Goal: Task Accomplishment & Management: Complete application form

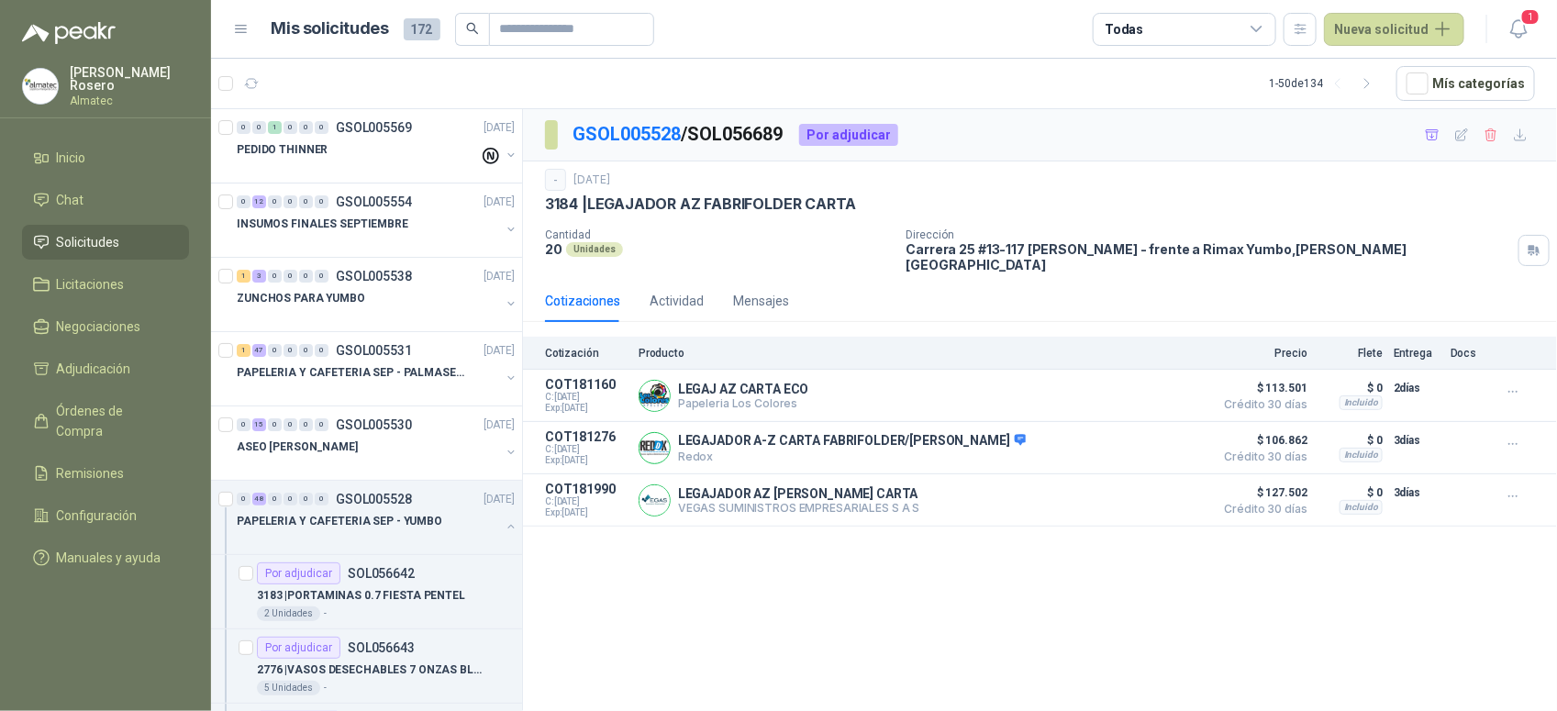
scroll to position [3555, 0]
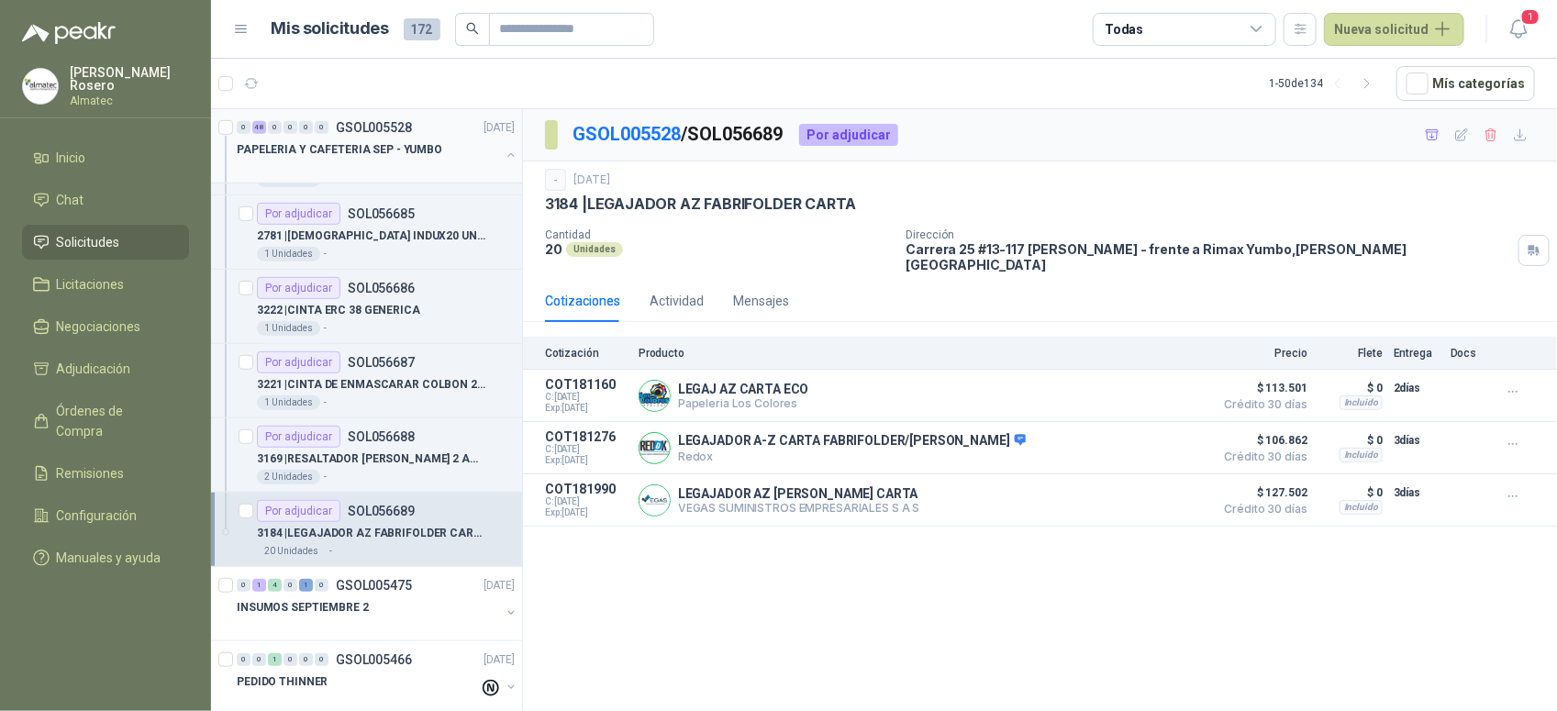
click at [504, 149] on button "button" at bounding box center [511, 155] width 15 height 15
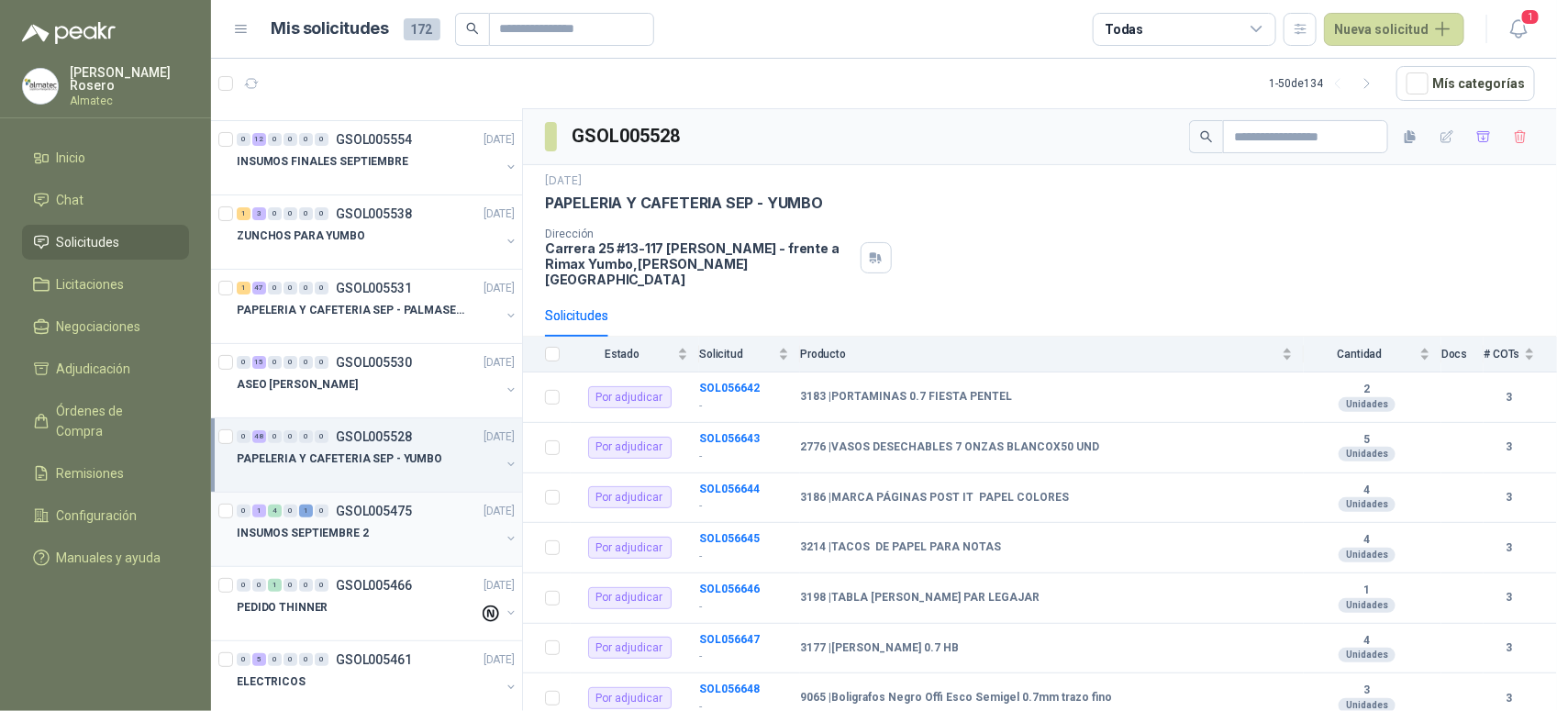
scroll to position [115, 0]
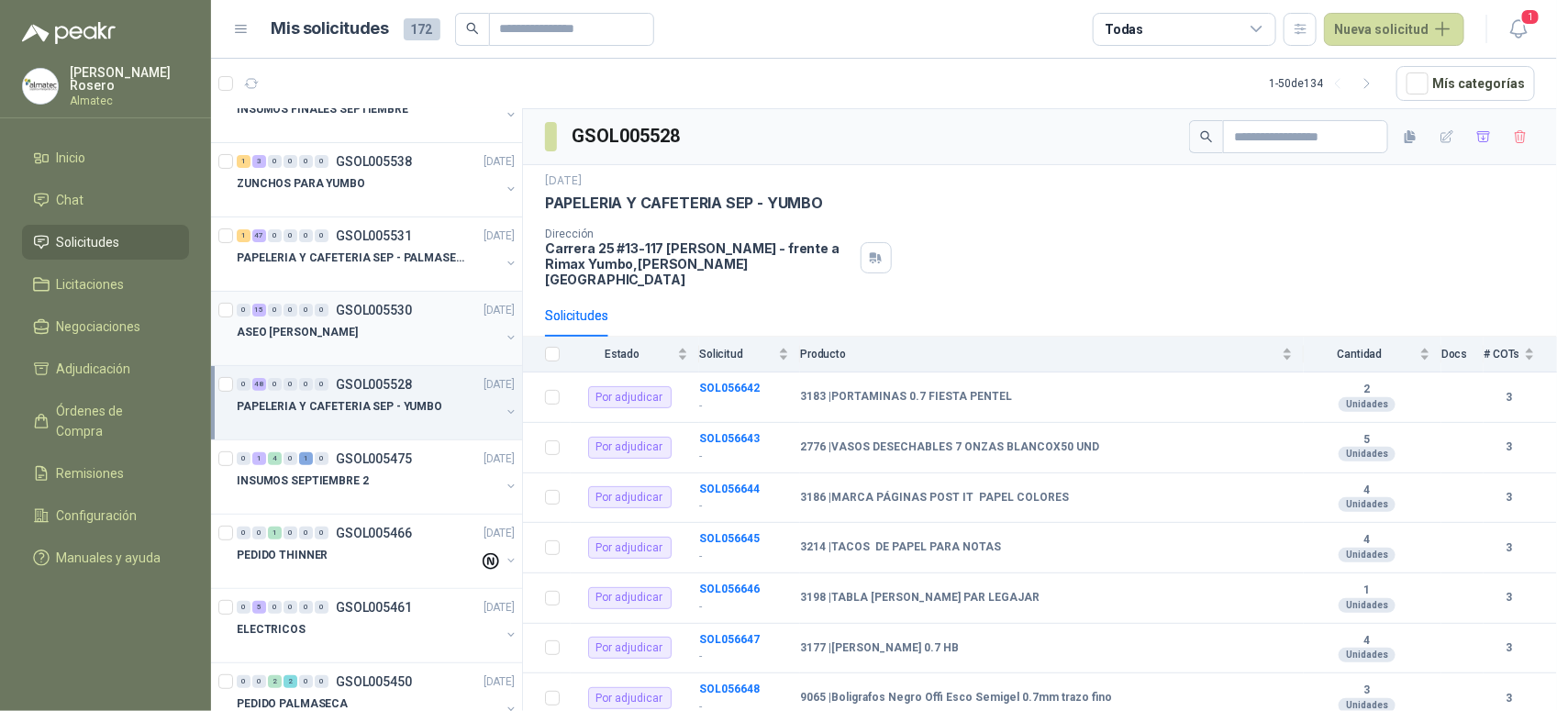
click at [400, 333] on div "ASEO [PERSON_NAME]" at bounding box center [368, 332] width 263 height 22
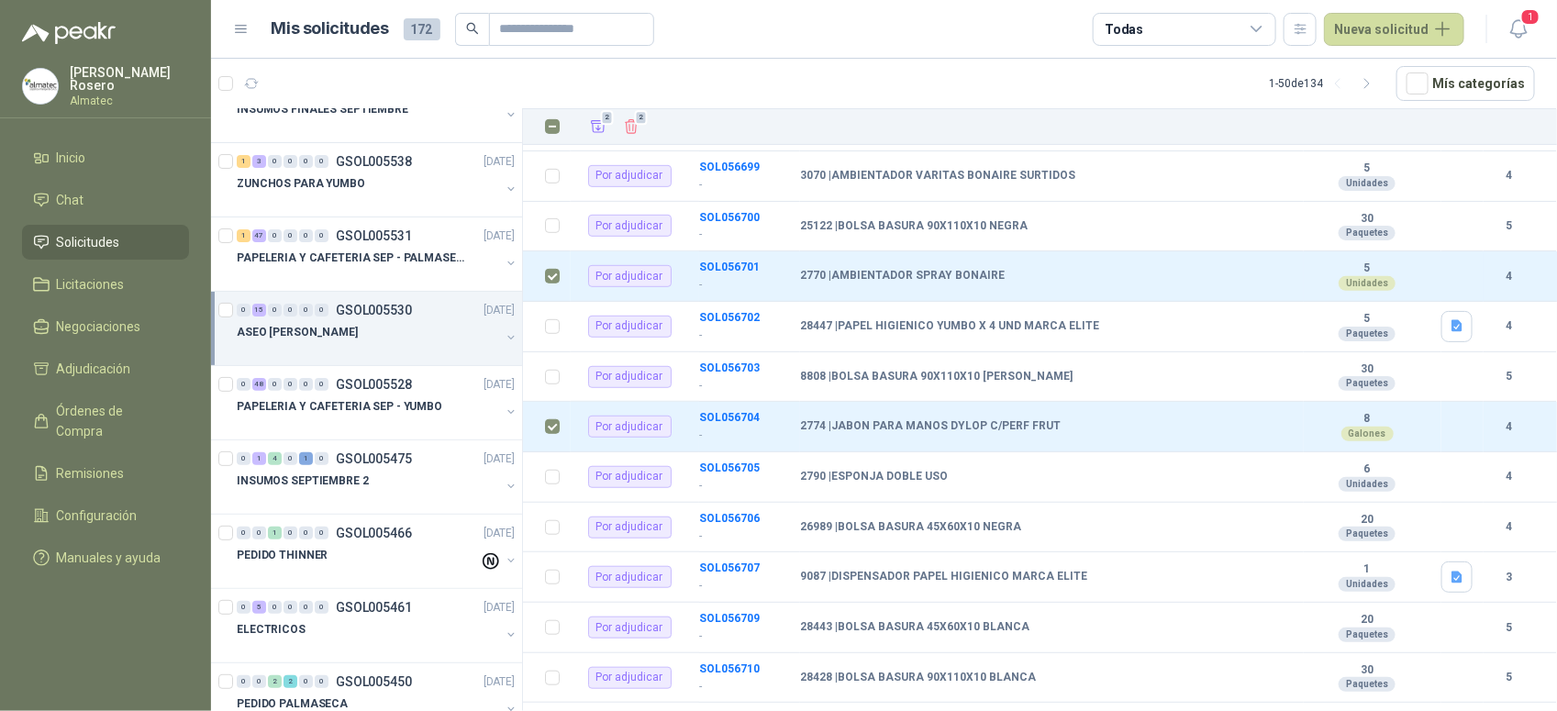
scroll to position [70, 0]
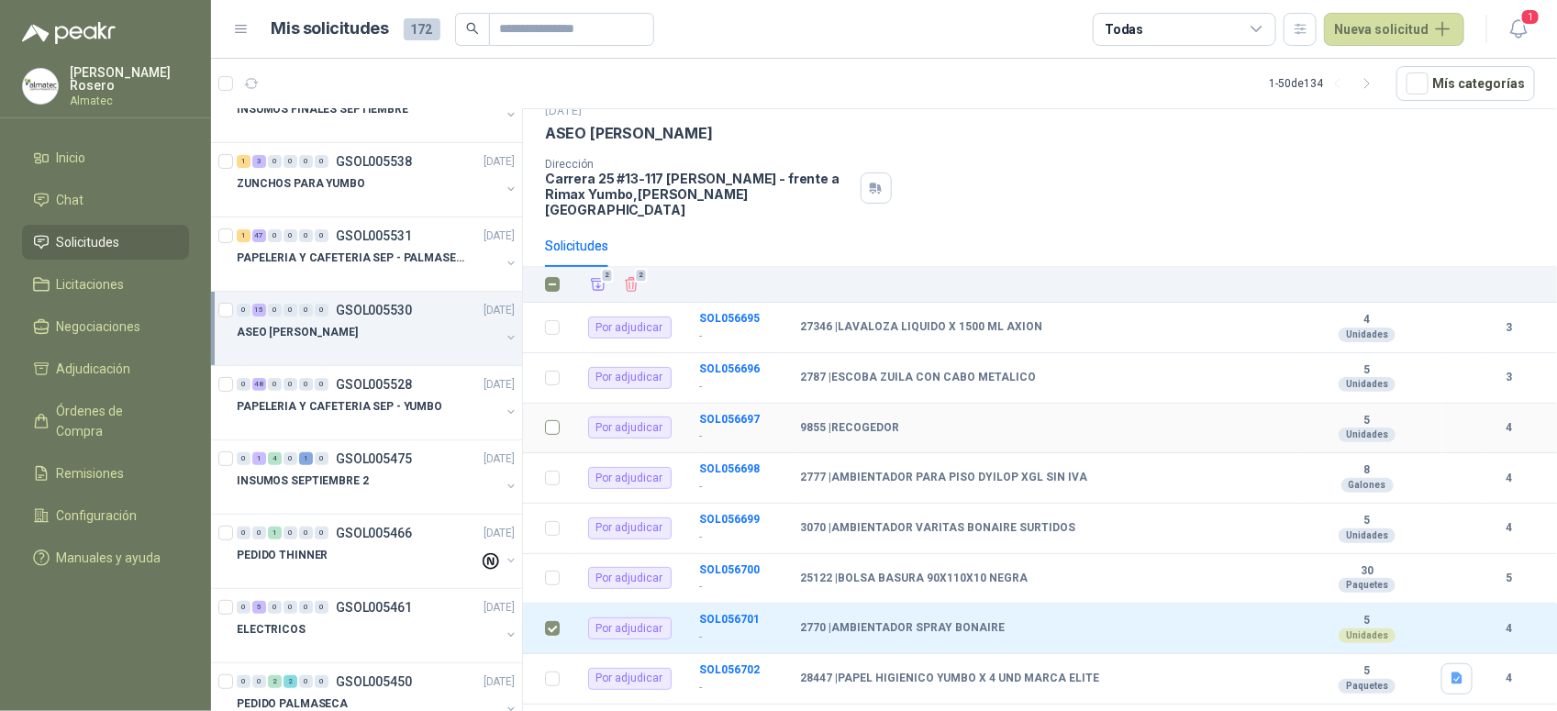
click at [541, 418] on td at bounding box center [547, 429] width 48 height 50
click at [543, 417] on td at bounding box center [547, 429] width 48 height 50
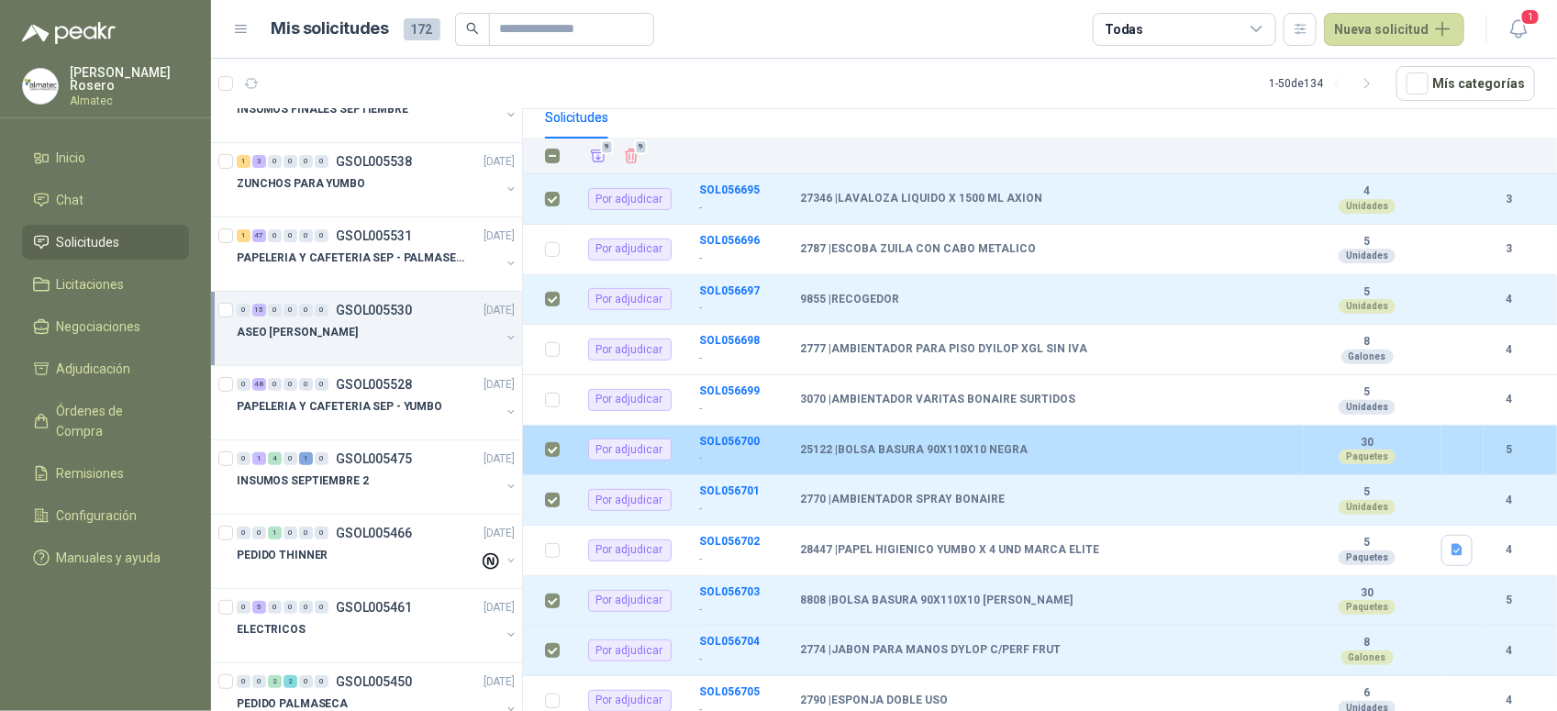
scroll to position [0, 0]
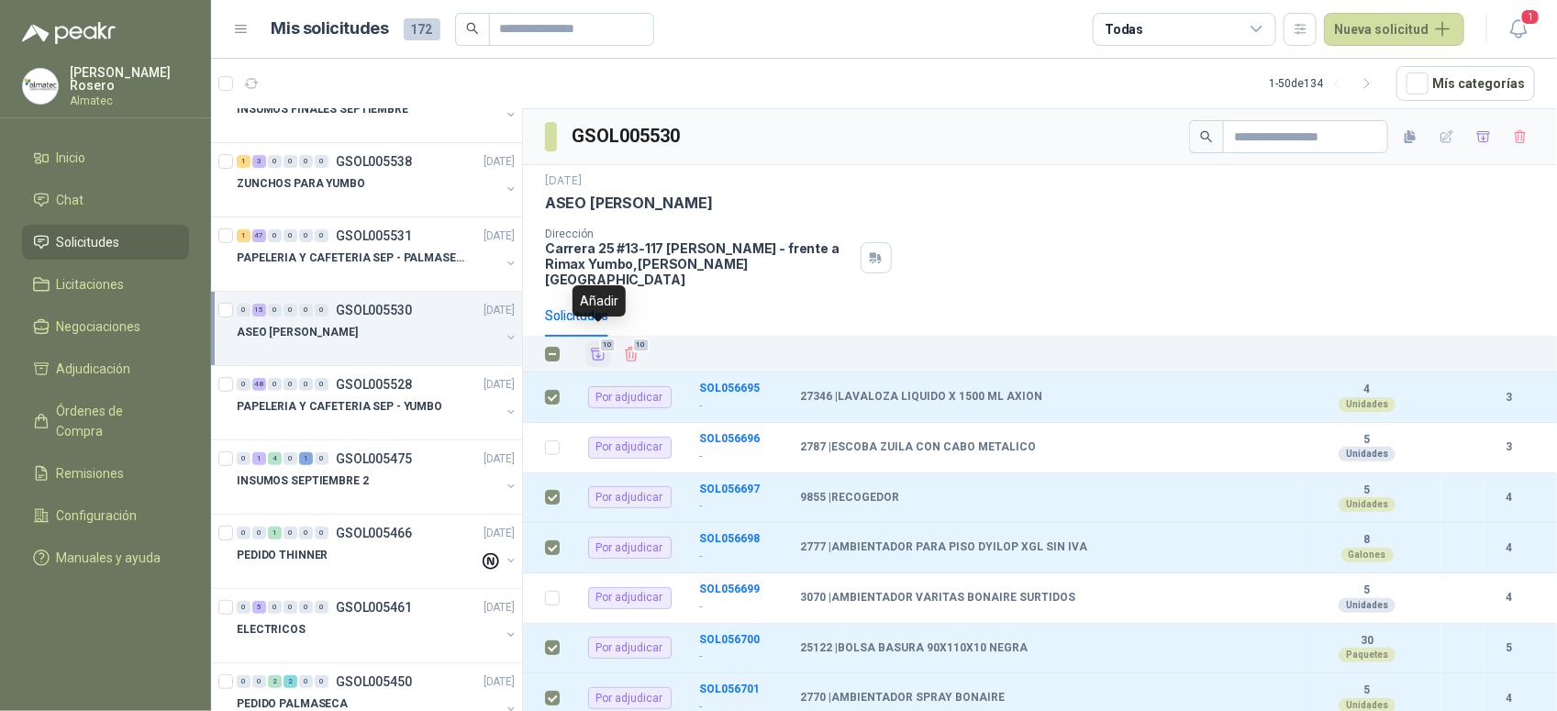
click at [596, 346] on icon "Añadir" at bounding box center [598, 354] width 17 height 17
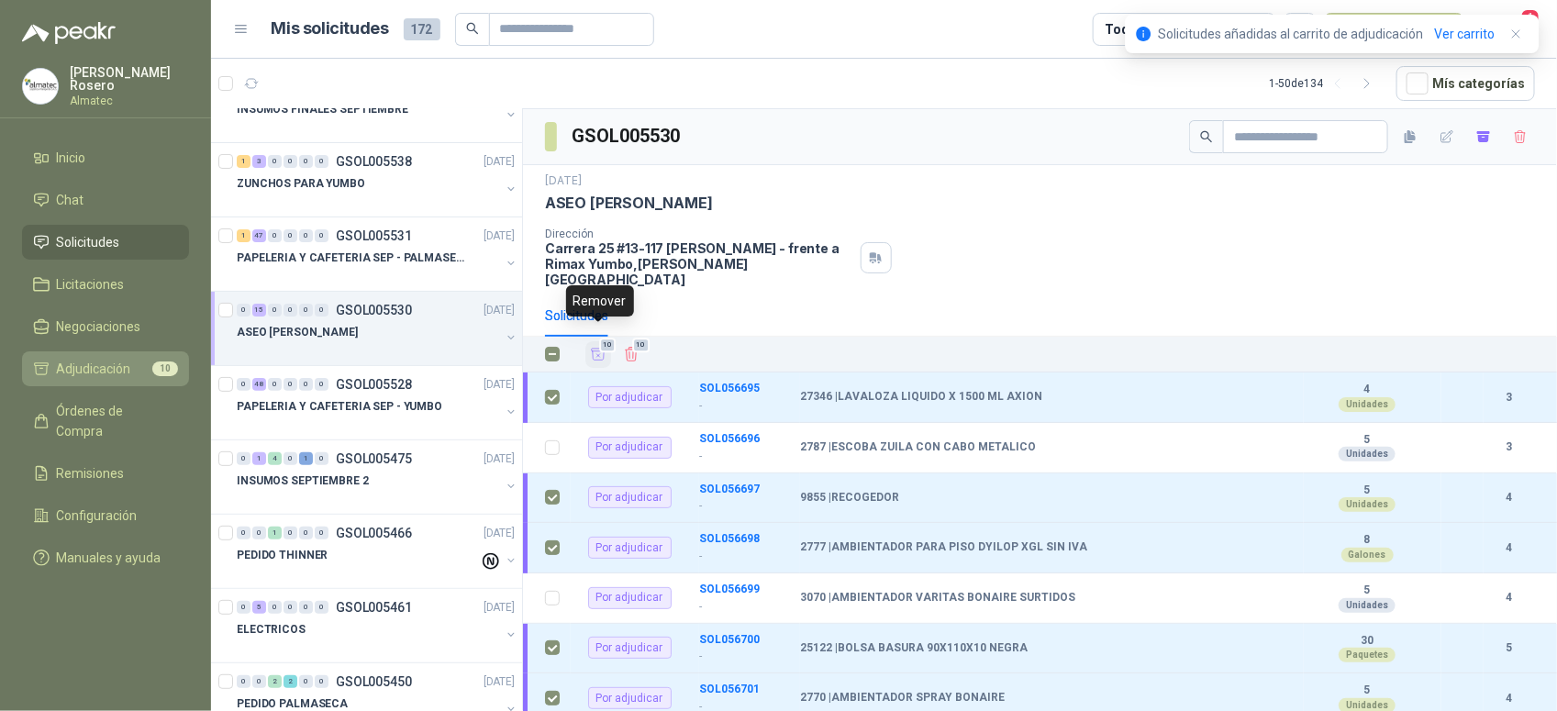
click at [80, 359] on span "Adjudicación" at bounding box center [94, 369] width 74 height 20
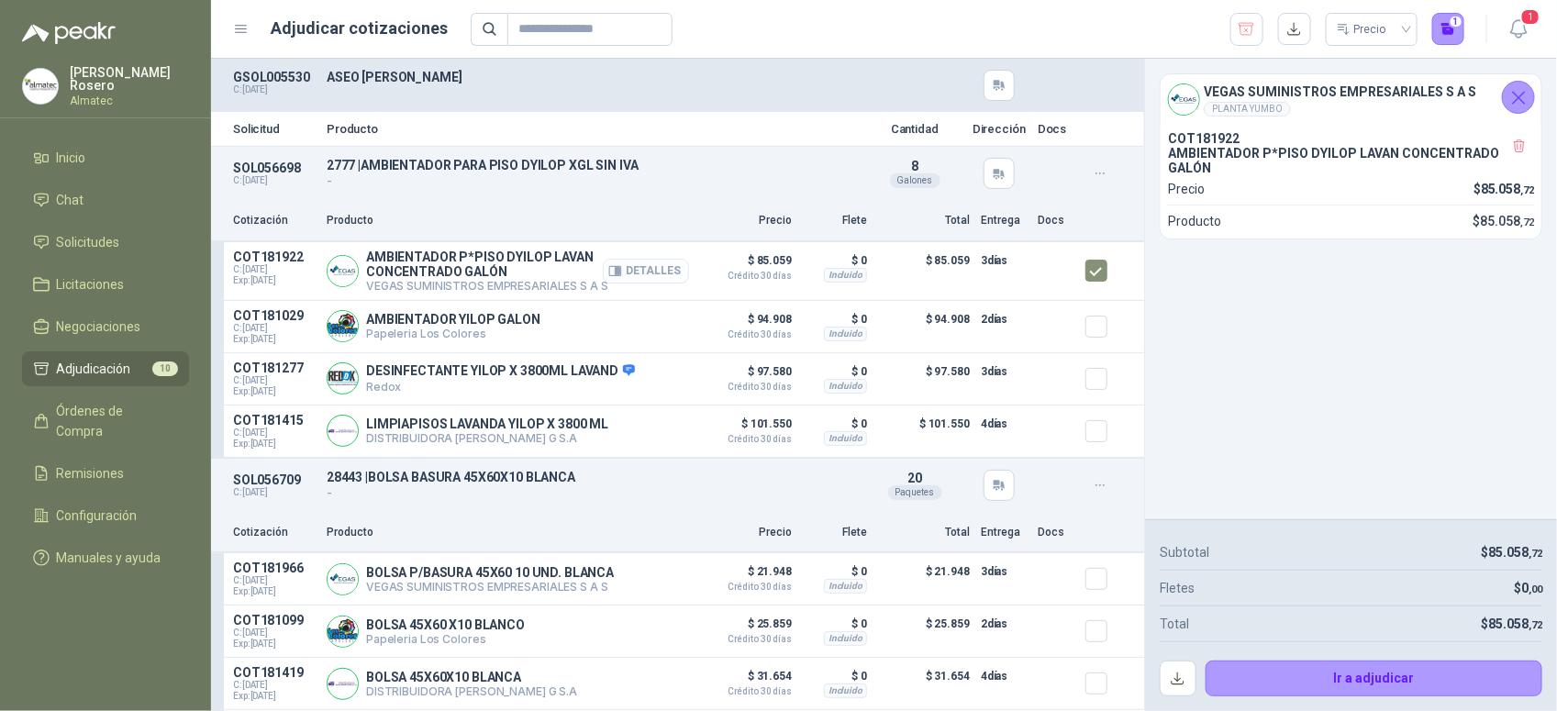
click at [639, 273] on button "Detalles" at bounding box center [646, 271] width 86 height 25
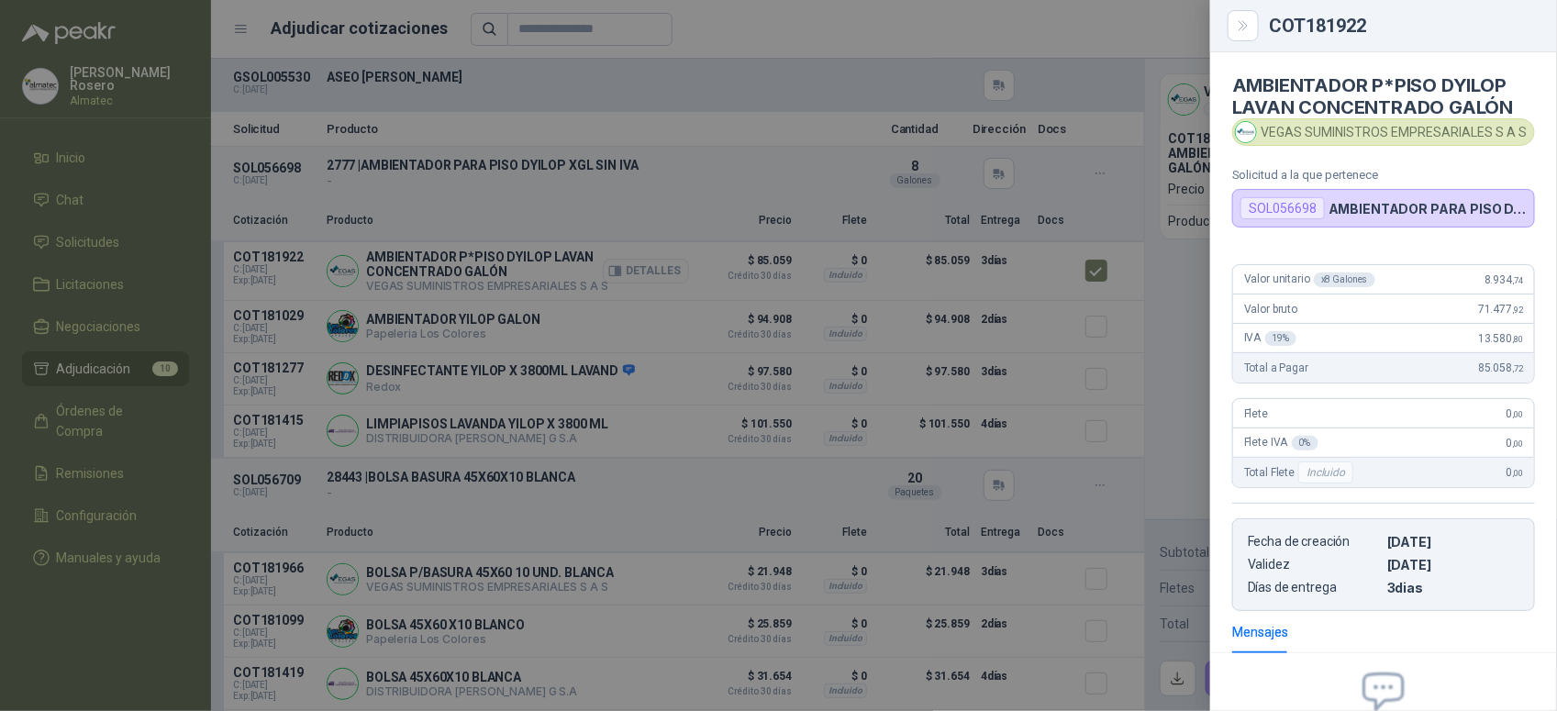
scroll to position [202, 0]
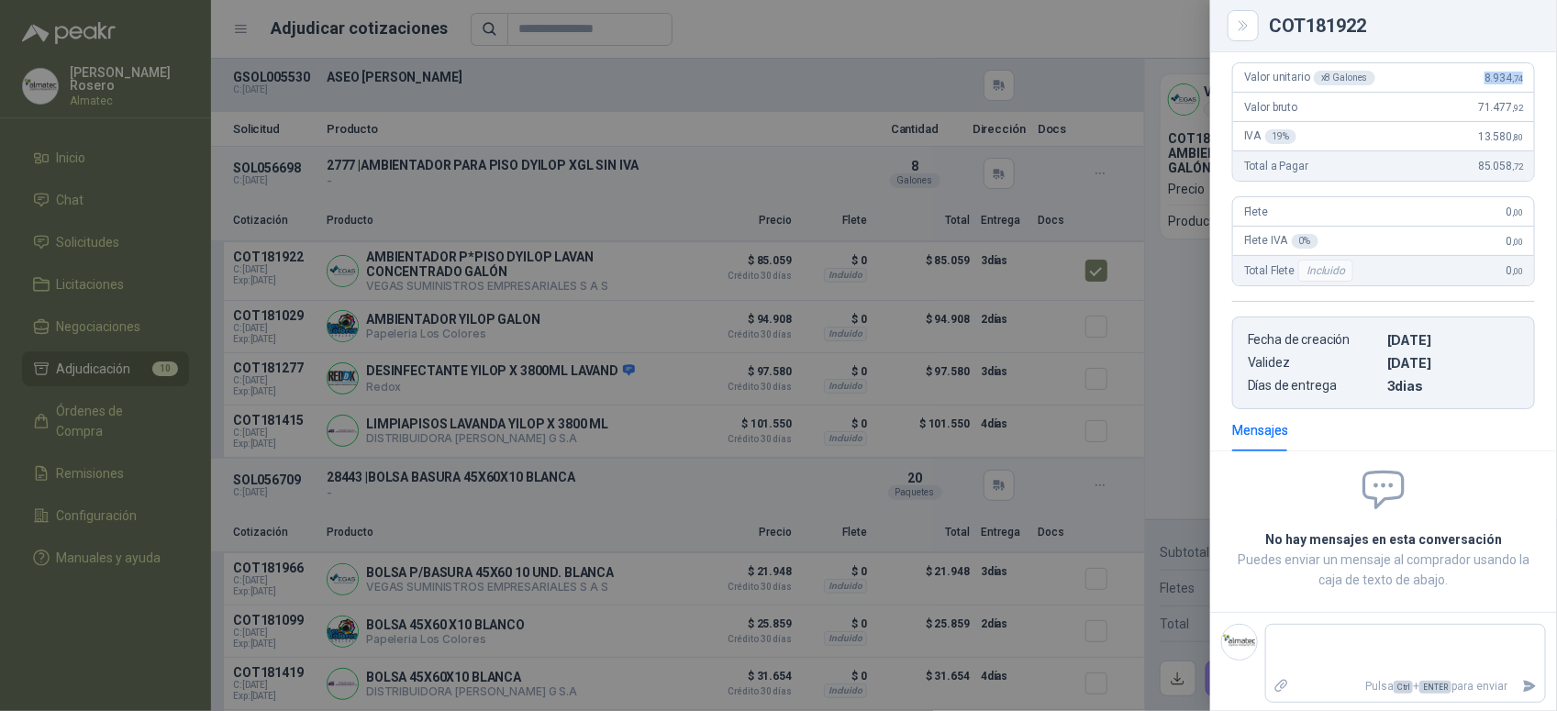
drag, startPoint x: 1459, startPoint y: 87, endPoint x: 1541, endPoint y: 76, distance: 83.3
click at [1541, 76] on div "Valor unitario x 8 Galones 8.934 ,74 Valor bruto 71.477 ,92 IVA 19 % 13.580 ,80…" at bounding box center [1383, 228] width 347 height 361
copy span "8.934 ,74"
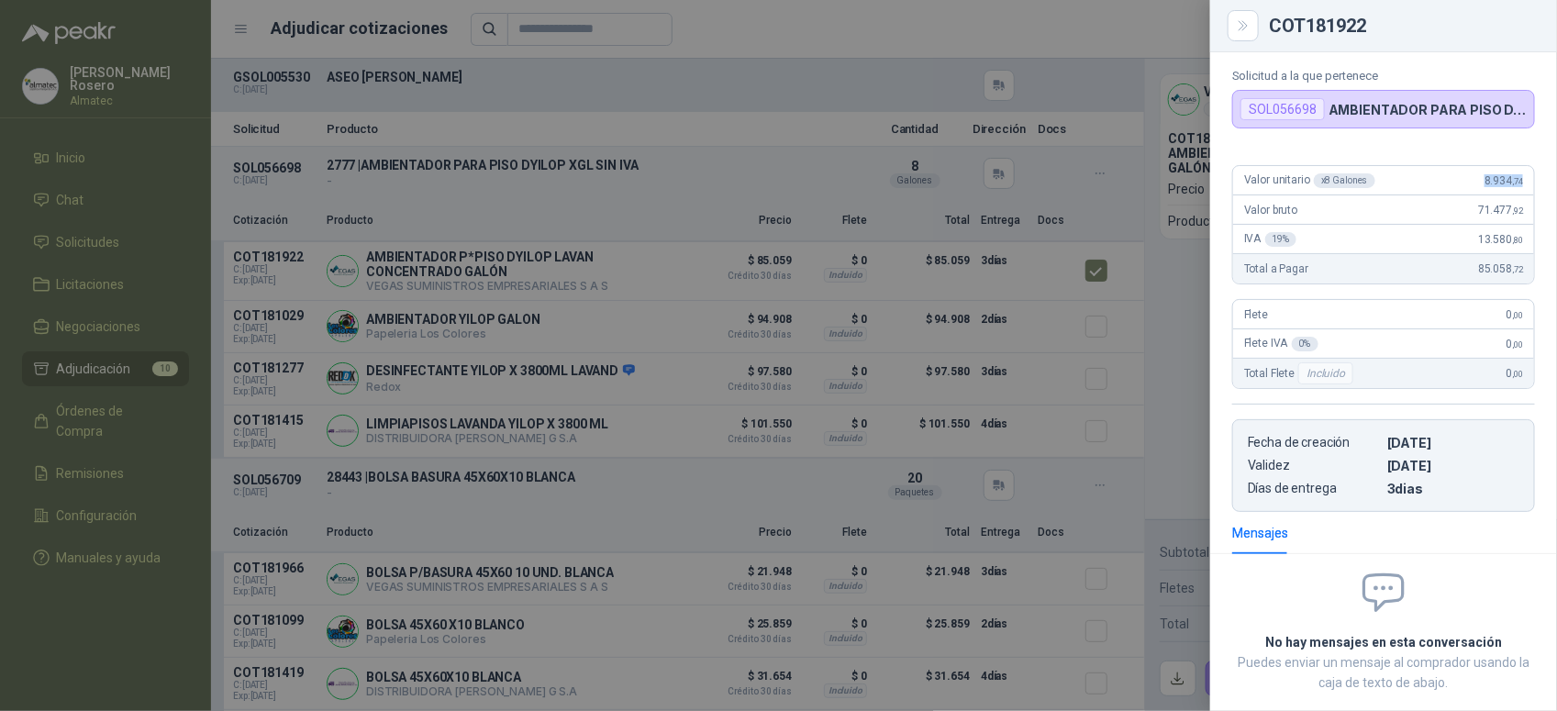
scroll to position [0, 0]
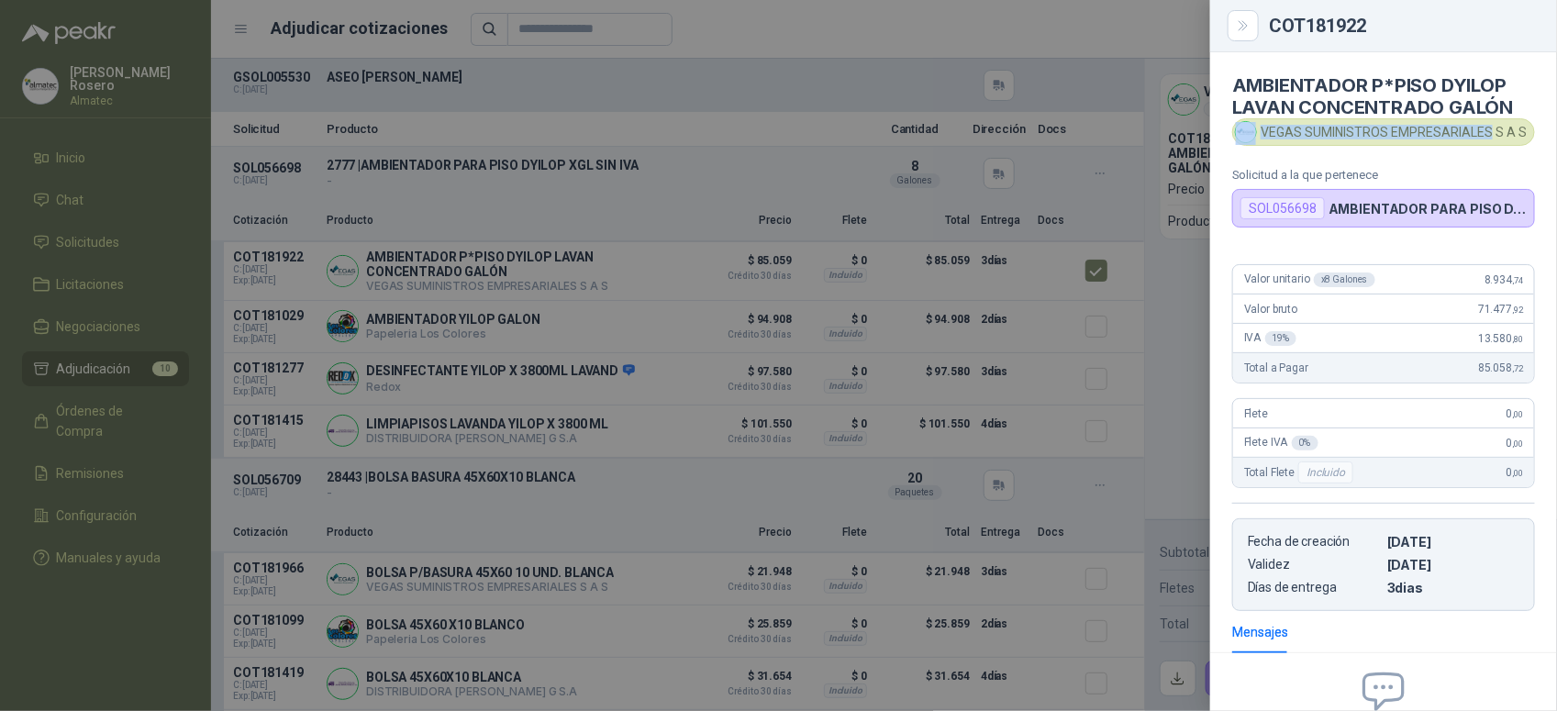
drag, startPoint x: 1260, startPoint y: 134, endPoint x: 1489, endPoint y: 139, distance: 229.4
click at [1489, 139] on div "VEGAS SUMINISTROS EMPRESARIALES S A S" at bounding box center [1383, 132] width 303 height 28
copy div "VEGAS SUMINISTROS EMPRESARIALES"
click at [915, 387] on div at bounding box center [778, 355] width 1557 height 711
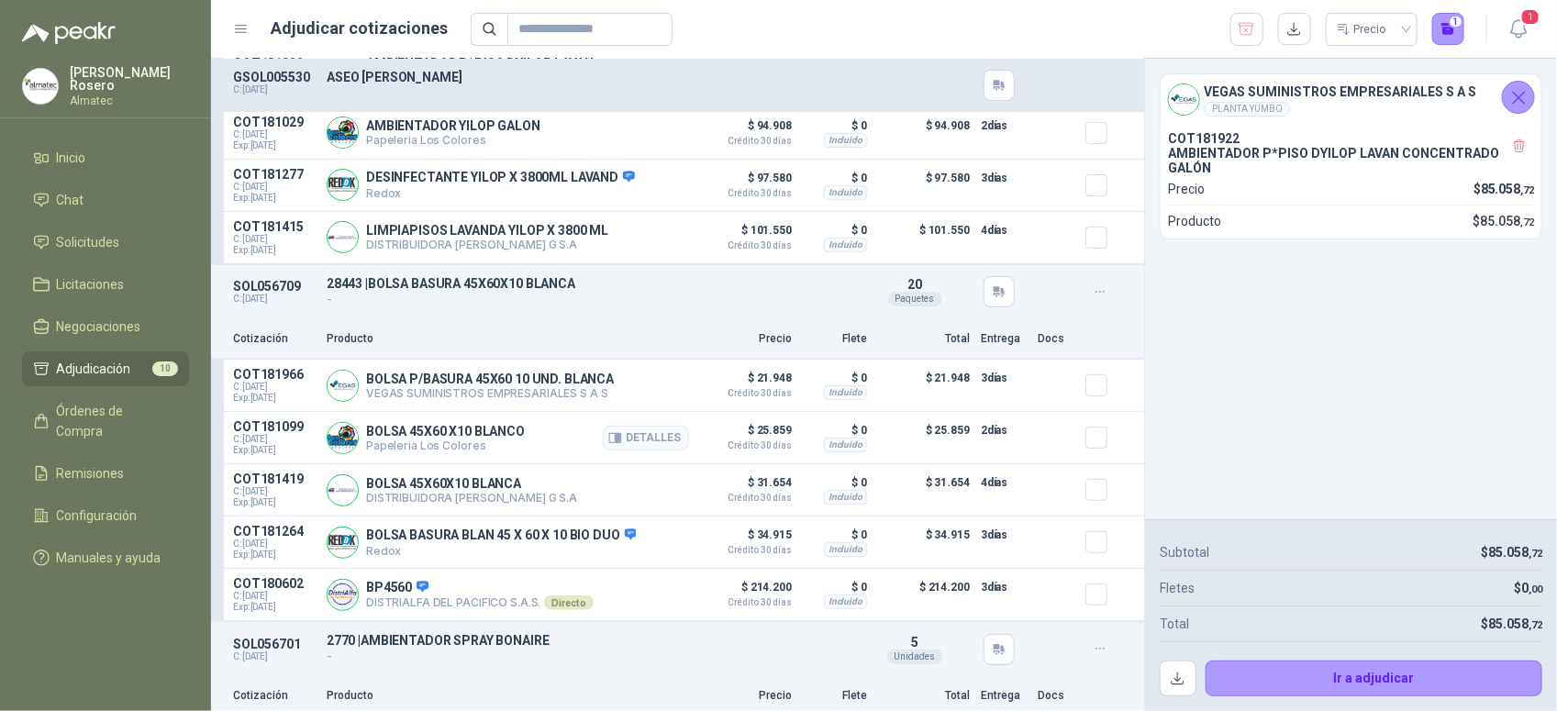
scroll to position [229, 0]
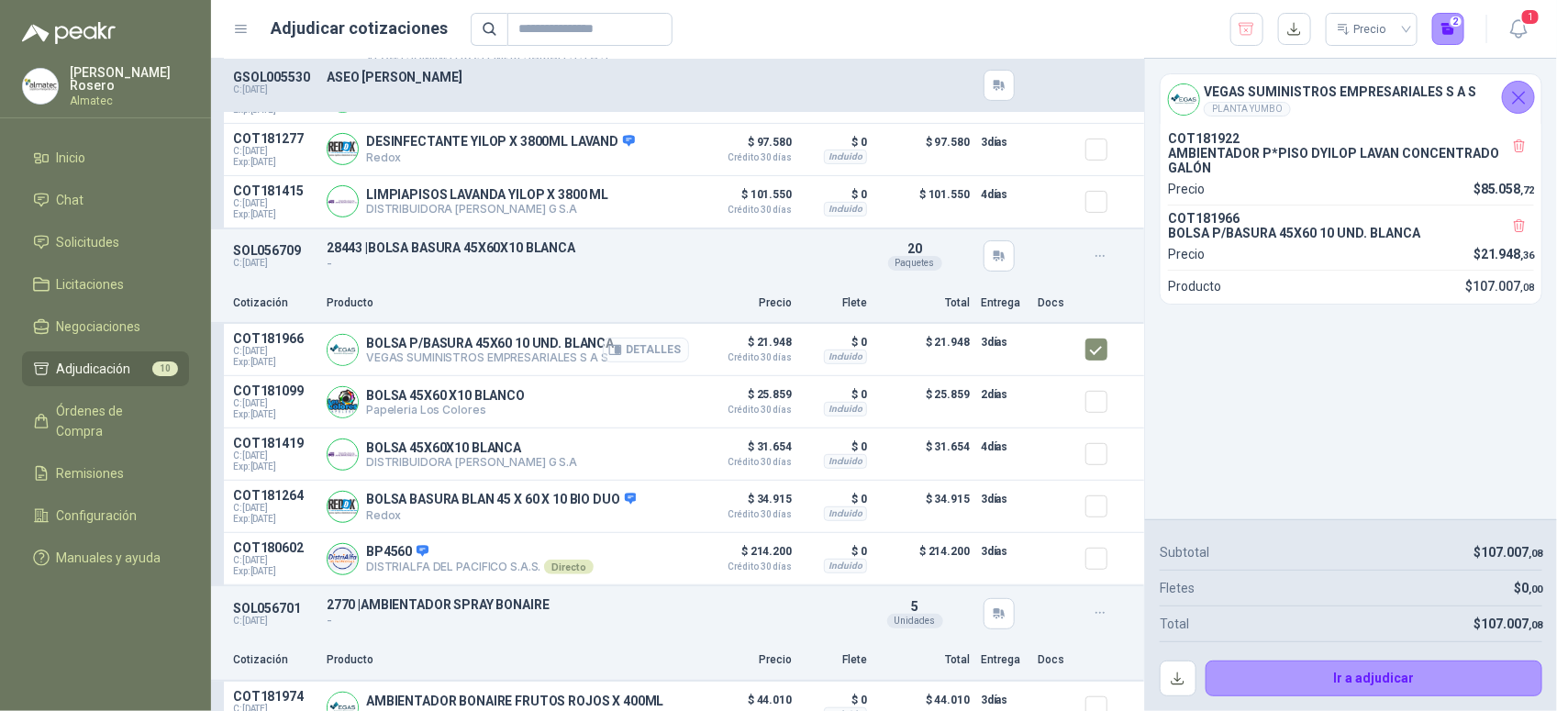
click at [652, 362] on button "Detalles" at bounding box center [646, 350] width 86 height 25
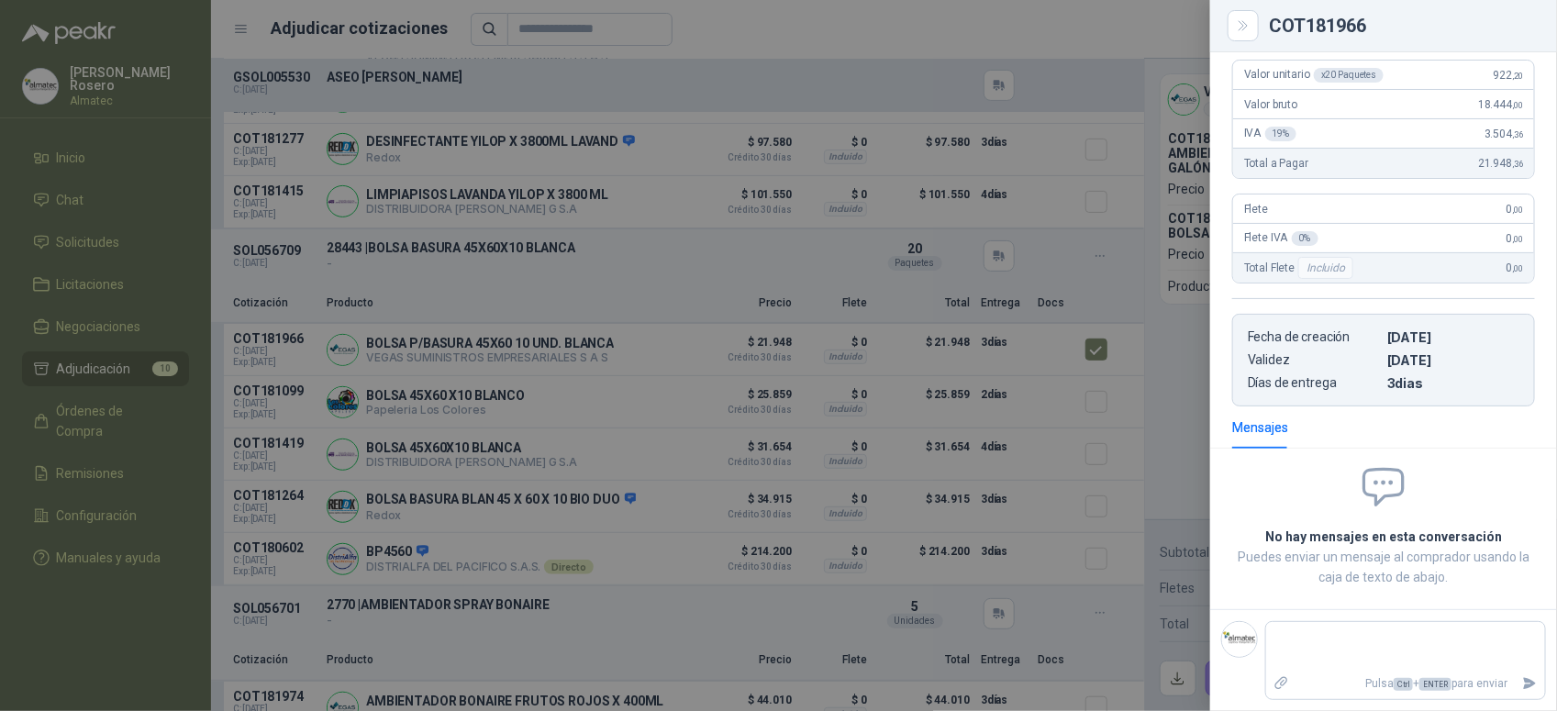
scroll to position [96, 0]
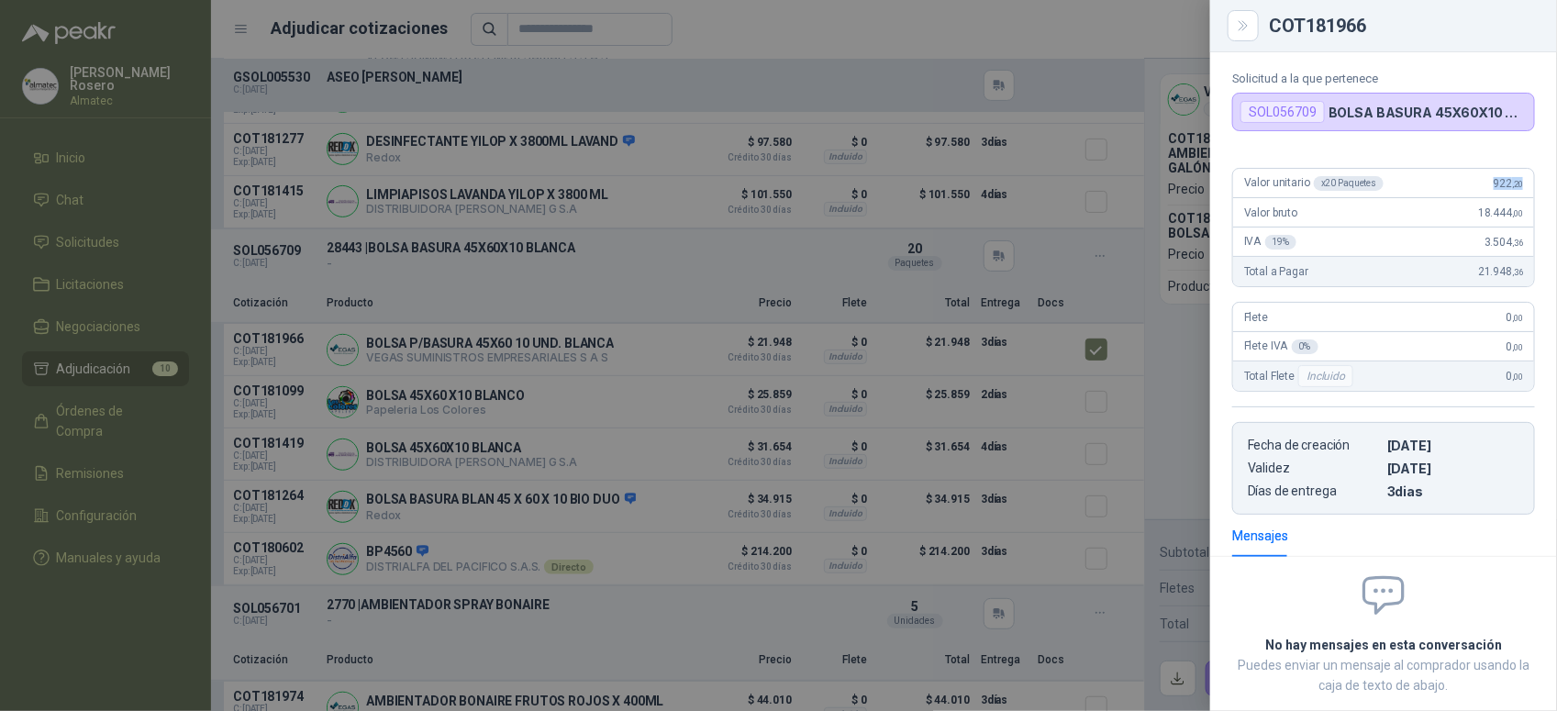
drag, startPoint x: 1479, startPoint y: 182, endPoint x: 1535, endPoint y: 185, distance: 56.1
click at [1535, 185] on div "Valor unitario x 20 Paquetes 922 ,20 Valor bruto 18.444 ,00 IVA 19 % 3.504 ,36 …" at bounding box center [1383, 333] width 347 height 361
copy span "922 ,20"
click at [759, 408] on div at bounding box center [778, 355] width 1557 height 711
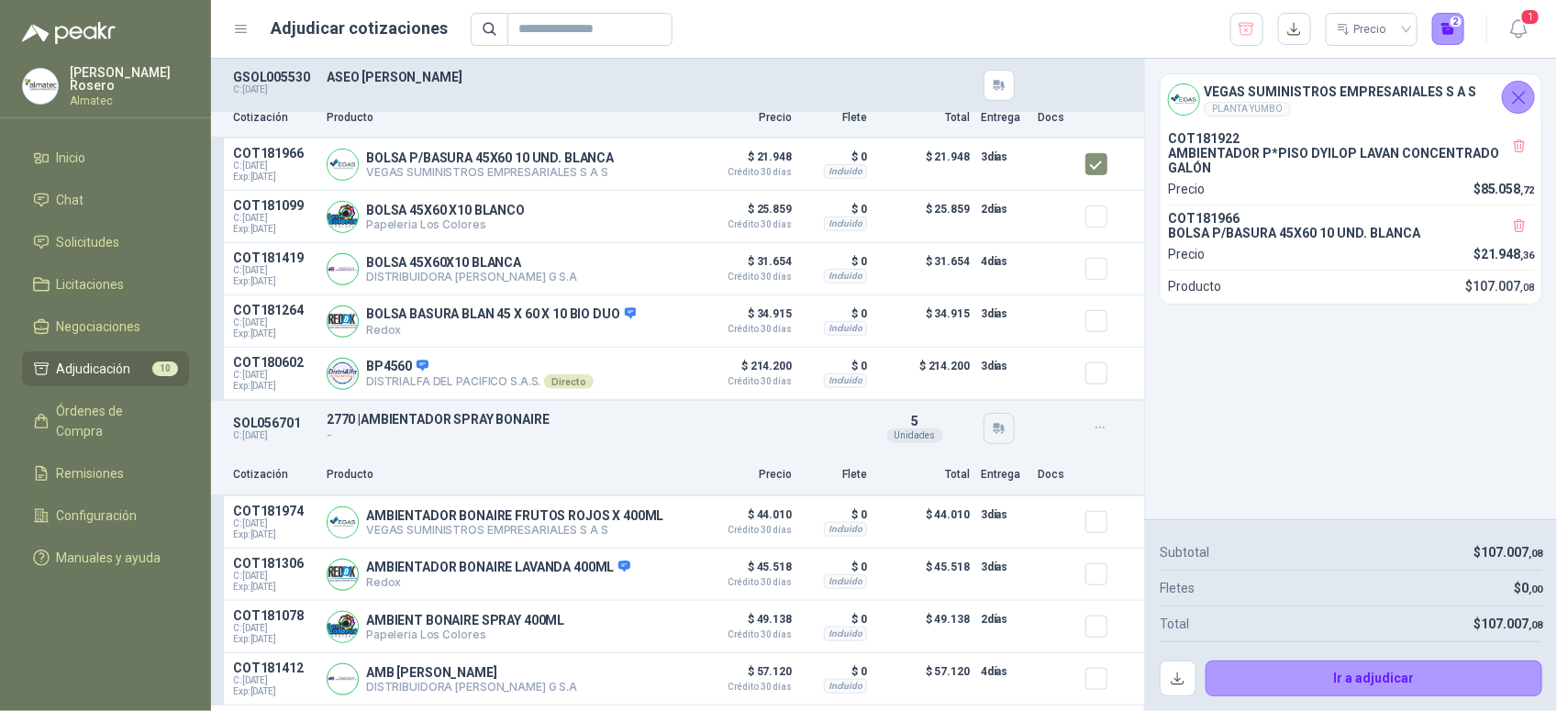
scroll to position [459, 0]
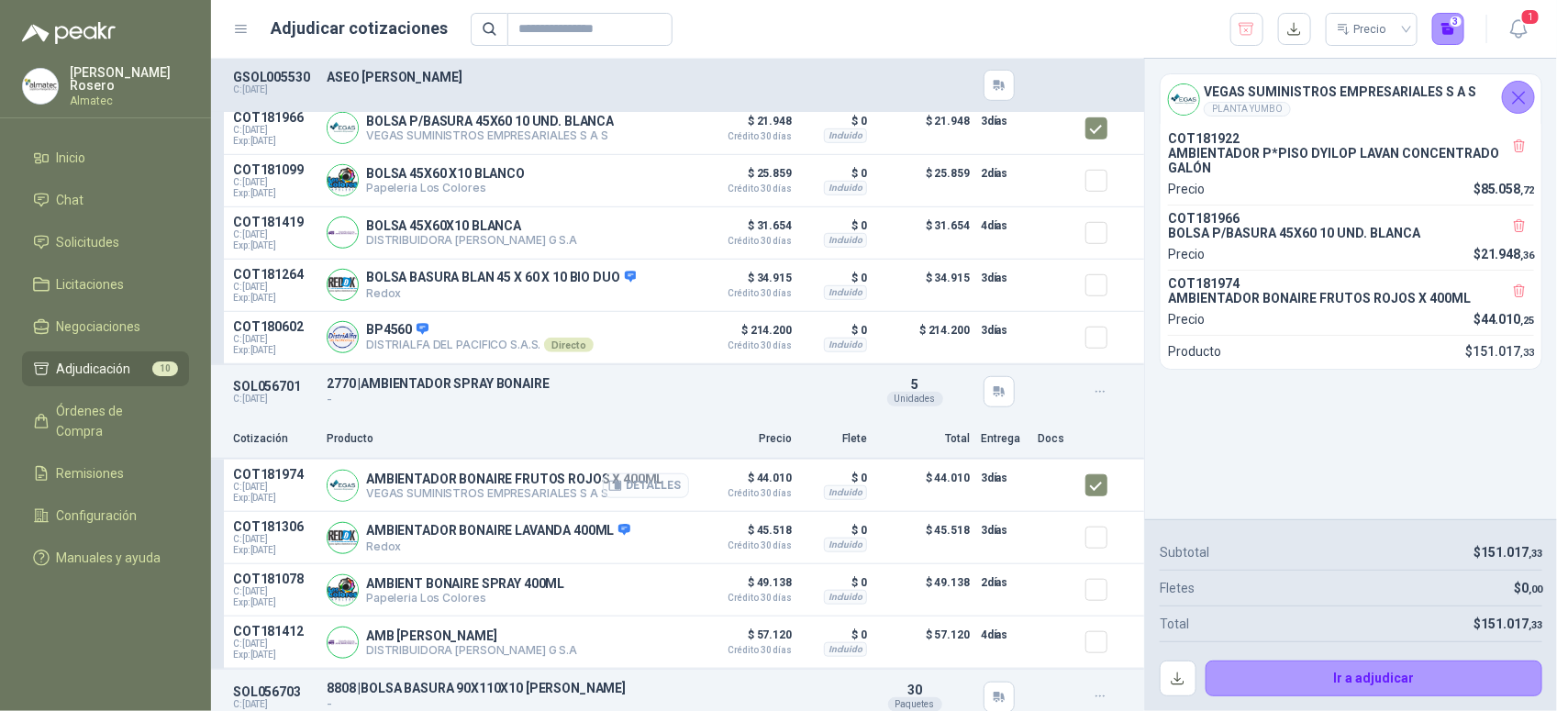
click at [652, 498] on button "Detalles" at bounding box center [646, 485] width 86 height 25
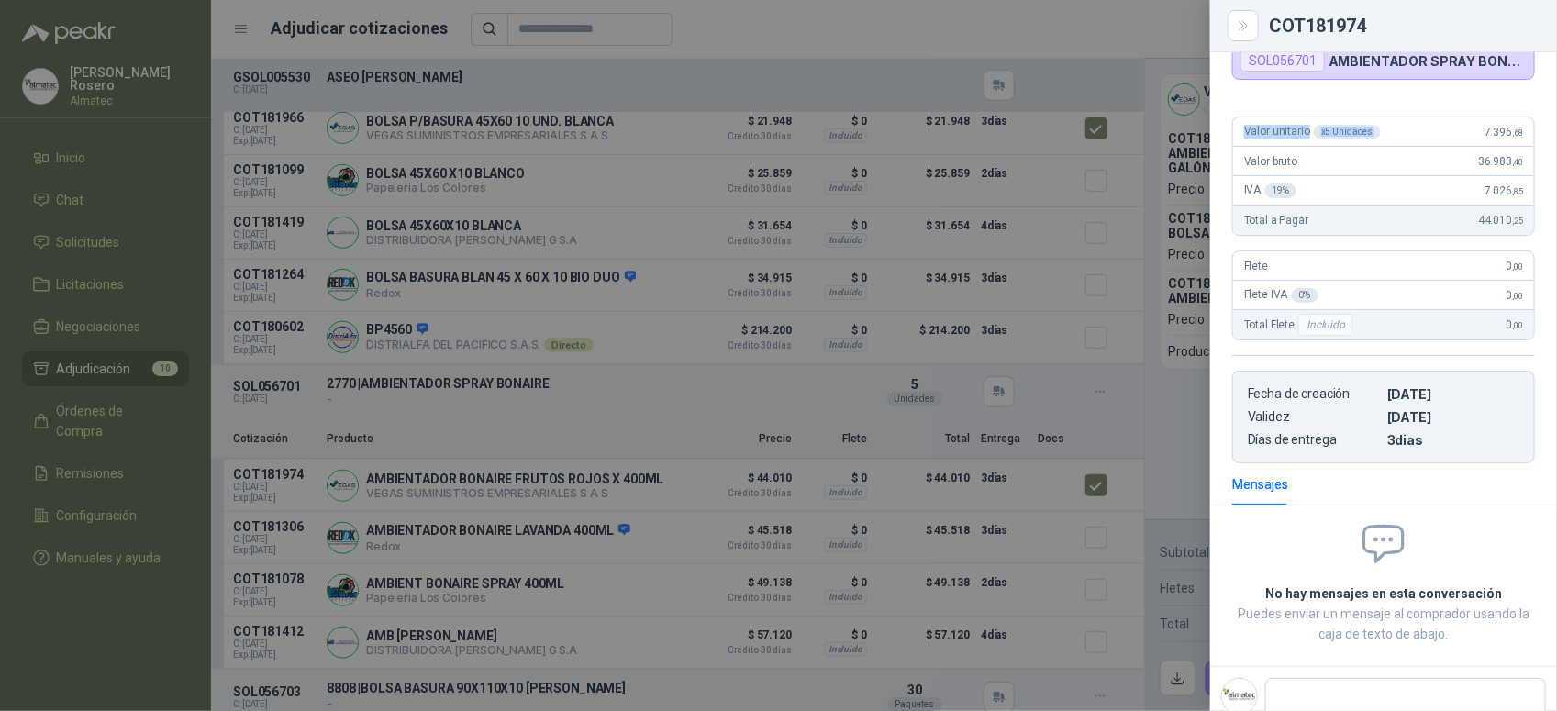
scroll to position [121, 0]
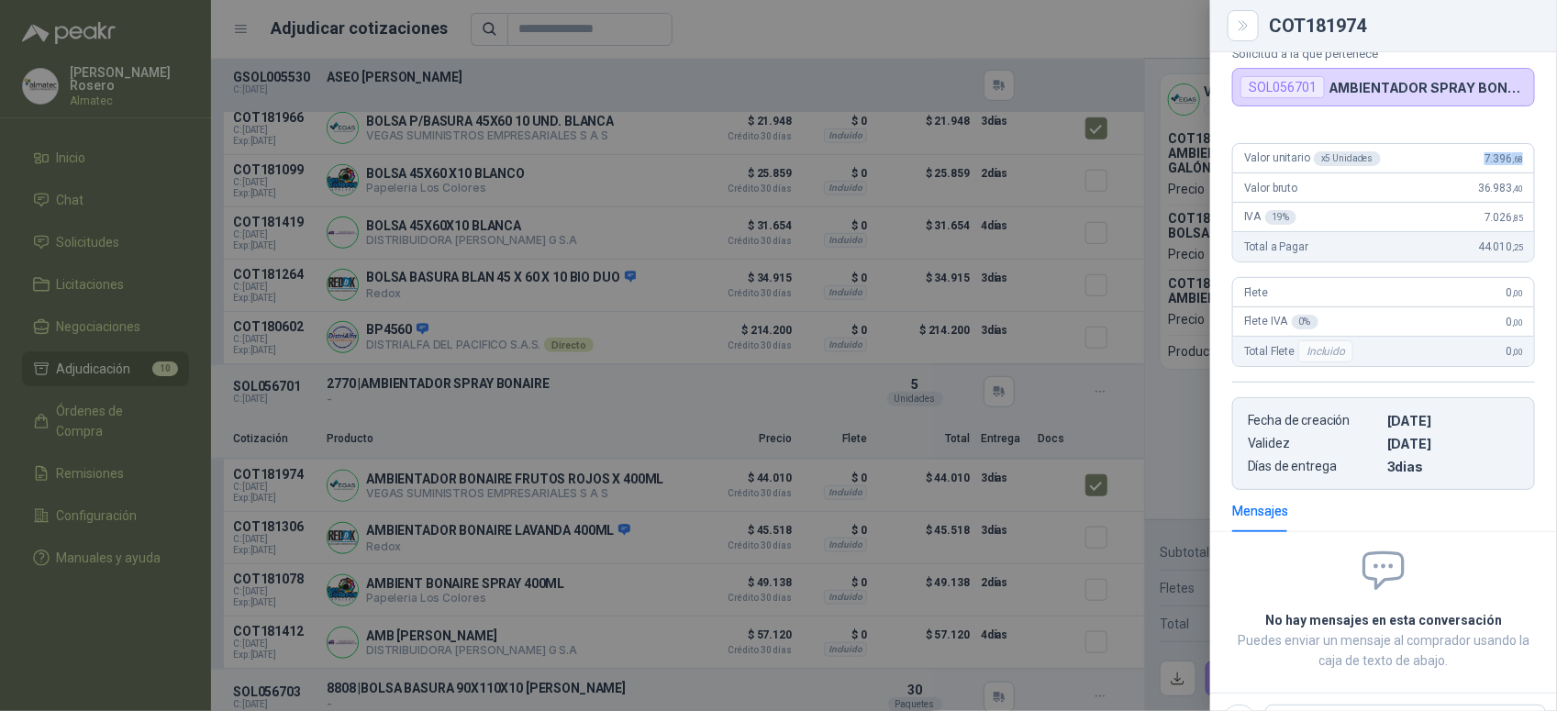
drag, startPoint x: 1469, startPoint y: 73, endPoint x: 1516, endPoint y: 148, distance: 87.8
click at [1516, 148] on div "Valor unitario x 5 Unidades 7.396 ,68" at bounding box center [1383, 158] width 301 height 29
copy span "7.396 ,68"
click at [1115, 438] on div at bounding box center [778, 355] width 1557 height 711
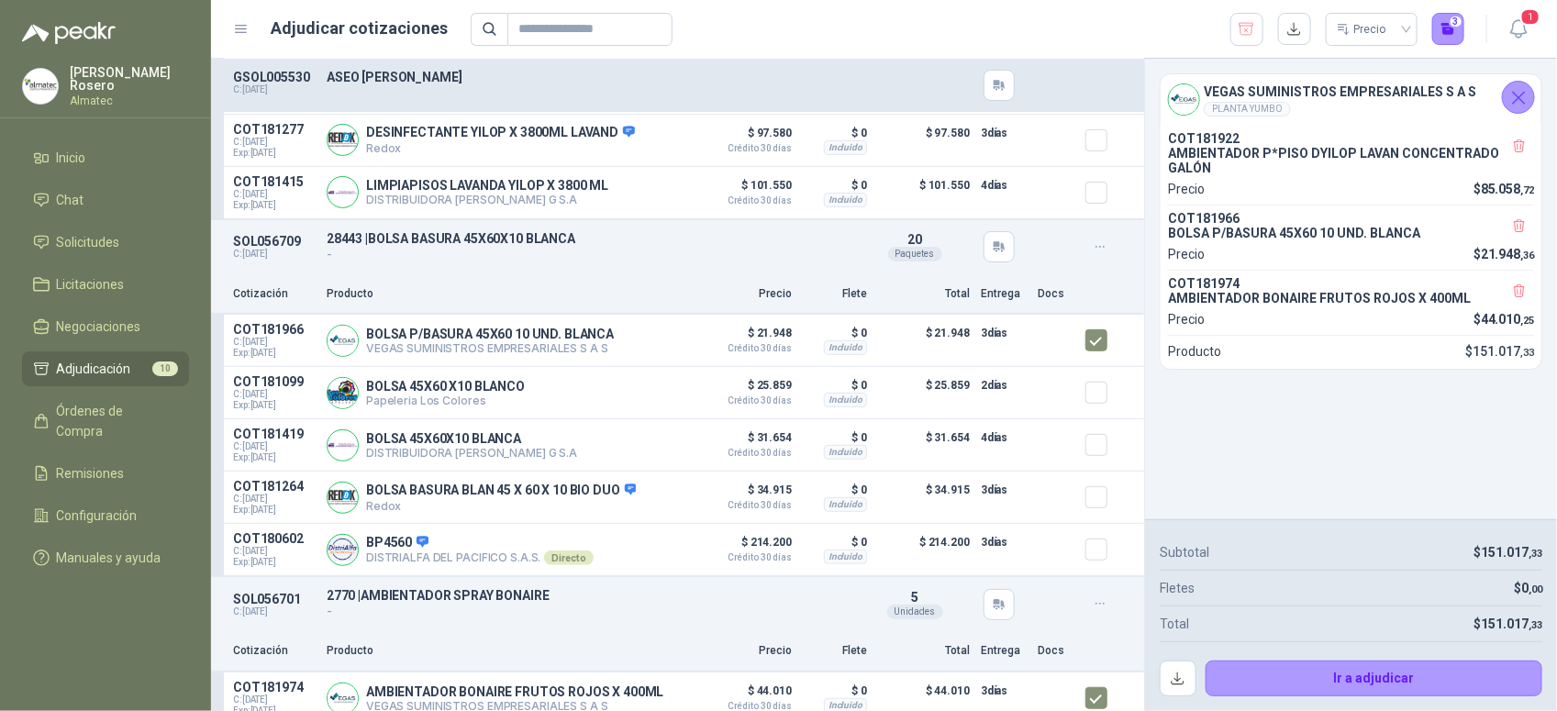
scroll to position [0, 0]
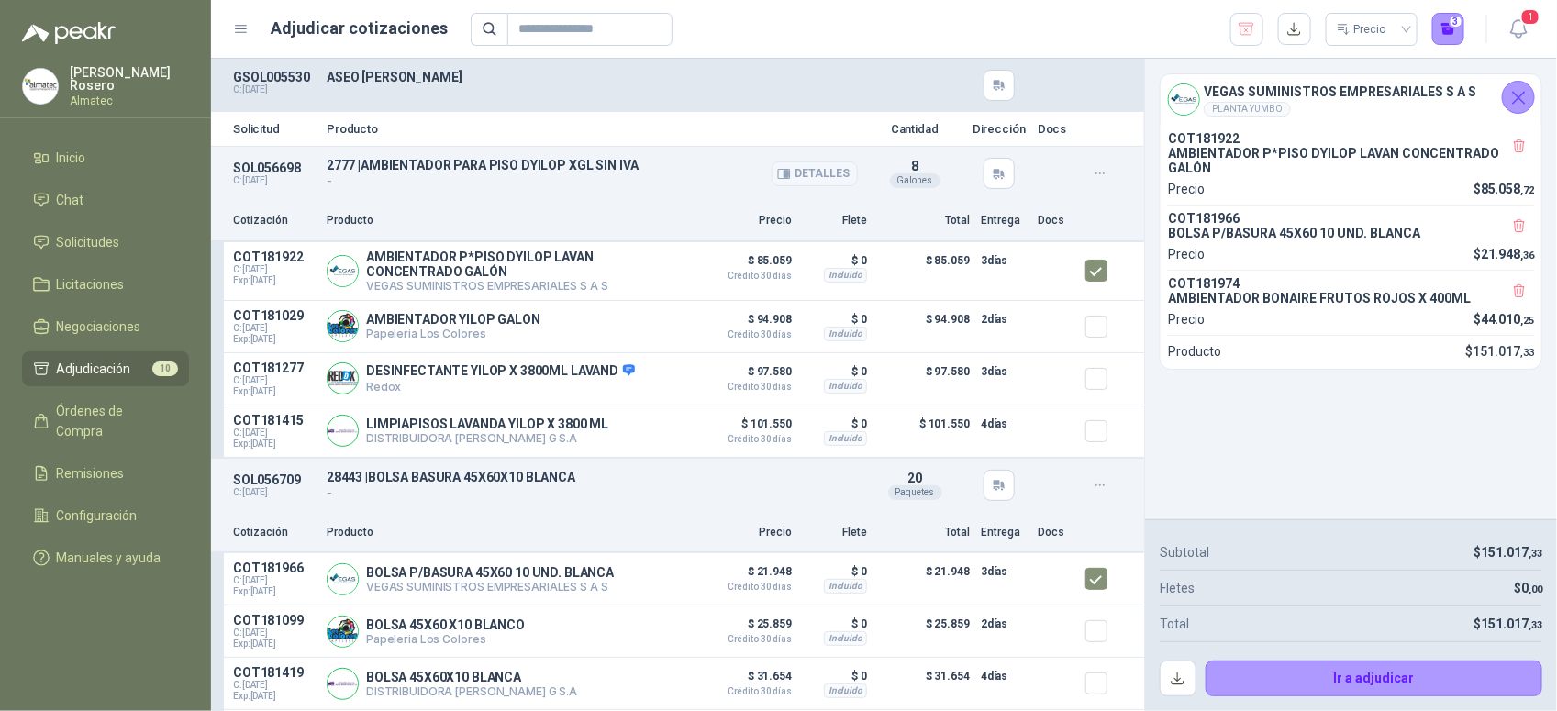
click at [812, 179] on button "Detalles" at bounding box center [815, 173] width 86 height 25
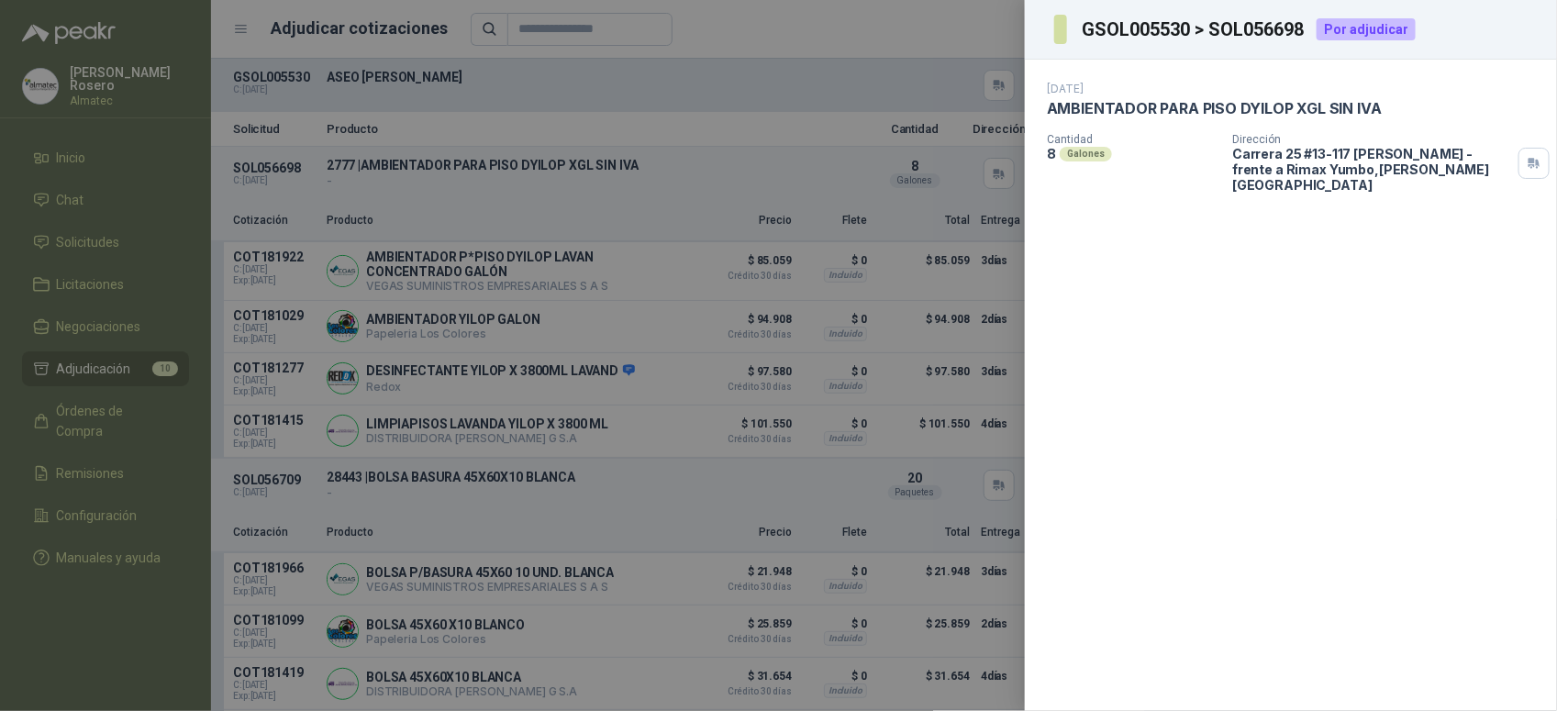
click at [815, 144] on div at bounding box center [778, 355] width 1557 height 711
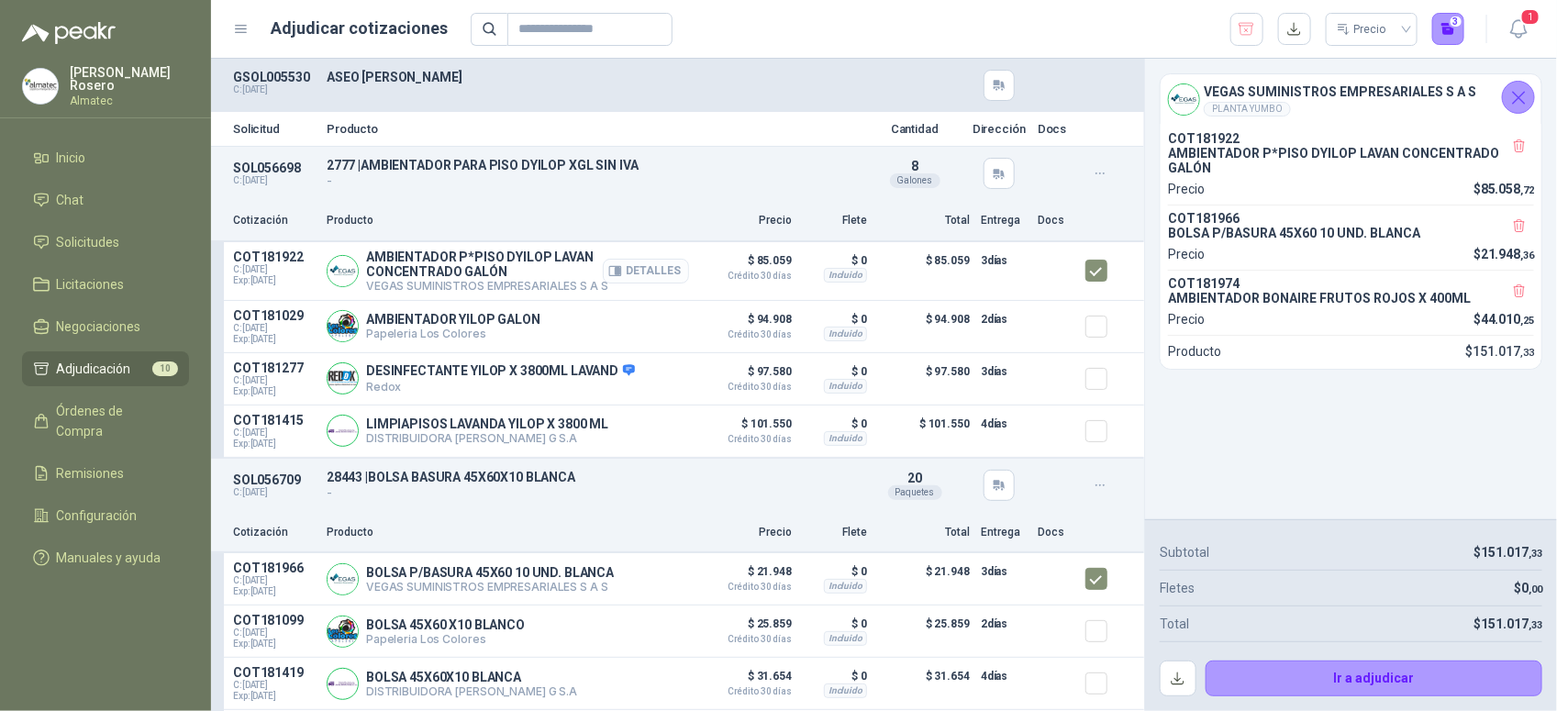
click at [654, 268] on button "Detalles" at bounding box center [646, 271] width 86 height 25
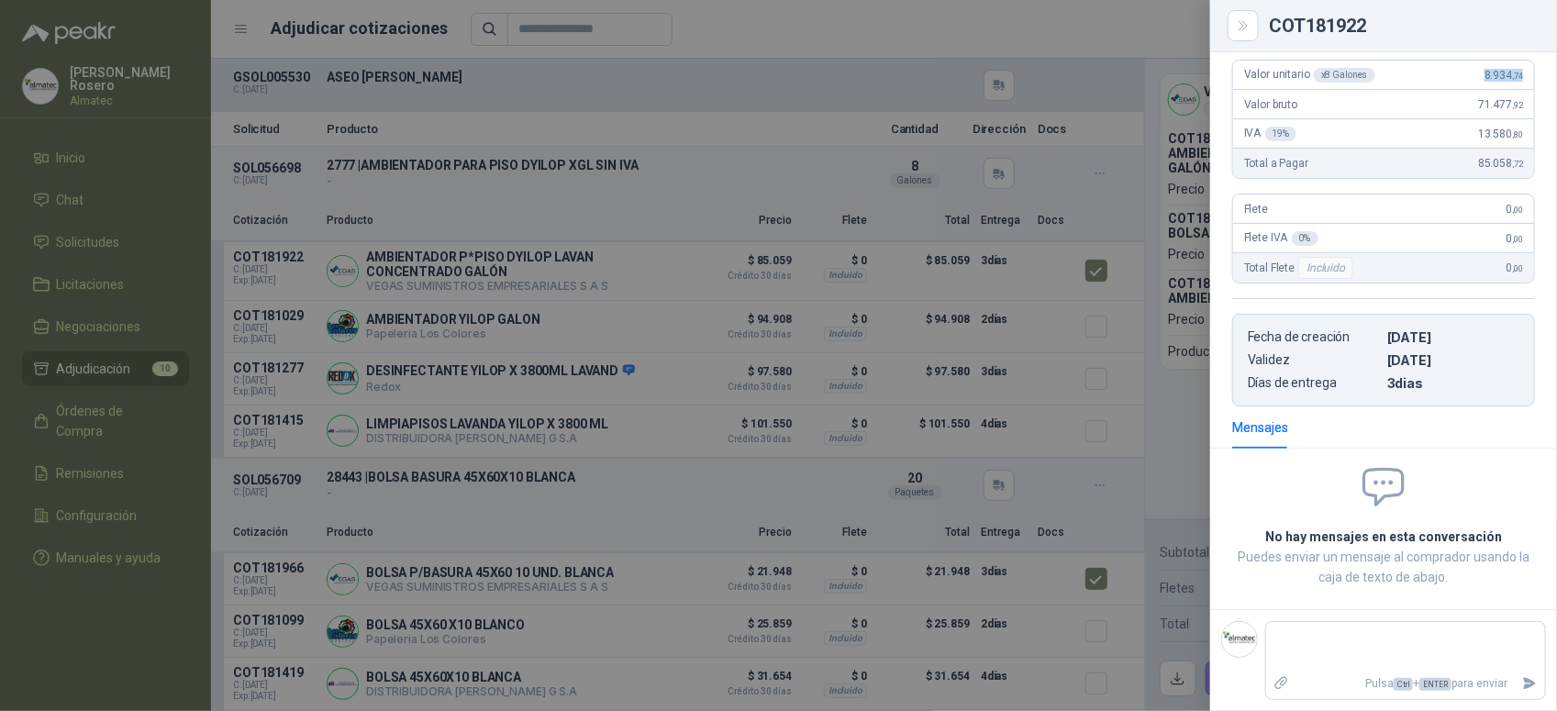
drag, startPoint x: 1469, startPoint y: 75, endPoint x: 1529, endPoint y: 74, distance: 59.6
click at [1529, 74] on div "Valor unitario x 8 Galones 8.934 ,74 Valor bruto 71.477 ,92 IVA 19 % 13.580 ,80…" at bounding box center [1383, 225] width 347 height 361
copy span "8.934 ,74"
click at [723, 213] on div at bounding box center [778, 355] width 1557 height 711
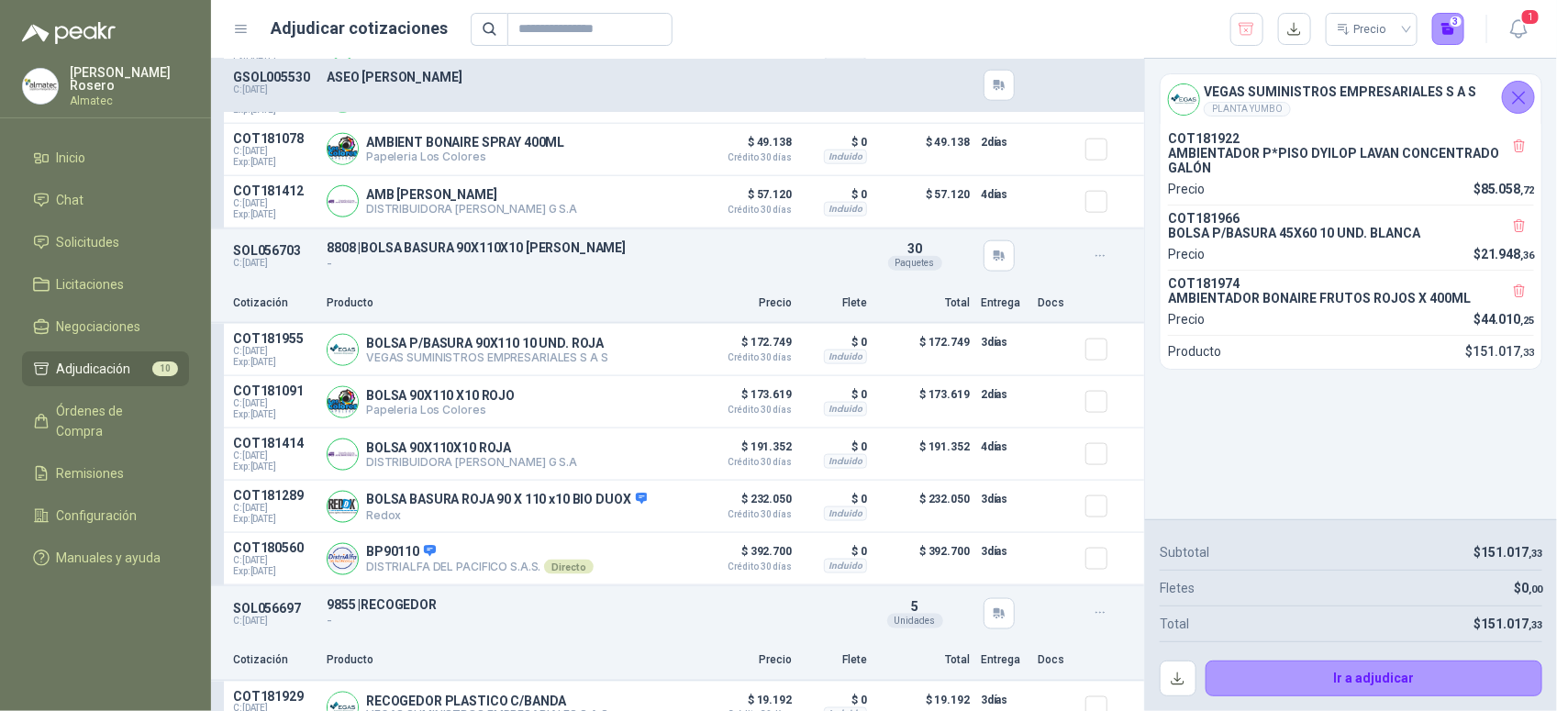
scroll to position [917, 0]
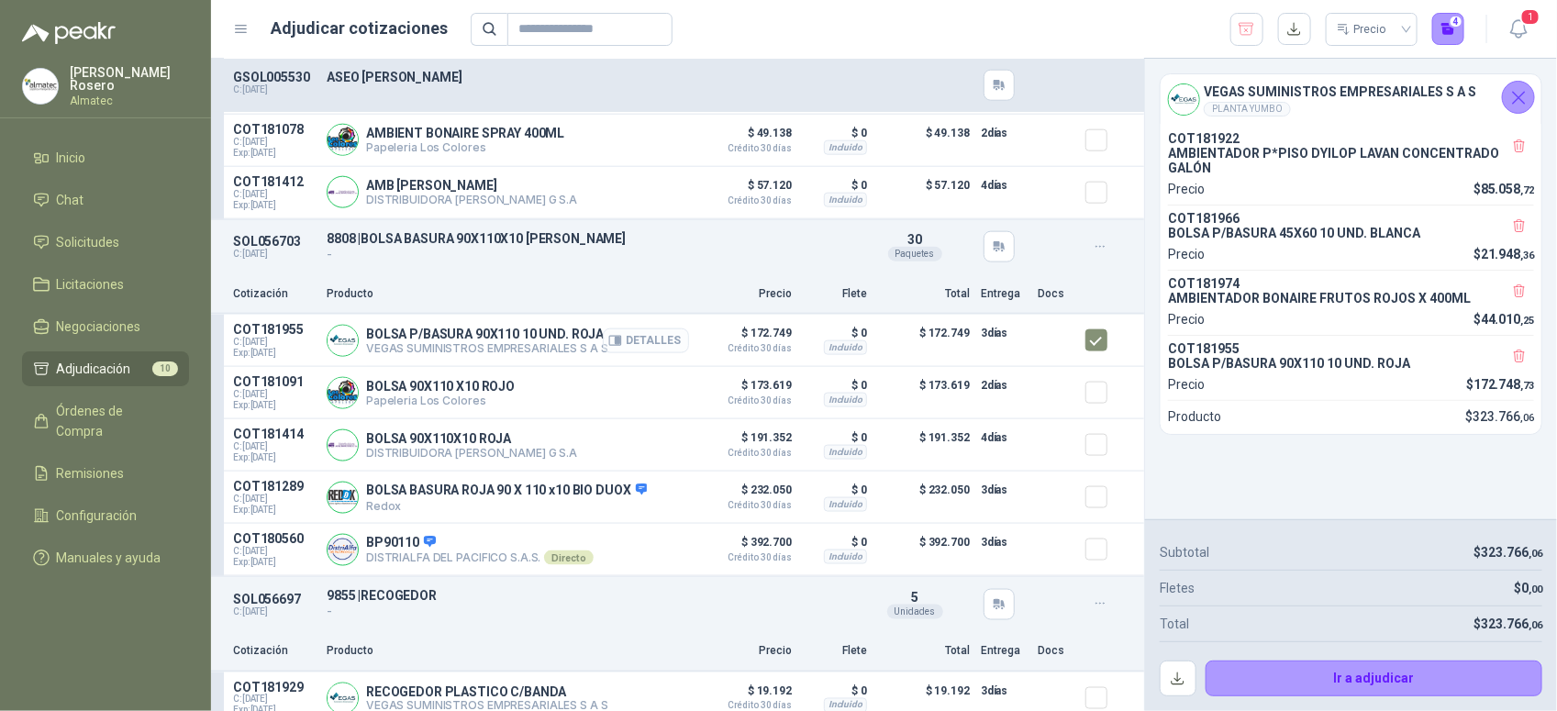
click at [642, 350] on button "Detalles" at bounding box center [646, 340] width 86 height 25
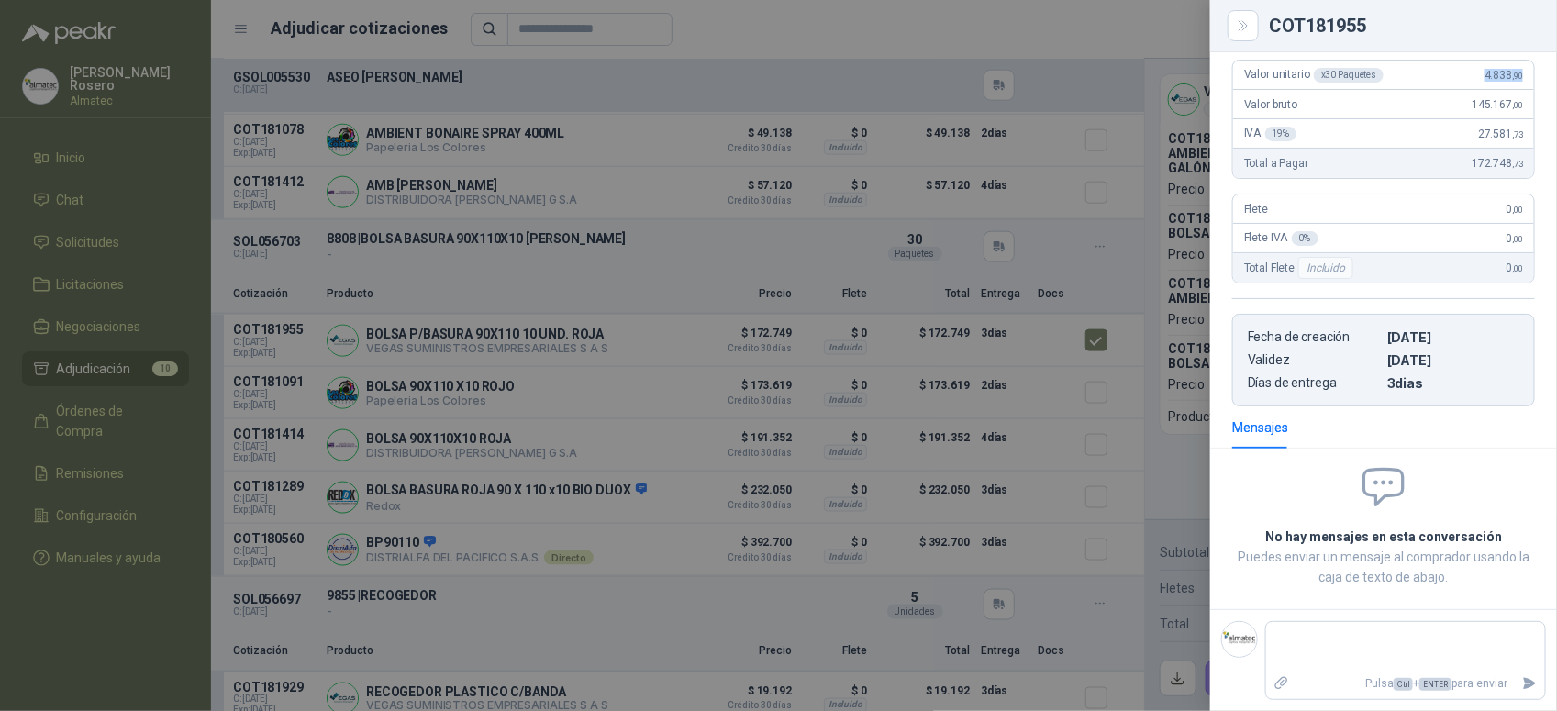
drag, startPoint x: 1465, startPoint y: 74, endPoint x: 1528, endPoint y: 75, distance: 62.4
click at [1528, 75] on div "Valor unitario x 30 Paquetes 4.838 ,90 Valor bruto 145.167 ,00 IVA 19 % 27.581 …" at bounding box center [1383, 225] width 347 height 361
copy span "4.838 ,90"
click at [1090, 392] on div at bounding box center [778, 355] width 1557 height 711
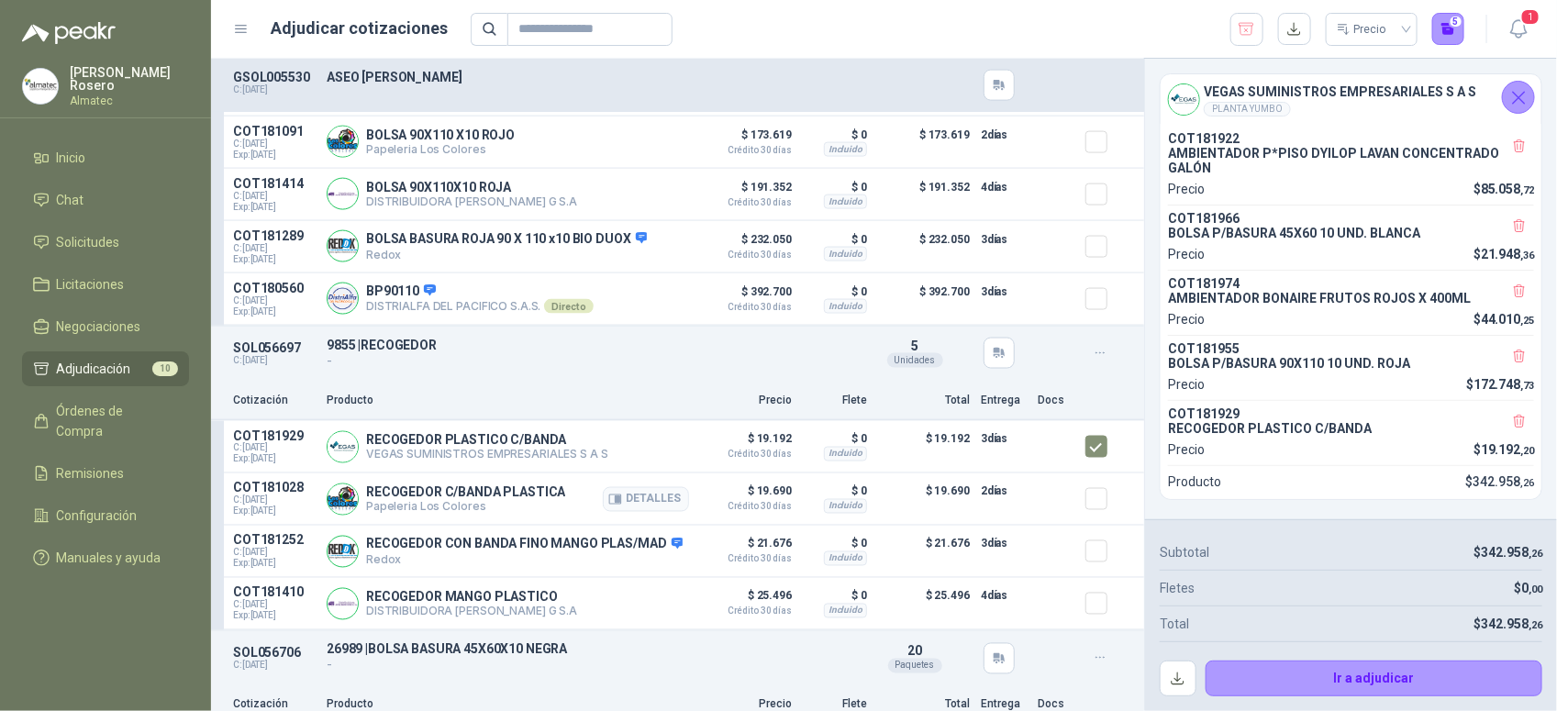
scroll to position [1262, 0]
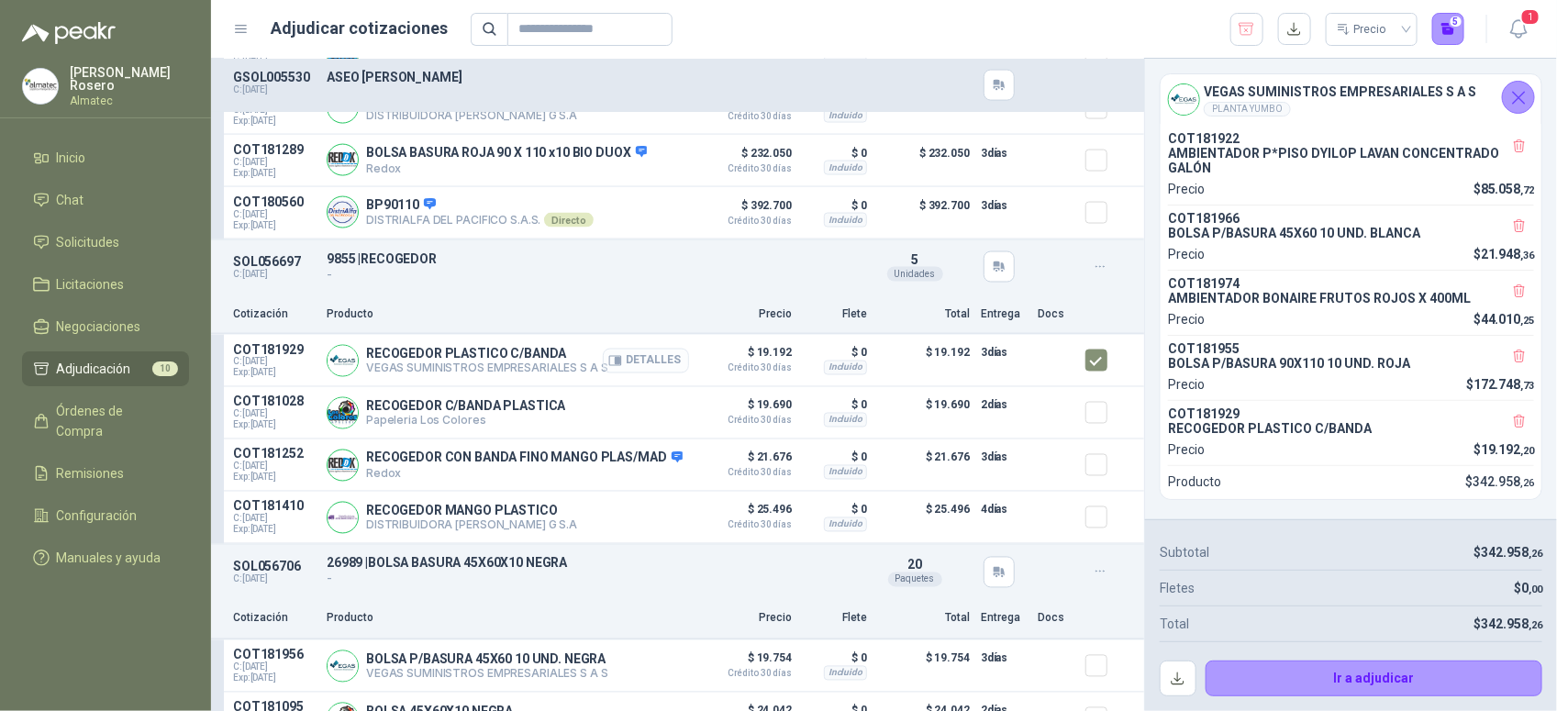
click at [626, 368] on button "Detalles" at bounding box center [646, 361] width 86 height 25
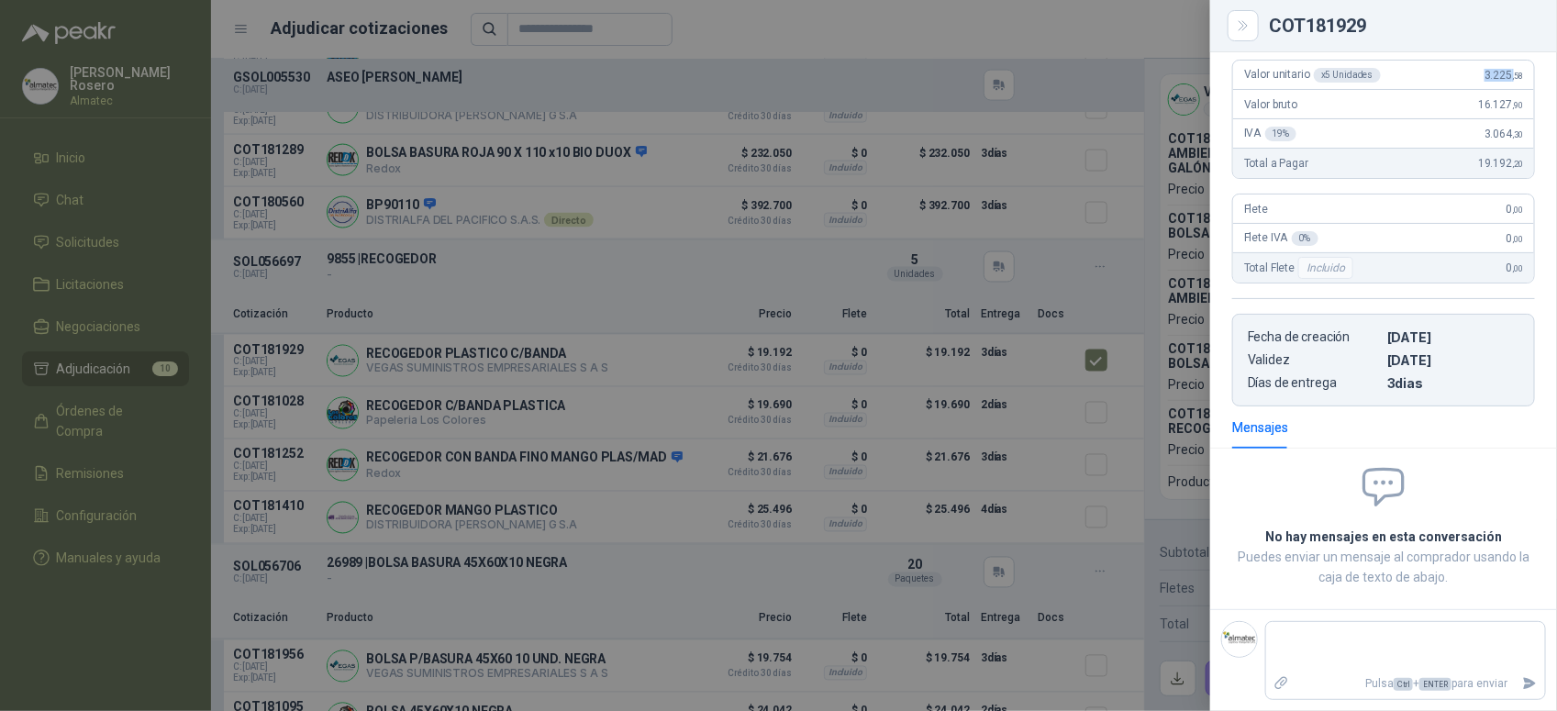
scroll to position [185, 0]
drag, startPoint x: 1473, startPoint y: 72, endPoint x: 1534, endPoint y: 88, distance: 63.7
click at [1534, 88] on div "Valor unitario x 5 Unidades 3.225 ,58 Valor bruto 16.127 ,90 IVA 19 % 3.064 ,30…" at bounding box center [1383, 225] width 347 height 361
copy span "3.225 ,58"
click at [865, 538] on div at bounding box center [778, 355] width 1557 height 711
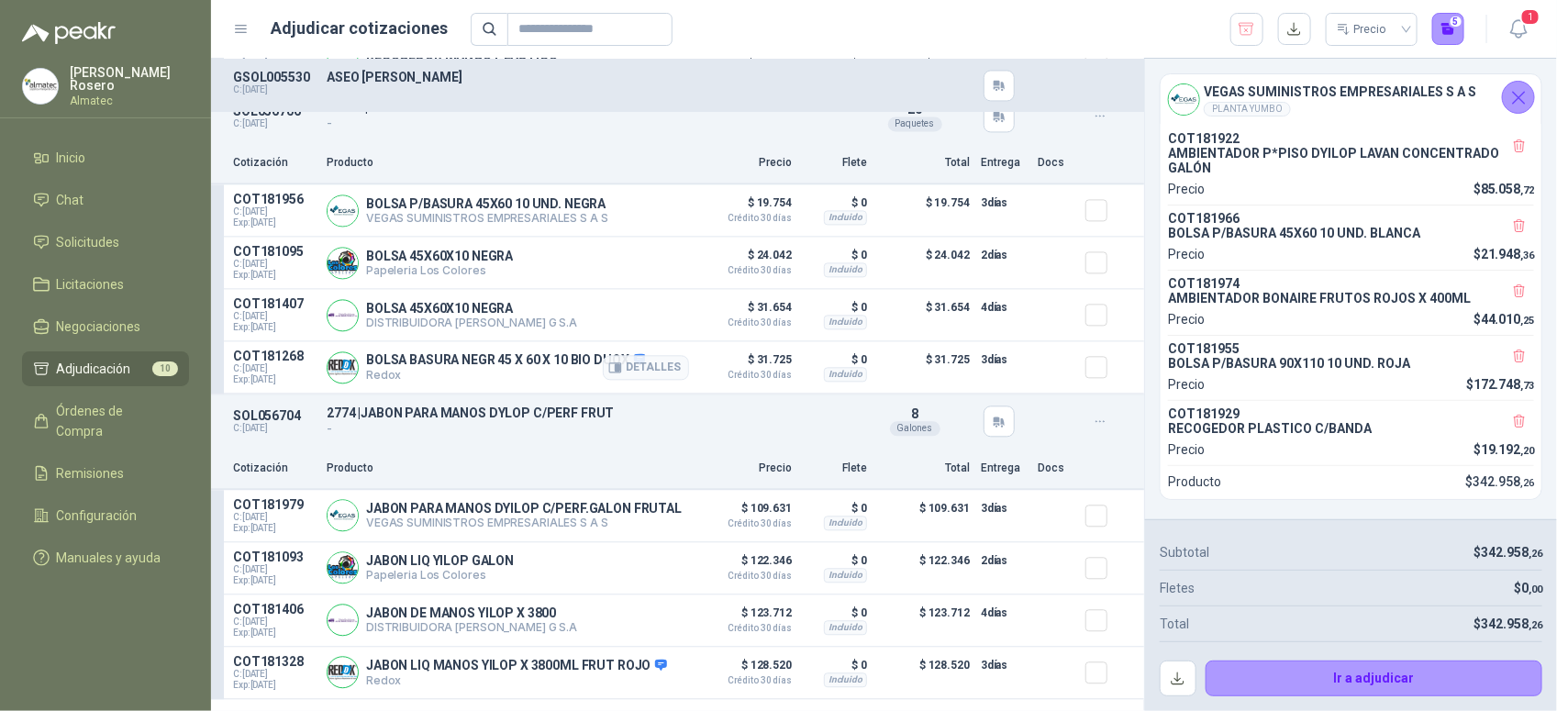
scroll to position [1720, 0]
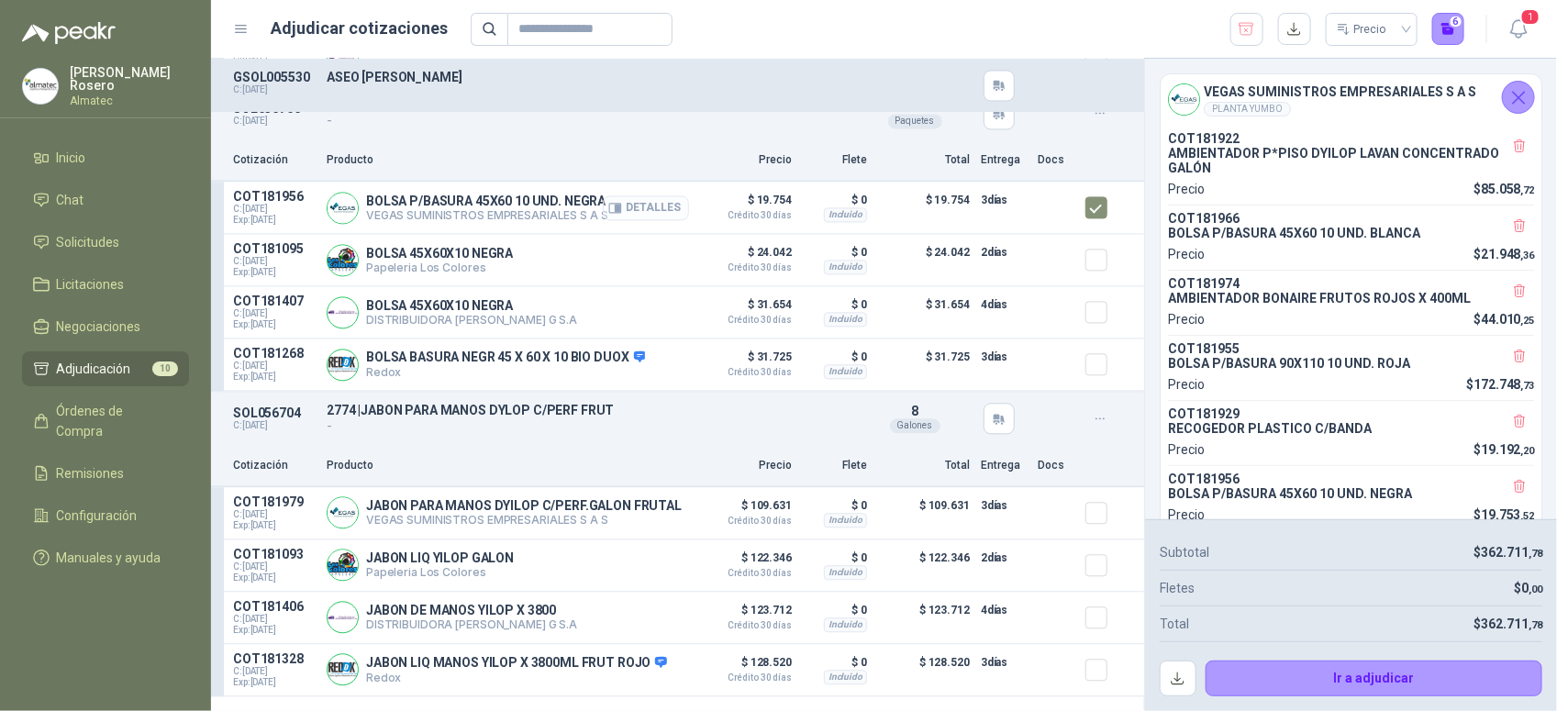
click at [628, 220] on button "Detalles" at bounding box center [646, 207] width 86 height 25
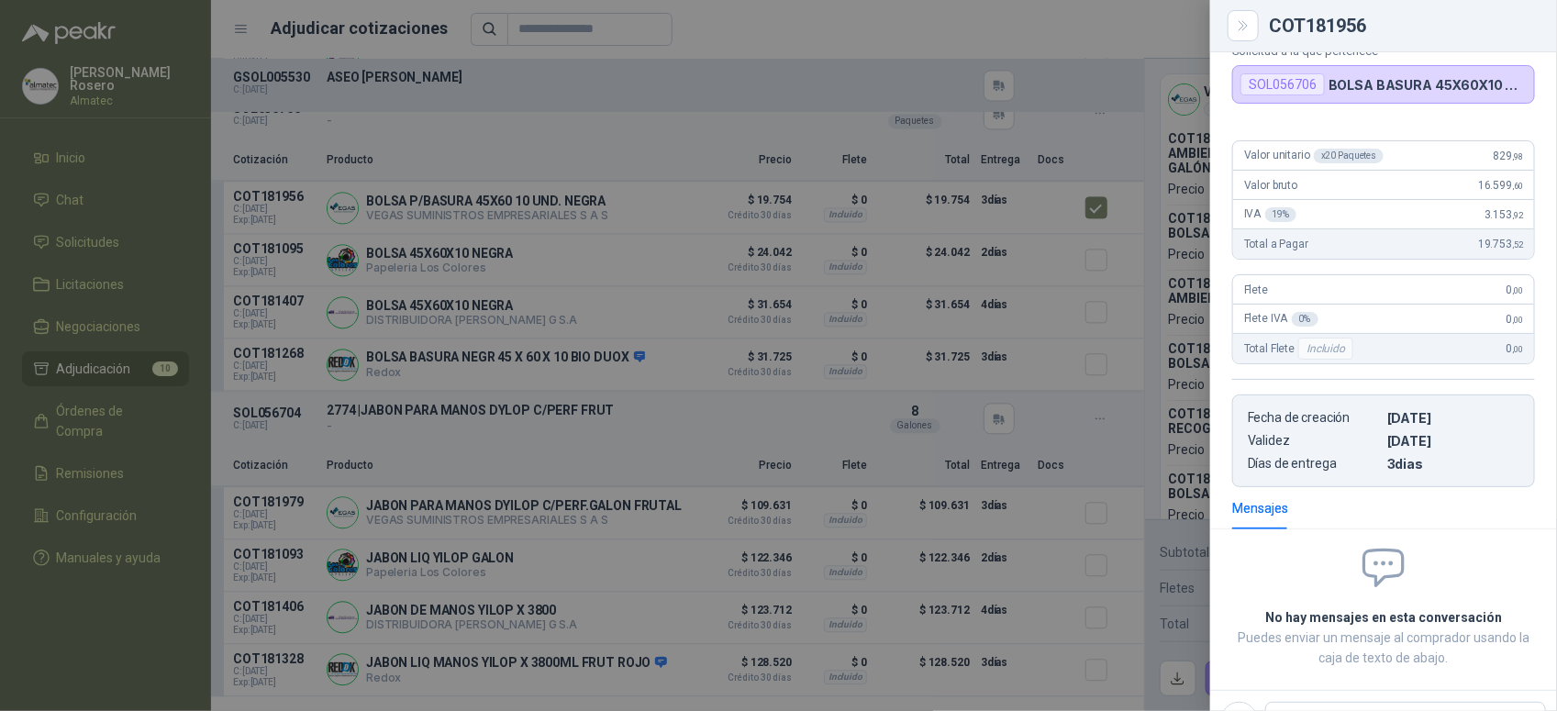
scroll to position [71, 0]
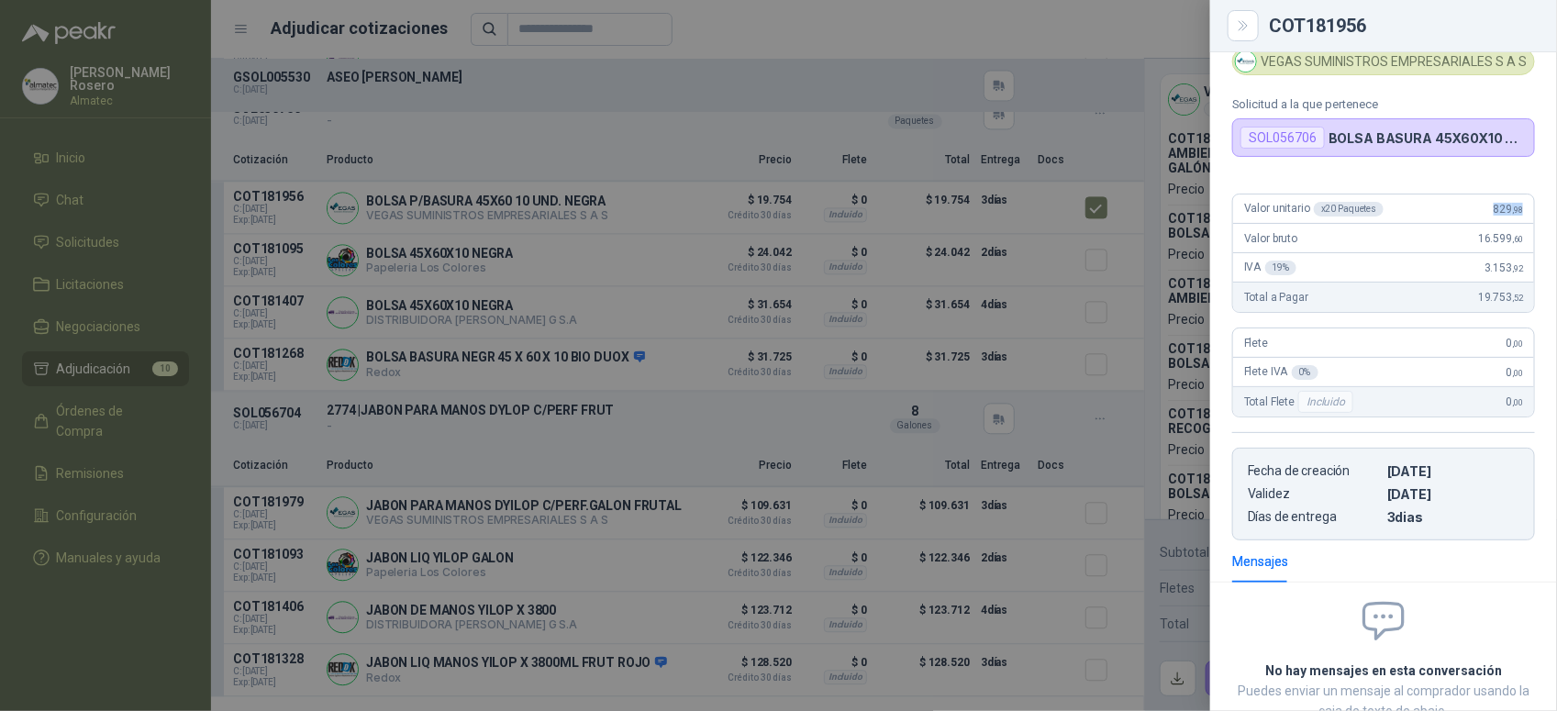
drag, startPoint x: 1478, startPoint y: 218, endPoint x: 1514, endPoint y: 214, distance: 36.1
click at [1514, 214] on div "Valor unitario x 20 Paquetes 829 ,98" at bounding box center [1383, 209] width 301 height 29
copy span "829 ,98"
click at [925, 397] on div at bounding box center [778, 355] width 1557 height 711
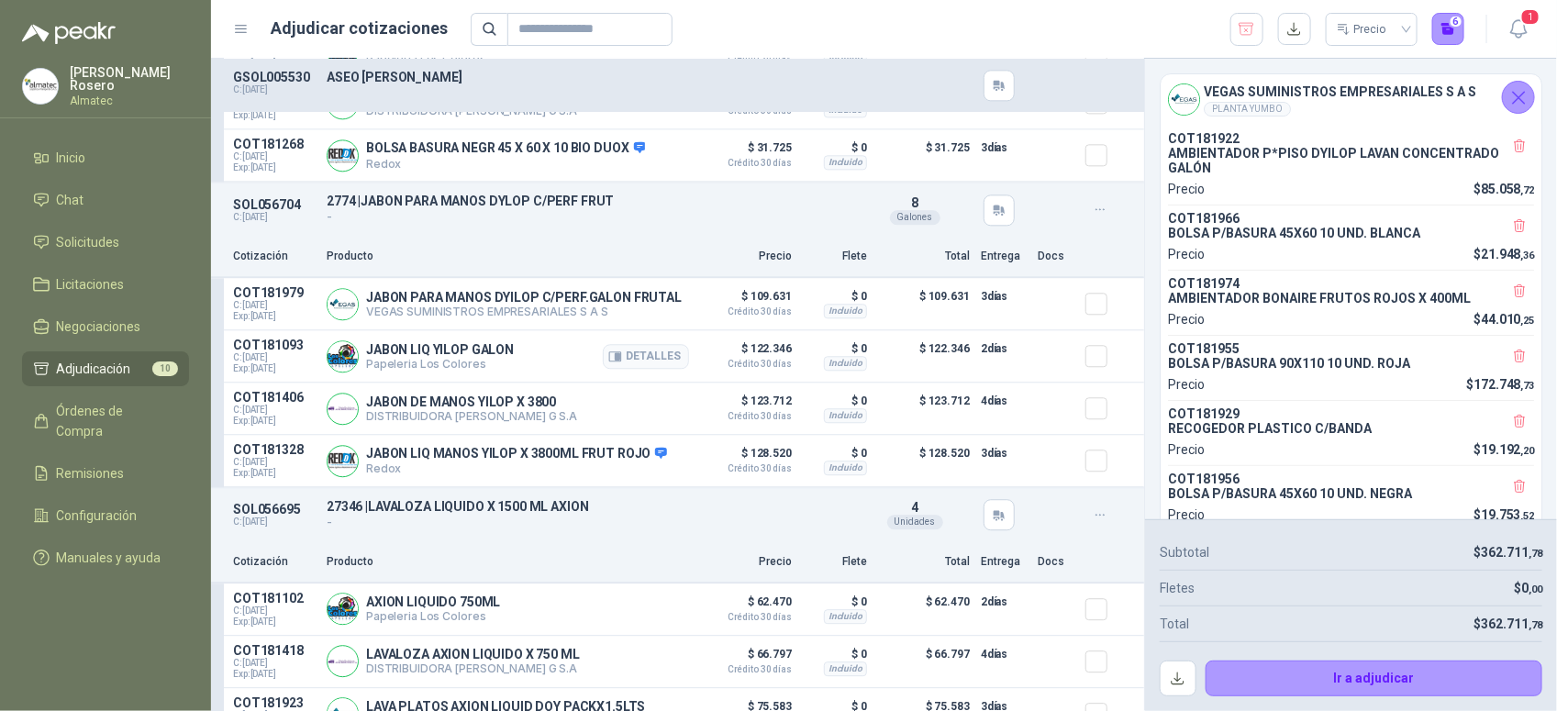
scroll to position [1950, 0]
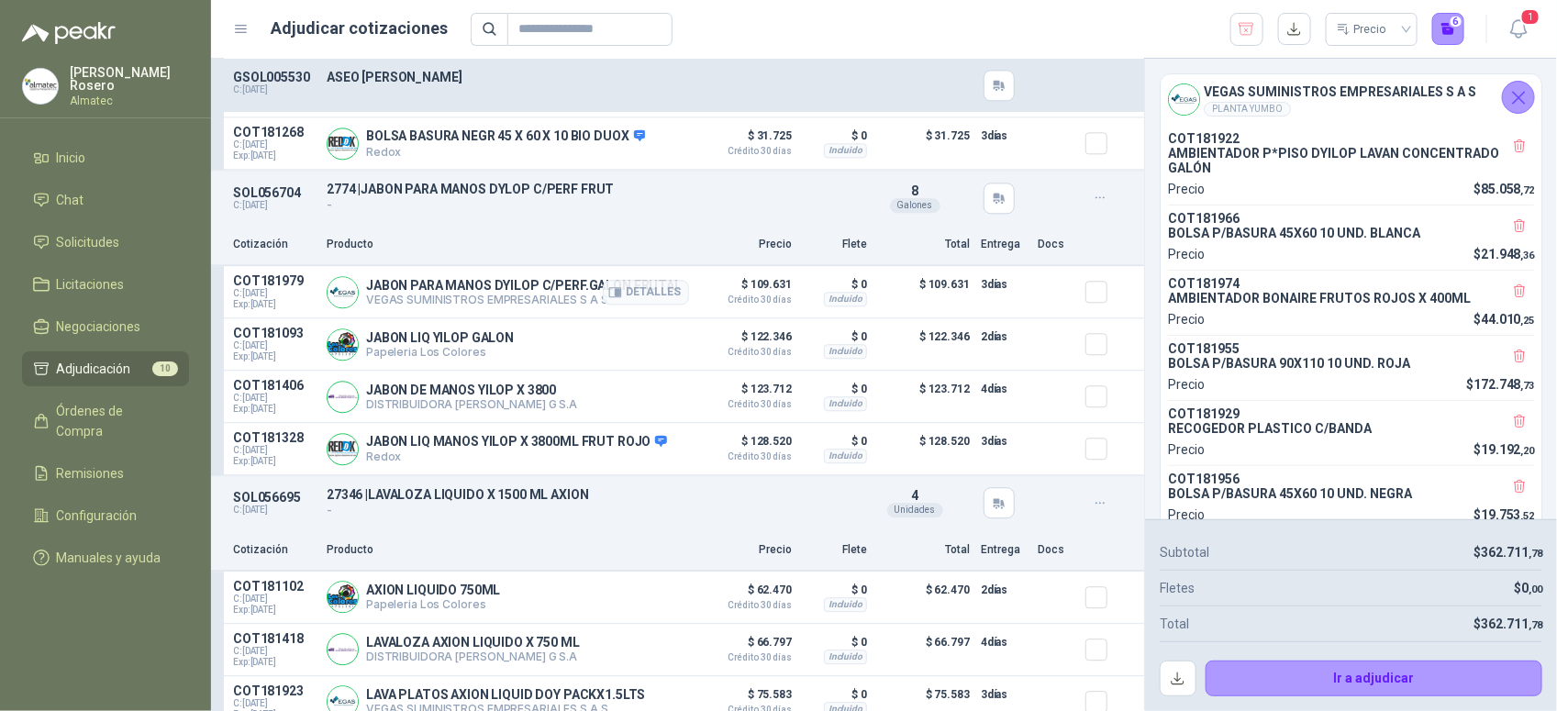
click at [1085, 301] on div at bounding box center [1103, 291] width 37 height 37
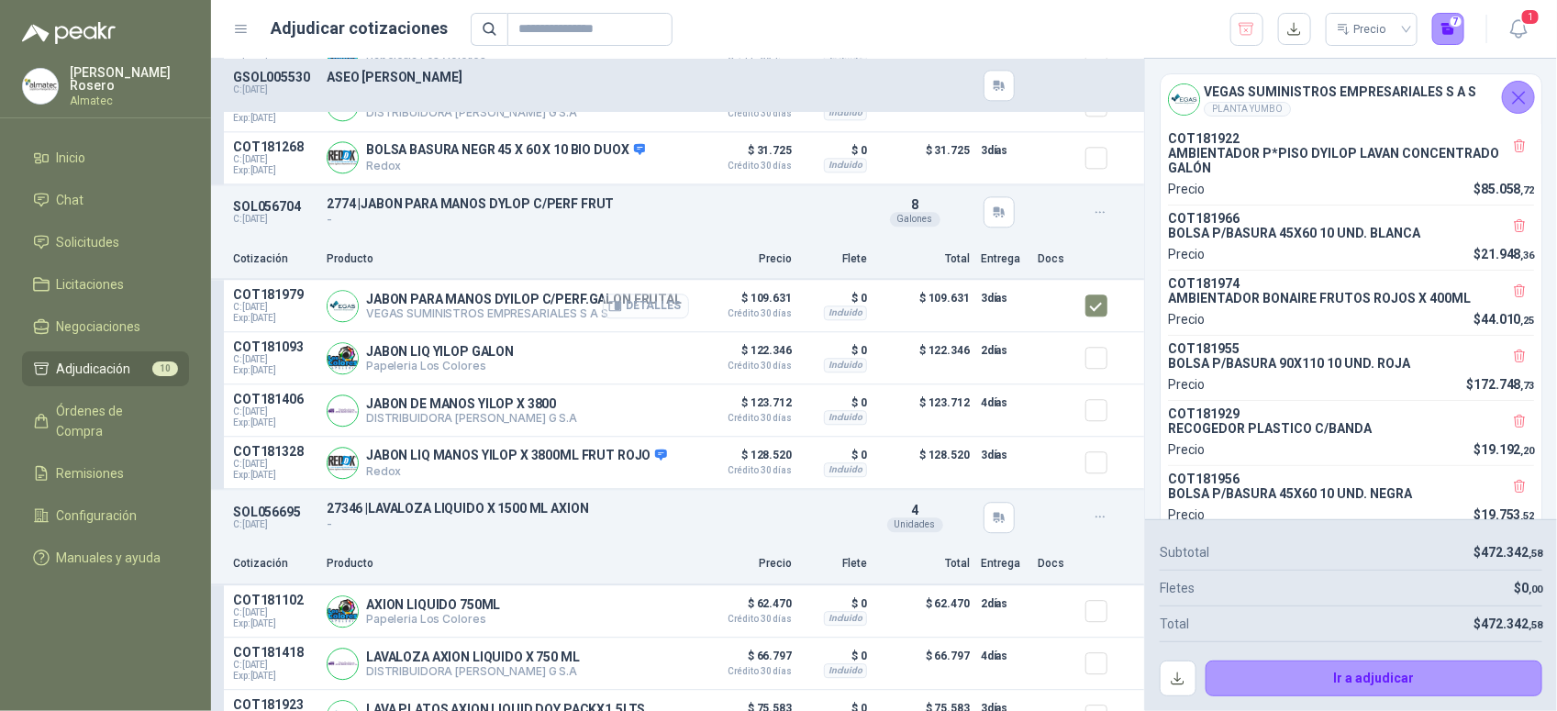
click at [658, 318] on button "Detalles" at bounding box center [646, 306] width 86 height 25
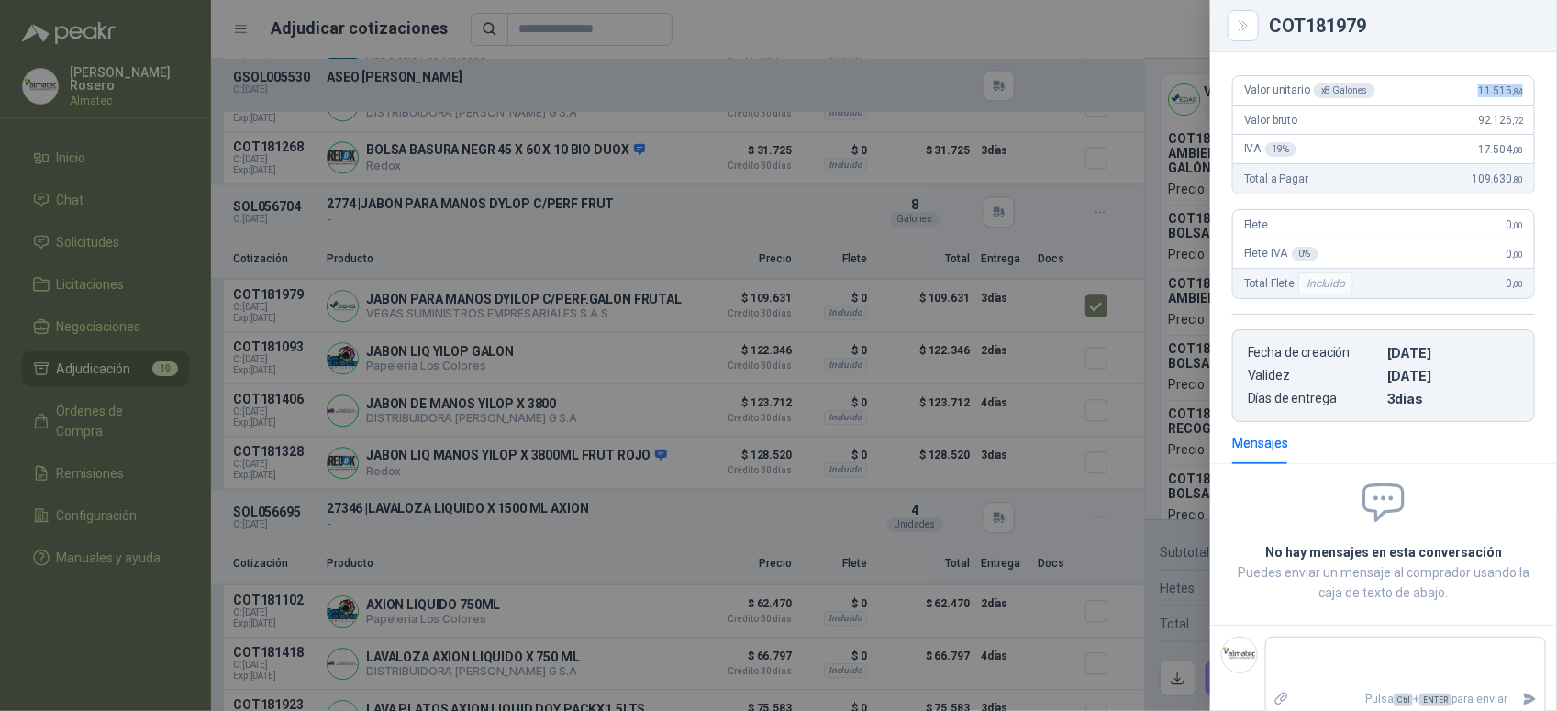
scroll to position [163, 0]
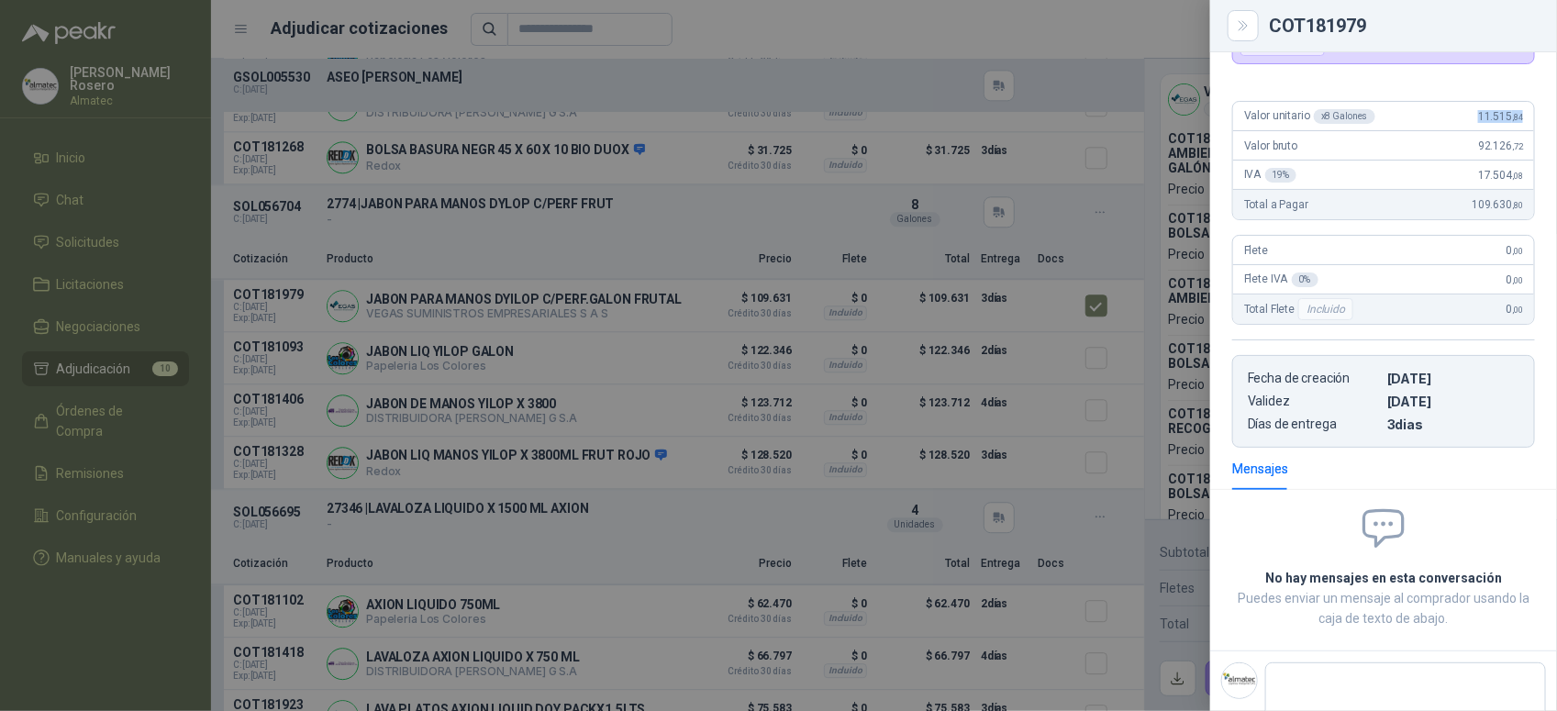
drag, startPoint x: 1464, startPoint y: 72, endPoint x: 1516, endPoint y: 115, distance: 67.1
click at [1516, 115] on div "Valor unitario x 8 Galones 11.515 ,84" at bounding box center [1383, 116] width 301 height 29
copy span "11.515 ,84"
click at [675, 392] on div at bounding box center [778, 355] width 1557 height 711
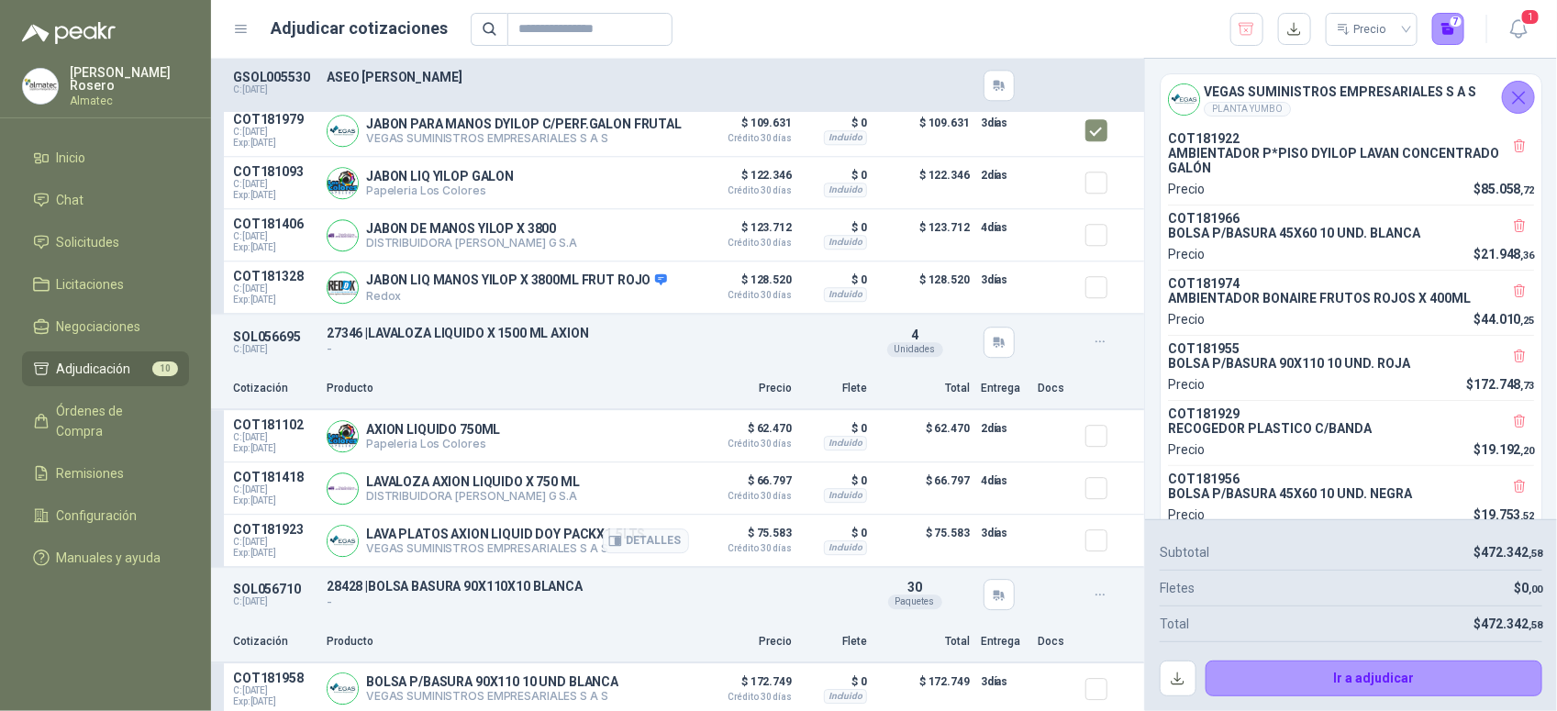
scroll to position [2294, 0]
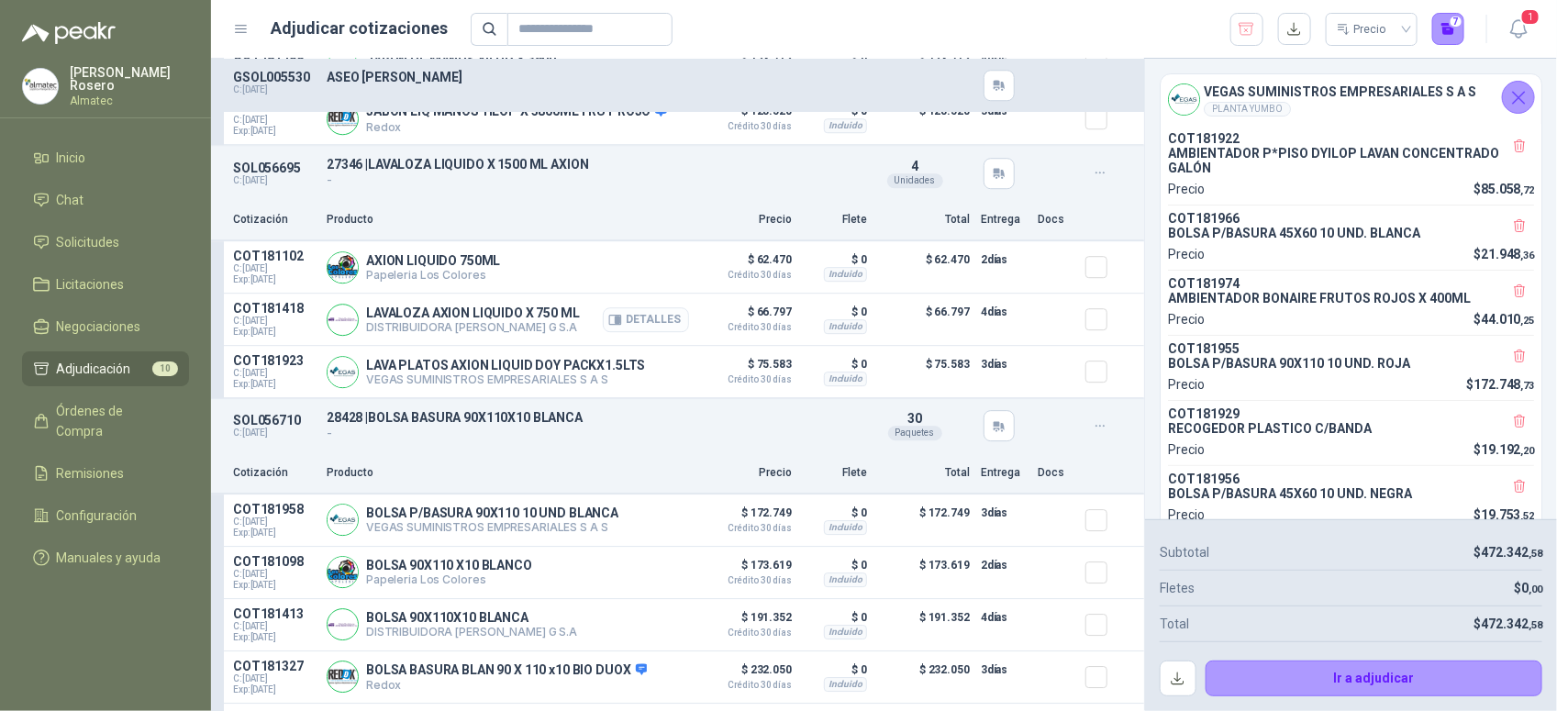
click at [631, 332] on button "Detalles" at bounding box center [646, 319] width 86 height 25
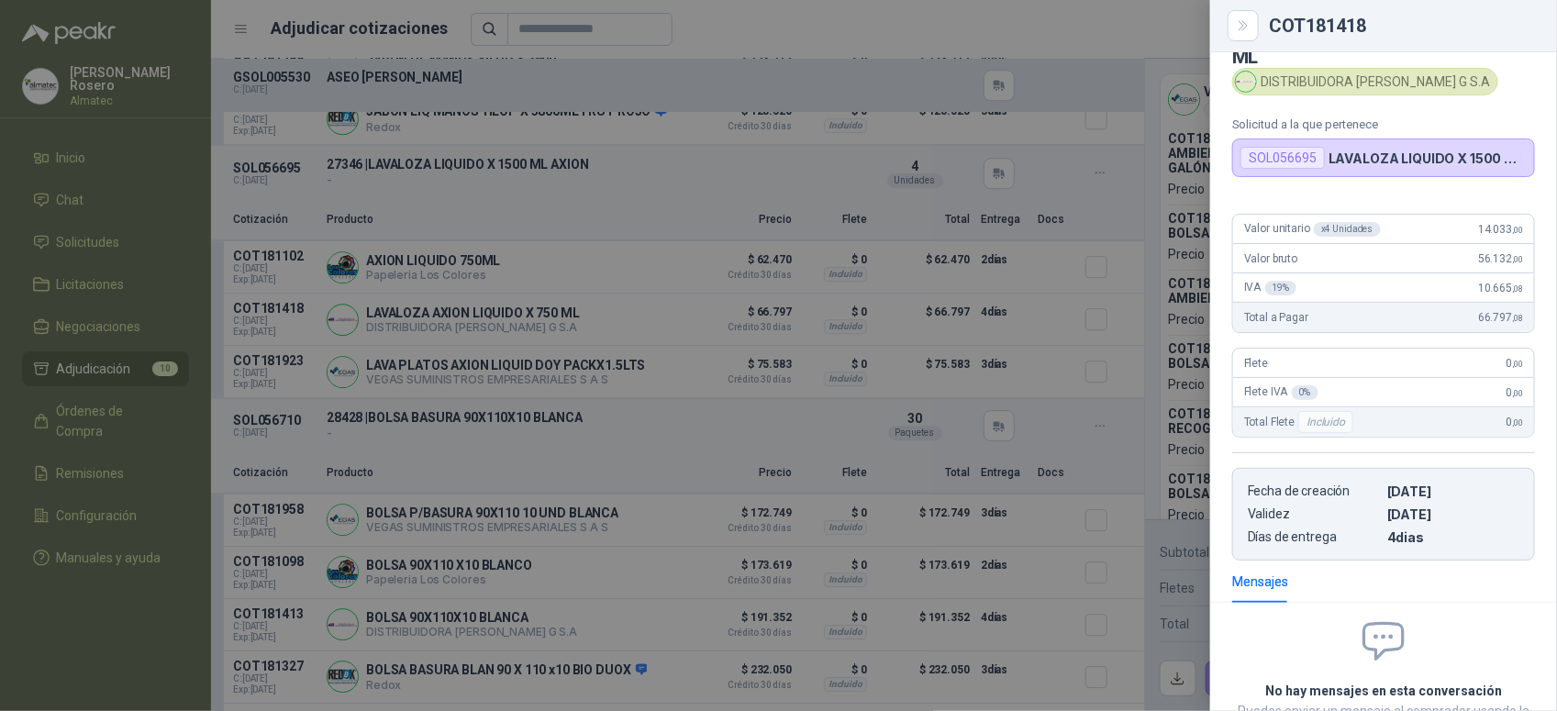
scroll to position [49, 0]
drag, startPoint x: 1459, startPoint y: 232, endPoint x: 1524, endPoint y: 235, distance: 65.2
click at [1524, 235] on div "Valor unitario x 4 Unidades 14.033 ,00 Valor bruto 56.132 ,00 IVA 19 % 10.665 ,…" at bounding box center [1383, 381] width 347 height 361
copy span "14.033 ,00"
click at [963, 391] on div at bounding box center [778, 355] width 1557 height 711
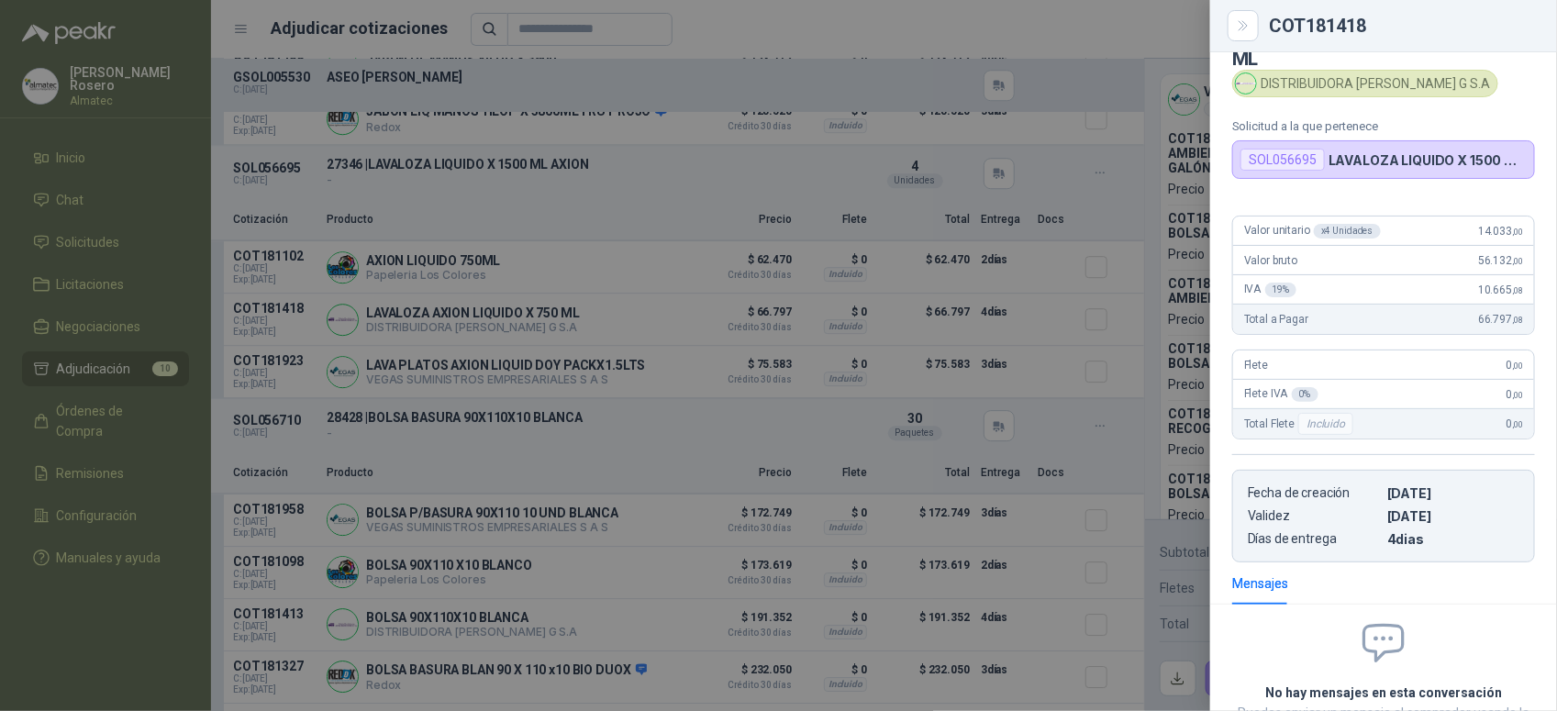
scroll to position [211, 0]
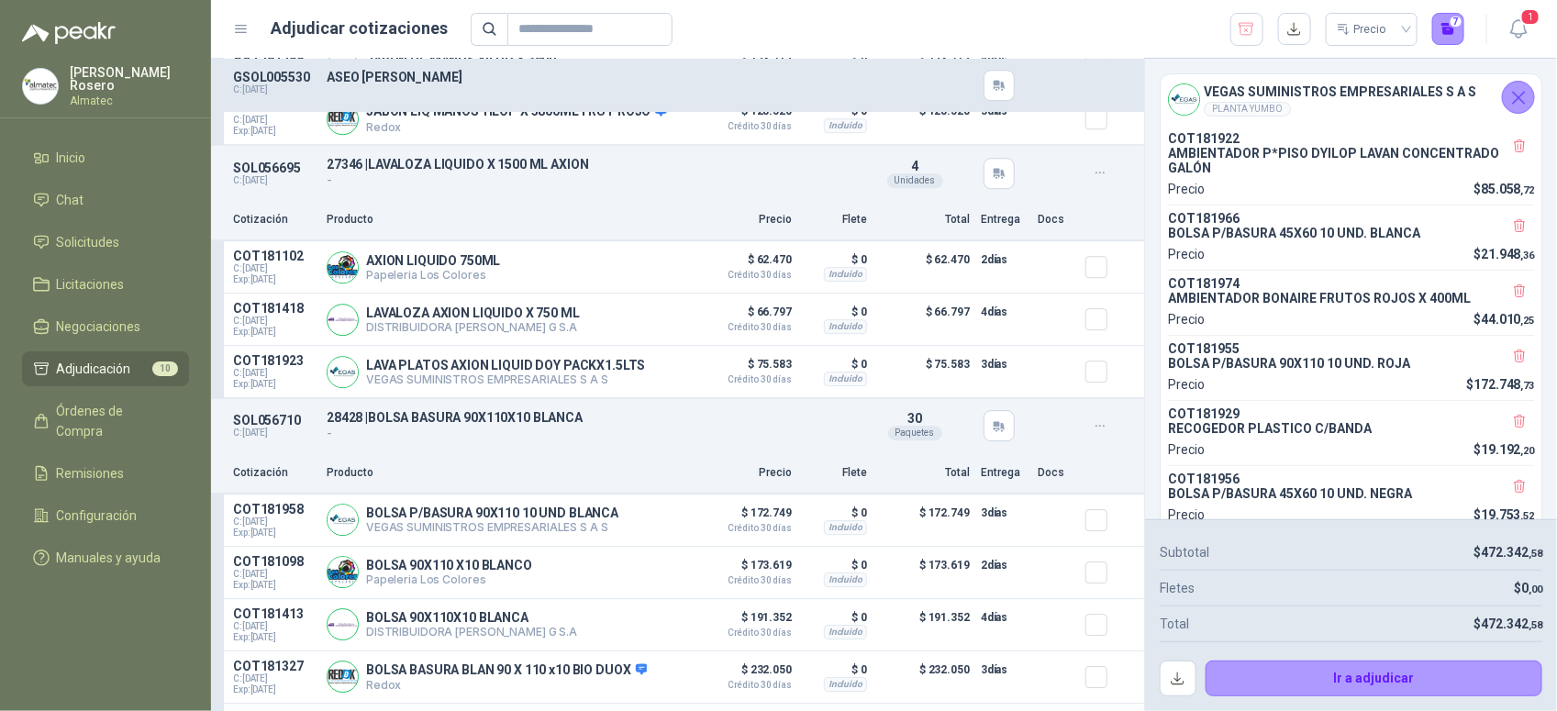
click at [1093, 181] on icon "button" at bounding box center [1101, 173] width 16 height 16
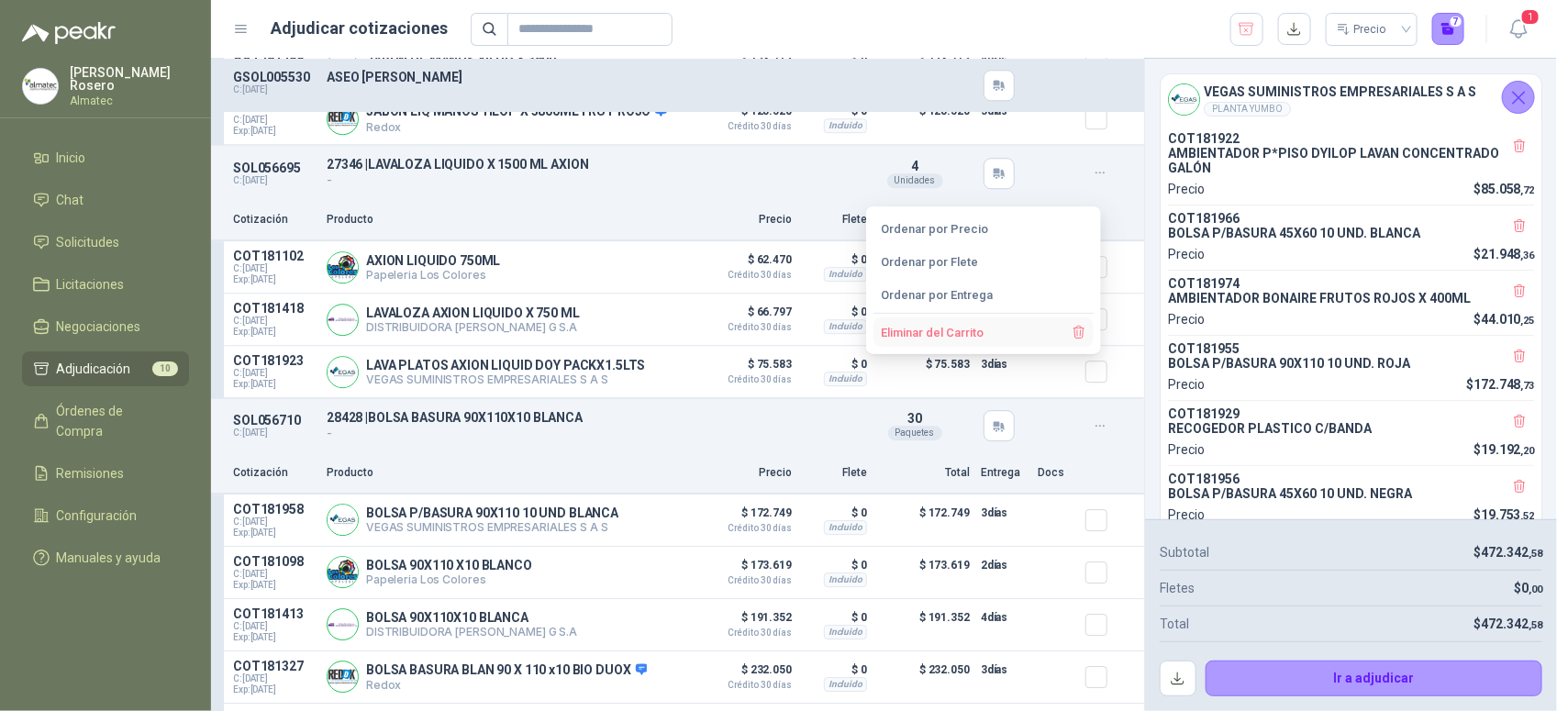
click at [989, 332] on button "Eliminar del Carrito" at bounding box center [983, 331] width 220 height 29
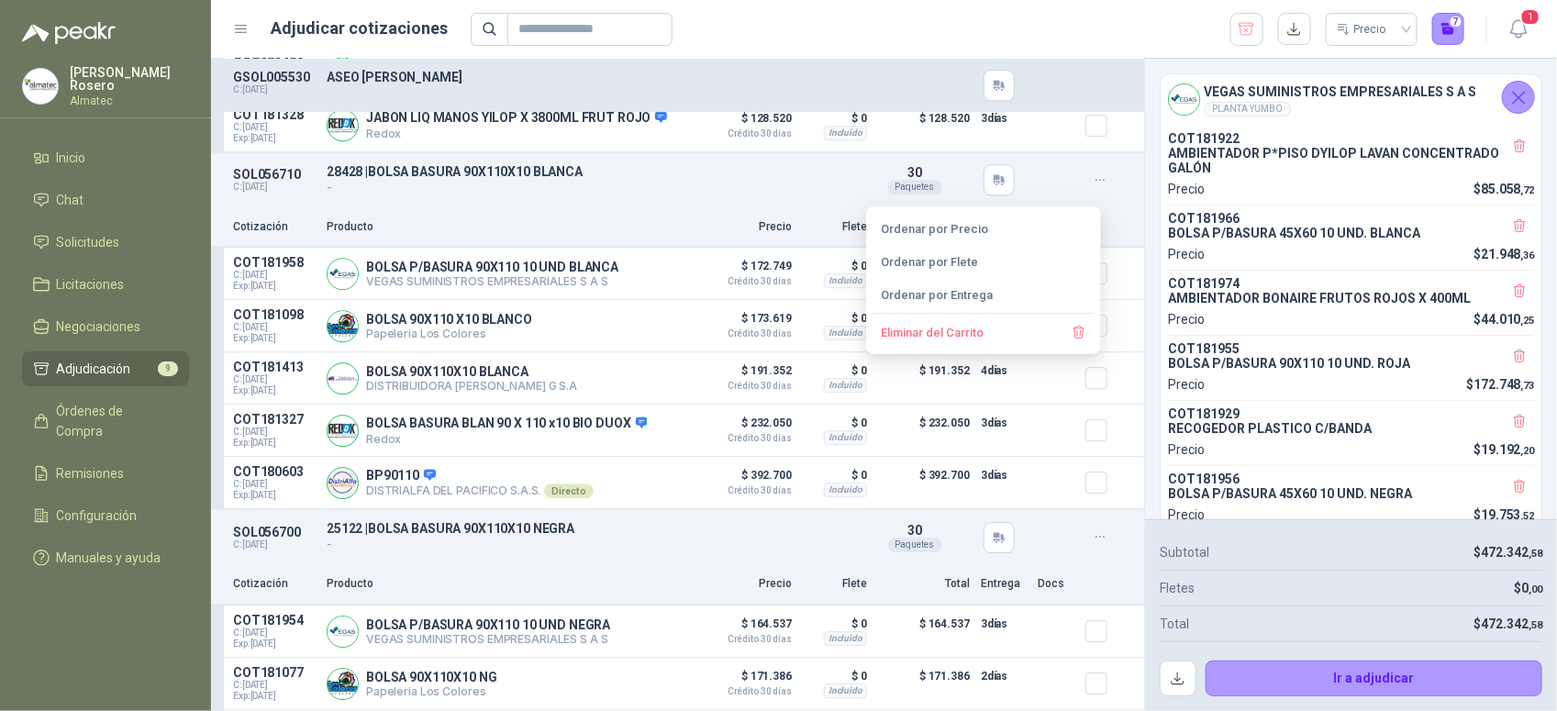
click at [752, 228] on p "Precio" at bounding box center [746, 226] width 92 height 17
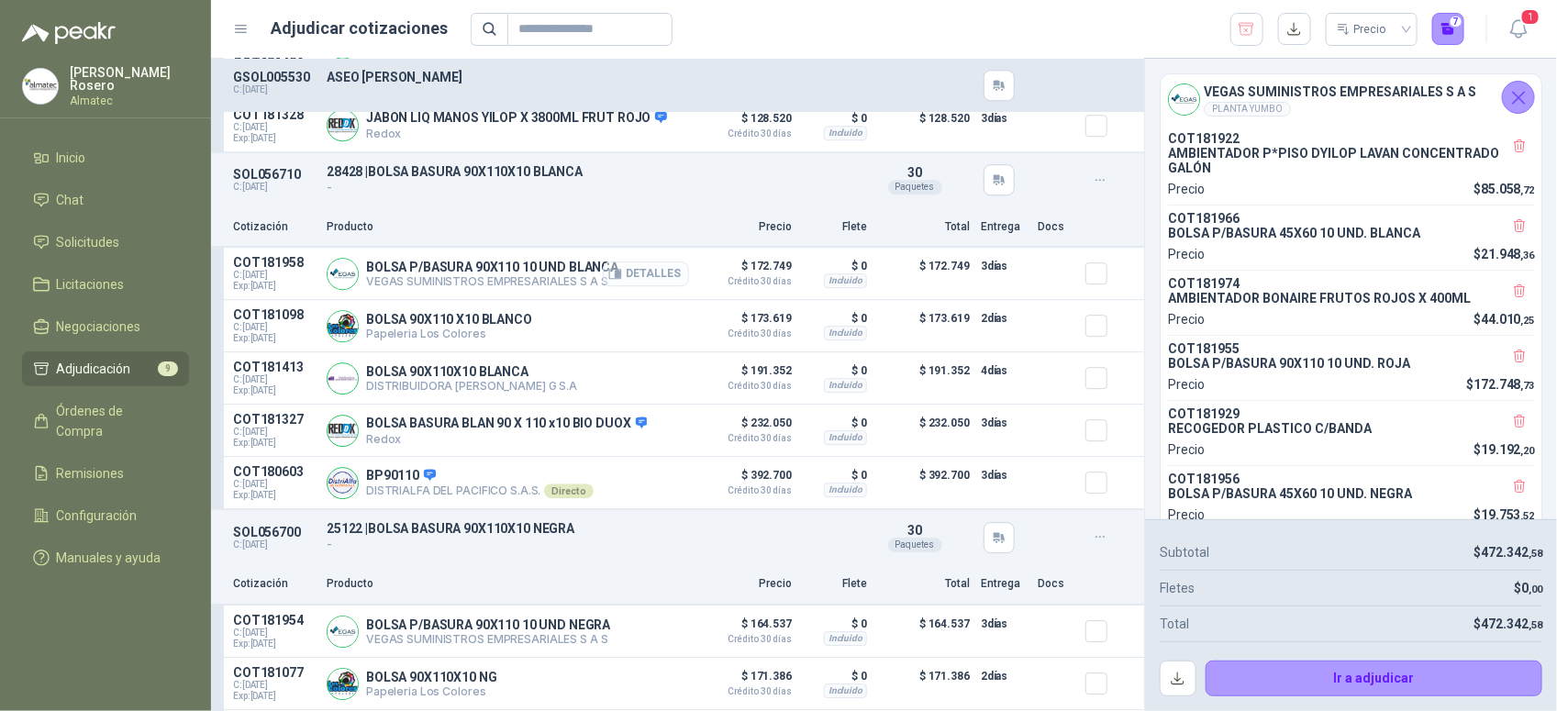
click at [638, 273] on button "Detalles" at bounding box center [646, 273] width 86 height 25
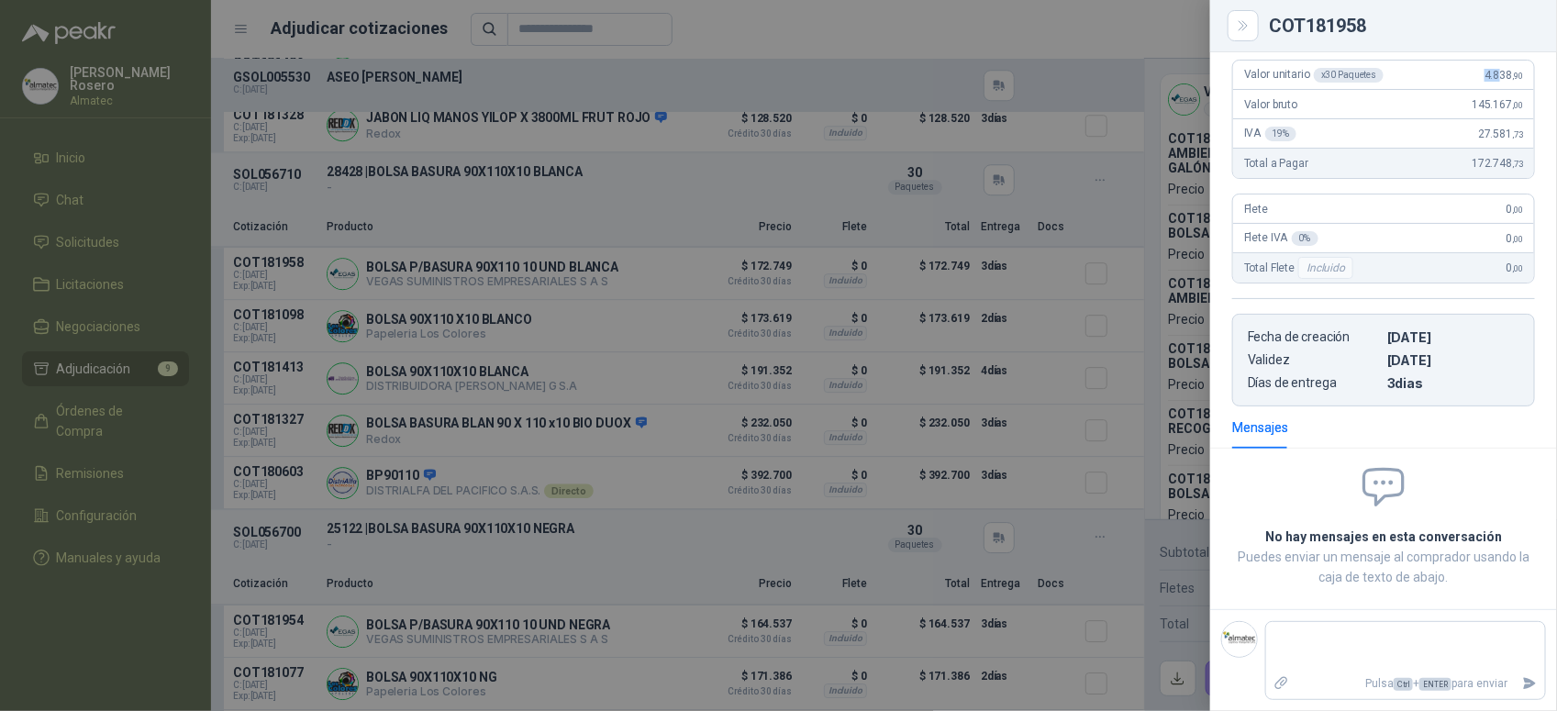
scroll to position [195, 0]
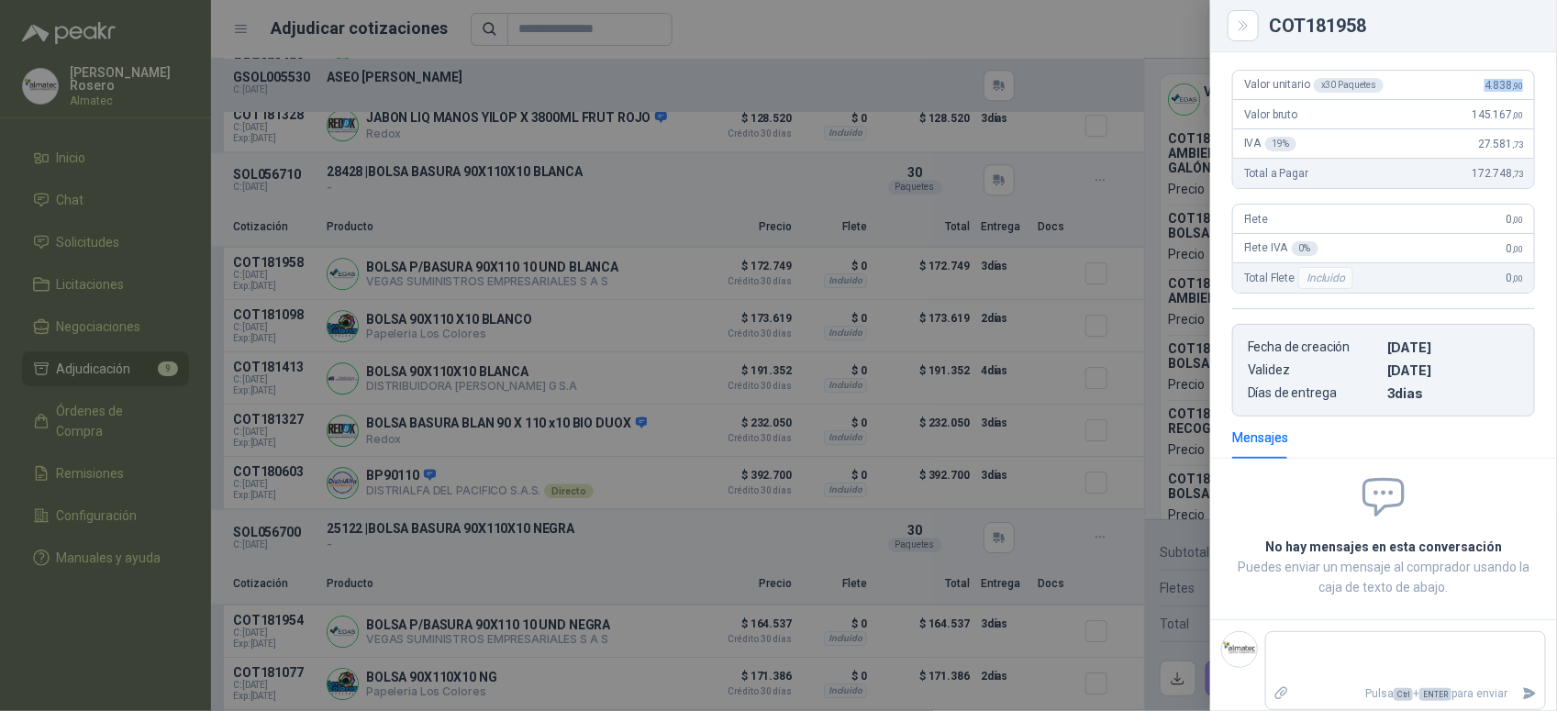
drag, startPoint x: 1465, startPoint y: 73, endPoint x: 1537, endPoint y: 74, distance: 71.6
click at [1537, 74] on div "Valor unitario x 30 Paquetes 4.838 ,90 Valor bruto 145.167 ,00 IVA 19 % 27.581 …" at bounding box center [1383, 235] width 347 height 361
click at [1092, 241] on div at bounding box center [778, 355] width 1557 height 711
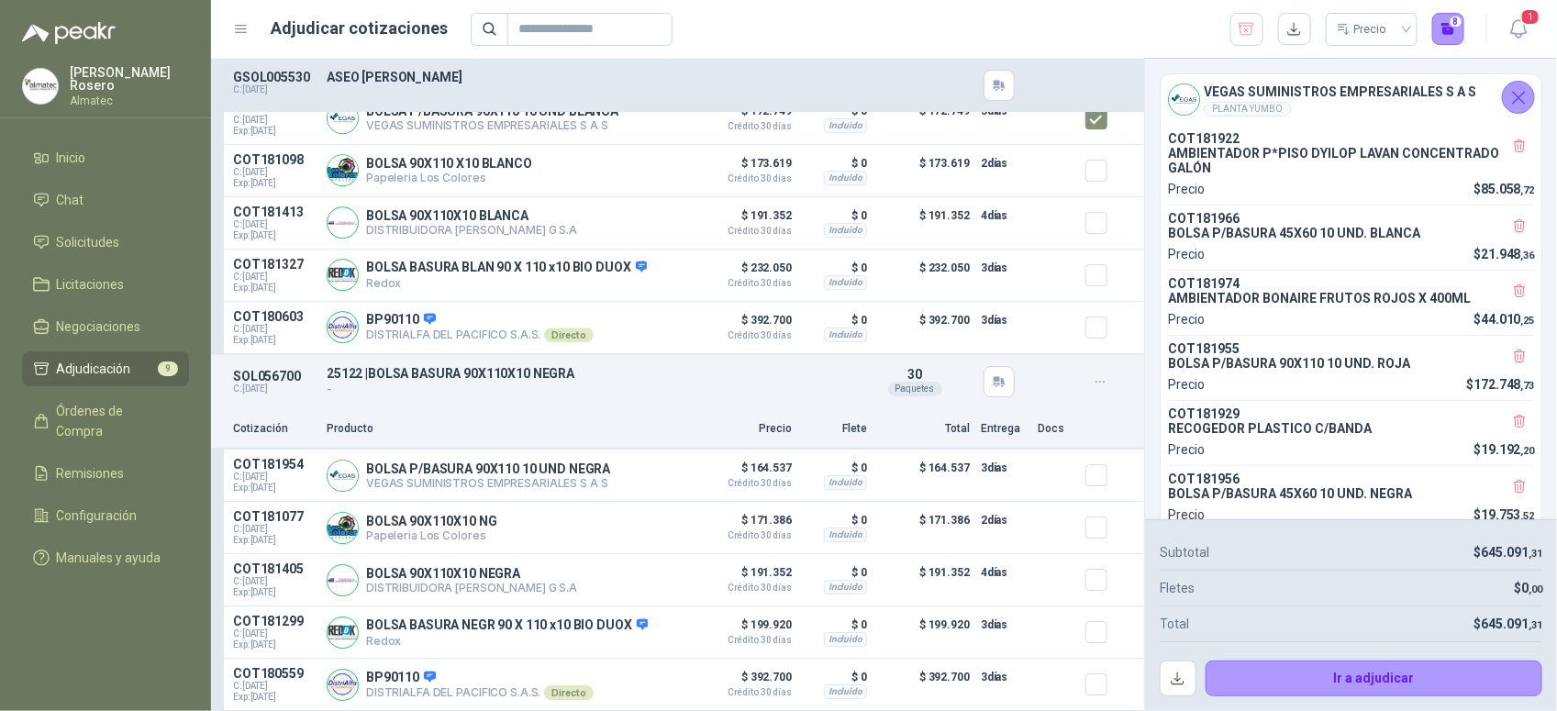
scroll to position [2474, 0]
click at [650, 468] on button "Detalles" at bounding box center [646, 475] width 86 height 25
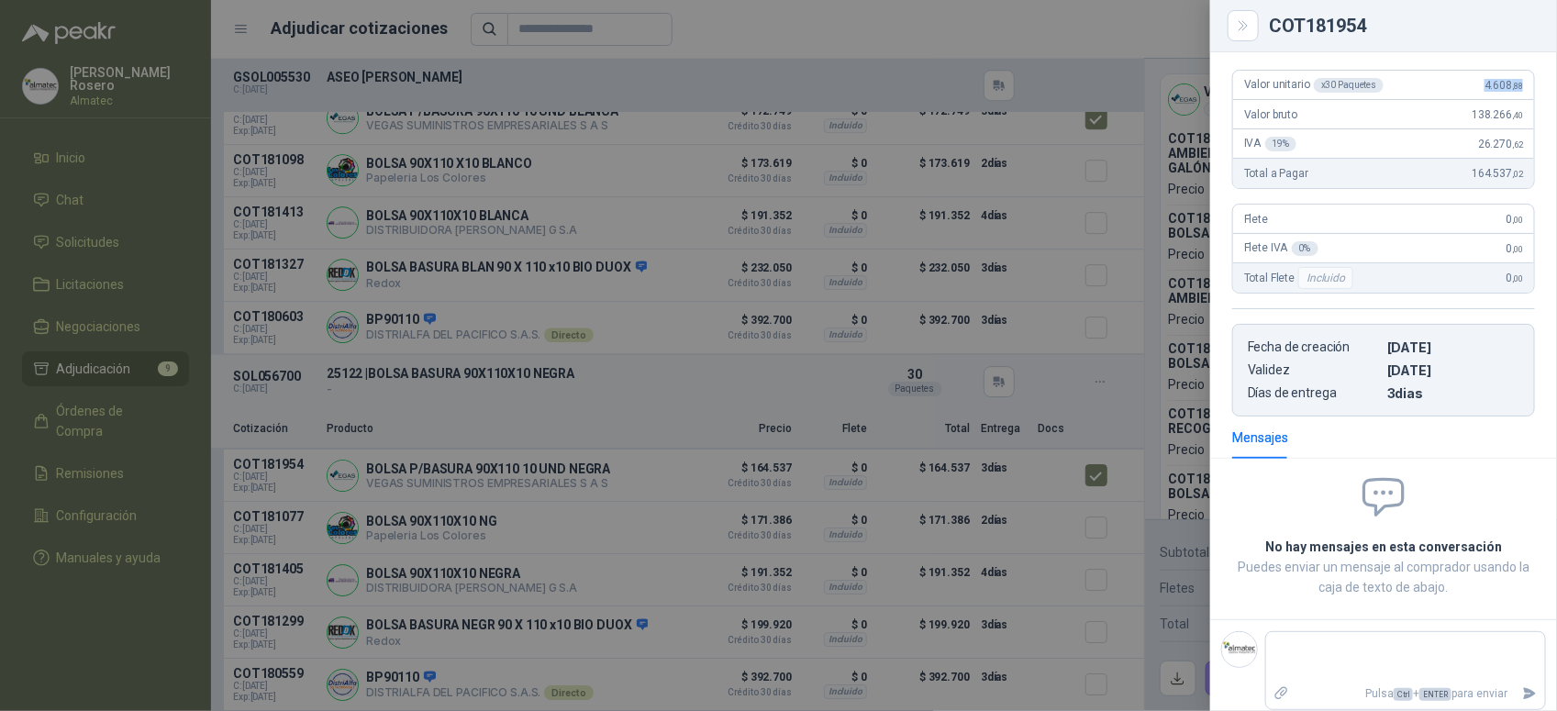
drag, startPoint x: 1457, startPoint y: 80, endPoint x: 1517, endPoint y: 87, distance: 60.1
click at [1517, 87] on div "Valor unitario x 30 Paquetes 4.608 ,88" at bounding box center [1383, 85] width 301 height 29
click at [677, 445] on div at bounding box center [778, 355] width 1557 height 711
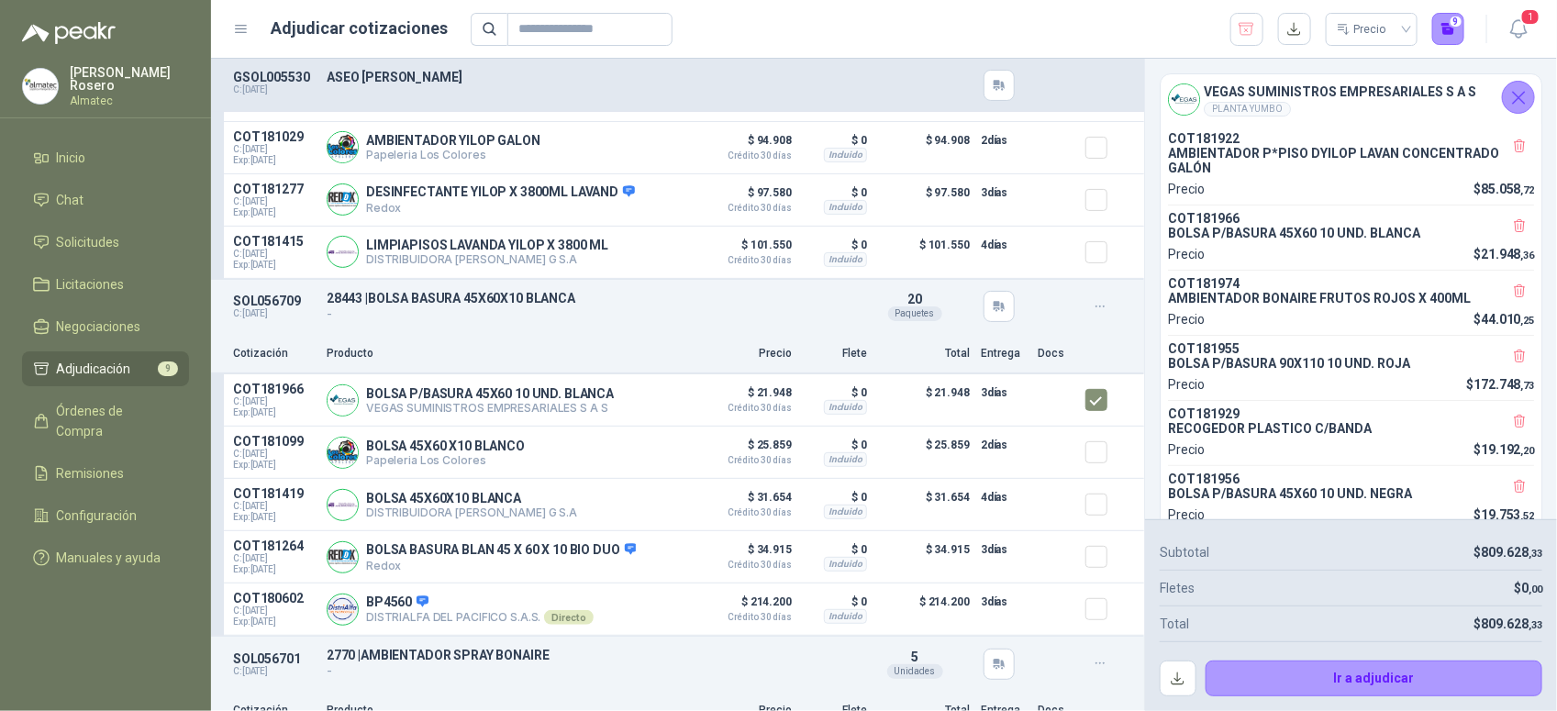
scroll to position [0, 0]
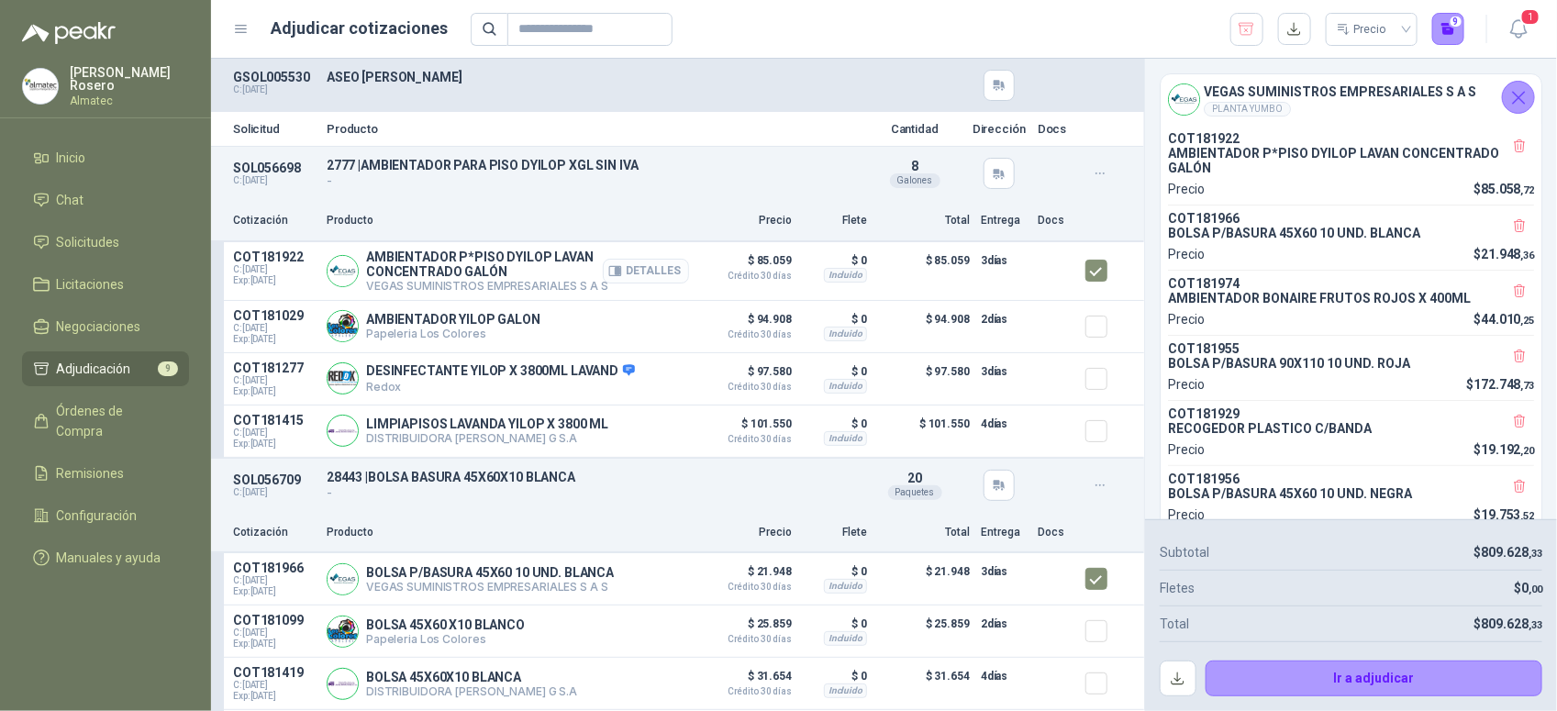
click at [648, 264] on button "Detalles" at bounding box center [646, 271] width 86 height 25
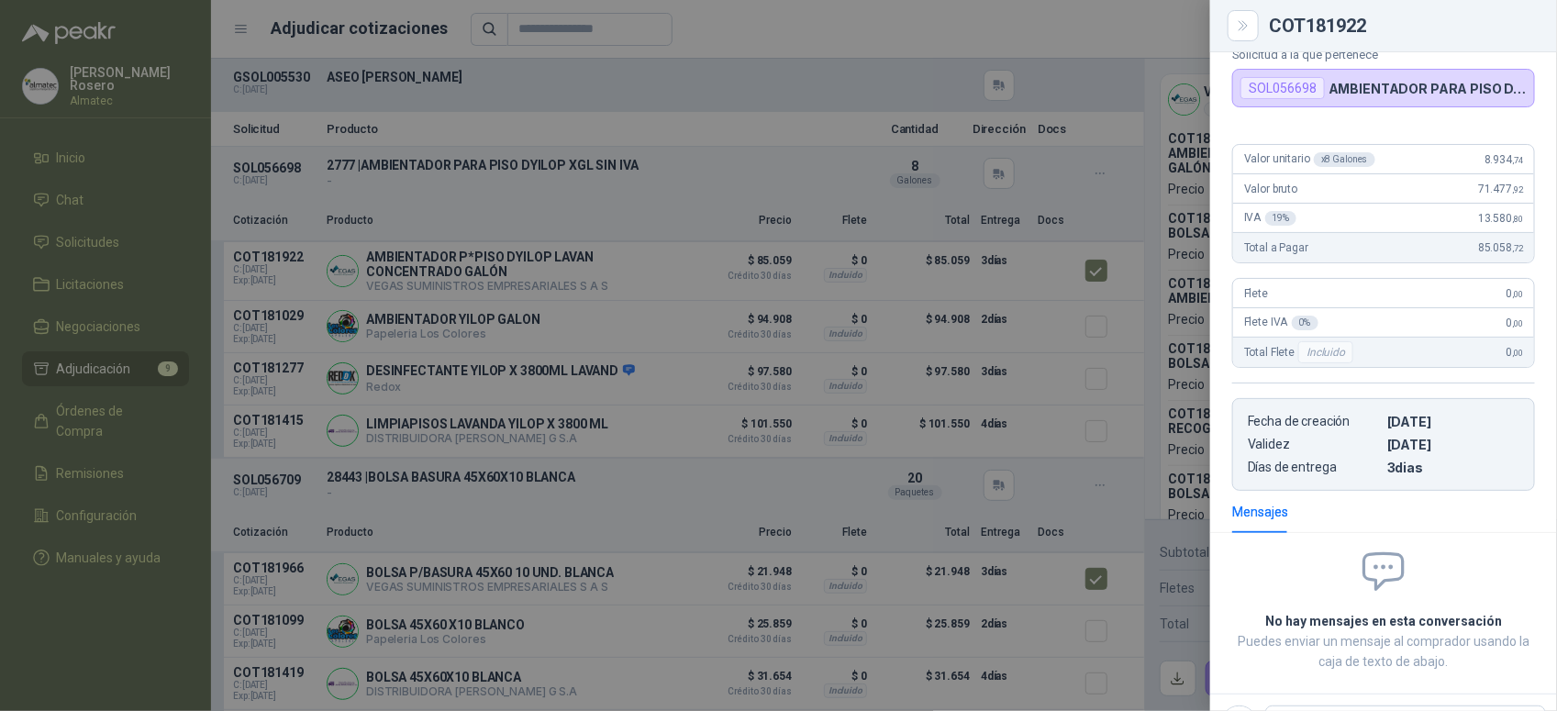
scroll to position [80, 0]
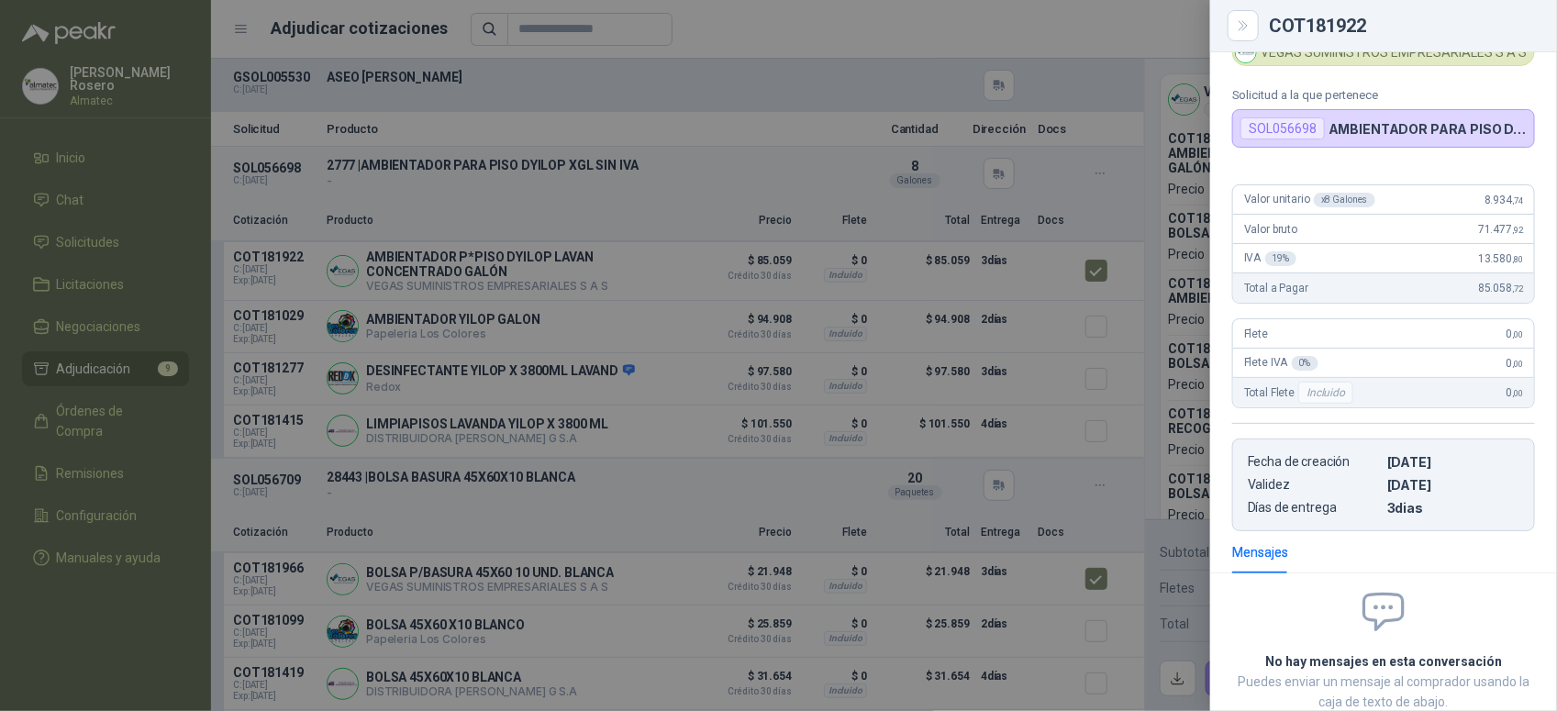
click at [902, 290] on div at bounding box center [778, 355] width 1557 height 711
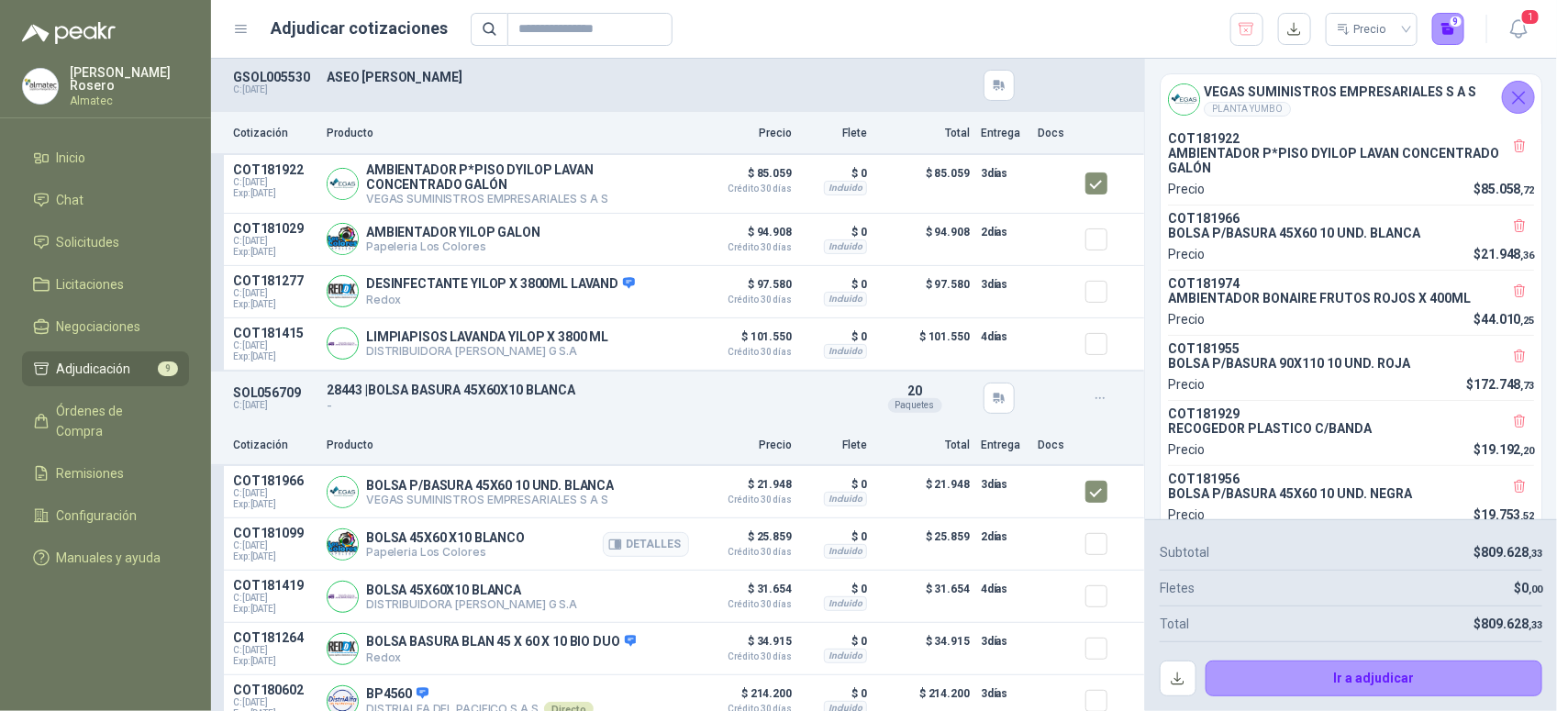
scroll to position [229, 0]
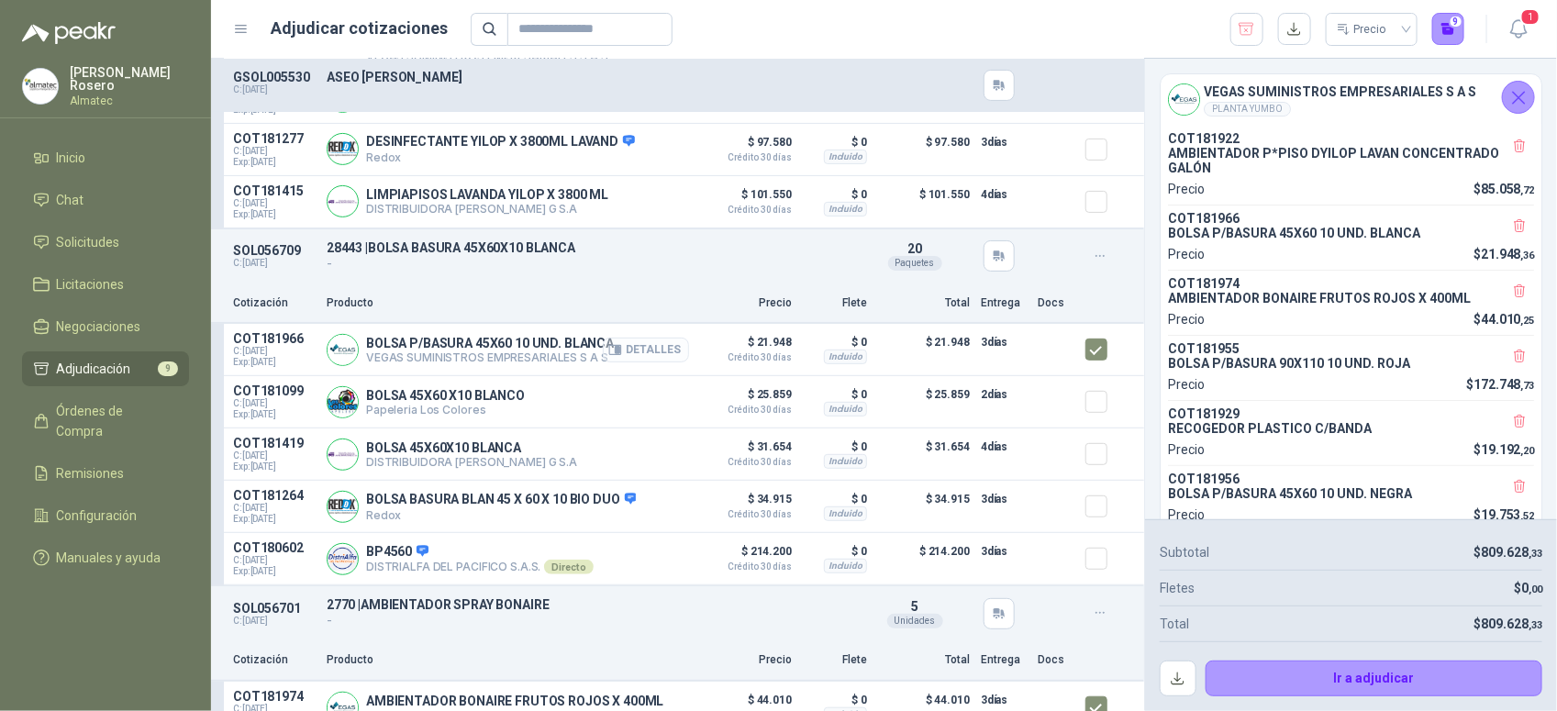
click at [643, 350] on button "Detalles" at bounding box center [646, 350] width 86 height 25
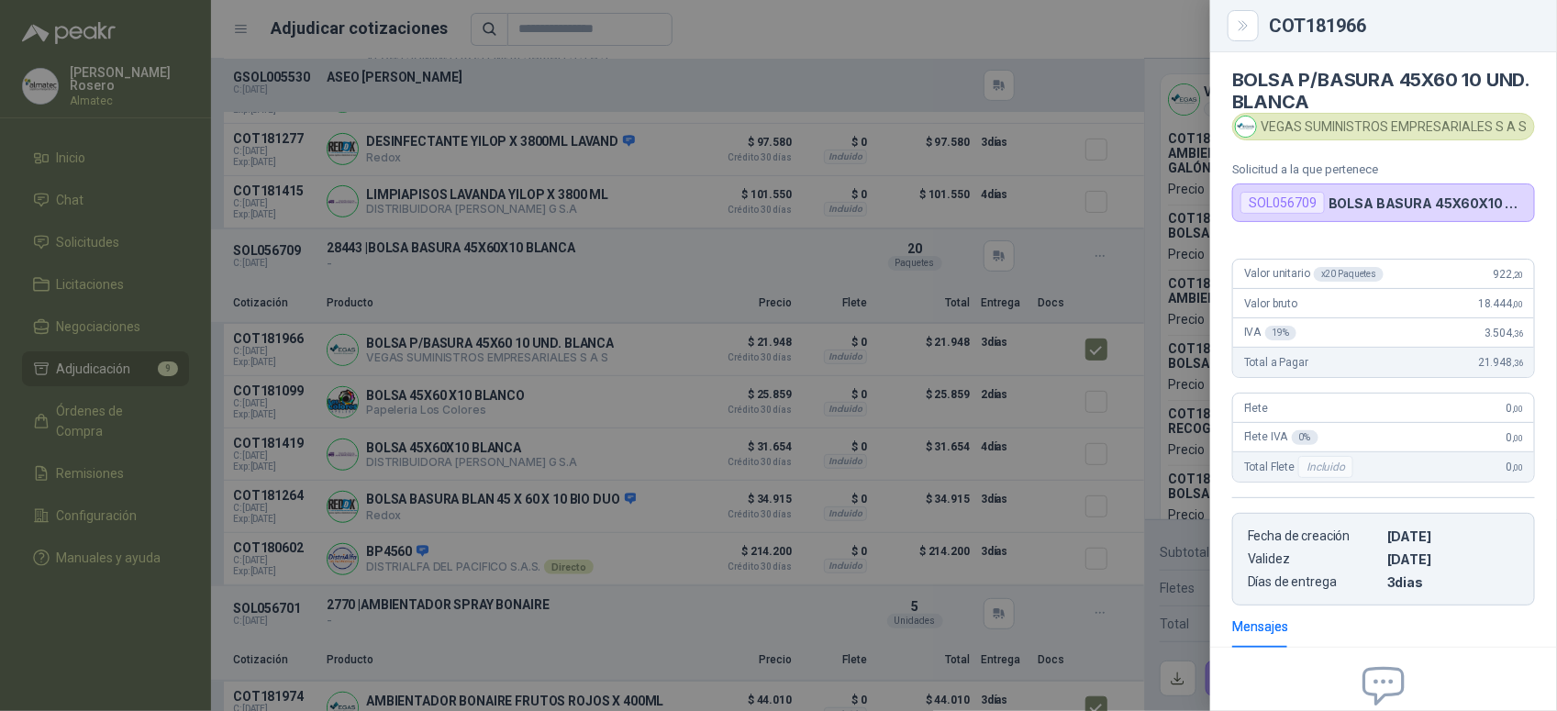
scroll to position [0, 0]
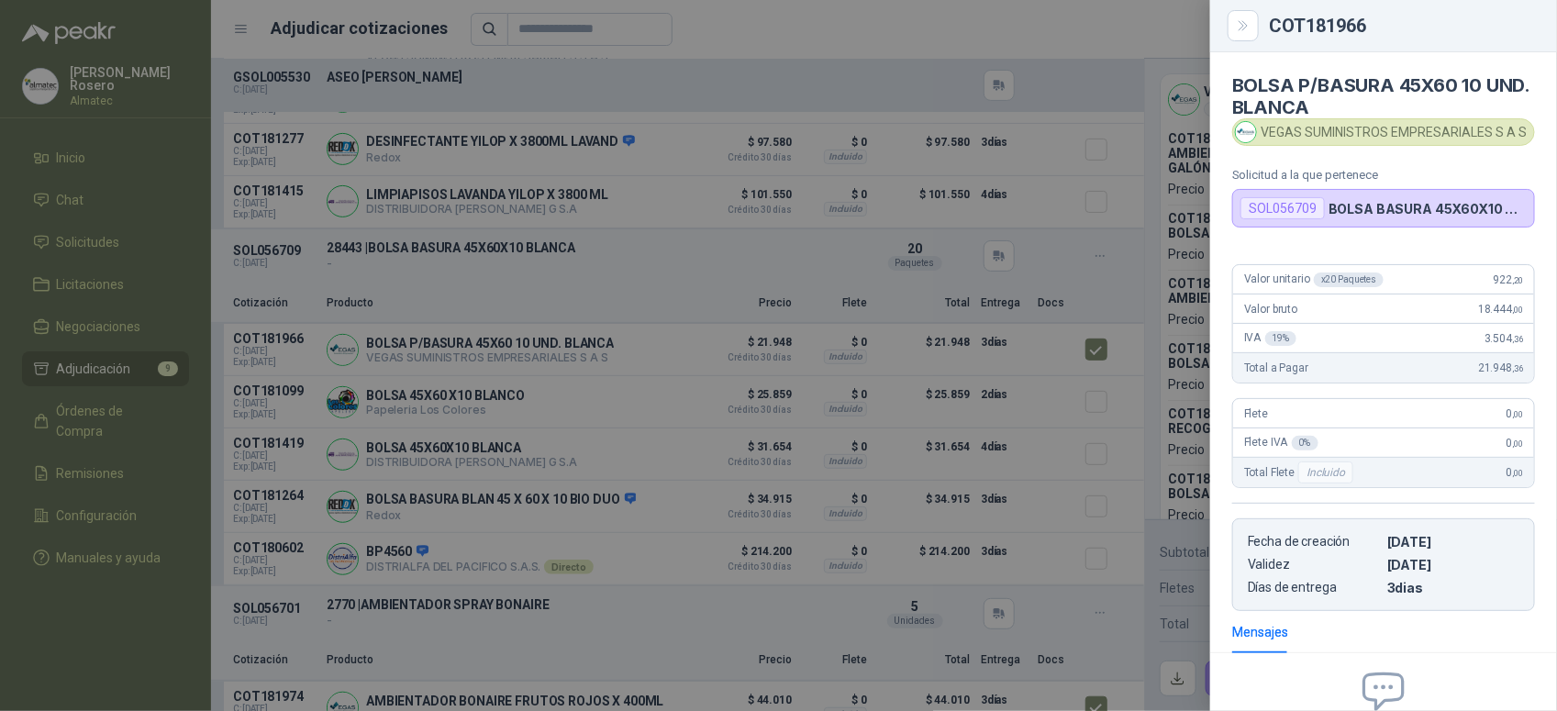
click at [1106, 487] on div at bounding box center [778, 355] width 1557 height 711
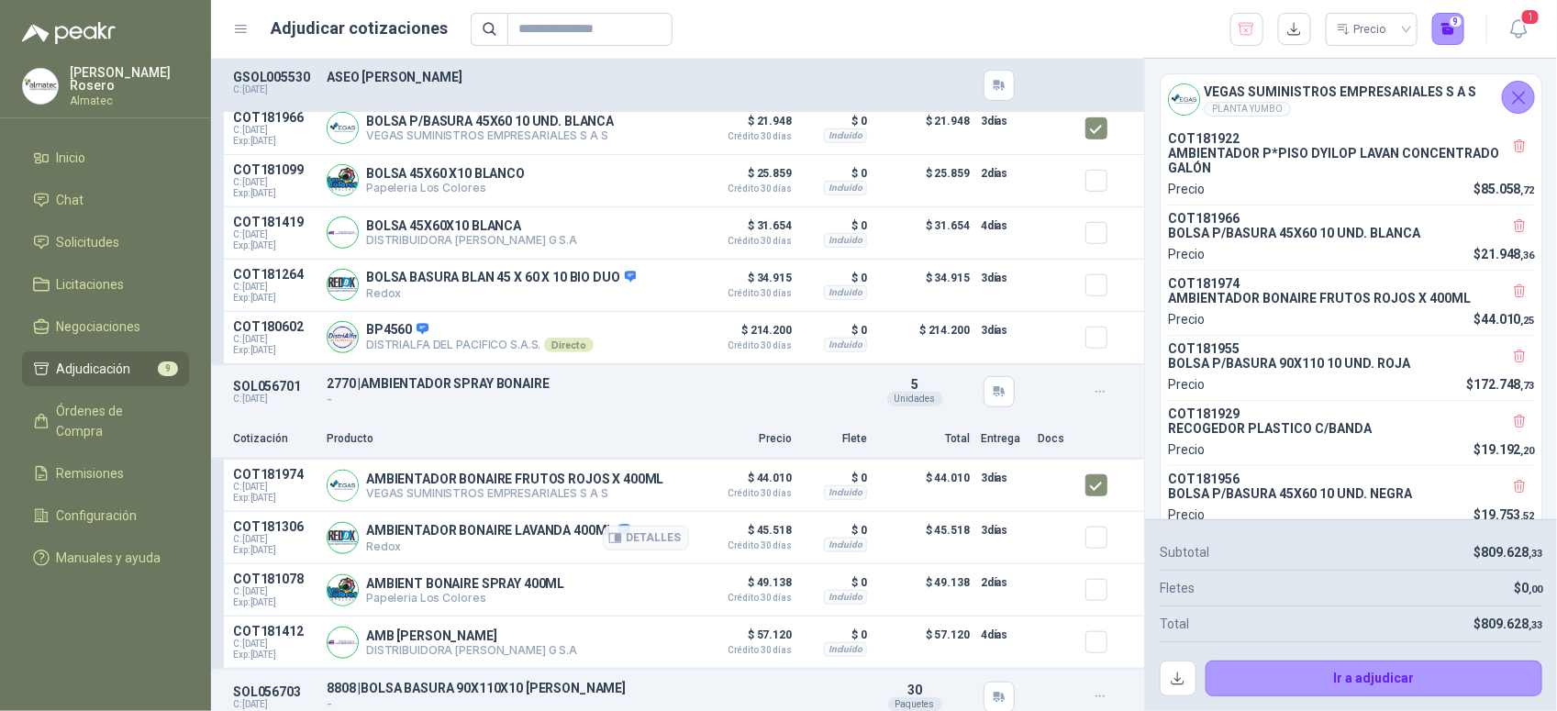
scroll to position [573, 0]
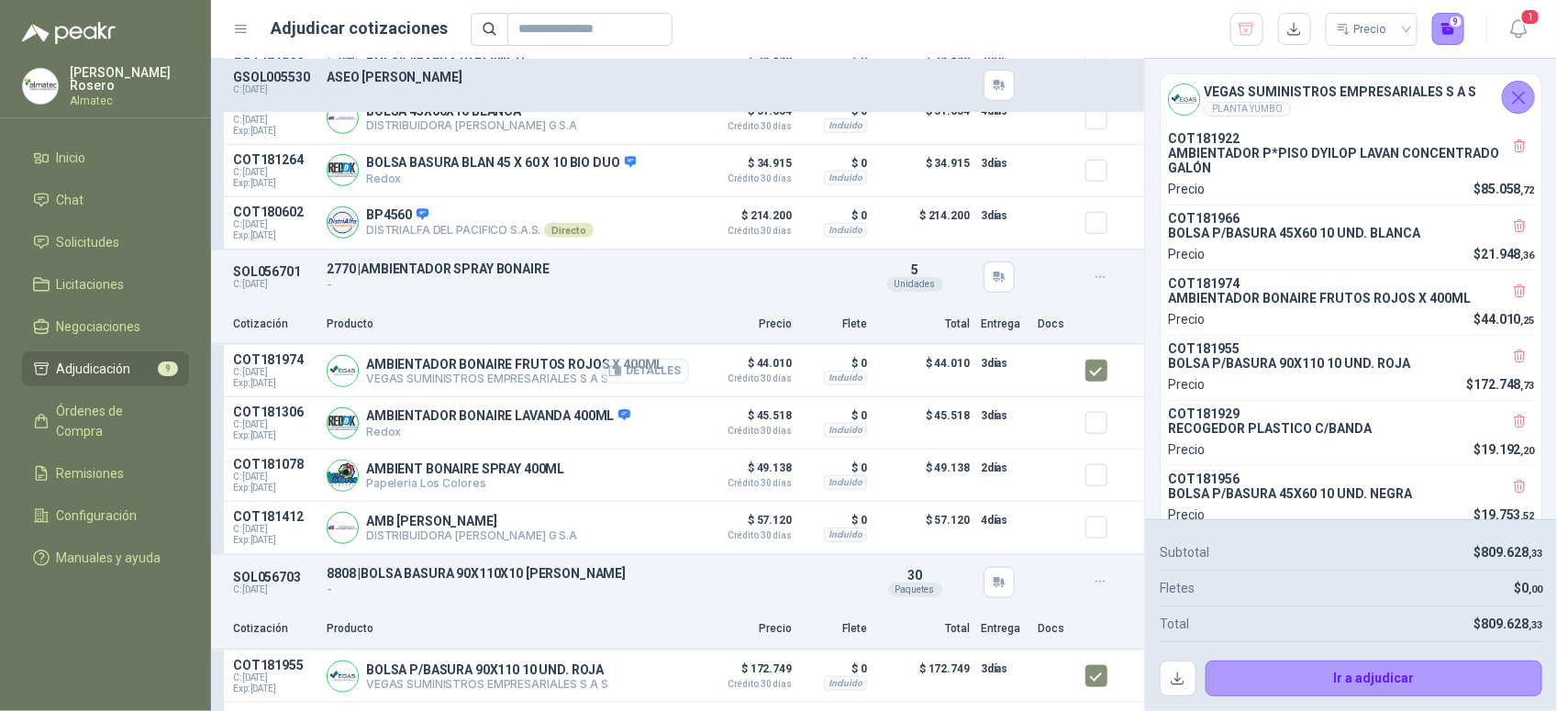
click at [649, 377] on button "Detalles" at bounding box center [646, 371] width 86 height 25
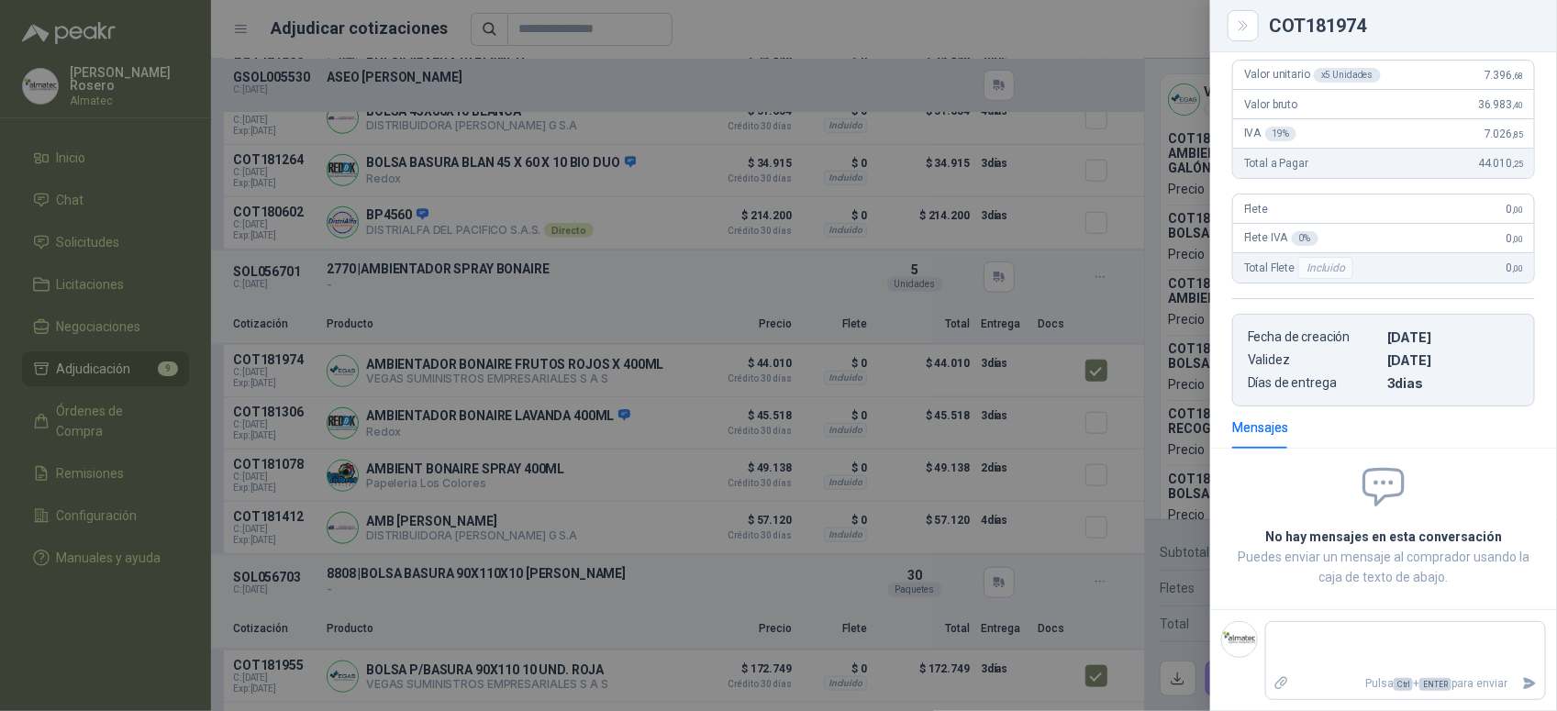
scroll to position [96, 0]
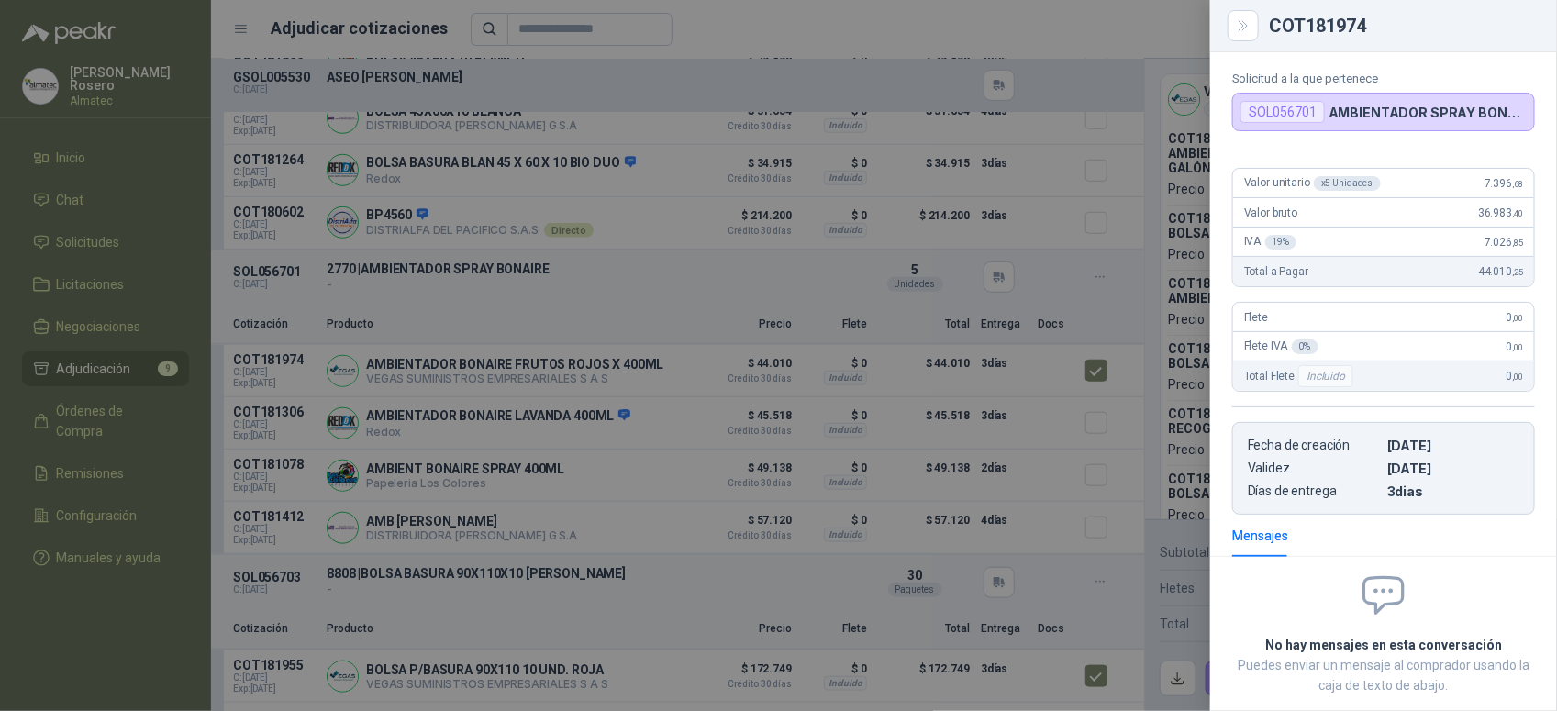
click at [1076, 428] on div at bounding box center [778, 355] width 1557 height 711
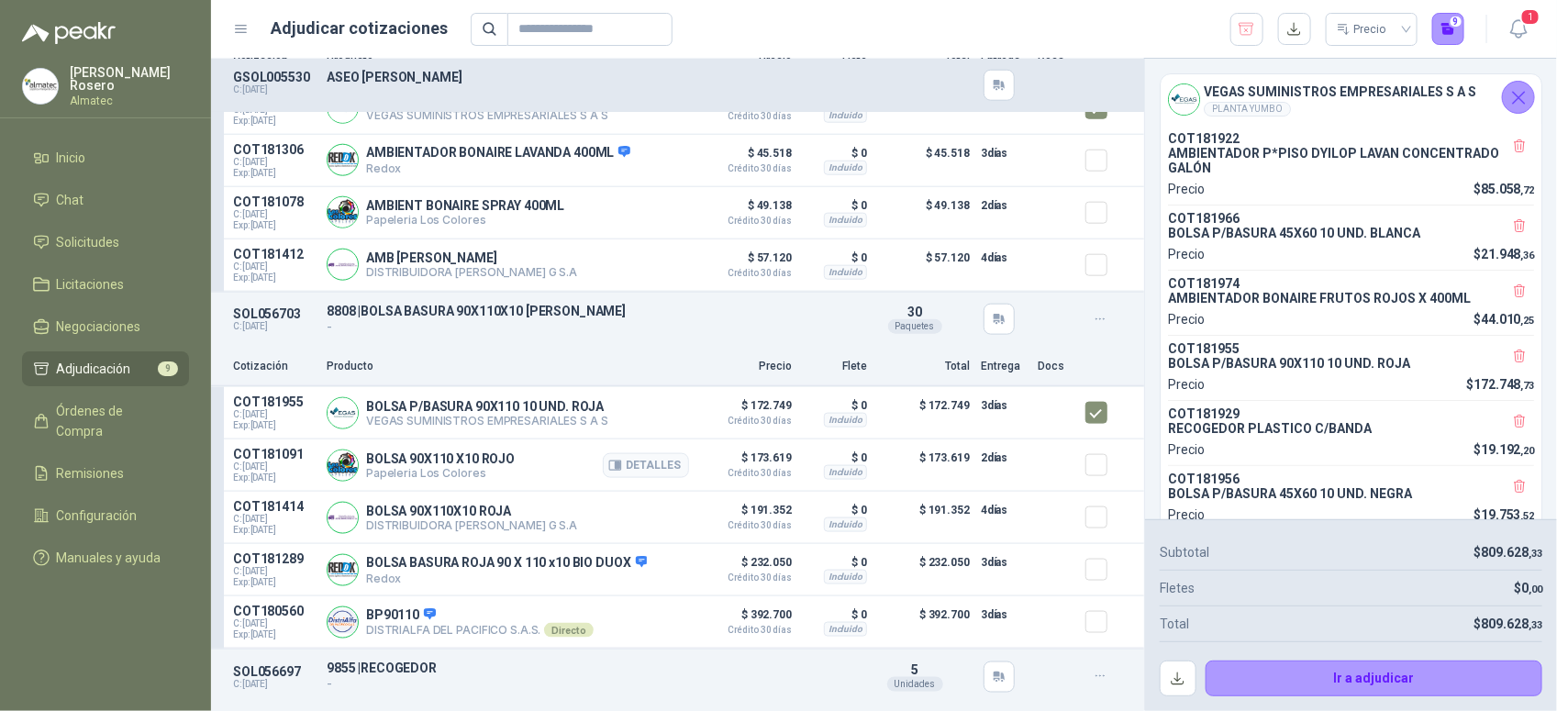
scroll to position [917, 0]
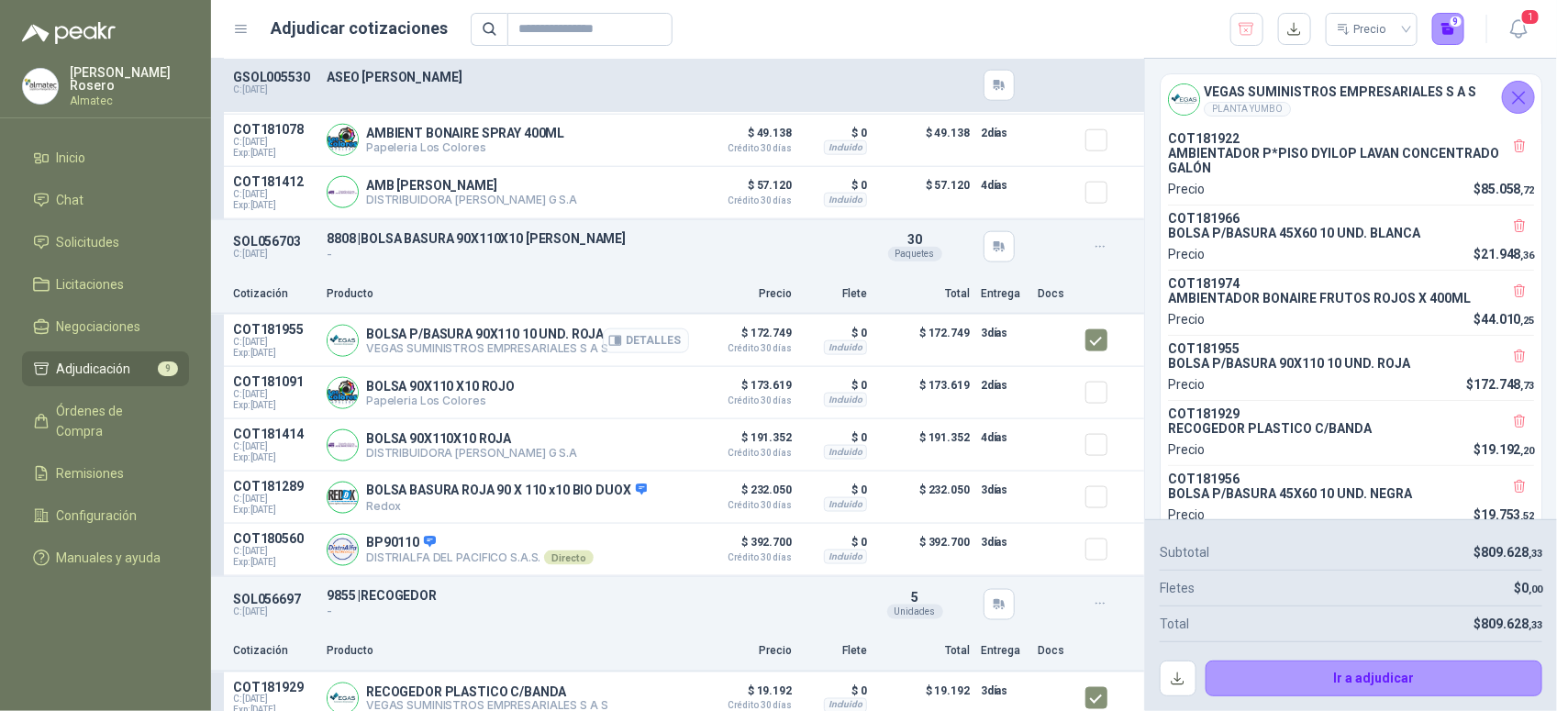
click at [639, 346] on button "Detalles" at bounding box center [646, 340] width 86 height 25
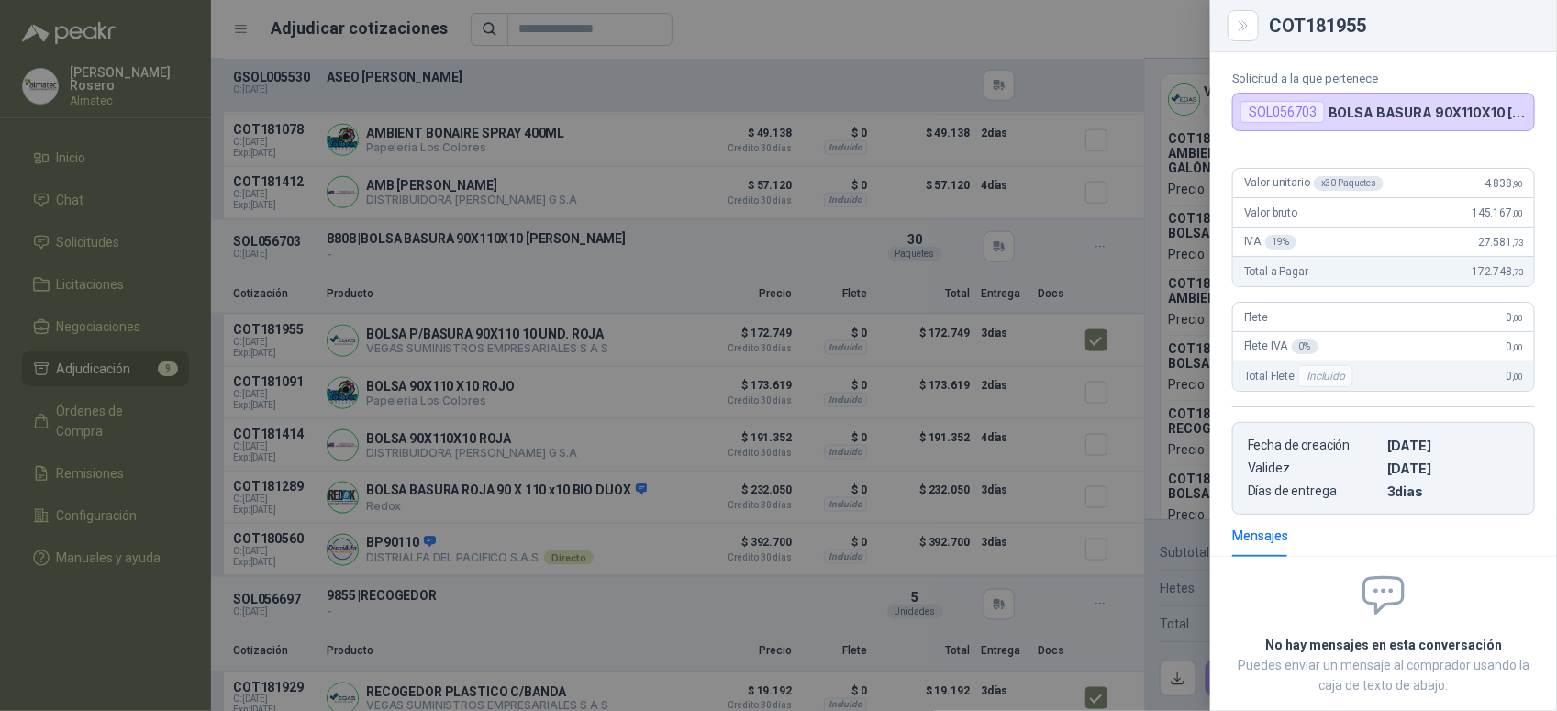
scroll to position [0, 0]
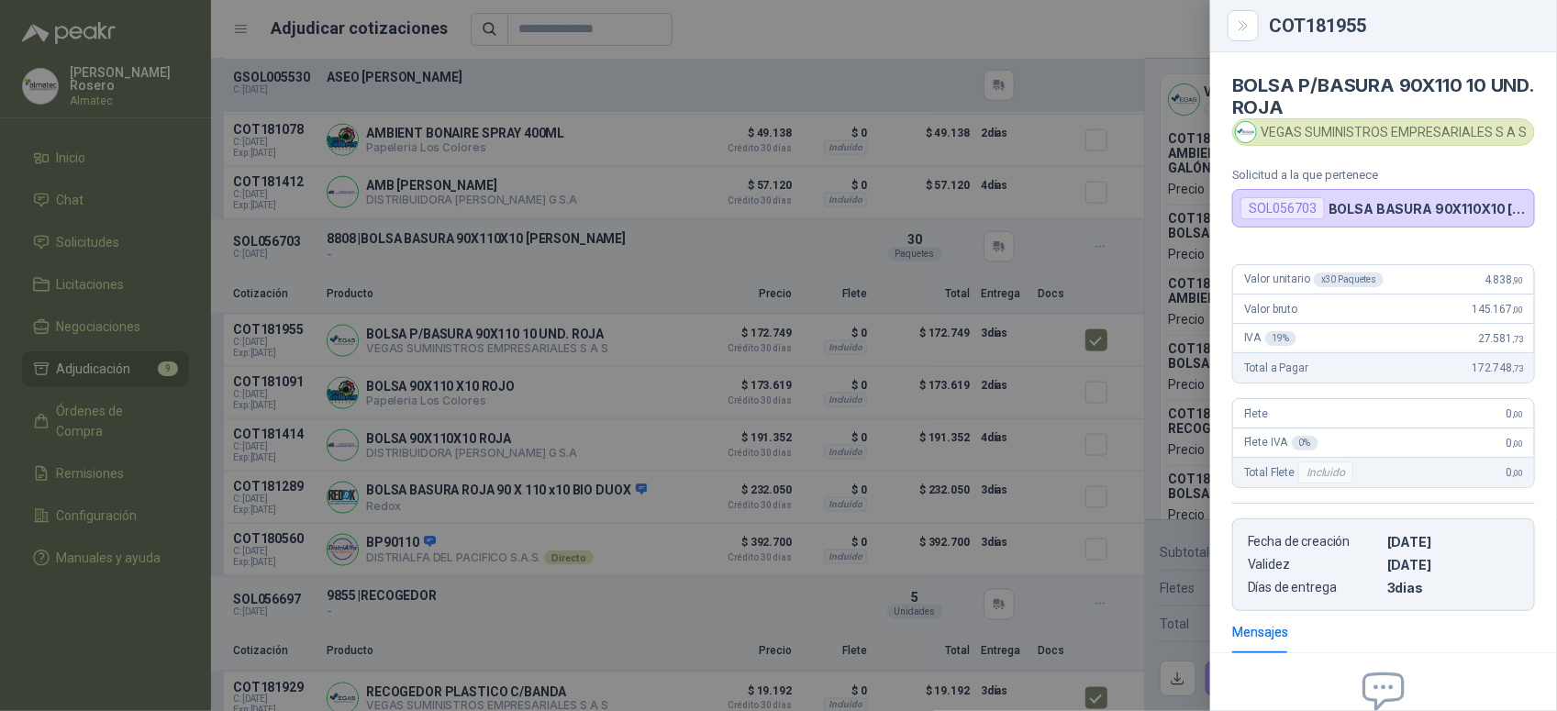
click at [851, 497] on div at bounding box center [778, 355] width 1557 height 711
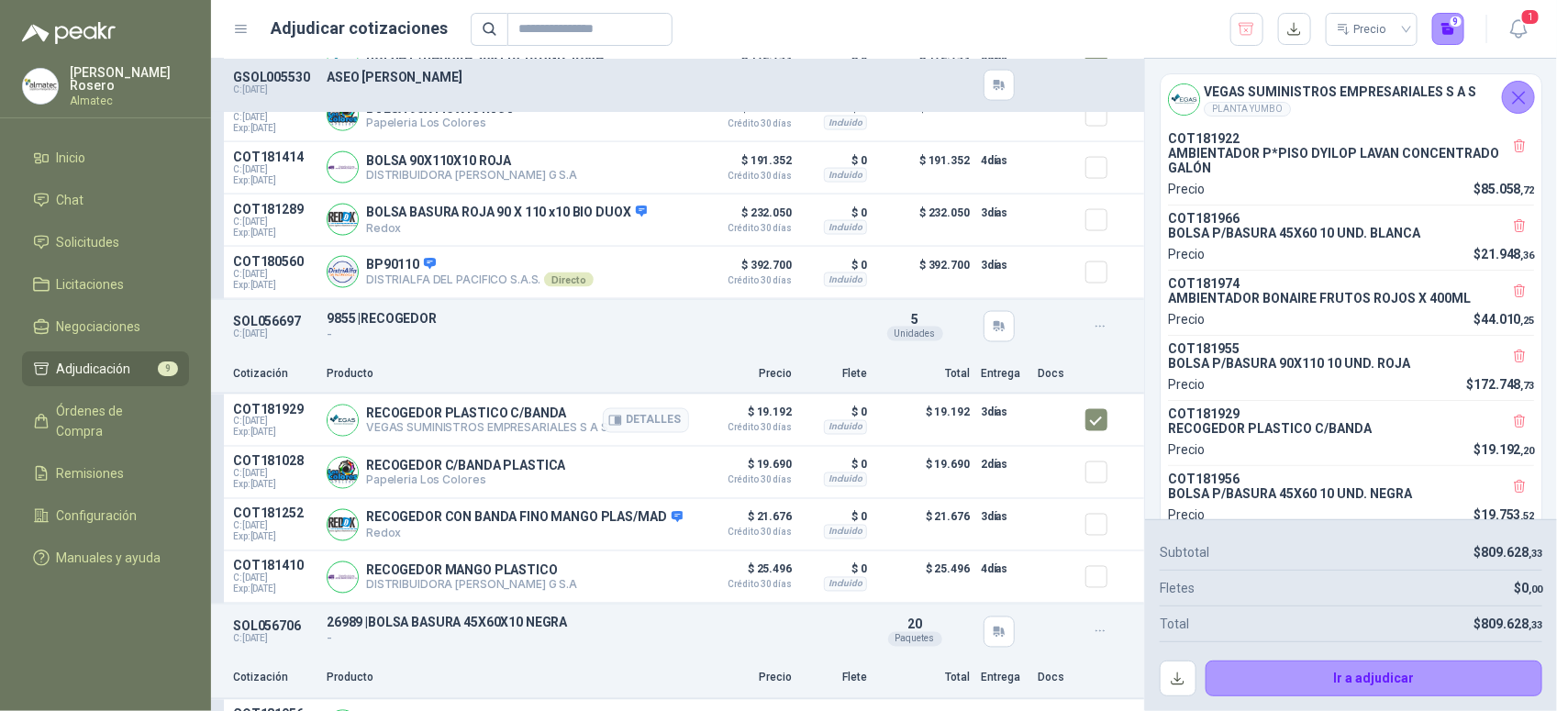
scroll to position [1262, 0]
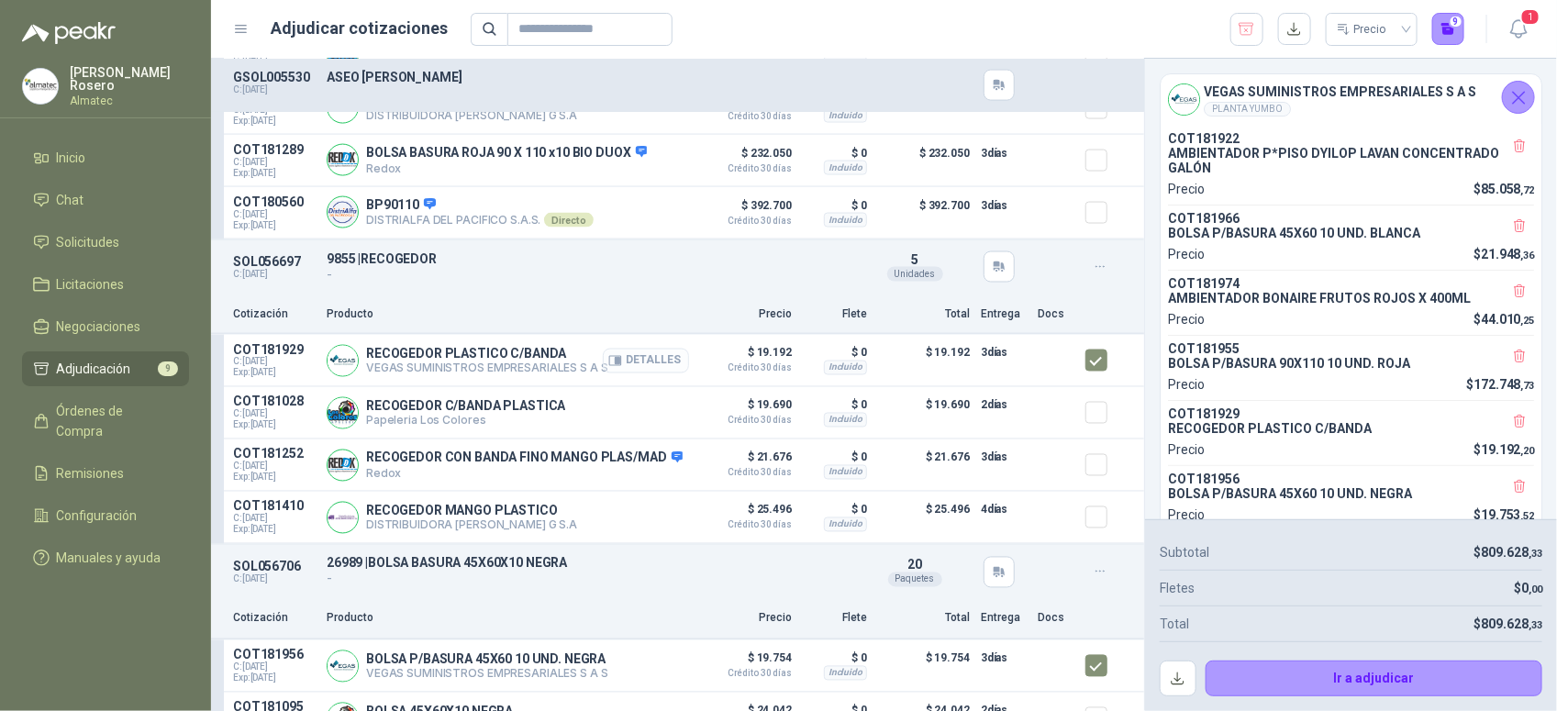
click at [634, 365] on button "Detalles" at bounding box center [646, 361] width 86 height 25
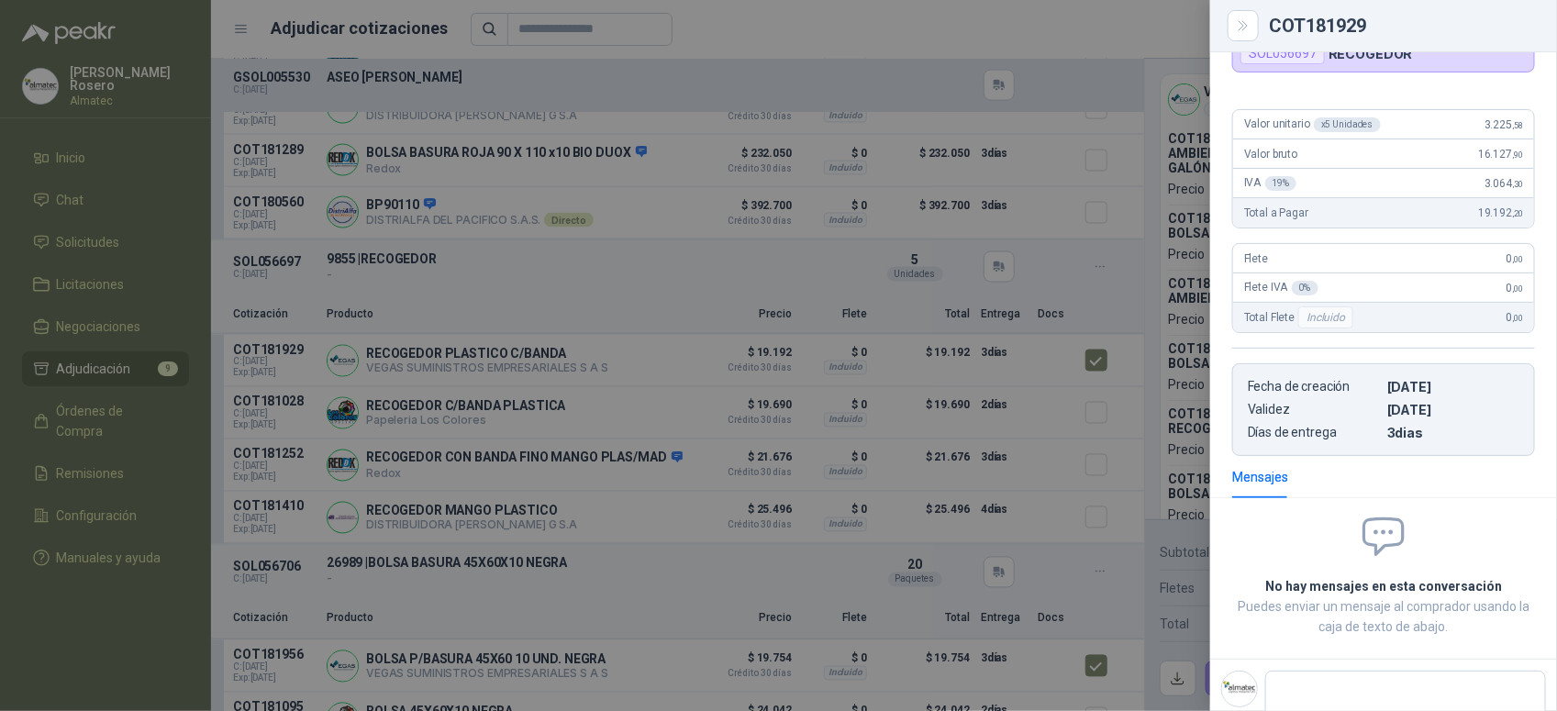
scroll to position [96, 0]
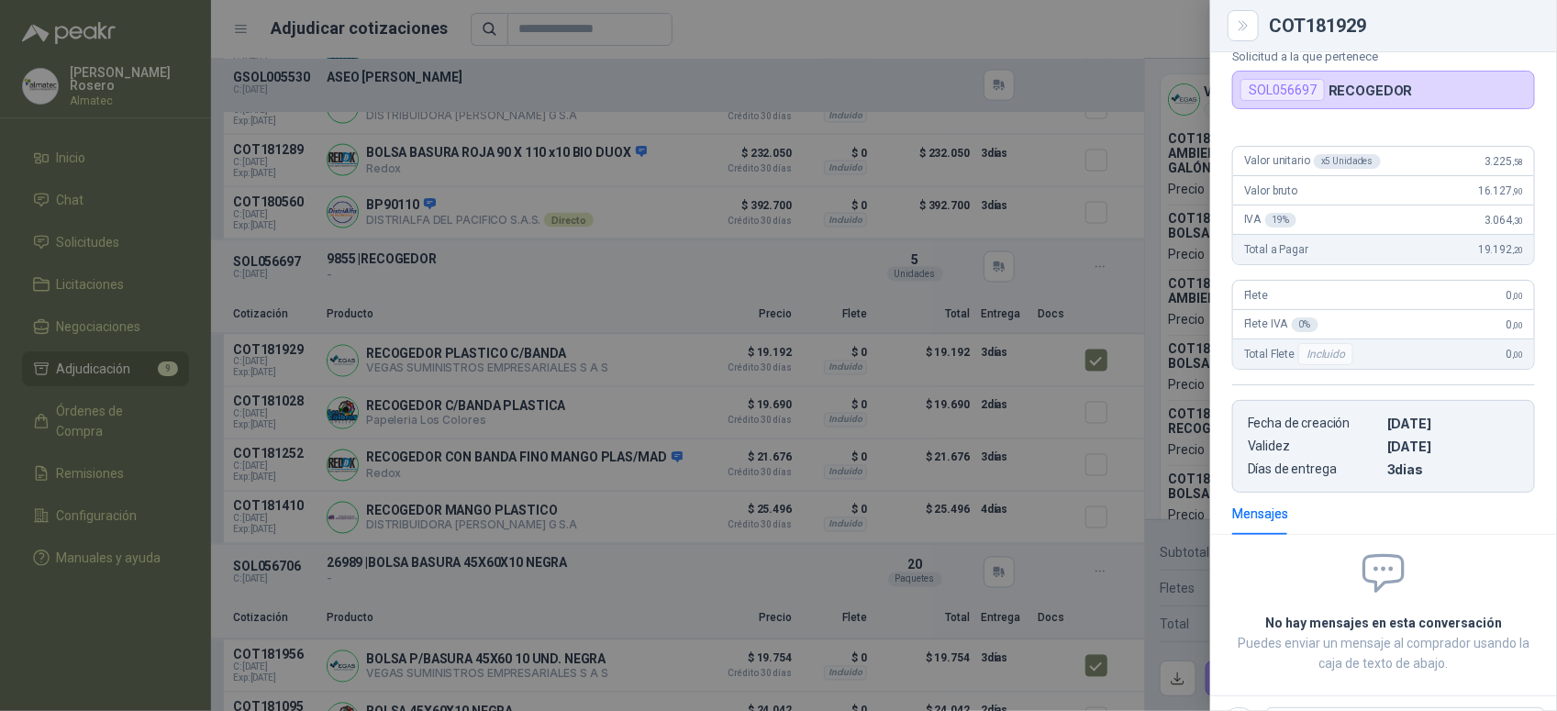
click at [708, 408] on div at bounding box center [778, 355] width 1557 height 711
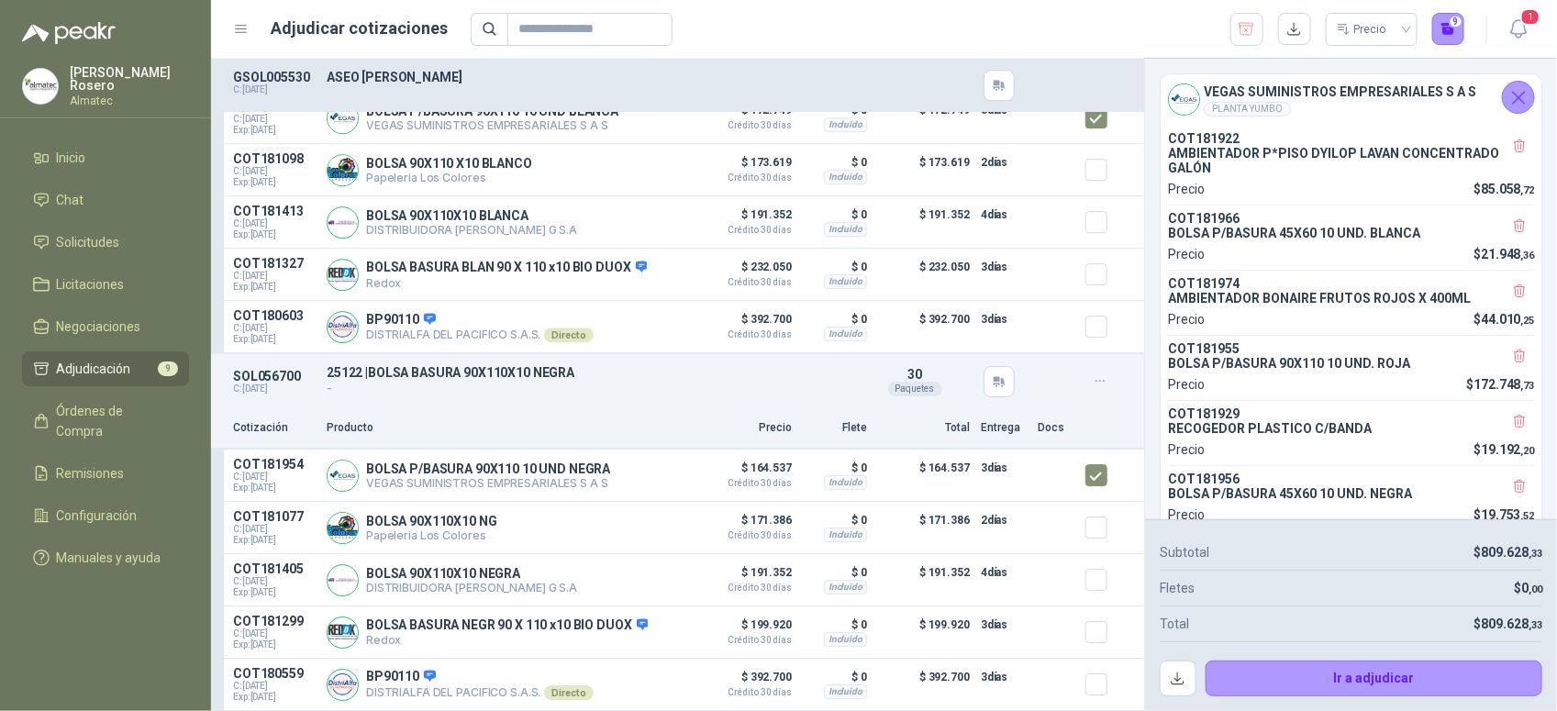
scroll to position [2474, 0]
click at [1331, 680] on button "Ir a adjudicar" at bounding box center [1375, 679] width 338 height 37
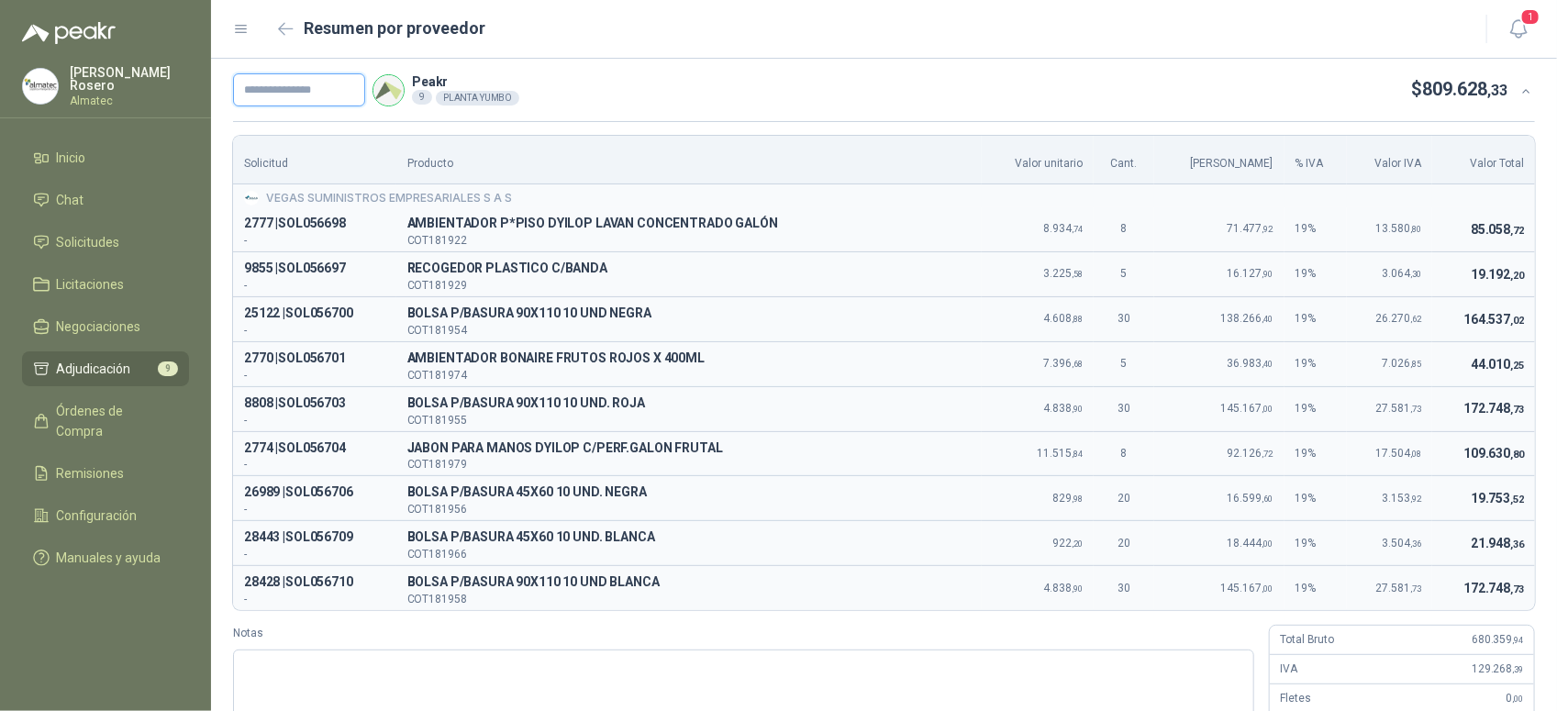
click at [314, 95] on input "text" at bounding box center [299, 89] width 132 height 33
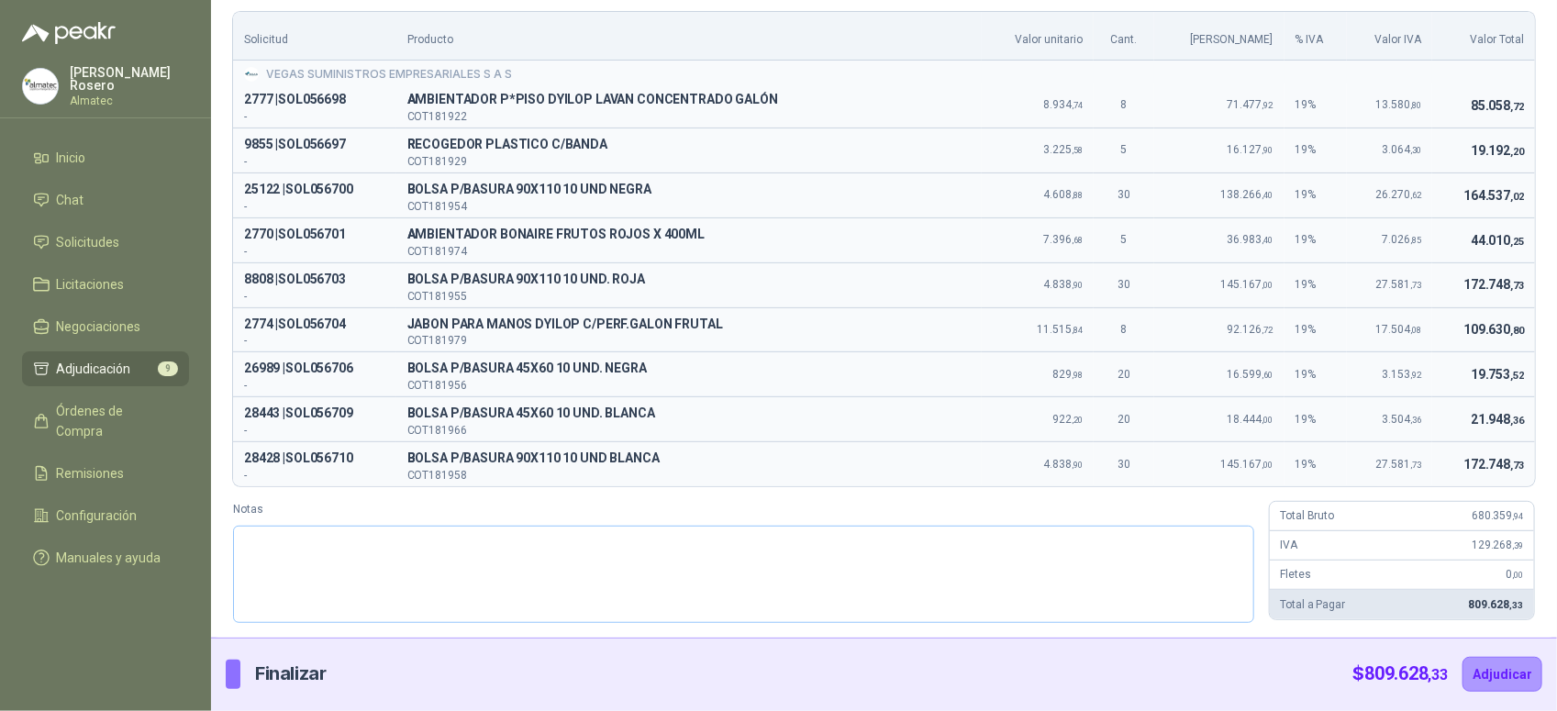
type input "*******"
click at [404, 578] on textarea "Notas" at bounding box center [743, 574] width 1021 height 97
type textarea "*"
type textarea "**"
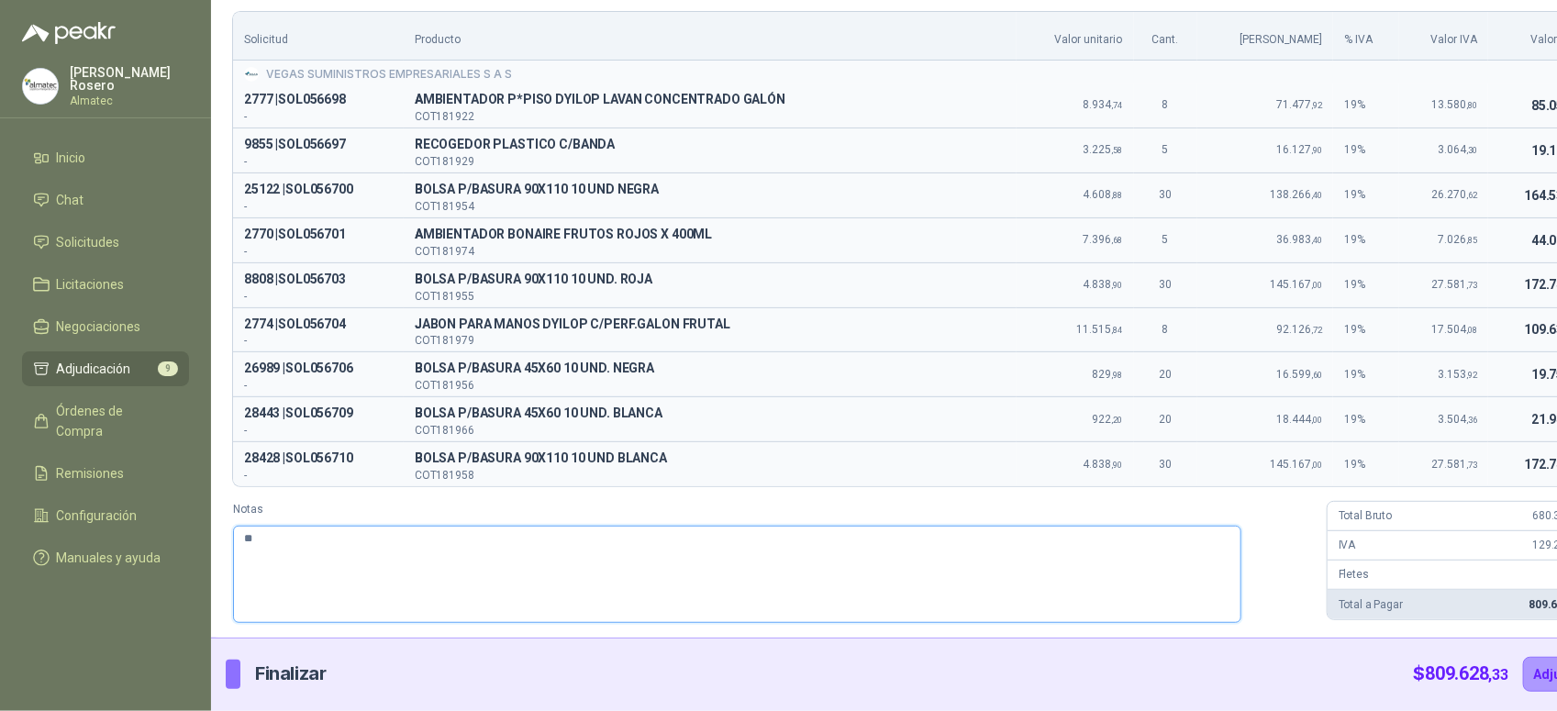
type textarea "***"
type textarea "****"
type textarea "*****"
type textarea "******"
type textarea "*******"
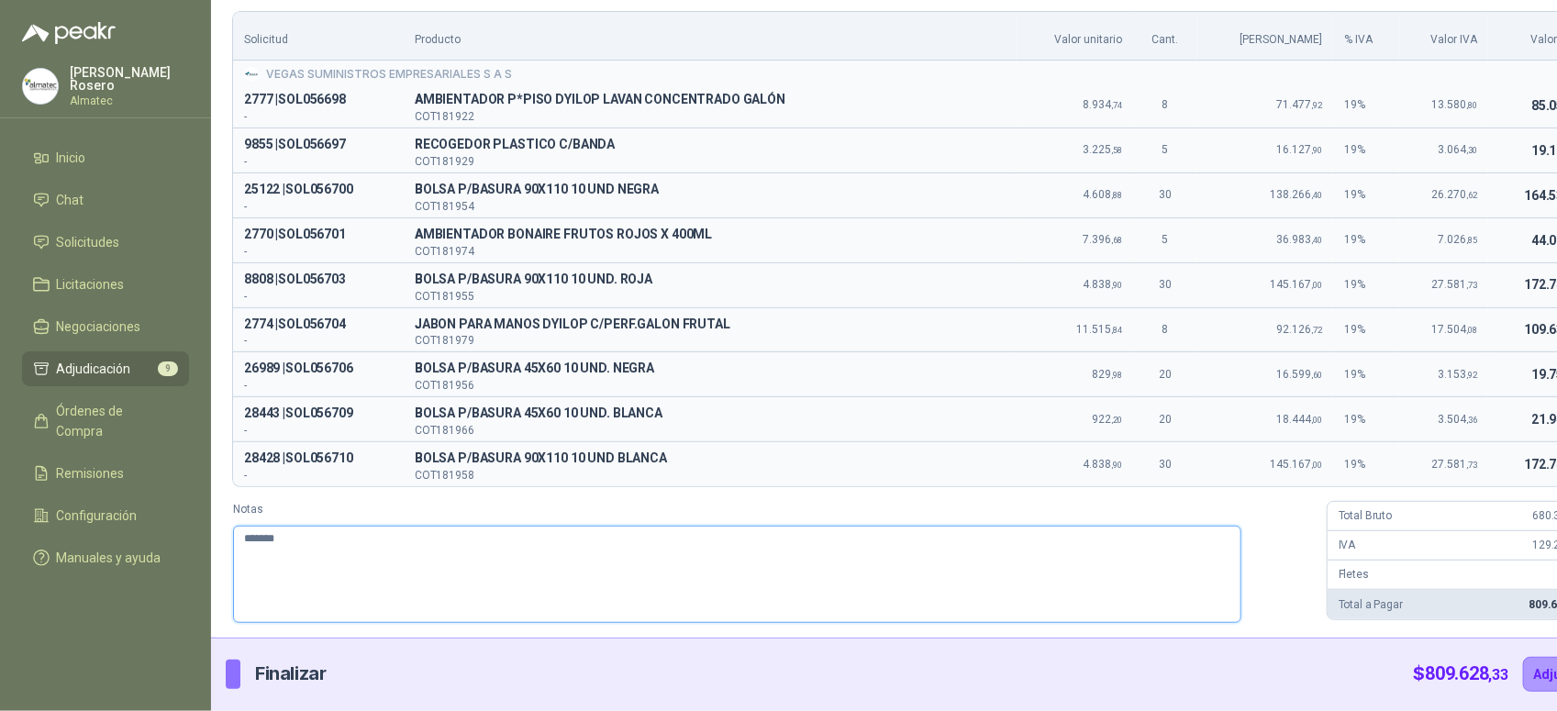
type textarea "********"
type textarea "**********"
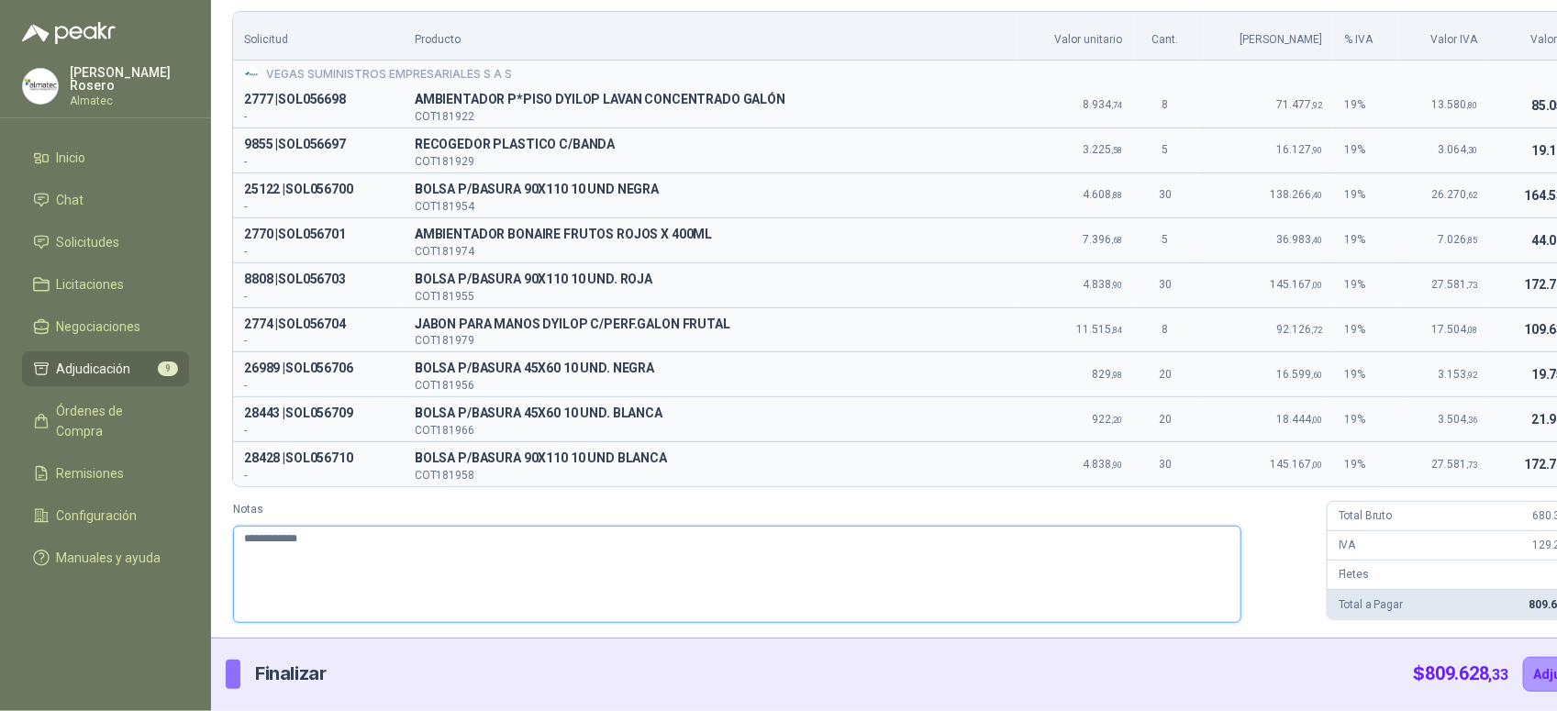
type textarea "**********"
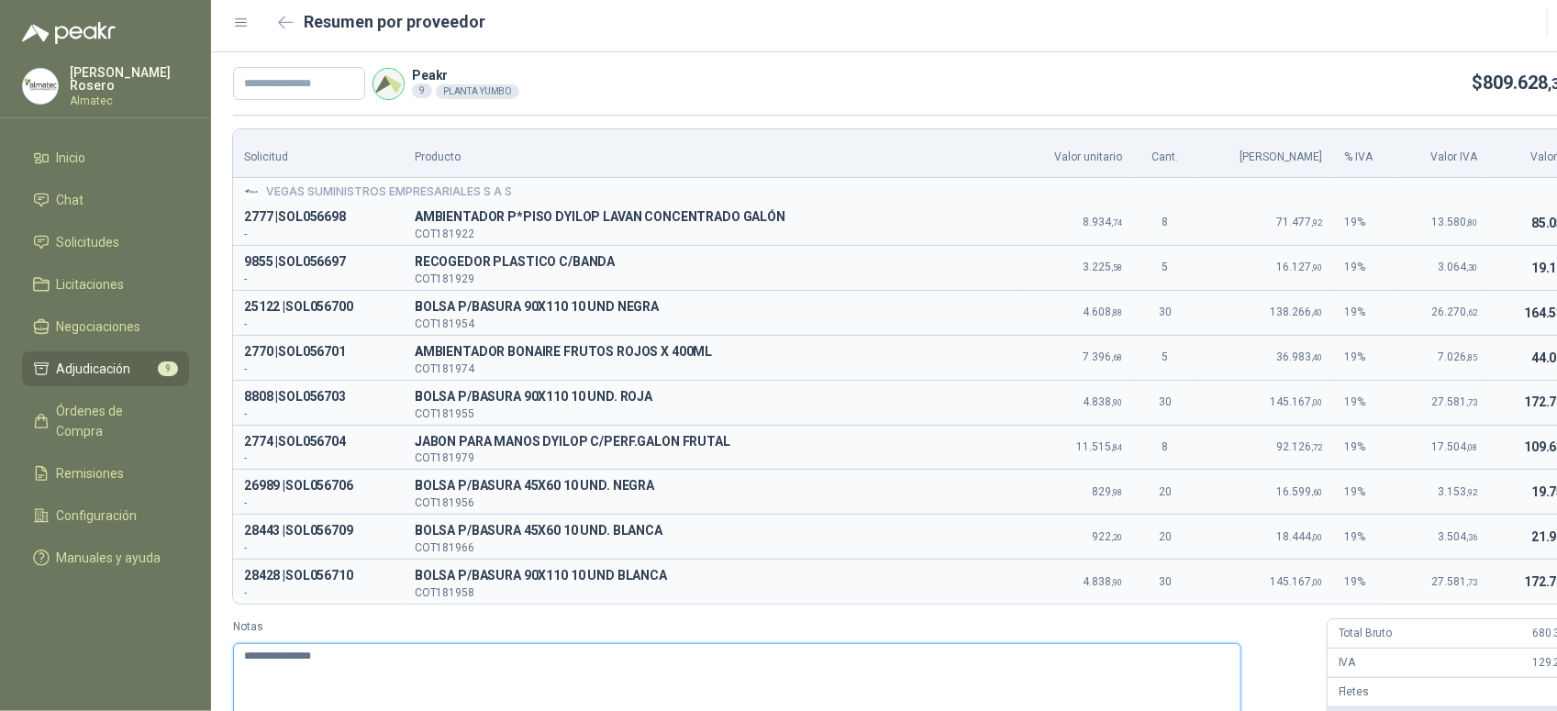
scroll to position [0, 0]
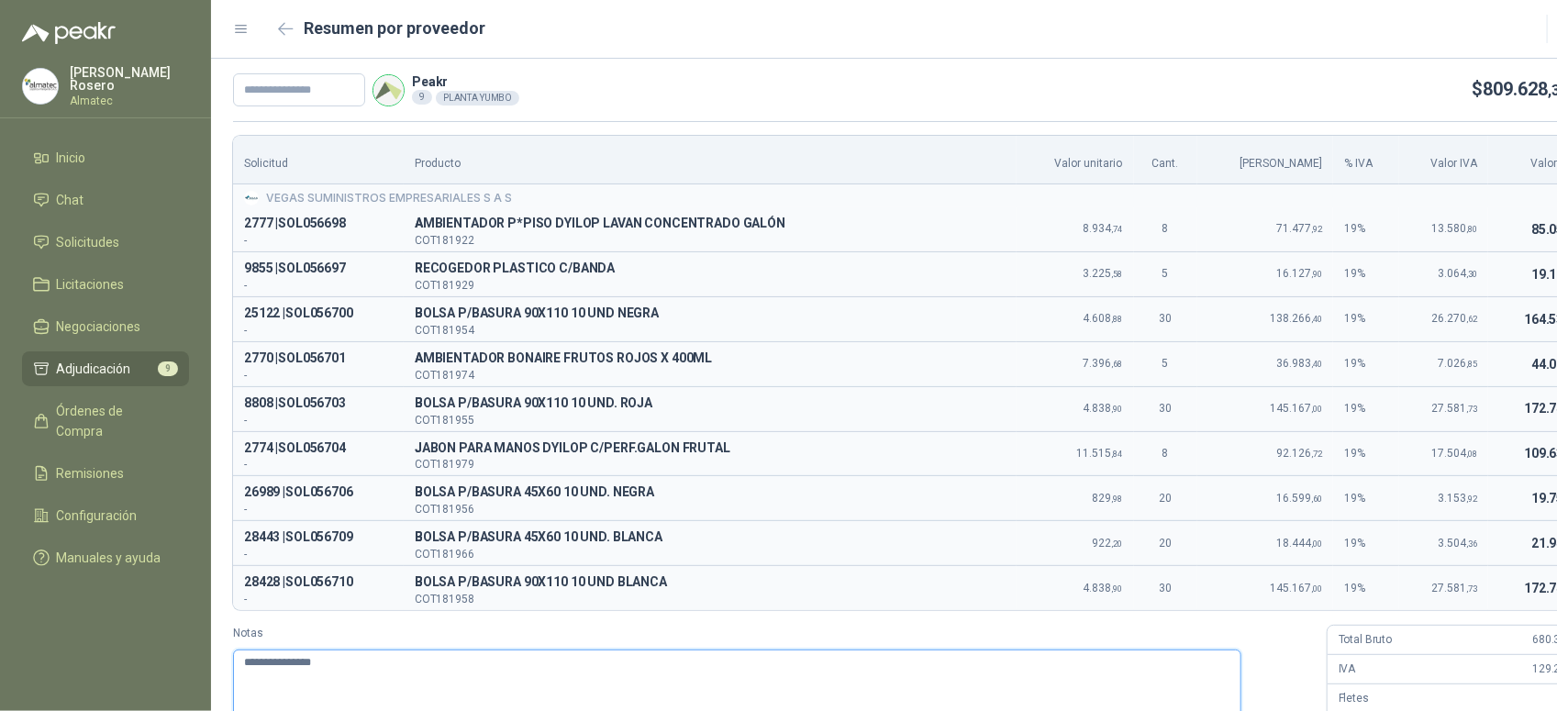
type textarea "**********"
click at [1556, 87] on icon at bounding box center [1587, 91] width 14 height 14
click at [1556, 92] on icon at bounding box center [1587, 91] width 14 height 14
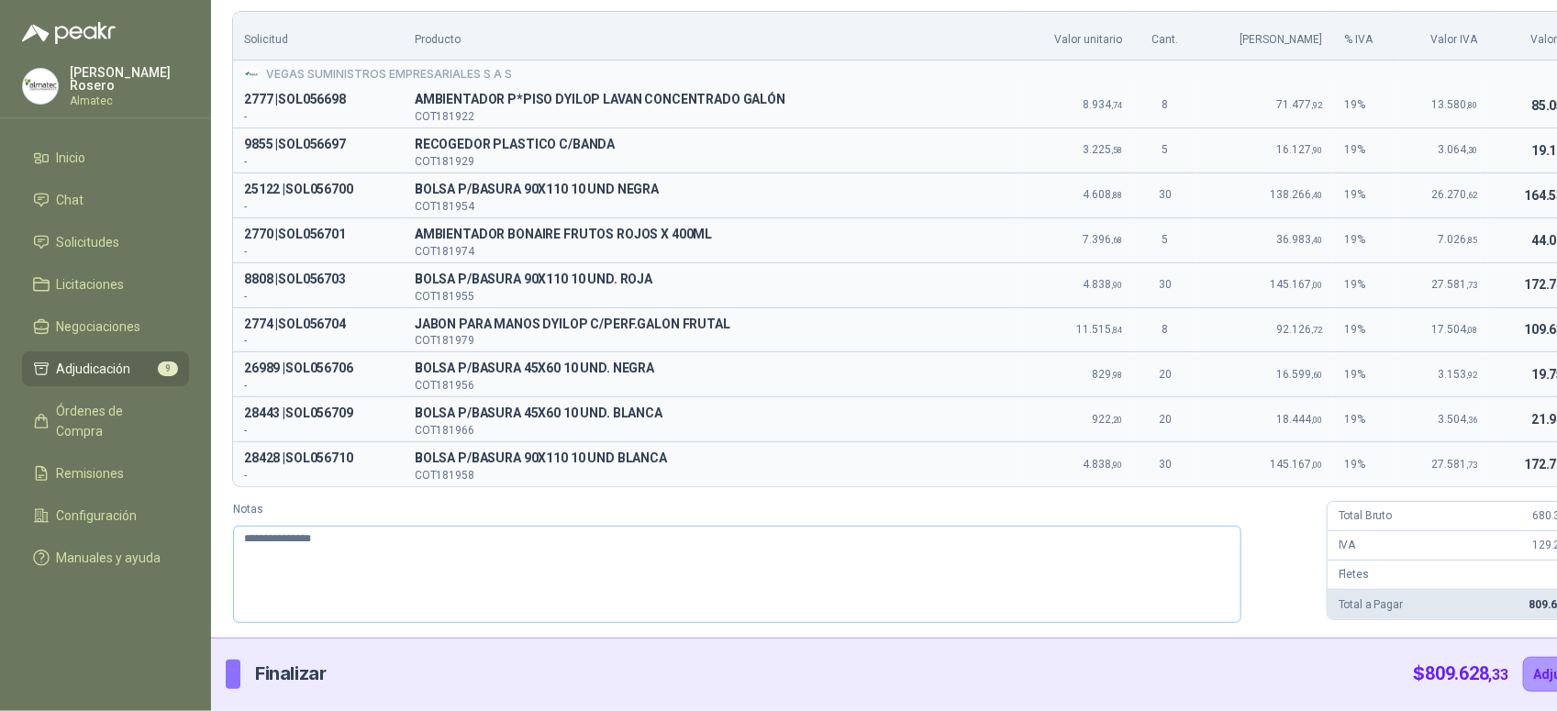
scroll to position [125, 0]
type textarea "**********"
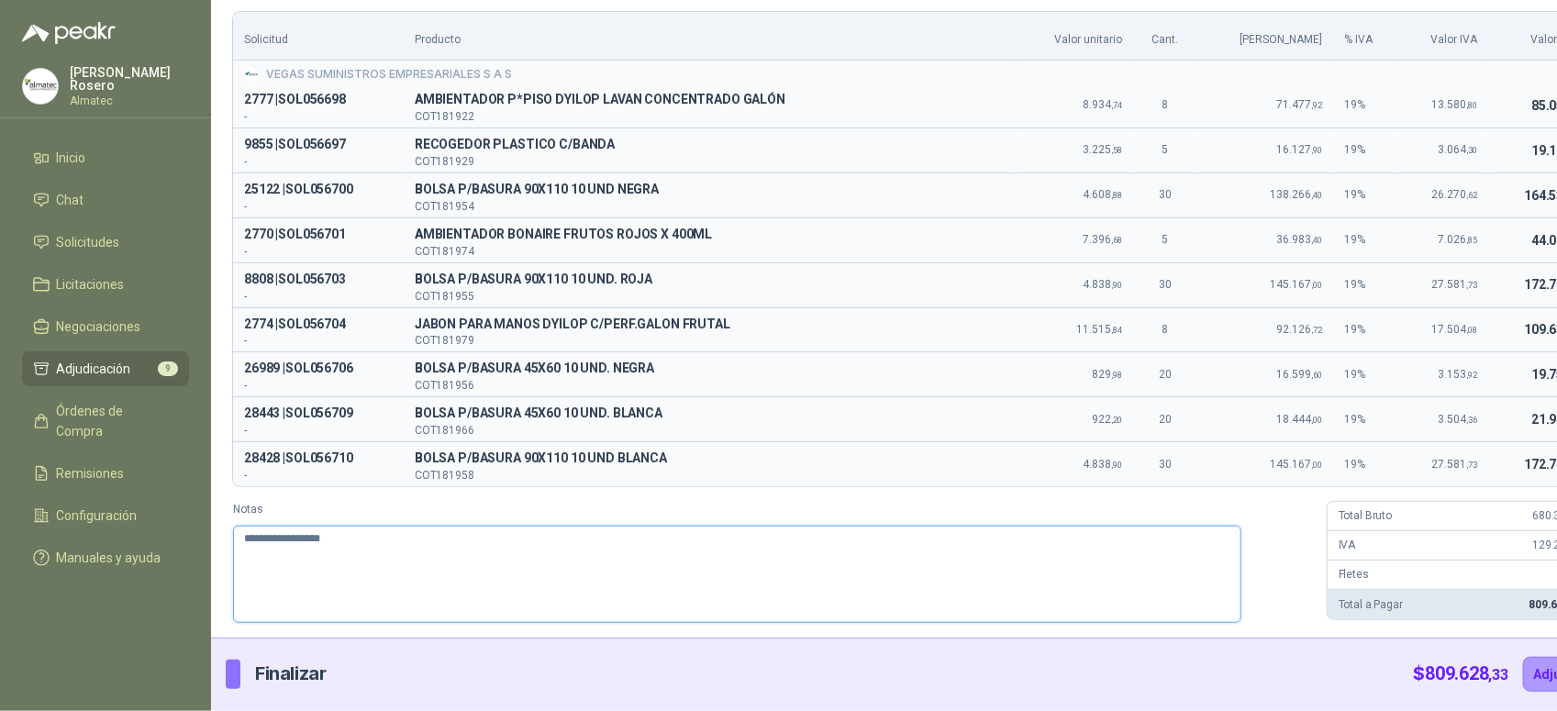
type textarea "**********"
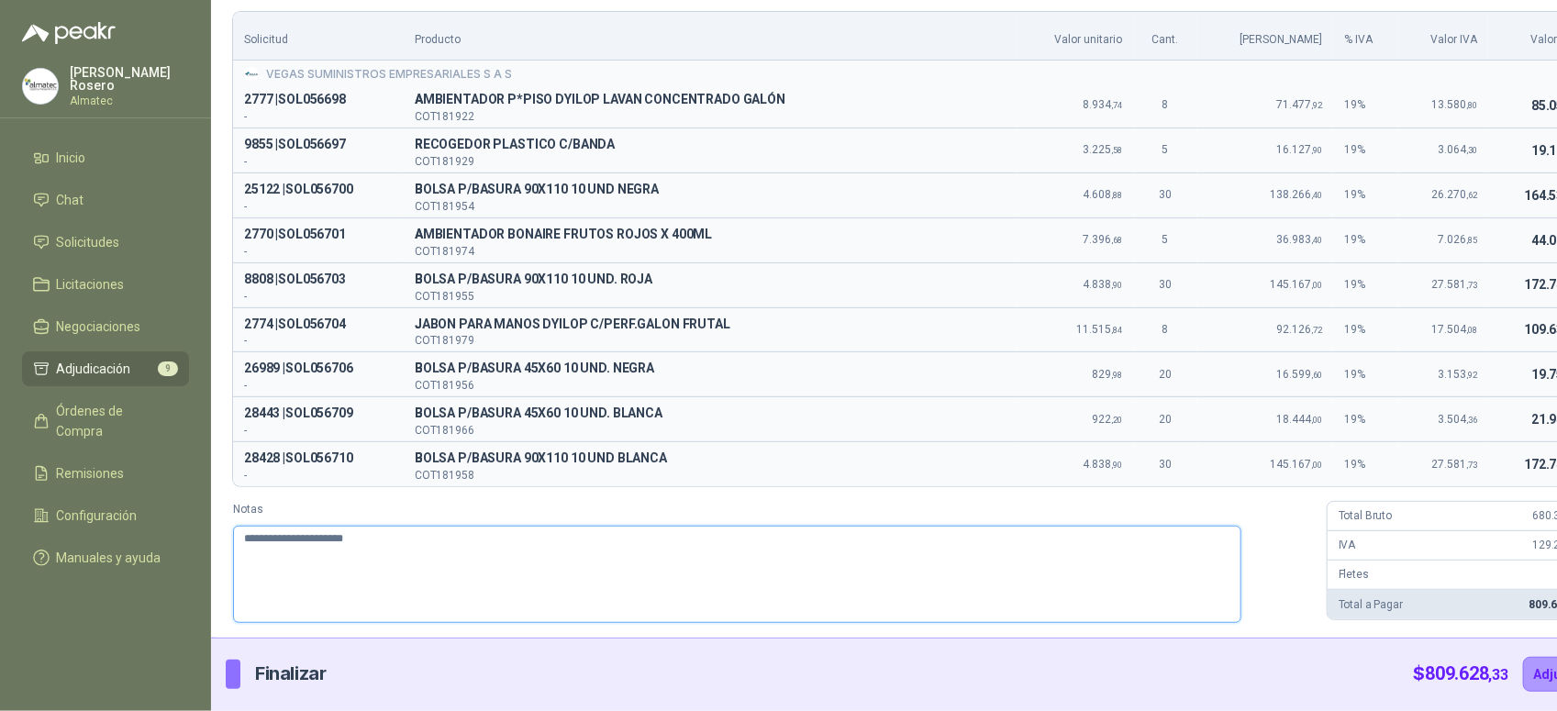
type textarea "**********"
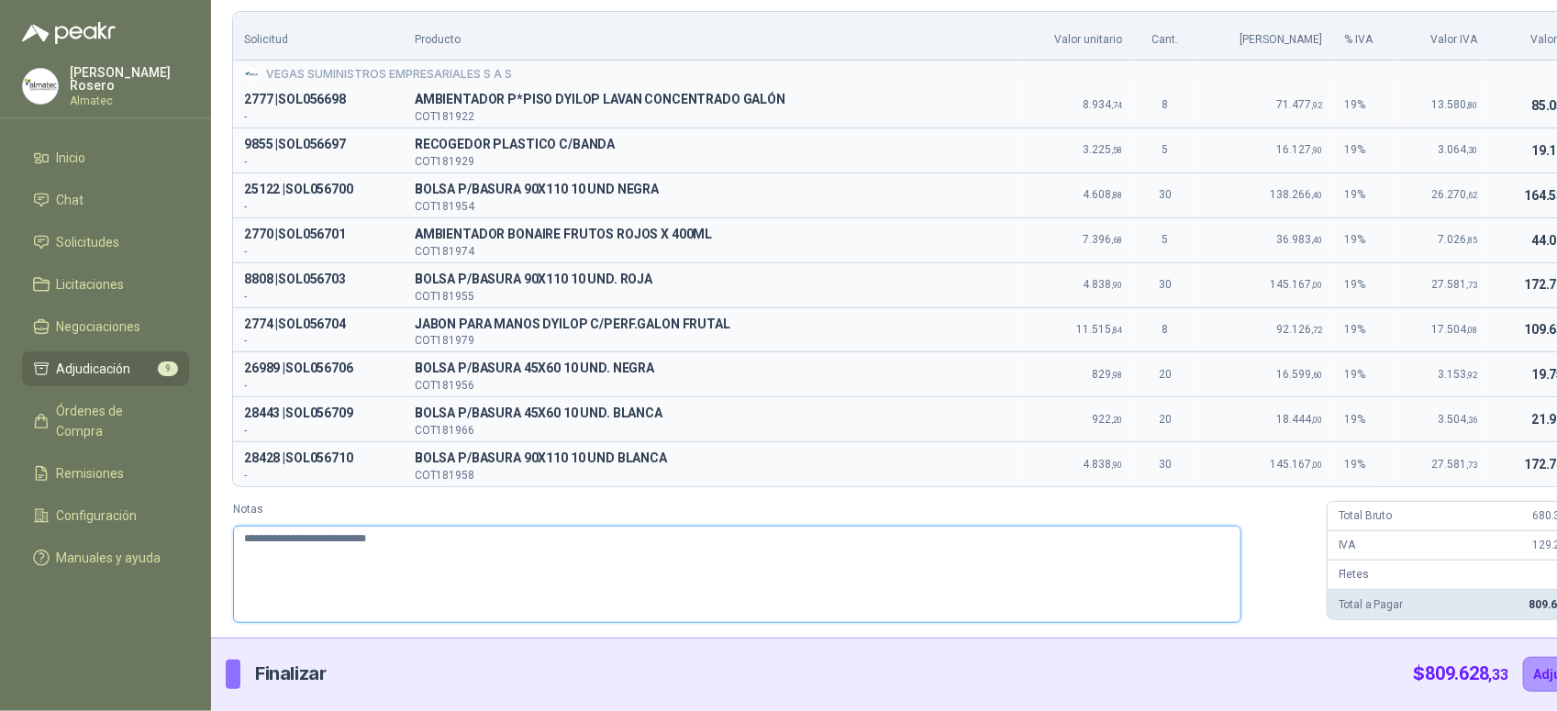
type textarea "**********"
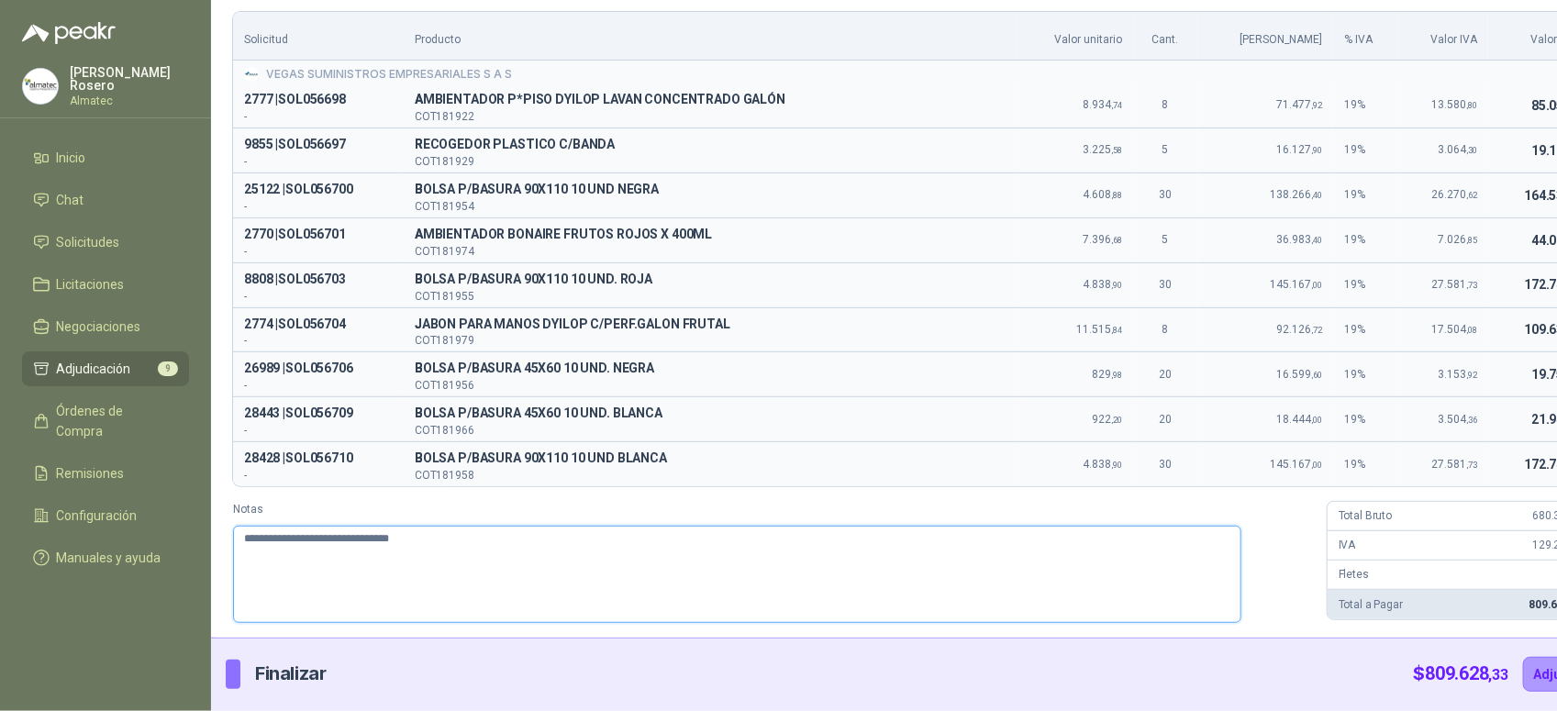
type textarea "**********"
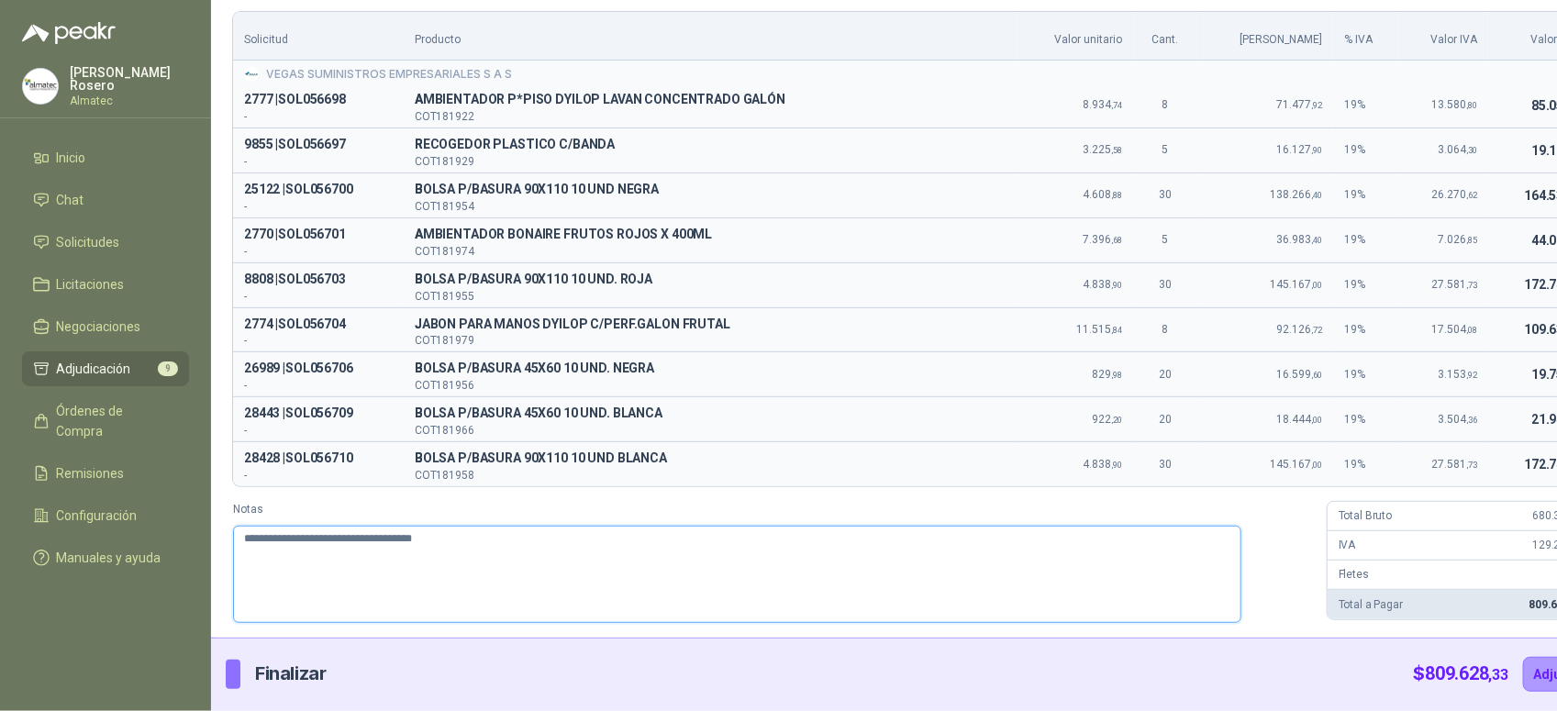
type textarea "**********"
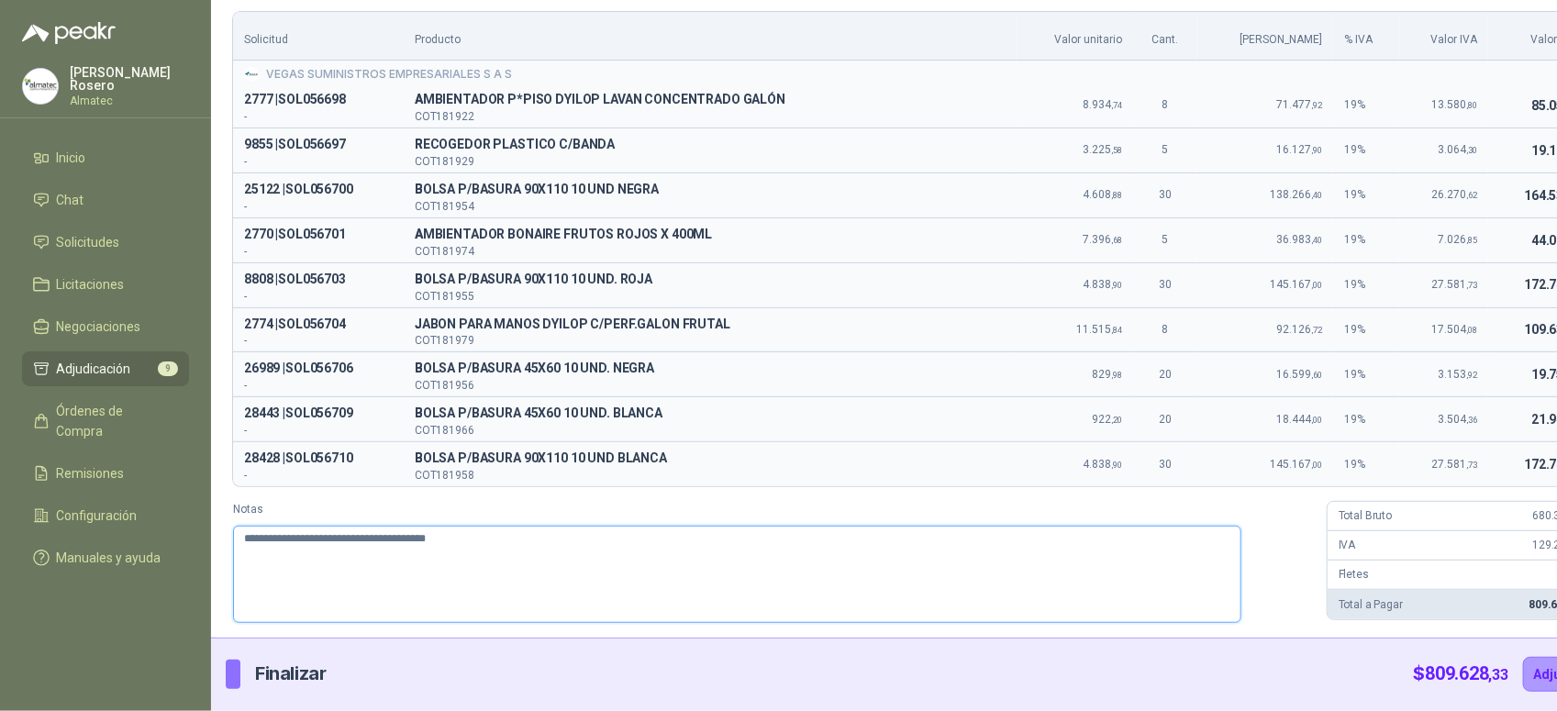
type textarea "**********"
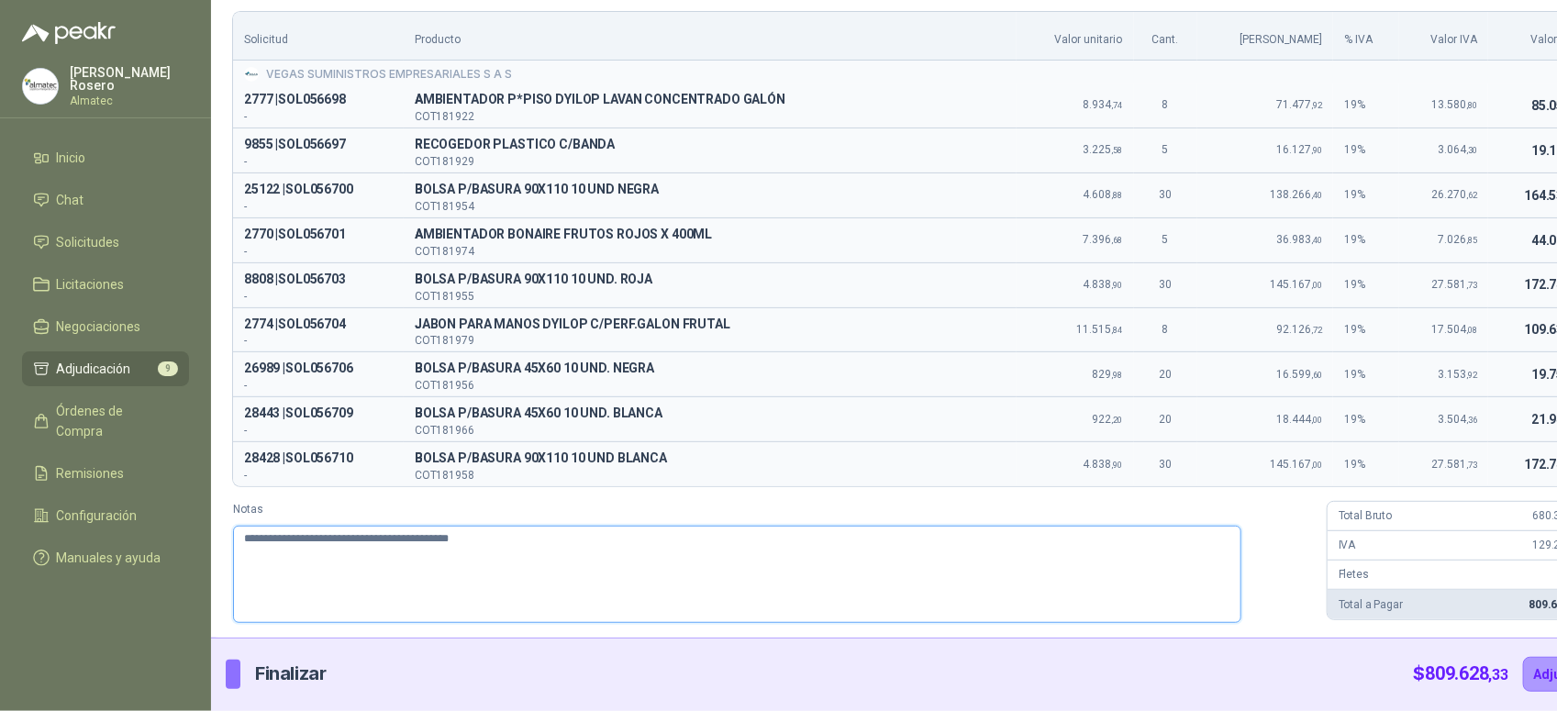
type textarea "**********"
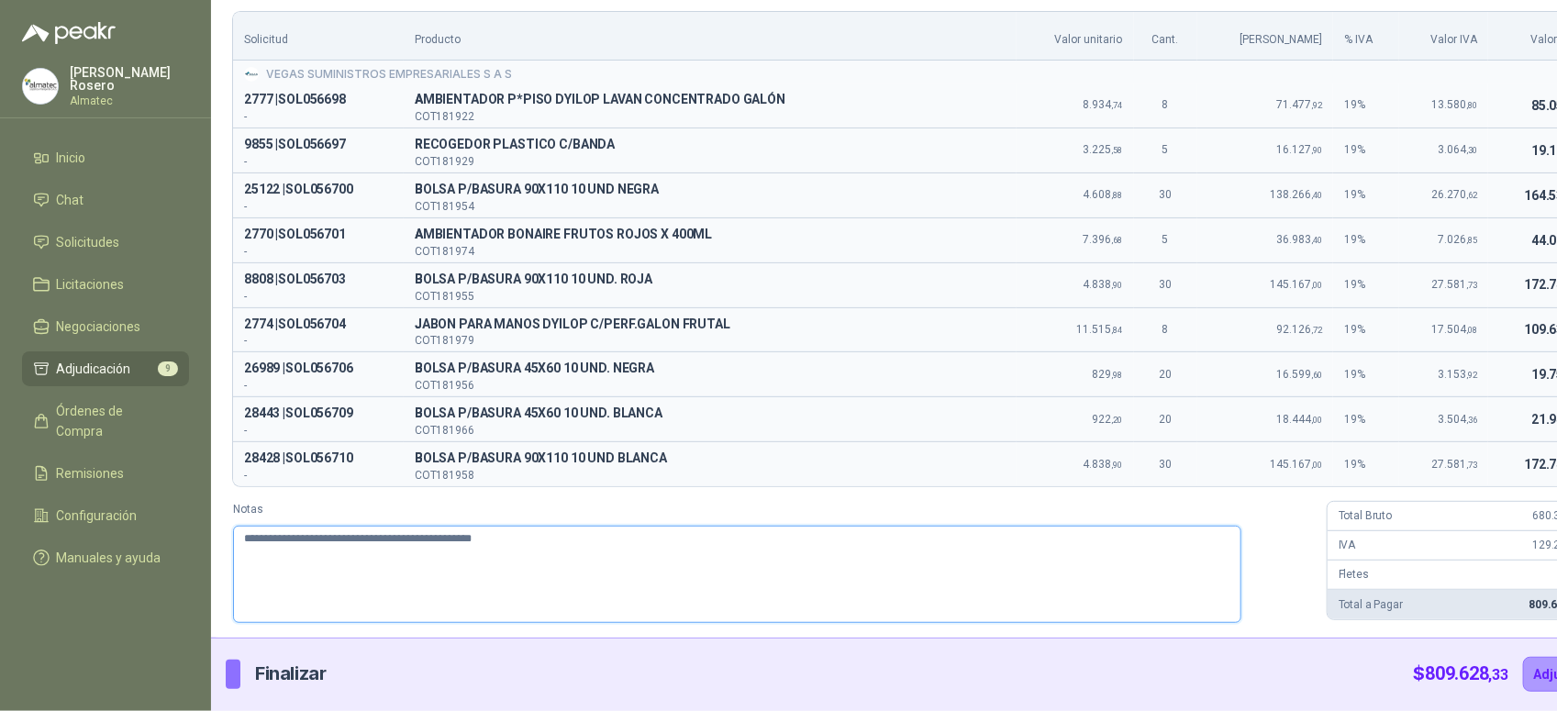
type textarea "**********"
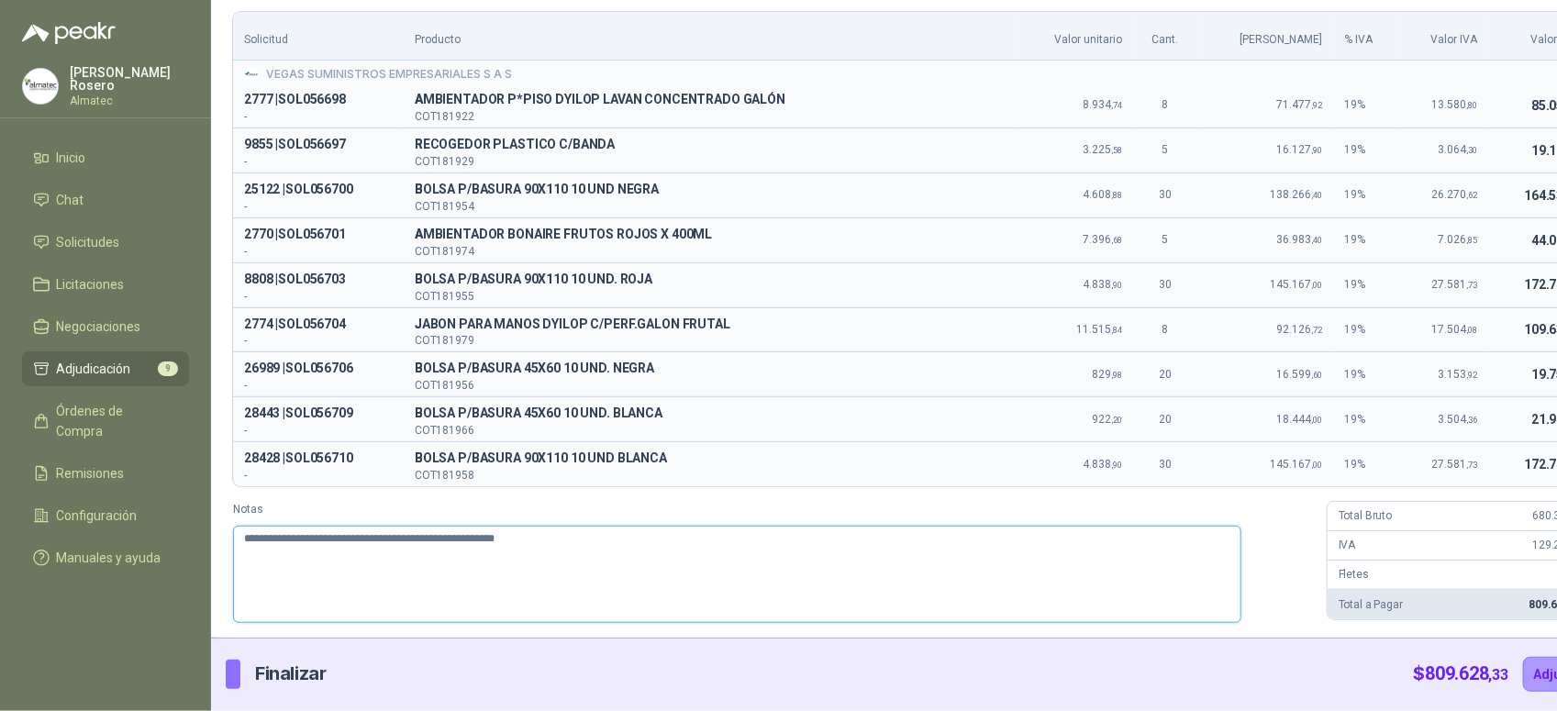
type textarea "**********"
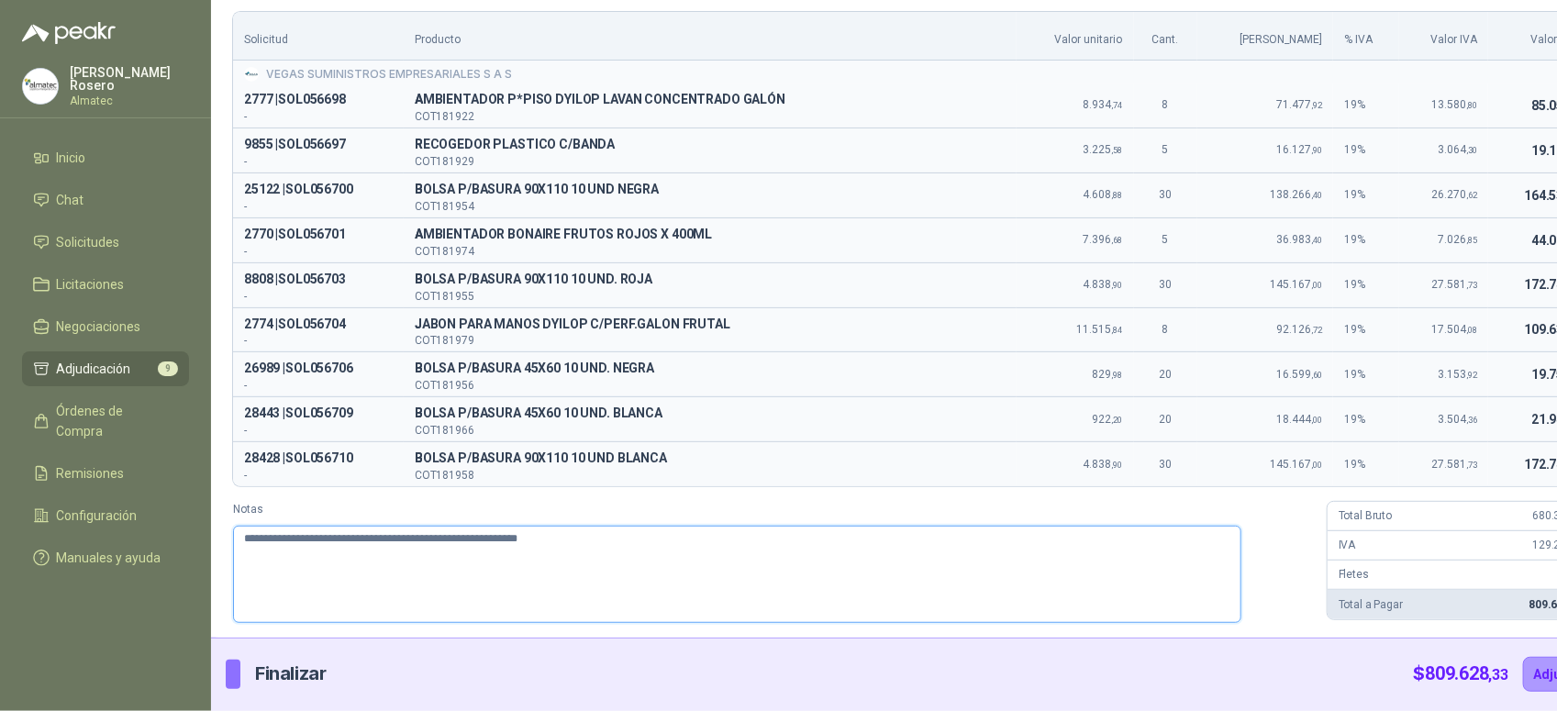
type textarea "**********"
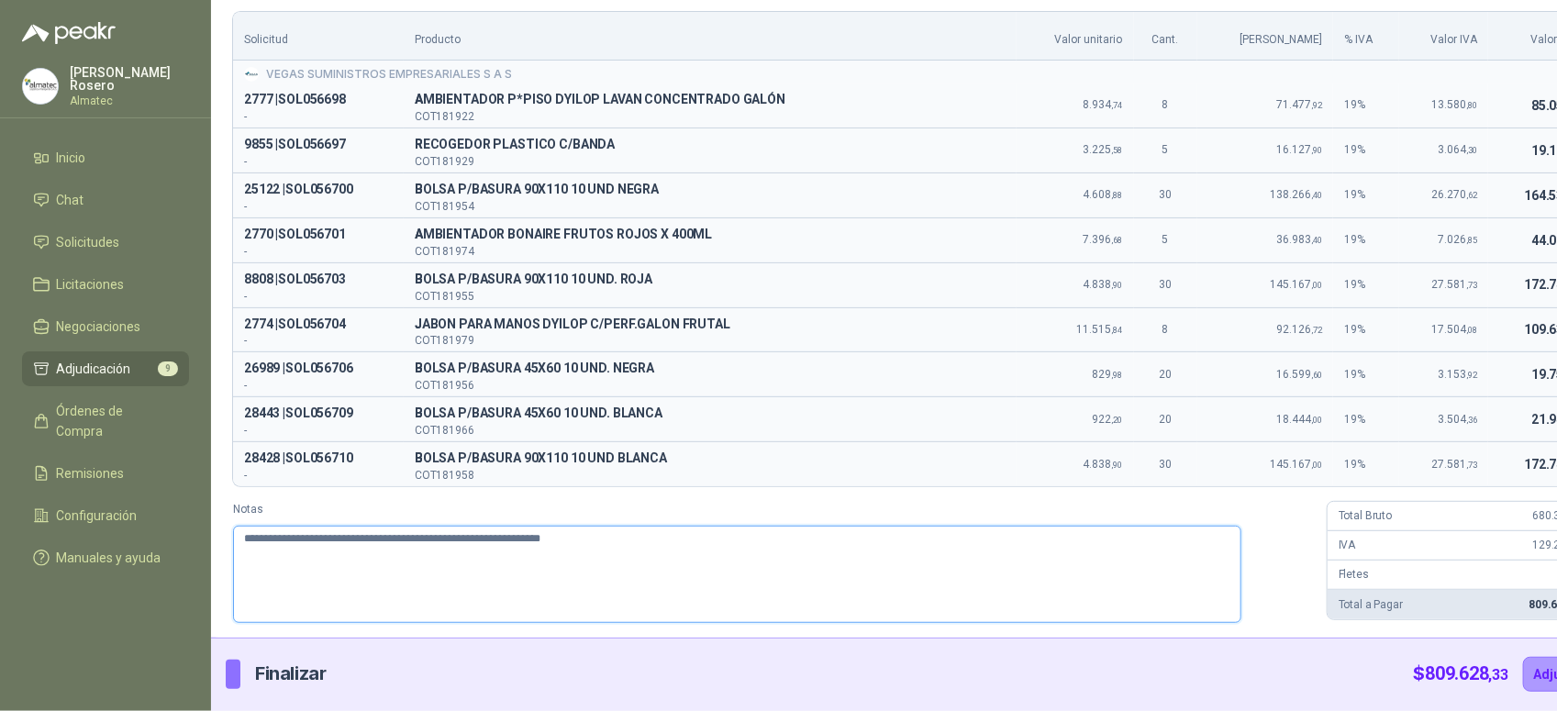
type textarea "**********"
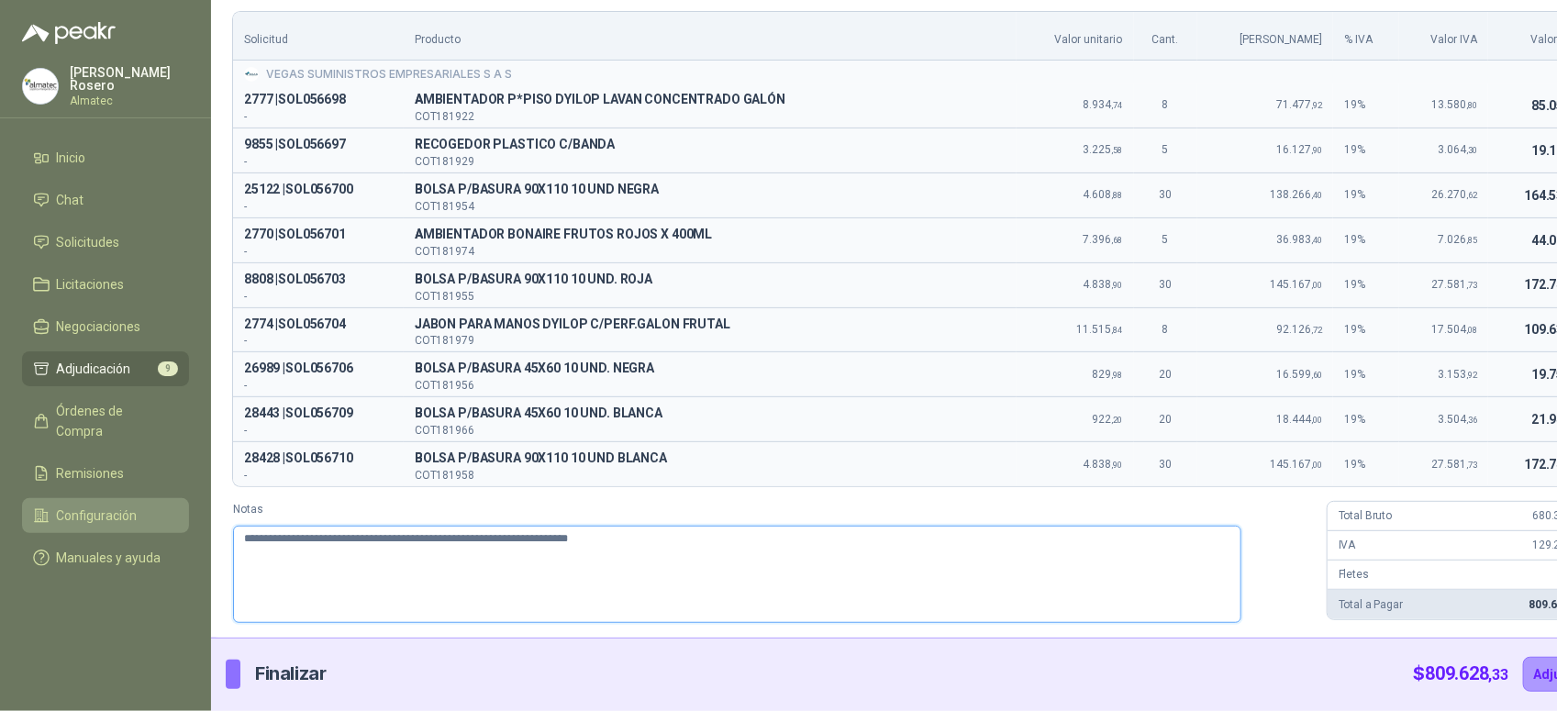
drag, startPoint x: 643, startPoint y: 548, endPoint x: 121, endPoint y: 506, distance: 523.8
click at [121, 506] on div "Valentina Rosero Almatec Inicio Chat Solicitudes Licitaciones Negociaciones Adj…" at bounding box center [778, 355] width 1557 height 711
type textarea "**********"
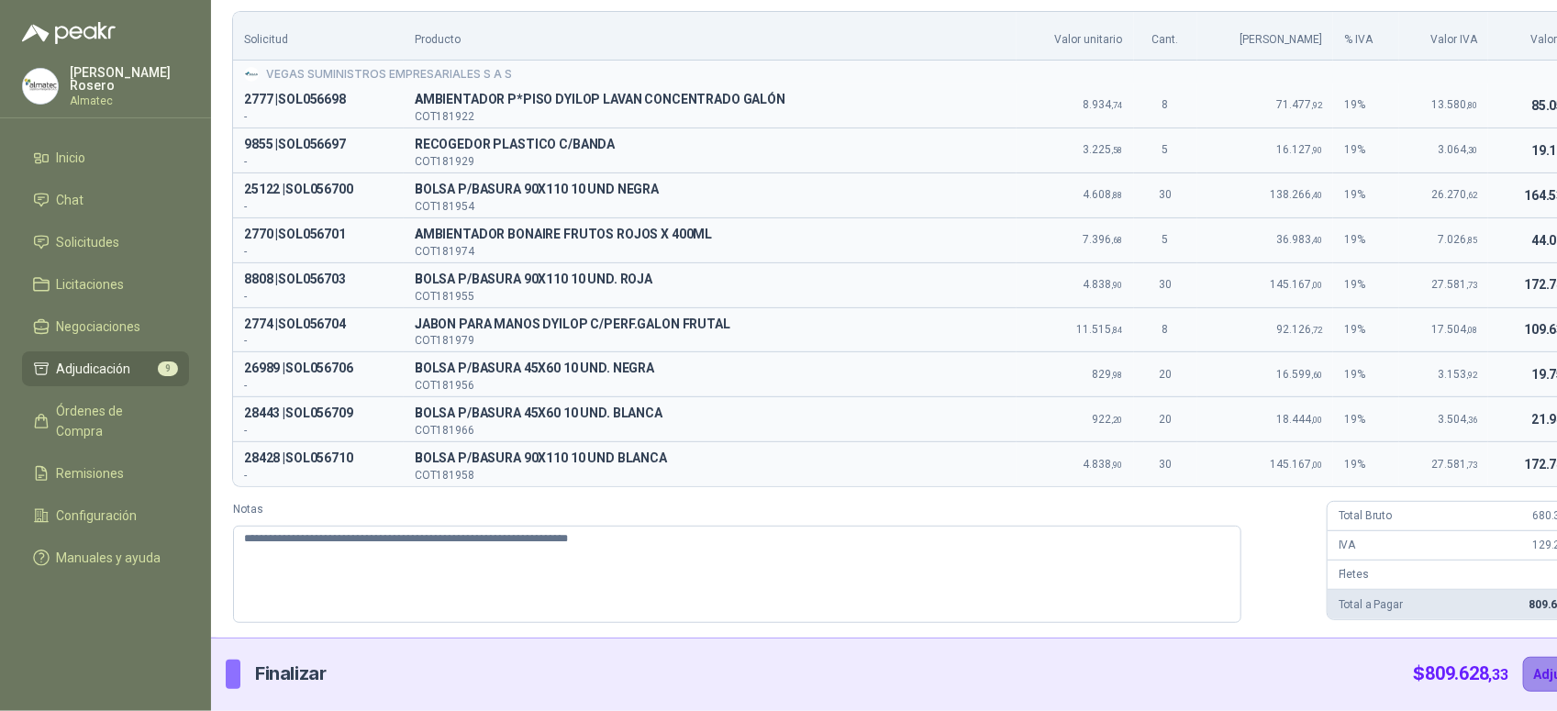
click at [1523, 682] on button "Adjudicar" at bounding box center [1563, 674] width 80 height 35
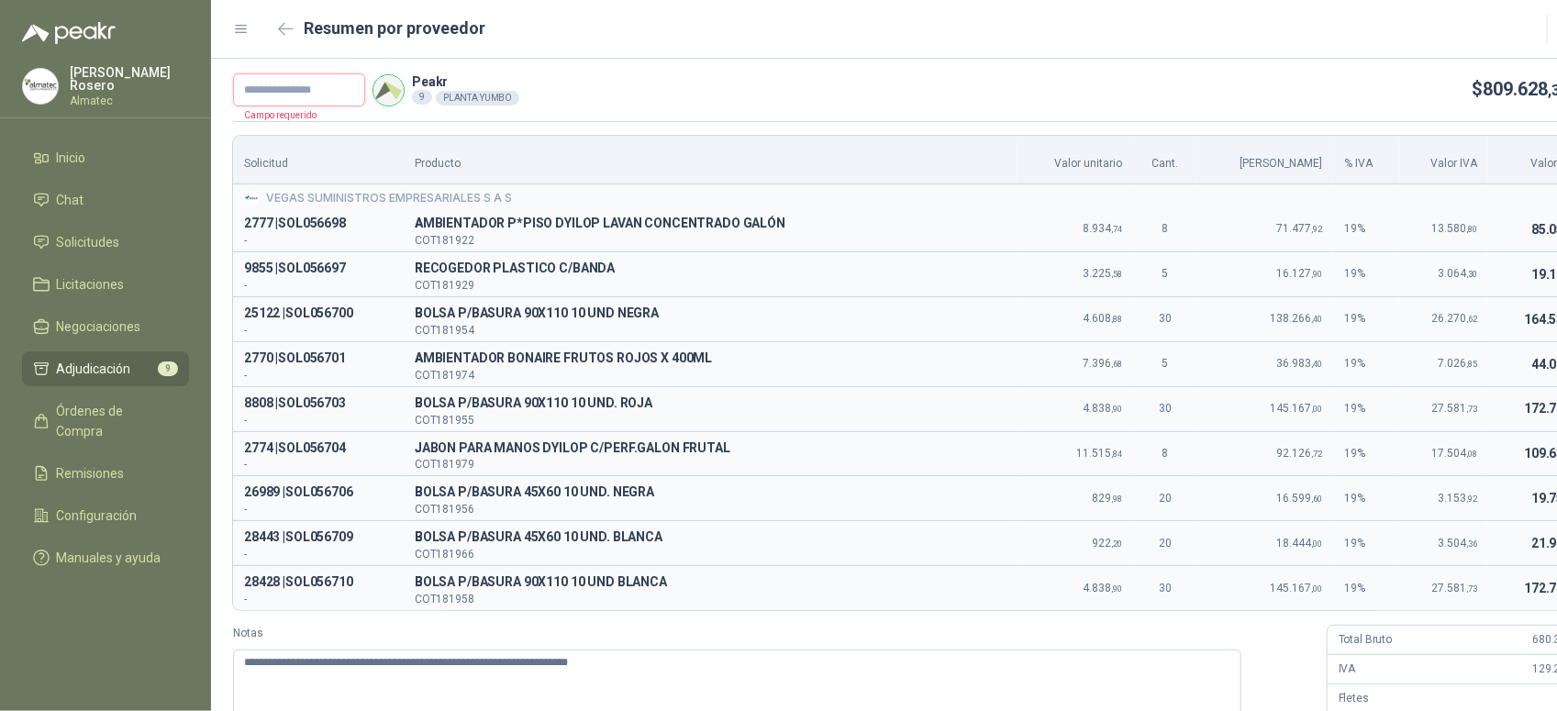
click at [285, 83] on input "text" at bounding box center [299, 89] width 132 height 33
type input "*******"
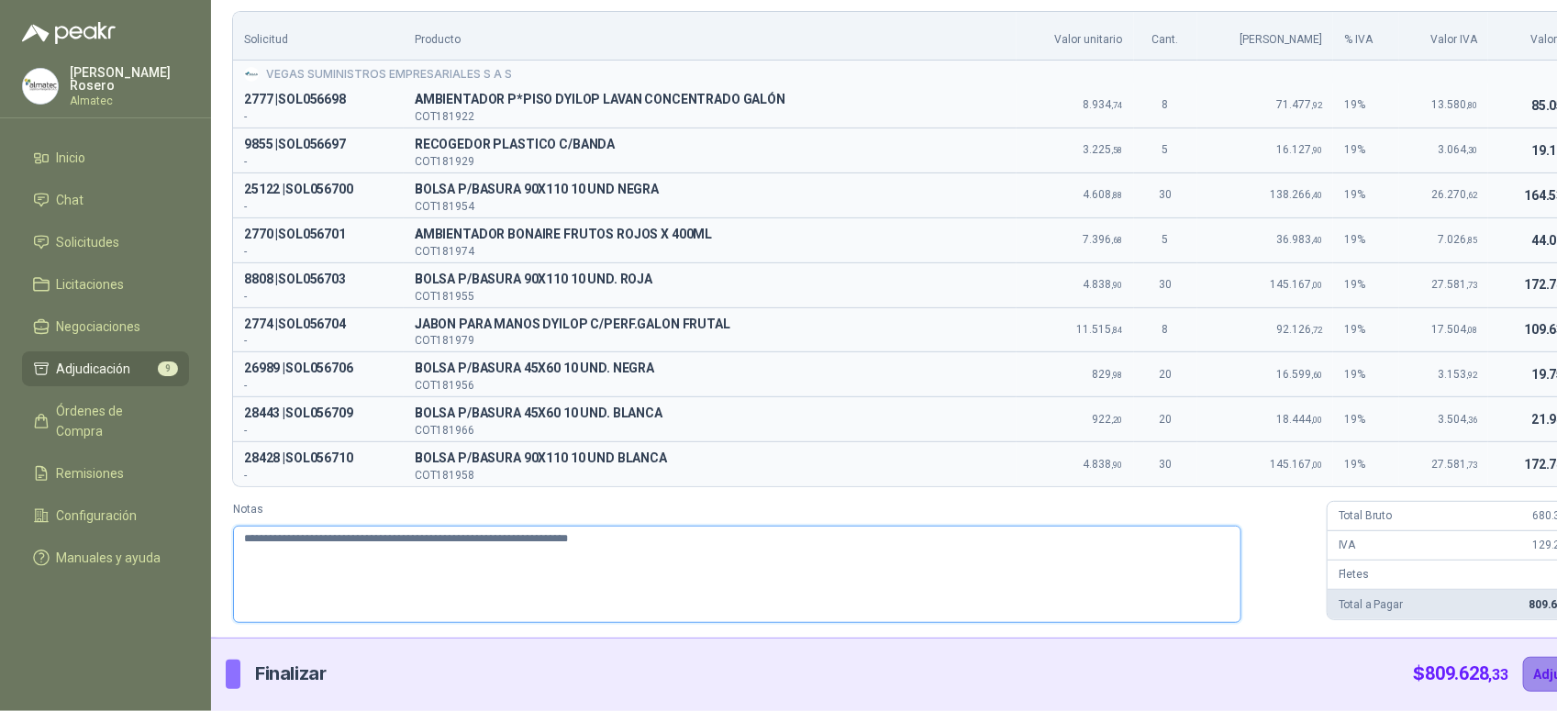
type textarea "**********"
click at [1523, 681] on button "Adjudicar" at bounding box center [1563, 674] width 80 height 35
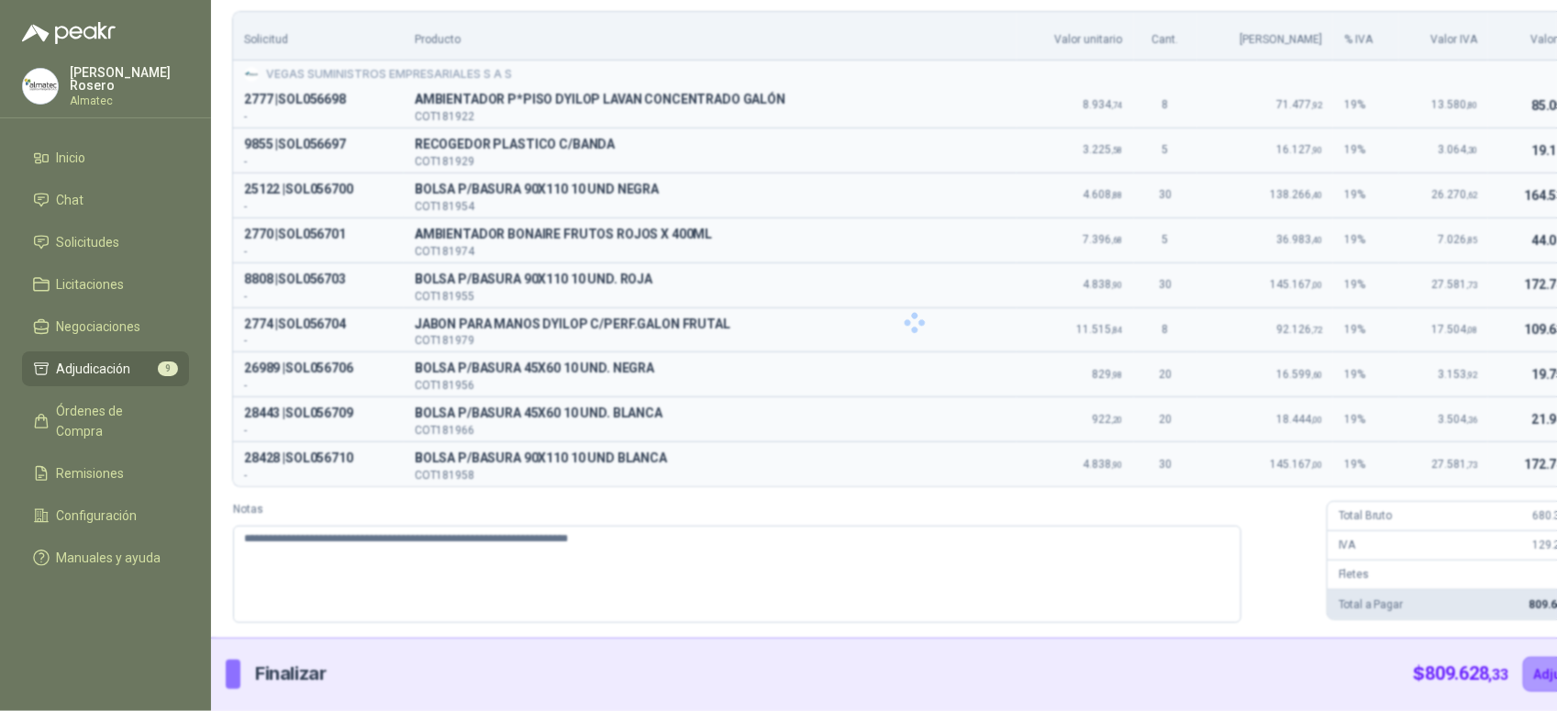
scroll to position [0, 0]
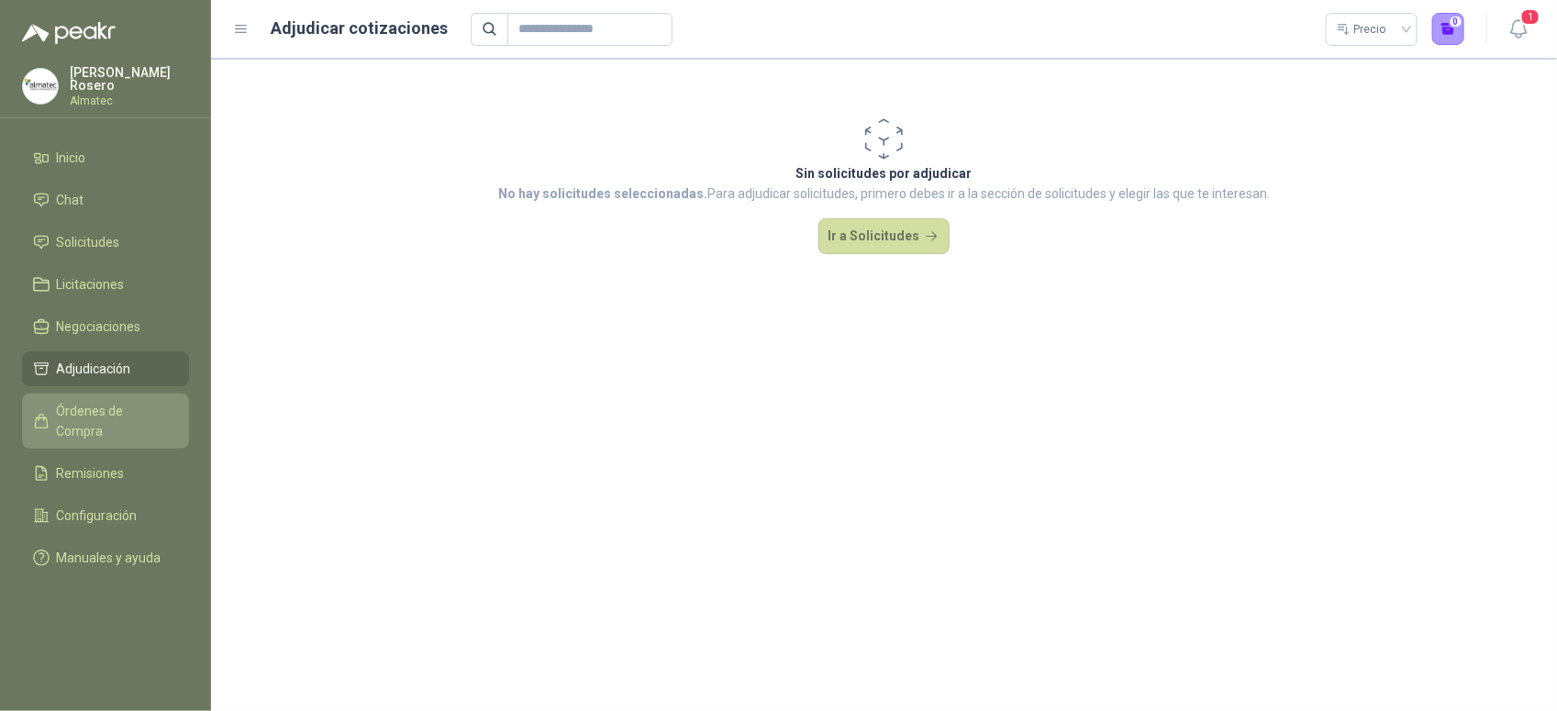
click at [119, 401] on span "Órdenes de Compra" at bounding box center [114, 421] width 115 height 40
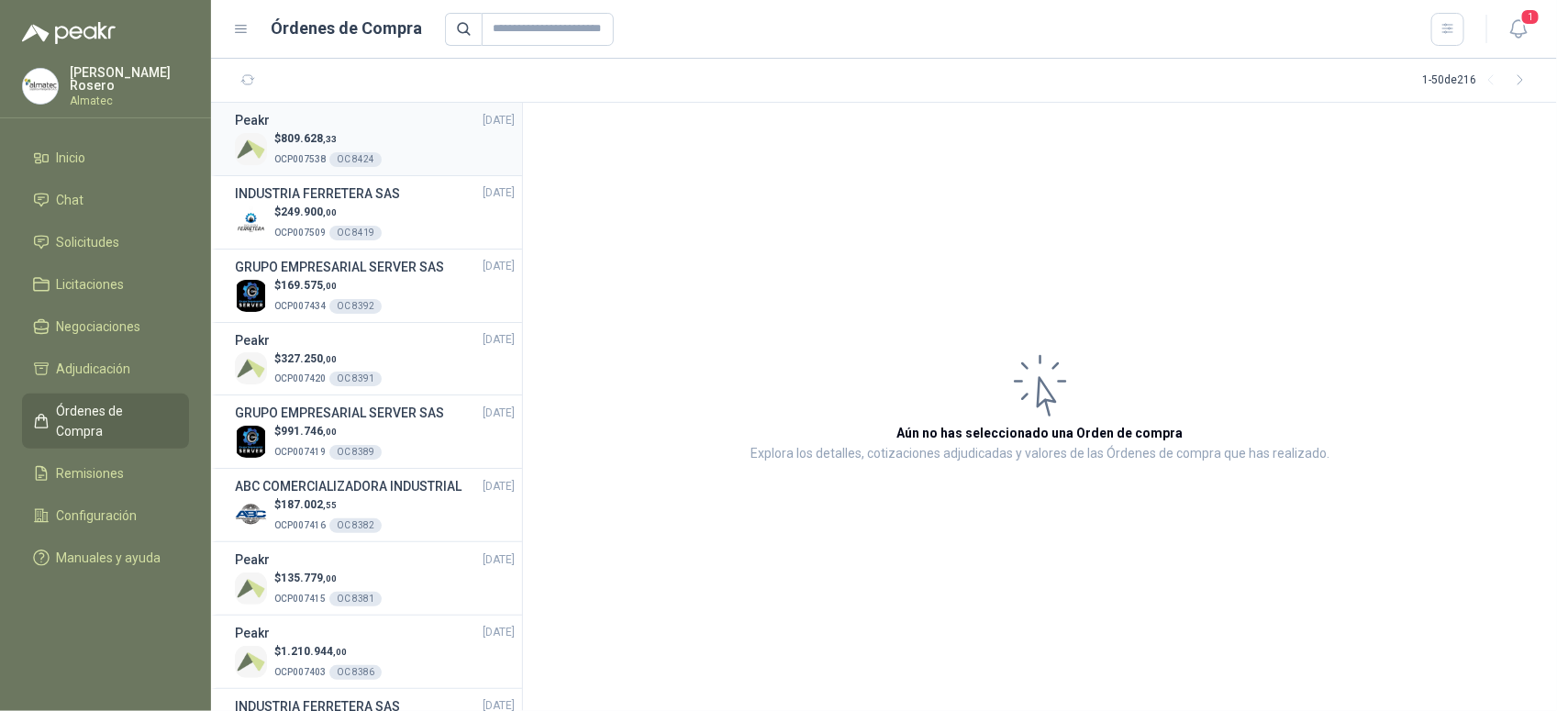
click at [384, 153] on div "$ 809.628 ,33 OCP007538 OC 8424" at bounding box center [375, 149] width 280 height 38
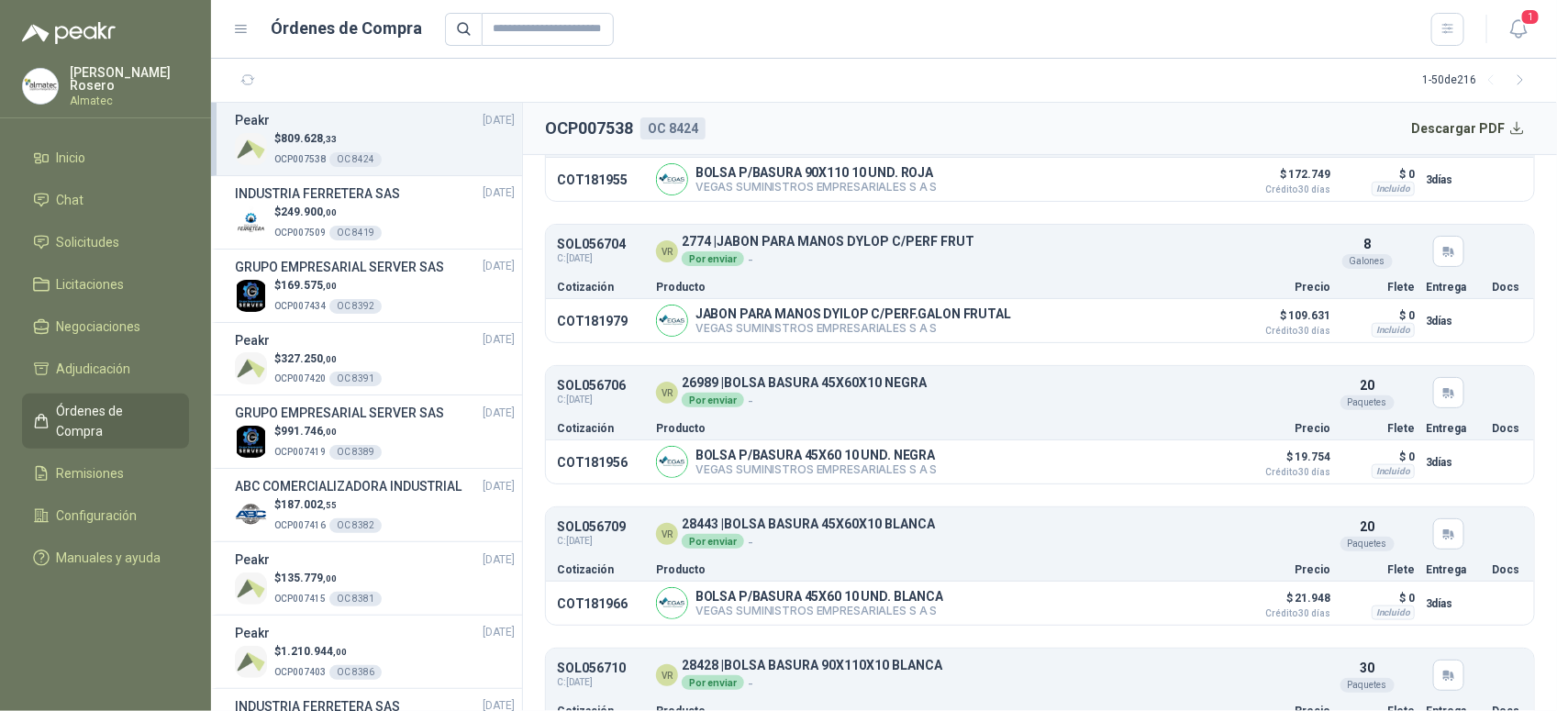
scroll to position [844, 0]
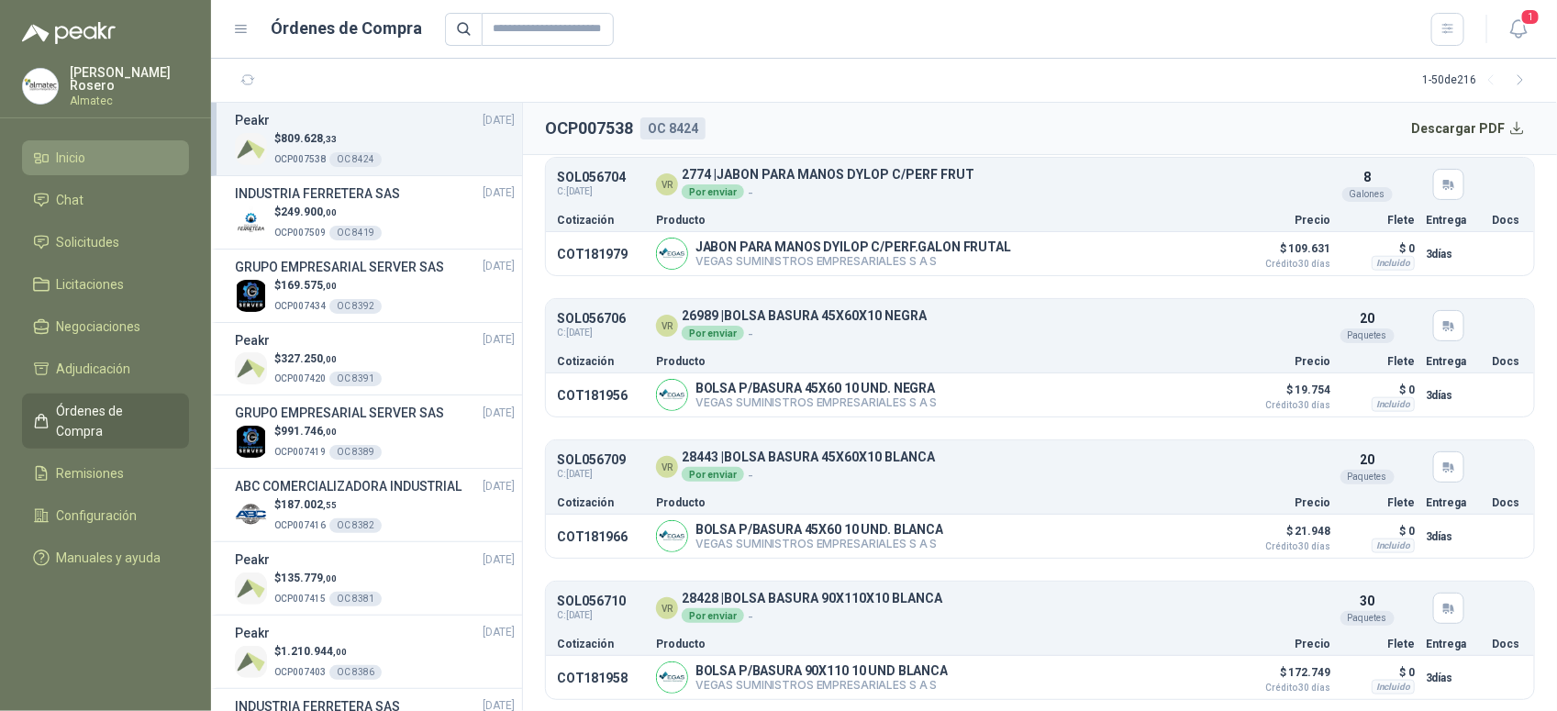
click at [64, 158] on span "Inicio" at bounding box center [71, 158] width 29 height 20
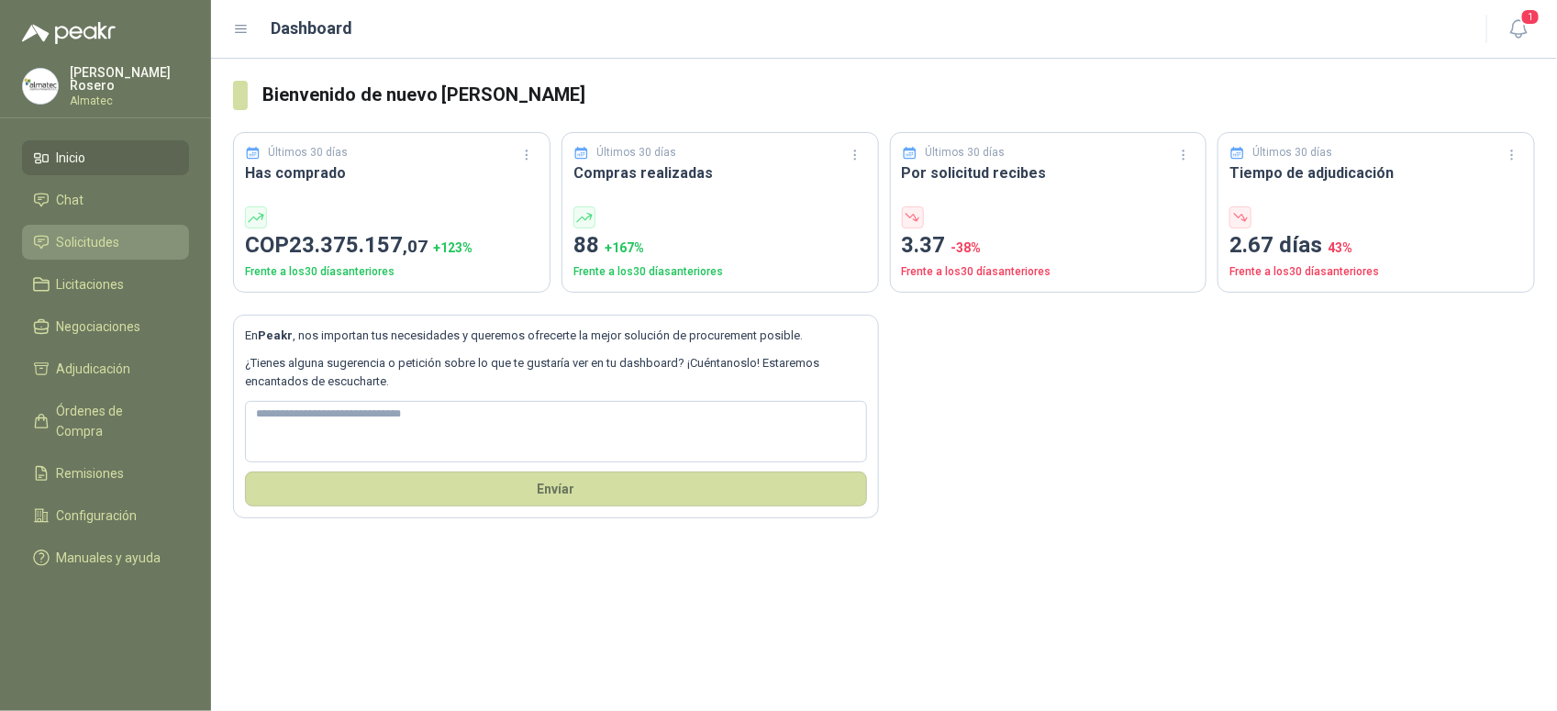
click at [95, 232] on span "Solicitudes" at bounding box center [88, 242] width 63 height 20
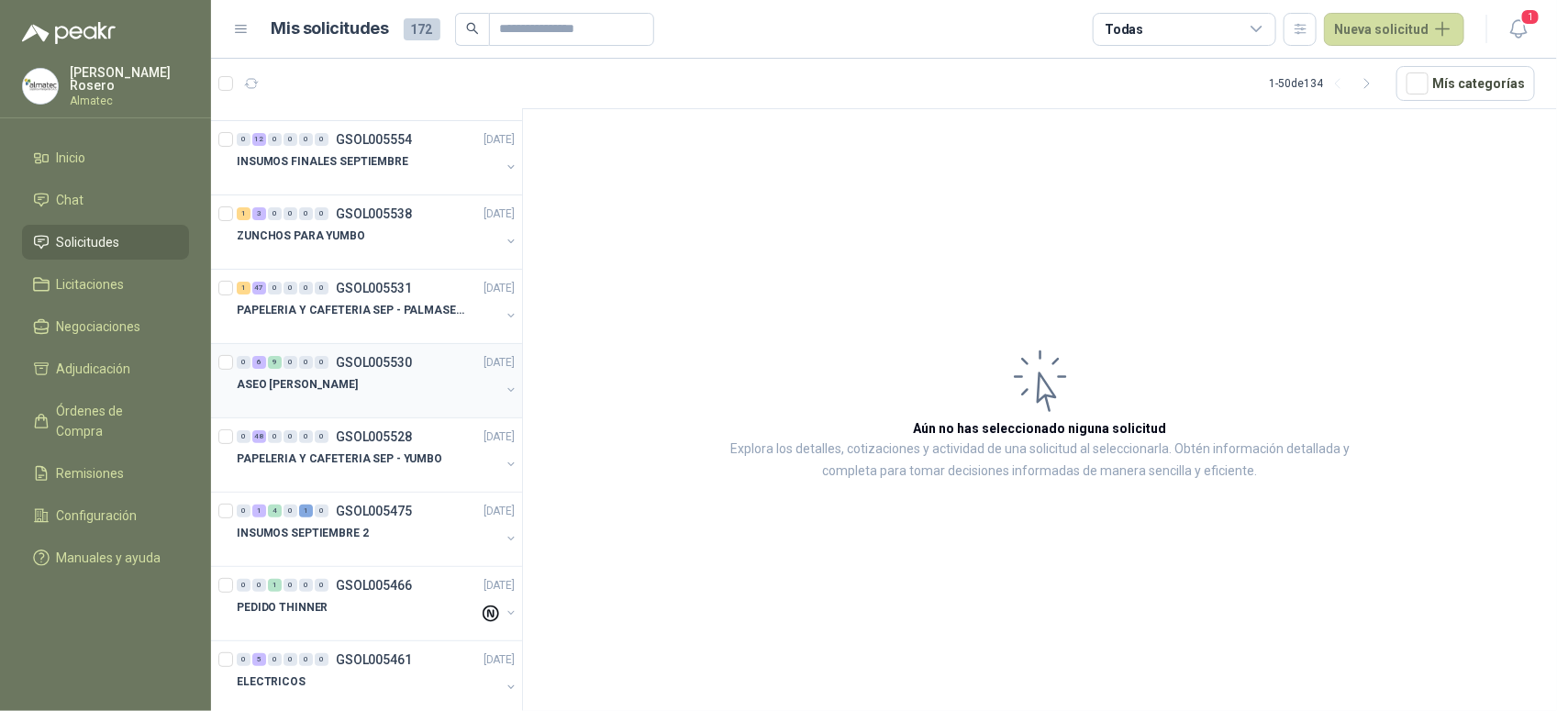
scroll to position [115, 0]
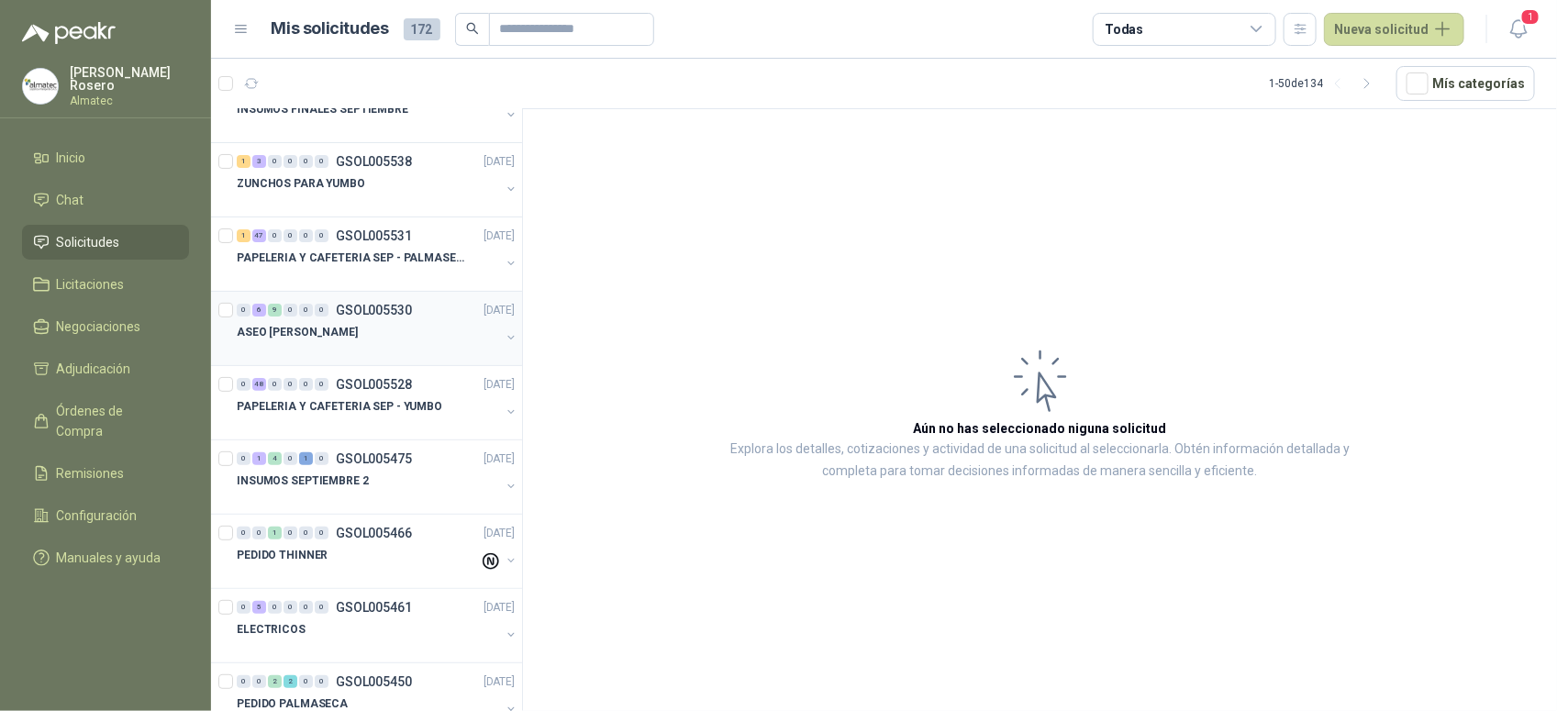
click at [361, 335] on div "ASEO [PERSON_NAME]" at bounding box center [368, 332] width 263 height 22
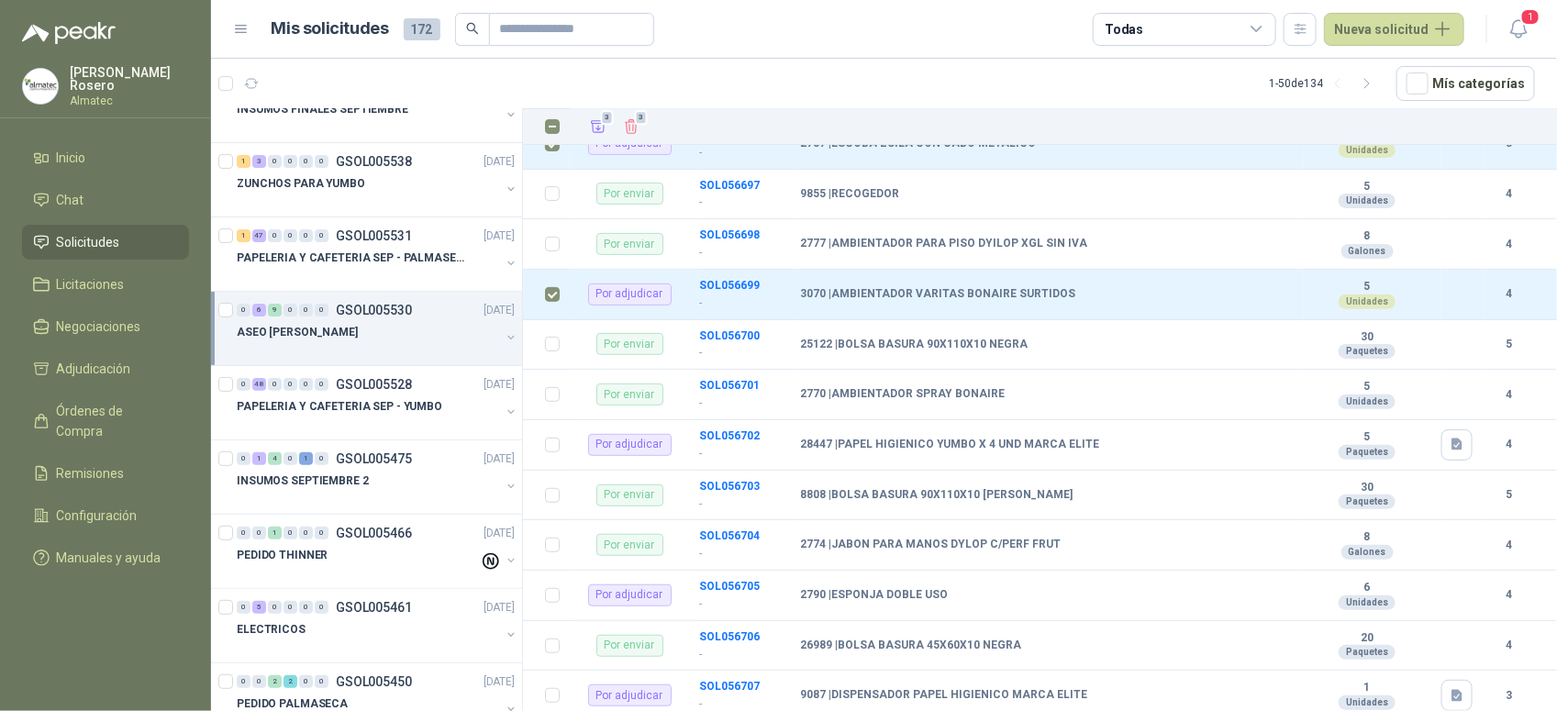
scroll to position [428, 0]
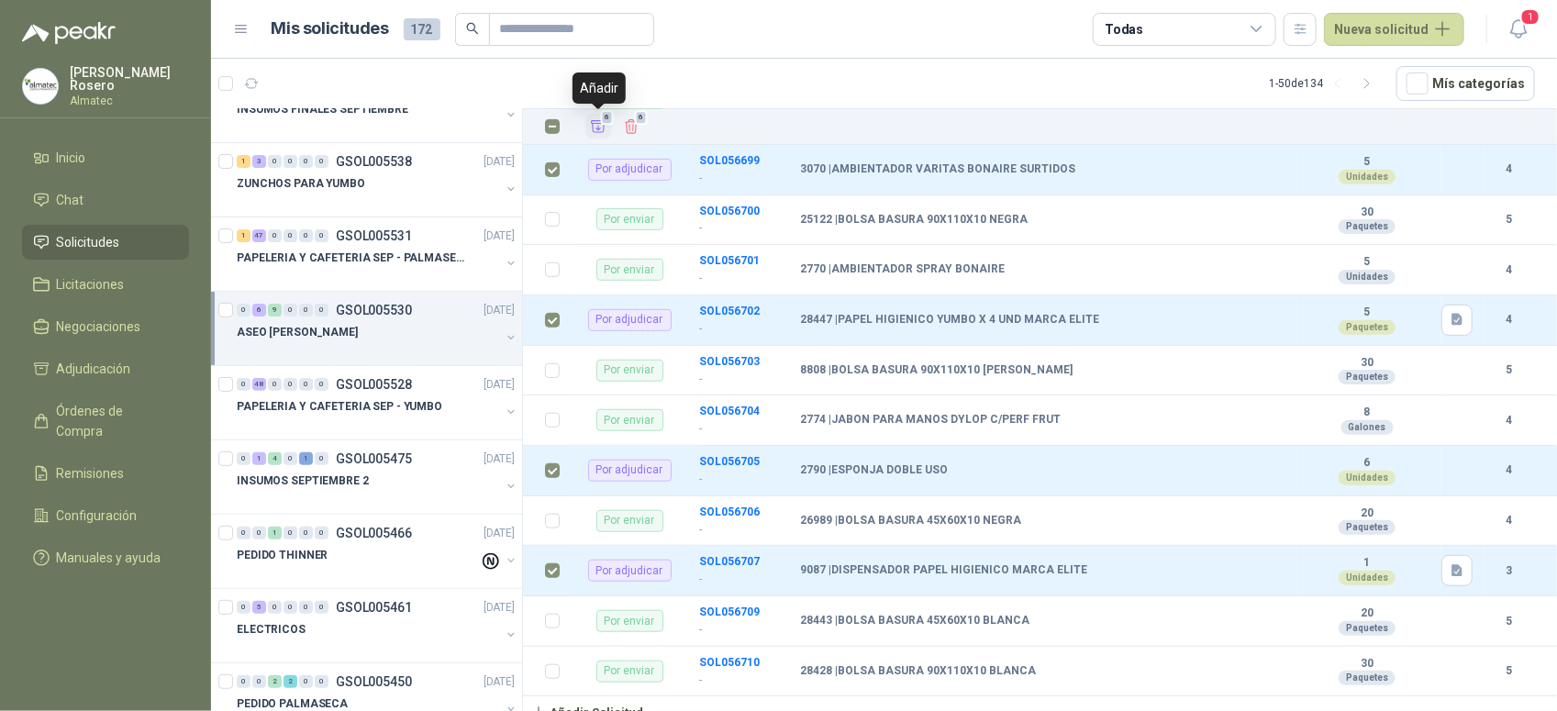
click at [599, 134] on icon "Añadir" at bounding box center [598, 126] width 17 height 17
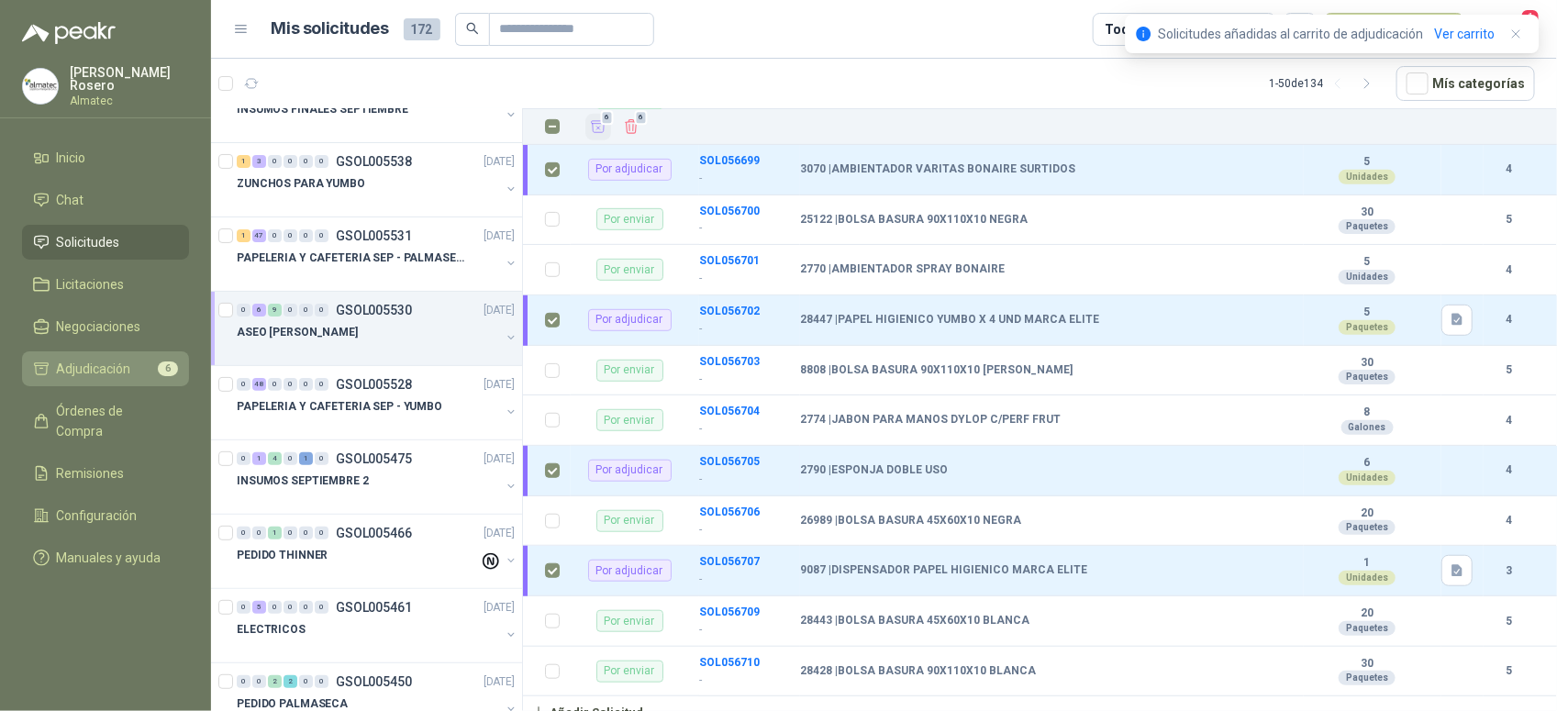
click at [84, 364] on span "Adjudicación" at bounding box center [94, 369] width 74 height 20
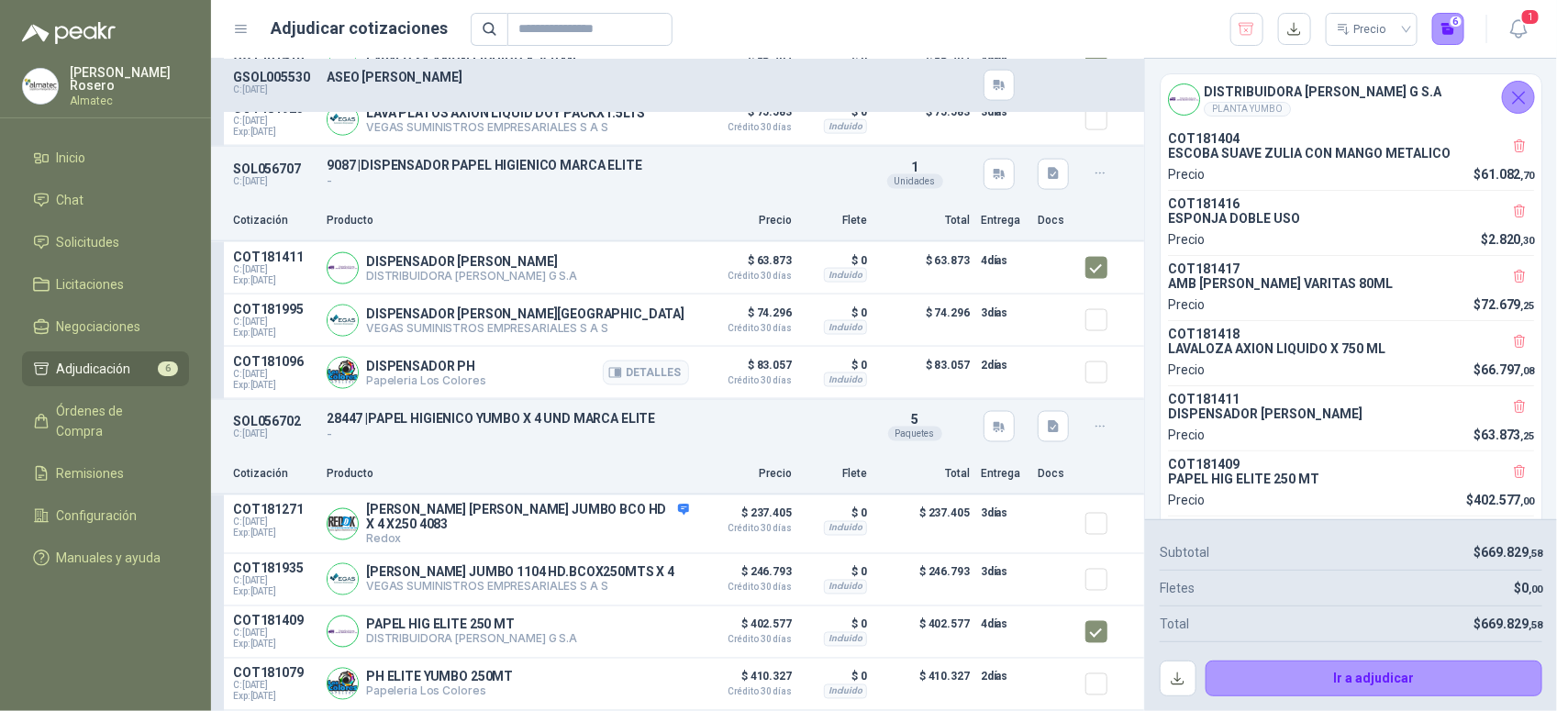
scroll to position [1147, 0]
drag, startPoint x: 368, startPoint y: 510, endPoint x: 607, endPoint y: 506, distance: 239.5
click at [607, 506] on div "P.H ECO SCOTT JUMBO BCO HD X 4 X250 4083 Redox Detalles" at bounding box center [527, 524] width 323 height 43
drag, startPoint x: 607, startPoint y: 506, endPoint x: 633, endPoint y: 510, distance: 26.0
click at [627, 519] on button "Detalles" at bounding box center [646, 524] width 86 height 25
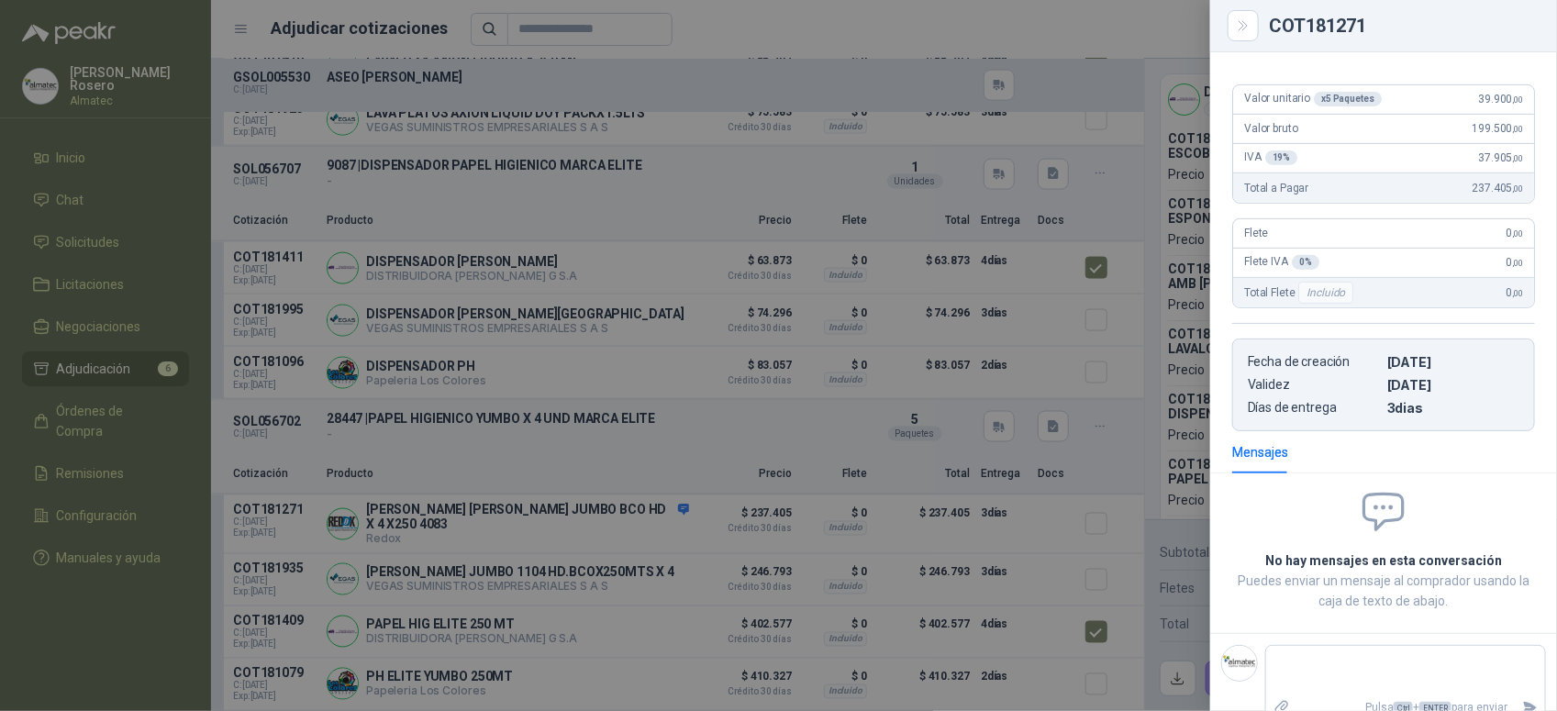
scroll to position [0, 0]
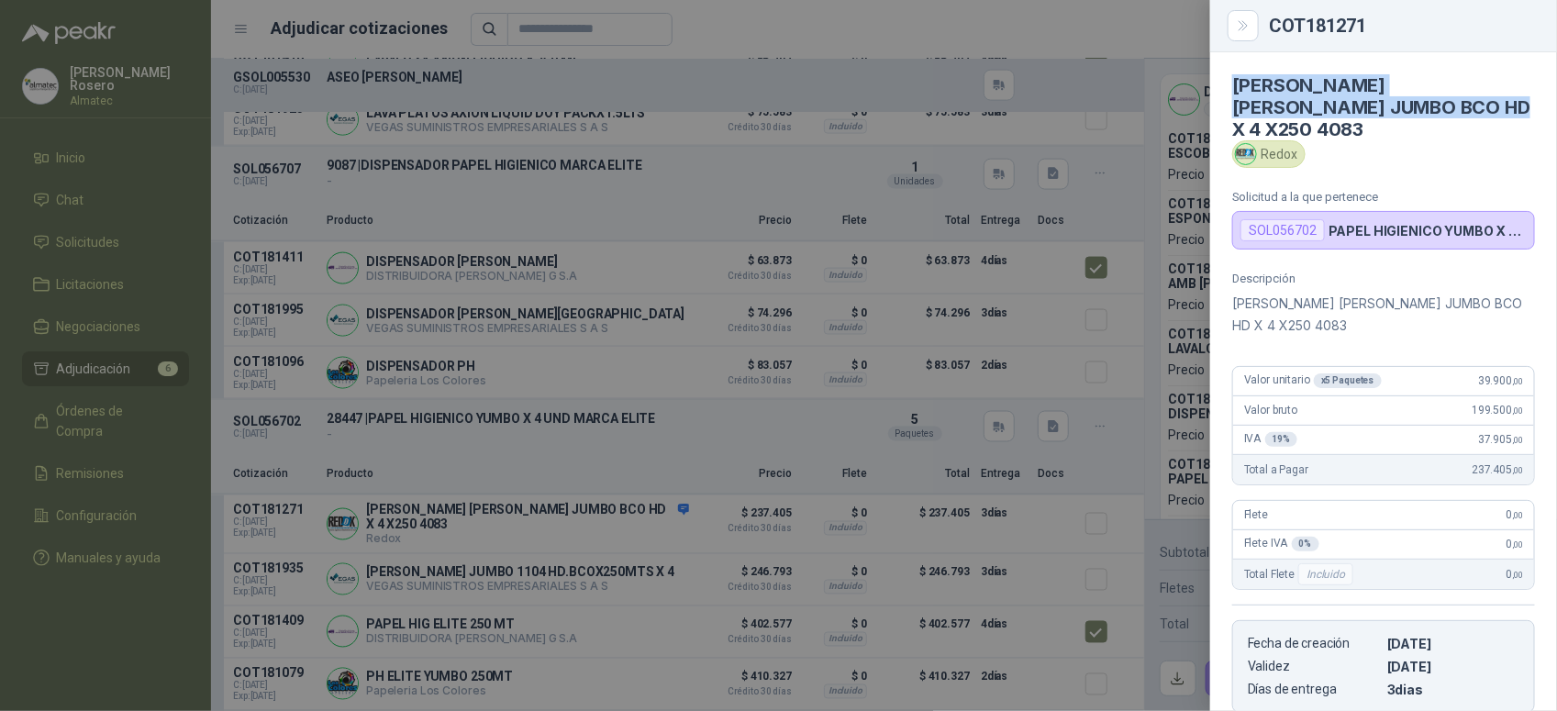
drag, startPoint x: 1369, startPoint y: 106, endPoint x: 1232, endPoint y: 79, distance: 139.5
click at [1232, 79] on h4 "P.H ECO SCOTT JUMBO BCO HD X 4 X250 4083" at bounding box center [1383, 107] width 303 height 66
click at [963, 448] on div at bounding box center [778, 355] width 1557 height 711
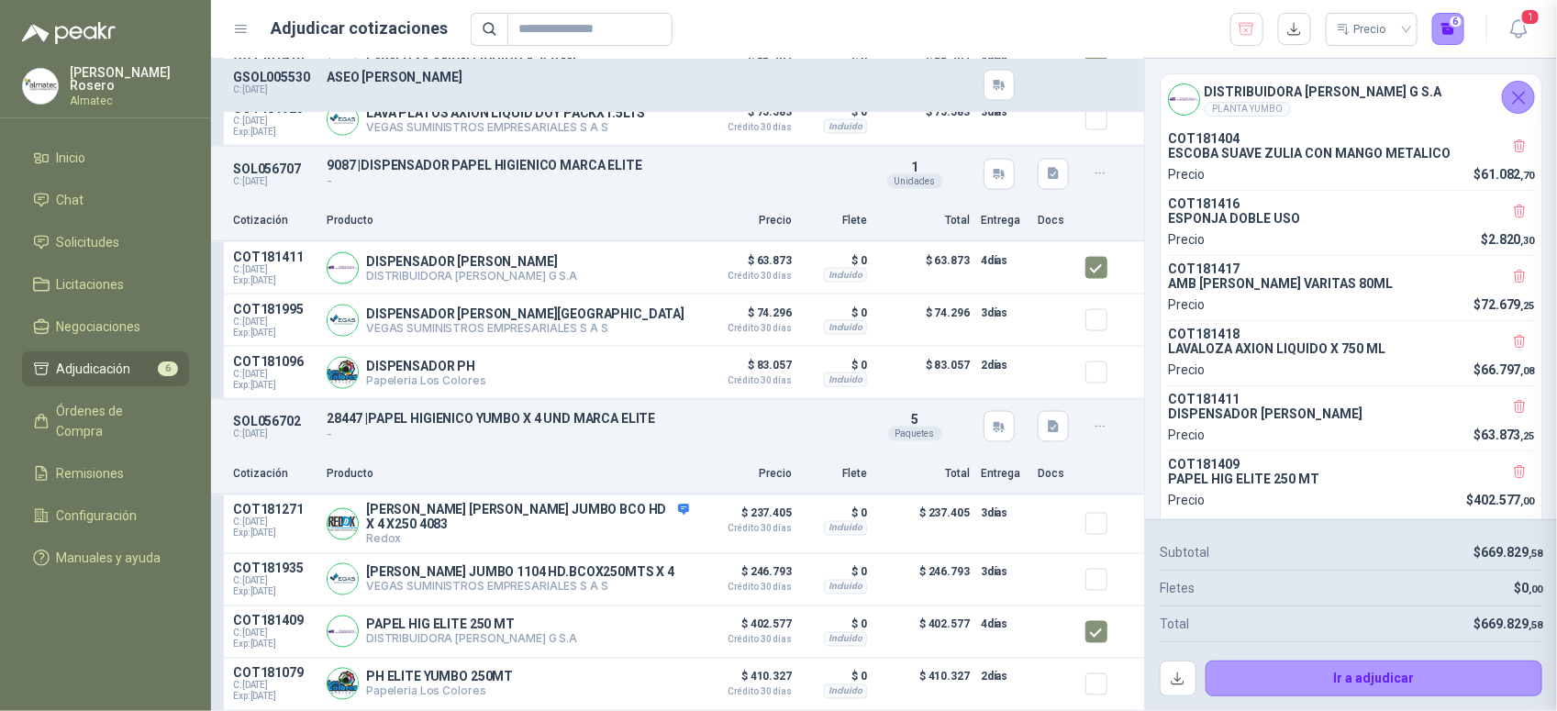
scroll to position [291, 0]
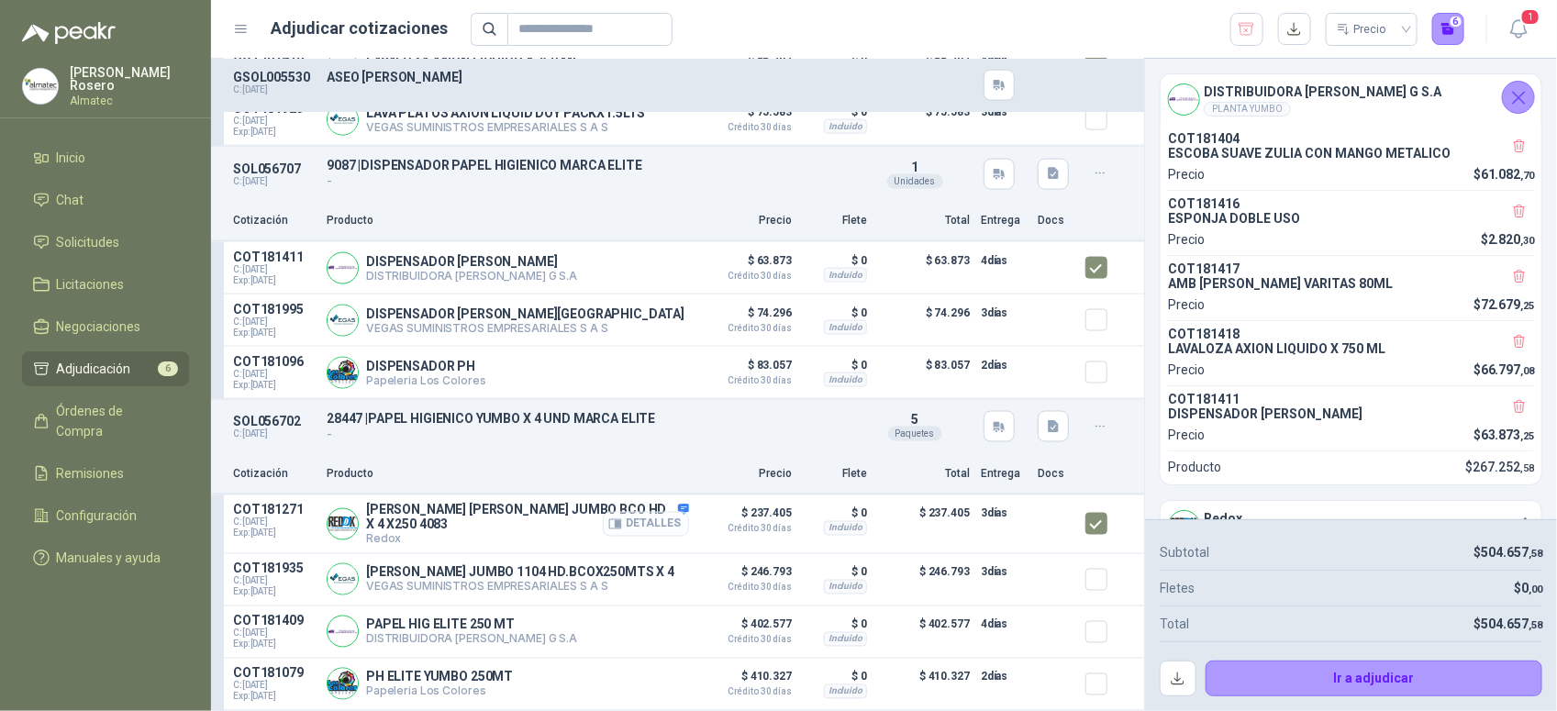
click at [627, 523] on button "Detalles" at bounding box center [646, 524] width 86 height 25
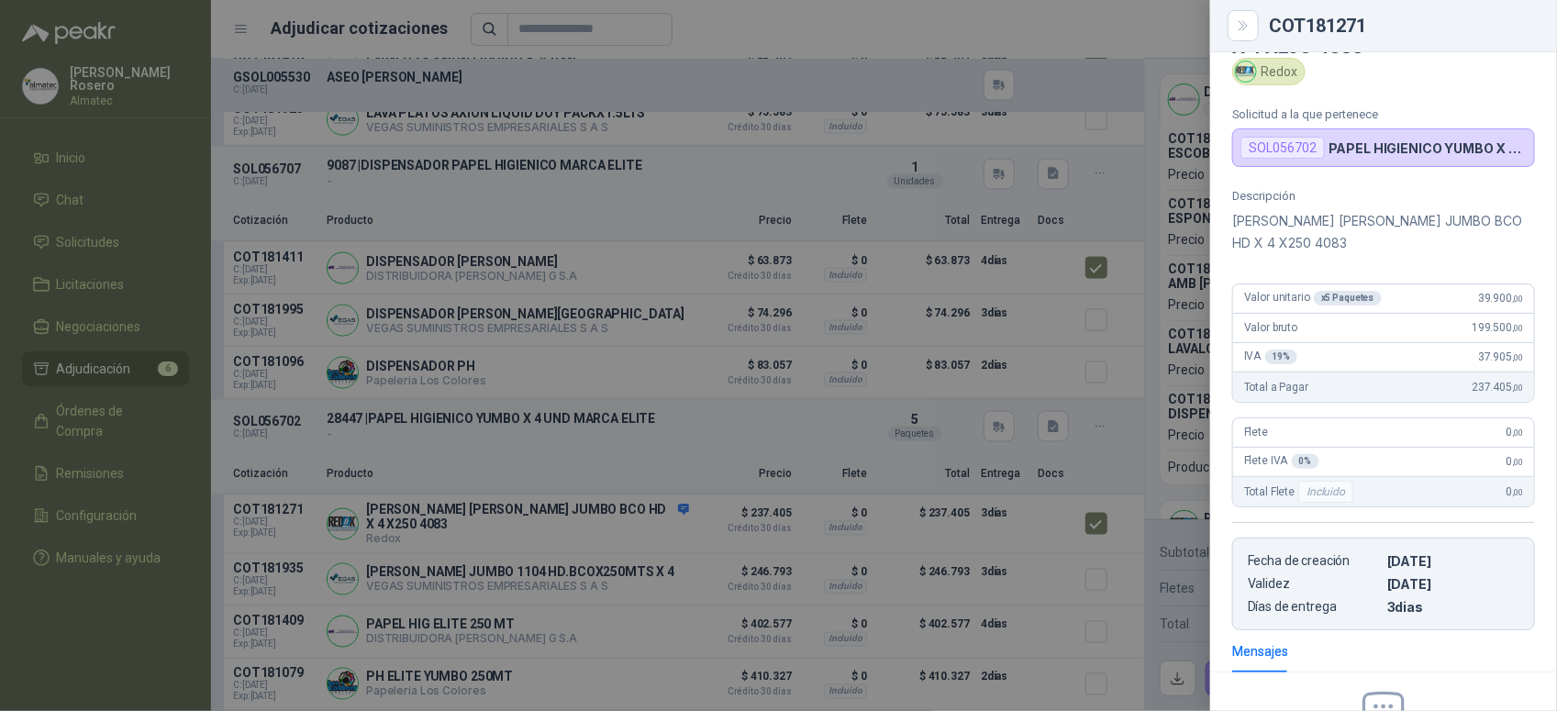
scroll to position [61, 0]
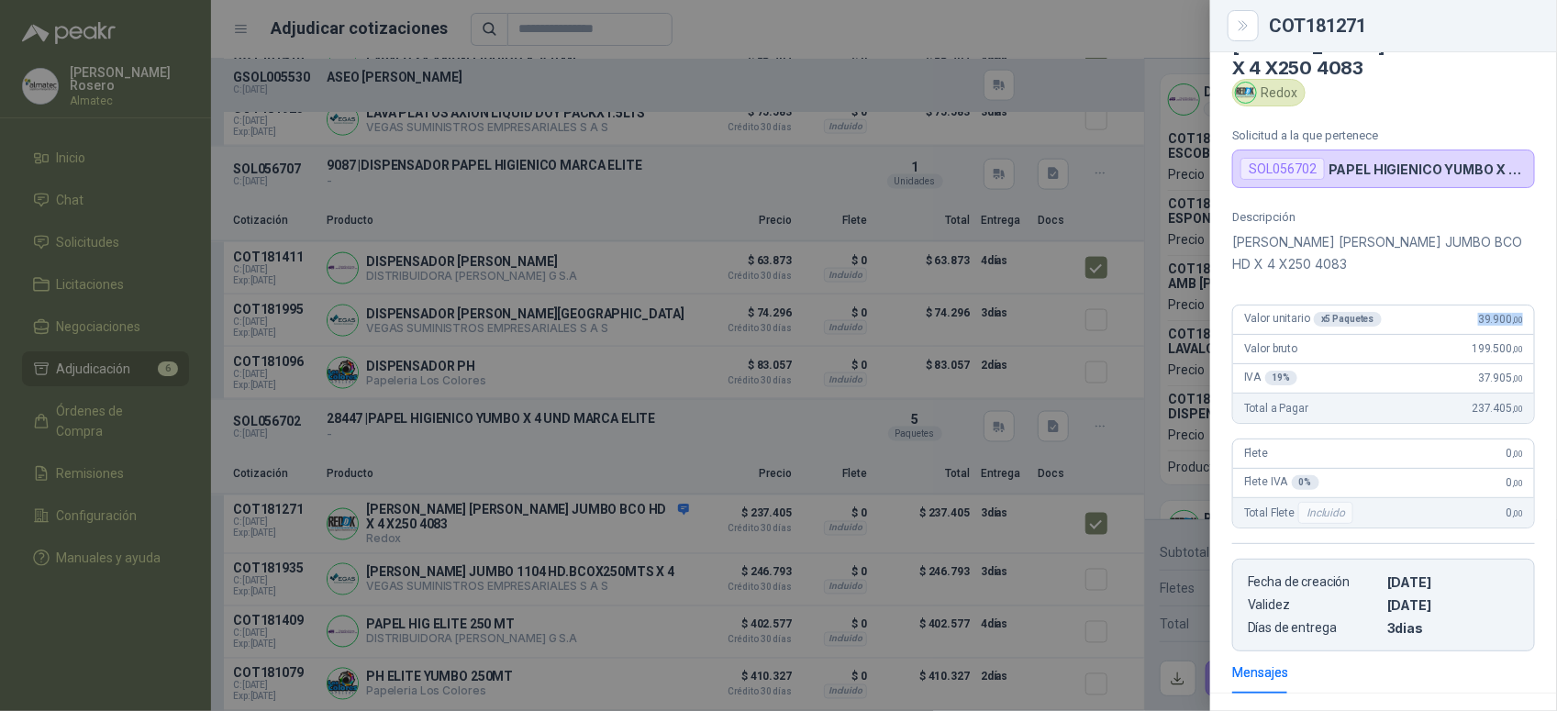
drag, startPoint x: 1463, startPoint y: 306, endPoint x: 1512, endPoint y: 303, distance: 48.7
click at [1512, 306] on div "Valor unitario x 5 Paquetes 39.900 ,00" at bounding box center [1383, 320] width 301 height 29
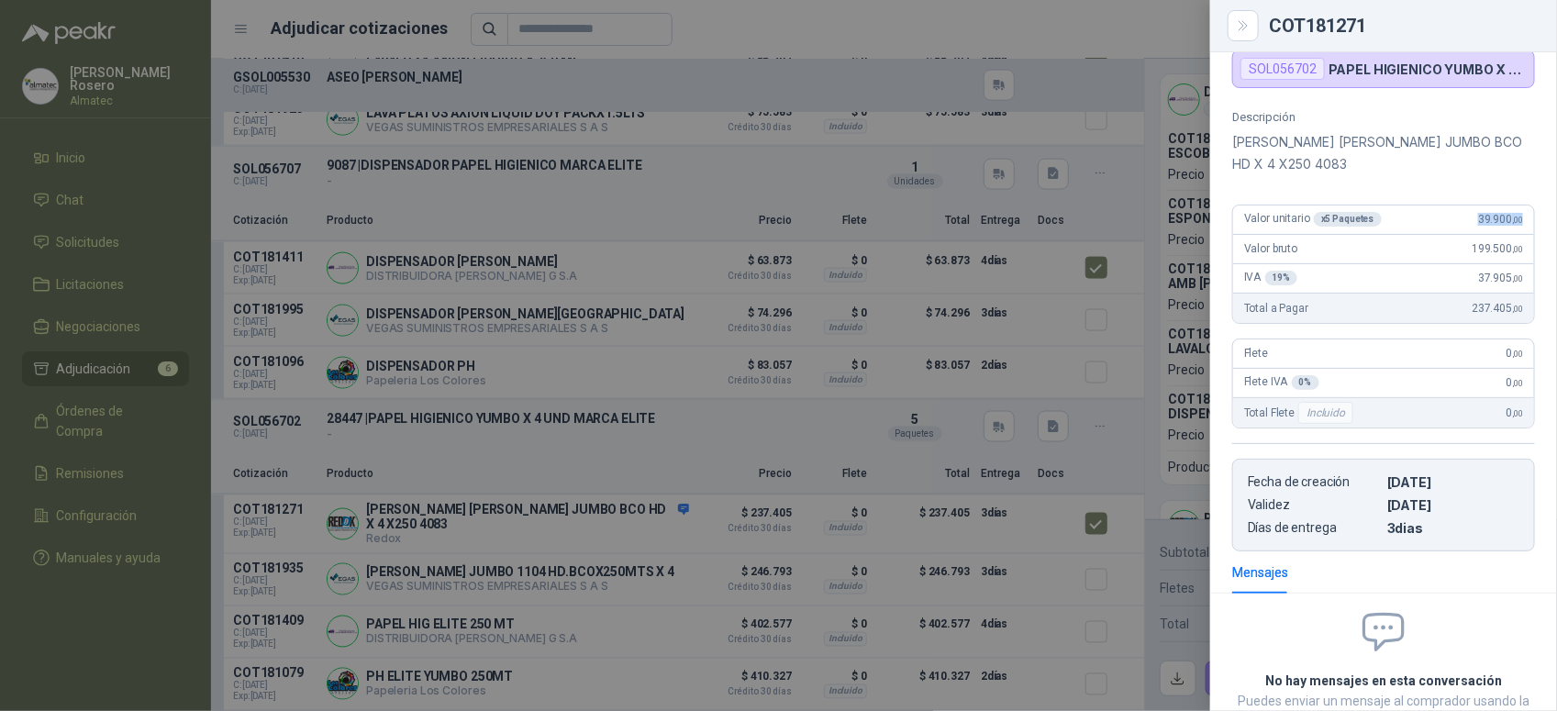
scroll to position [291, 0]
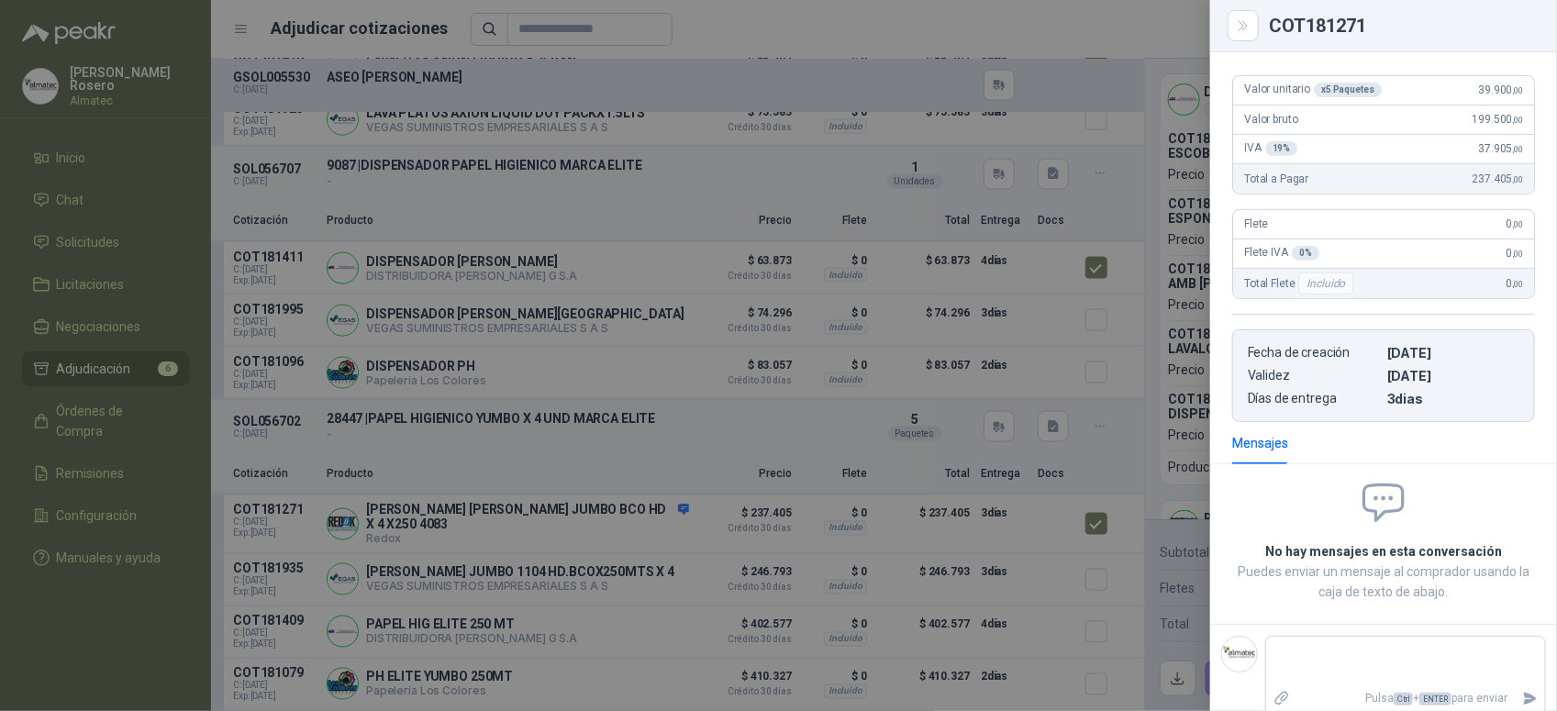
click at [1126, 595] on div at bounding box center [778, 355] width 1557 height 711
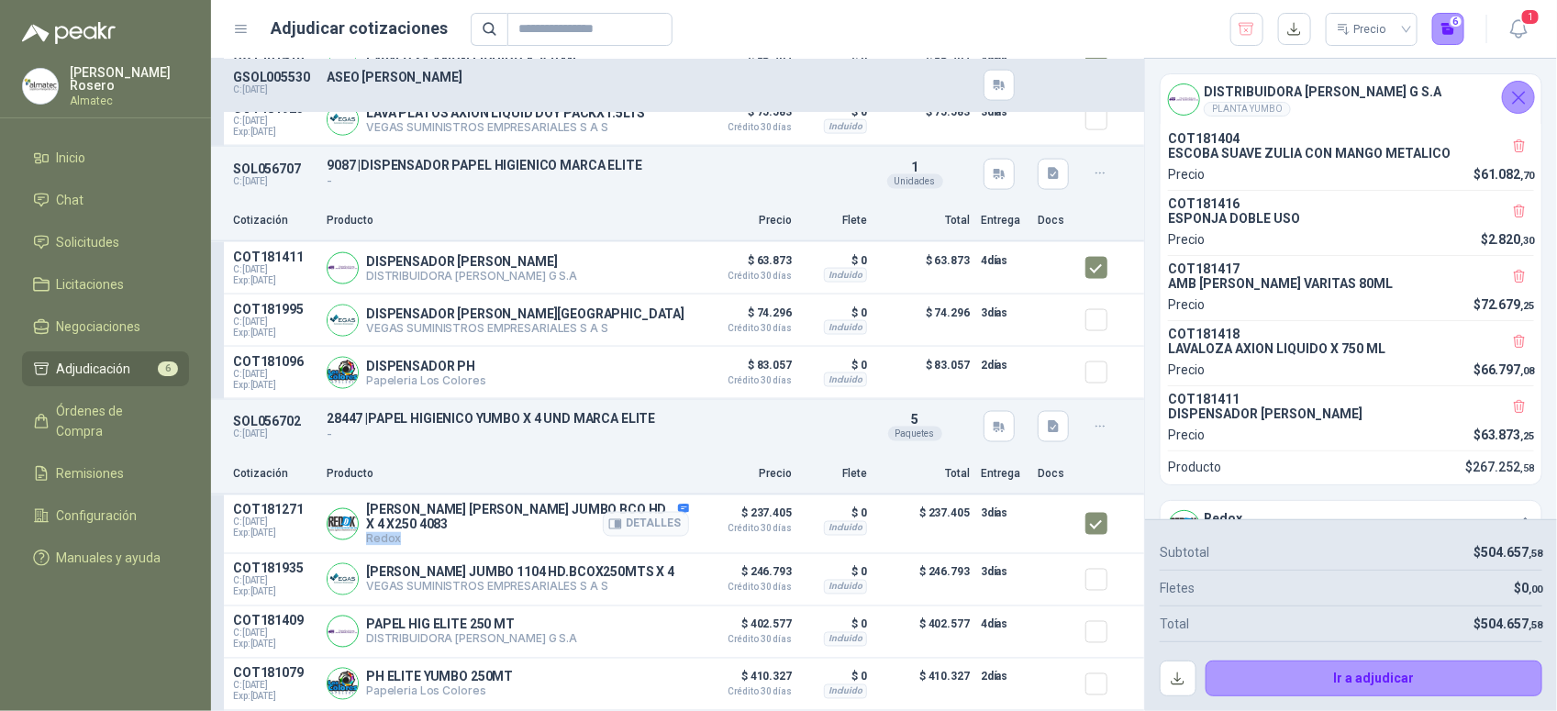
drag, startPoint x: 406, startPoint y: 535, endPoint x: 368, endPoint y: 535, distance: 37.6
click at [368, 535] on p "Redox" at bounding box center [527, 539] width 323 height 14
click at [643, 523] on button "Detalles" at bounding box center [646, 524] width 86 height 25
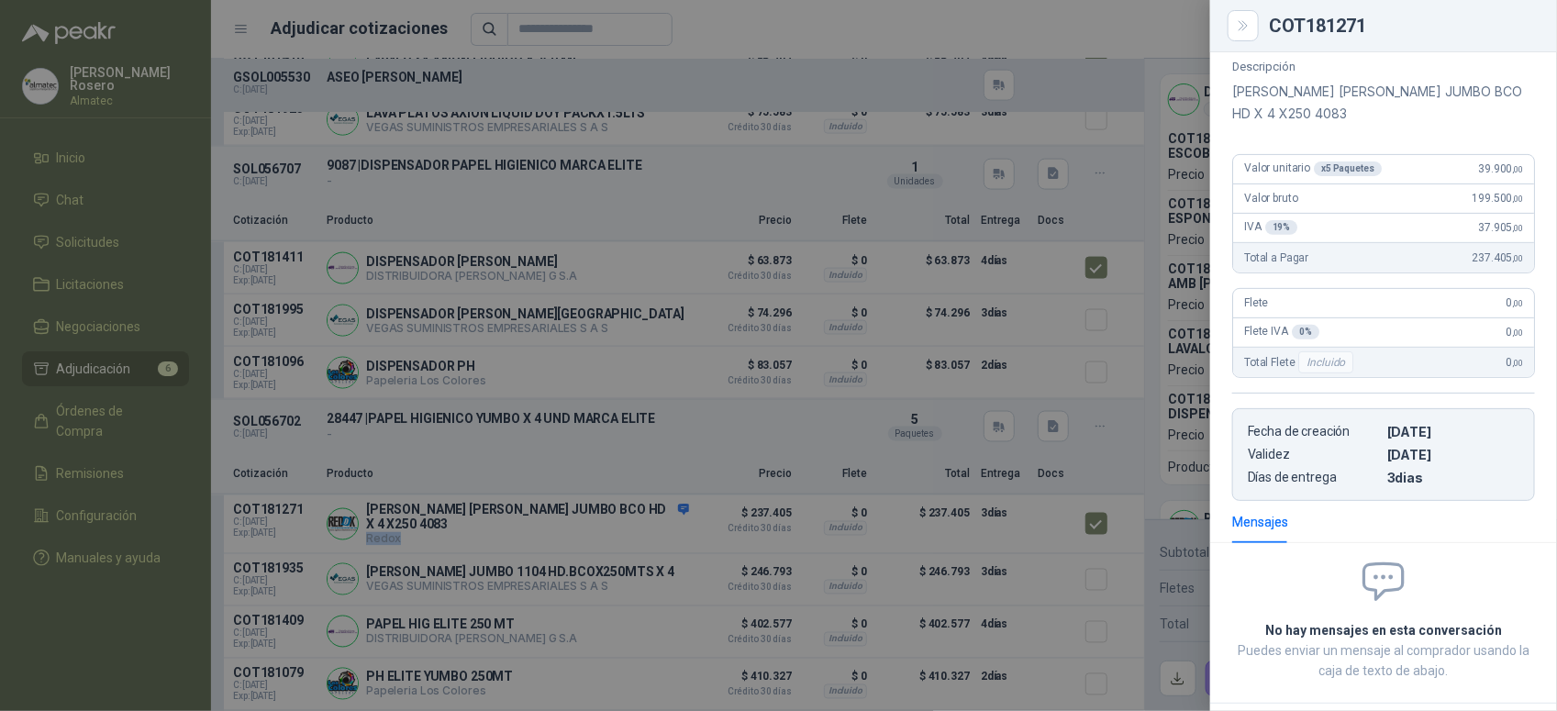
scroll to position [176, 0]
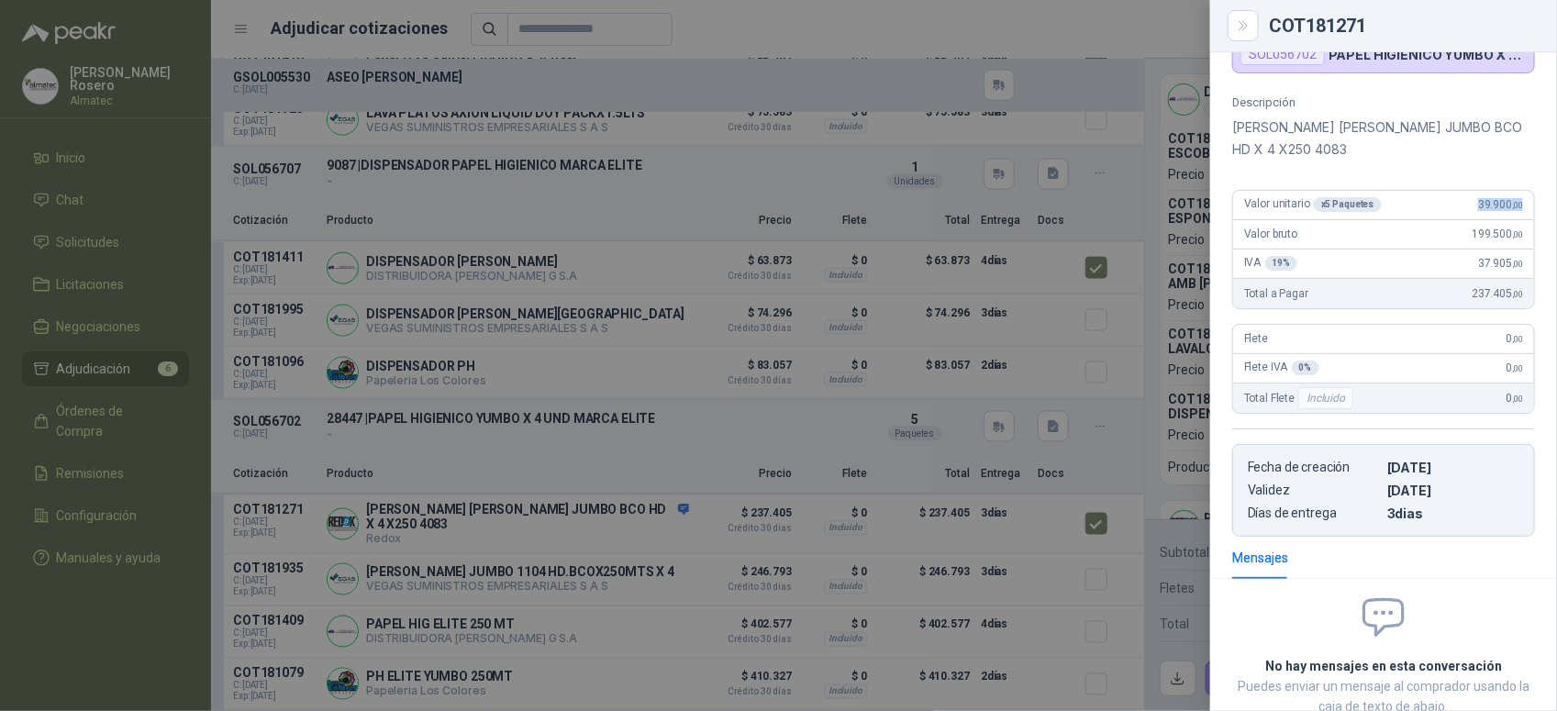
drag, startPoint x: 1463, startPoint y: 195, endPoint x: 1514, endPoint y: 184, distance: 51.5
click at [1514, 191] on div "Valor unitario x 5 Paquetes 39.900 ,00" at bounding box center [1383, 205] width 301 height 29
click at [617, 550] on div at bounding box center [778, 355] width 1557 height 711
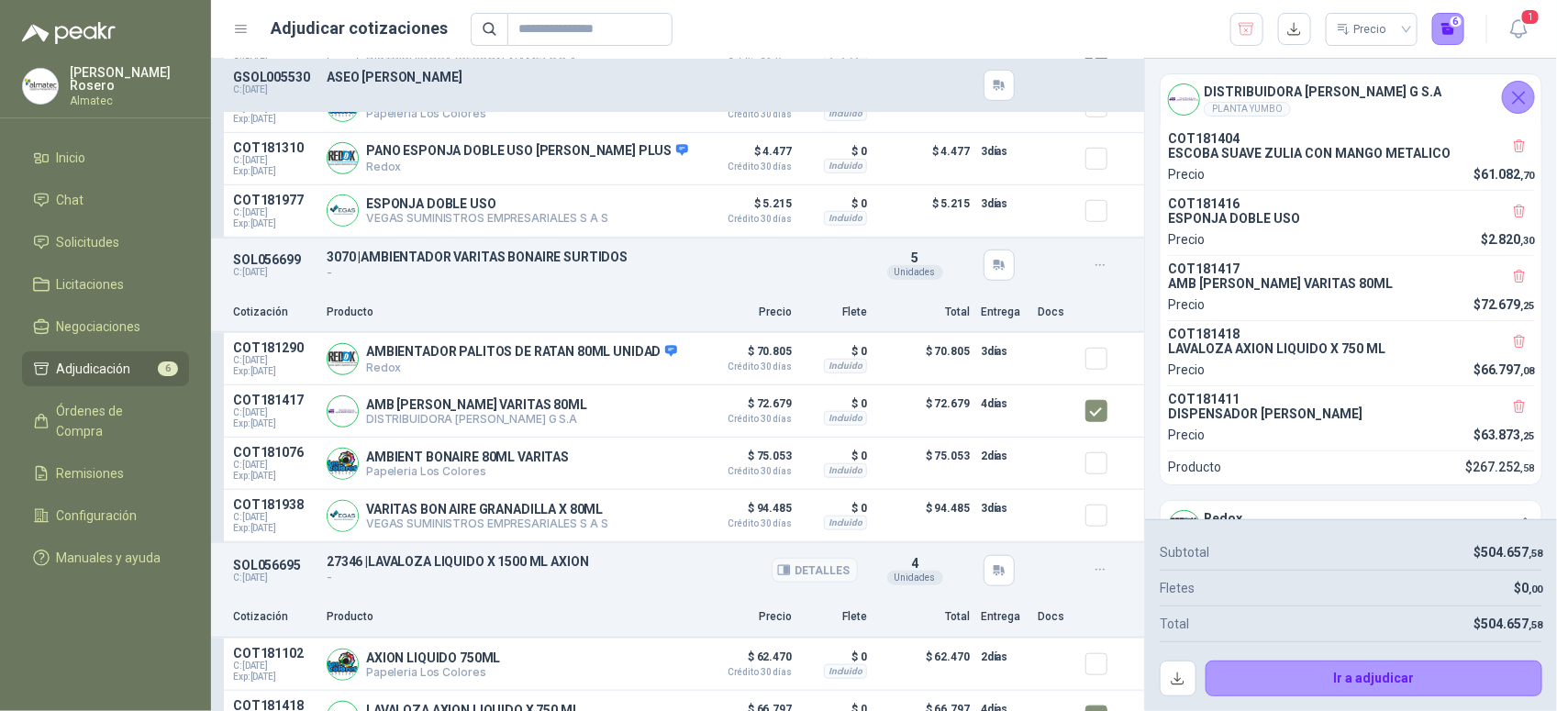
scroll to position [459, 0]
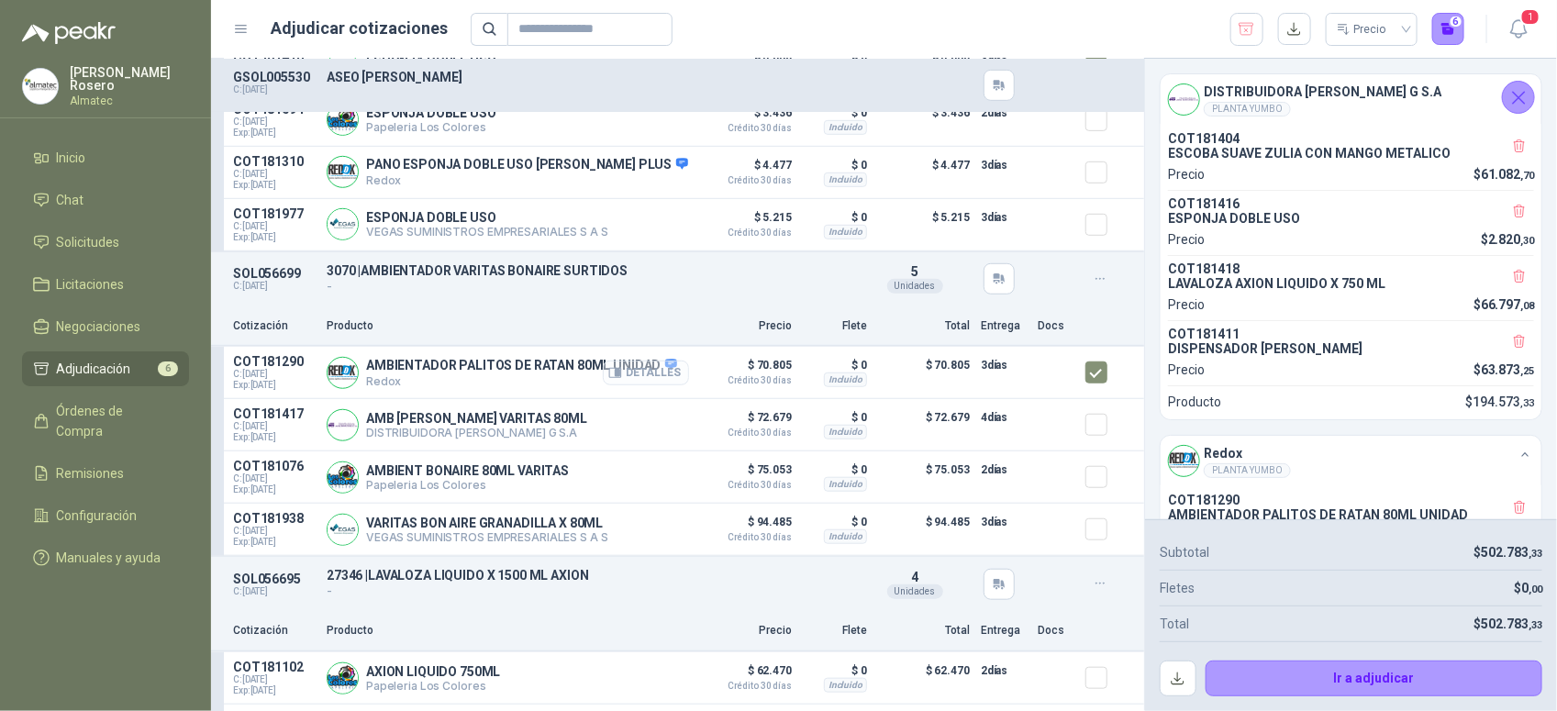
click at [639, 378] on button "Detalles" at bounding box center [646, 373] width 86 height 25
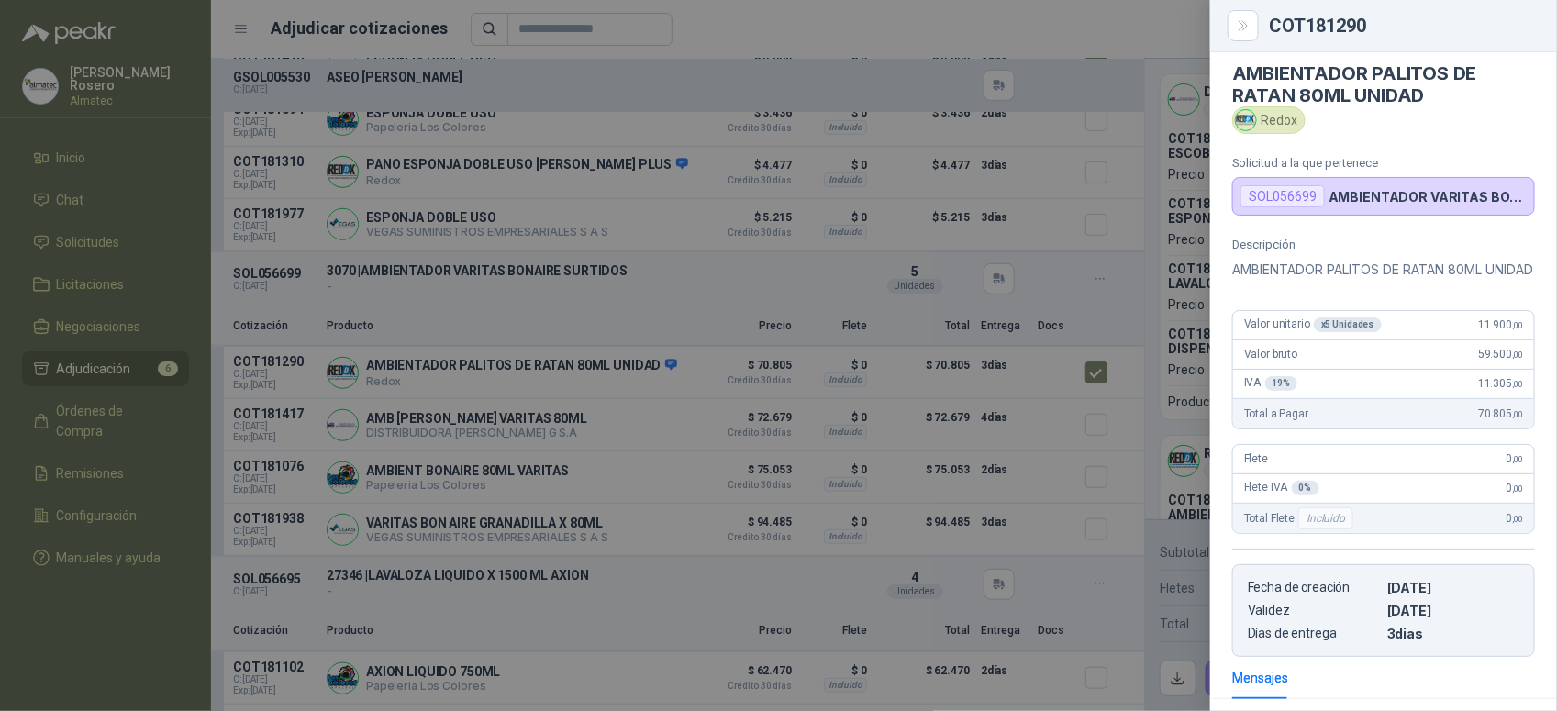
scroll to position [0, 0]
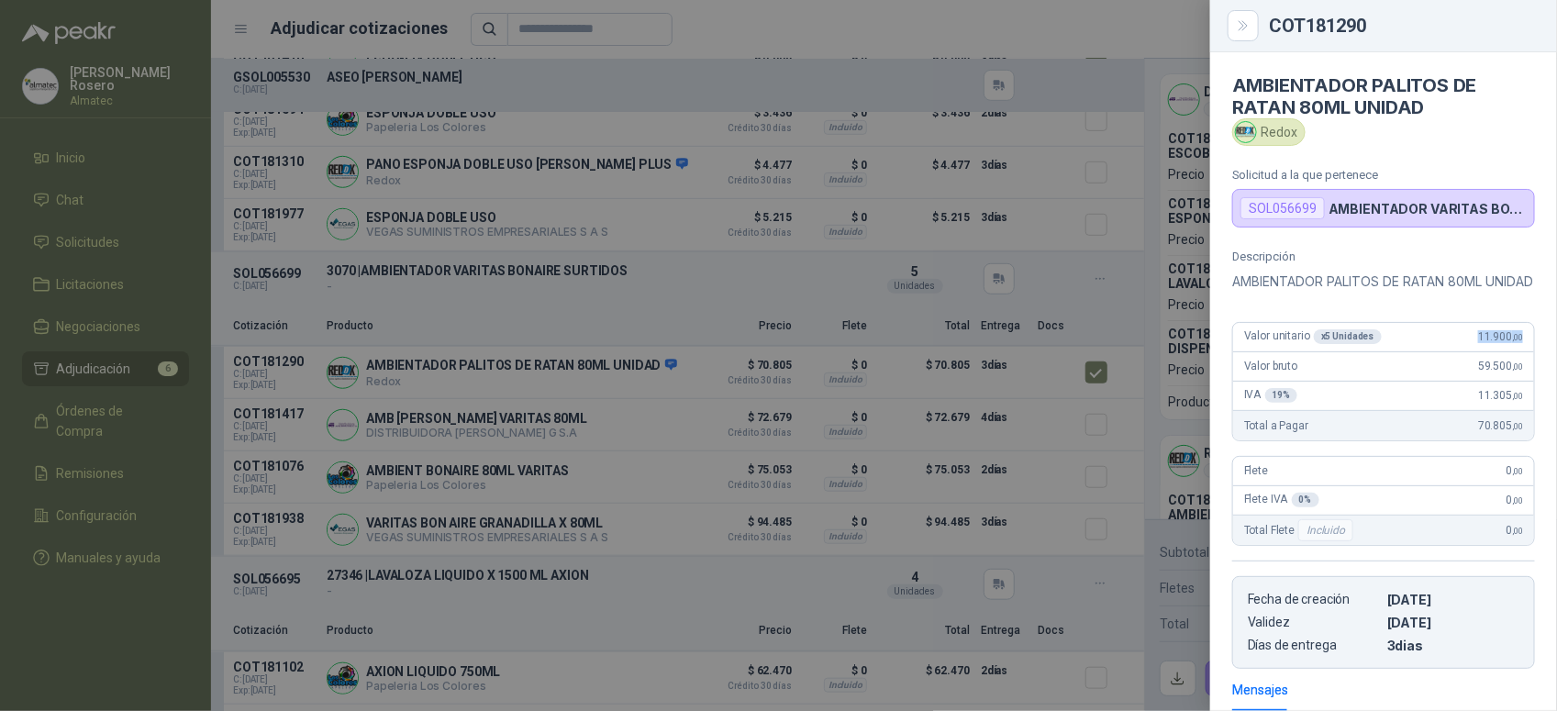
drag, startPoint x: 1463, startPoint y: 362, endPoint x: 1512, endPoint y: 368, distance: 48.9
click at [1512, 352] on div "Valor unitario x 5 Unidades 11.900 ,00" at bounding box center [1383, 337] width 301 height 29
click at [1094, 382] on div at bounding box center [778, 355] width 1557 height 711
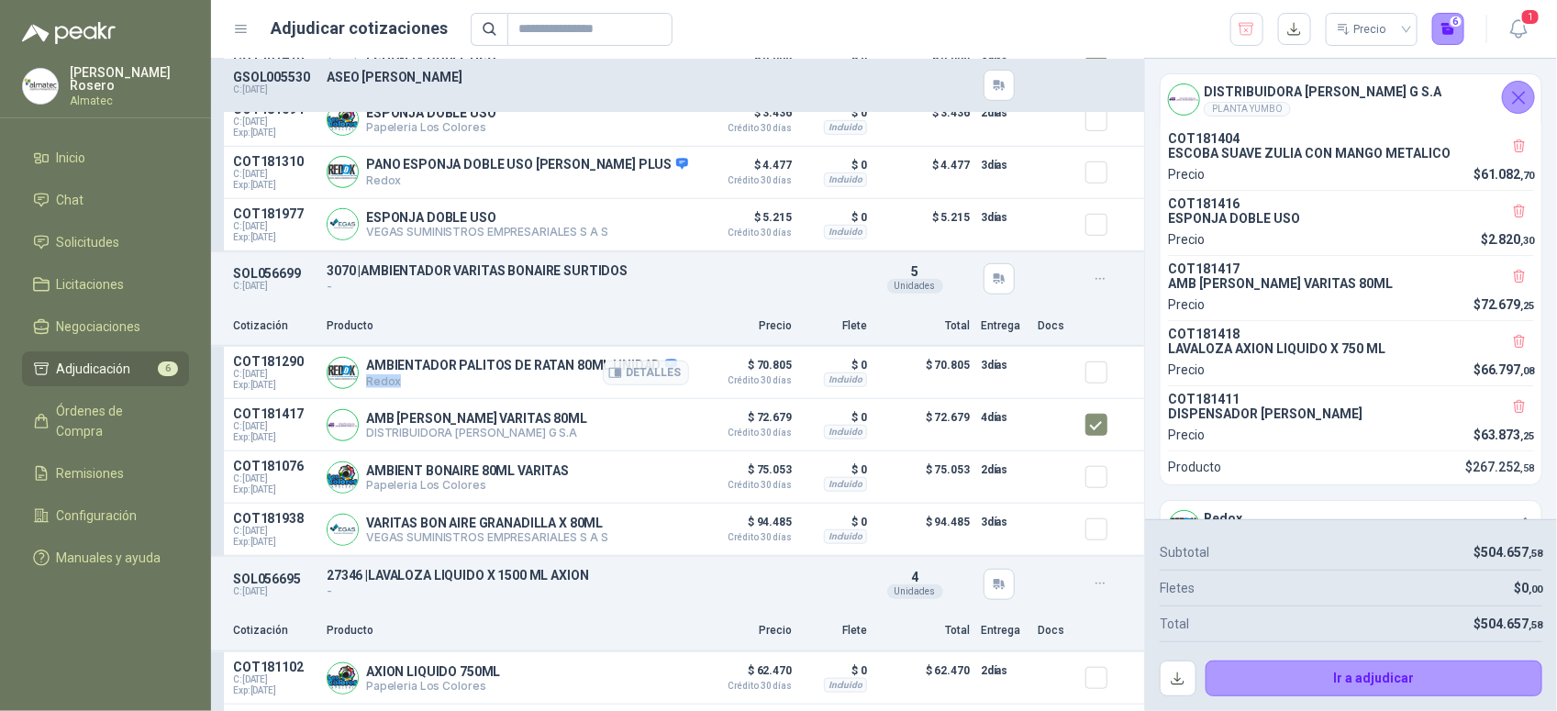
drag, startPoint x: 402, startPoint y: 391, endPoint x: 365, endPoint y: 390, distance: 36.7
click at [366, 388] on p "Redox" at bounding box center [521, 381] width 311 height 14
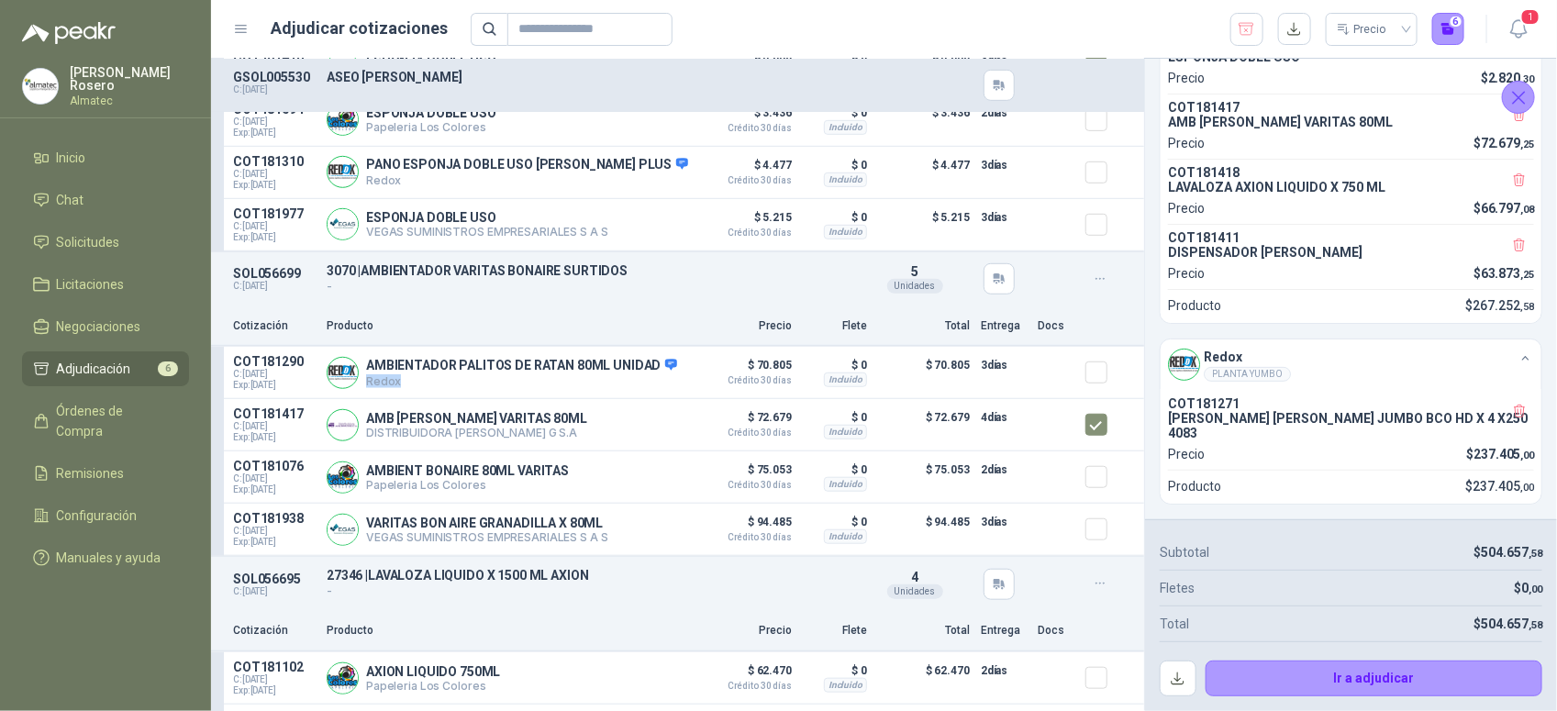
scroll to position [167, 0]
click at [1377, 684] on button "Ir a adjudicar" at bounding box center [1375, 679] width 338 height 37
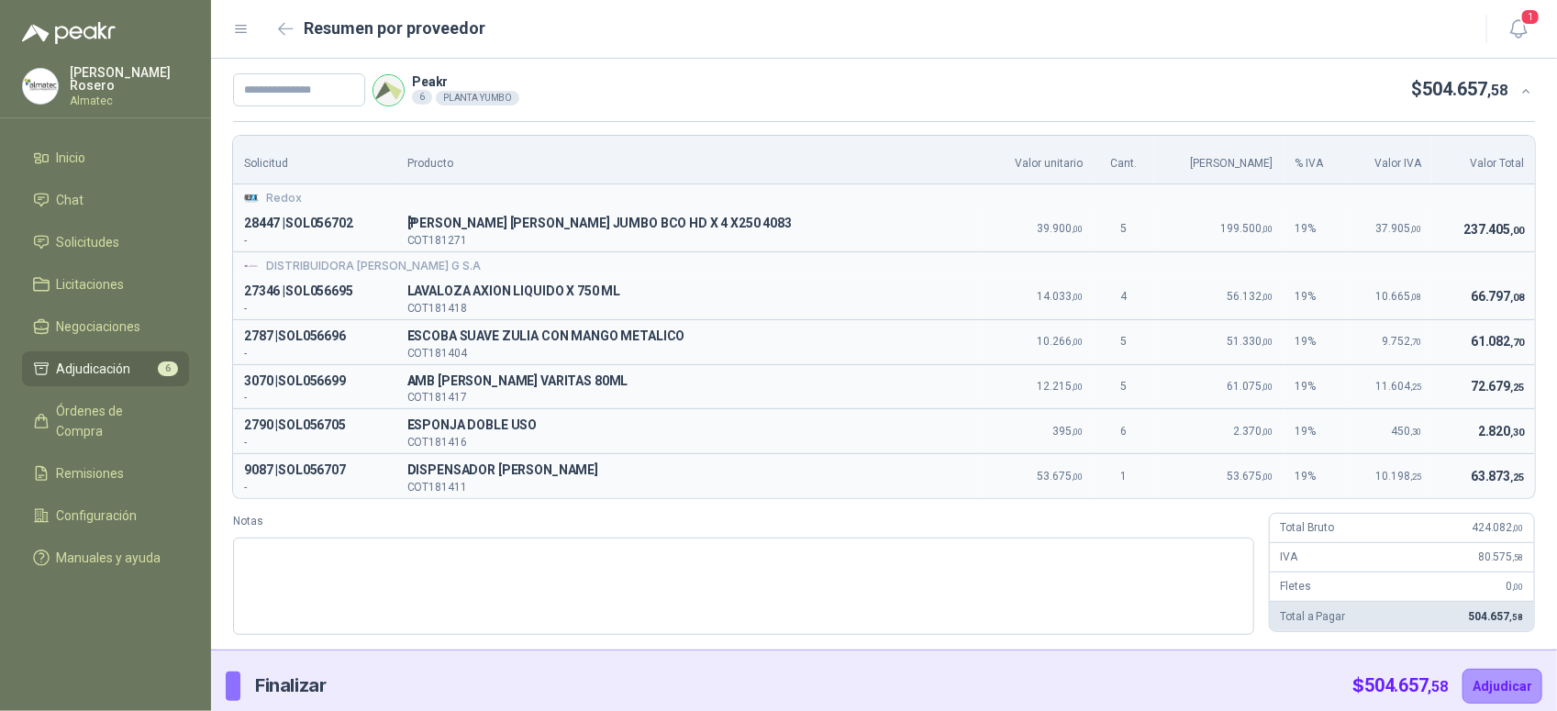
scroll to position [12, 0]
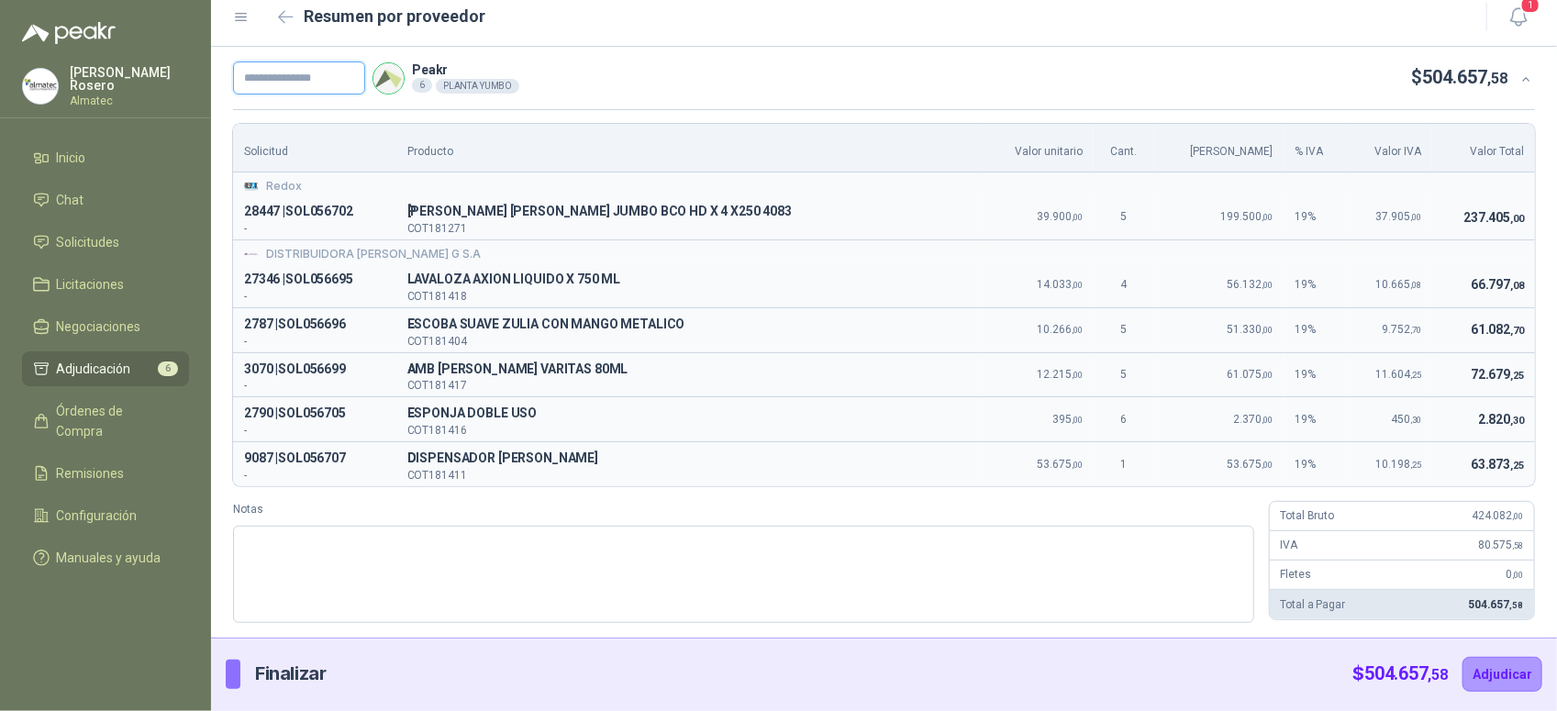
click at [330, 73] on input "text" at bounding box center [299, 77] width 132 height 33
paste input "*****"
type input "*******"
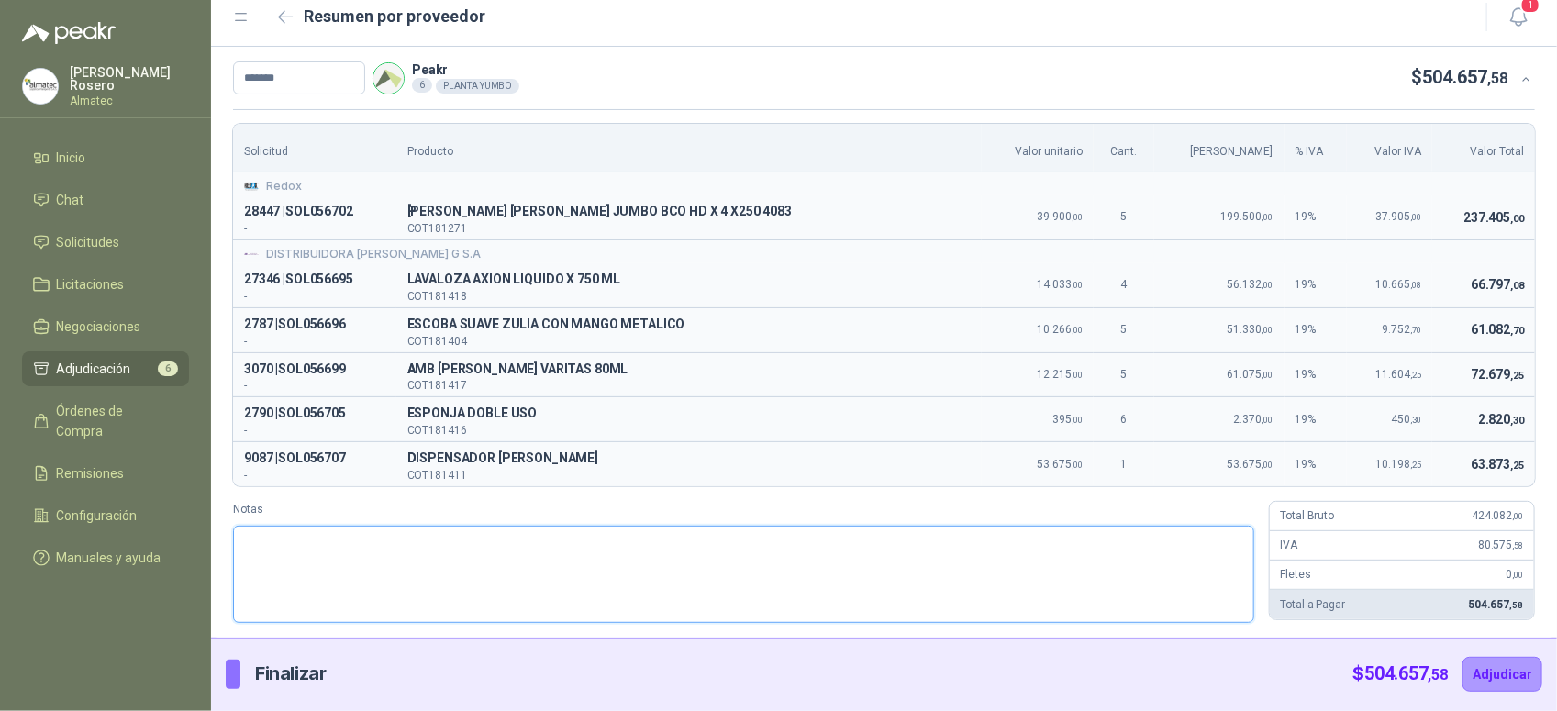
click at [413, 570] on textarea "Notas" at bounding box center [743, 574] width 1021 height 97
click at [386, 580] on textarea "Notas" at bounding box center [743, 574] width 1021 height 97
paste textarea "**********"
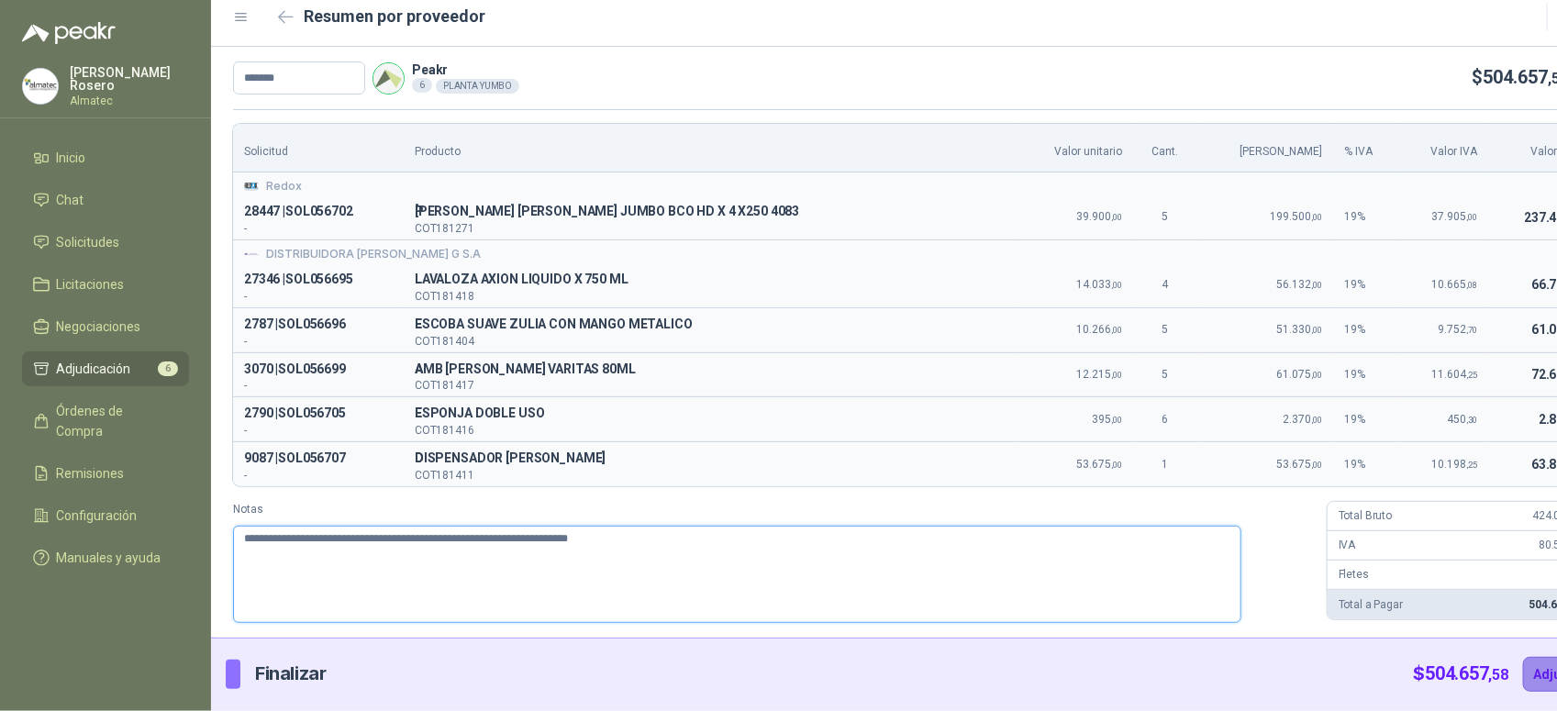
type textarea "**********"
click at [1523, 689] on button "Adjudicar" at bounding box center [1563, 674] width 80 height 35
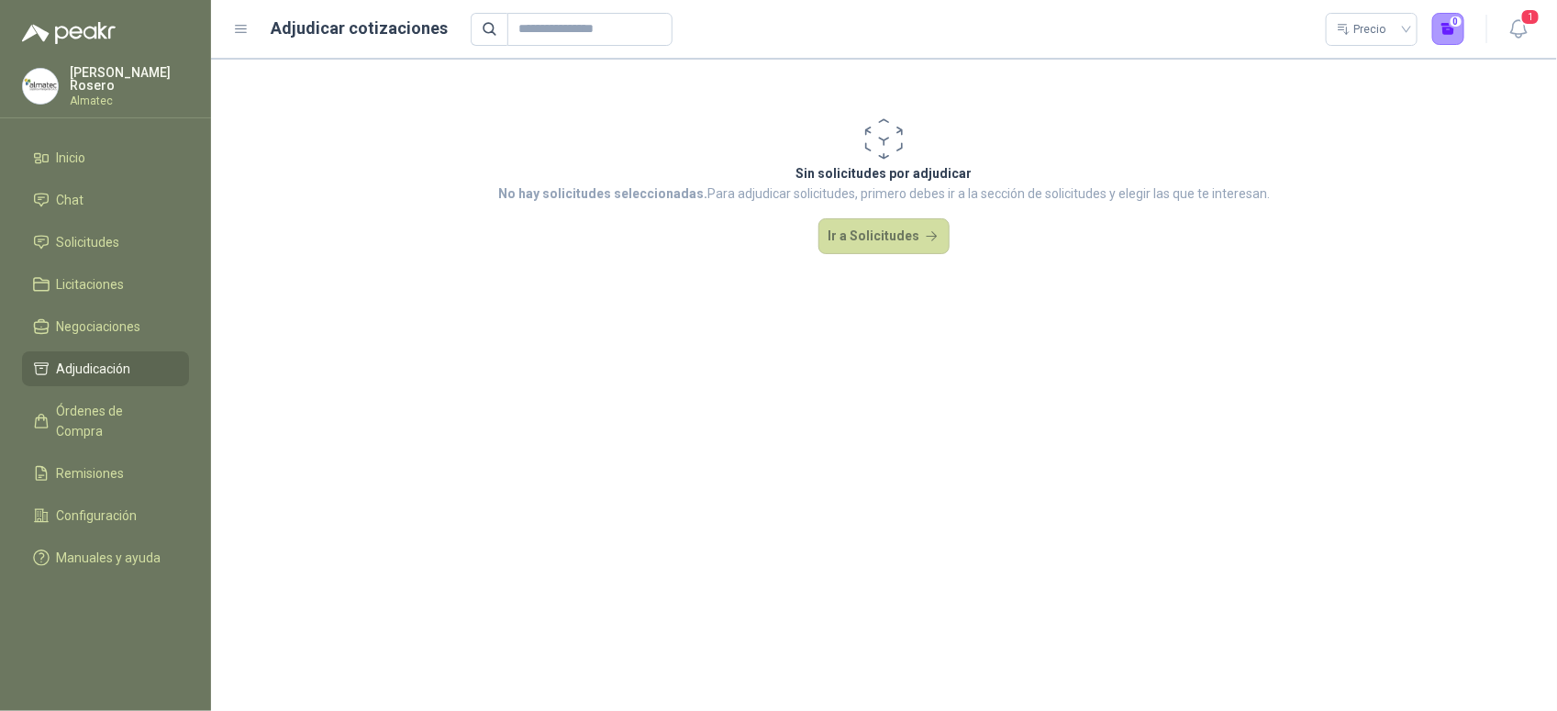
scroll to position [0, 0]
click at [97, 323] on span "Negociaciones" at bounding box center [99, 327] width 84 height 20
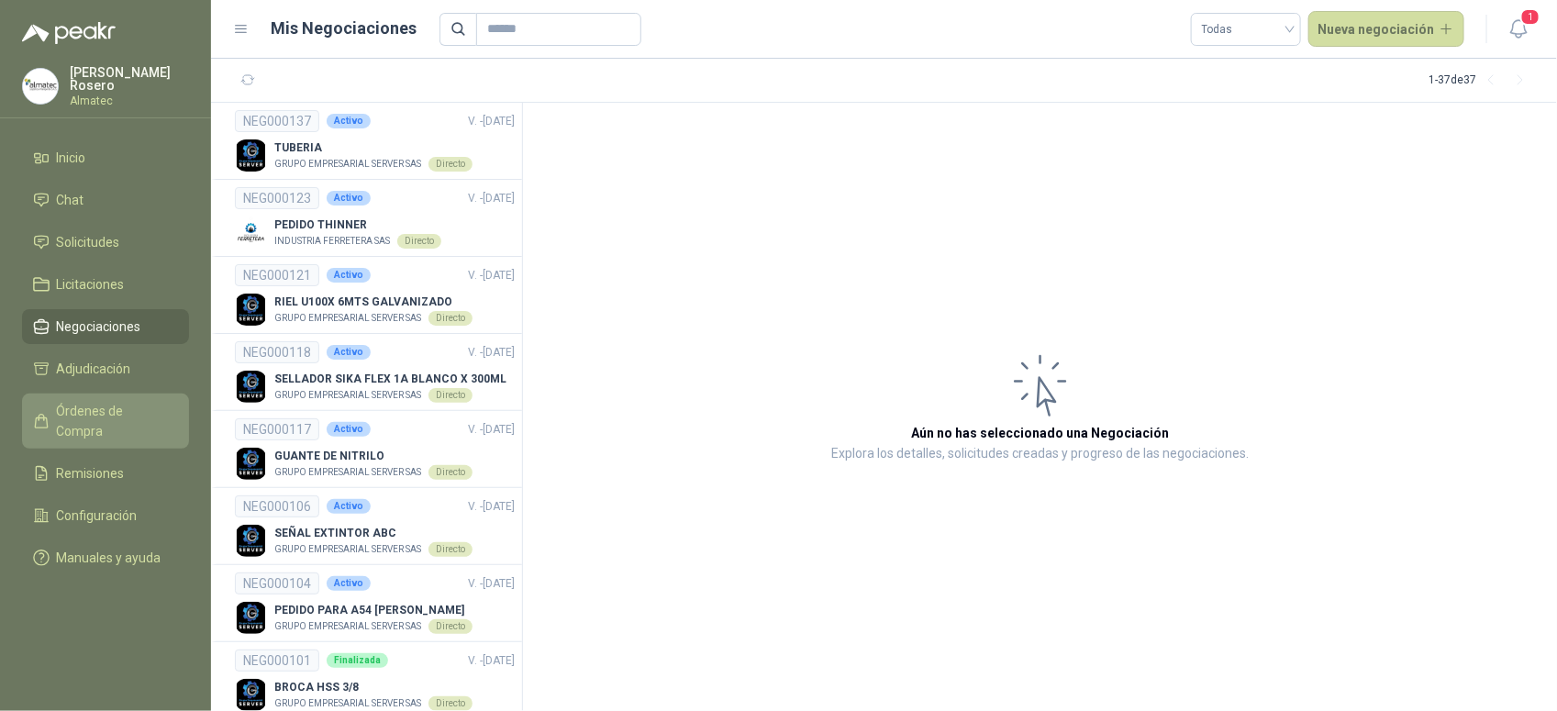
click at [106, 394] on link "Órdenes de Compra" at bounding box center [105, 421] width 167 height 55
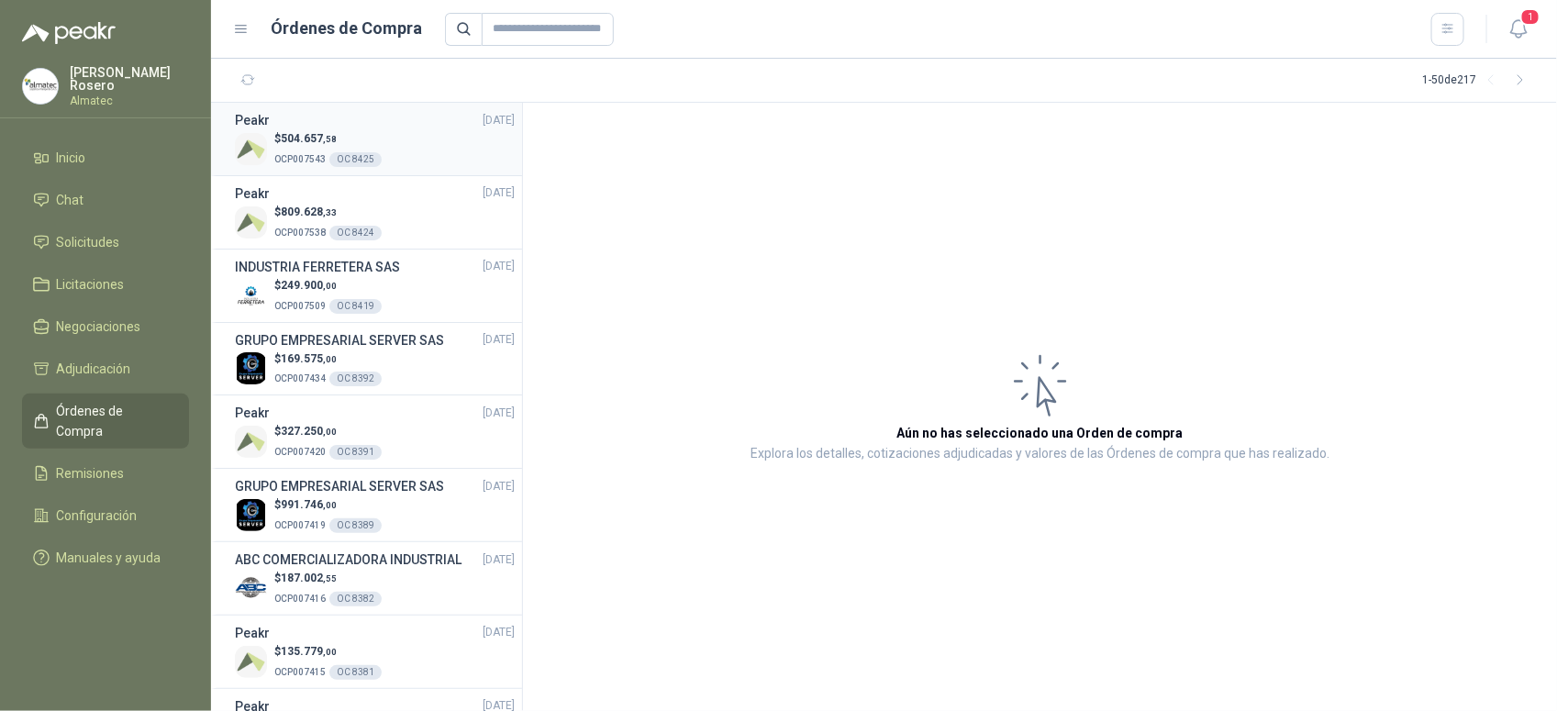
click at [353, 166] on p "OCP007543 OC 8425" at bounding box center [327, 158] width 107 height 20
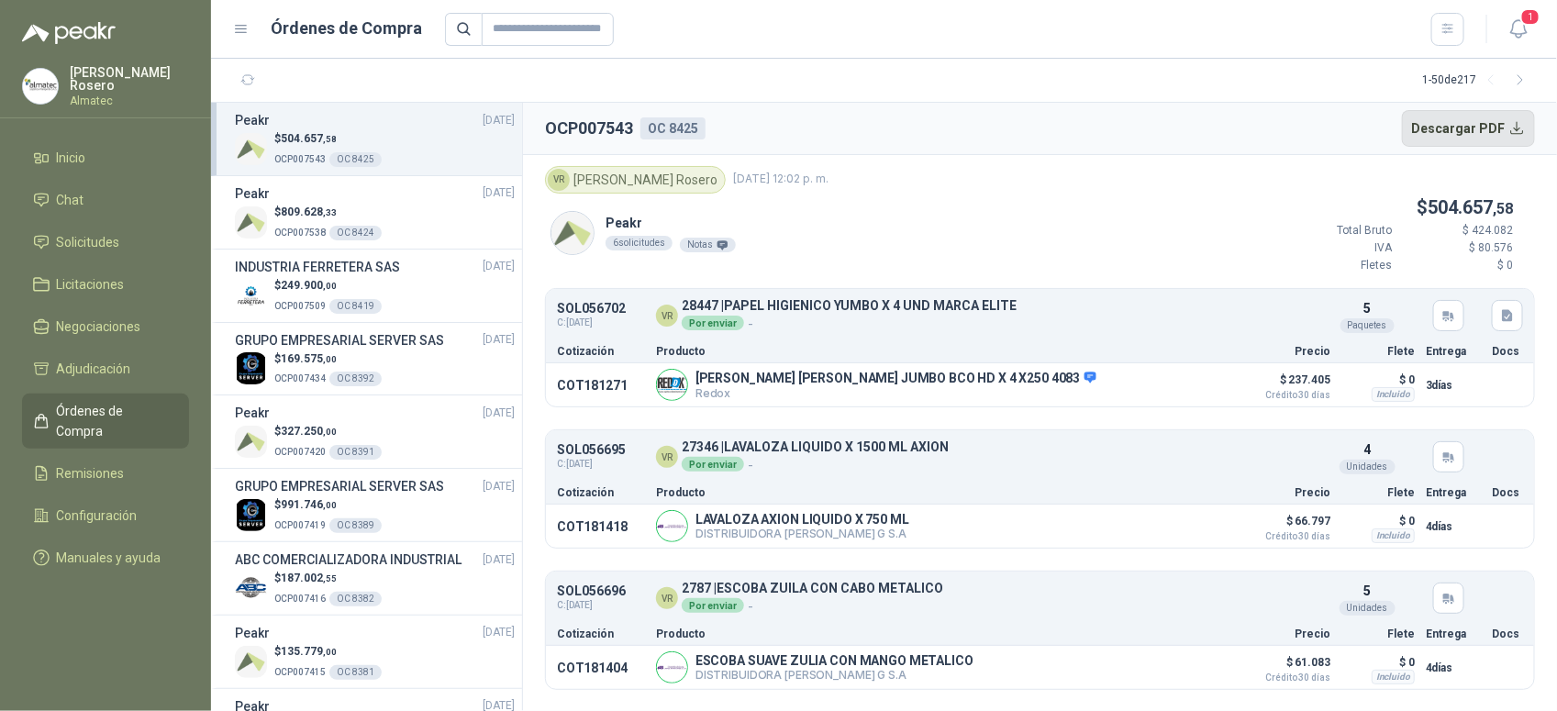
click at [1454, 136] on button "Descargar PDF" at bounding box center [1469, 128] width 134 height 37
click at [73, 195] on span "Chat" at bounding box center [71, 200] width 28 height 20
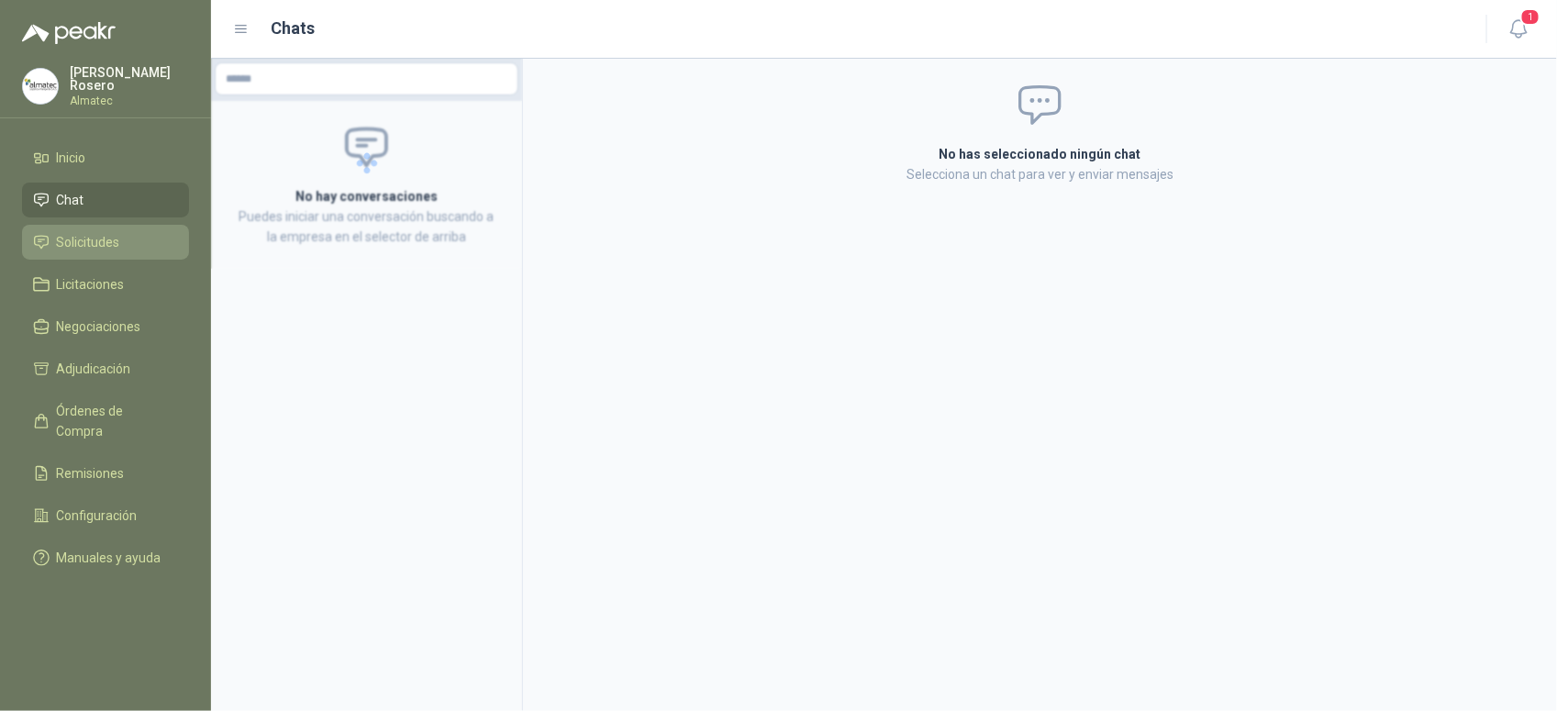
click at [108, 232] on span "Solicitudes" at bounding box center [88, 242] width 63 height 20
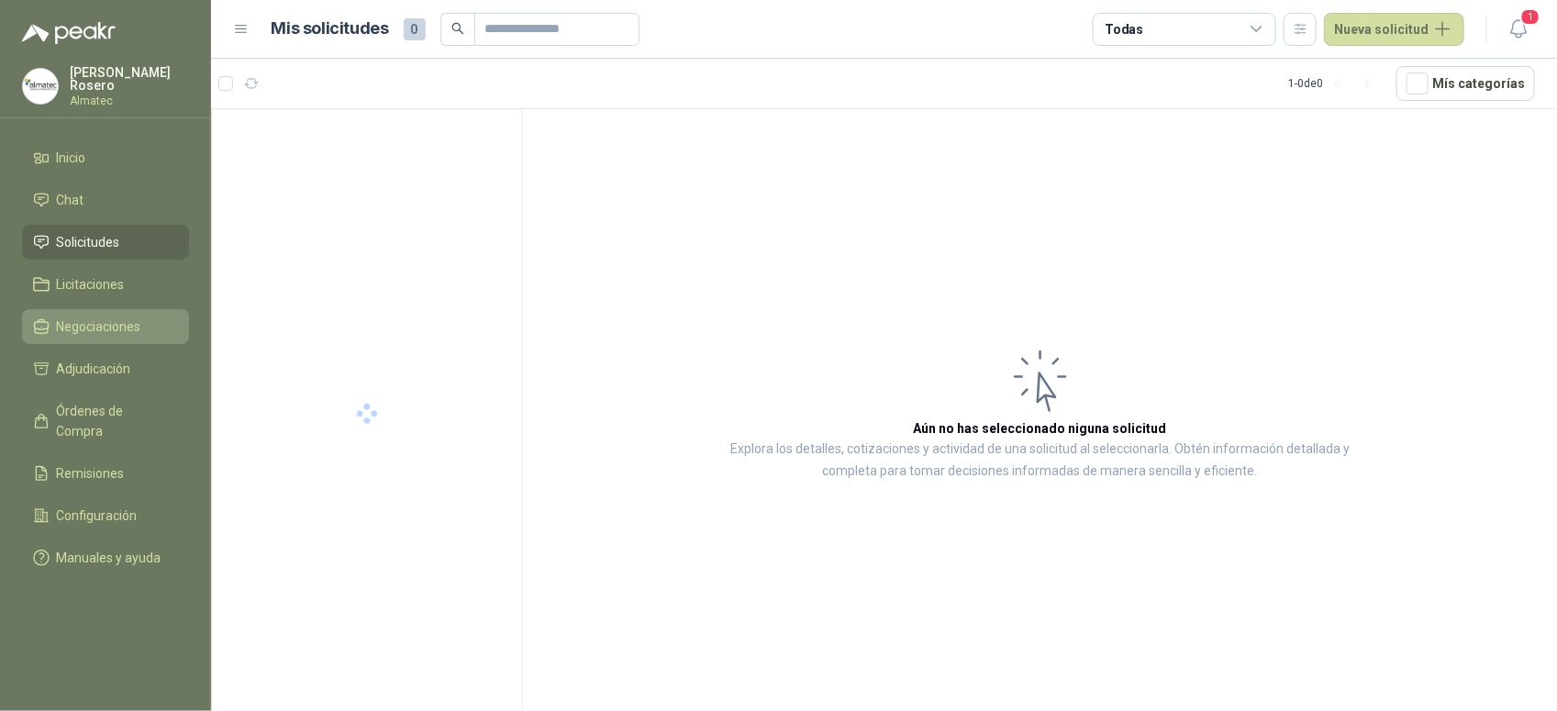
click at [122, 318] on span "Negociaciones" at bounding box center [99, 327] width 84 height 20
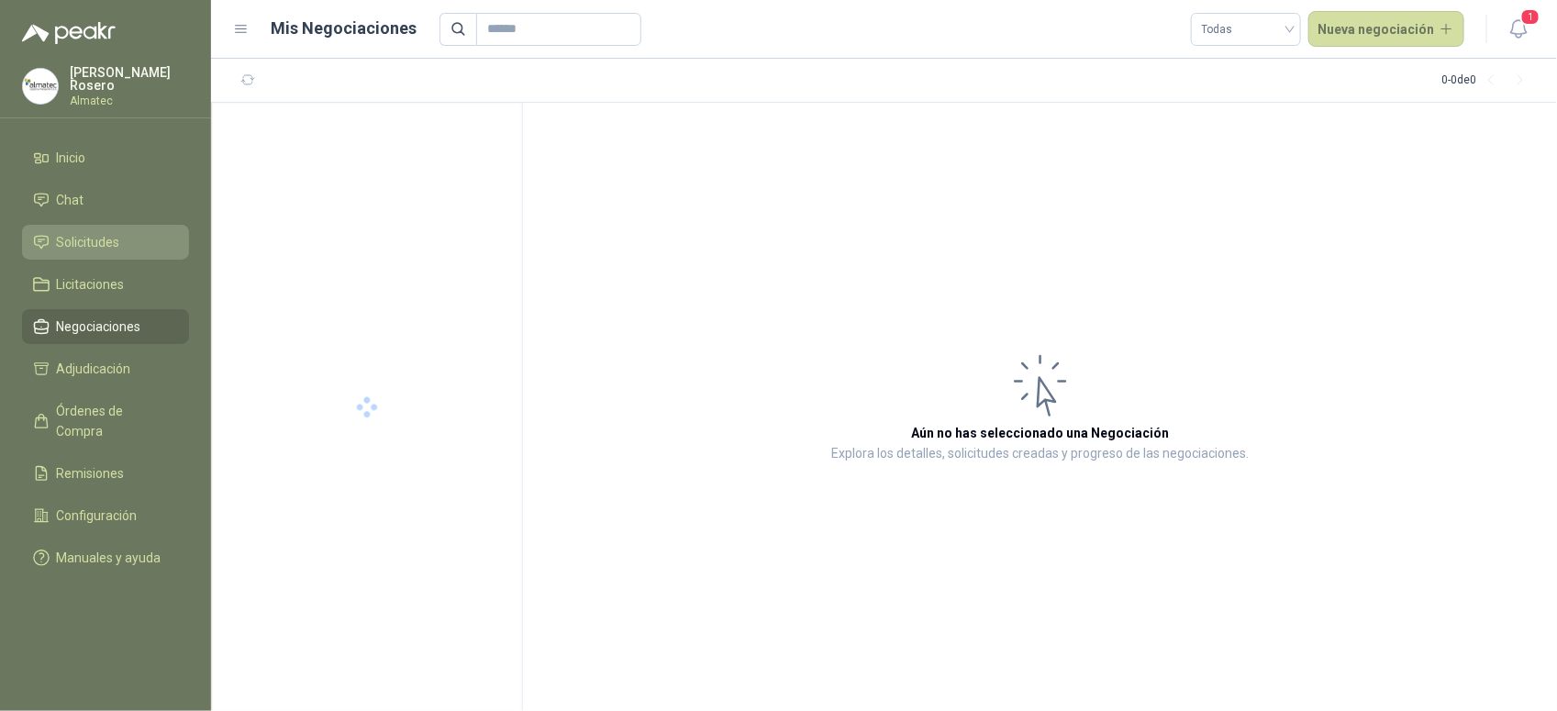
click at [129, 245] on li "Solicitudes" at bounding box center [105, 242] width 145 height 20
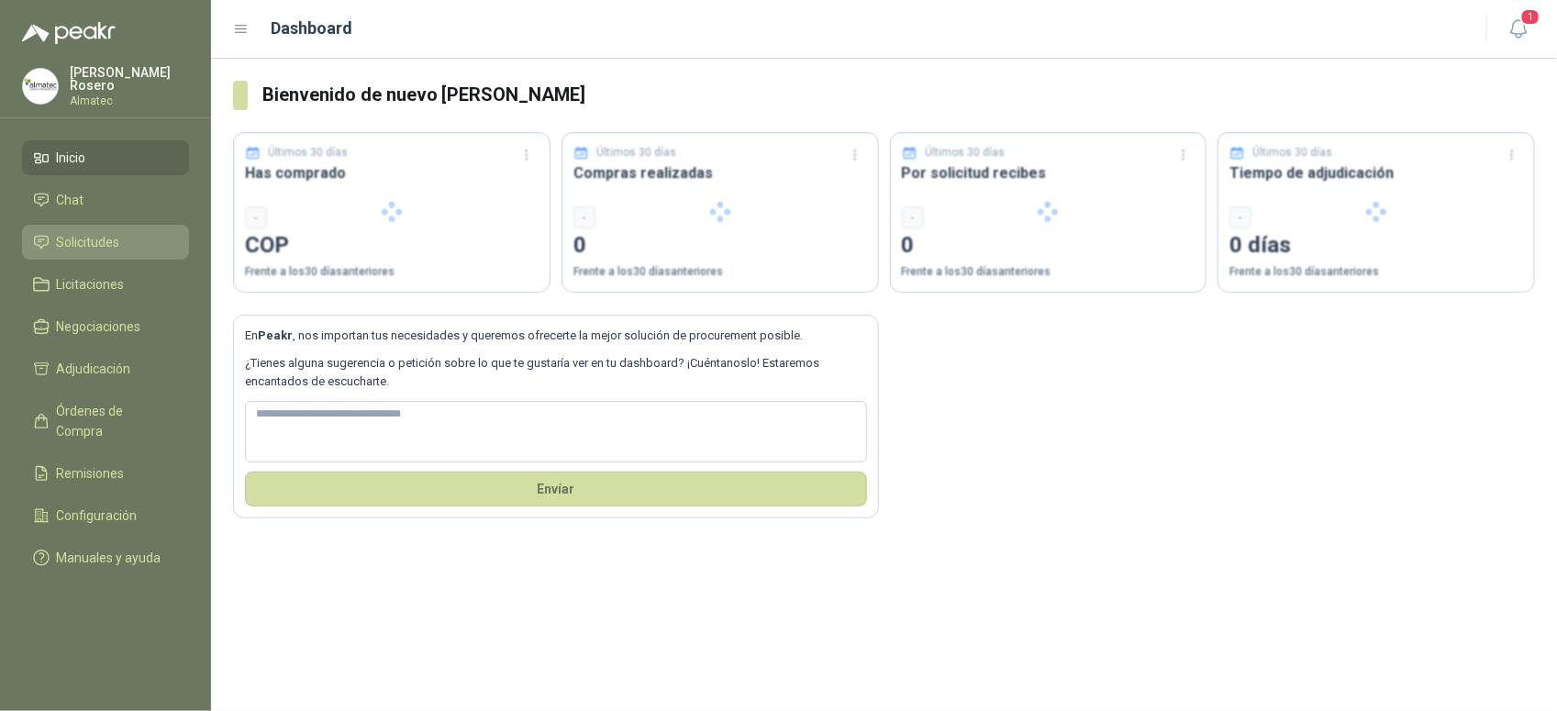
click at [135, 239] on li "Solicitudes" at bounding box center [105, 242] width 145 height 20
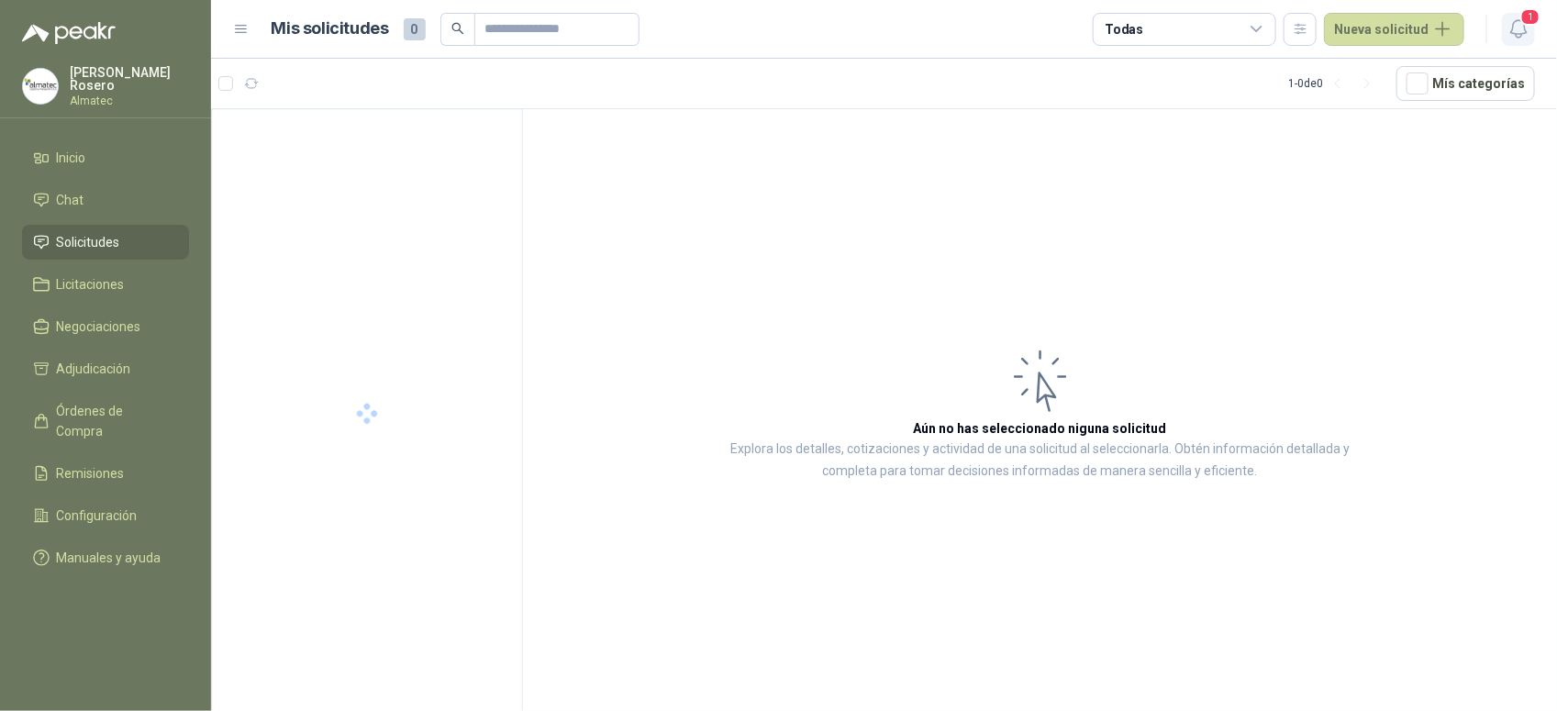
click at [1520, 41] on button "1" at bounding box center [1518, 29] width 33 height 33
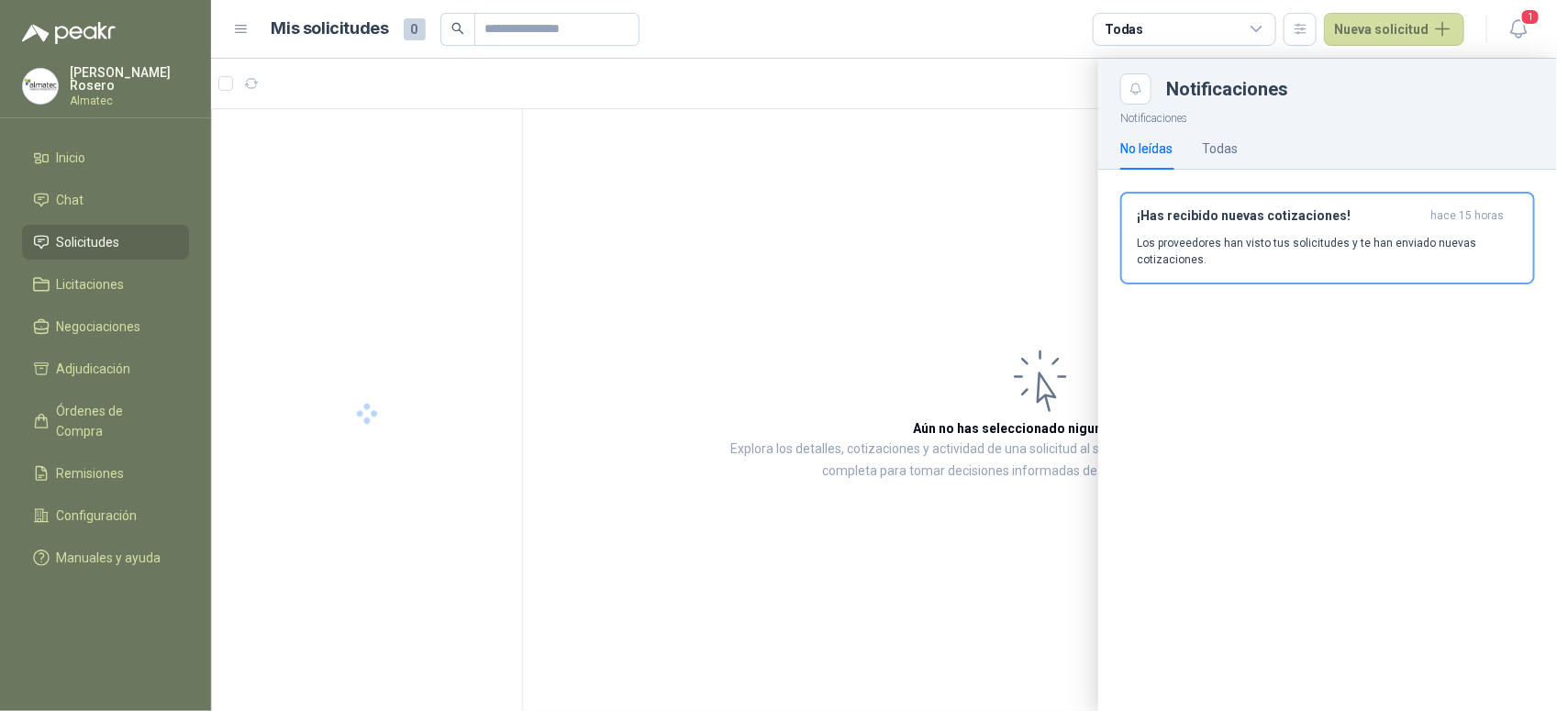
click at [645, 373] on div at bounding box center [884, 385] width 1346 height 652
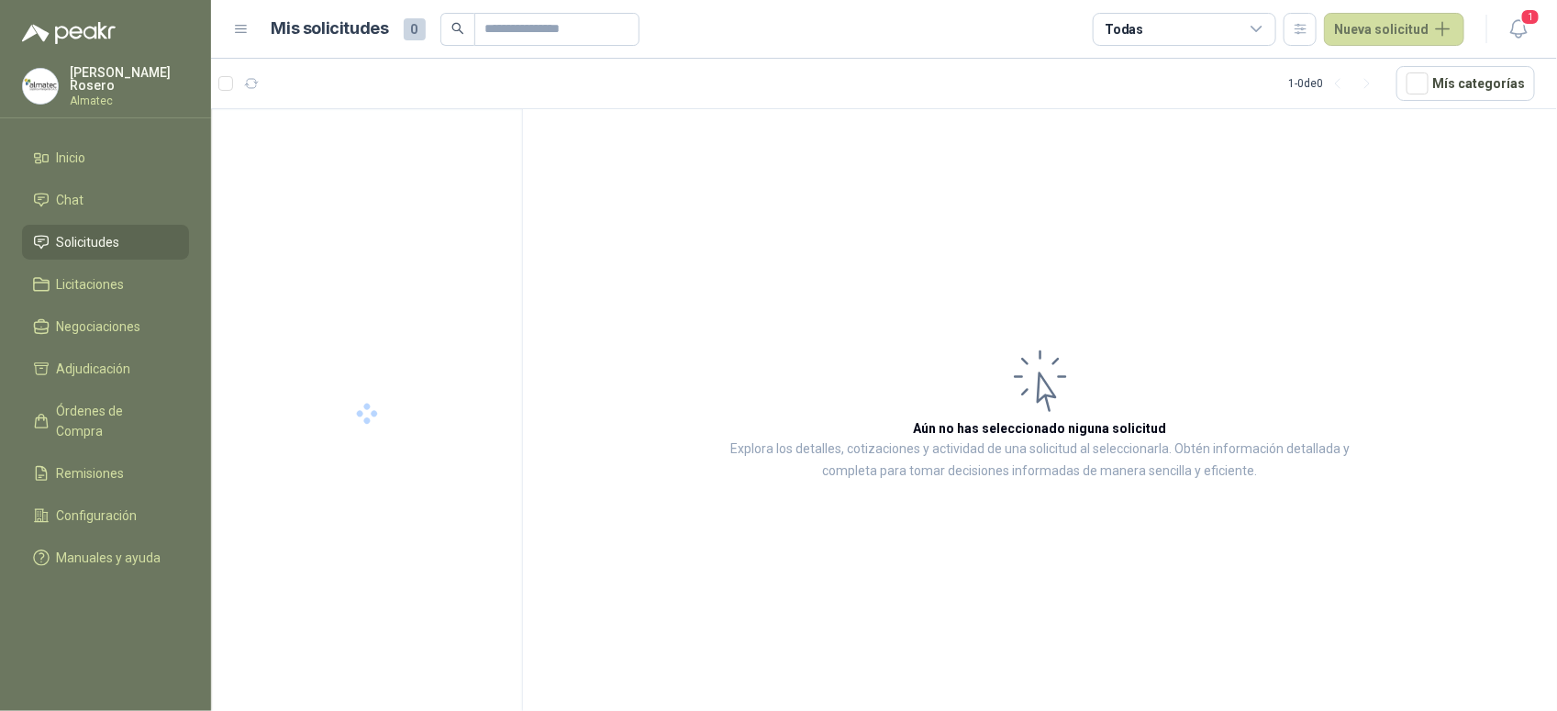
click at [349, 436] on div at bounding box center [367, 413] width 312 height 608
click at [1300, 418] on article "Aún no has seleccionado niguna solicitud Explora los detalles, cotizaciones y a…" at bounding box center [1040, 413] width 1034 height 608
click at [1346, 573] on article "Aún no has seleccionado niguna solicitud Explora los detalles, cotizaciones y a…" at bounding box center [1040, 413] width 1034 height 608
click at [1517, 26] on icon "button" at bounding box center [1518, 28] width 23 height 23
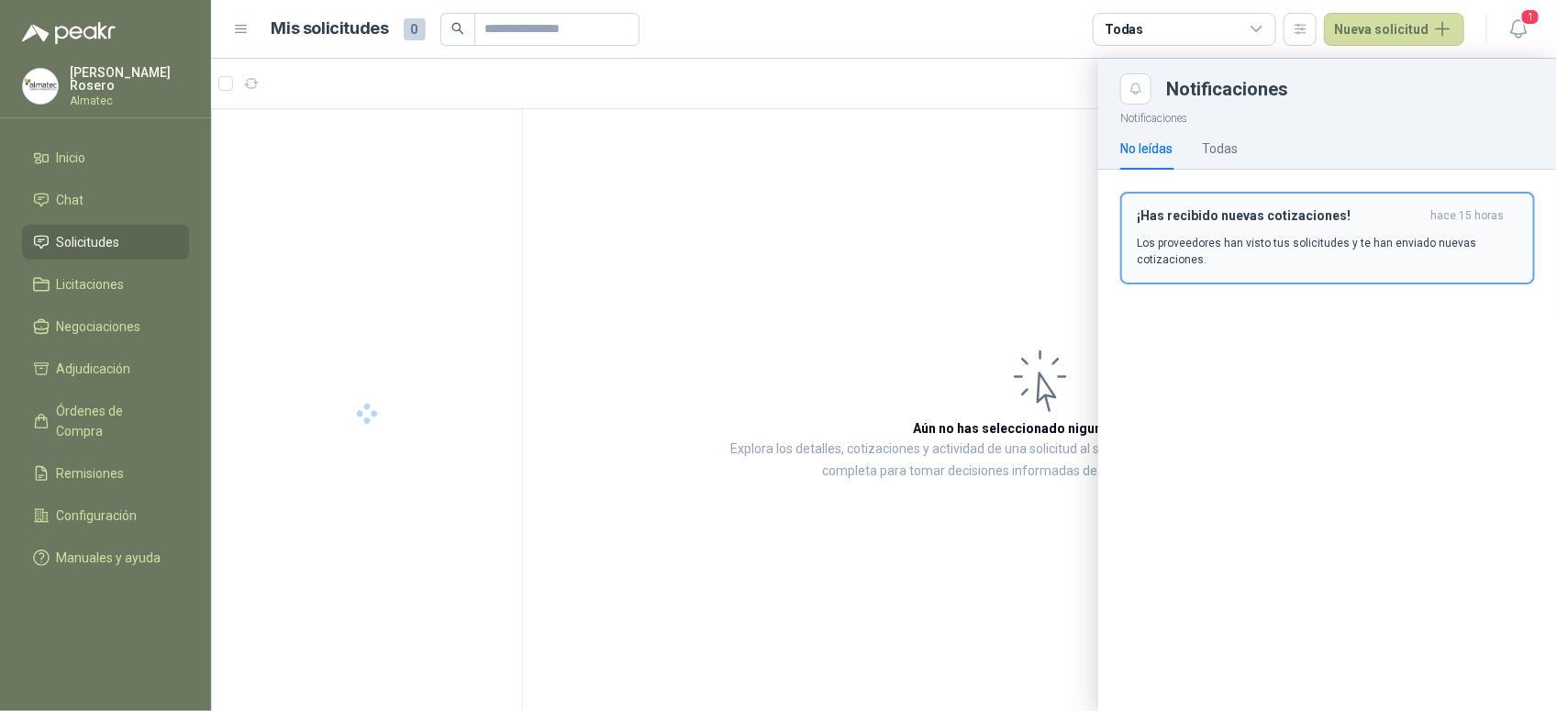
click at [1332, 243] on p "Los proveedores han visto tus solicitudes y te han enviado nuevas cotizaciones." at bounding box center [1328, 251] width 382 height 33
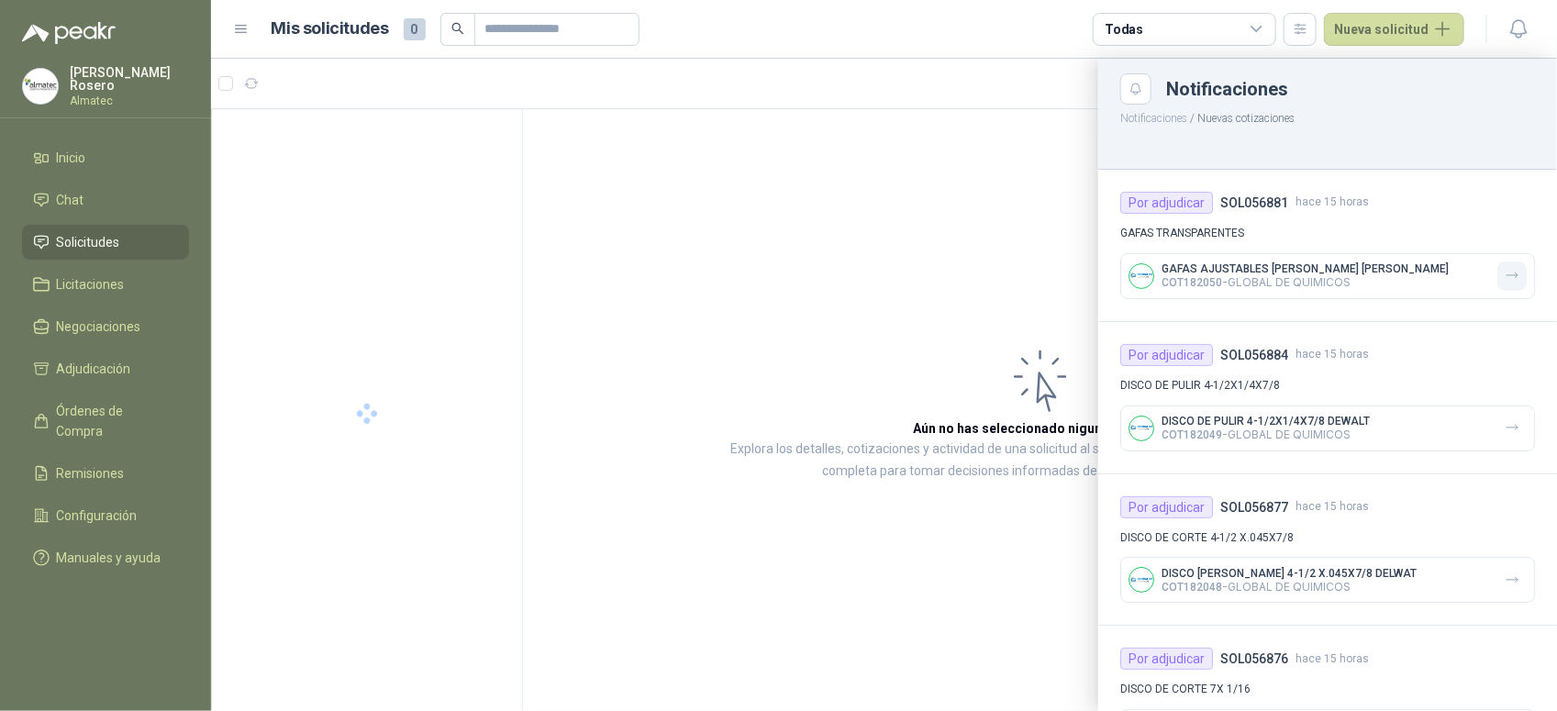
click at [1505, 278] on icon "button" at bounding box center [1513, 276] width 16 height 16
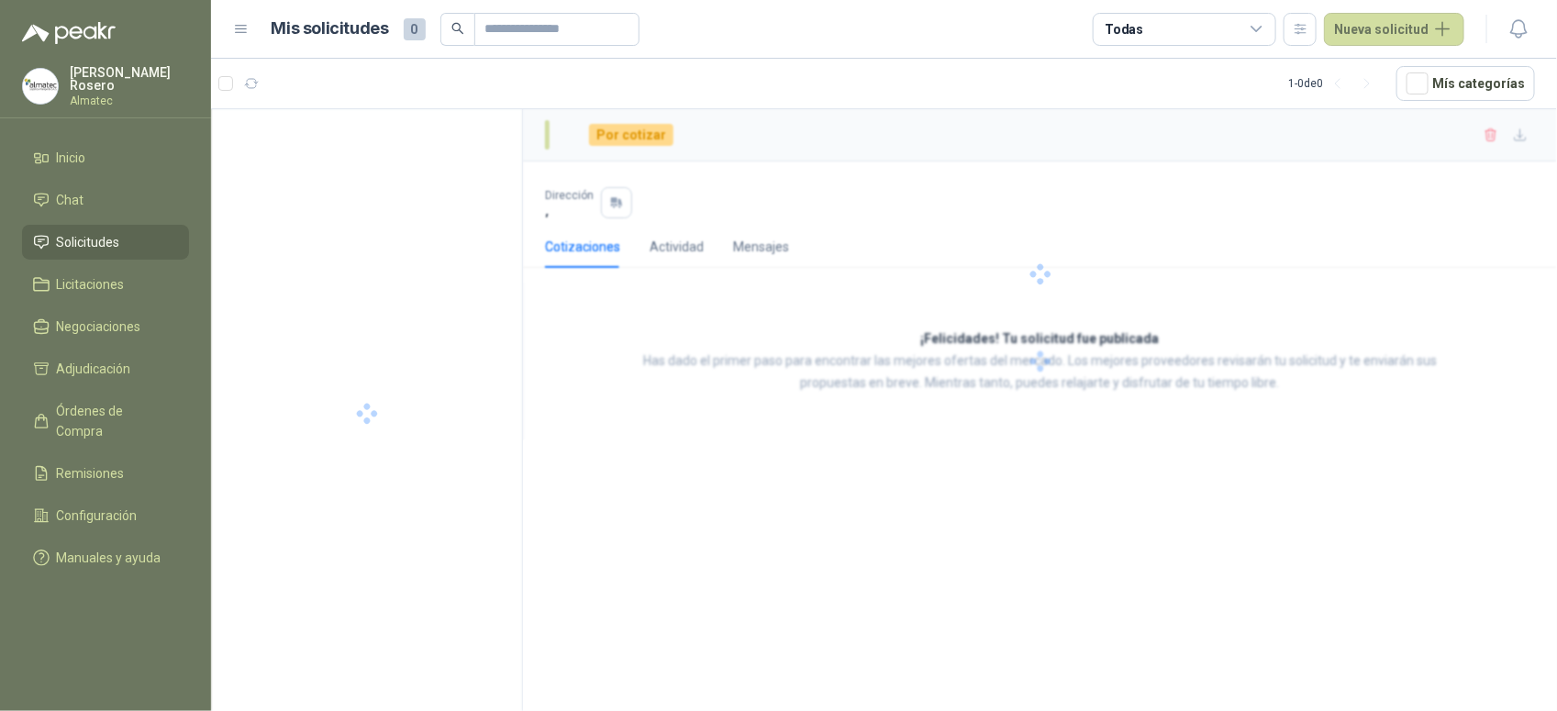
click at [139, 237] on li "Solicitudes" at bounding box center [105, 242] width 145 height 20
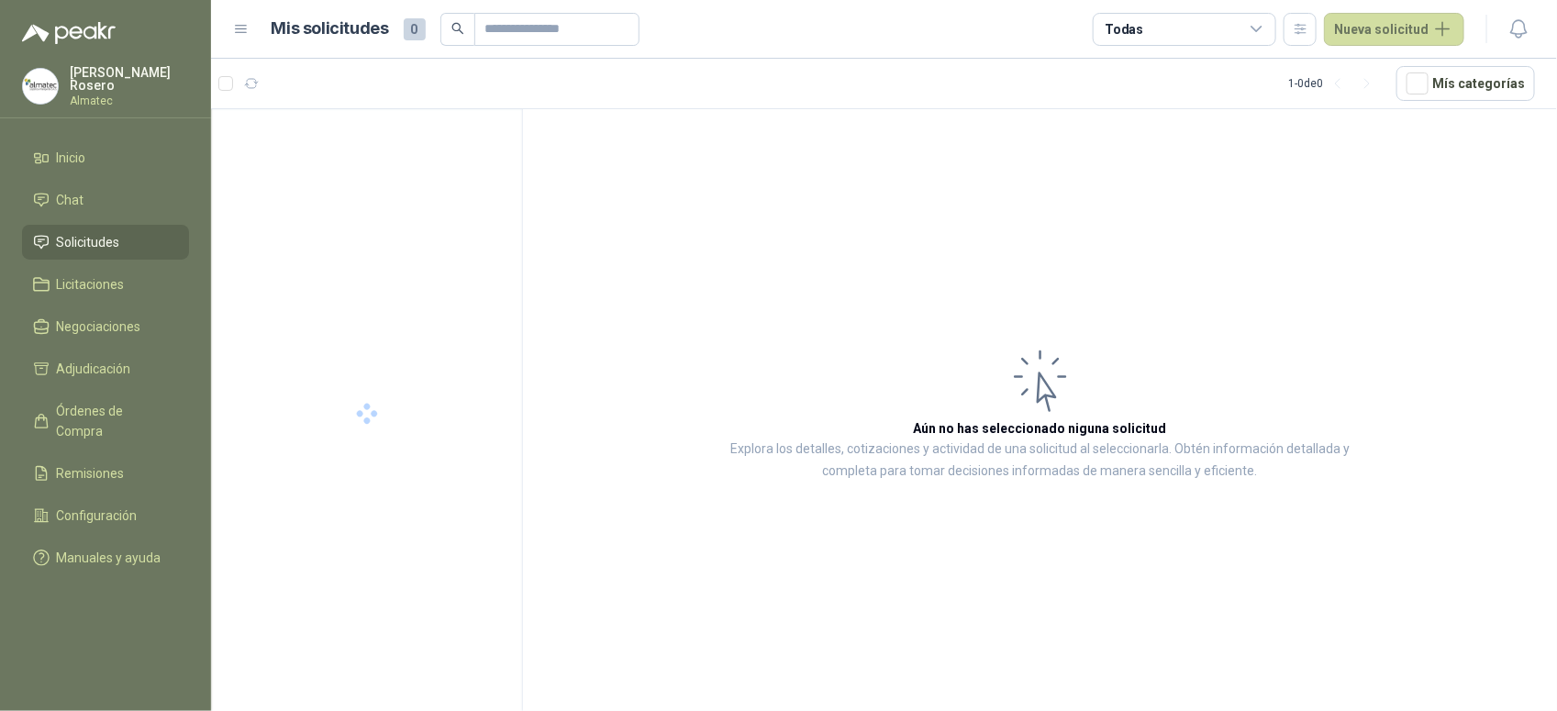
click at [139, 237] on li "Solicitudes" at bounding box center [105, 242] width 145 height 20
click at [796, 419] on article "Aún no has seleccionado niguna solicitud Explora los detalles, cotizaciones y a…" at bounding box center [1040, 413] width 1034 height 608
drag, startPoint x: 272, startPoint y: 395, endPoint x: 74, endPoint y: 237, distance: 252.6
click at [269, 387] on div at bounding box center [367, 413] width 312 height 608
click at [74, 232] on span "Solicitudes" at bounding box center [88, 242] width 63 height 20
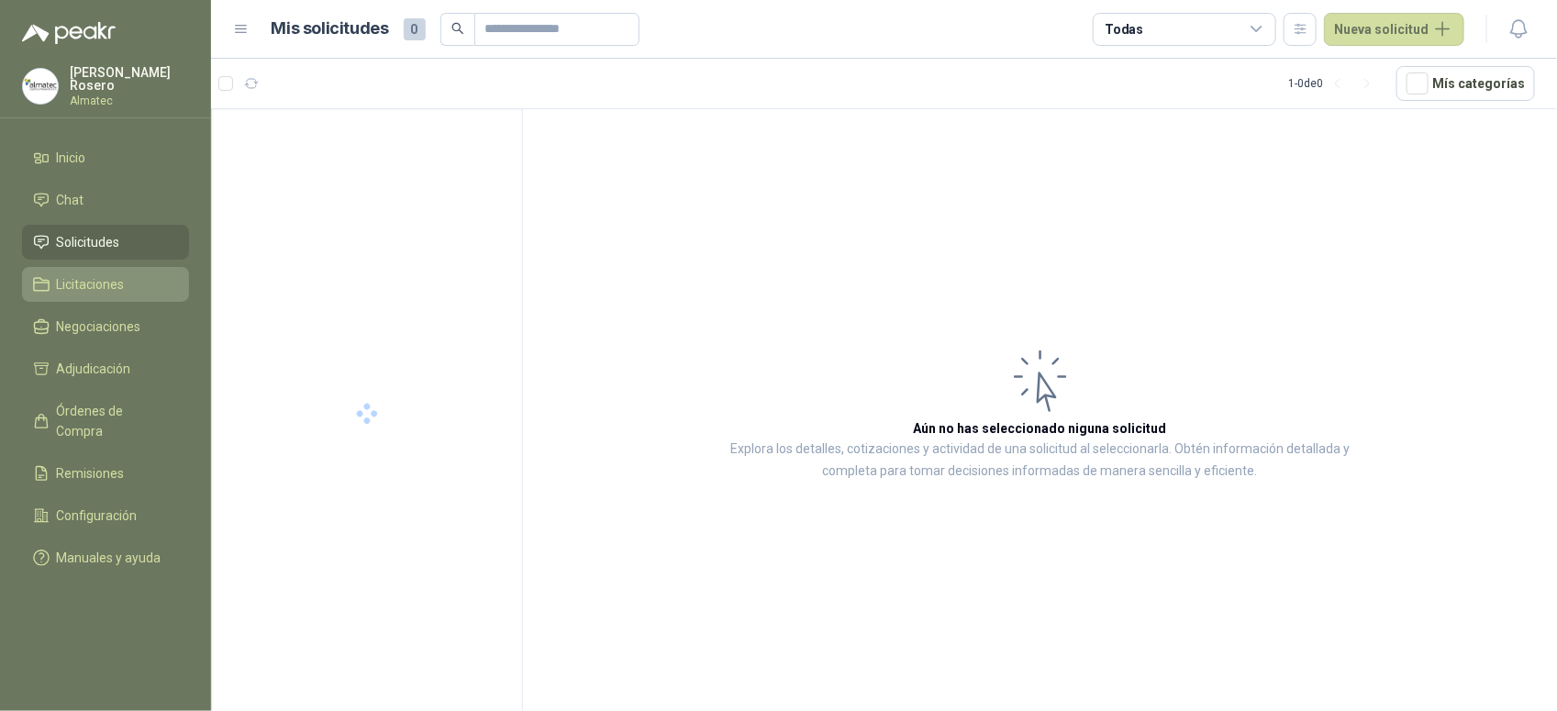
click at [73, 287] on span "Licitaciones" at bounding box center [91, 284] width 68 height 20
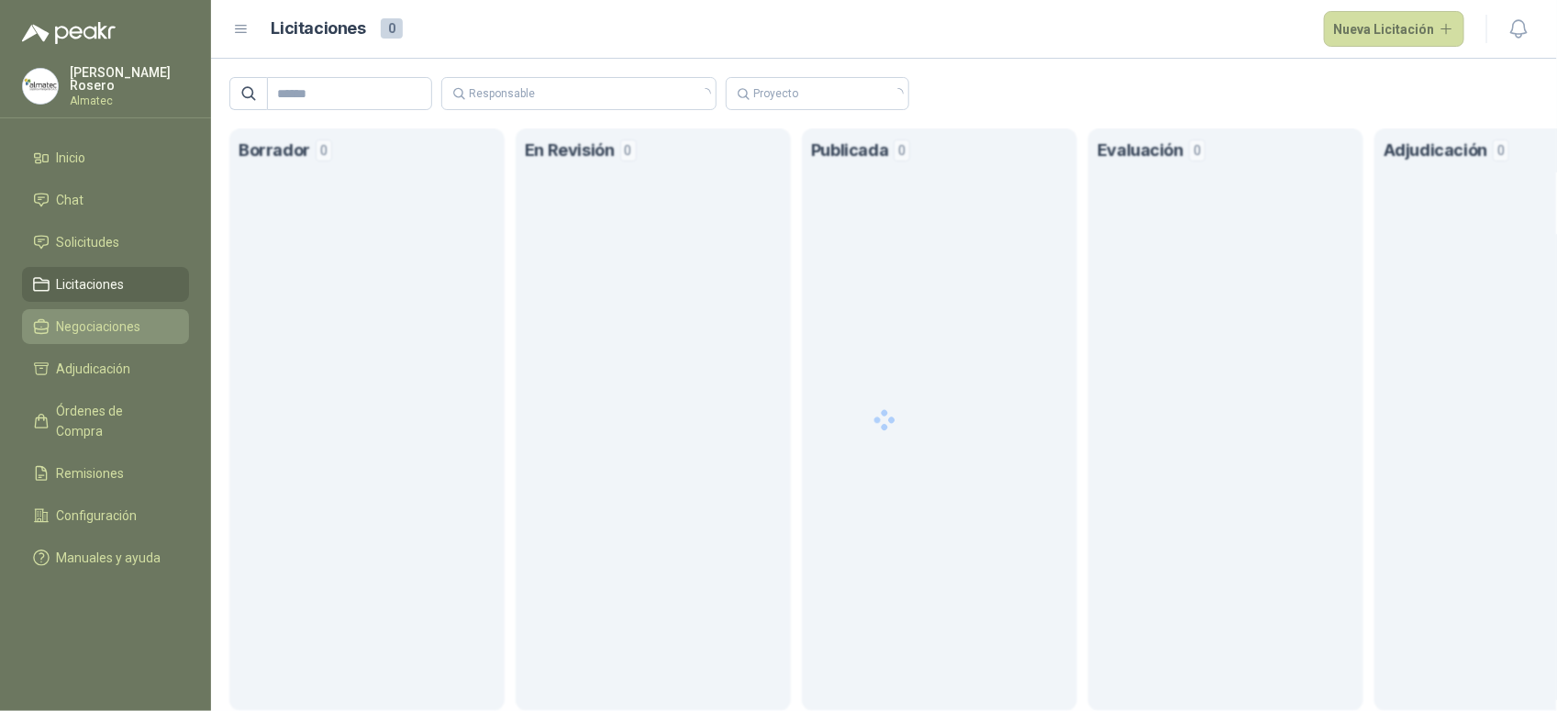
click at [75, 339] on link "Negociaciones" at bounding box center [105, 326] width 167 height 35
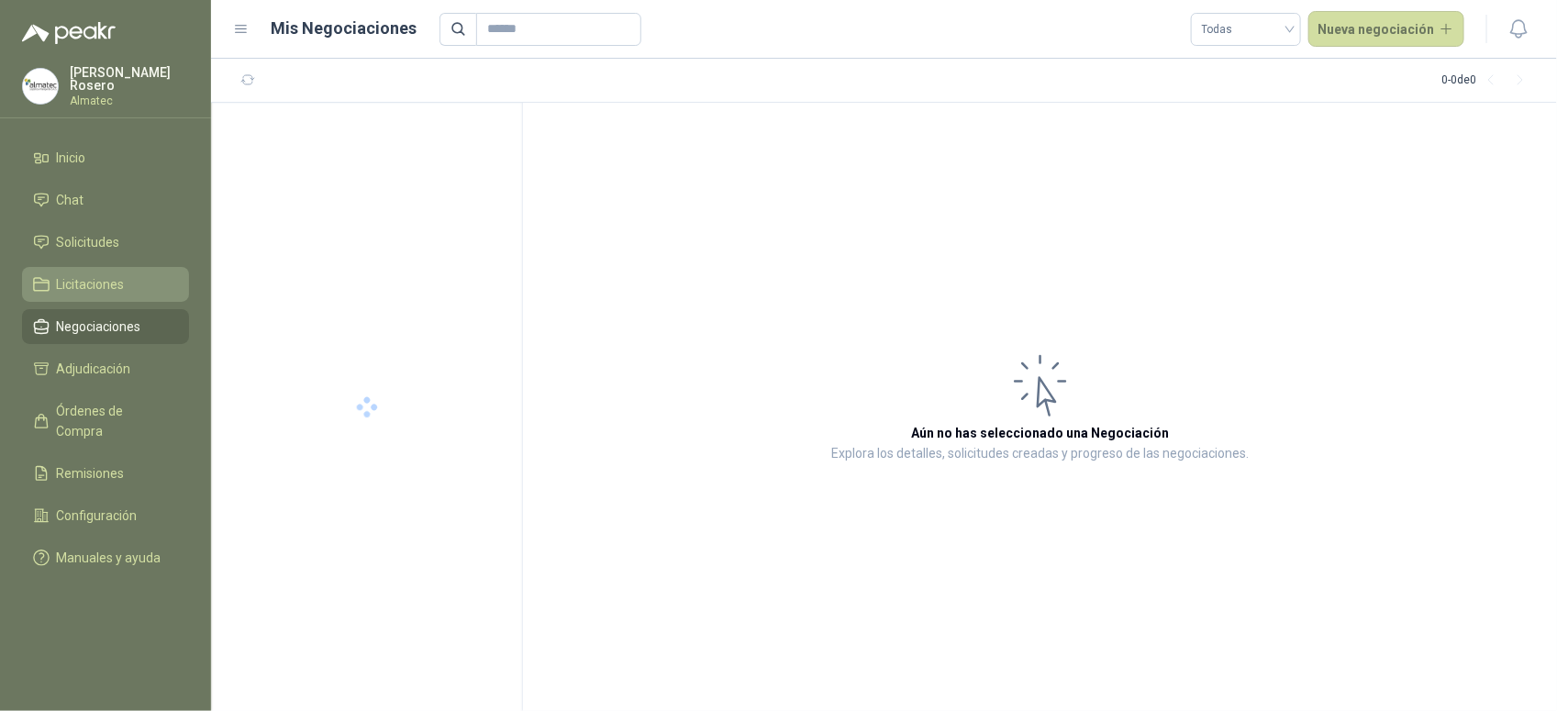
click at [93, 291] on link "Licitaciones" at bounding box center [105, 284] width 167 height 35
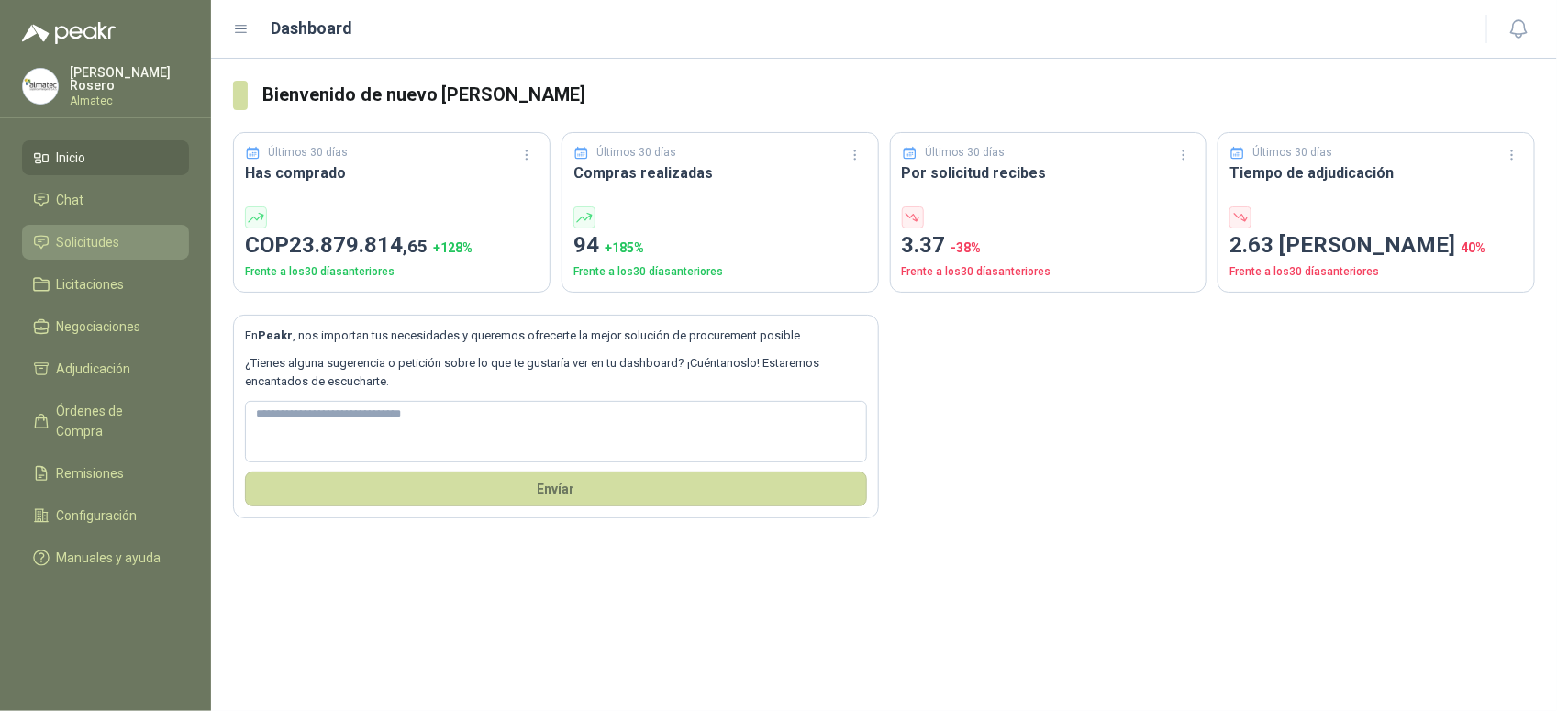
click at [85, 244] on span "Solicitudes" at bounding box center [88, 242] width 63 height 20
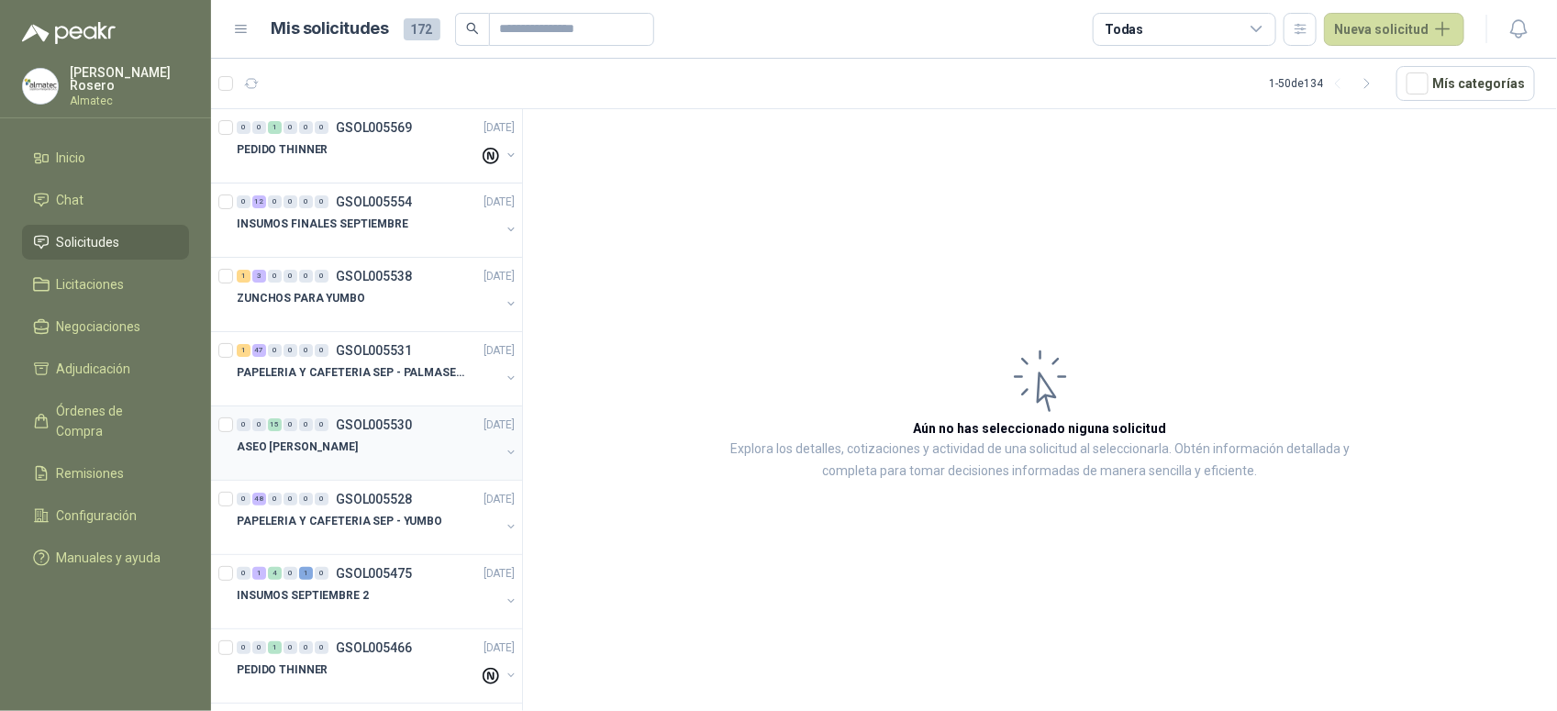
click at [365, 450] on div "ASEO [PERSON_NAME]" at bounding box center [368, 447] width 263 height 22
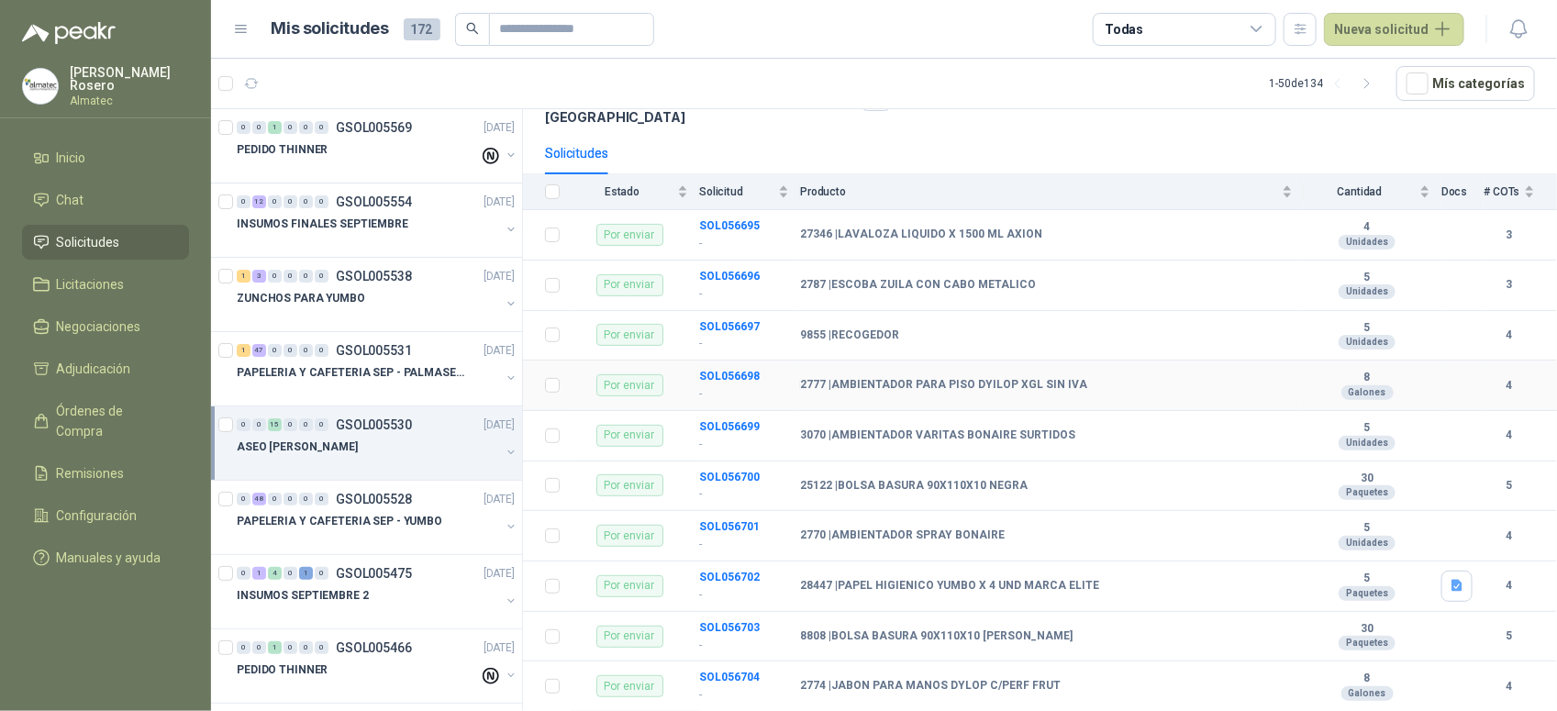
scroll to position [229, 0]
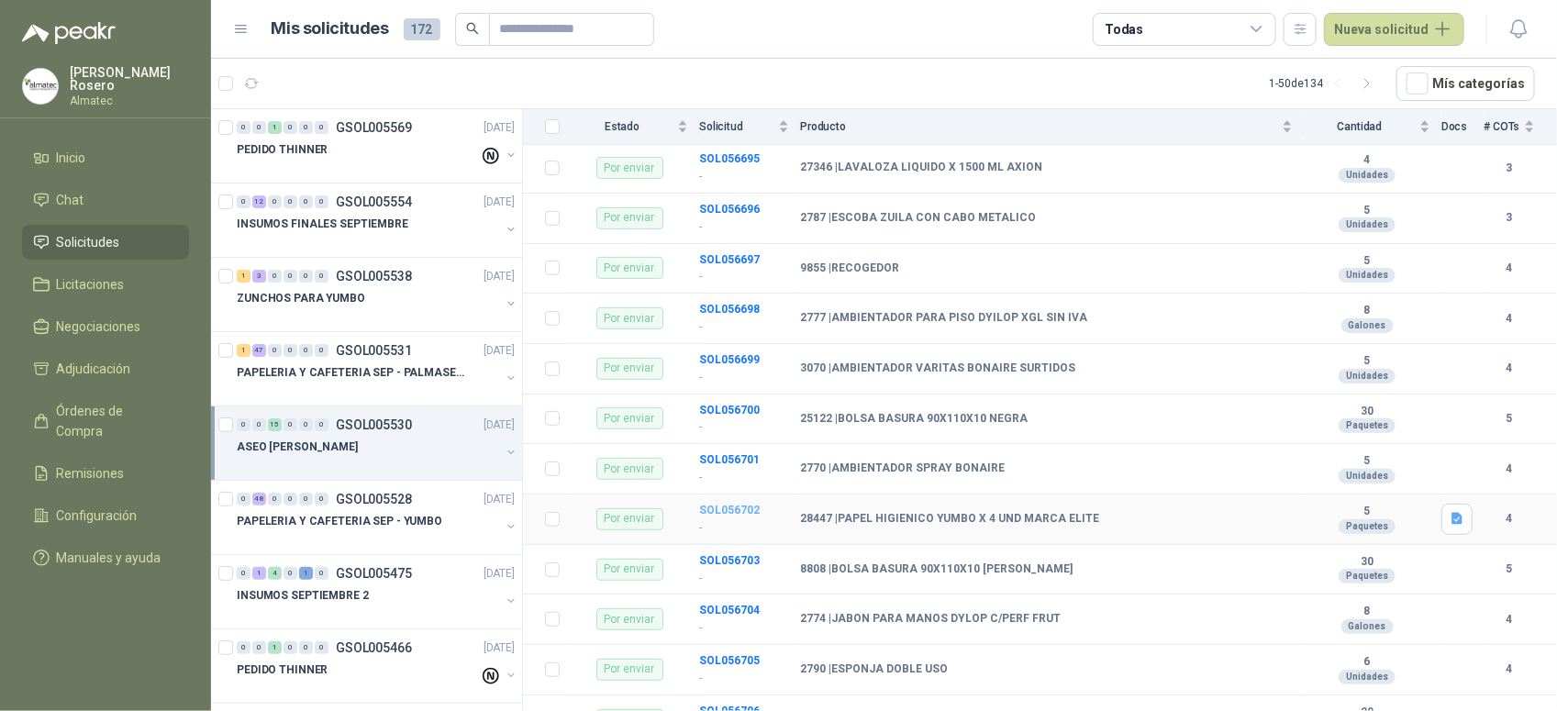
click at [732, 504] on b "SOL056702" at bounding box center [729, 510] width 61 height 13
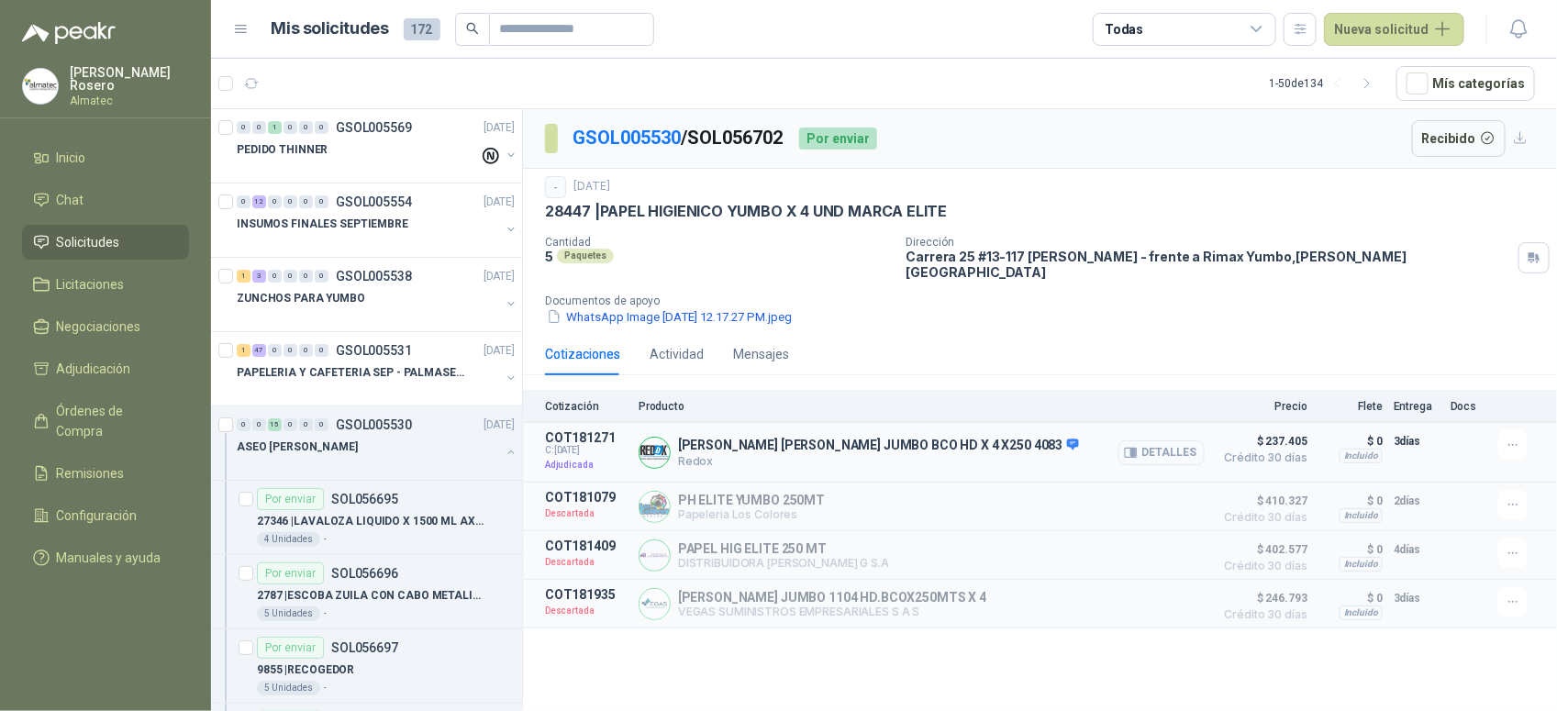
click at [1145, 440] on button "Detalles" at bounding box center [1161, 452] width 86 height 25
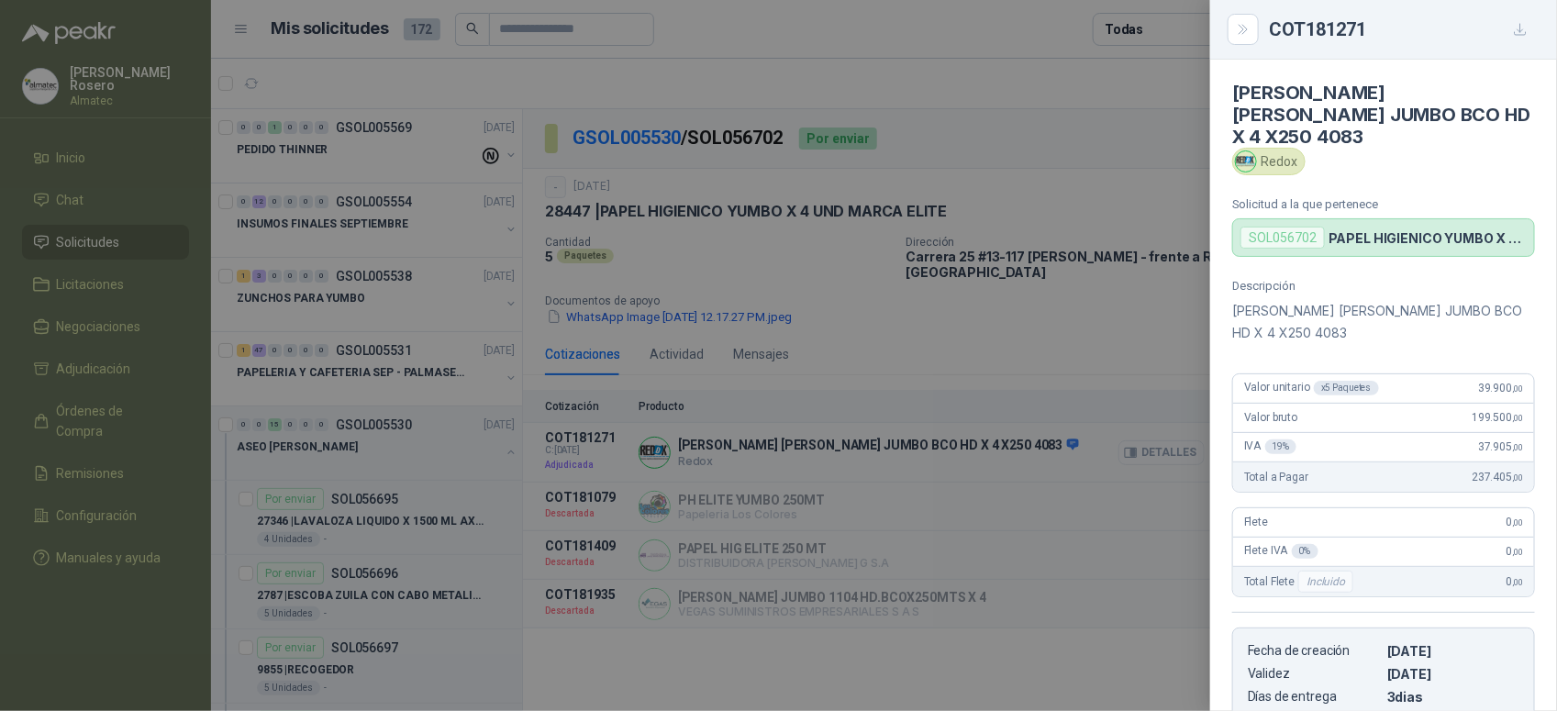
scroll to position [289, 0]
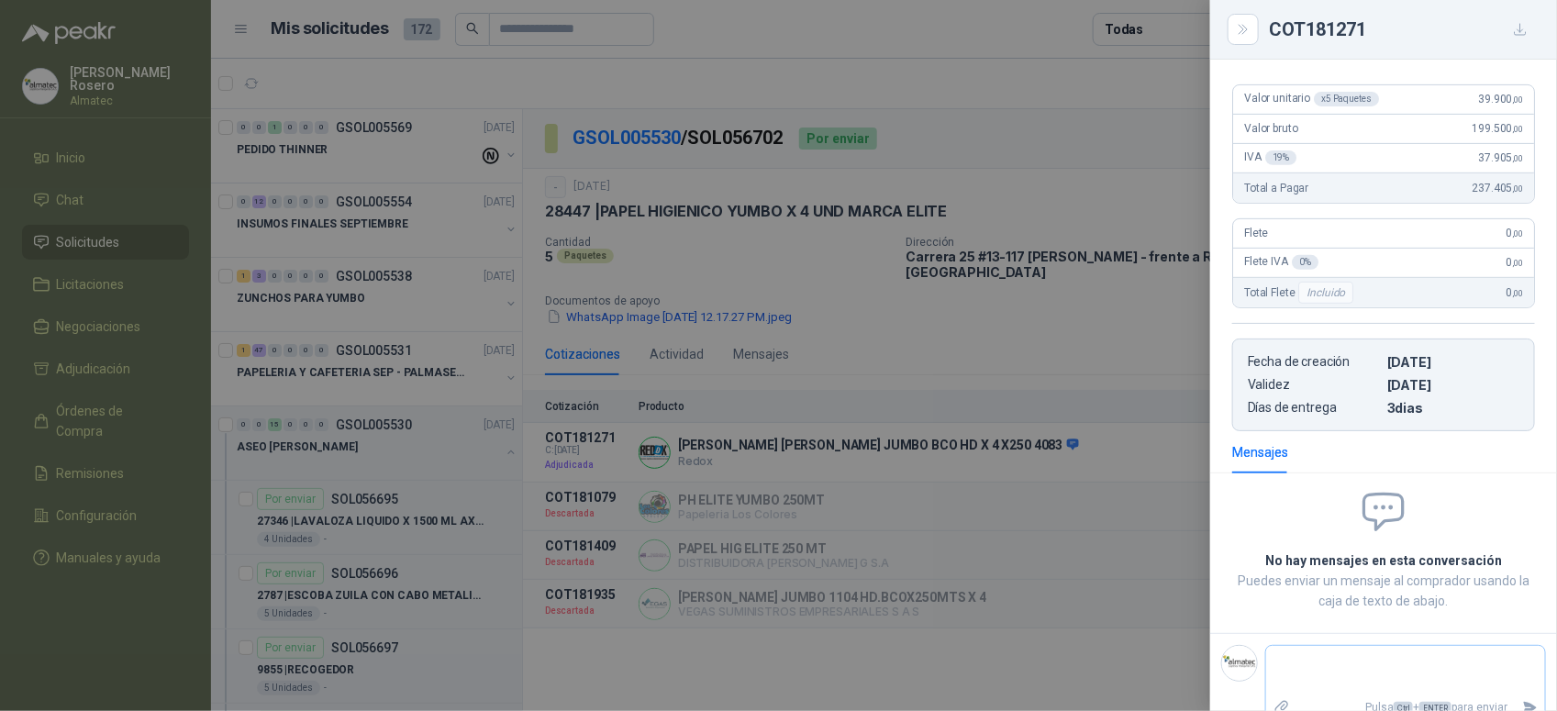
click at [1374, 645] on div "Pulsa Ctrl + ENTER para enviar" at bounding box center [1405, 685] width 281 height 80
click at [1356, 666] on textarea at bounding box center [1405, 671] width 279 height 42
type textarea "*"
type textarea "**"
type textarea "***"
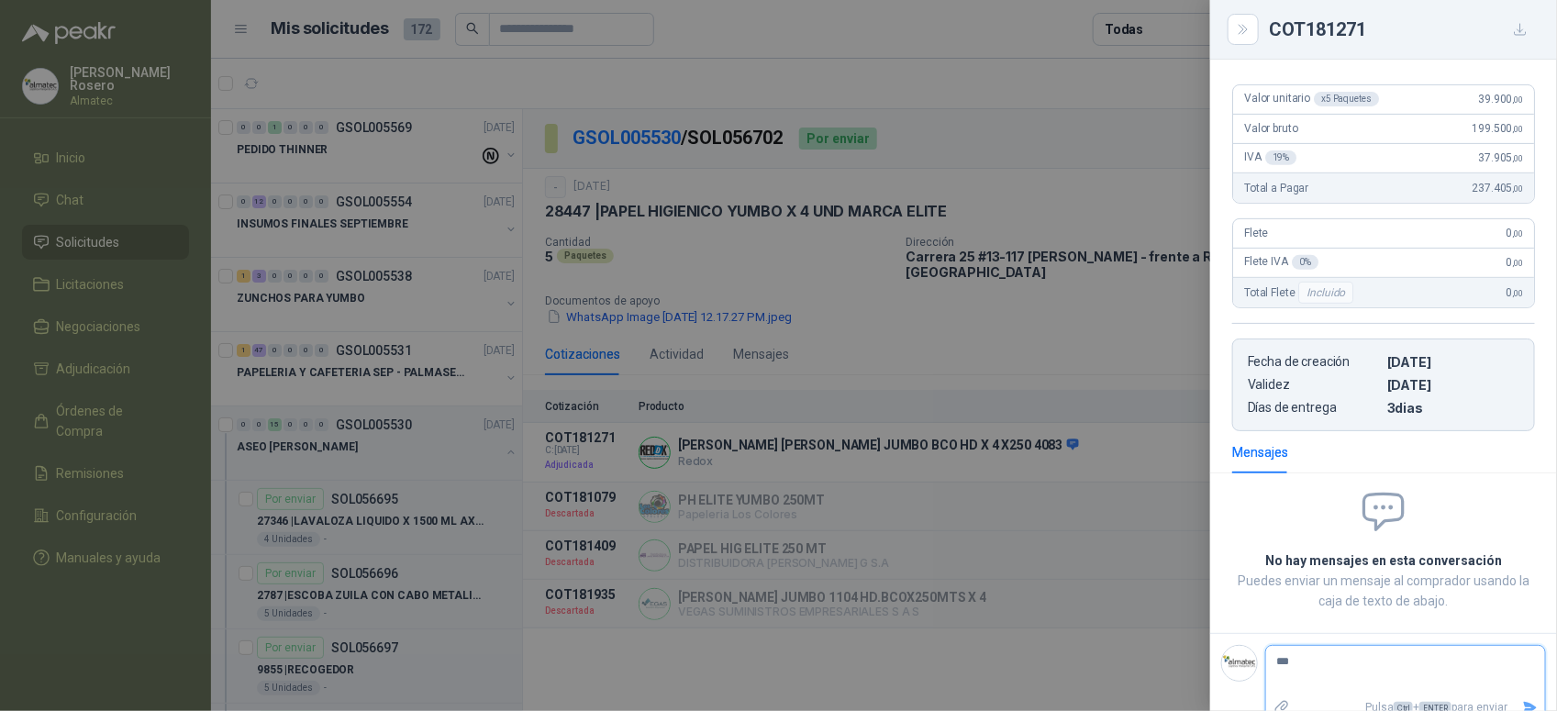
type textarea "****"
type textarea "*******"
type textarea "********"
type textarea "*********"
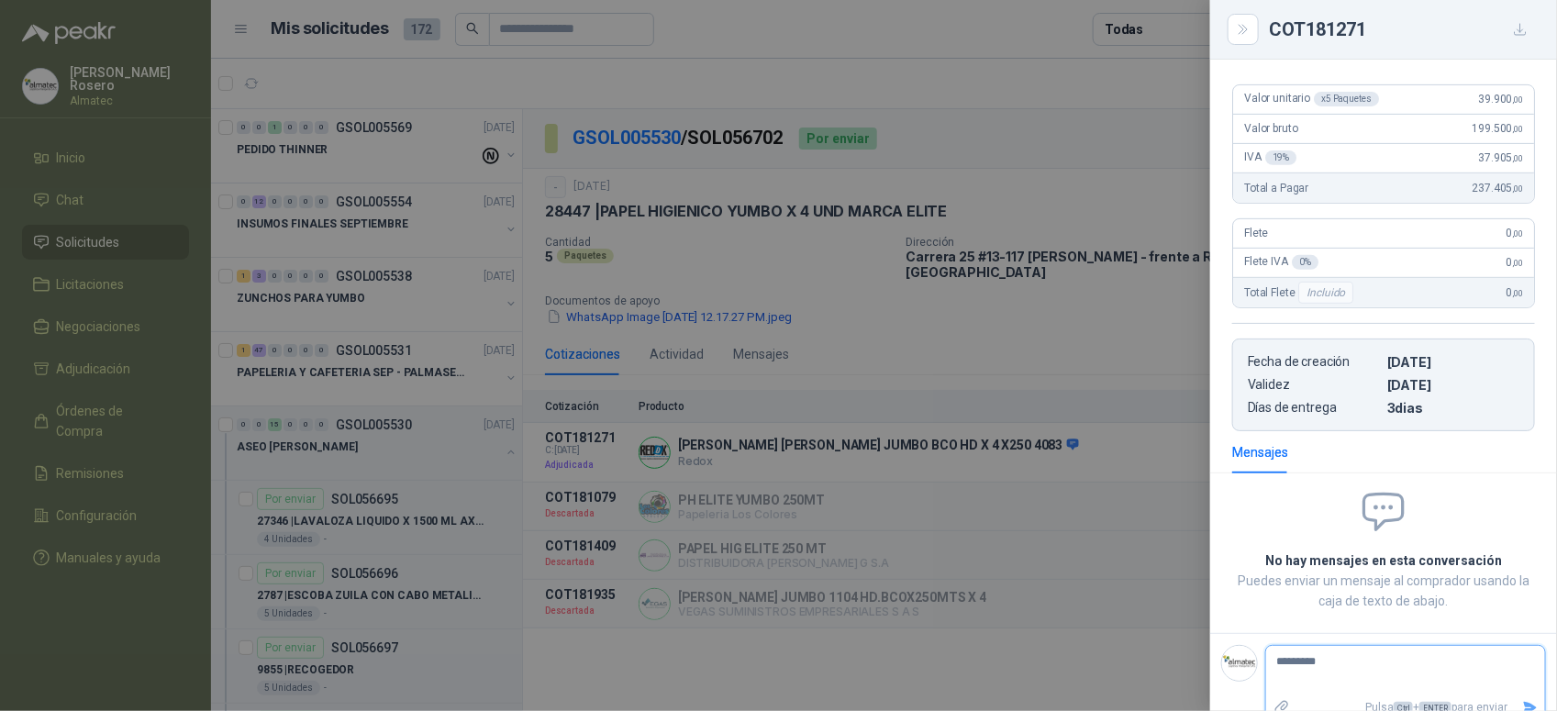
type textarea "*********"
type textarea "********* *"
type textarea "********* **"
type textarea "********* ****"
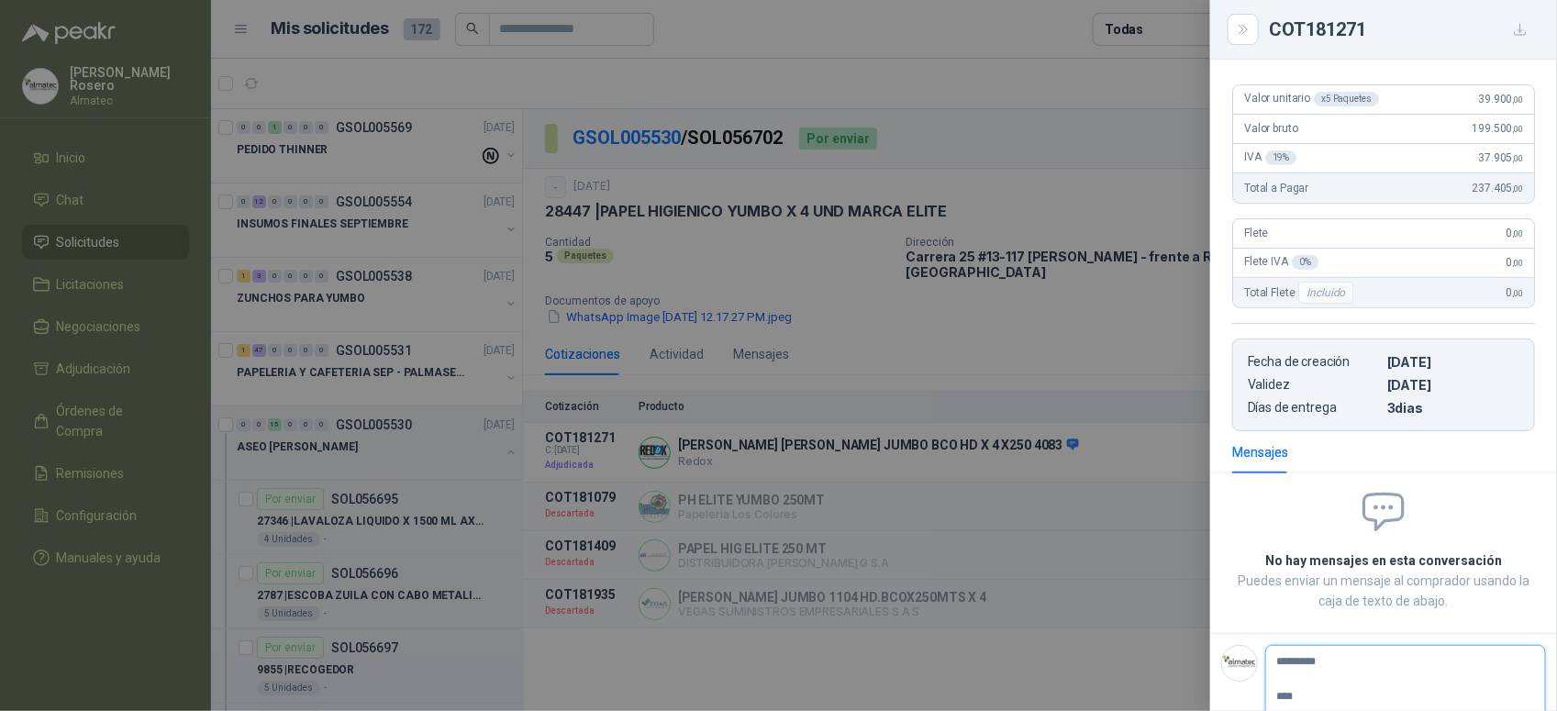
type textarea "********* *****"
type textarea "********* ******"
type textarea "********* ********"
type textarea "********* *********"
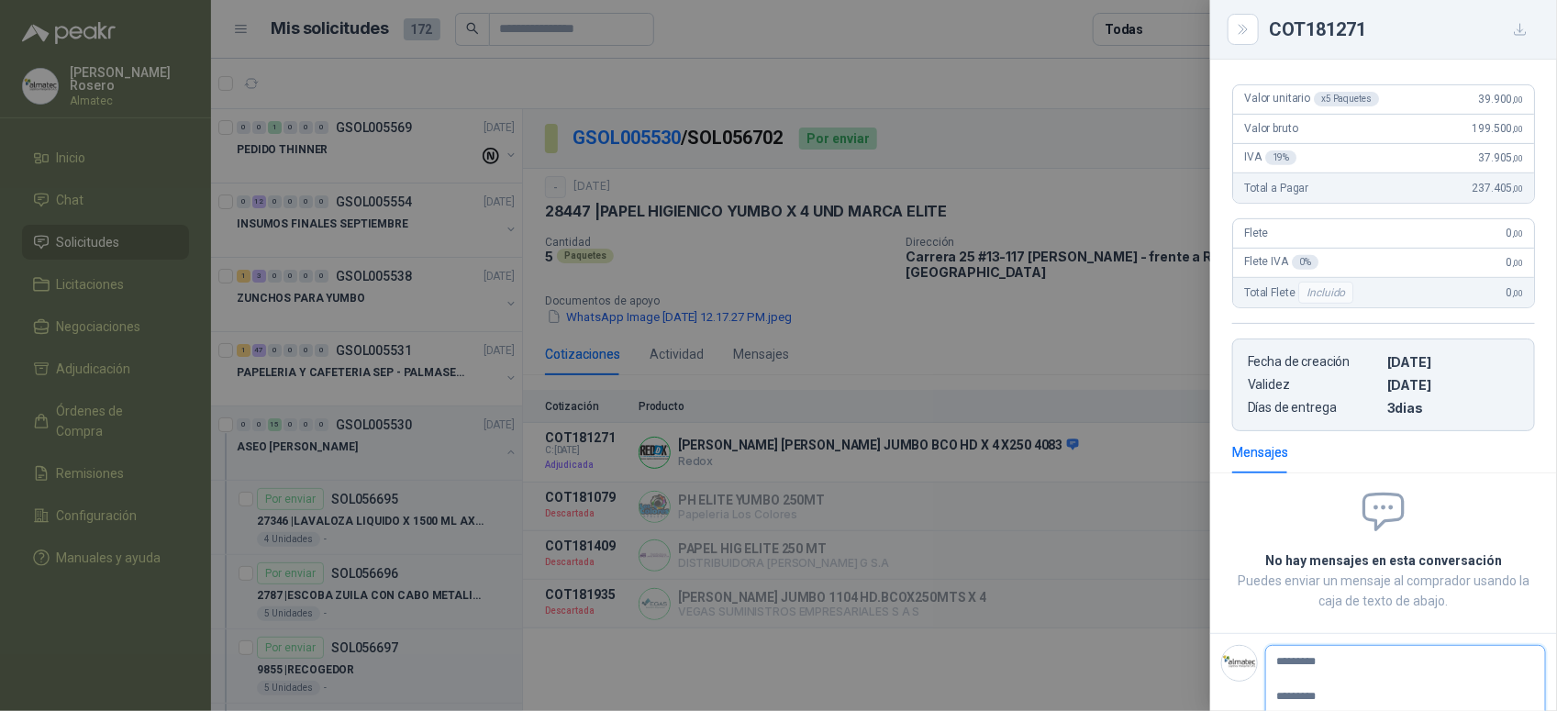
type textarea "********* *********"
type textarea "**********"
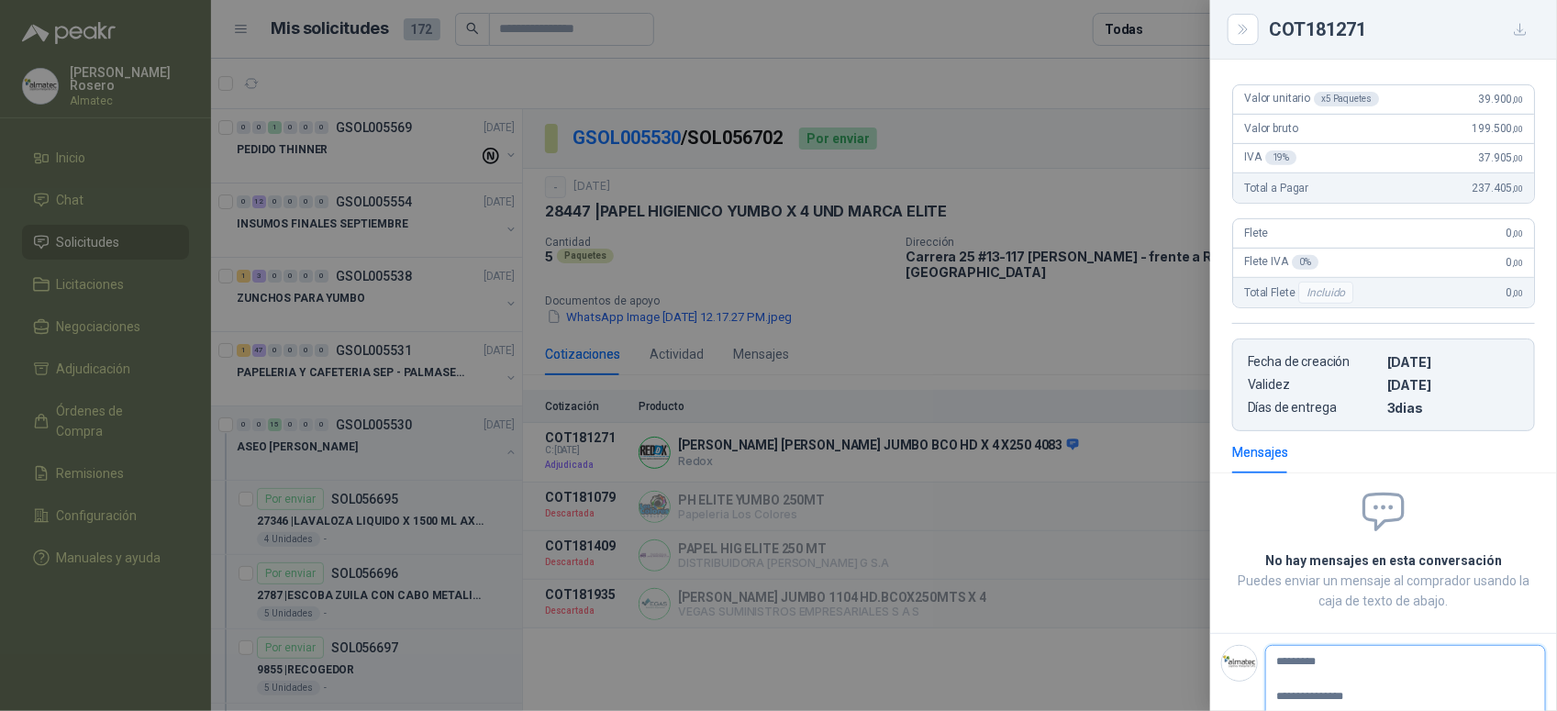
type textarea "**********"
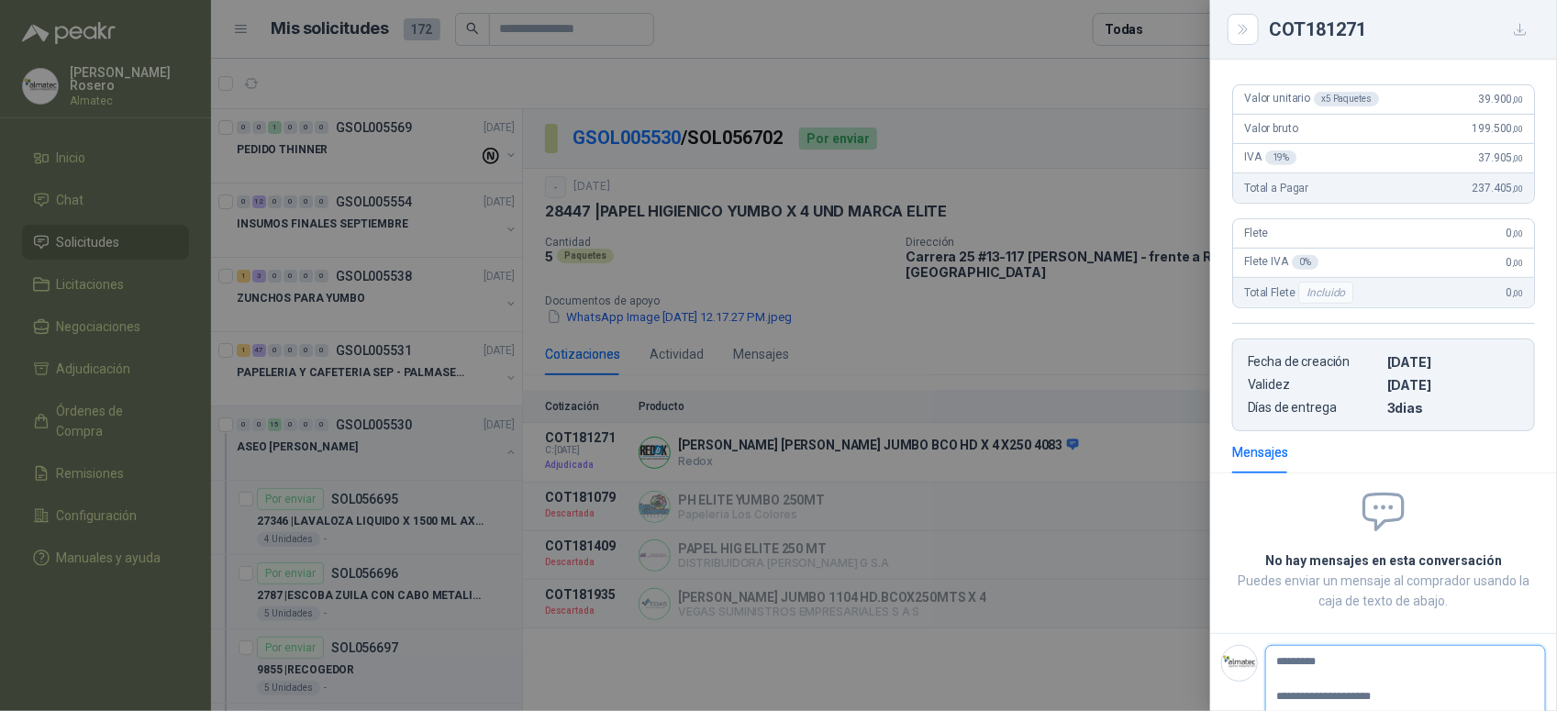
type textarea "**********"
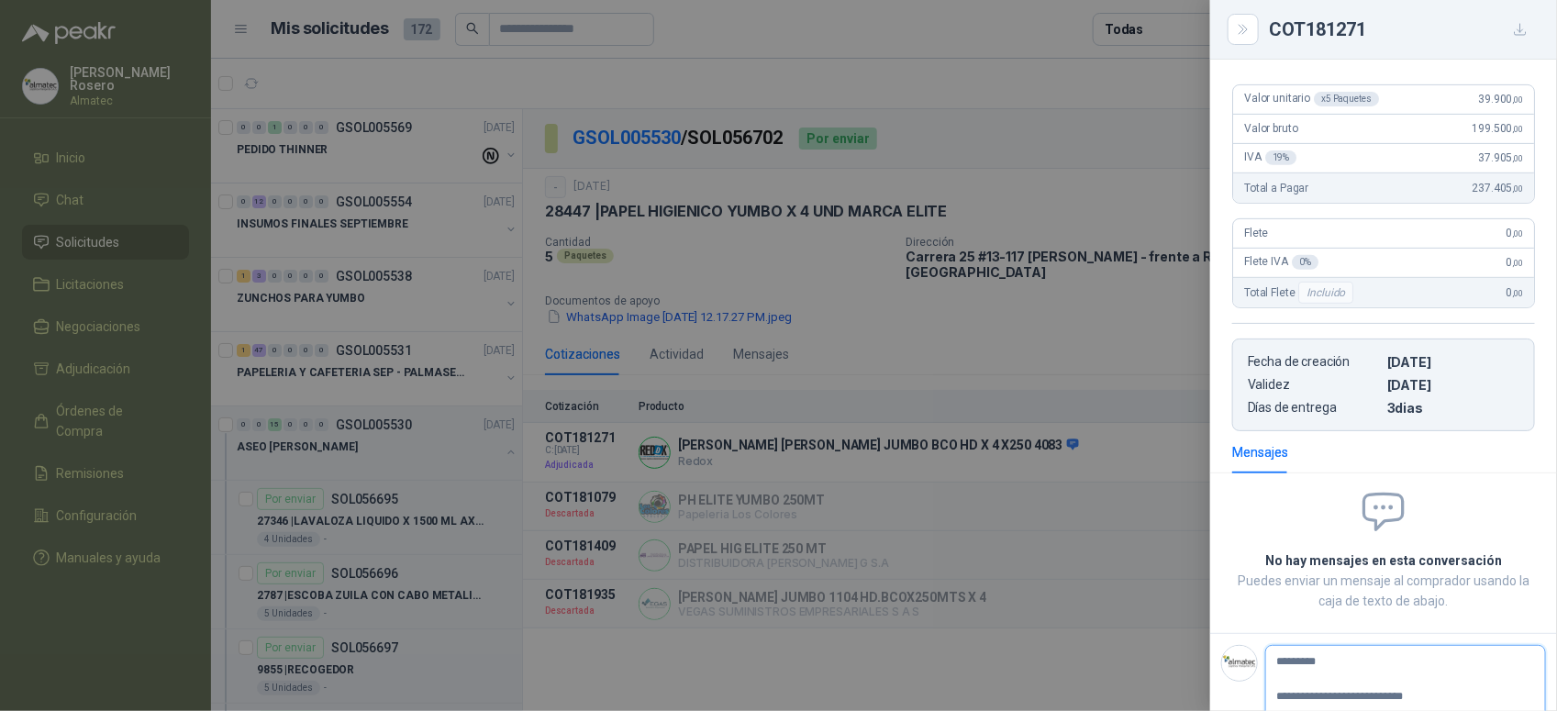
type textarea "**********"
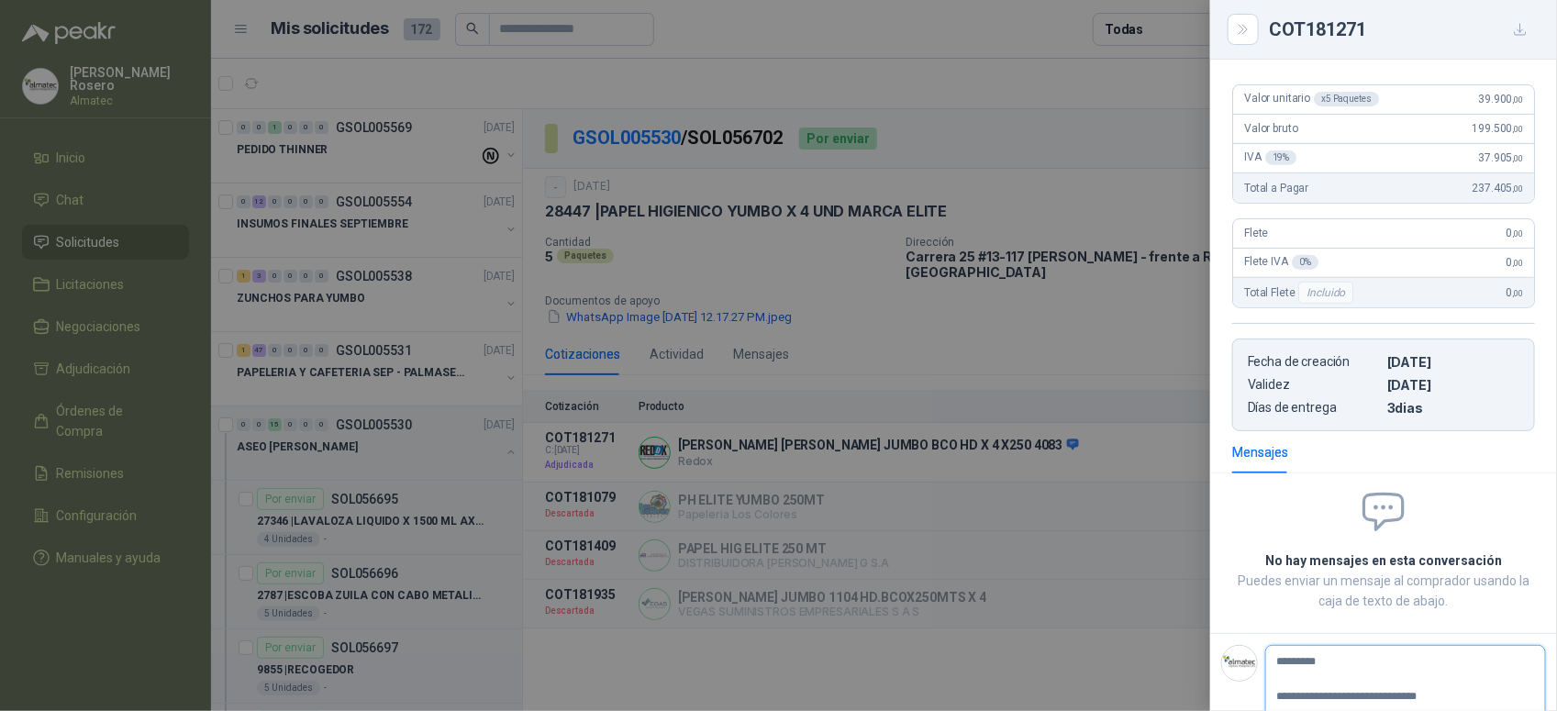
type textarea "**********"
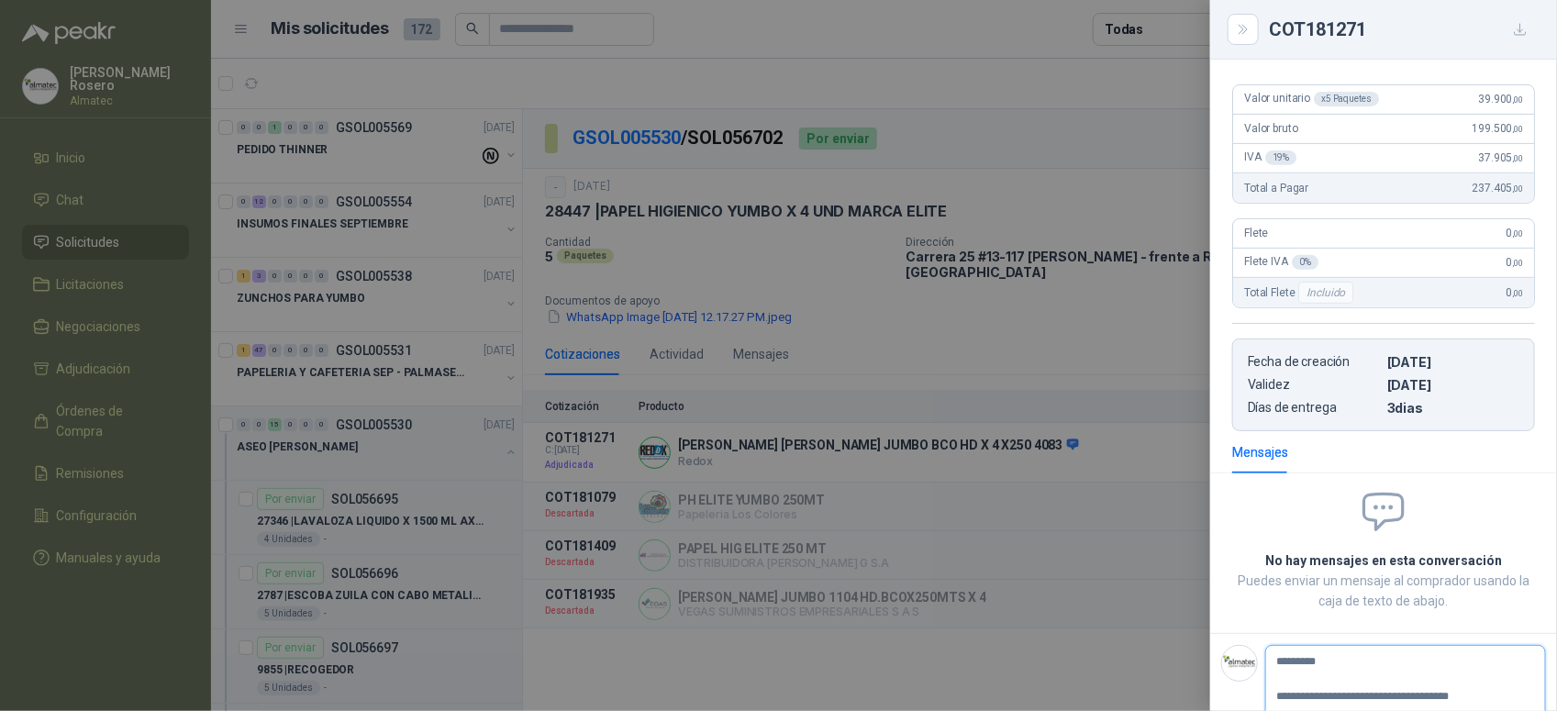
type textarea "**********"
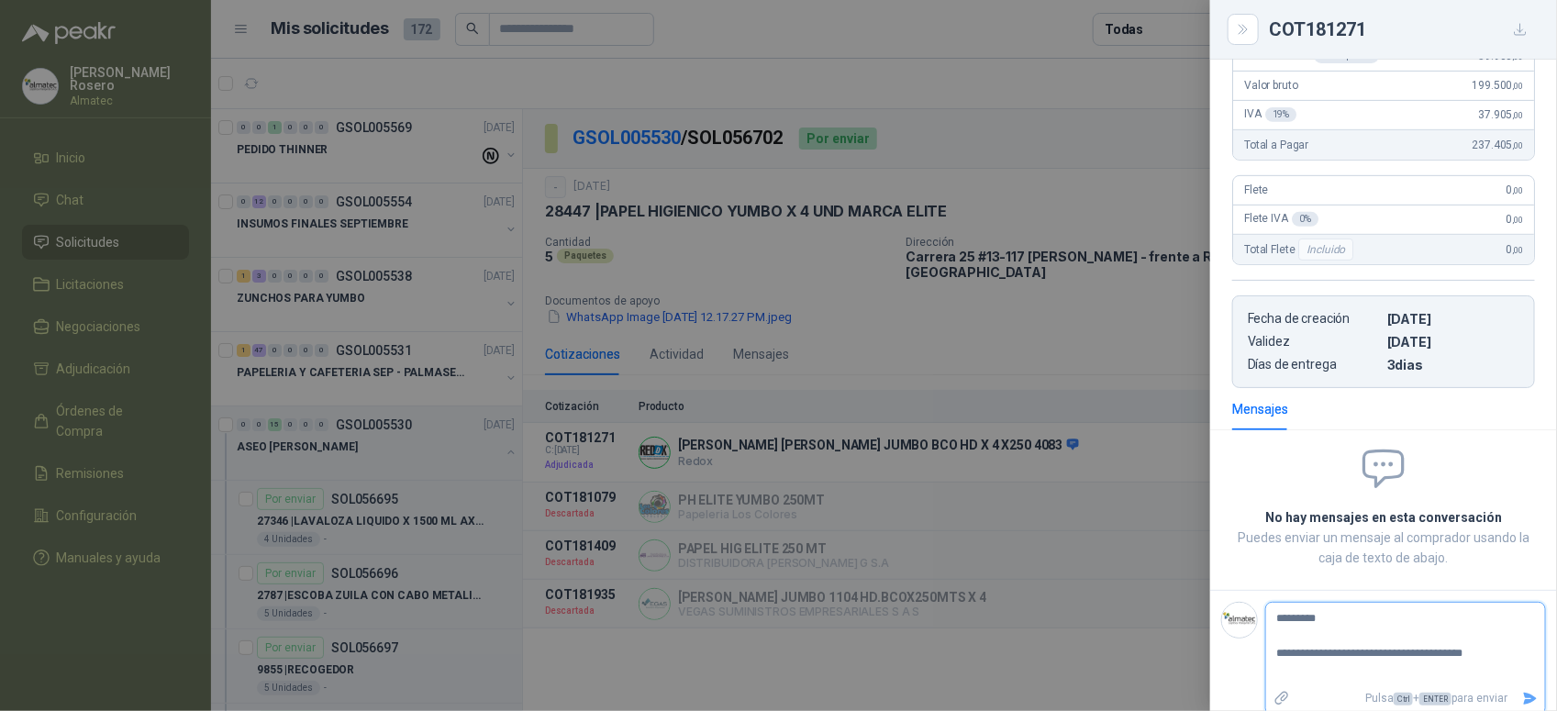
type textarea "**********"
click at [1524, 693] on icon "Enviar" at bounding box center [1530, 699] width 13 height 12
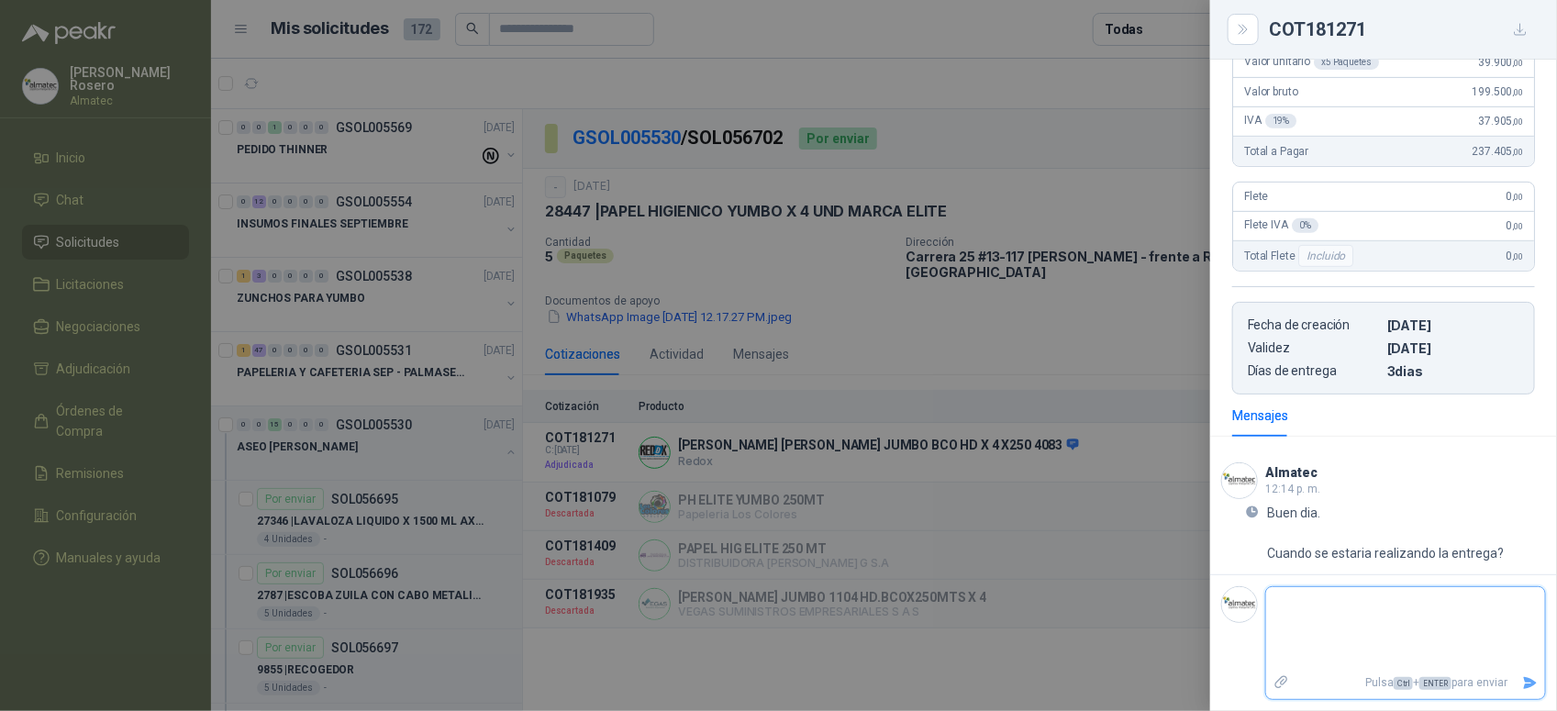
scroll to position [275, 0]
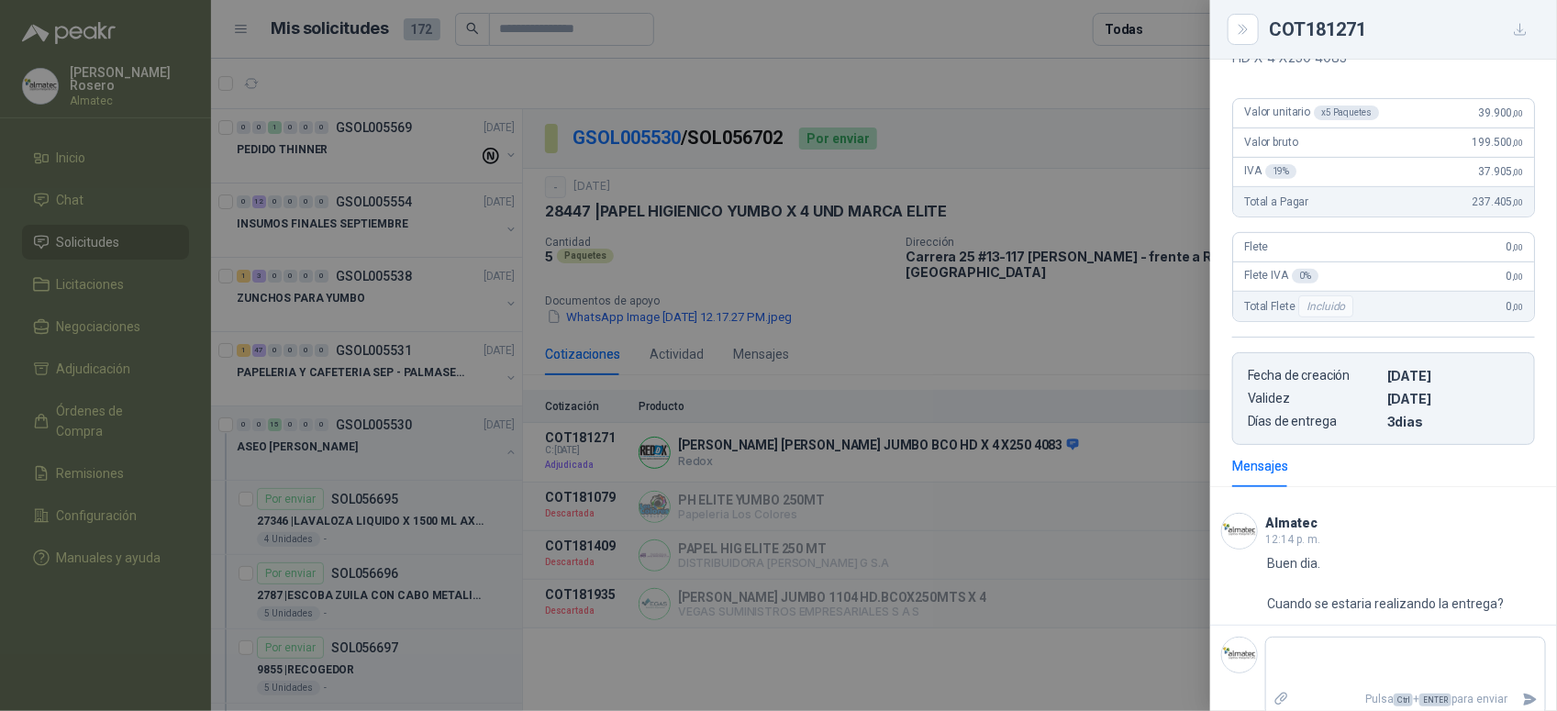
click at [496, 462] on div at bounding box center [778, 355] width 1557 height 711
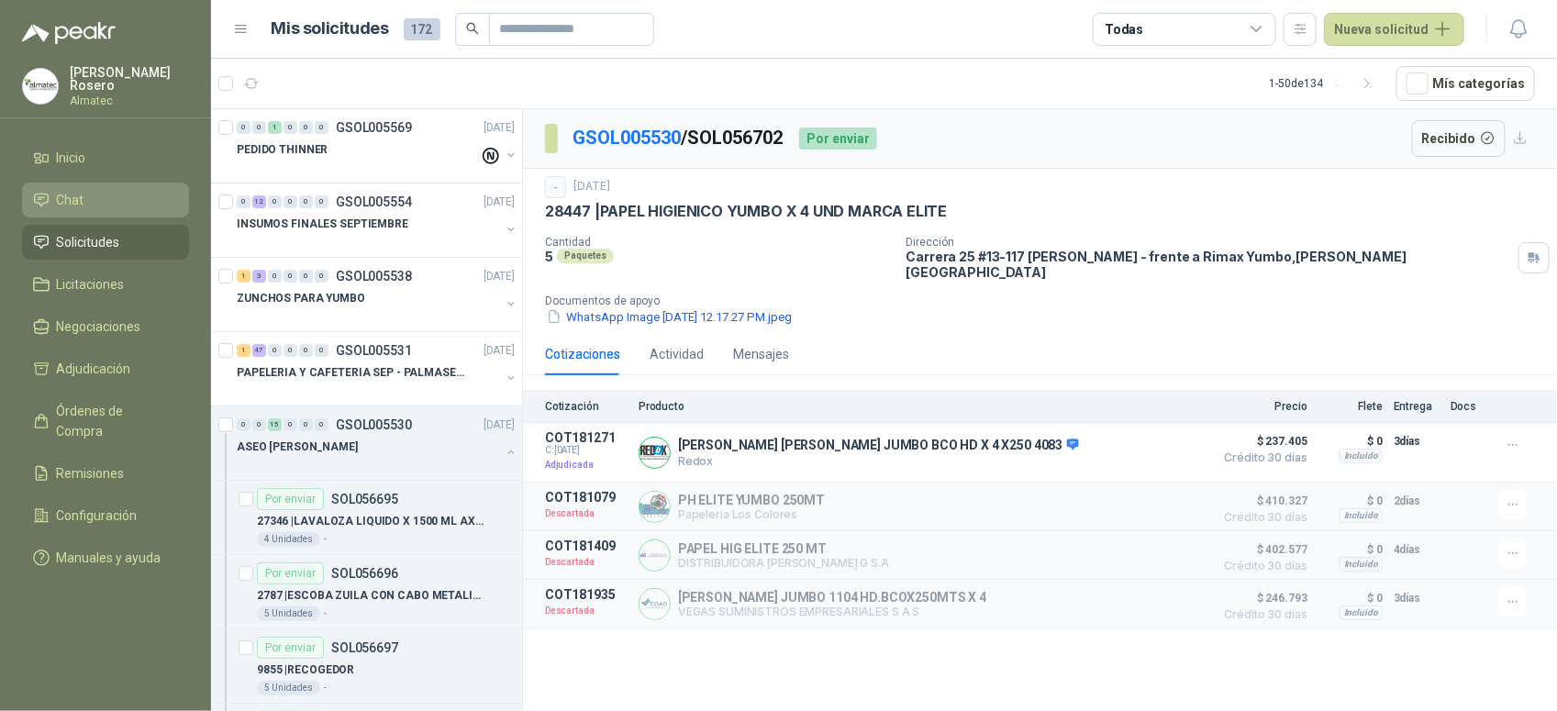
click at [106, 204] on li "Chat" at bounding box center [105, 200] width 145 height 20
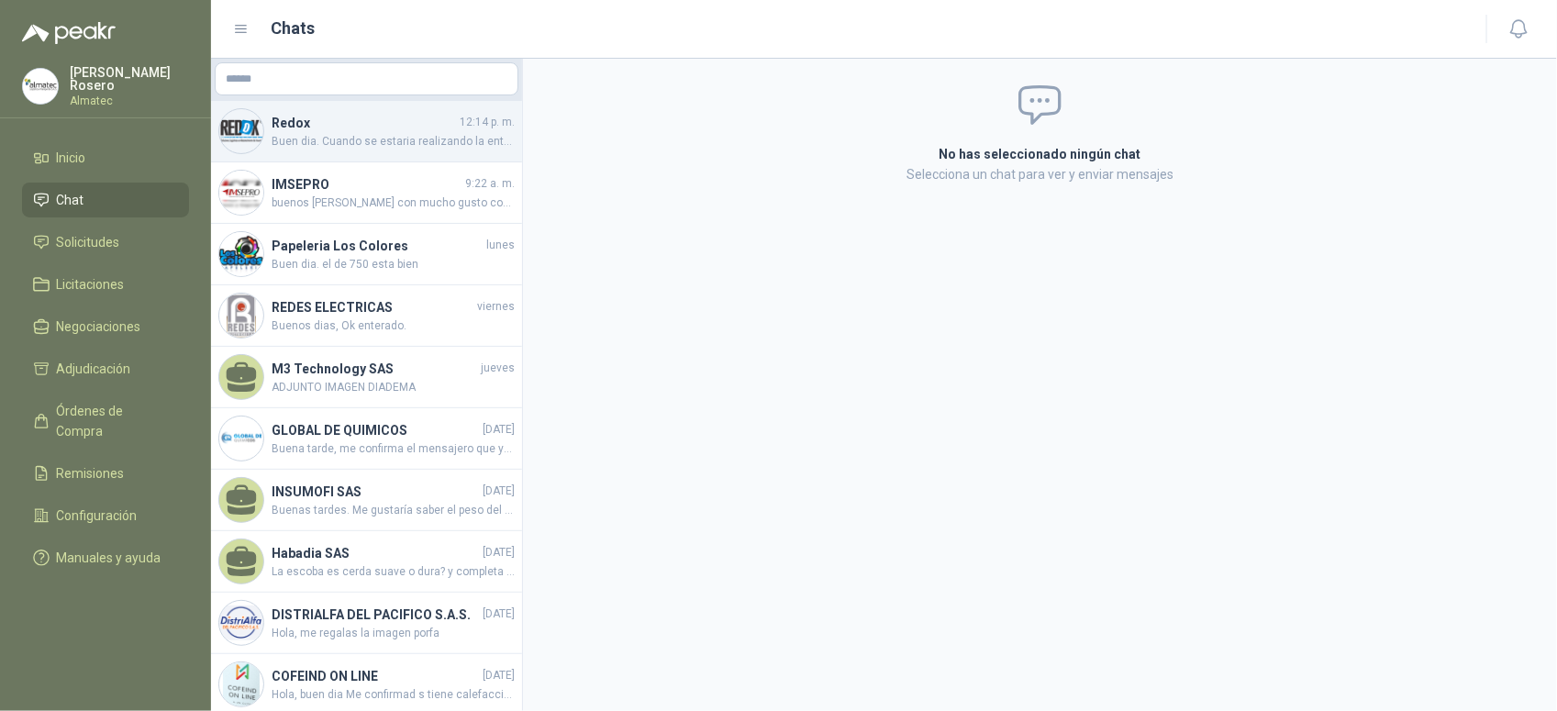
click at [347, 145] on span "Buen dia. Cuando se estaria realizando la entrega?" at bounding box center [393, 141] width 243 height 17
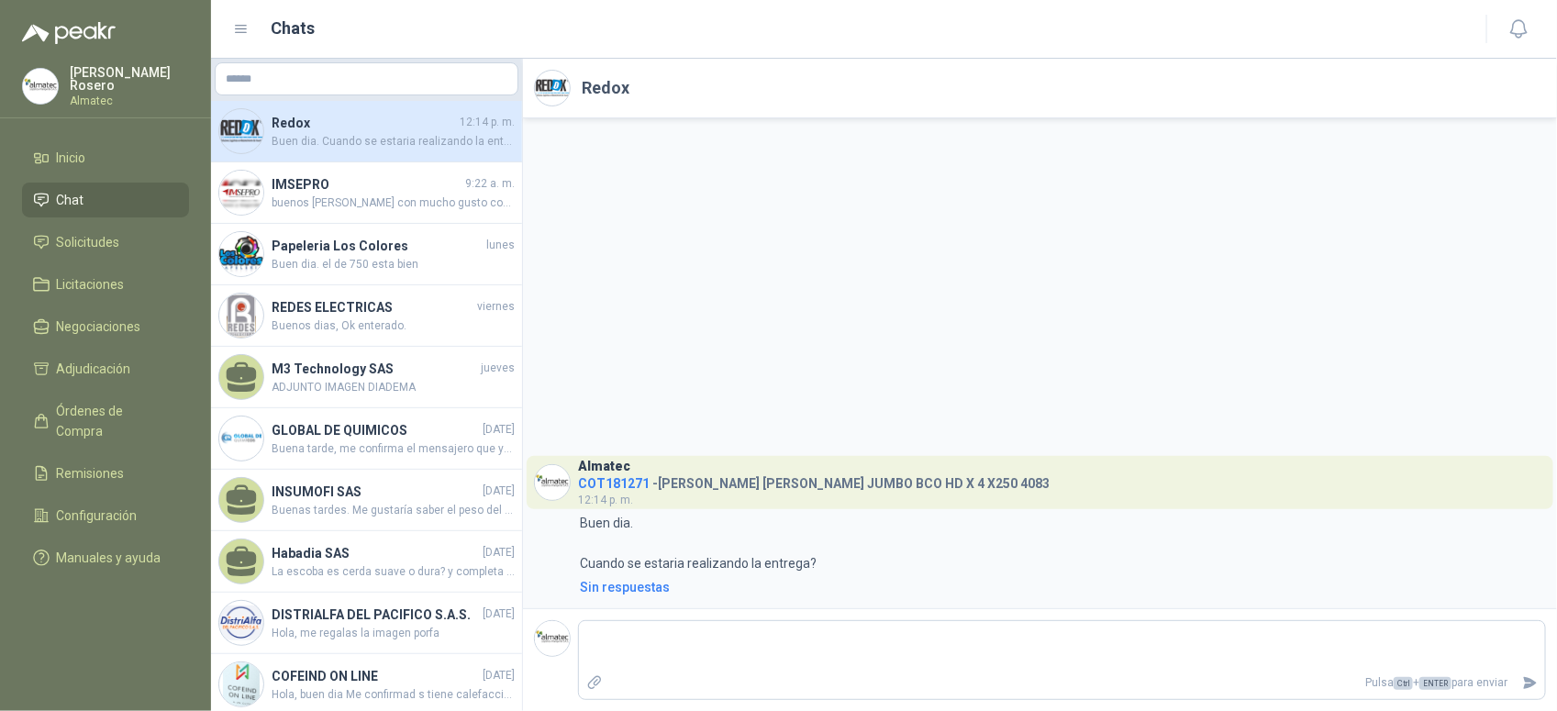
click at [706, 642] on textarea at bounding box center [1062, 646] width 966 height 42
type textarea "**********"
click at [628, 640] on textarea "**********" at bounding box center [1062, 646] width 966 height 42
type textarea "**********"
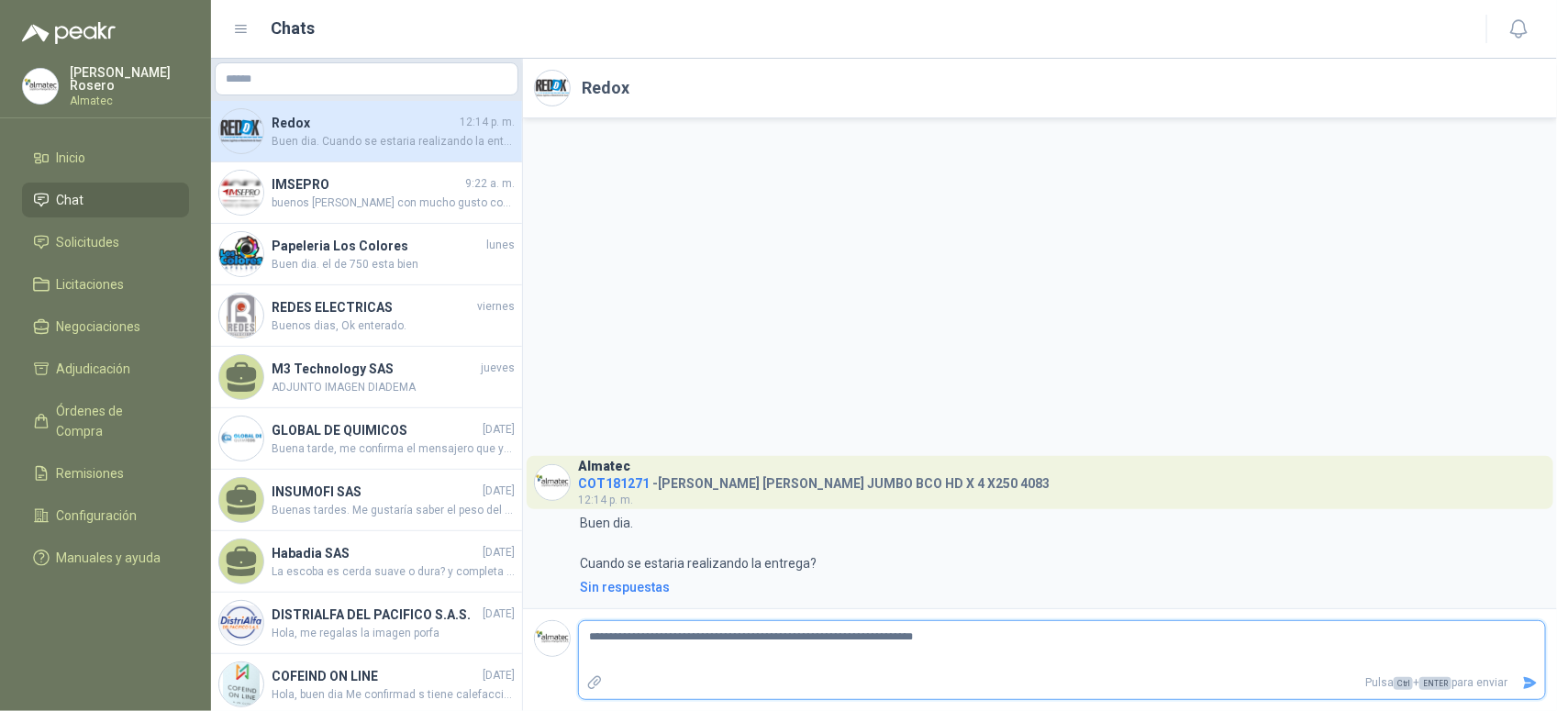
click at [1524, 676] on icon "Enviar" at bounding box center [1530, 683] width 16 height 16
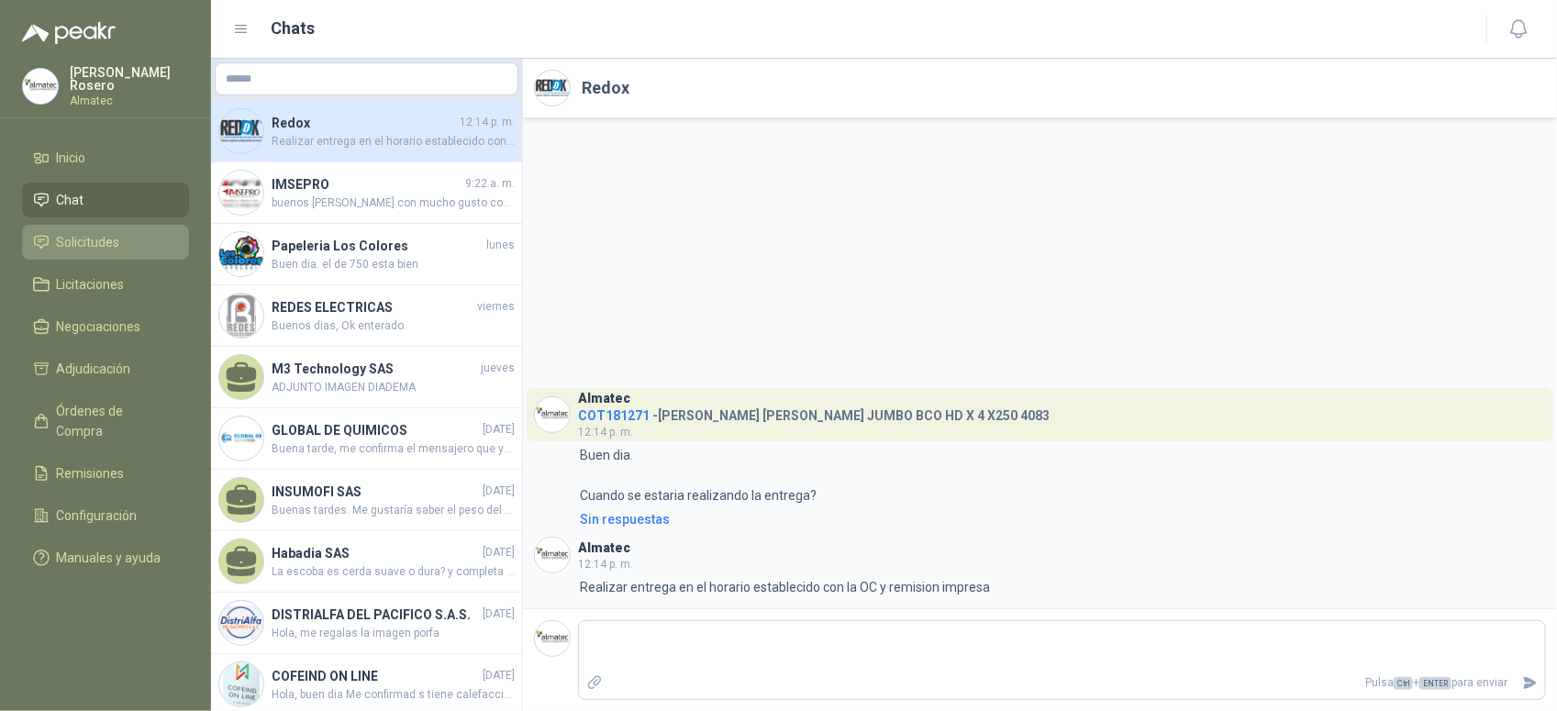
click at [81, 248] on span "Solicitudes" at bounding box center [88, 242] width 63 height 20
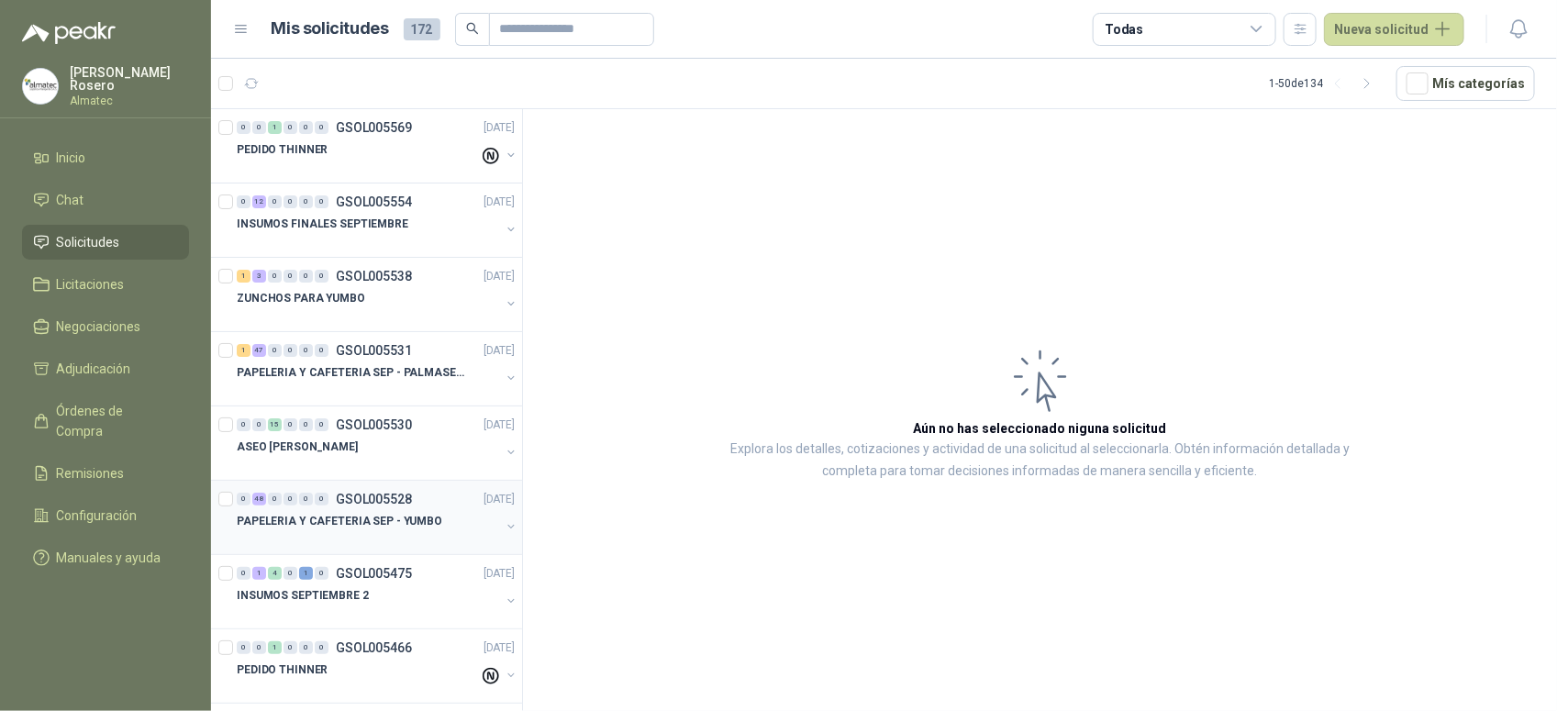
click at [376, 524] on p "PAPELERIA Y CAFETERIA SEP - YUMBO" at bounding box center [340, 521] width 206 height 17
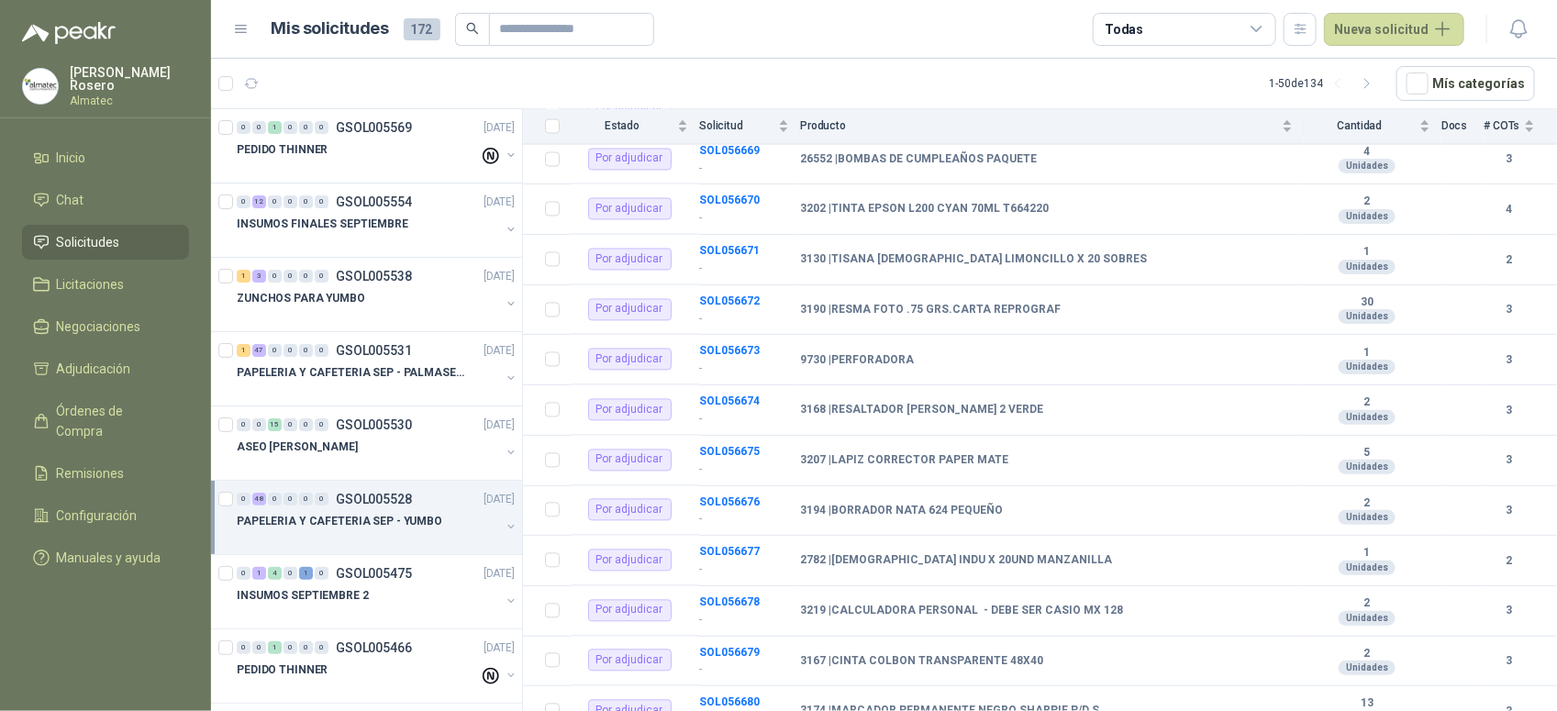
scroll to position [1606, 0]
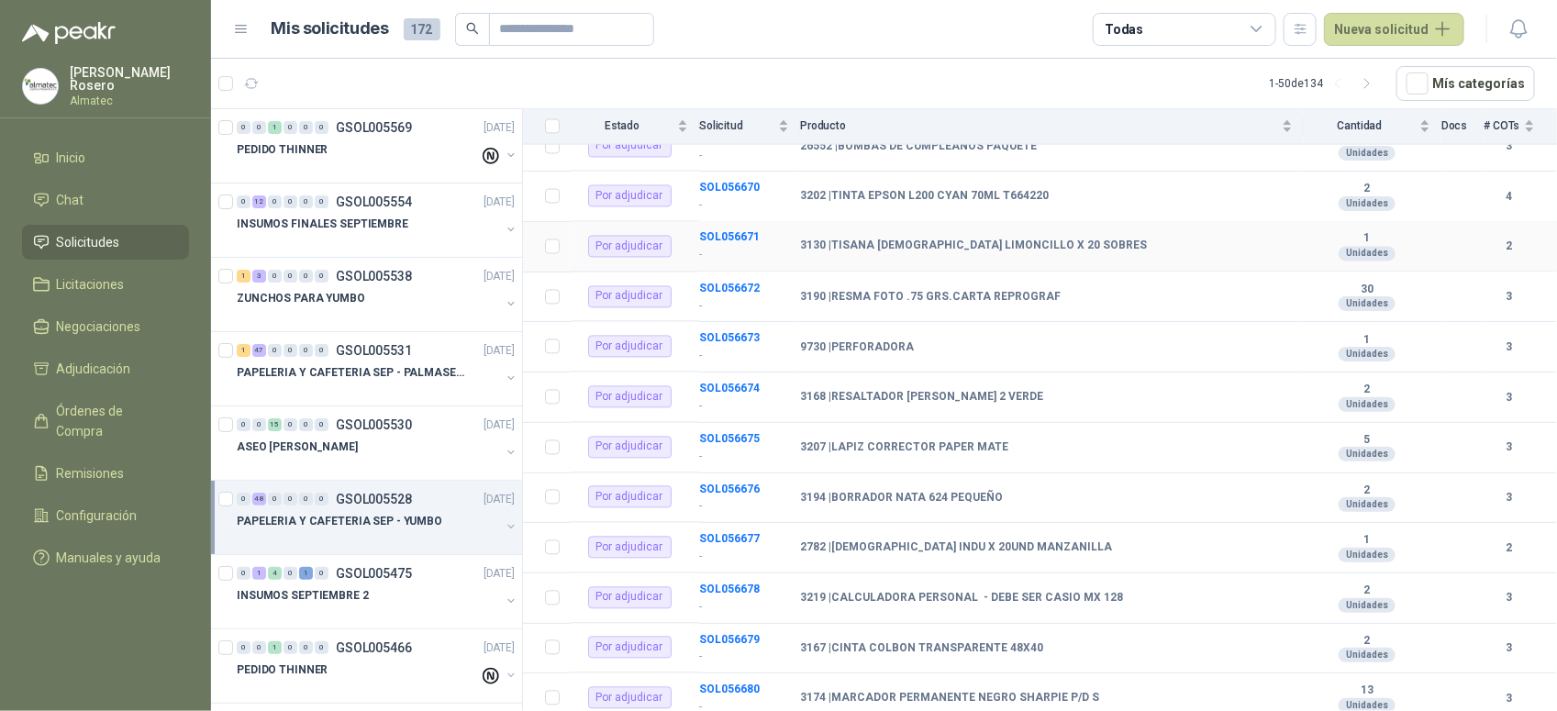
click at [1009, 246] on td "3130 | TISANA HINDU LIMONCILLO X 20 SOBRES" at bounding box center [1052, 247] width 504 height 50
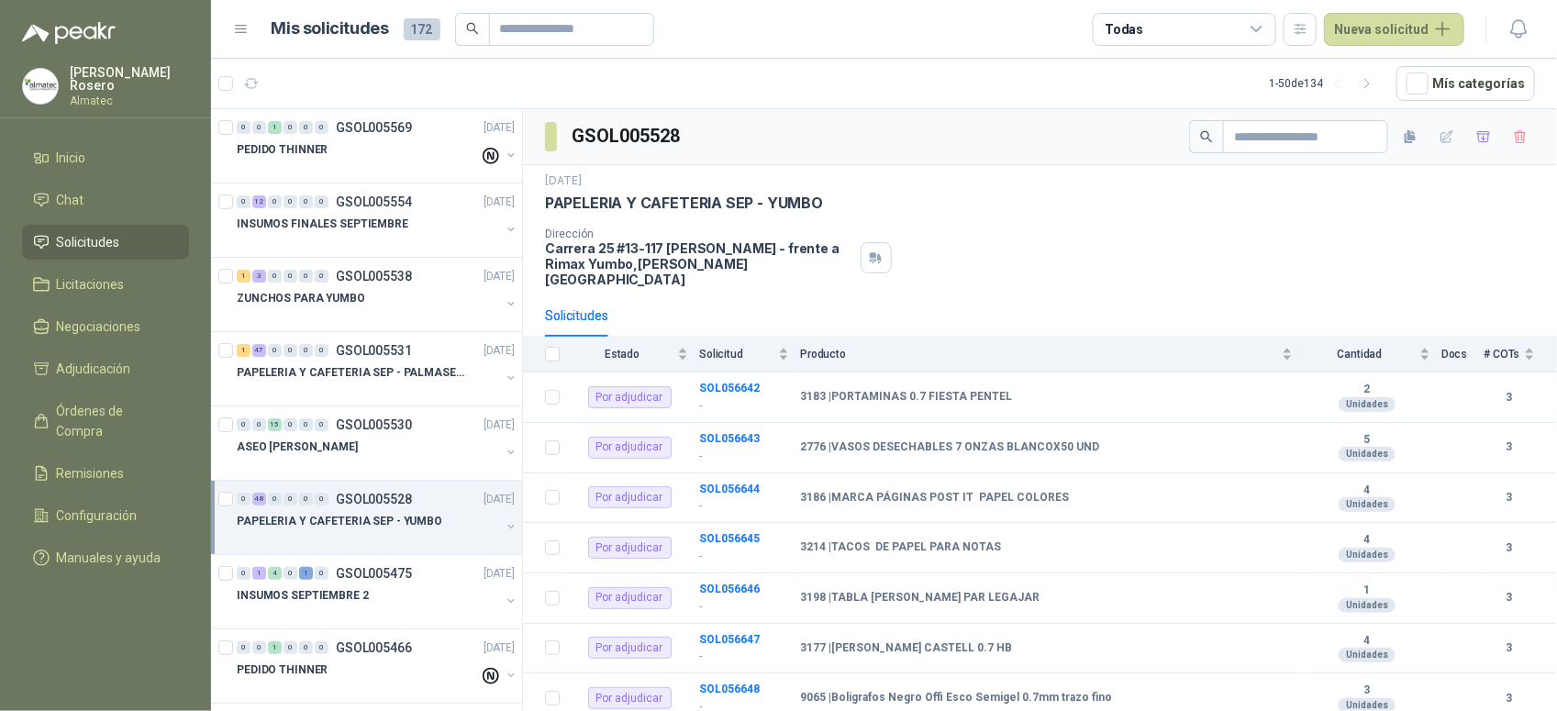
scroll to position [1277, 0]
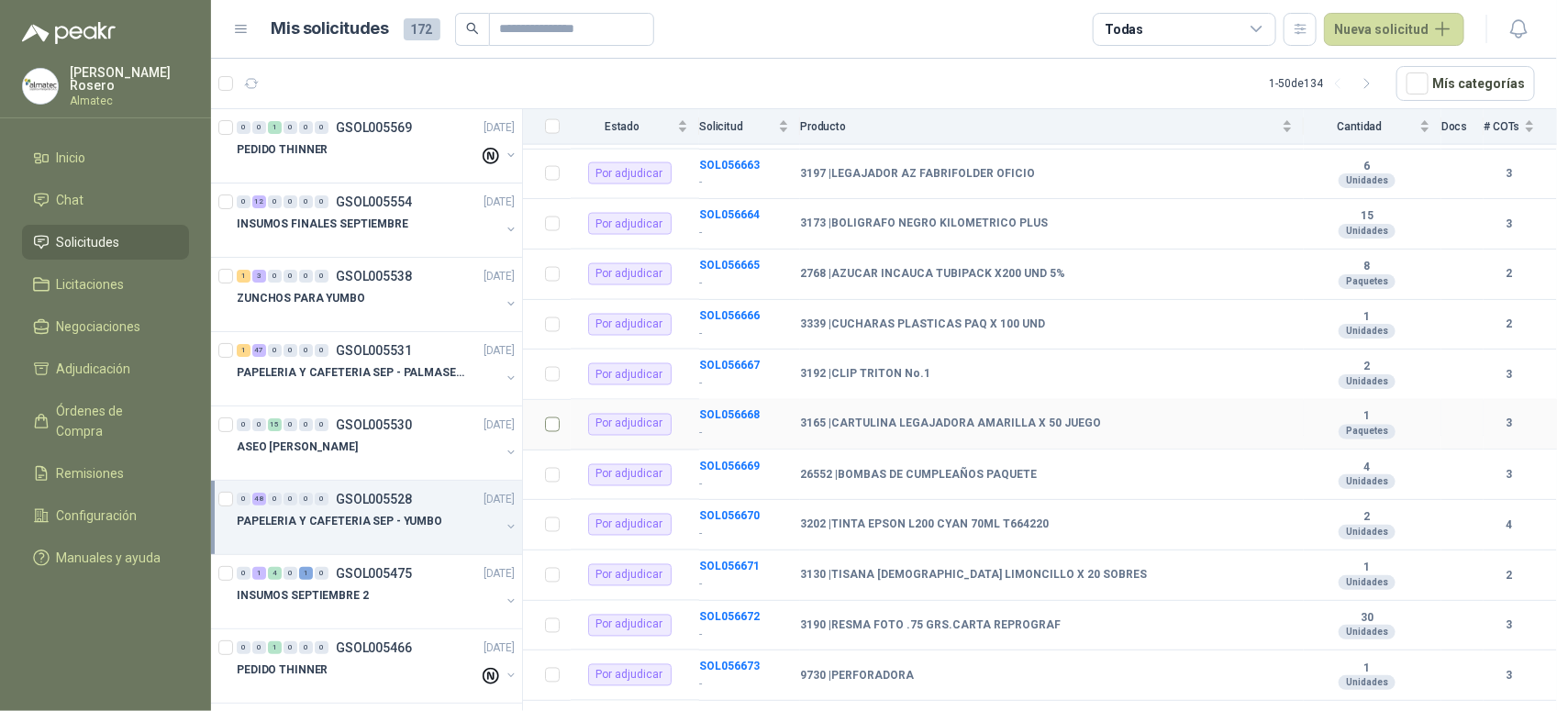
click at [541, 419] on td at bounding box center [547, 425] width 48 height 50
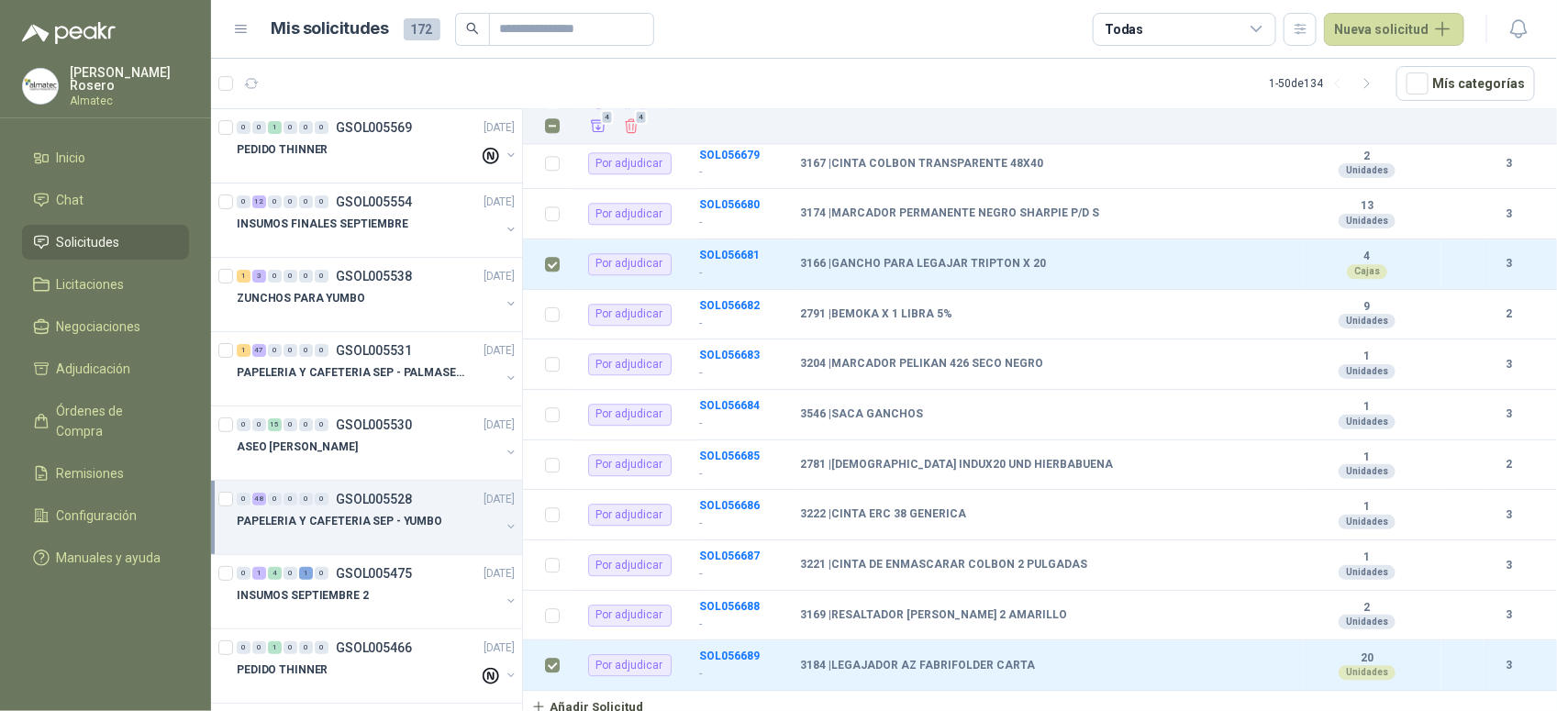
scroll to position [171, 0]
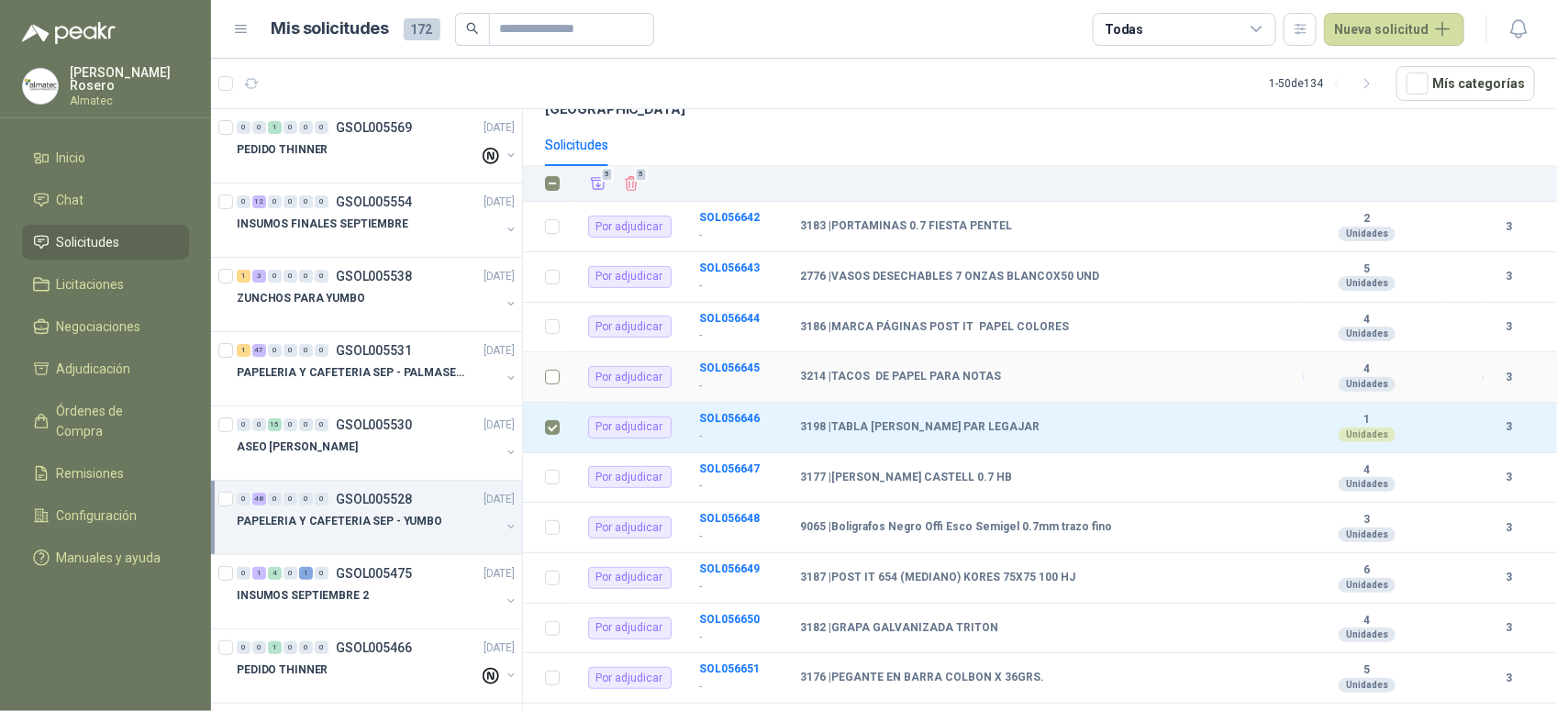
click at [560, 361] on td at bounding box center [547, 377] width 48 height 50
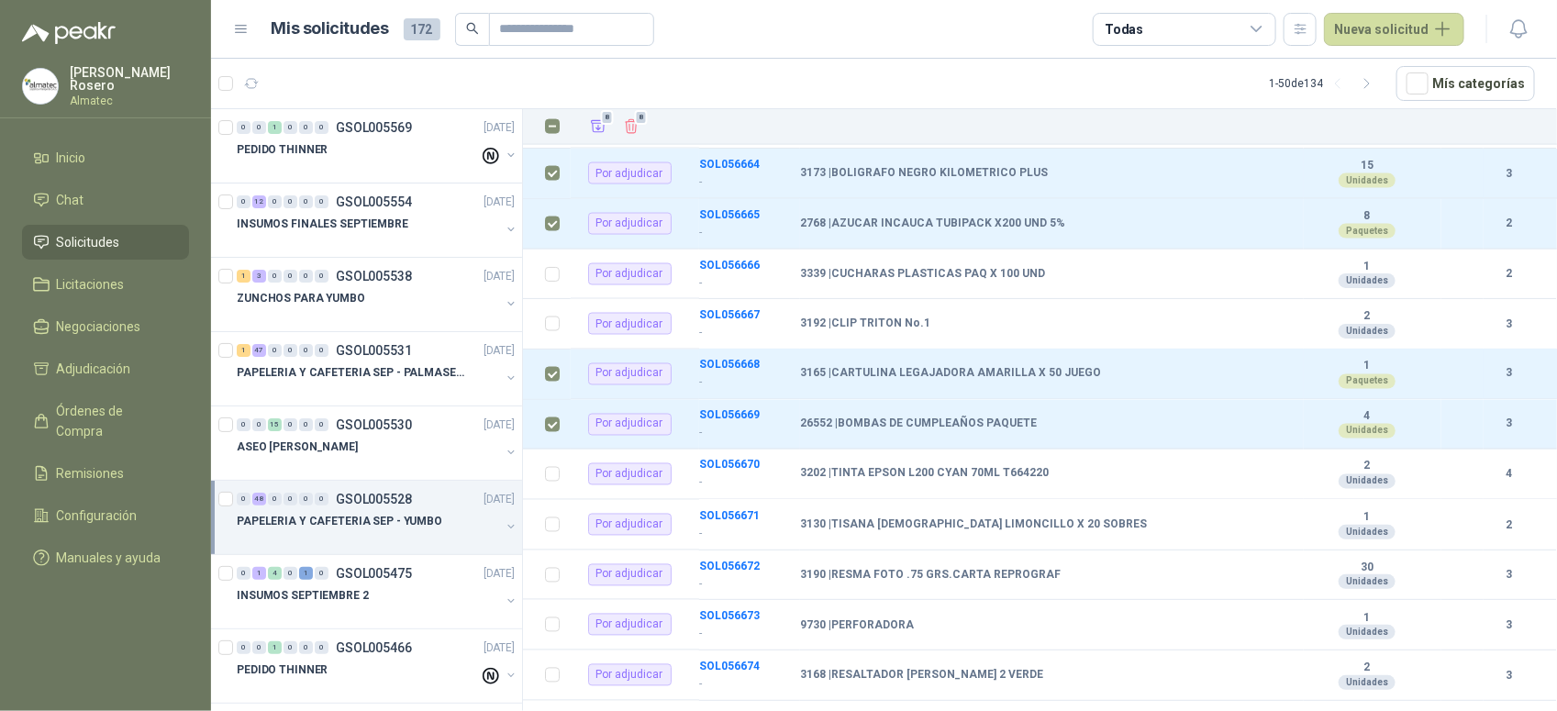
scroll to position [523, 0]
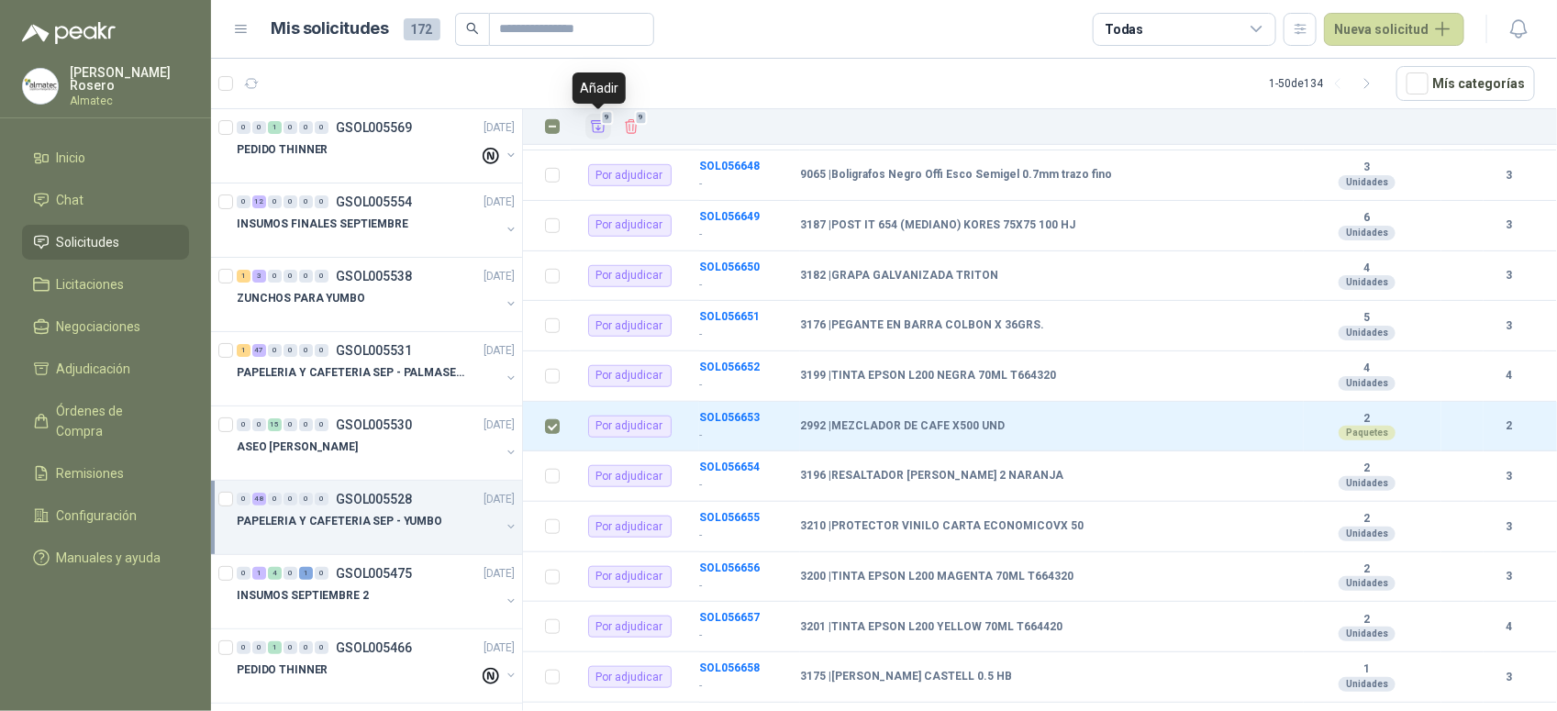
click at [593, 135] on icon "Añadir" at bounding box center [598, 126] width 17 height 17
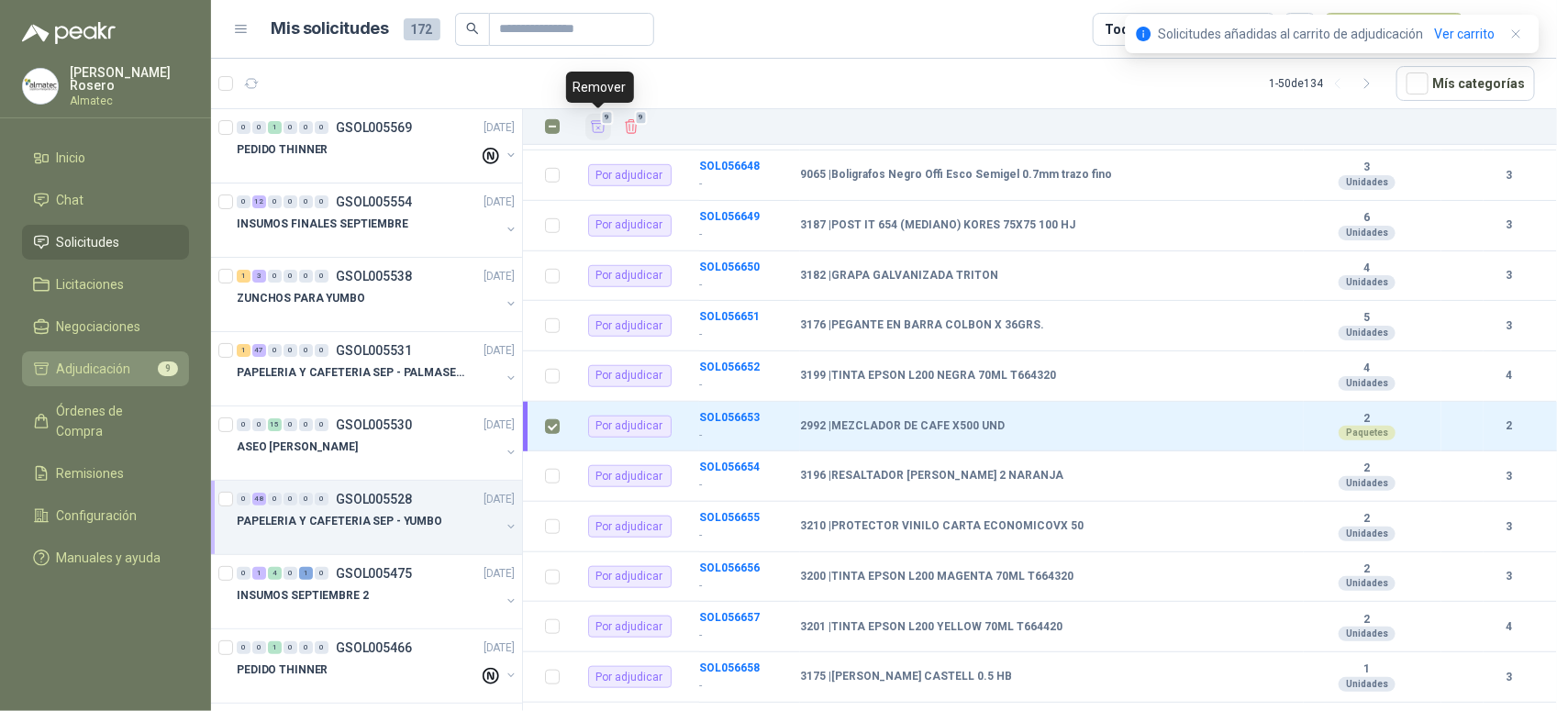
click at [117, 359] on span "Adjudicación" at bounding box center [94, 369] width 74 height 20
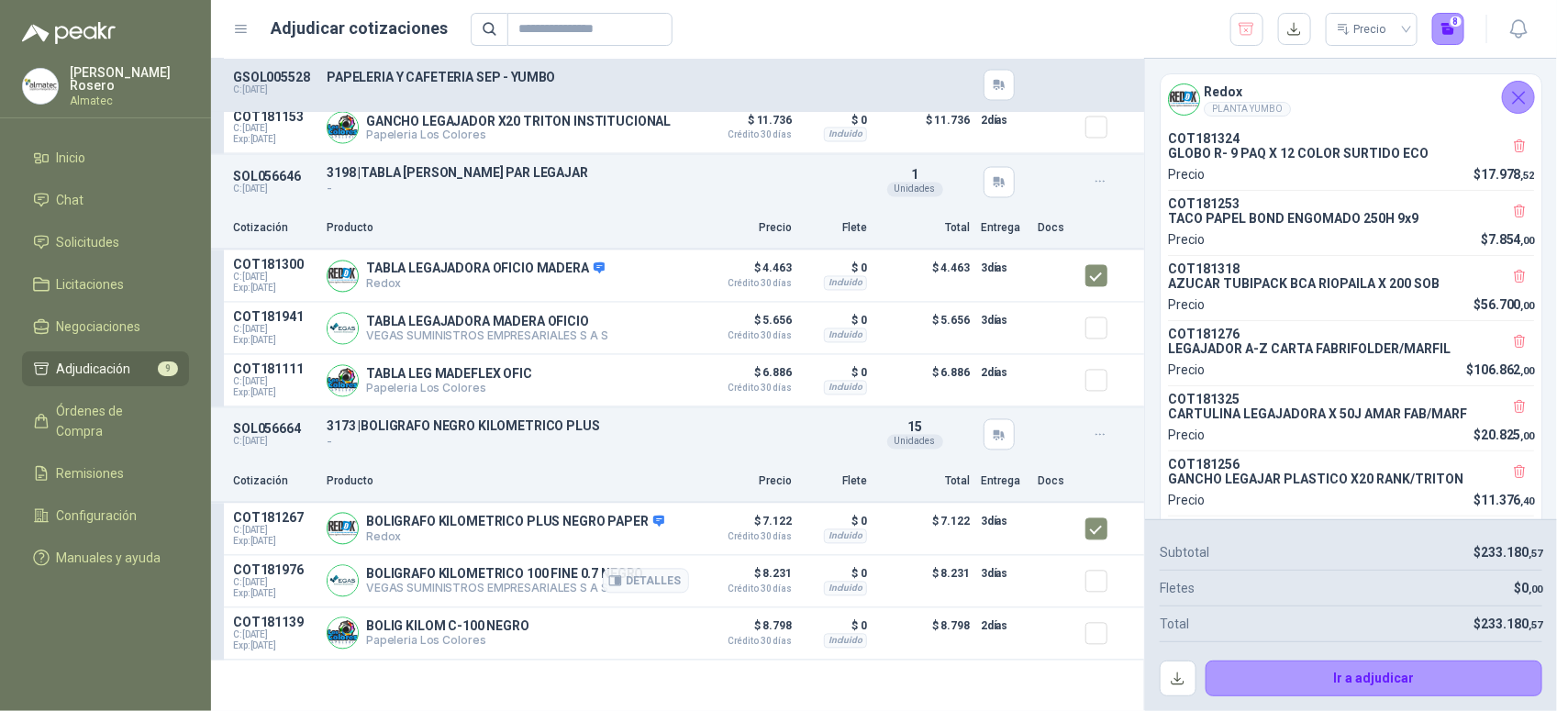
scroll to position [1661, 0]
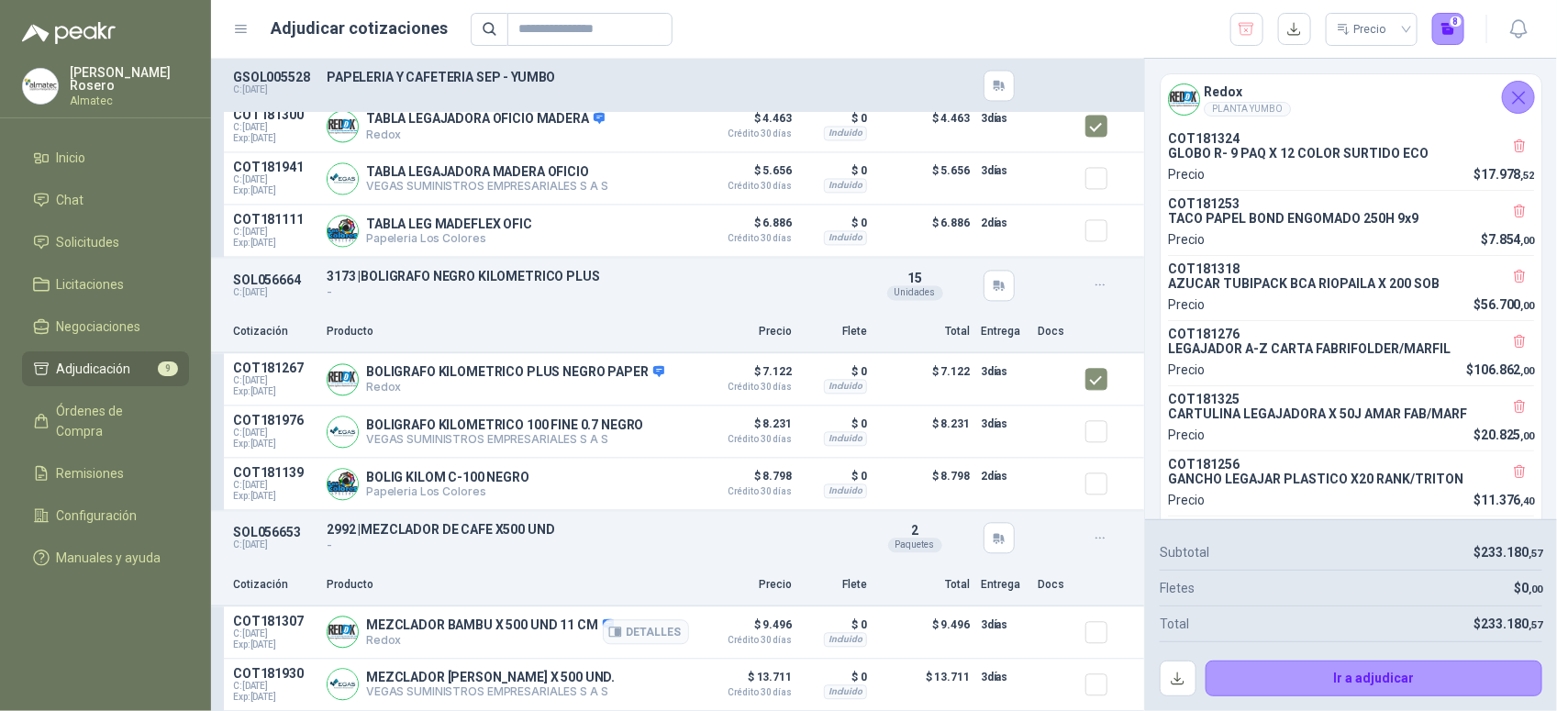
click at [1094, 629] on div at bounding box center [1103, 632] width 37 height 37
click at [628, 635] on button "Detalles" at bounding box center [646, 631] width 86 height 25
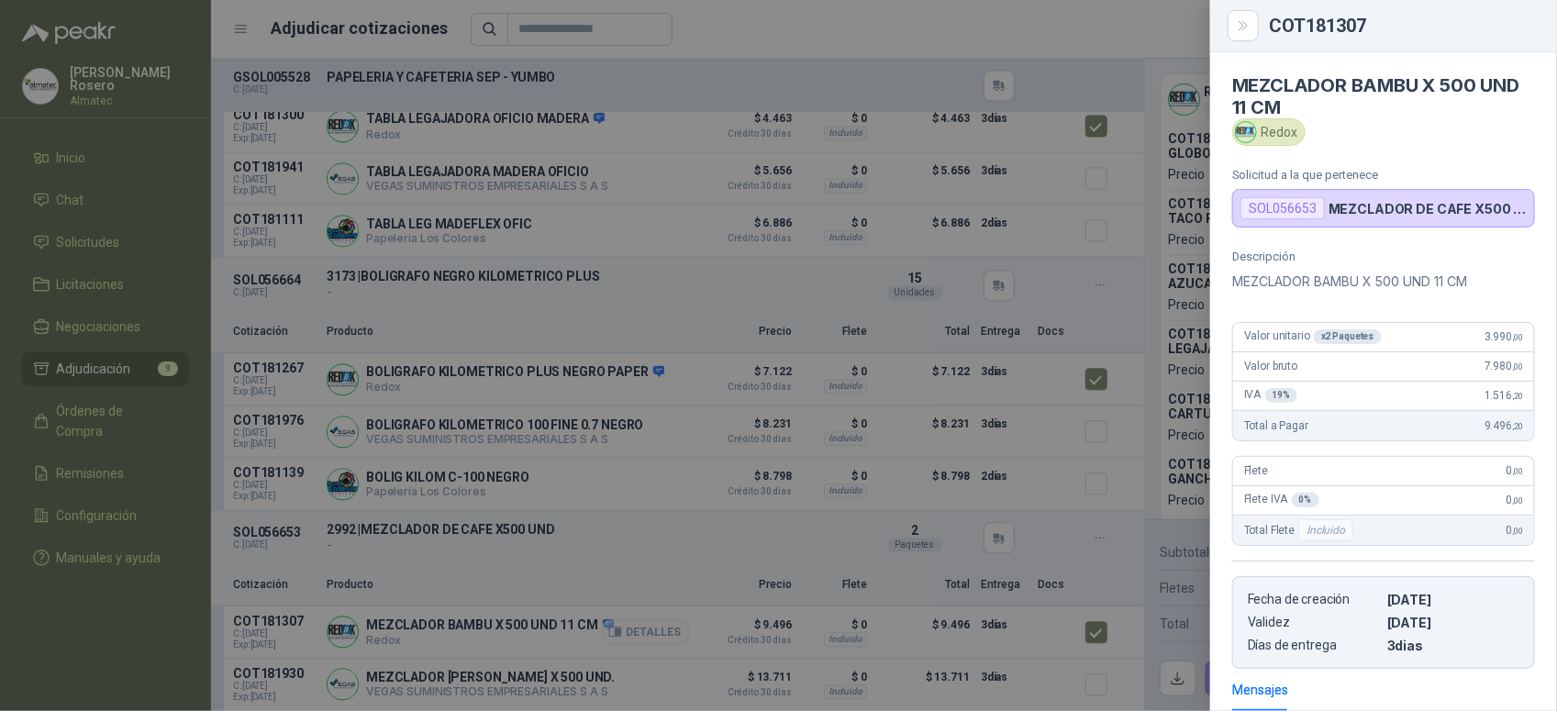
scroll to position [260, 0]
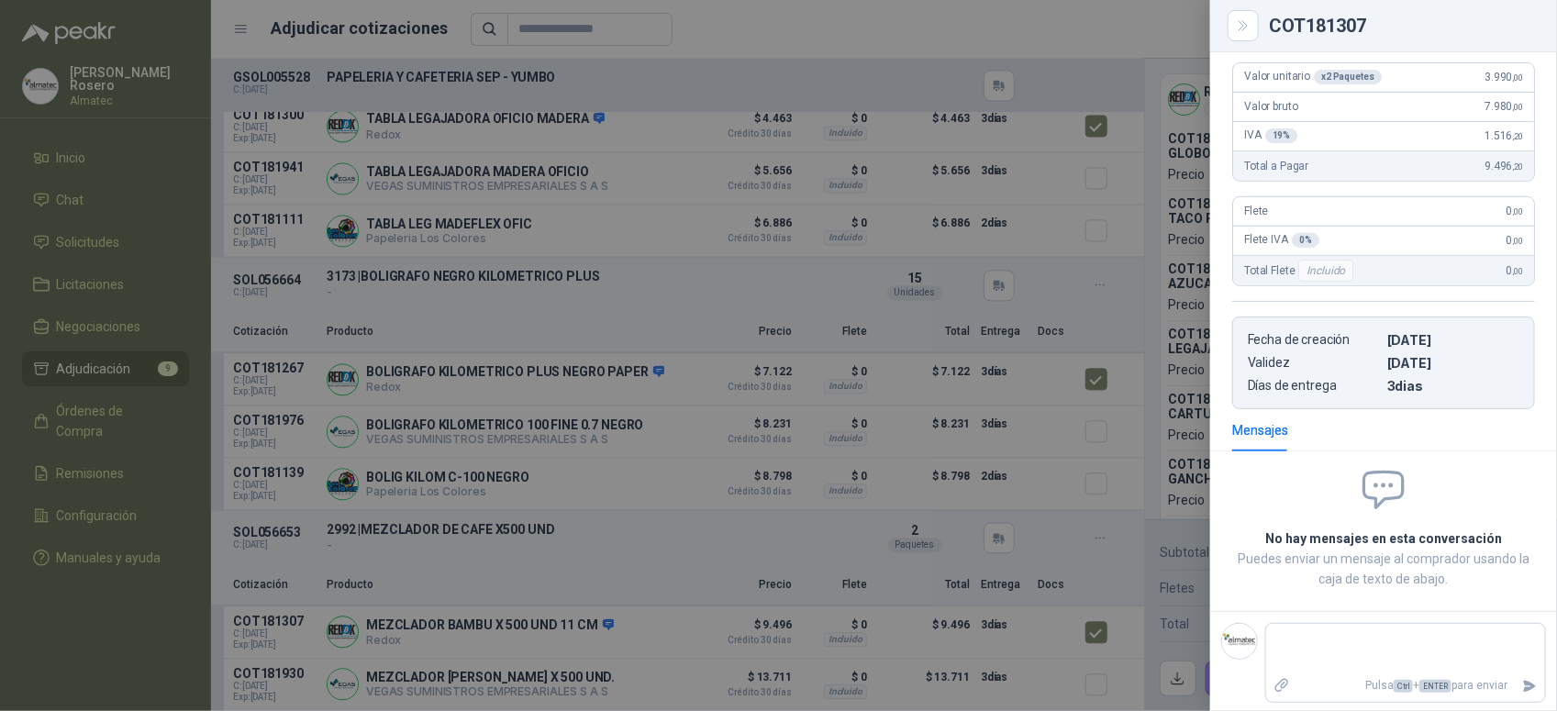
click at [754, 584] on div at bounding box center [778, 355] width 1557 height 711
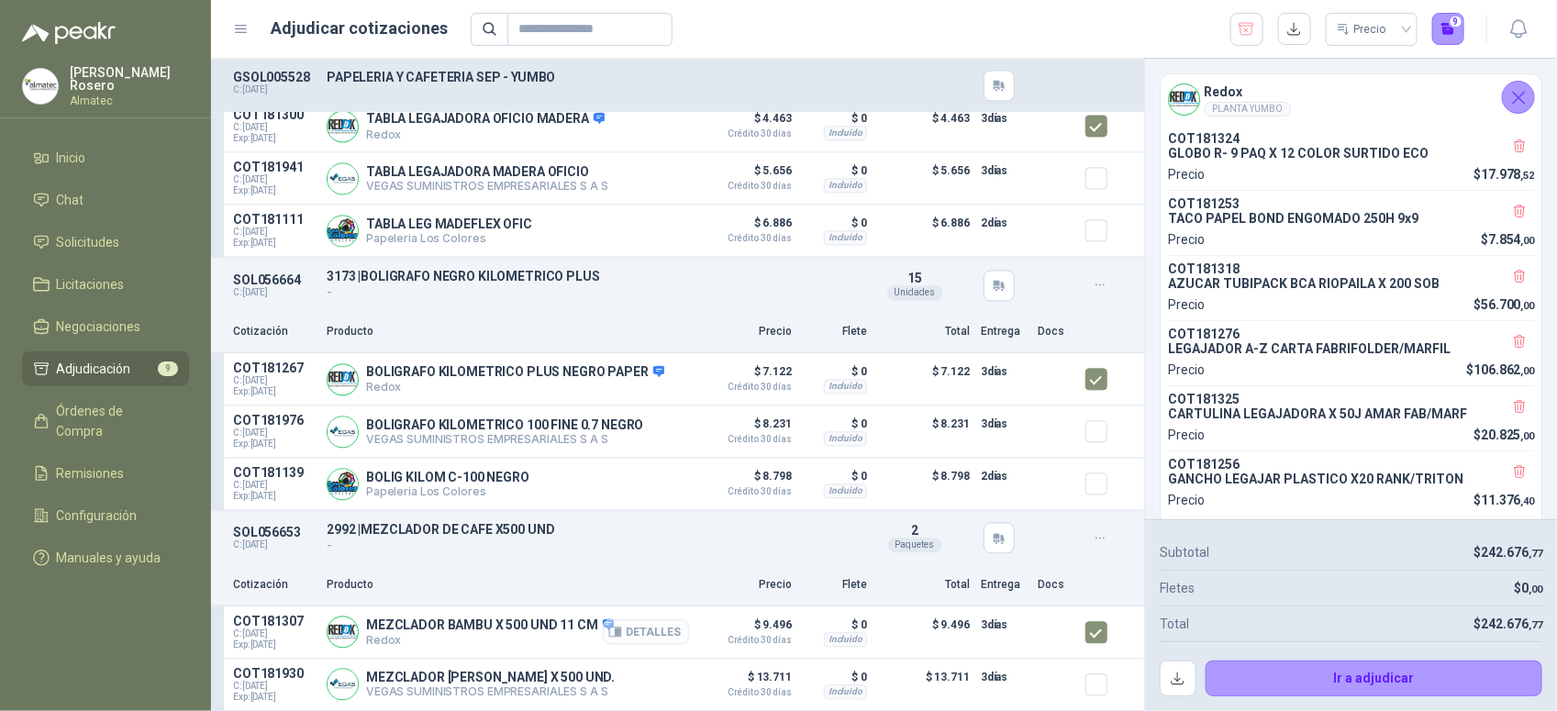
click at [645, 630] on button "Detalles" at bounding box center [646, 631] width 86 height 25
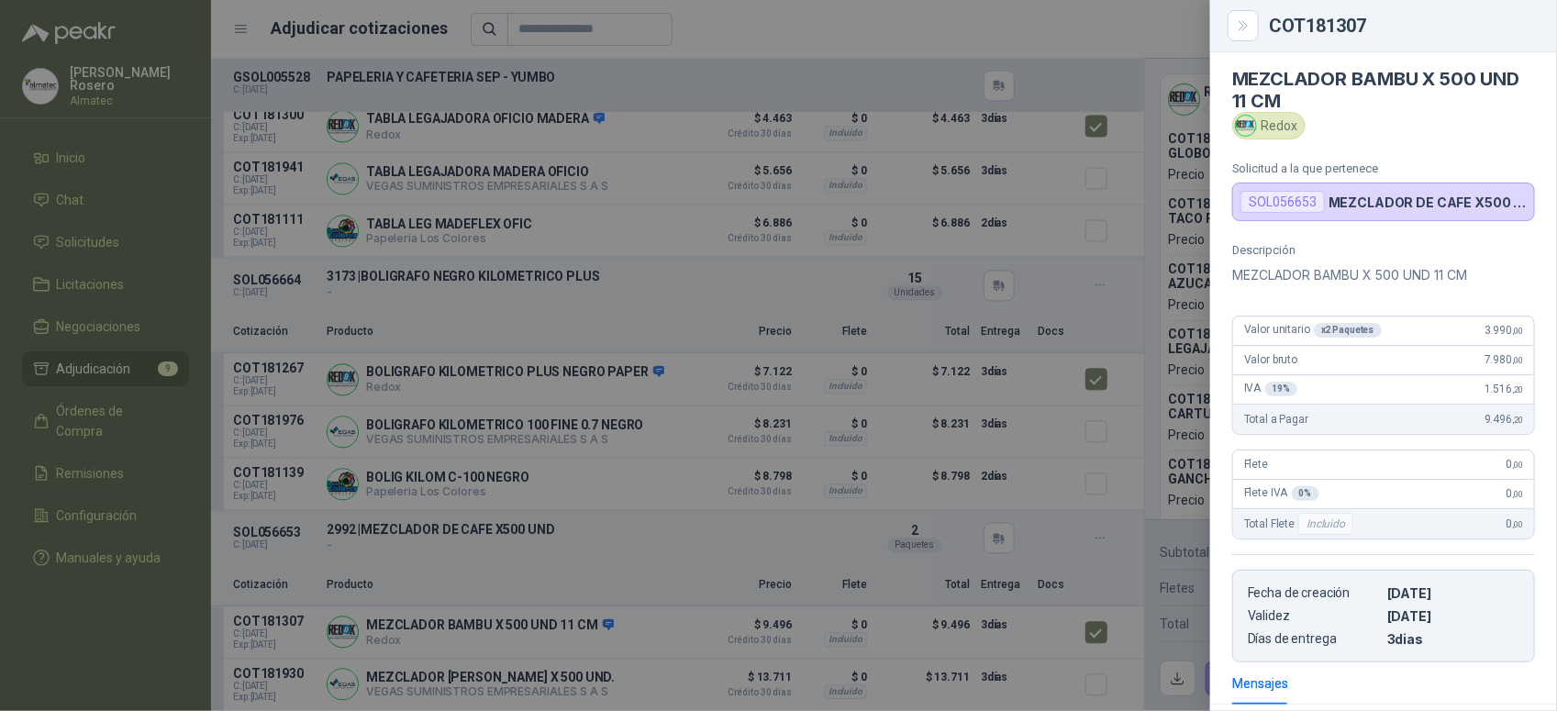
scroll to position [0, 0]
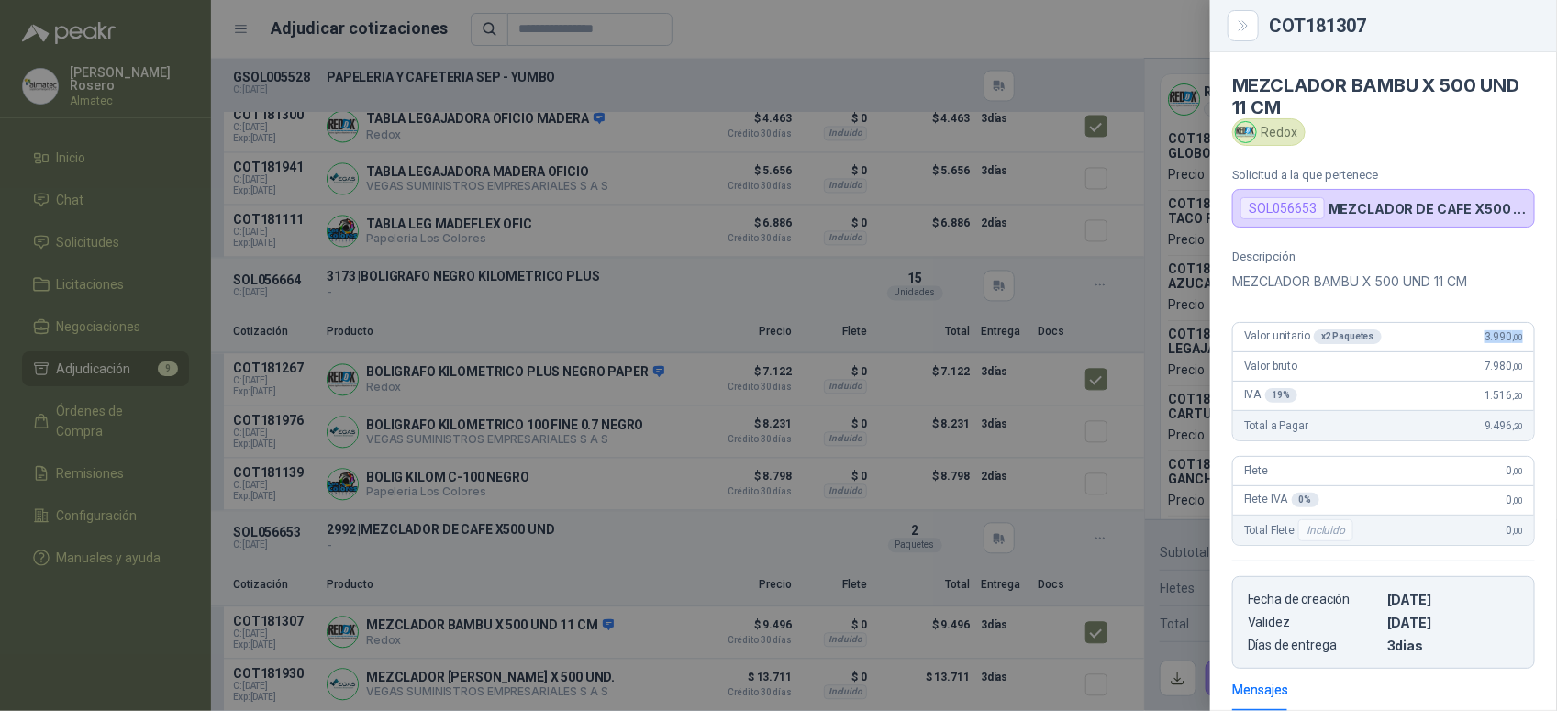
drag, startPoint x: 1471, startPoint y: 339, endPoint x: 1526, endPoint y: 340, distance: 55.1
click at [1526, 340] on div "Descripción MEZCLADOR BAMBU X 500 UND 11 CM Valor unitario x 2 Paquetes 3.990 ,…" at bounding box center [1383, 459] width 347 height 419
copy span "3.990 ,00"
click at [1149, 450] on div at bounding box center [778, 355] width 1557 height 711
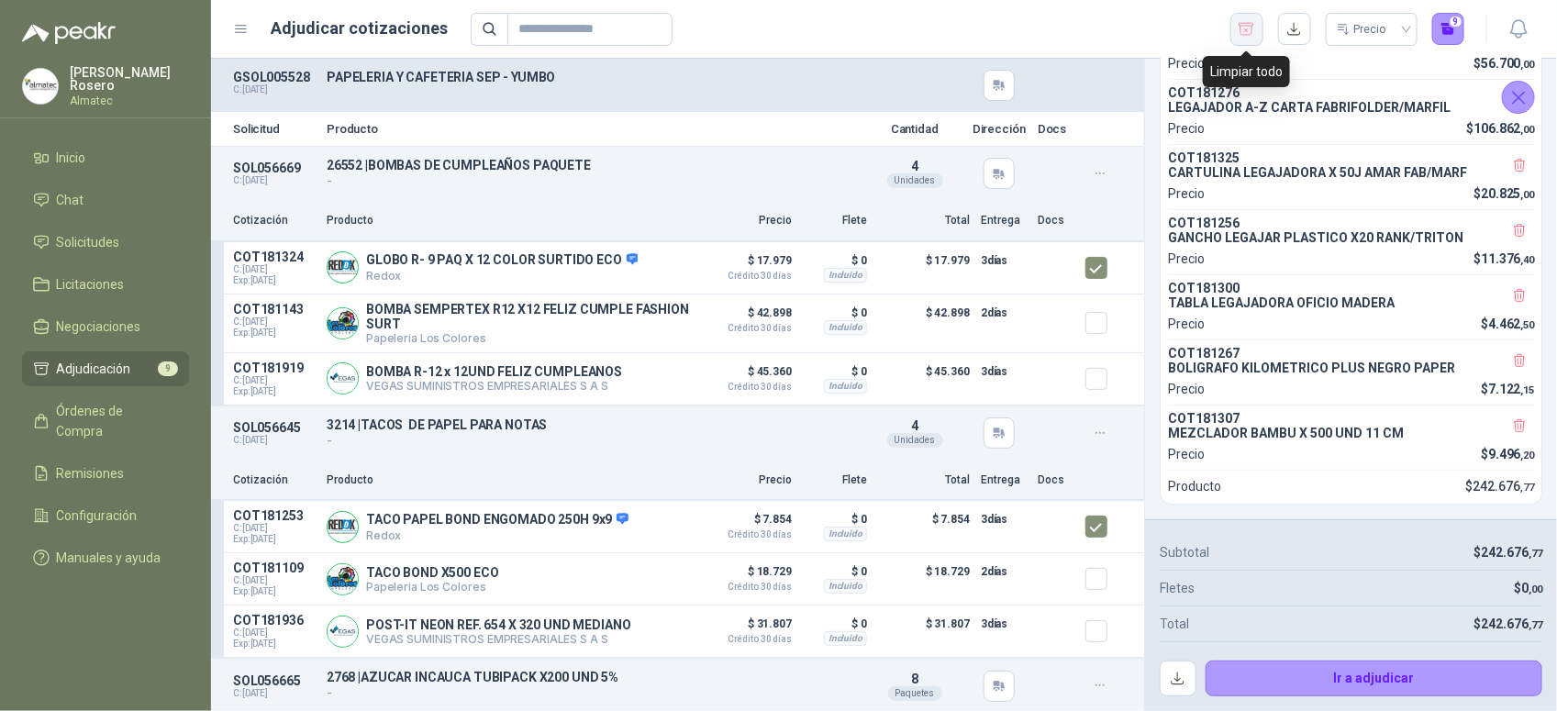
click at [1260, 29] on button "button" at bounding box center [1246, 29] width 33 height 33
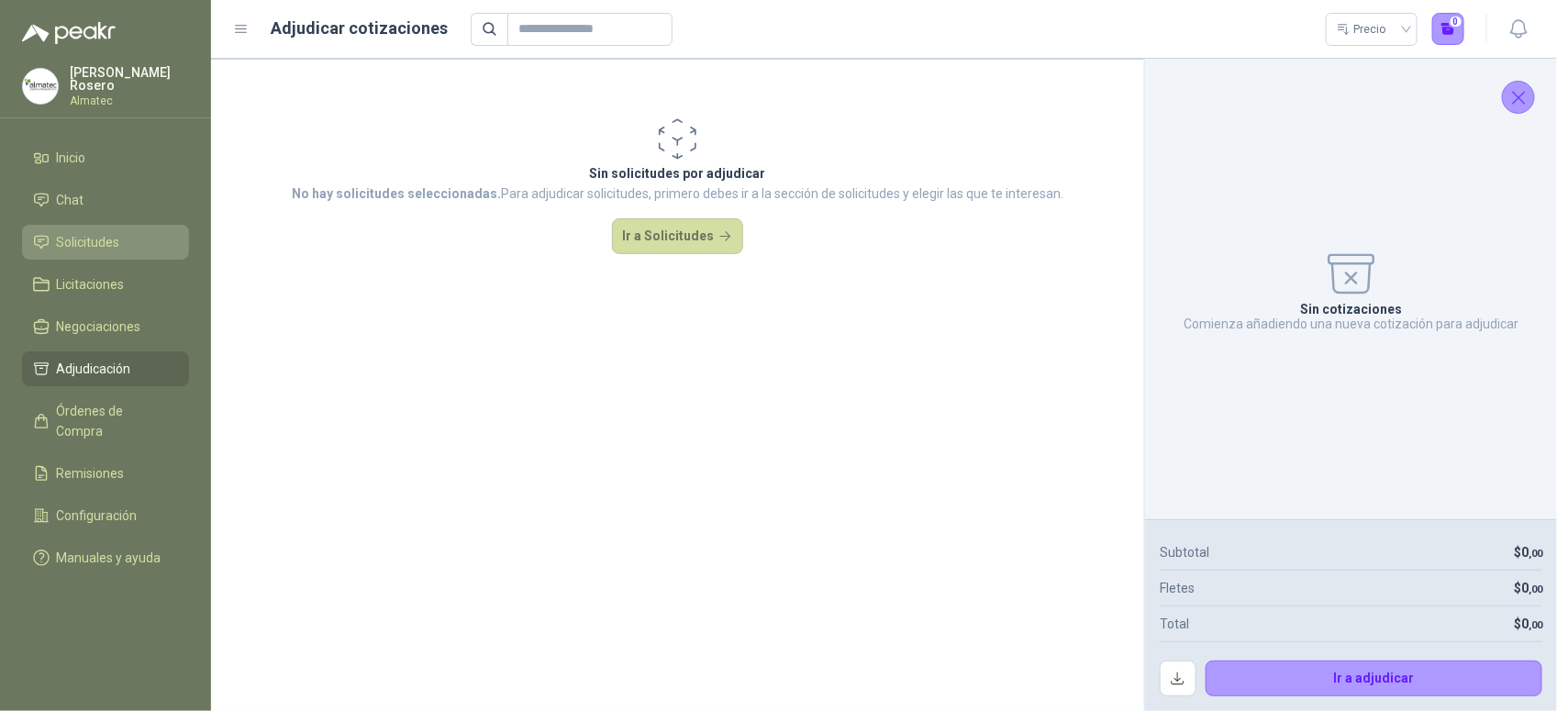
click at [125, 240] on li "Solicitudes" at bounding box center [105, 242] width 145 height 20
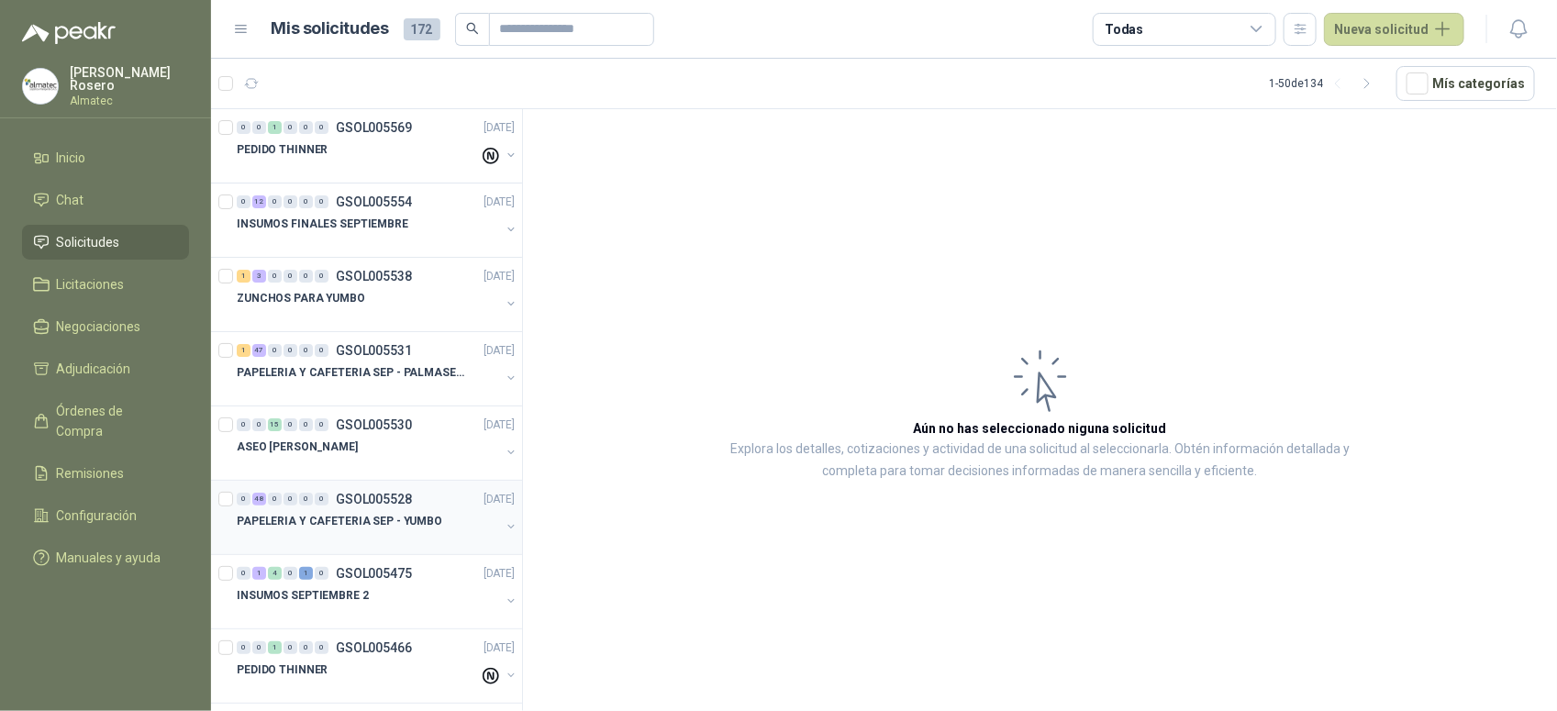
click at [409, 515] on p "PAPELERIA Y CAFETERIA SEP - YUMBO" at bounding box center [340, 521] width 206 height 17
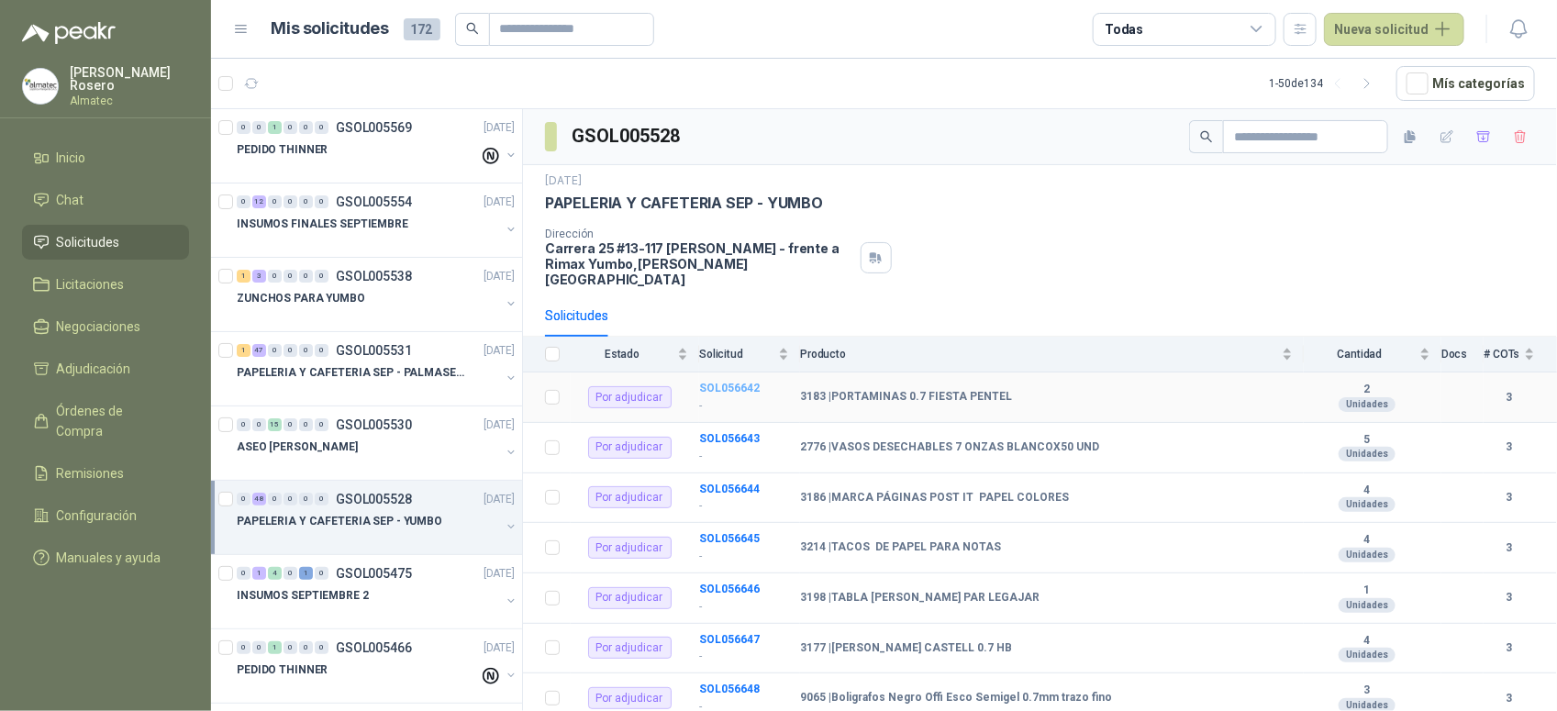
click at [718, 382] on b "SOL056642" at bounding box center [729, 388] width 61 height 13
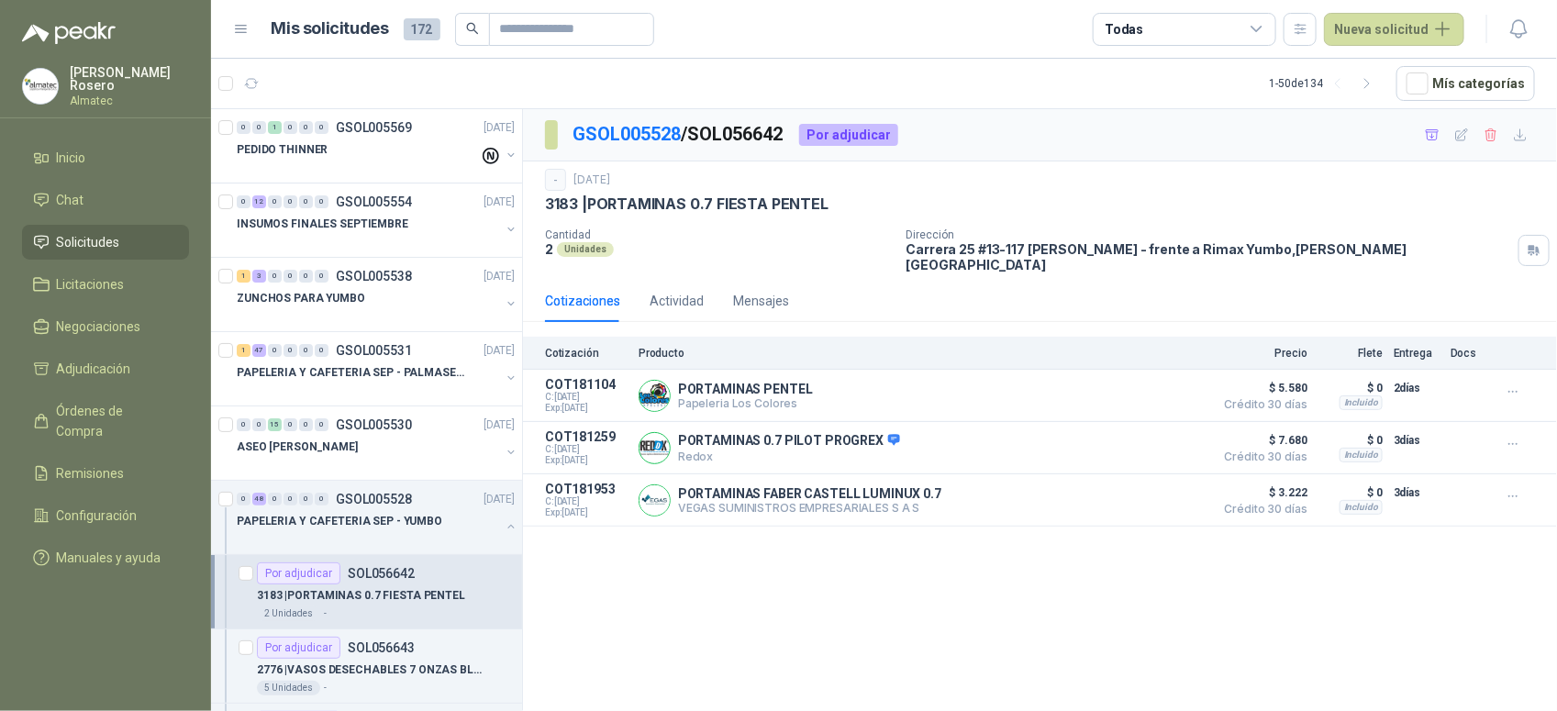
click at [369, 607] on div "2 Unidades -" at bounding box center [386, 613] width 258 height 15
click at [369, 496] on p "GSOL005528" at bounding box center [374, 499] width 76 height 13
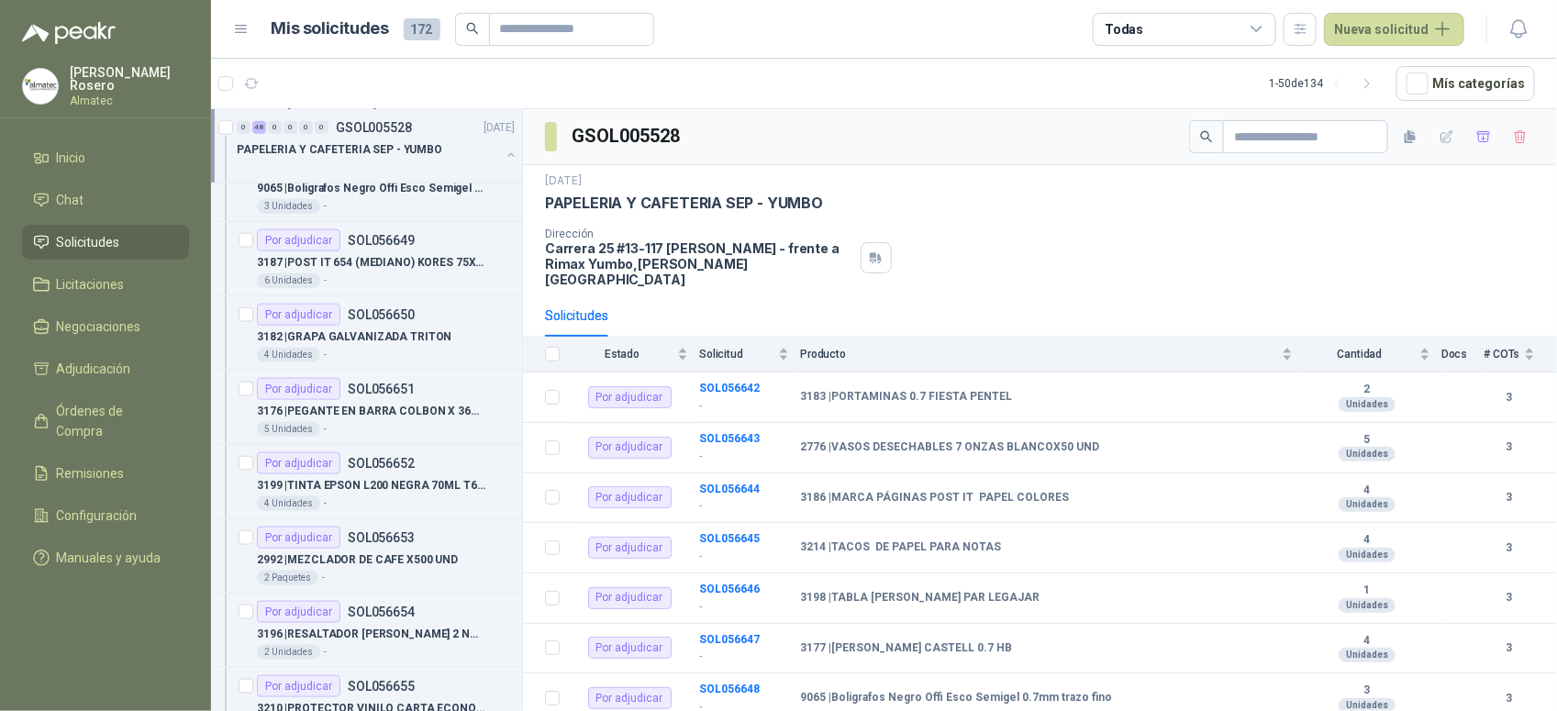
scroll to position [422, 0]
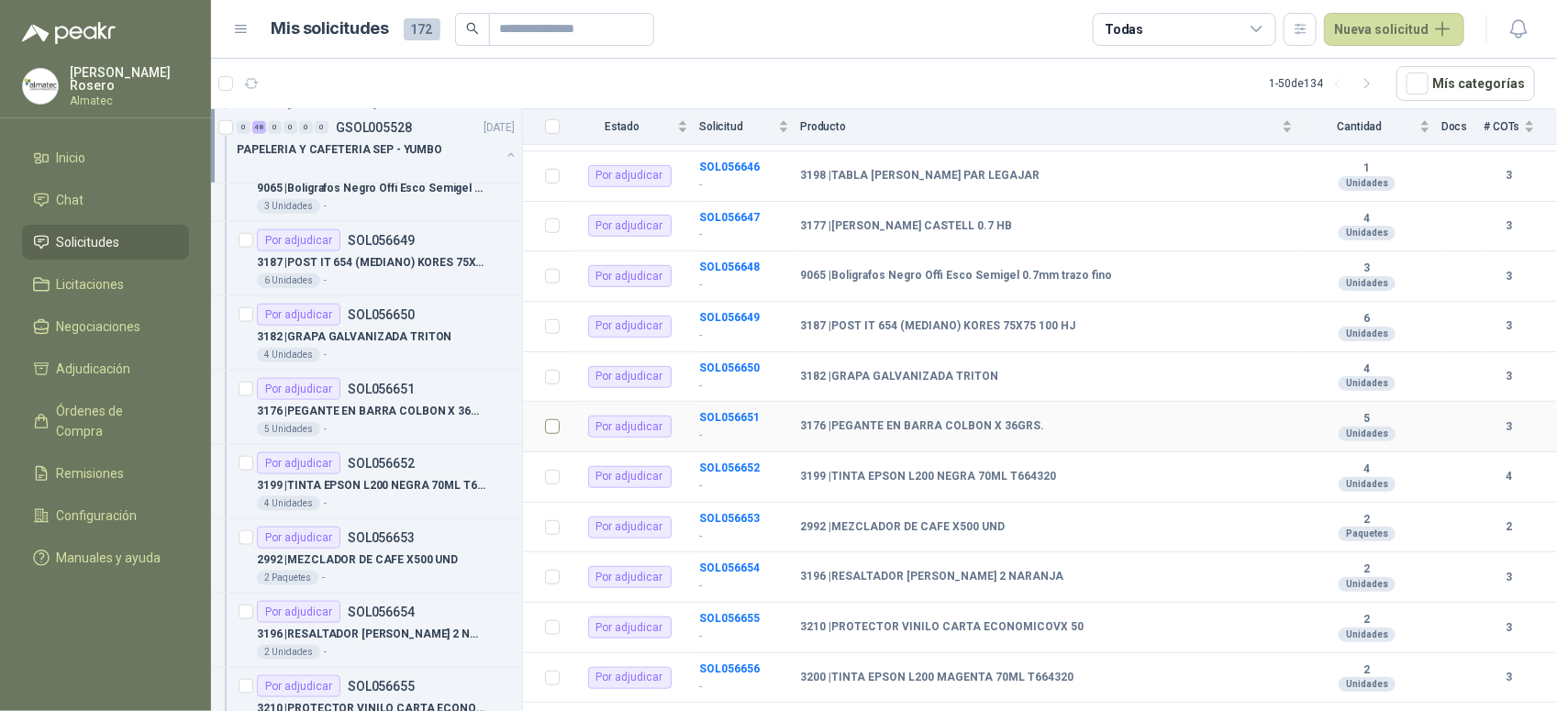
click at [562, 416] on td at bounding box center [547, 427] width 48 height 50
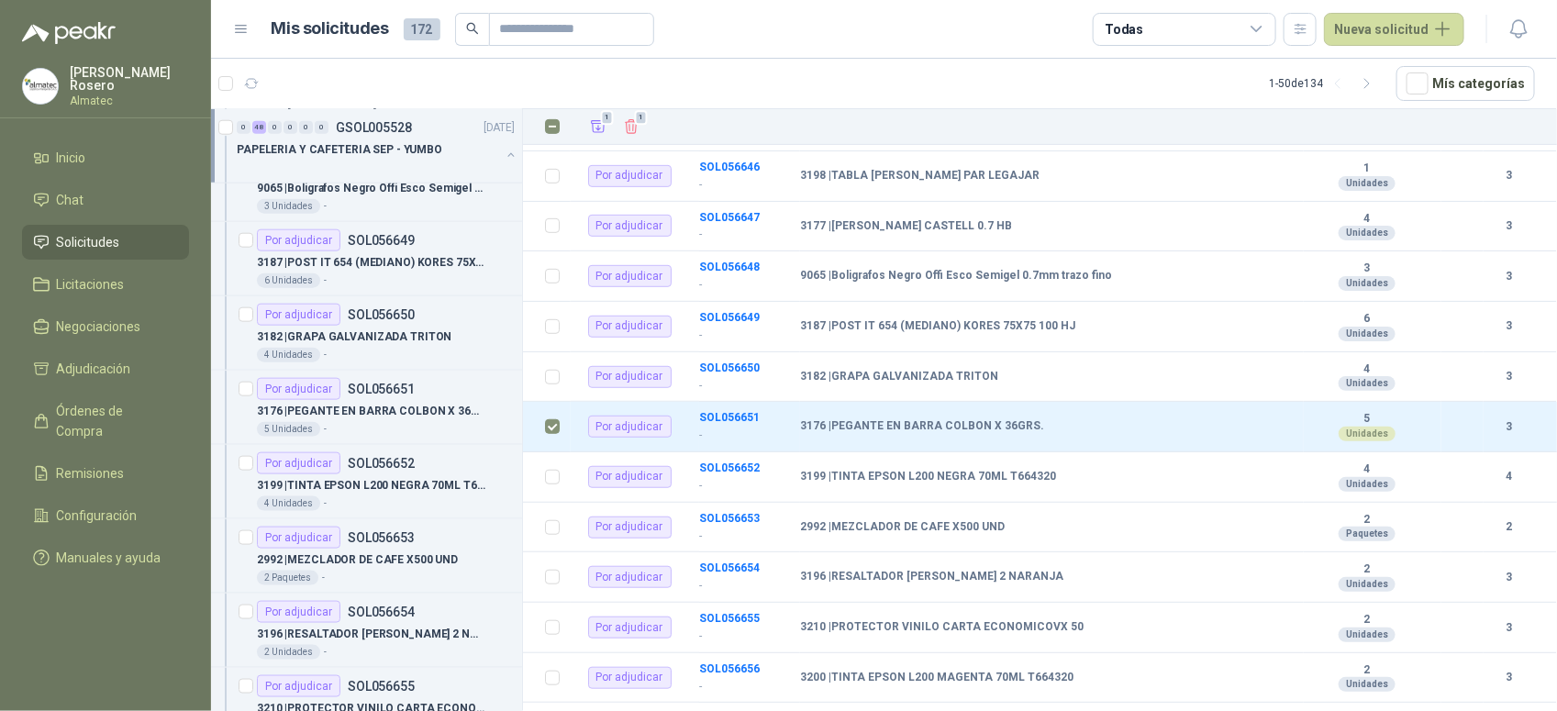
click at [504, 158] on button "button" at bounding box center [511, 155] width 15 height 15
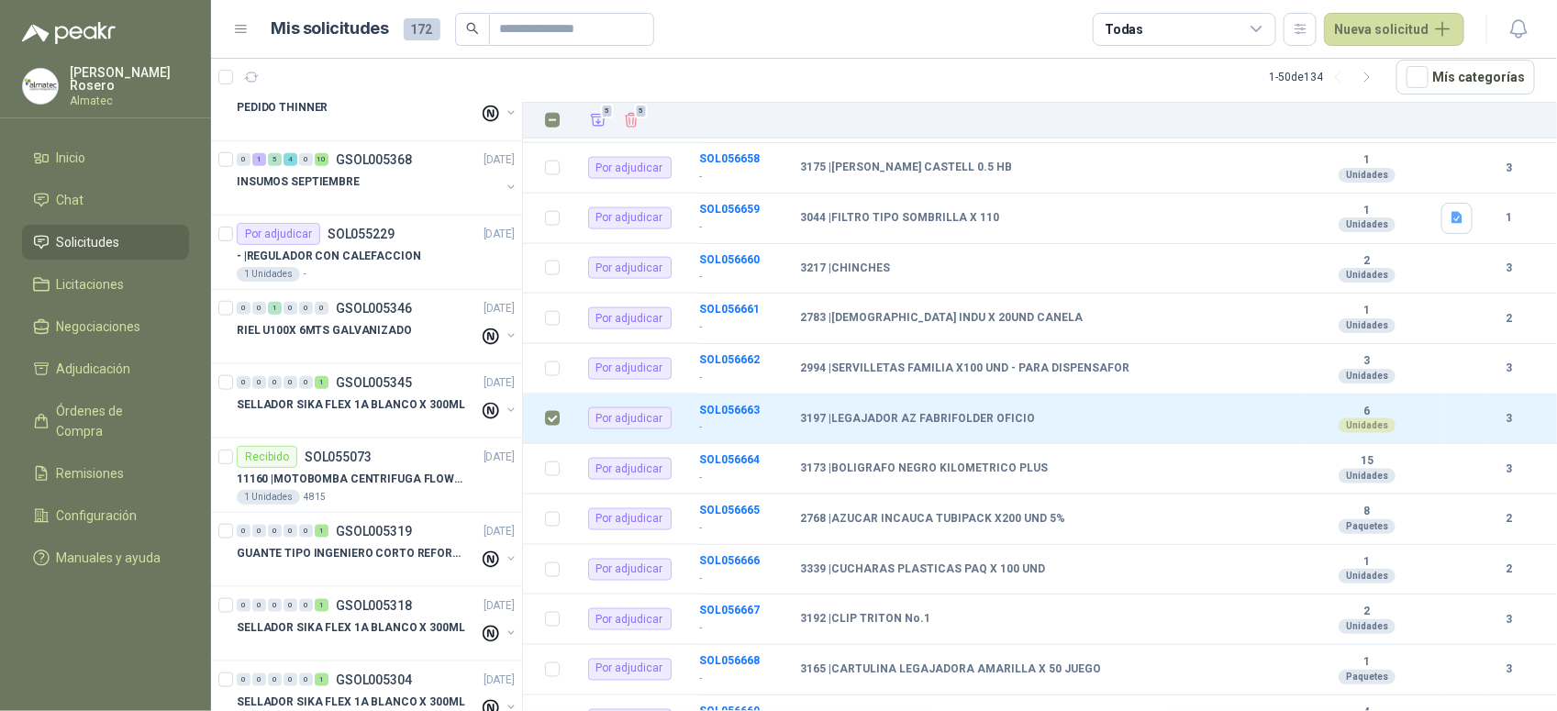
scroll to position [473, 0]
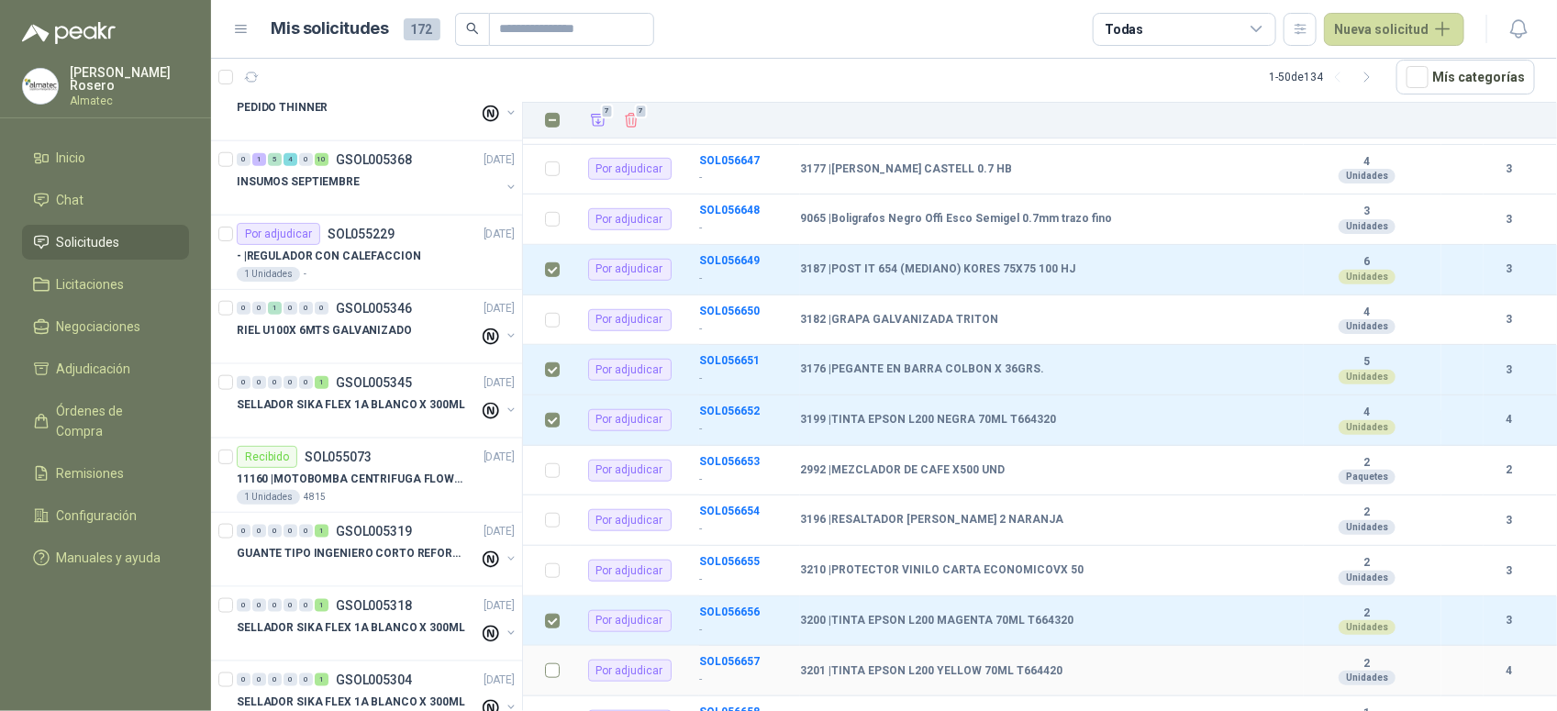
click at [549, 661] on label at bounding box center [552, 671] width 15 height 20
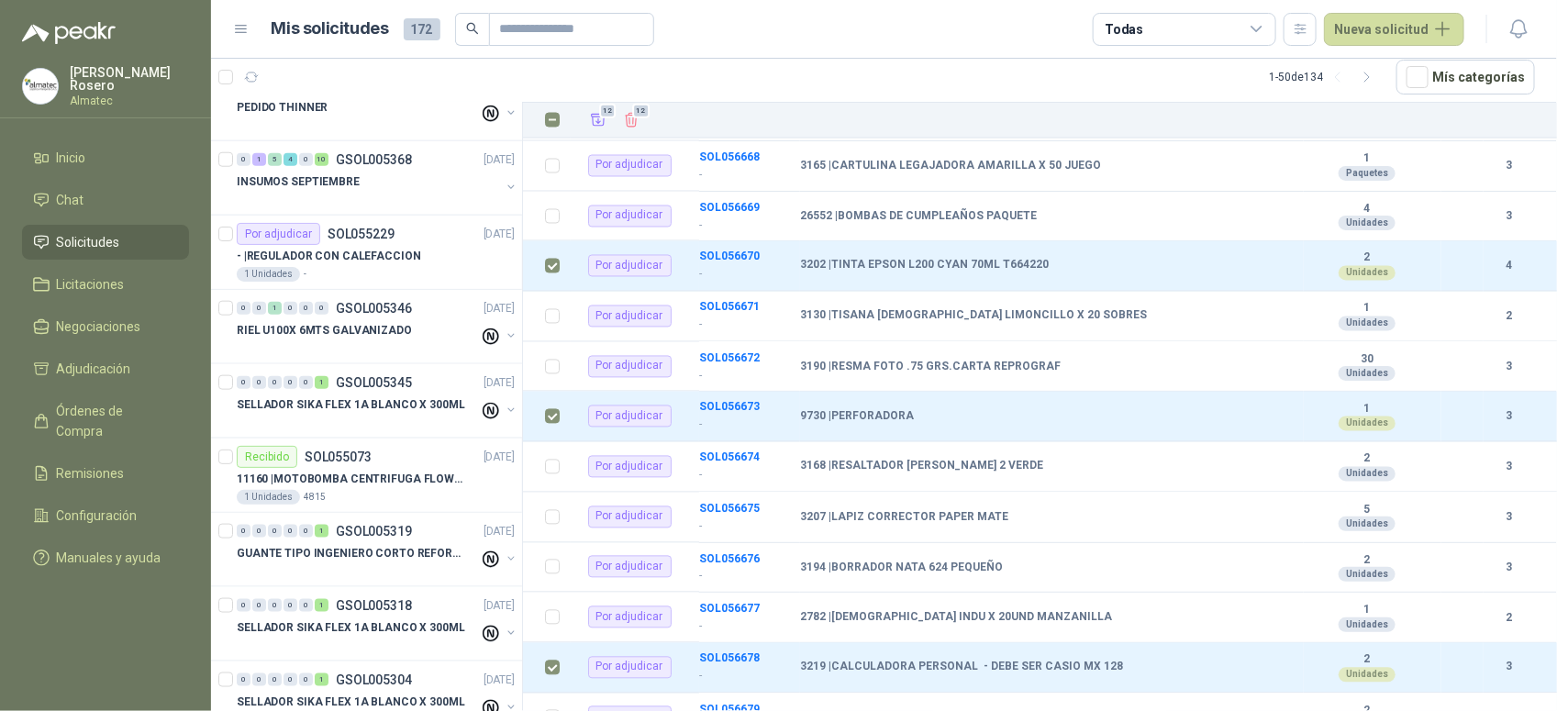
scroll to position [975, 0]
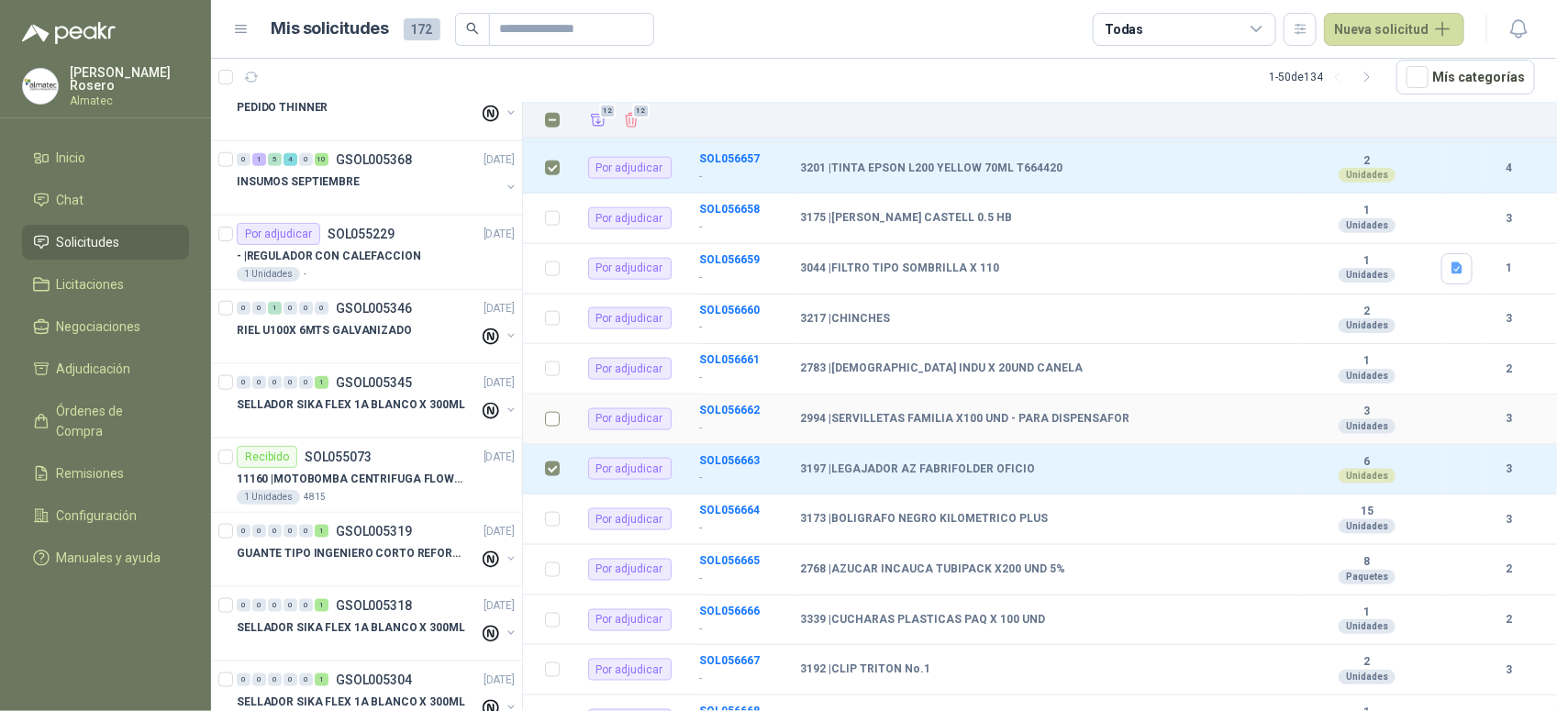
click at [551, 416] on label at bounding box center [552, 419] width 15 height 20
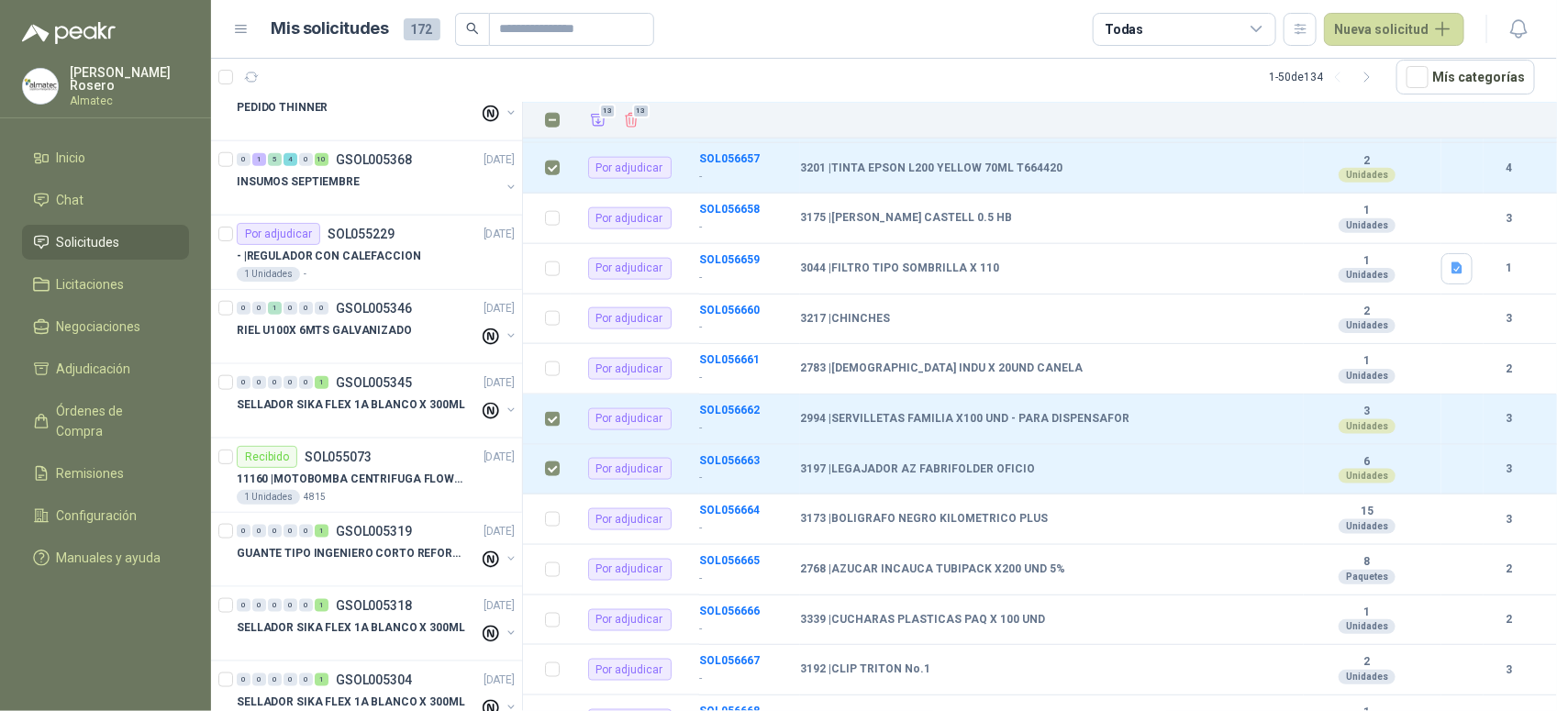
scroll to position [19, 0]
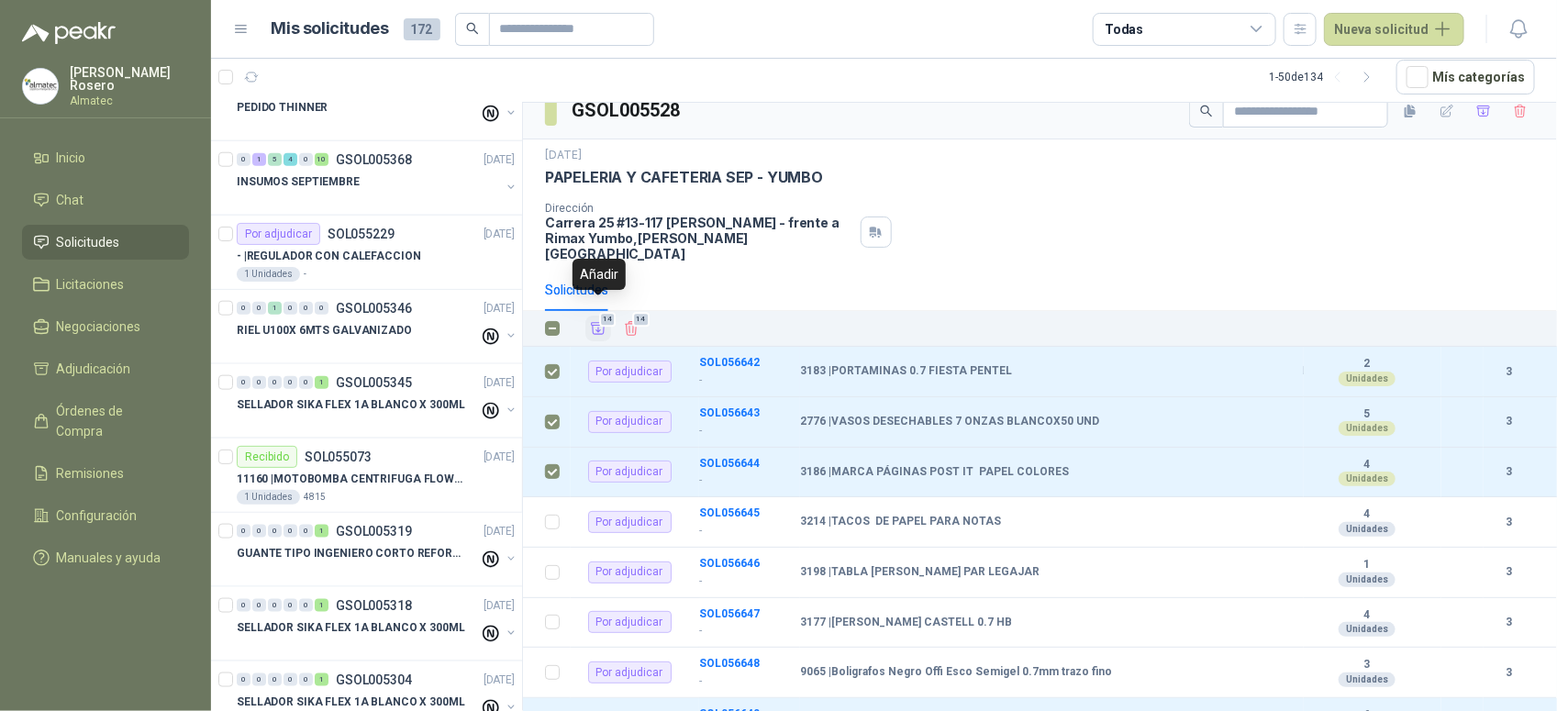
click at [596, 321] on icon "Añadir" at bounding box center [598, 328] width 17 height 17
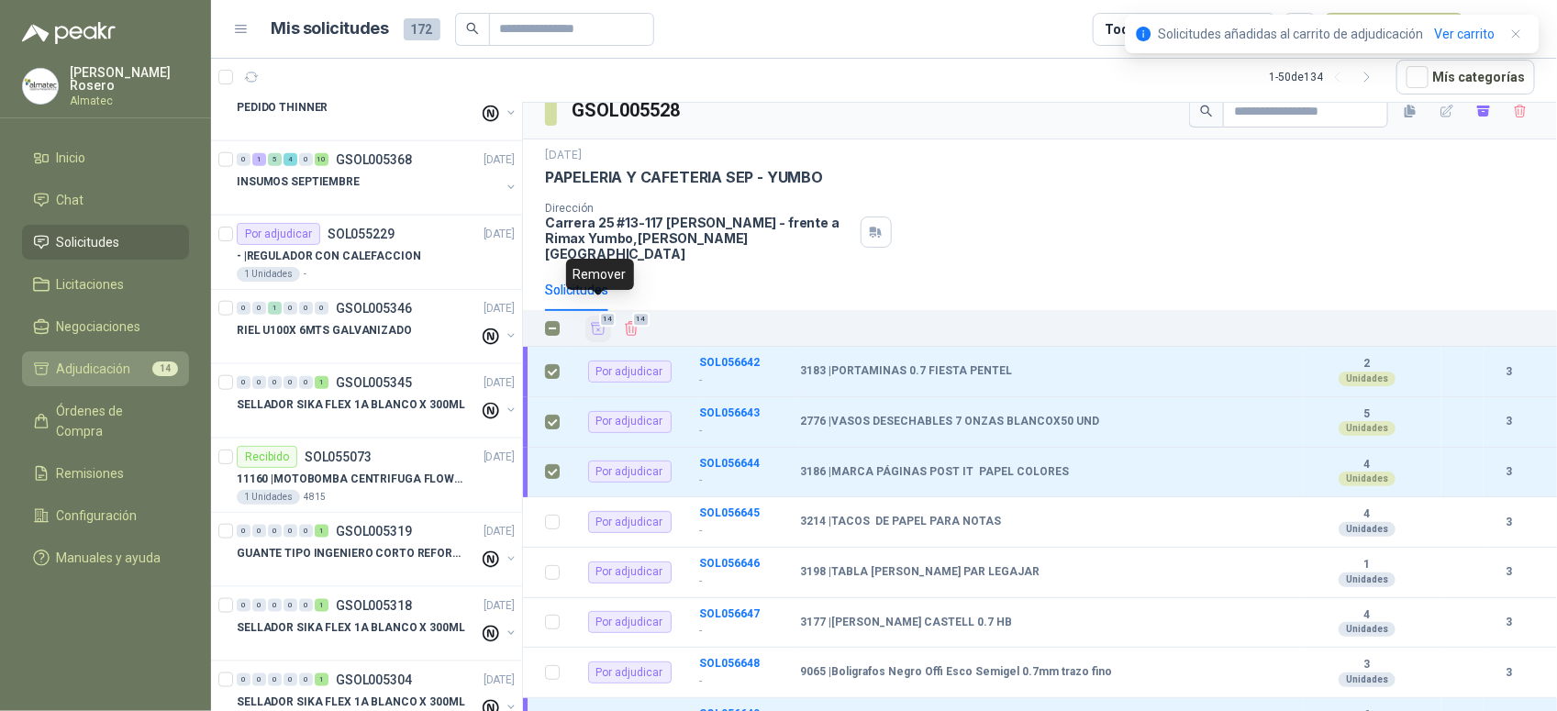
click at [130, 360] on li "Adjudicación 14" at bounding box center [105, 369] width 145 height 20
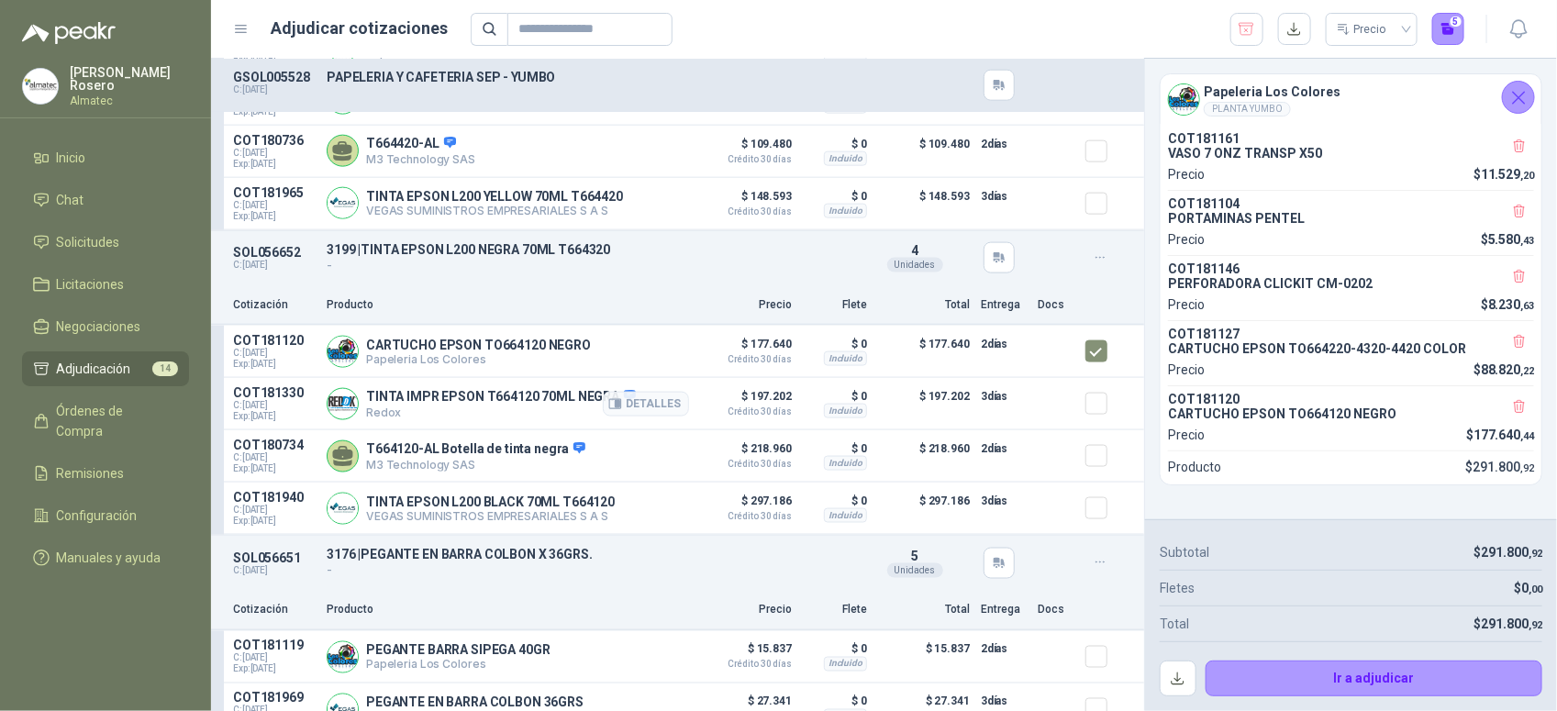
scroll to position [1147, 0]
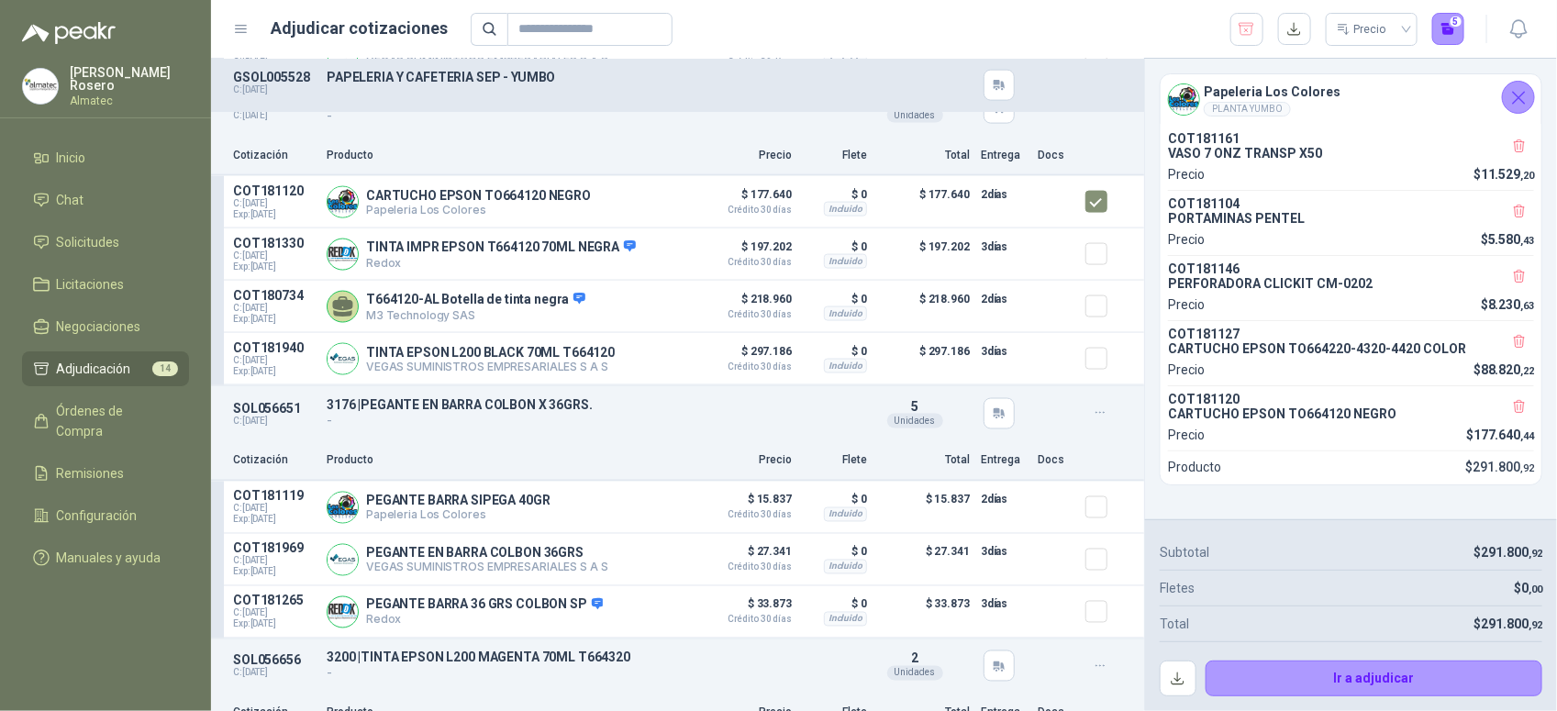
click at [1078, 493] on article "SOL056651 C: 18/09/2025 3176 | PEGANTE EN BARRA COLBON X 36GRS. - Detalles 5 U…" at bounding box center [677, 511] width 933 height 253
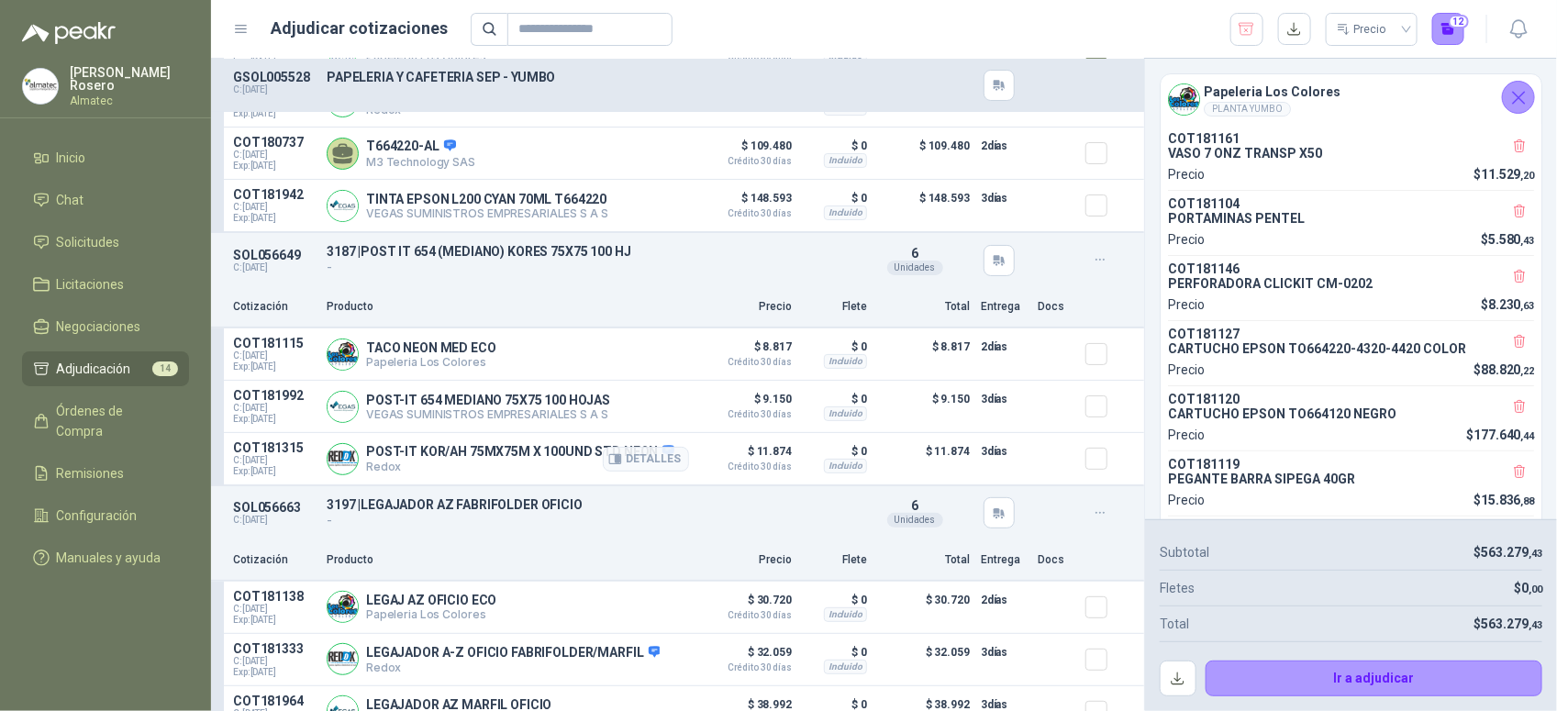
scroll to position [3211, 0]
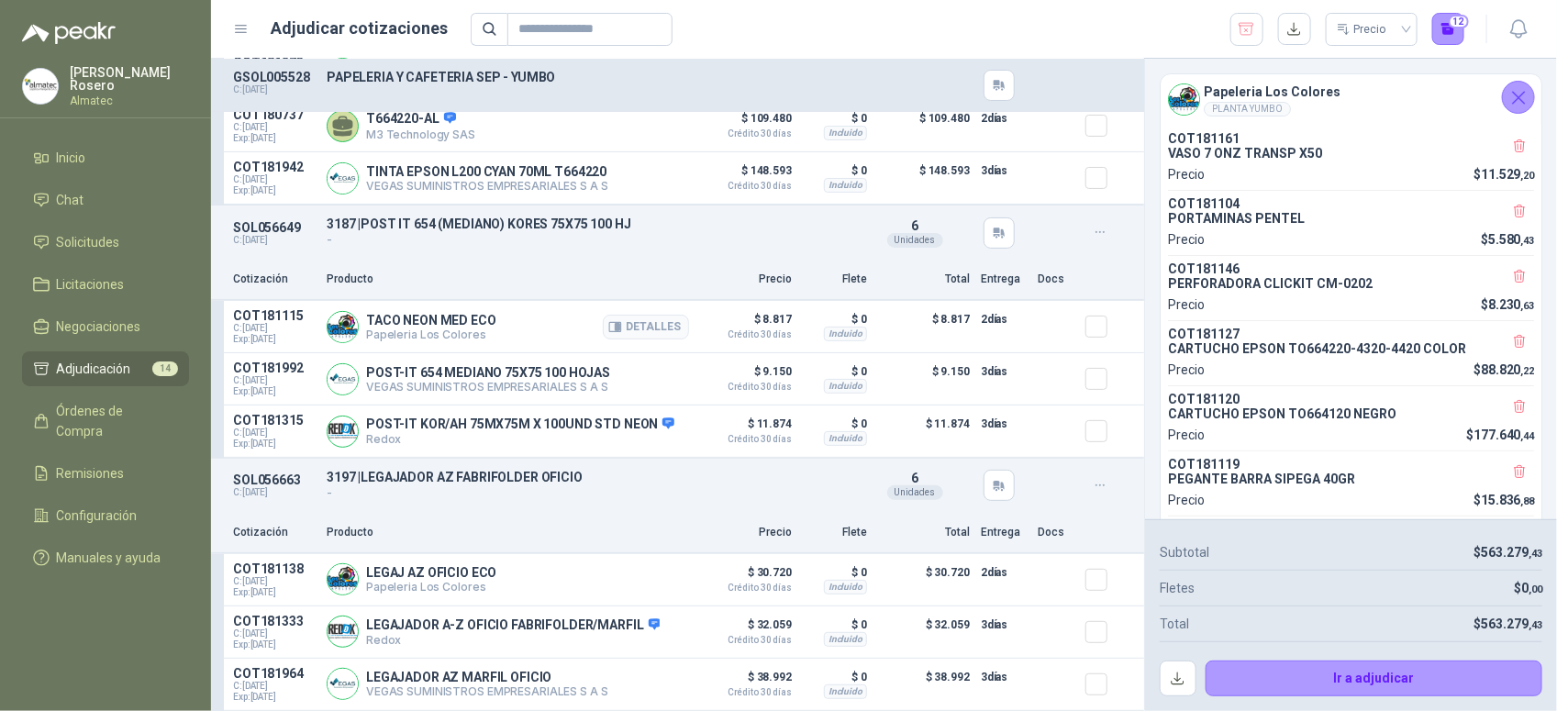
click at [1067, 328] on article "COT181115 C: 20/09/2025 Exp: 05/10/2025 TACO NEON MED ECO Papeleria Los Colores…" at bounding box center [677, 327] width 933 height 52
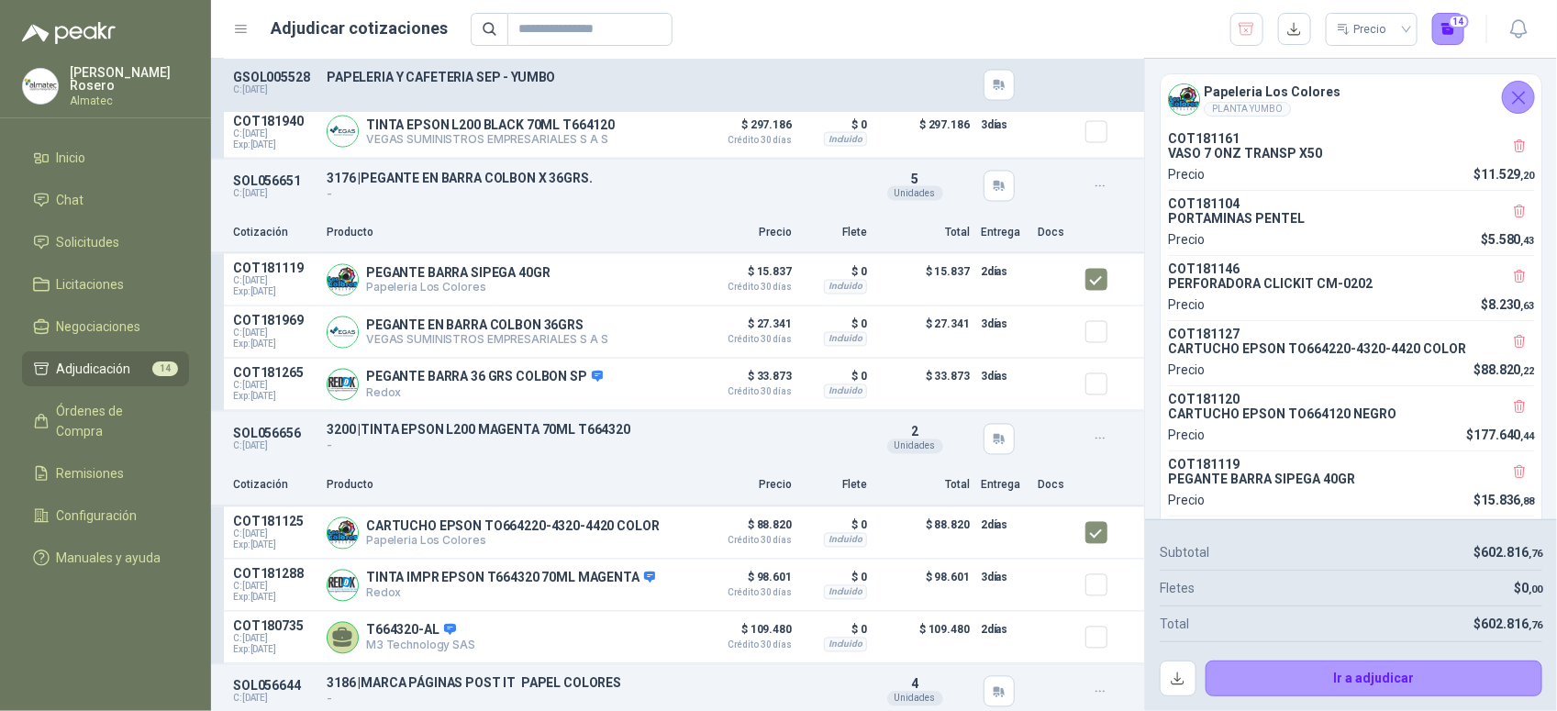
scroll to position [1266, 0]
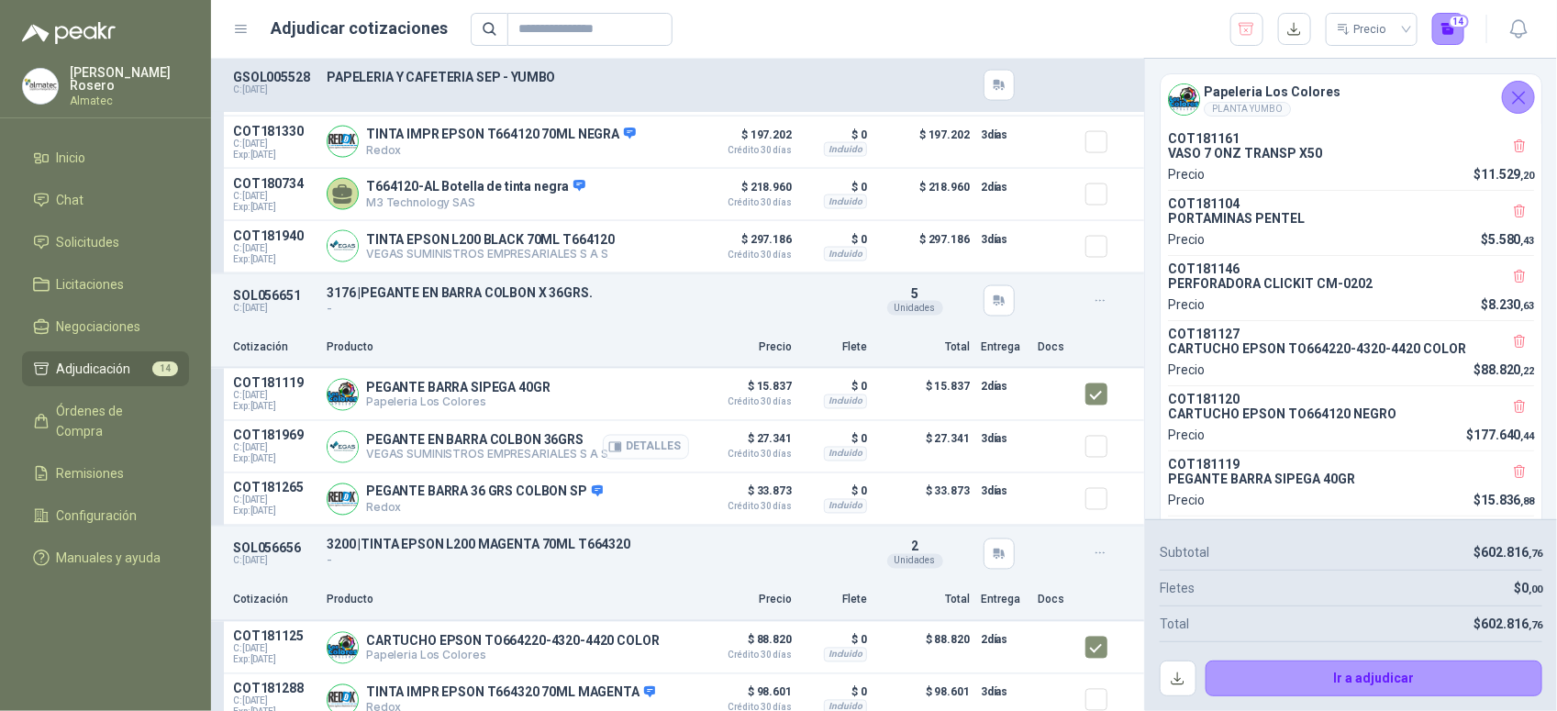
click at [656, 460] on button "Detalles" at bounding box center [646, 447] width 86 height 25
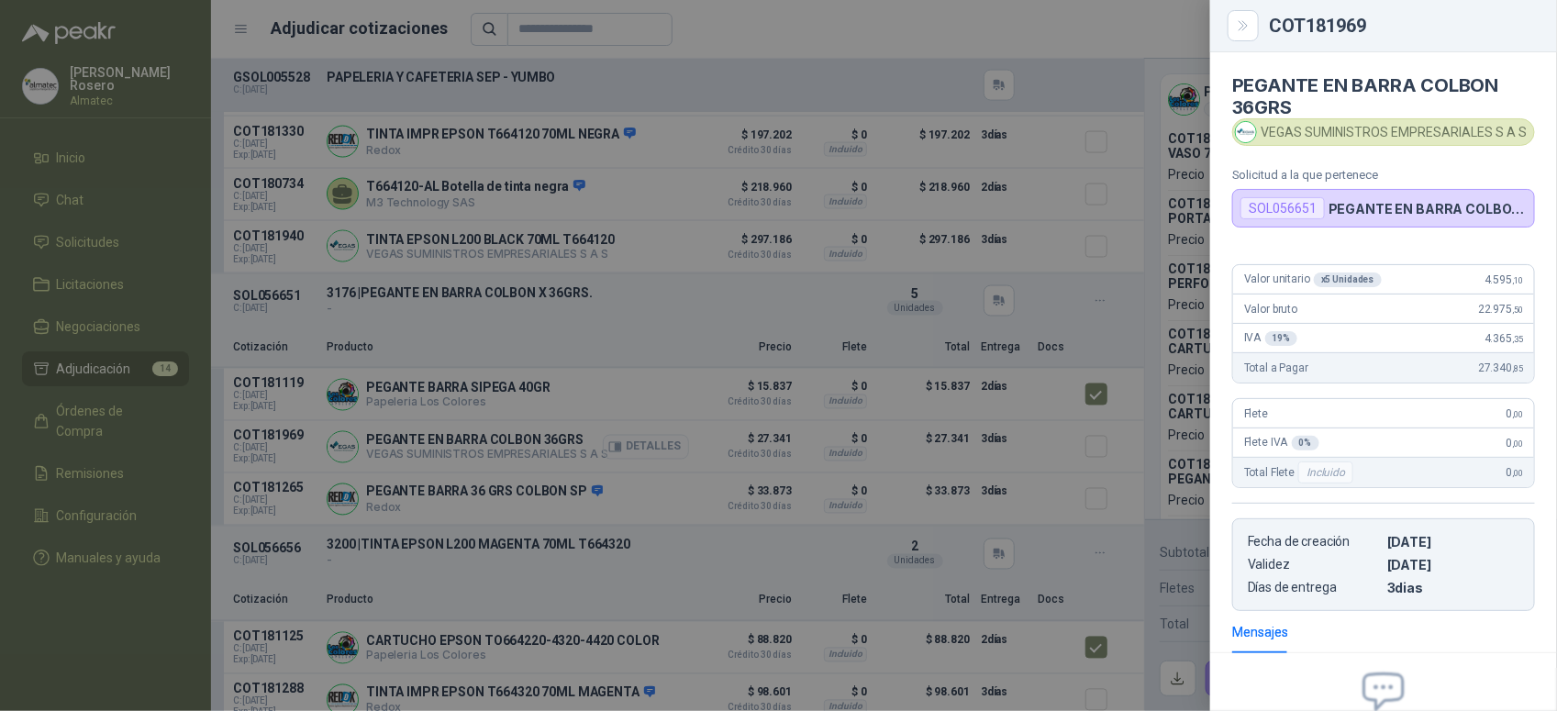
scroll to position [202, 0]
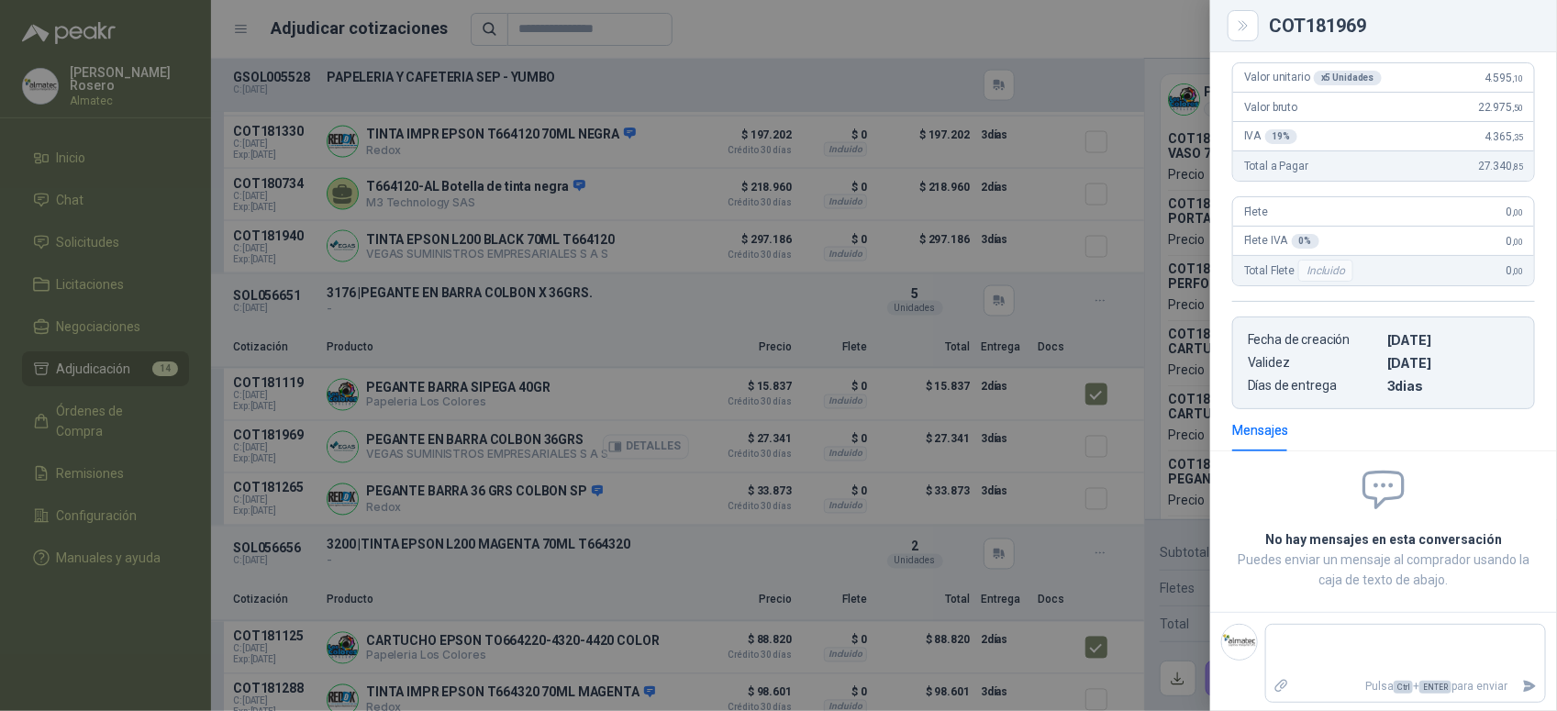
click at [656, 468] on div at bounding box center [778, 355] width 1557 height 711
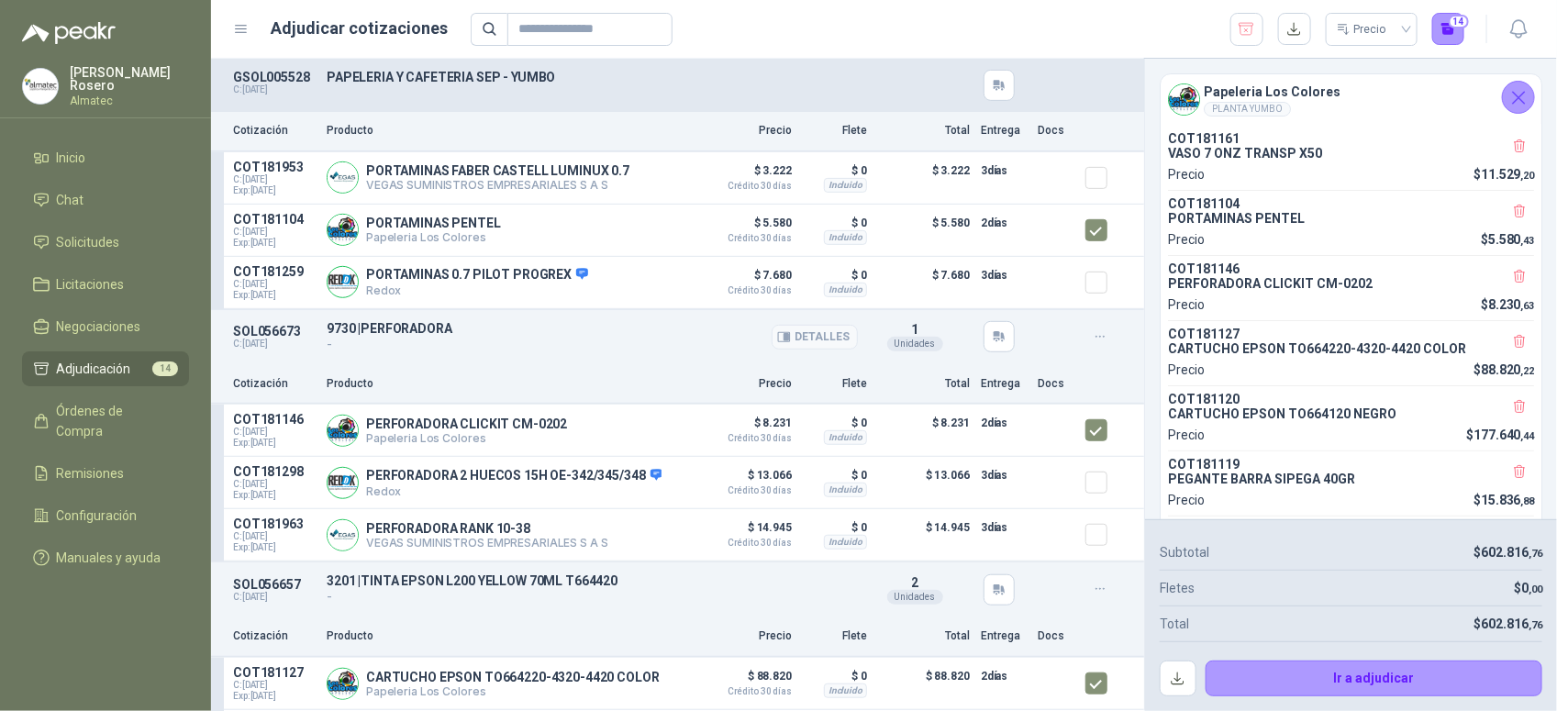
scroll to position [119, 0]
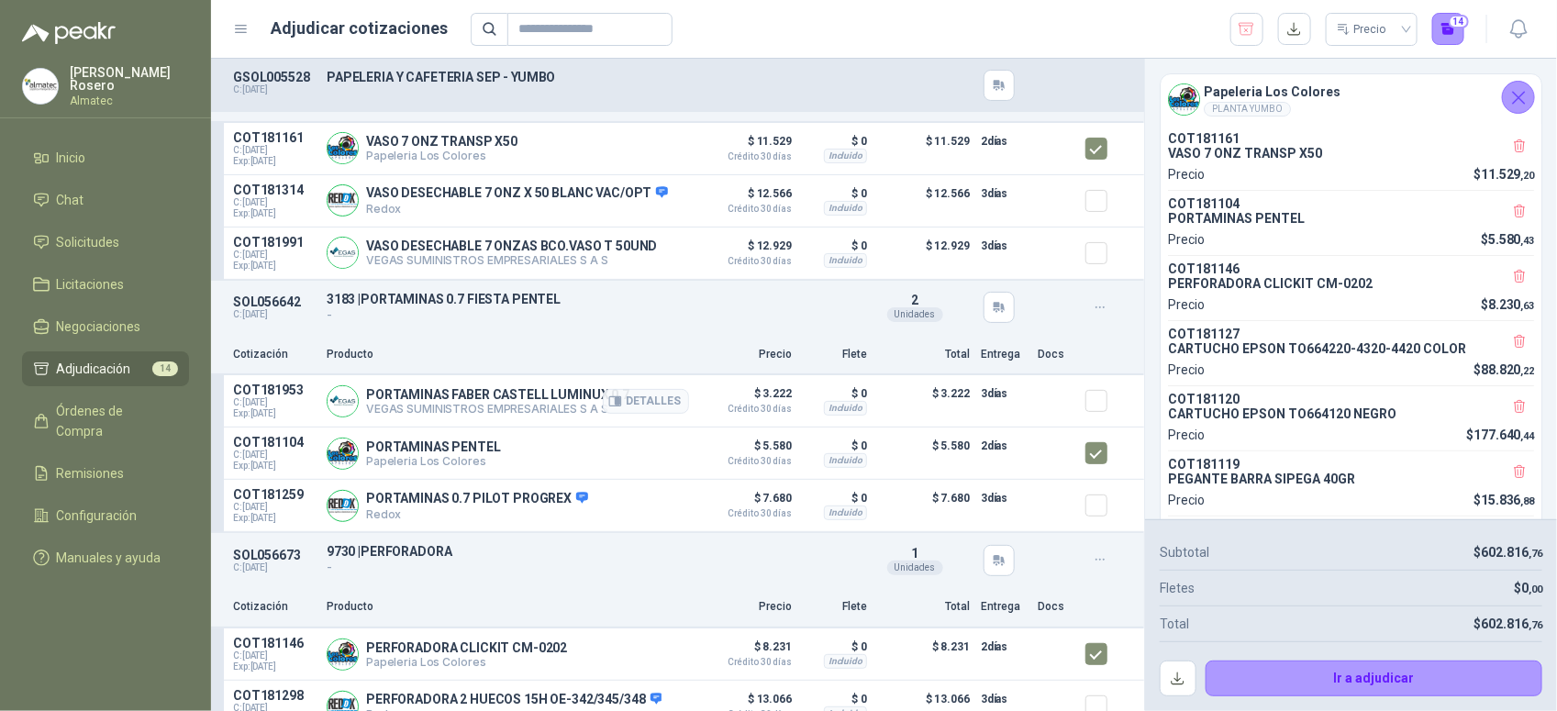
click at [677, 417] on article "COT181953 C: 23/09/2025 Exp: 03/10/2025 PORTAMINAS FABER CASTELL LUMINUX 0.7 VE…" at bounding box center [677, 401] width 933 height 52
click at [657, 406] on button "Detalles" at bounding box center [646, 401] width 86 height 25
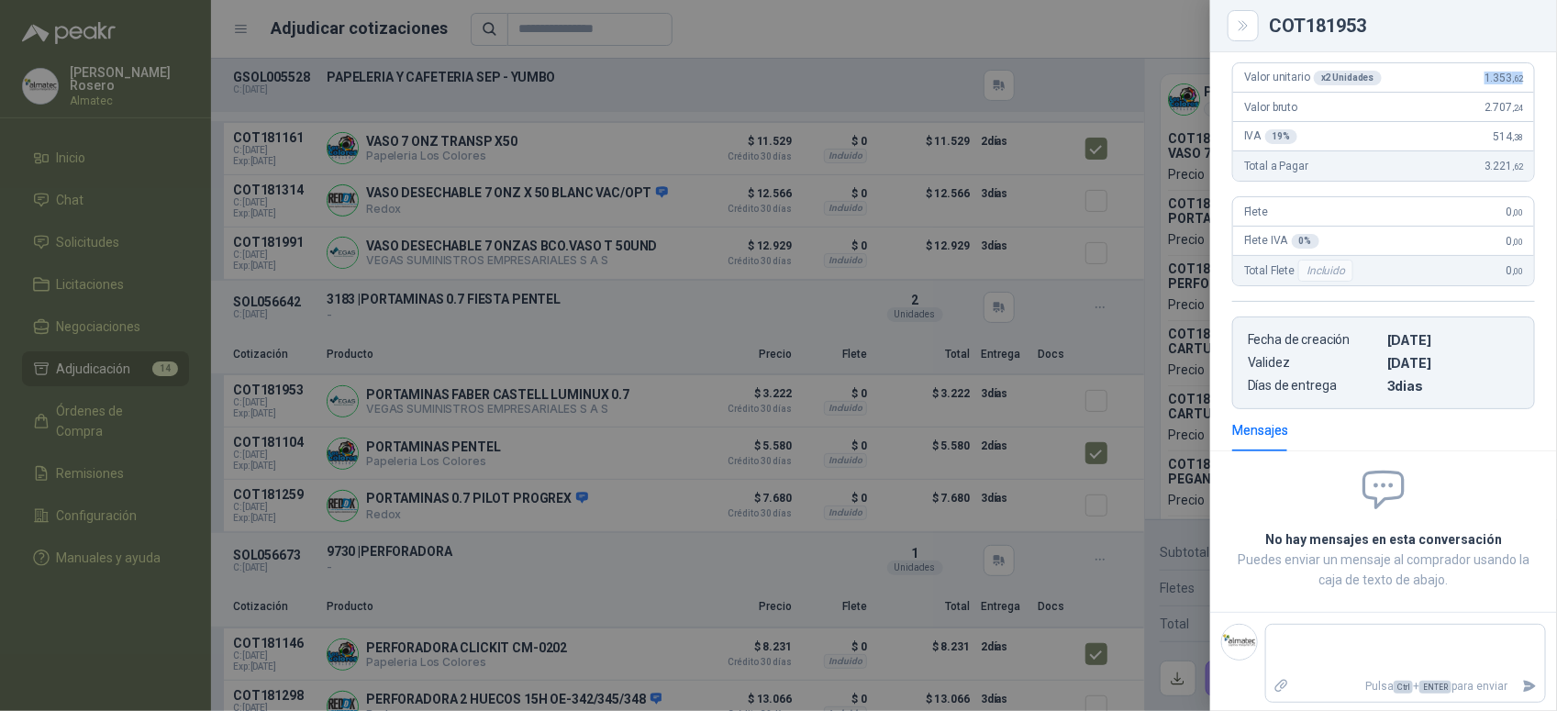
drag, startPoint x: 1468, startPoint y: 78, endPoint x: 1521, endPoint y: 74, distance: 53.3
click at [1521, 74] on div "Valor unitario x 2 Unidades 1.353 ,62 Valor bruto 2.707 ,24 IVA 19 % 514 ,38 To…" at bounding box center [1383, 228] width 347 height 361
copy span "1.353 ,62"
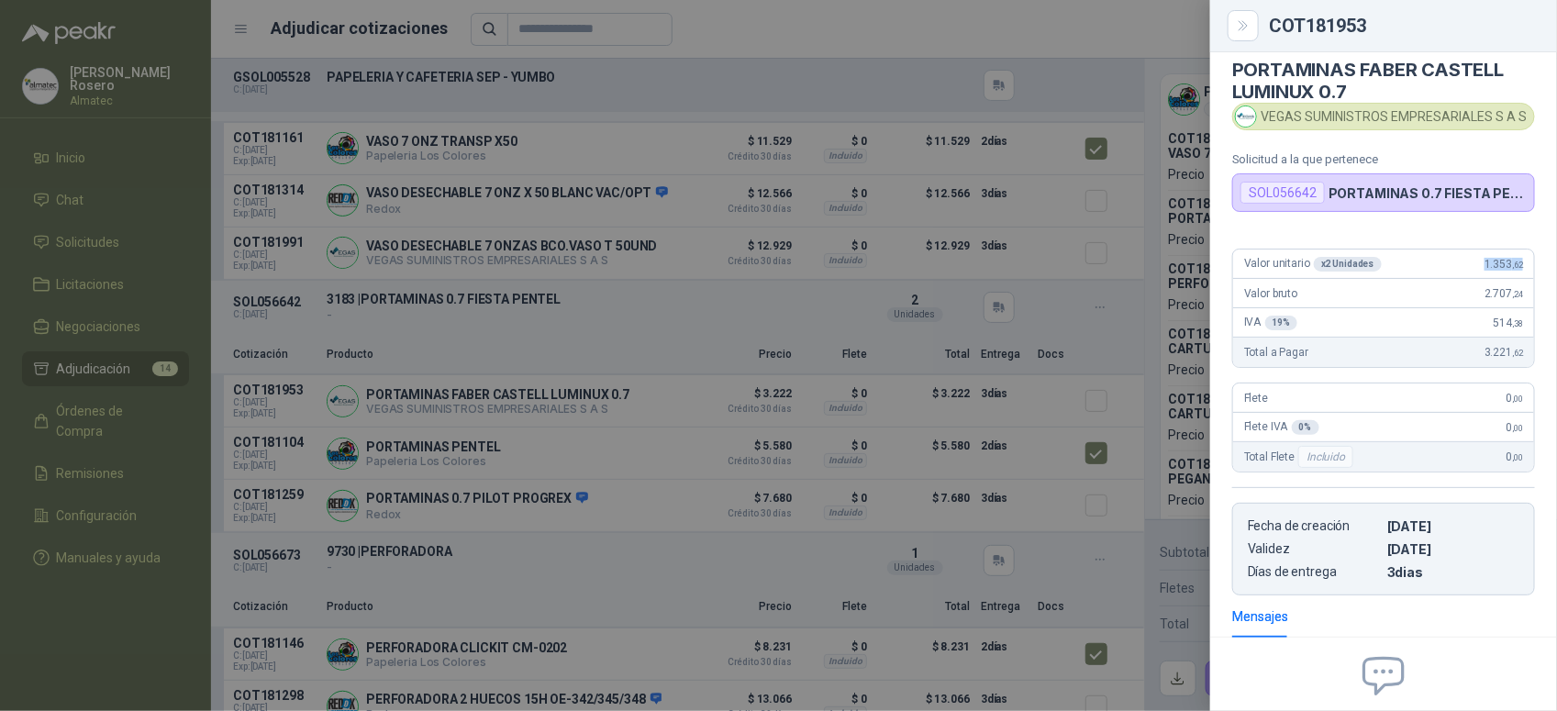
scroll to position [0, 0]
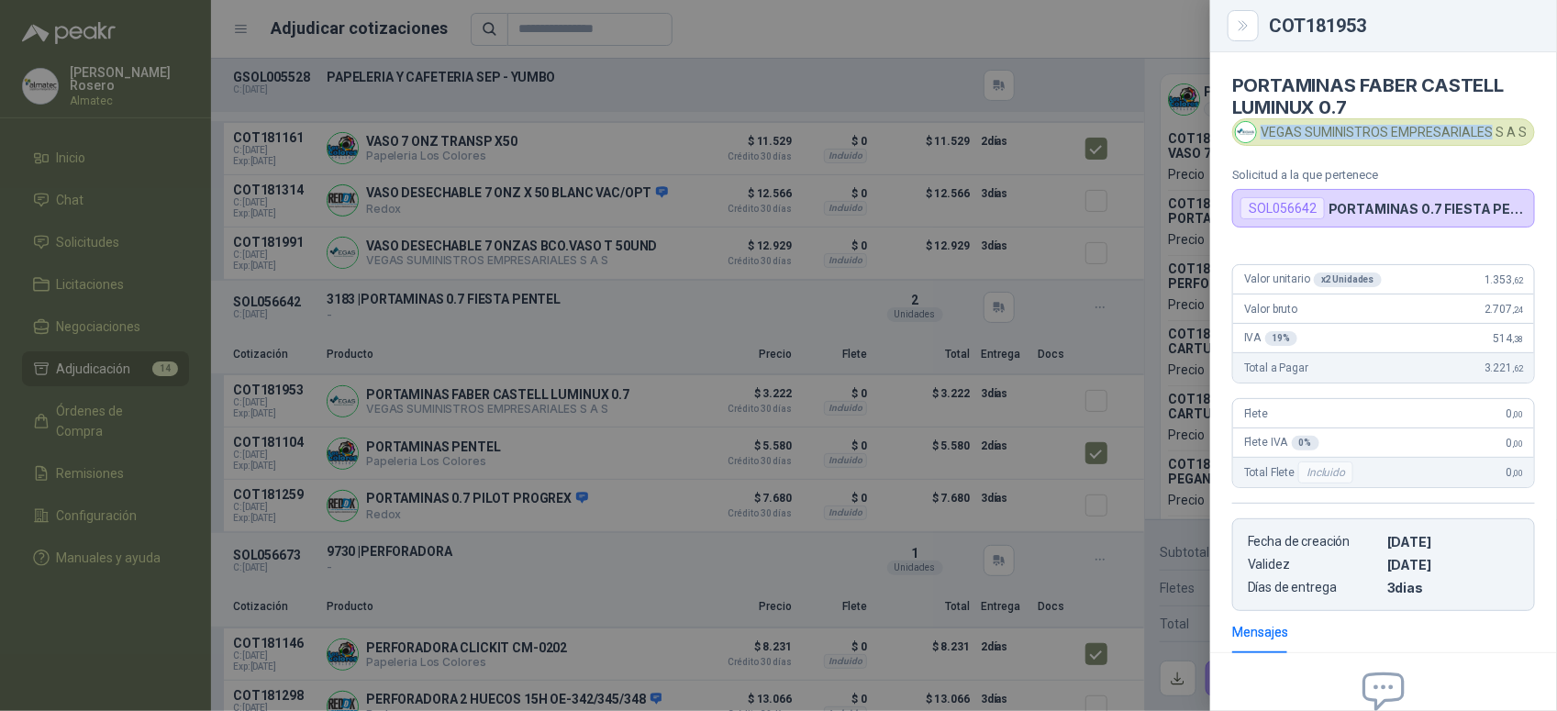
drag, startPoint x: 1262, startPoint y: 135, endPoint x: 1488, endPoint y: 134, distance: 226.6
click at [1488, 134] on div "VEGAS SUMINISTROS EMPRESARIALES S A S" at bounding box center [1383, 132] width 303 height 28
copy div "VEGAS SUMINISTROS EMPRESARIALES"
click at [460, 346] on div at bounding box center [778, 355] width 1557 height 711
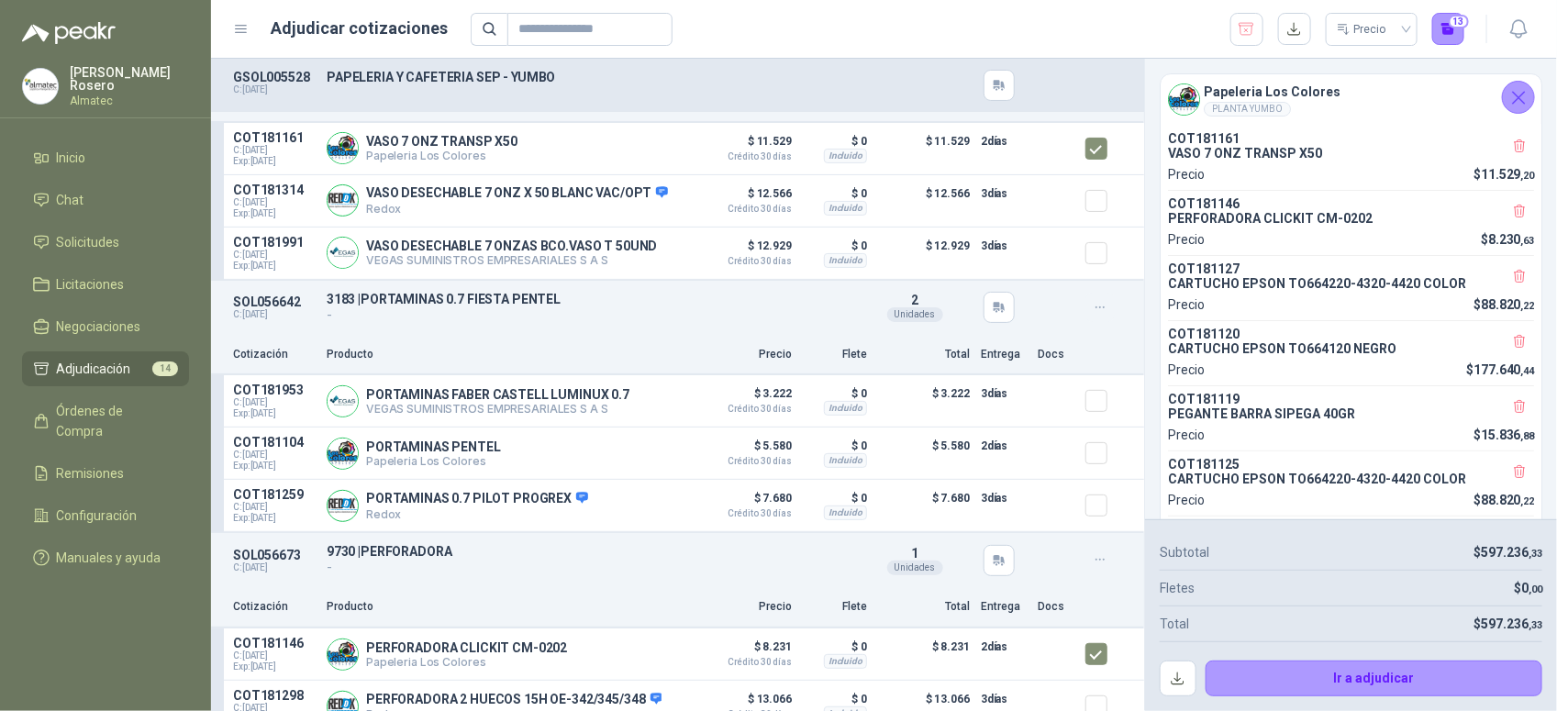
click at [1093, 315] on icon "button" at bounding box center [1101, 308] width 16 height 16
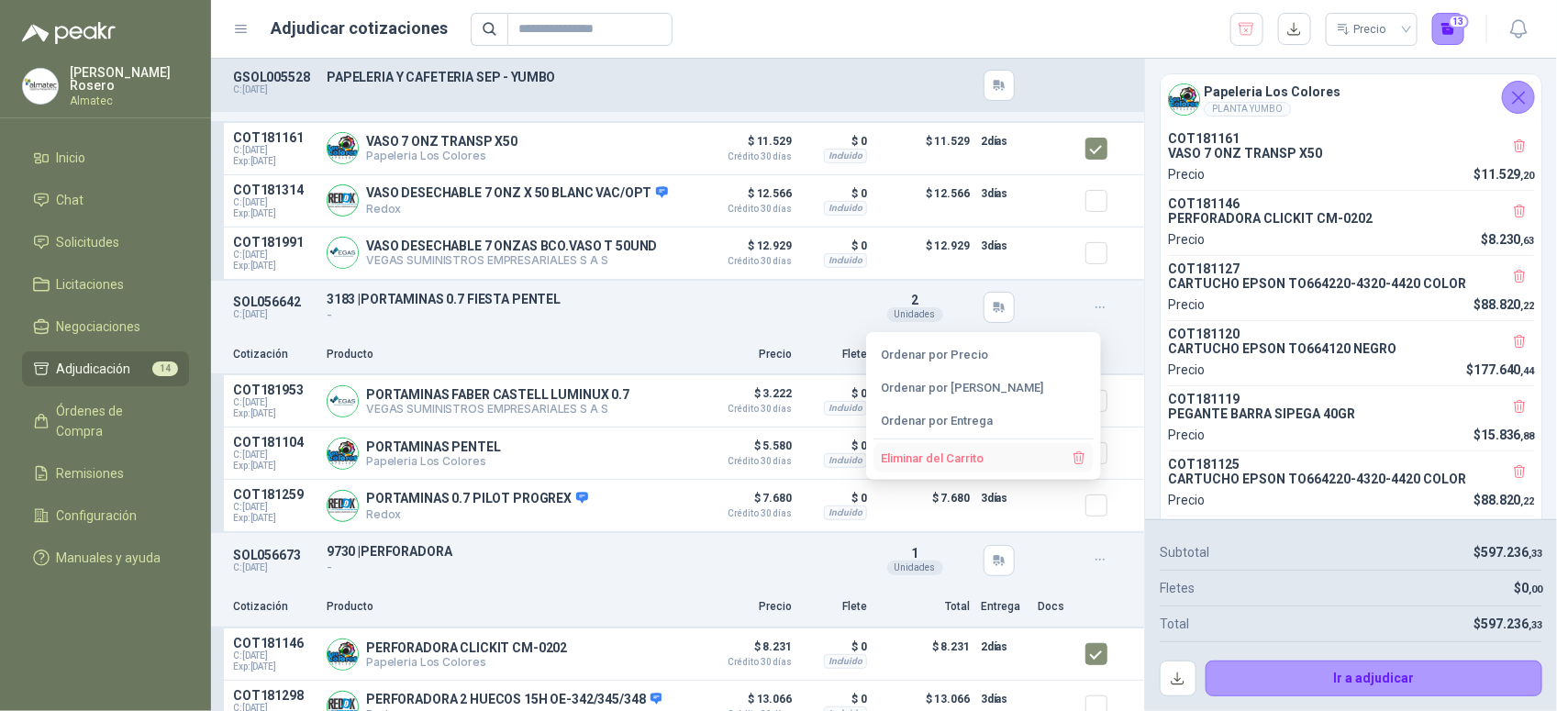
click at [959, 462] on button "Eliminar del Carrito" at bounding box center [983, 457] width 220 height 29
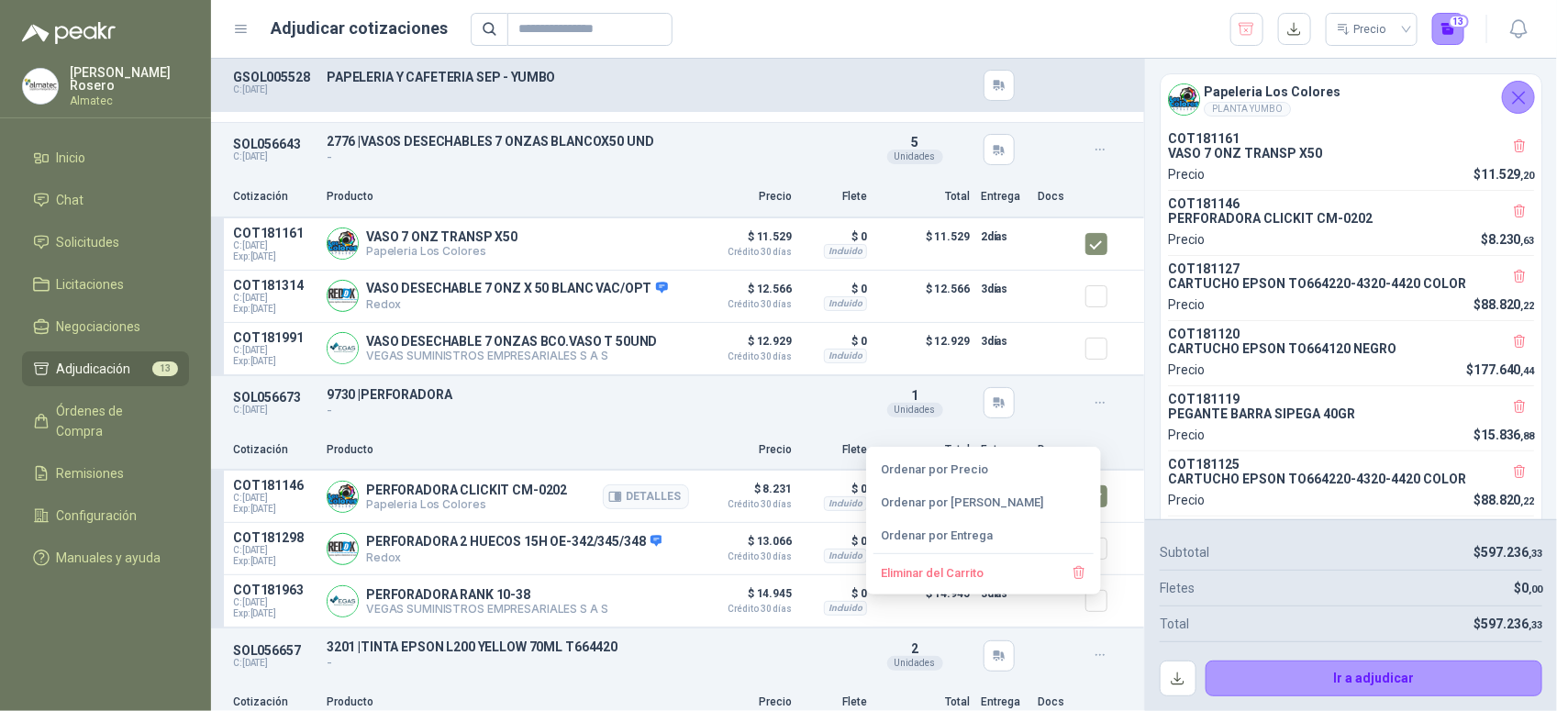
scroll to position [0, 0]
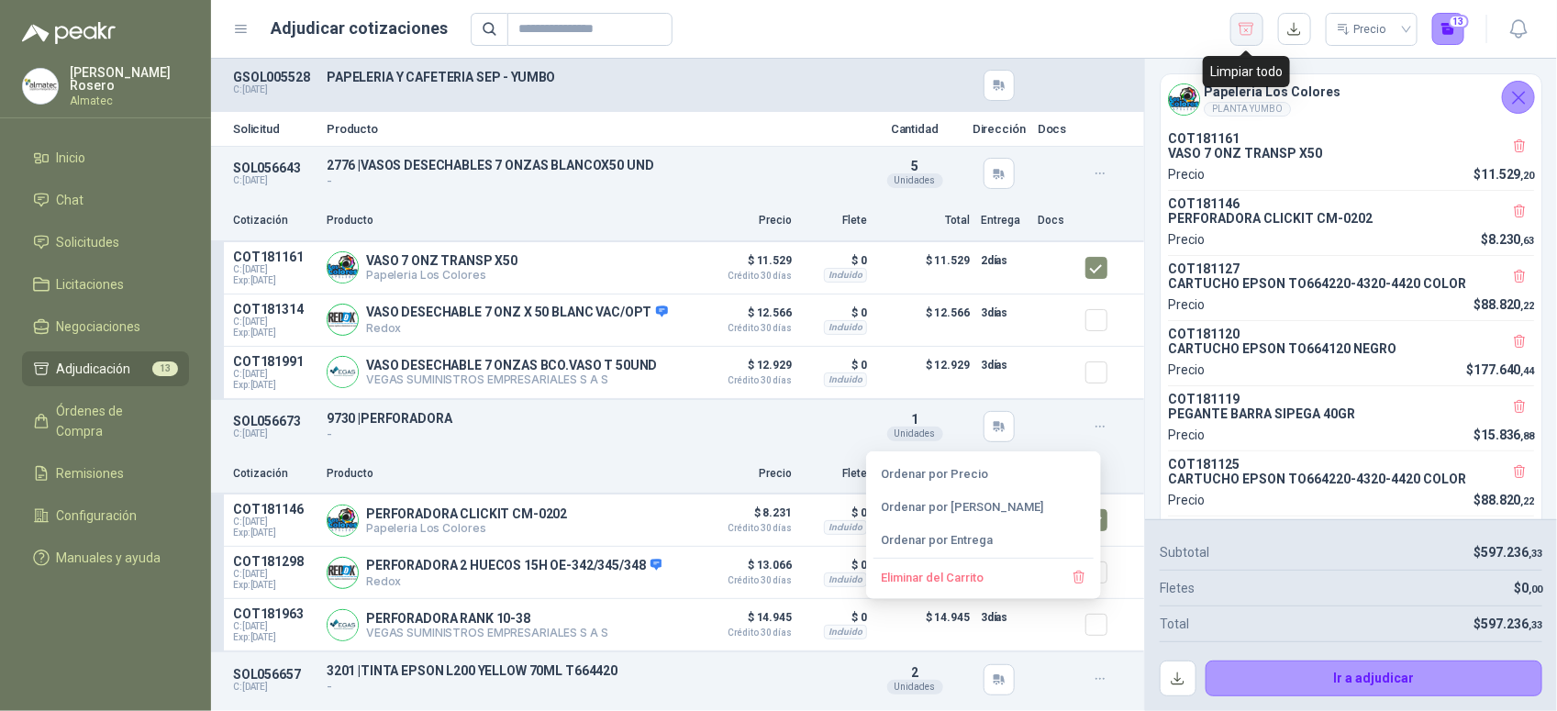
click at [1250, 30] on icon "button" at bounding box center [1246, 29] width 17 height 18
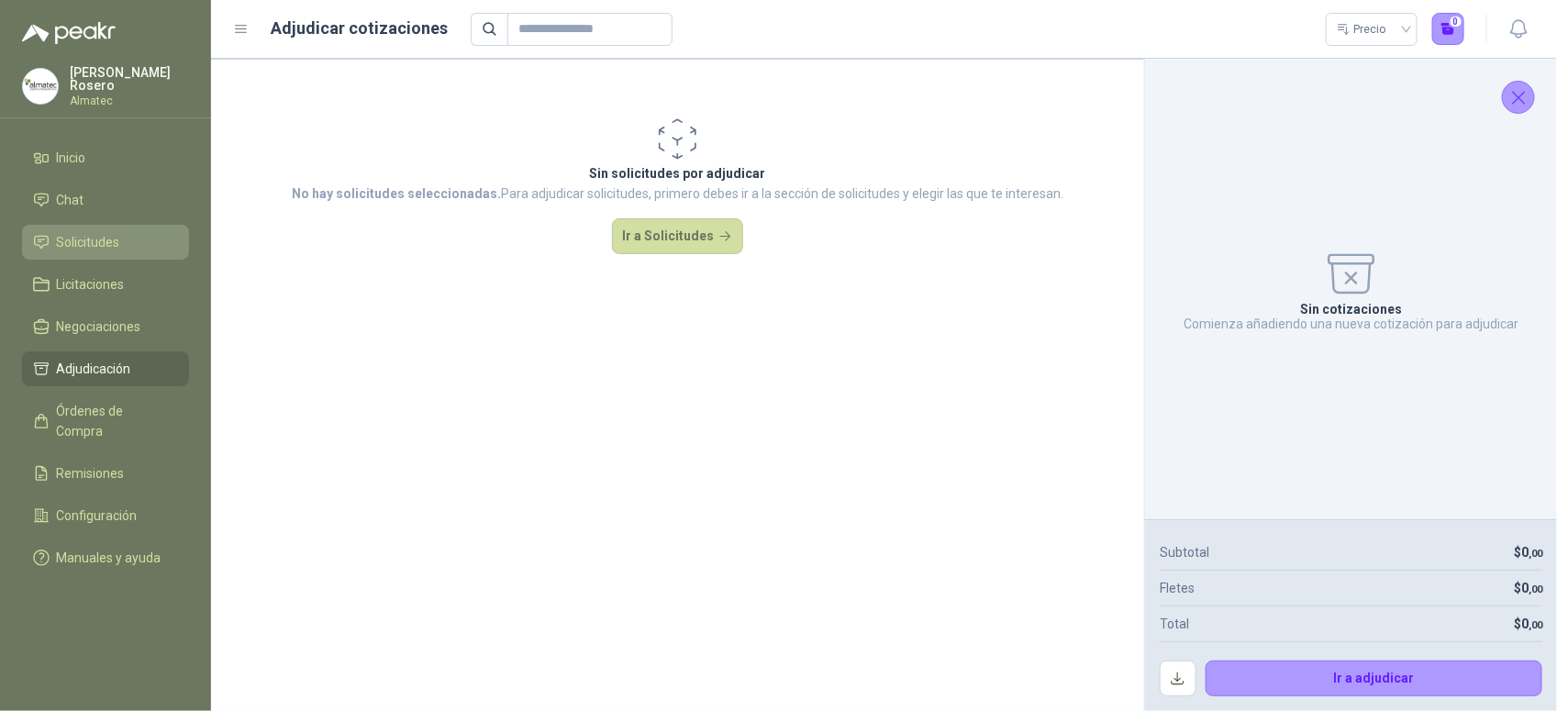
click at [83, 239] on span "Solicitudes" at bounding box center [88, 242] width 63 height 20
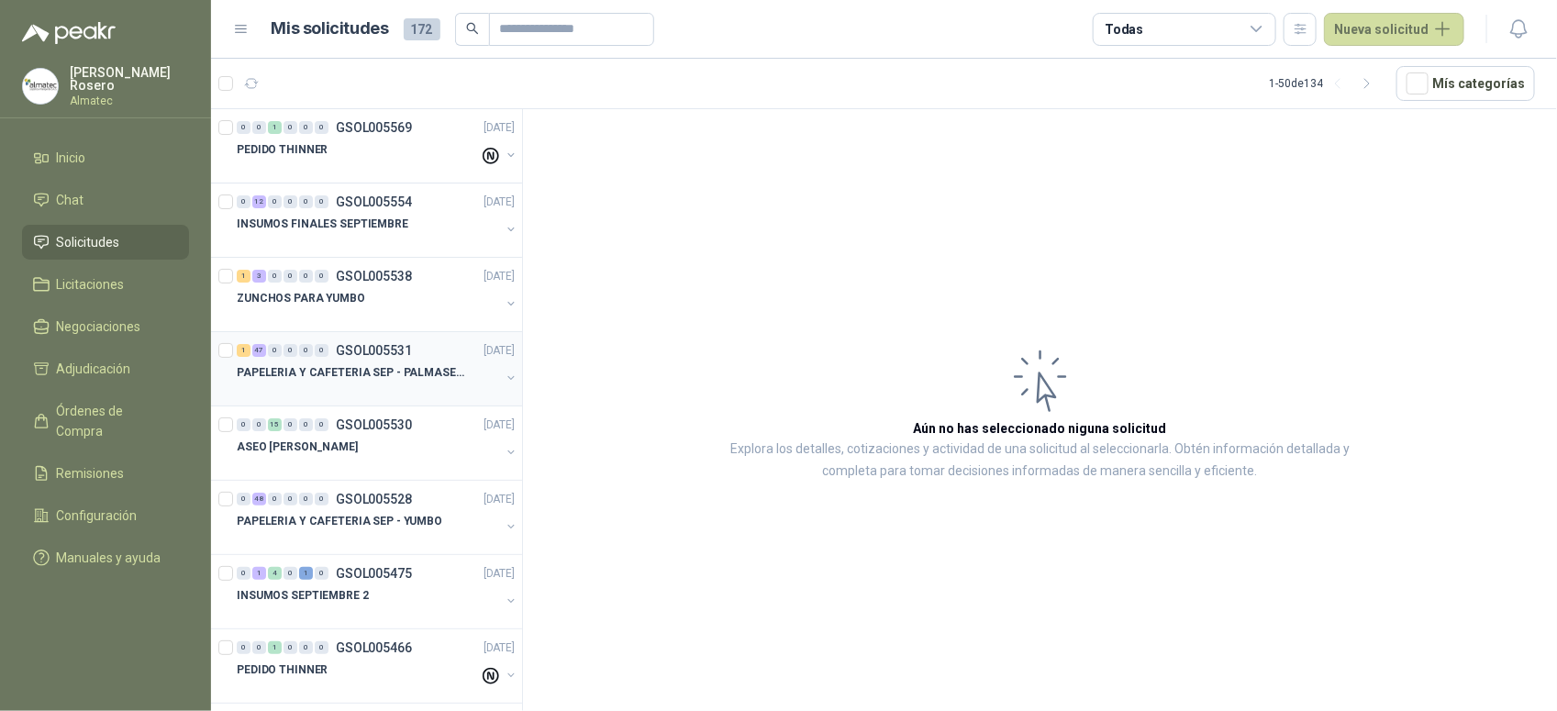
click at [396, 384] on div at bounding box center [368, 391] width 263 height 15
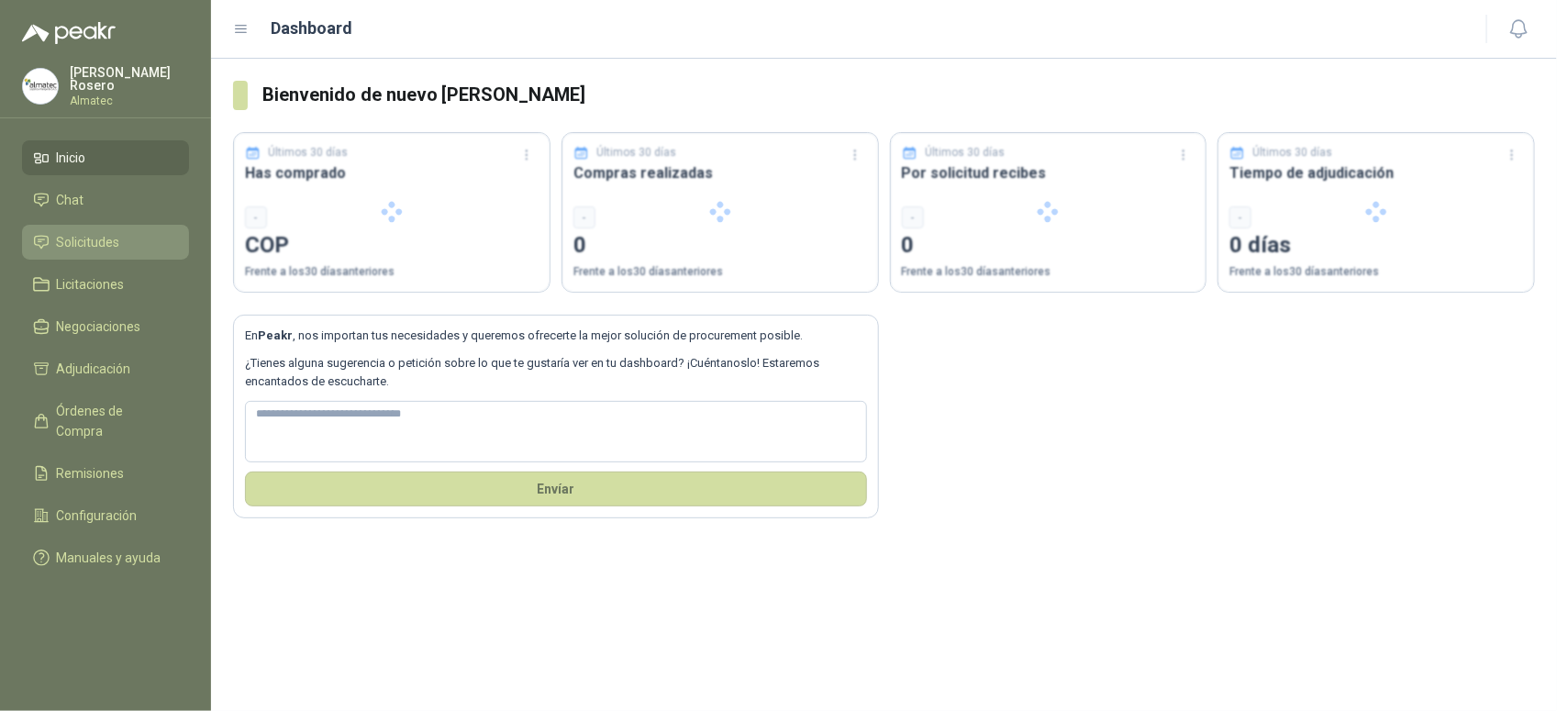
click at [116, 225] on link "Solicitudes" at bounding box center [105, 242] width 167 height 35
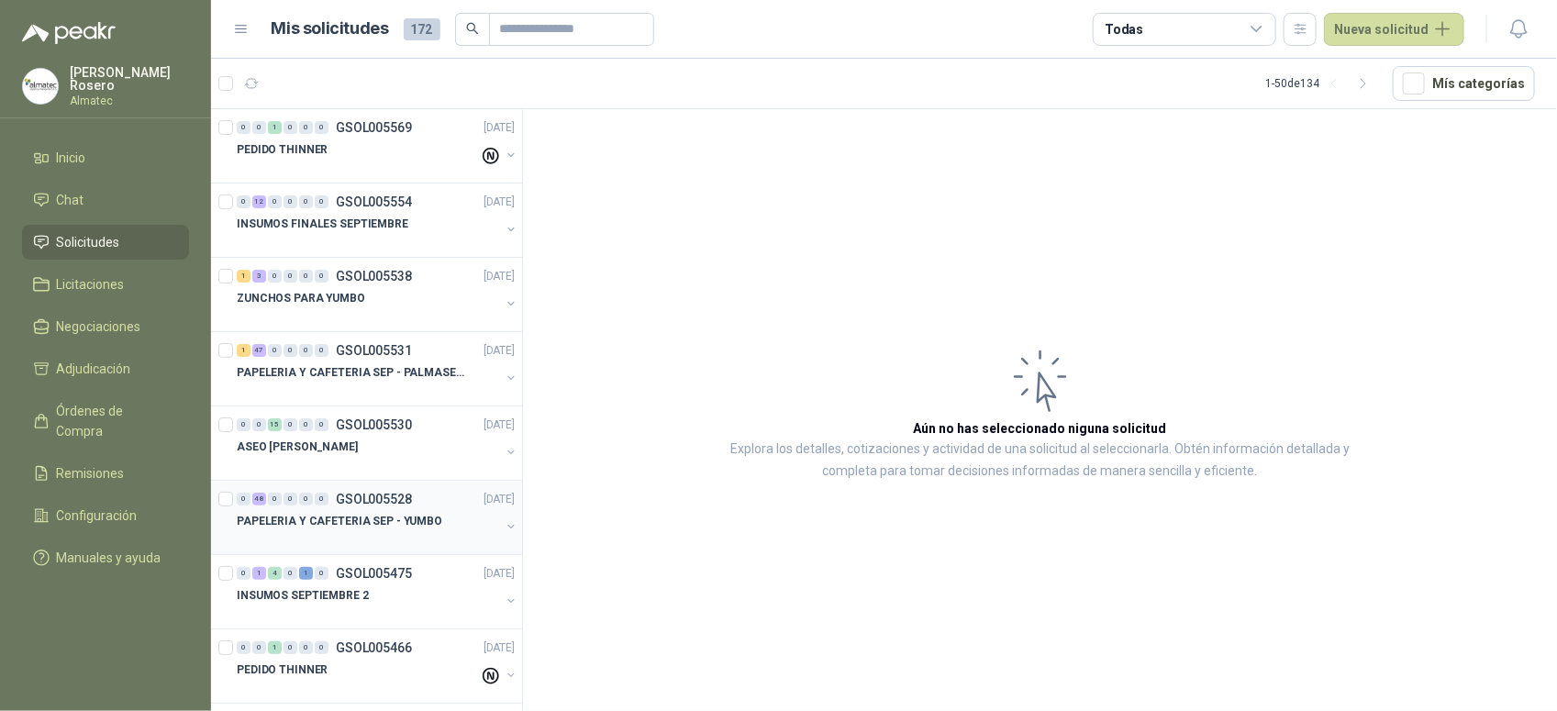
click at [392, 530] on p "PAPELERIA Y CAFETERIA SEP - YUMBO" at bounding box center [340, 521] width 206 height 17
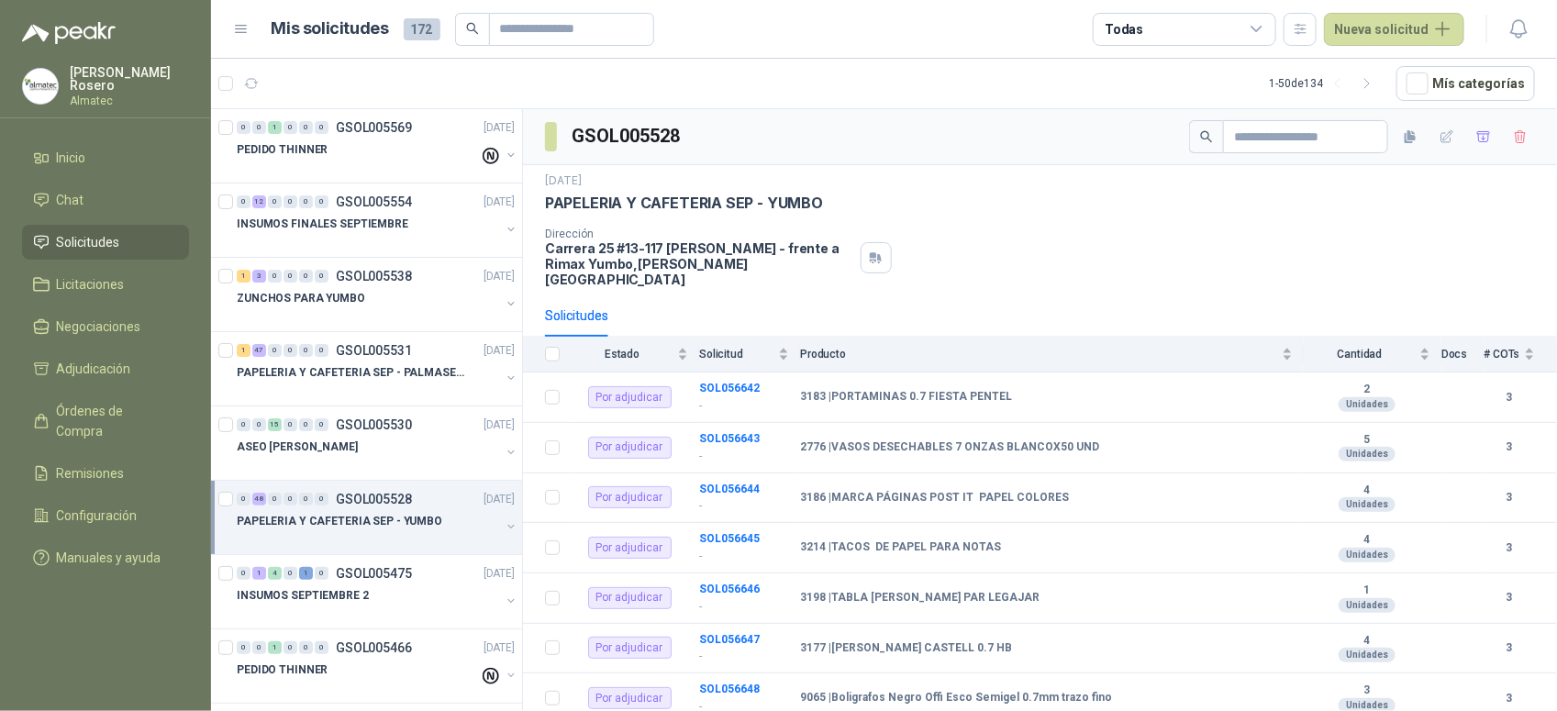
click at [1074, 255] on div "Dirección [STREET_ADDRESS] [PERSON_NAME] - frente a Rimax Yumbo , [PERSON_NAME]…" at bounding box center [1040, 258] width 990 height 60
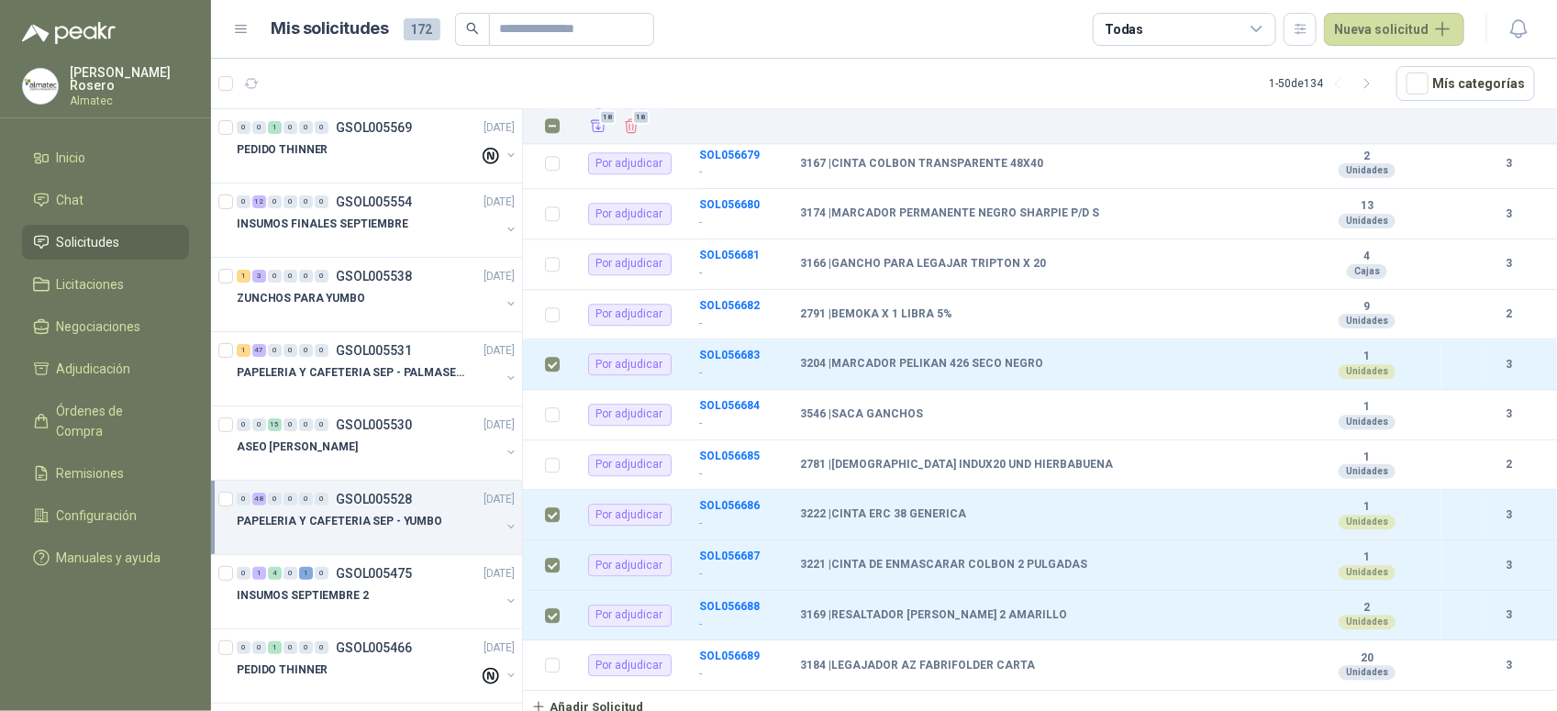
scroll to position [1580, 0]
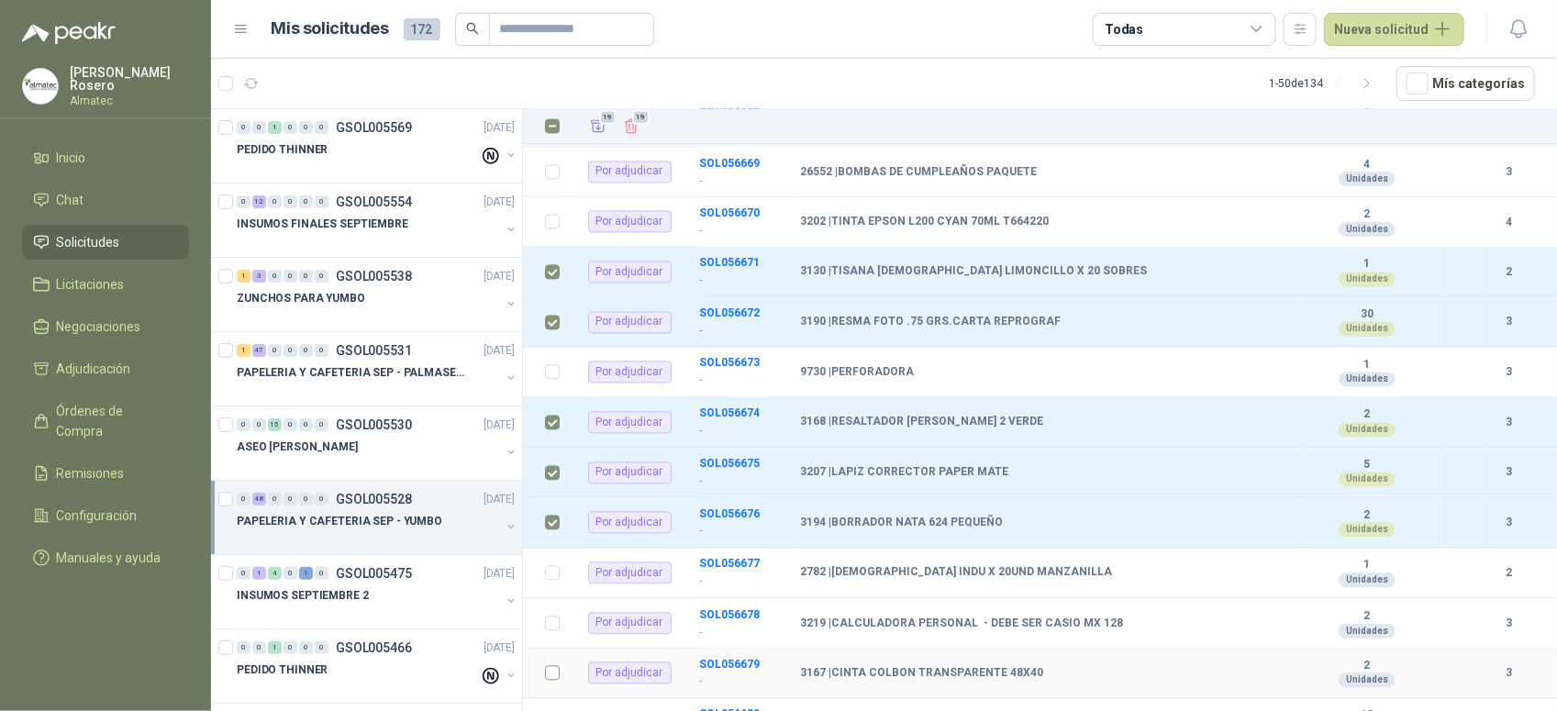
click at [560, 667] on td at bounding box center [547, 675] width 48 height 50
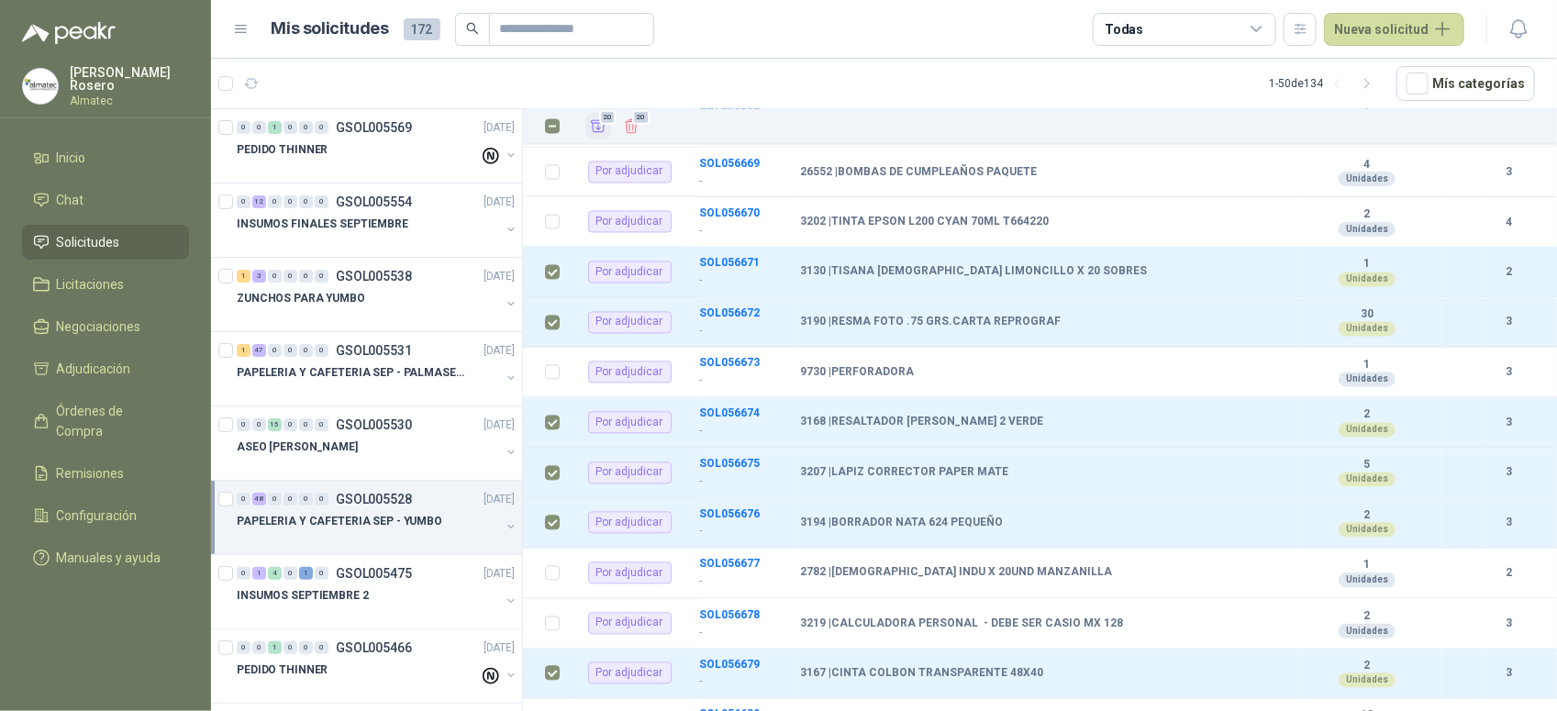
click at [590, 128] on icon "Añadir" at bounding box center [598, 126] width 17 height 17
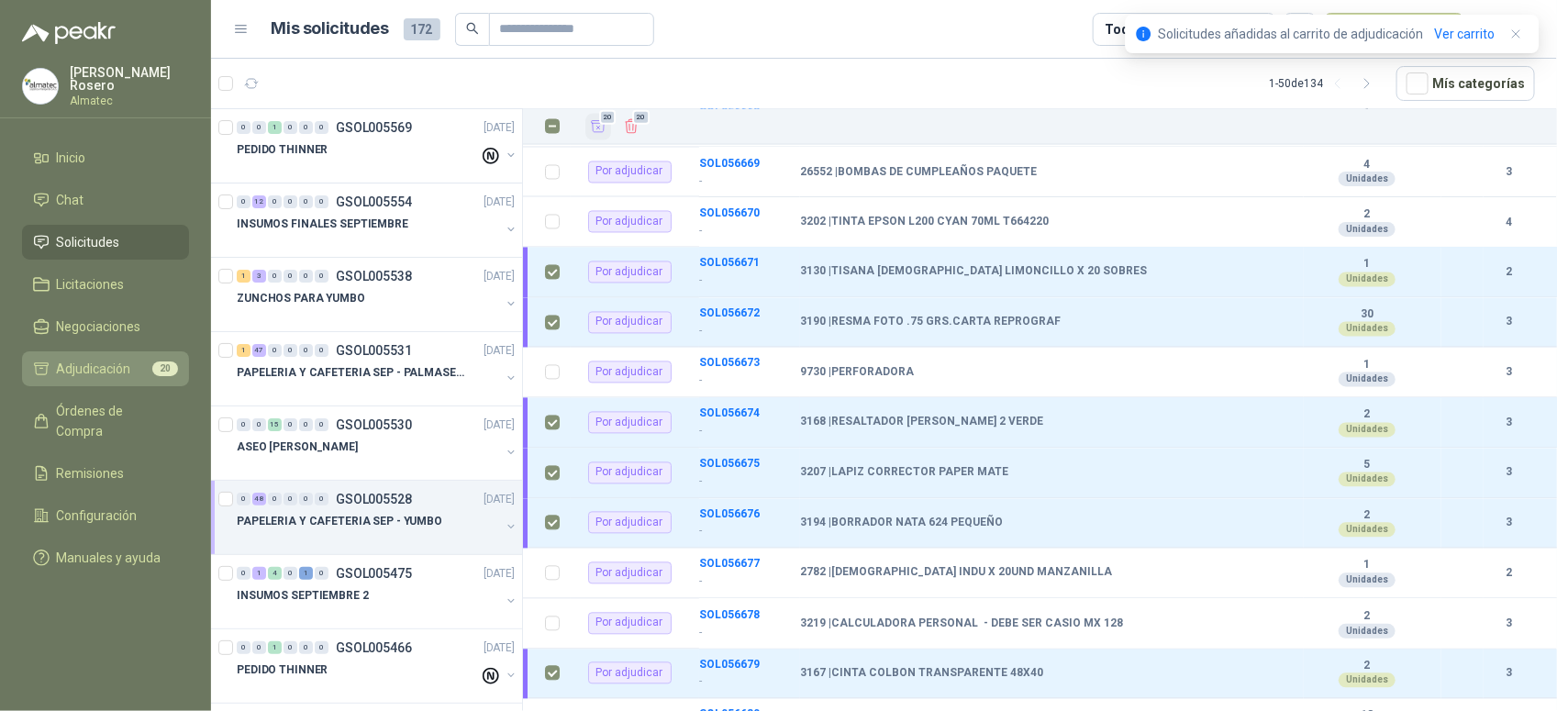
click at [93, 373] on span "Adjudicación" at bounding box center [94, 369] width 74 height 20
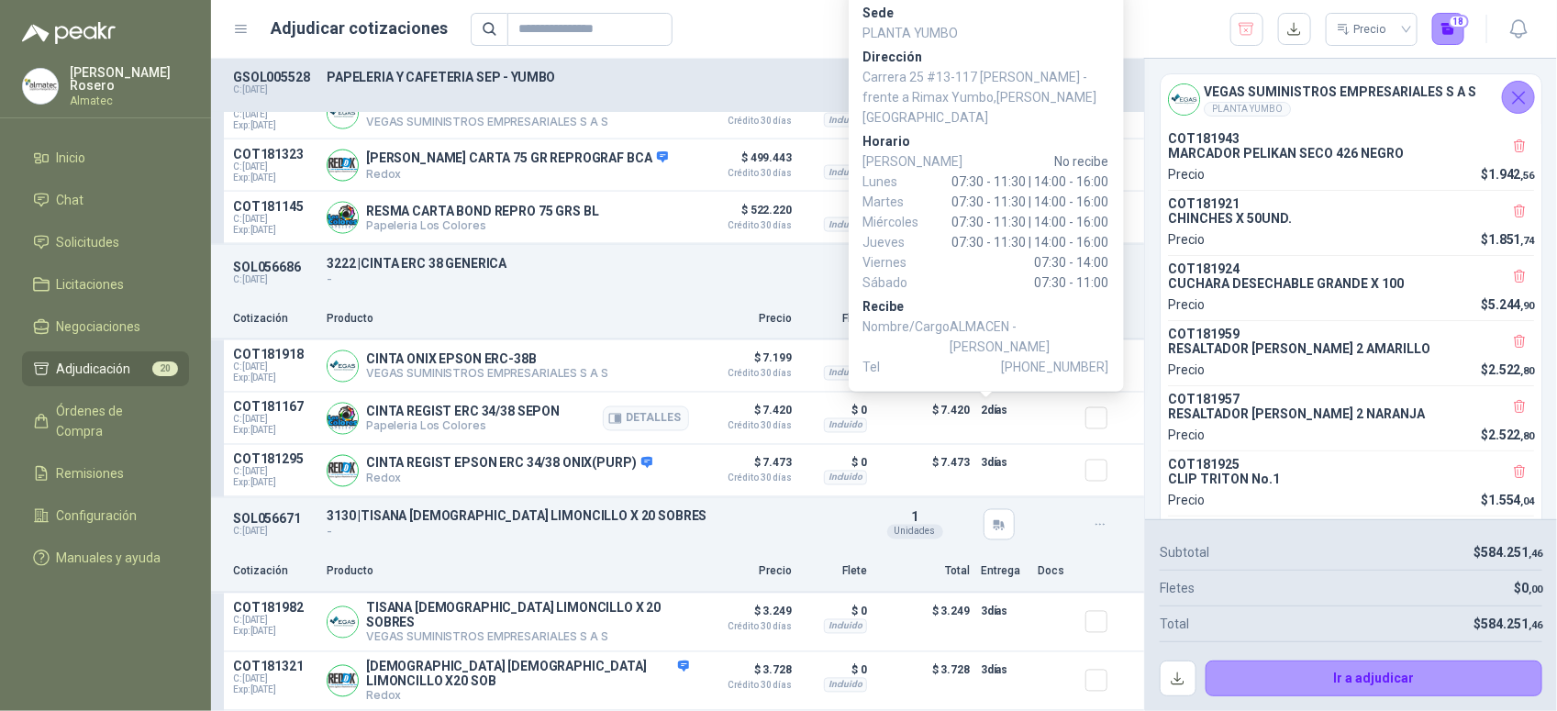
scroll to position [4392, 0]
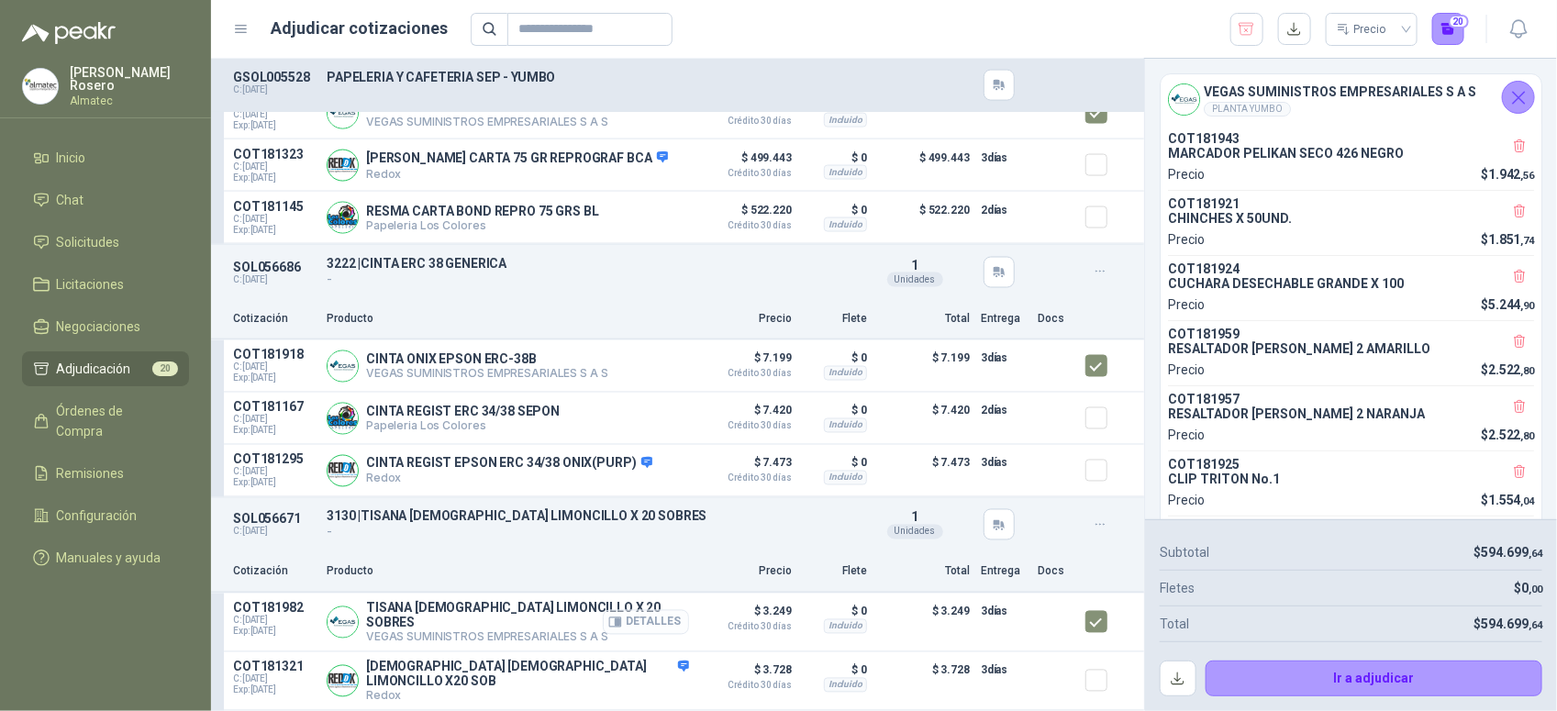
click at [647, 625] on button "Detalles" at bounding box center [646, 622] width 86 height 25
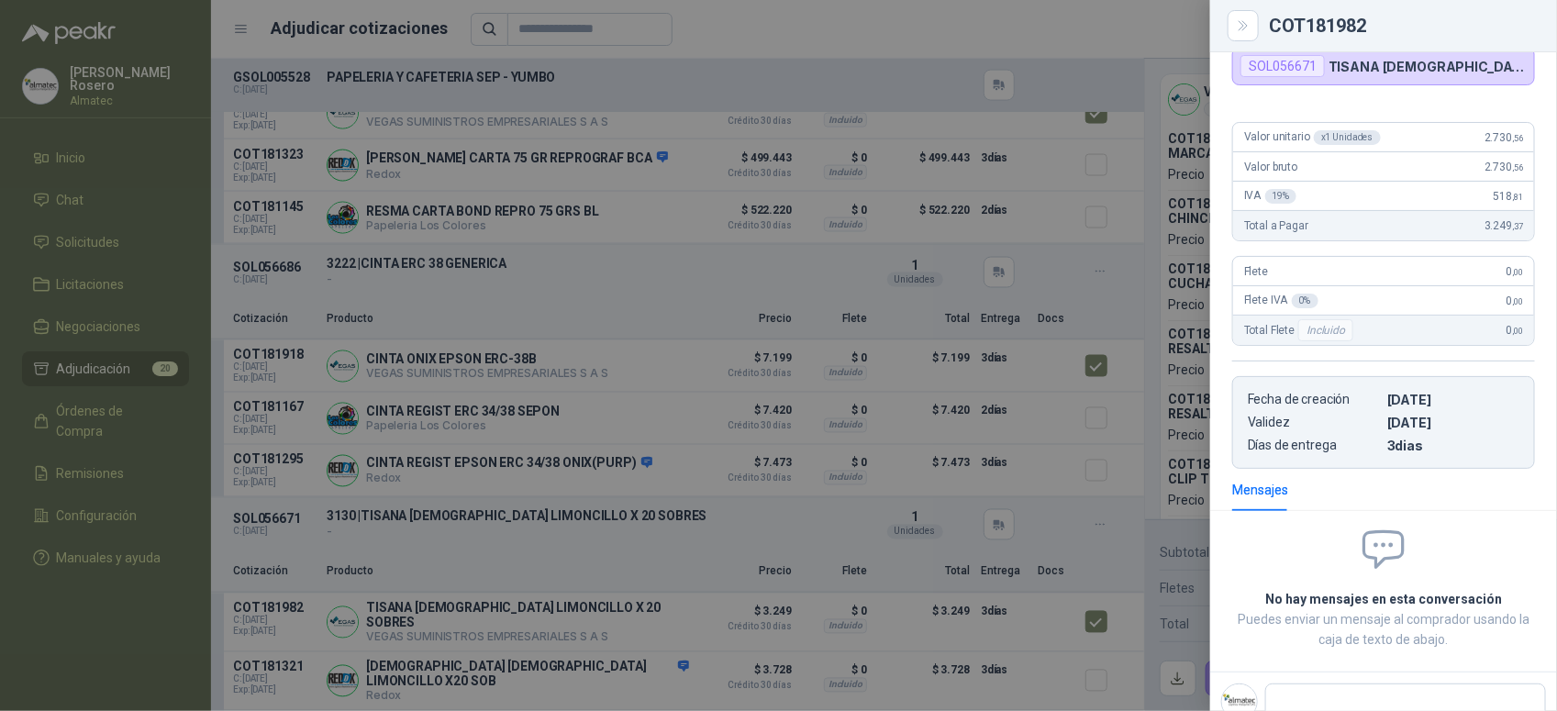
scroll to position [87, 0]
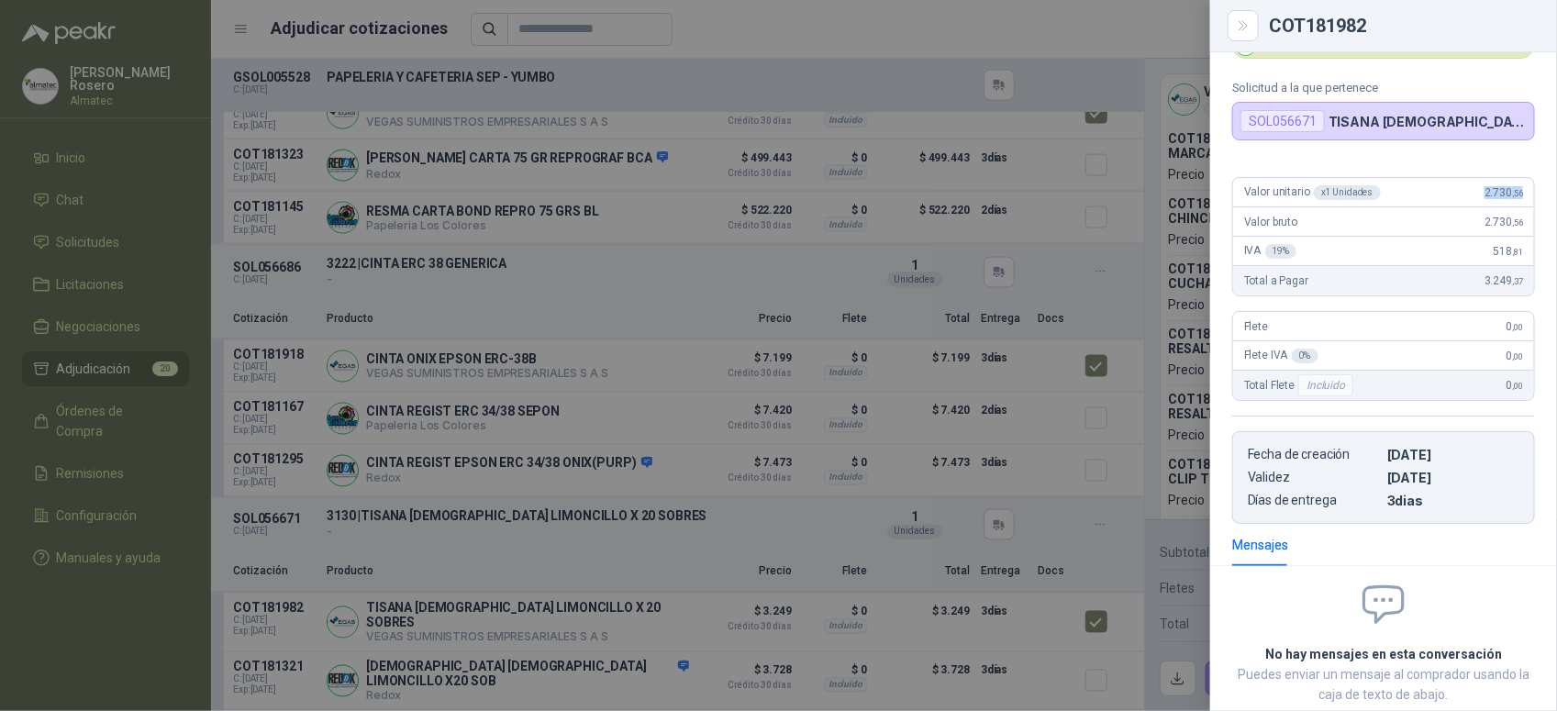
drag, startPoint x: 1465, startPoint y: 199, endPoint x: 1519, endPoint y: 193, distance: 54.5
click at [1519, 193] on div "Valor unitario x 1 Unidades 2.730 ,56" at bounding box center [1383, 192] width 301 height 29
copy span "2.730 ,56"
click at [739, 548] on div at bounding box center [778, 355] width 1557 height 711
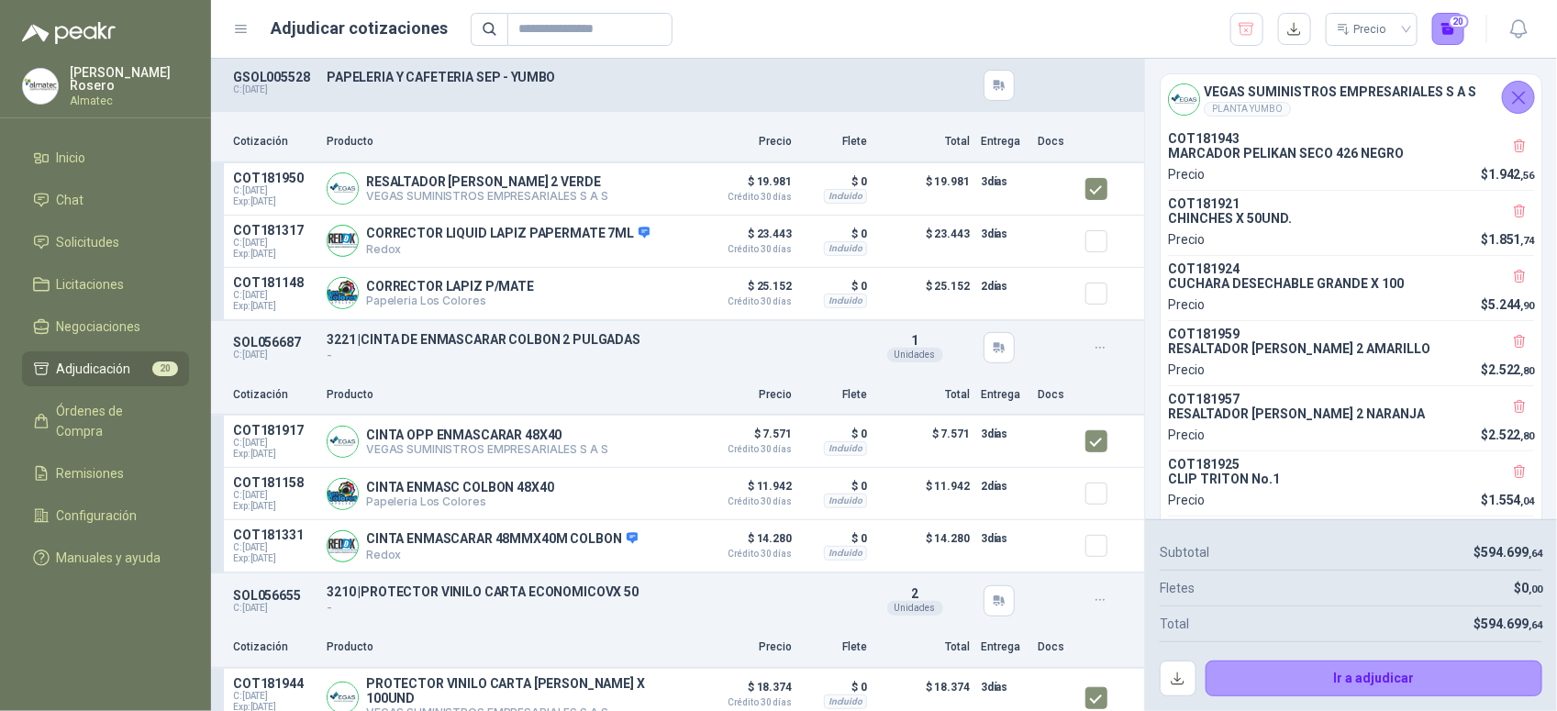
scroll to position [3245, 0]
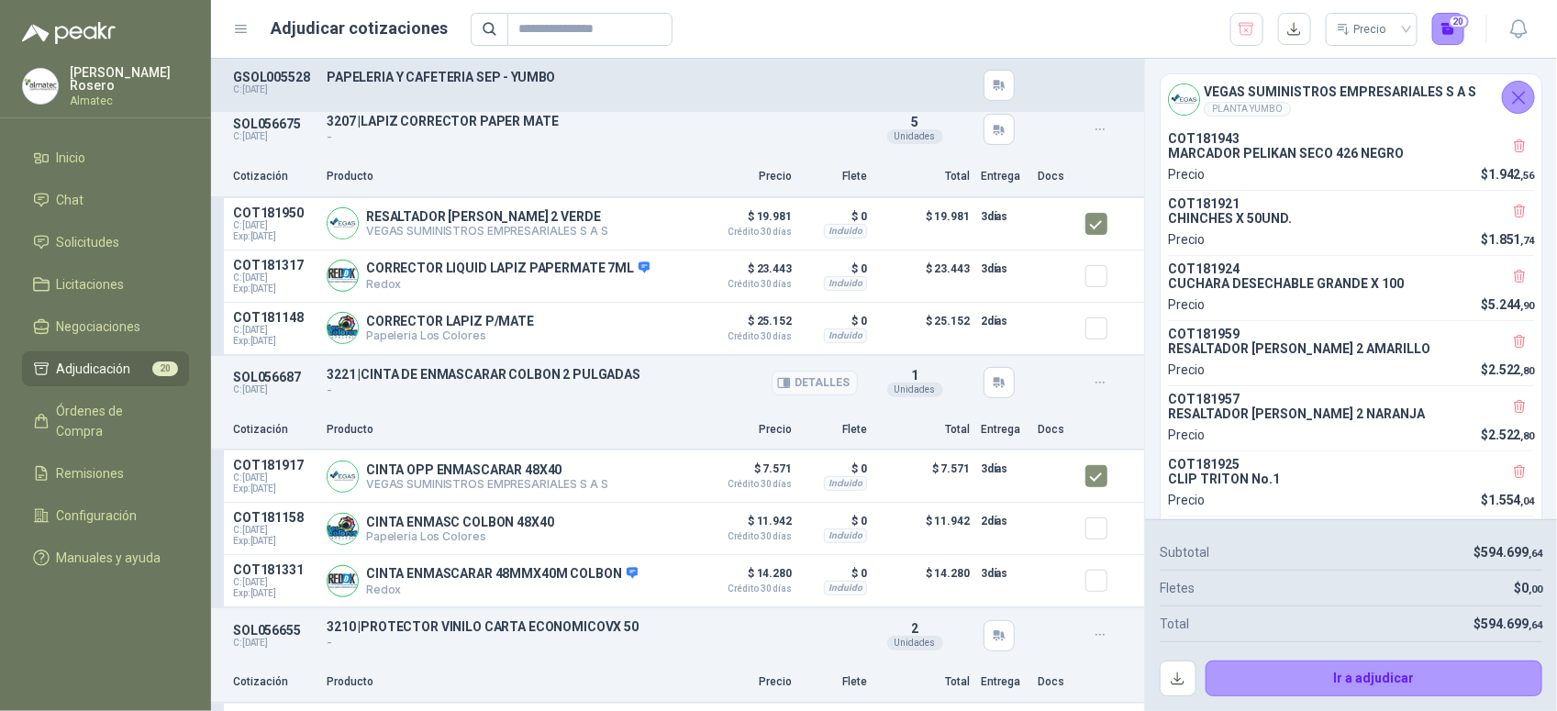
click at [629, 397] on p "-" at bounding box center [592, 390] width 531 height 17
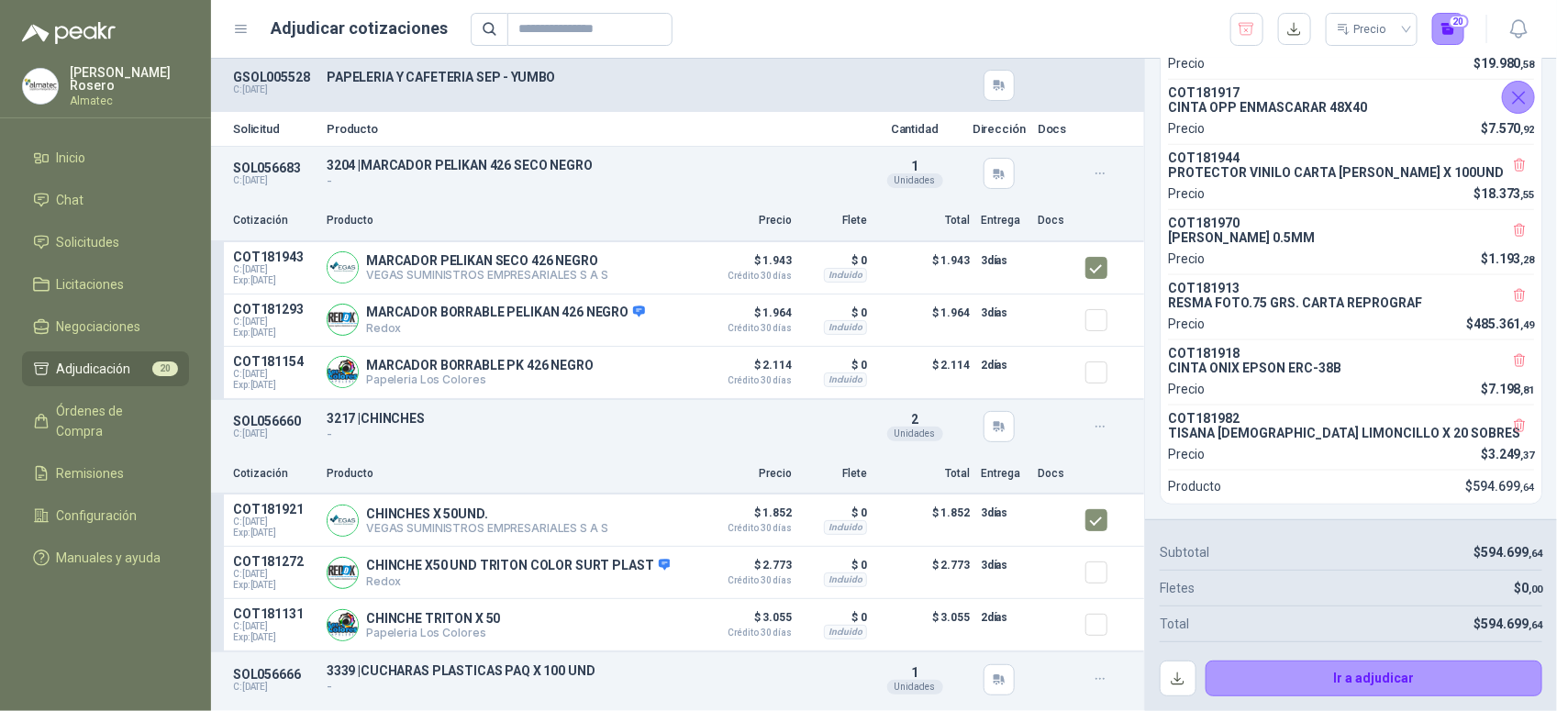
scroll to position [1019, 0]
click at [89, 235] on span "Solicitudes" at bounding box center [88, 242] width 63 height 20
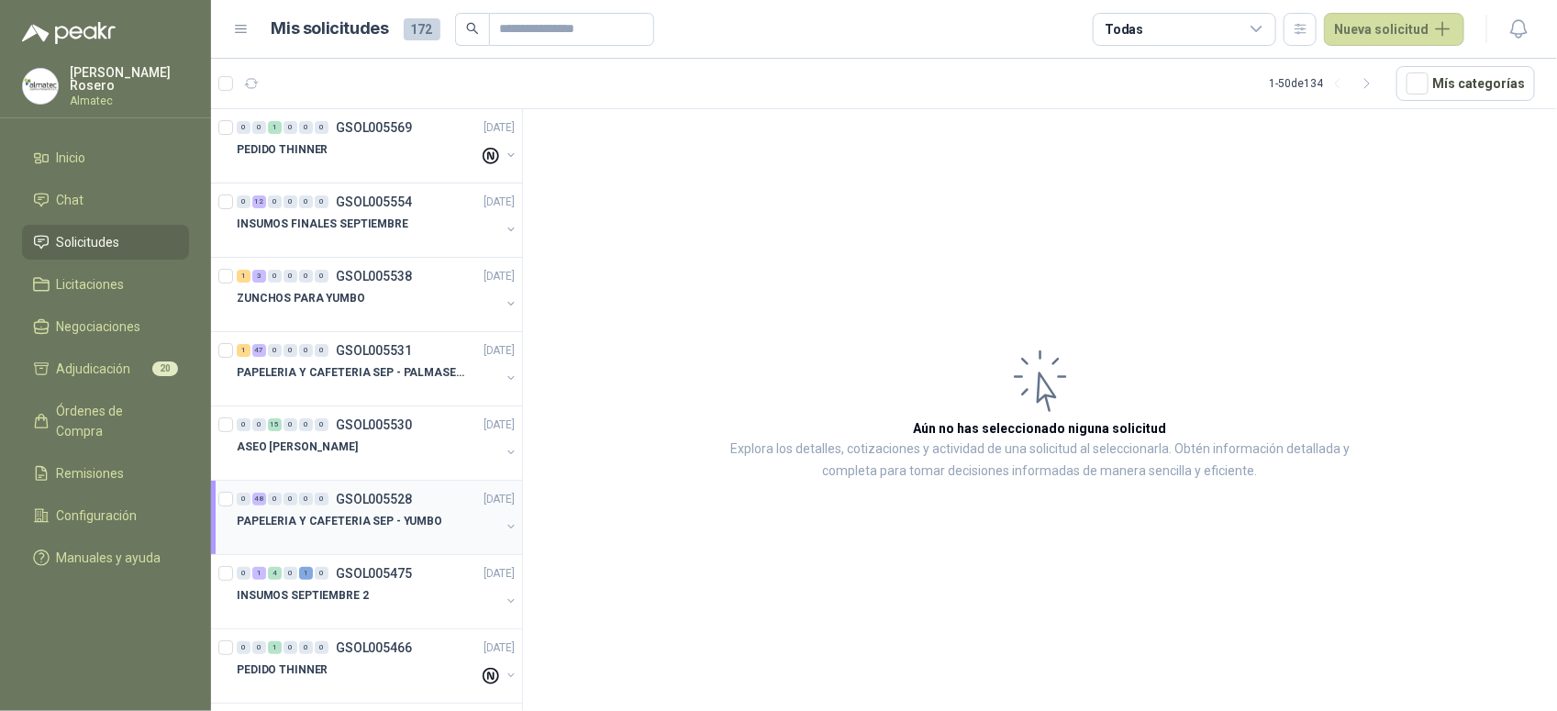
click at [363, 520] on p "PAPELERIA Y CAFETERIA SEP - YUMBO" at bounding box center [340, 521] width 206 height 17
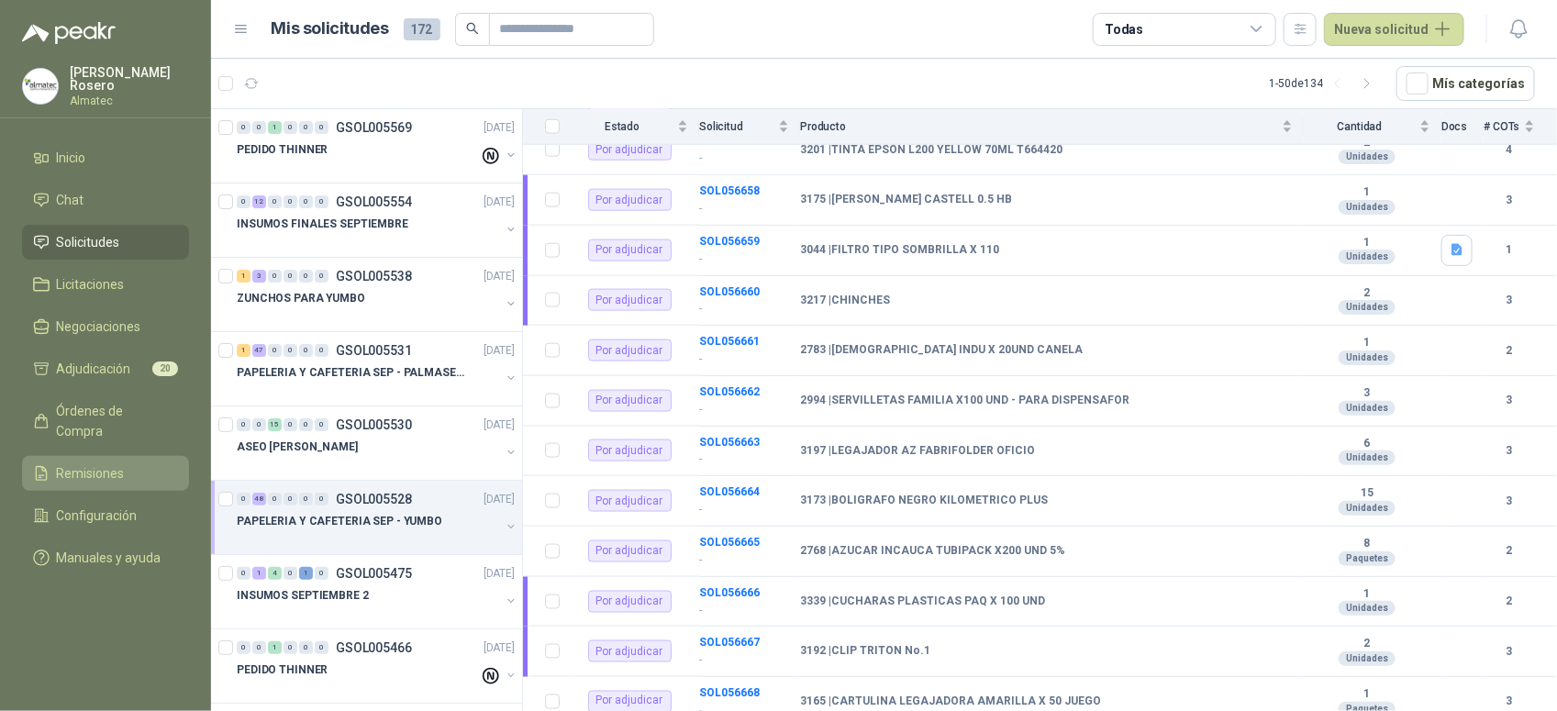
scroll to position [943, 0]
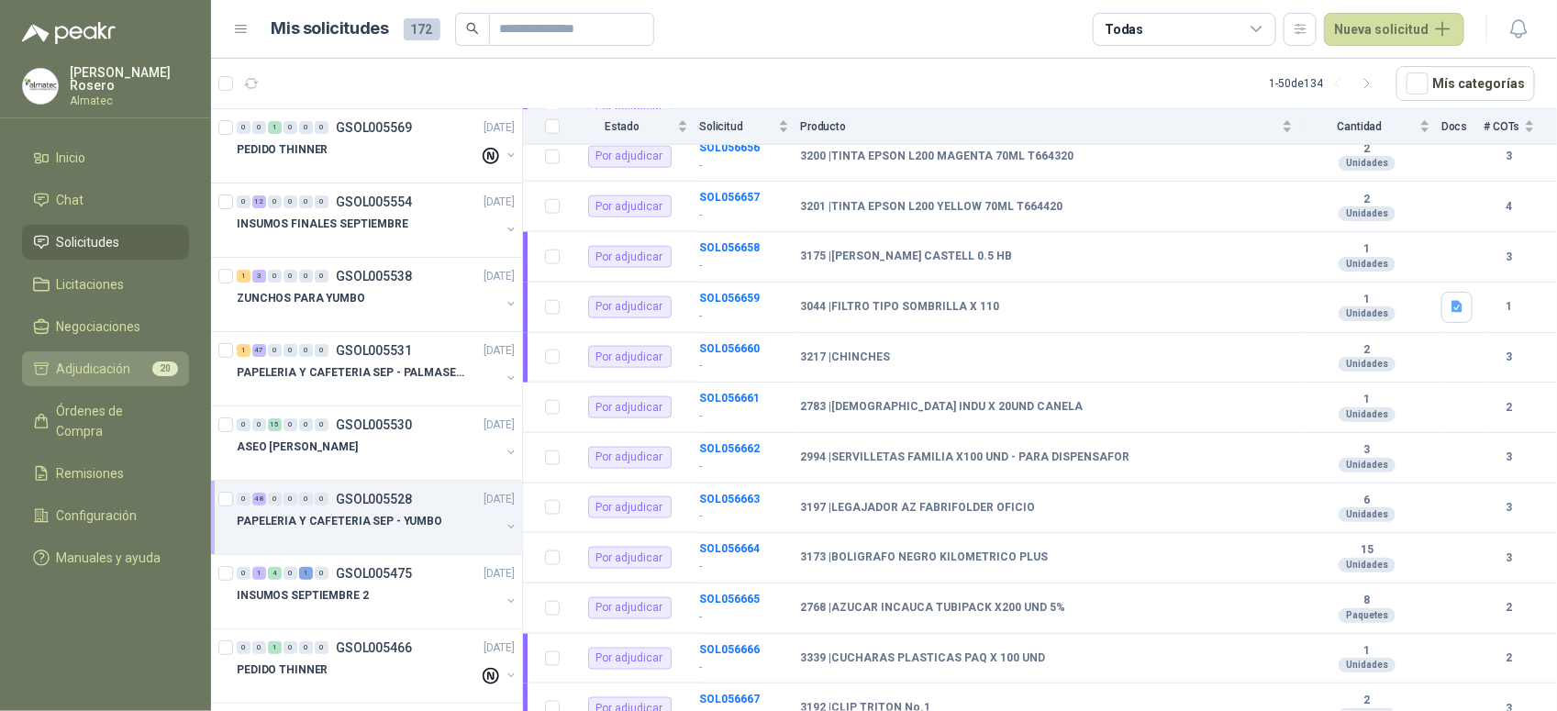
click at [79, 364] on span "Adjudicación" at bounding box center [94, 369] width 74 height 20
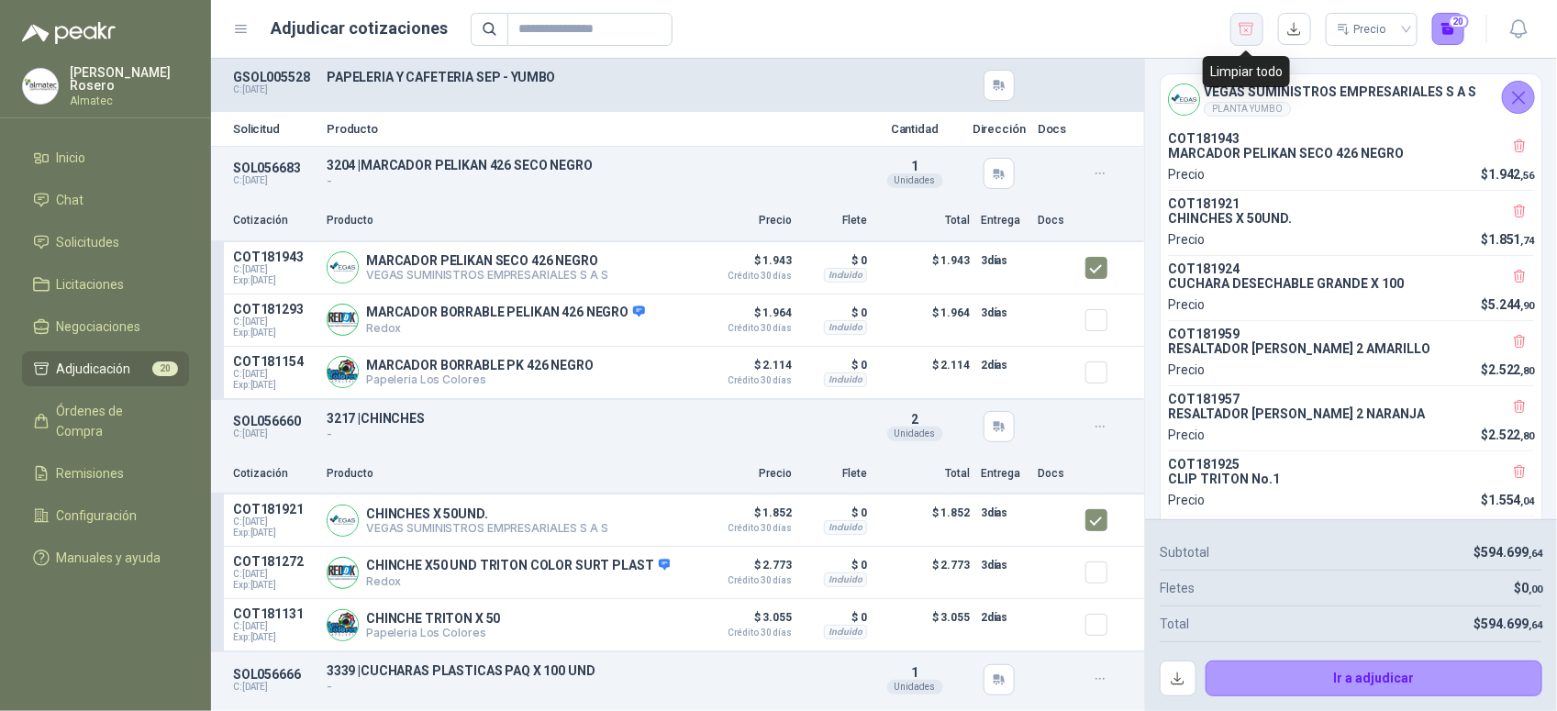
click at [1245, 30] on icon "button" at bounding box center [1247, 29] width 15 height 12
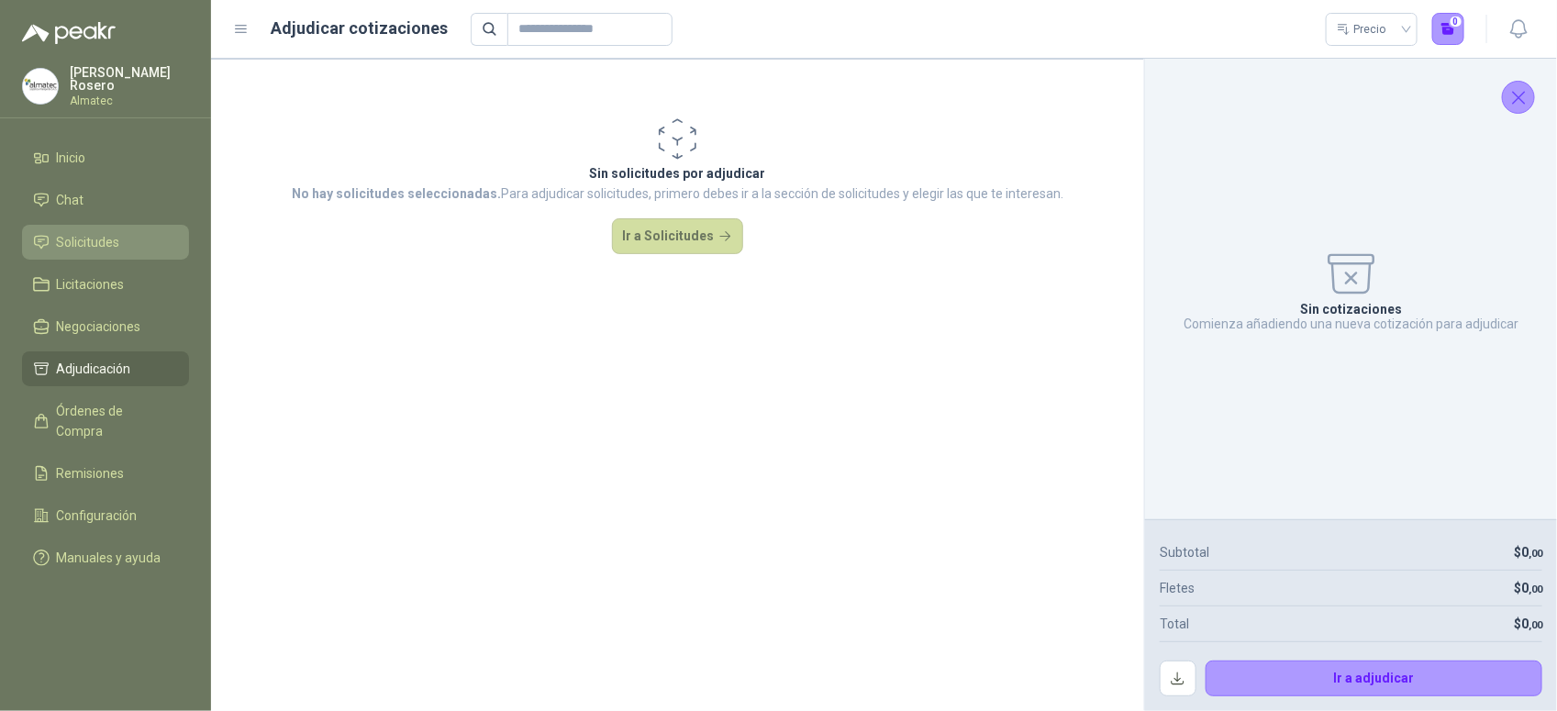
click at [74, 234] on span "Solicitudes" at bounding box center [88, 242] width 63 height 20
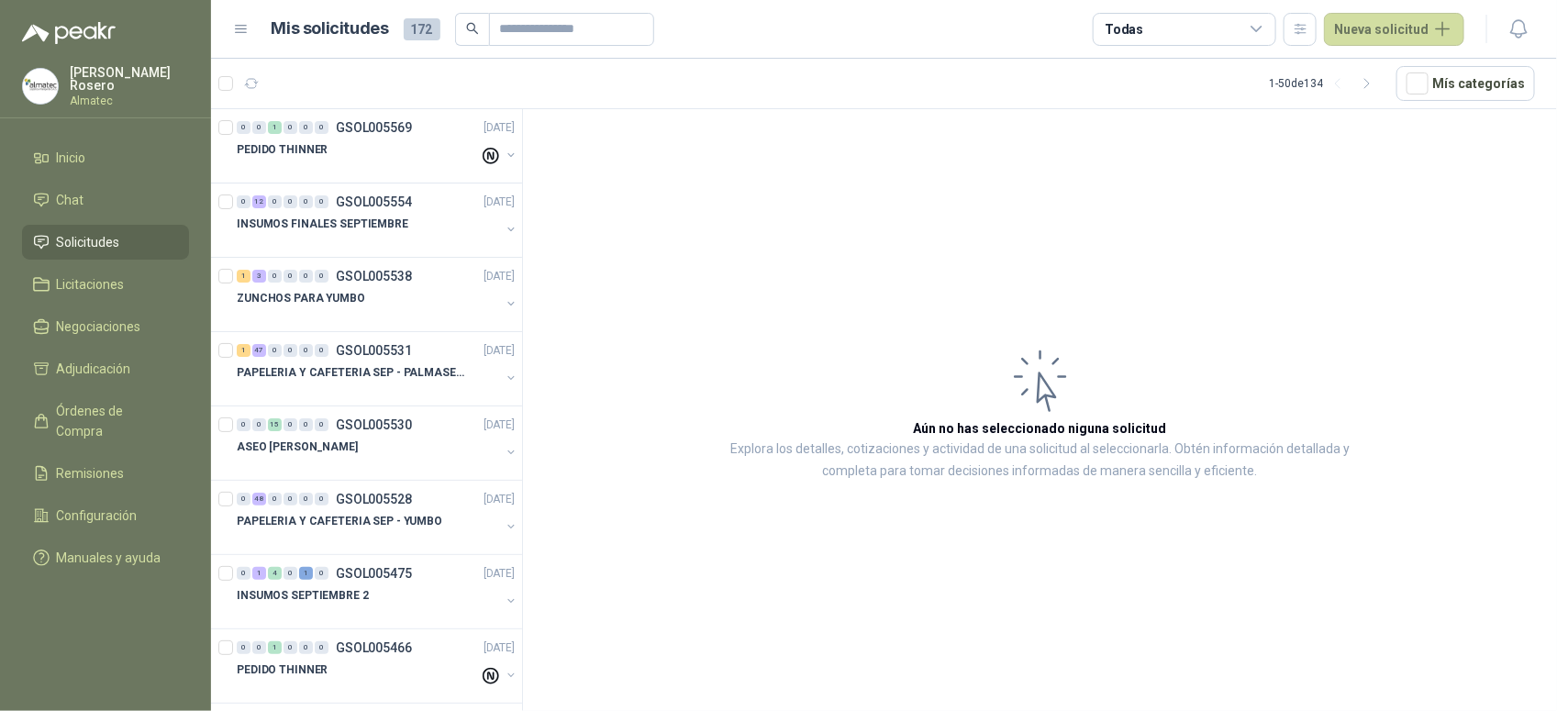
click at [1515, 331] on article "Aún no has seleccionado niguna solicitud Explora los detalles, cotizaciones y a…" at bounding box center [1040, 413] width 1034 height 608
click at [399, 373] on p "PAPELERIA Y CAFETERIA SEP - PALMASECA" at bounding box center [351, 372] width 228 height 17
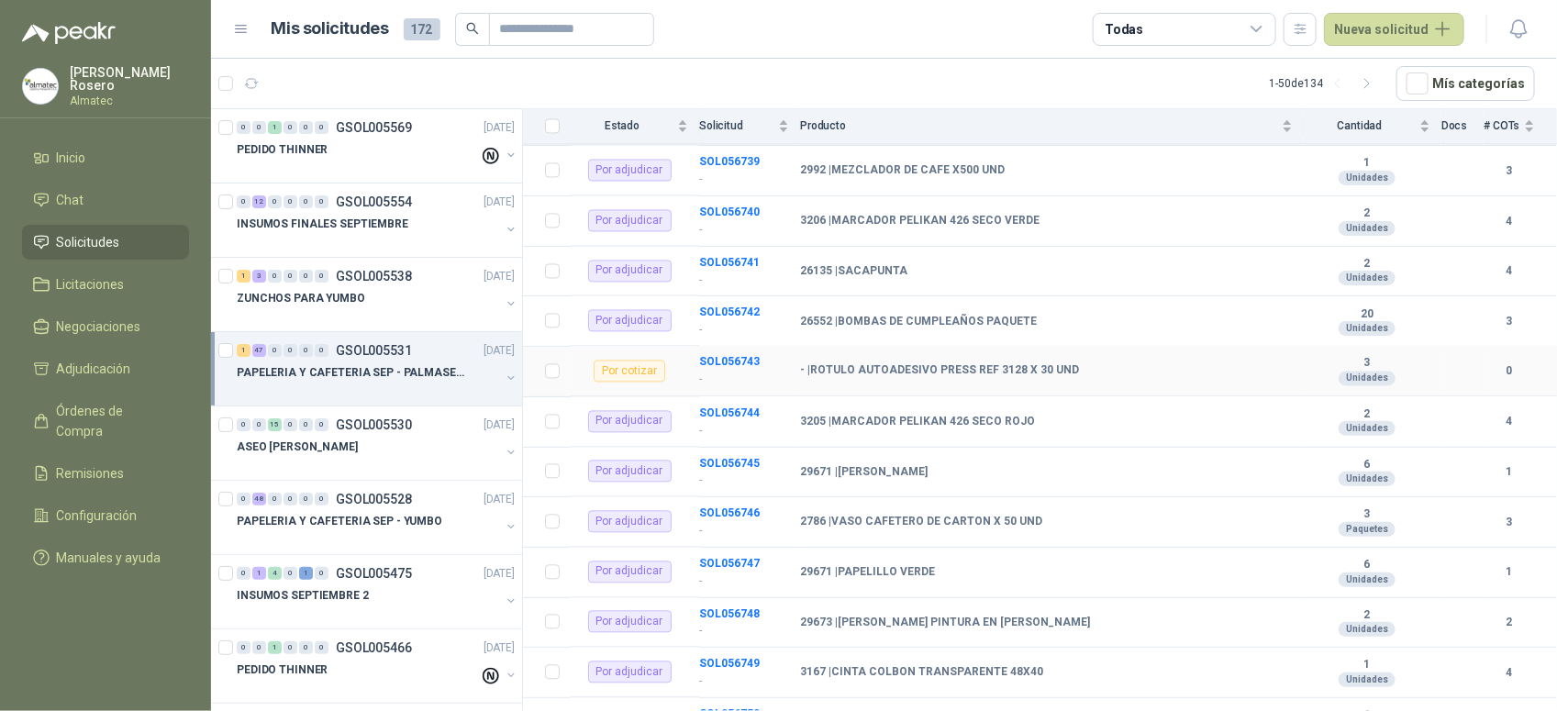
scroll to position [1746, 0]
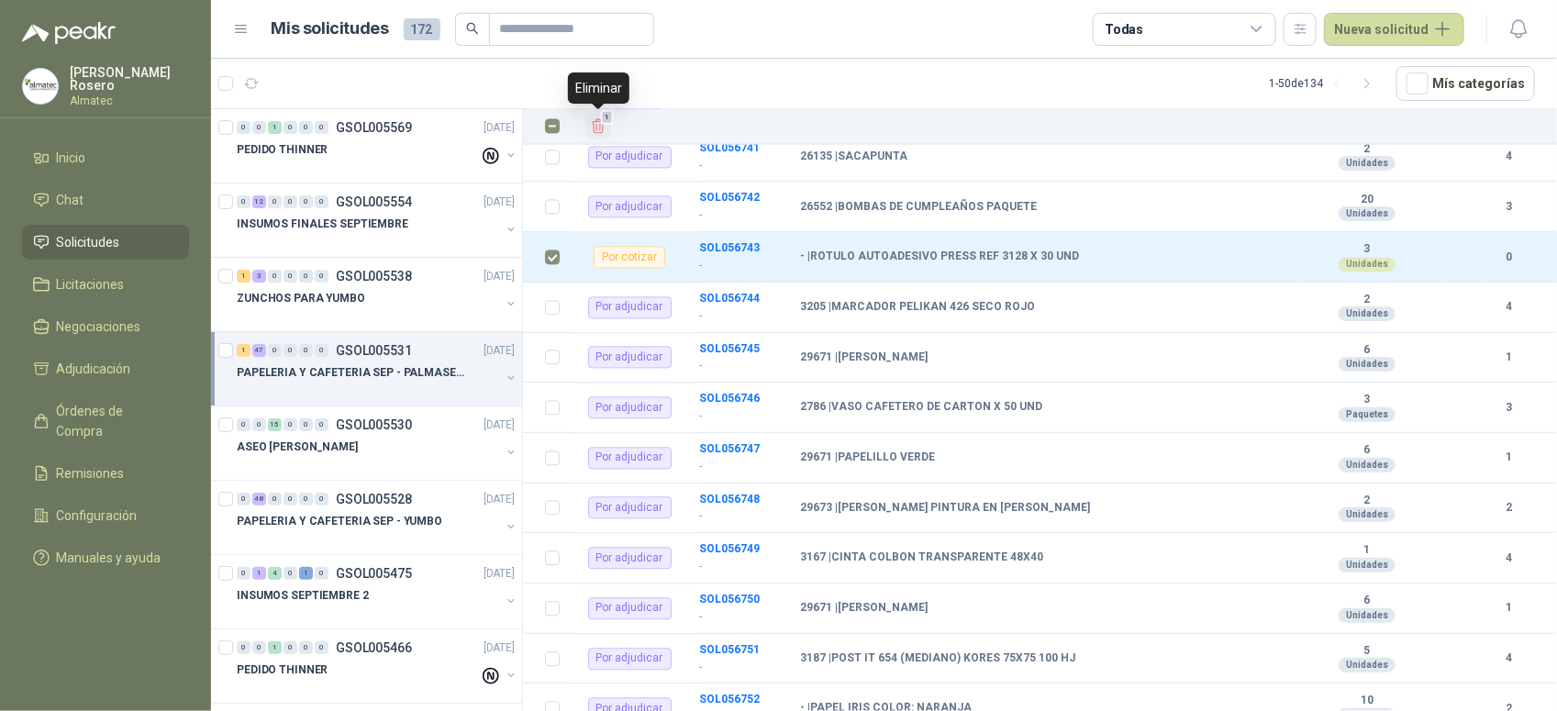
click at [598, 128] on icon "Eliminar" at bounding box center [598, 126] width 17 height 17
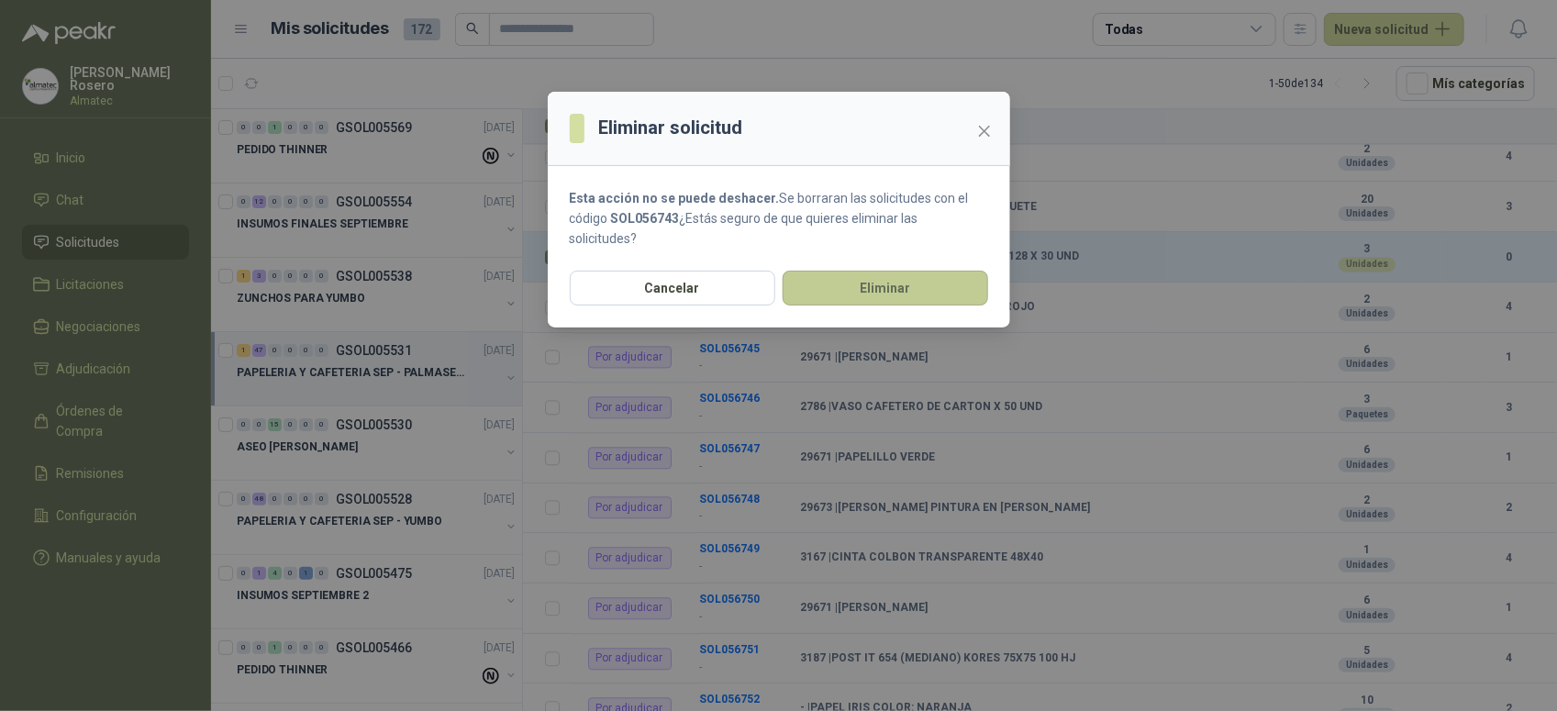
click at [856, 287] on button "Eliminar" at bounding box center [886, 288] width 206 height 35
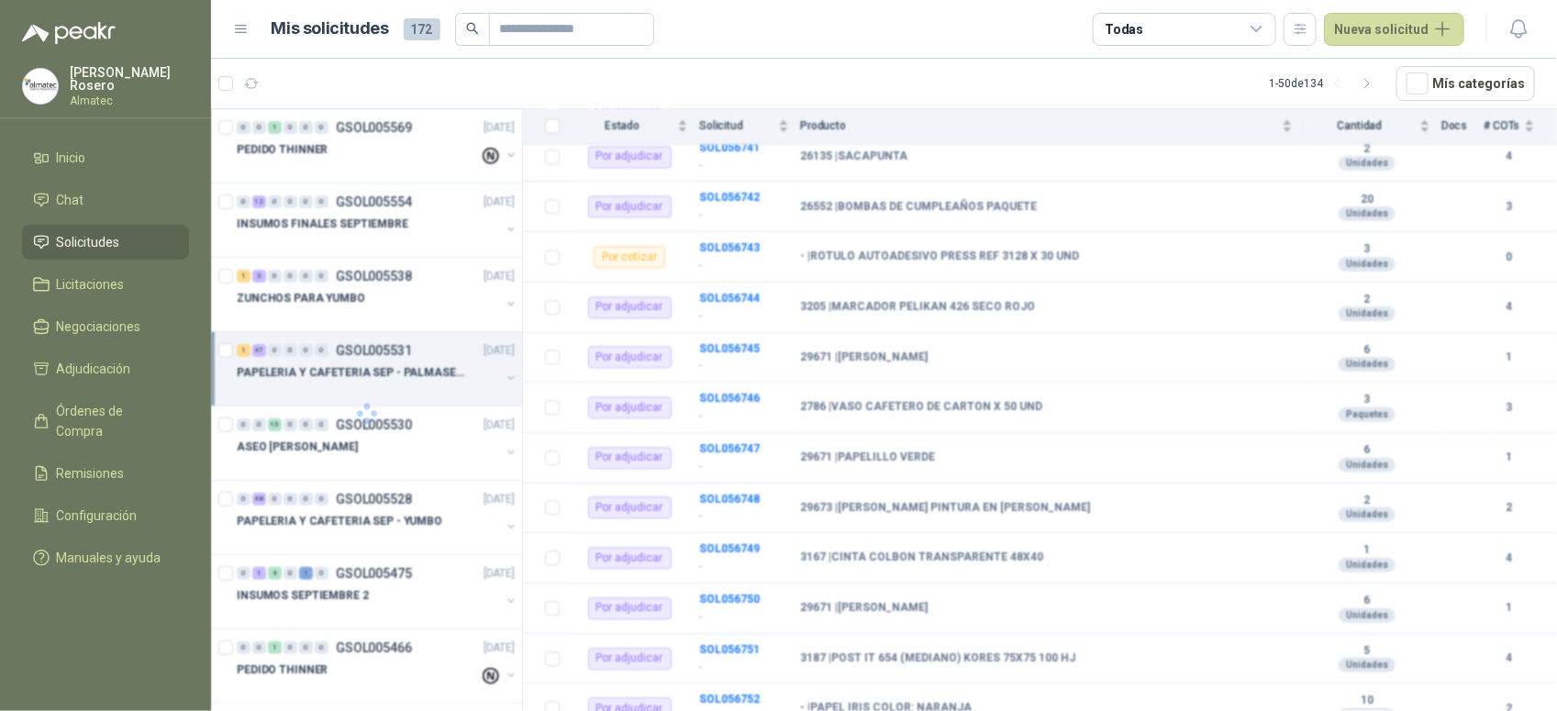
click at [806, 58] on div "Eliminar solicitud Esta acción no se puede deshacer. Se borraran las solicitude…" at bounding box center [778, 355] width 1557 height 711
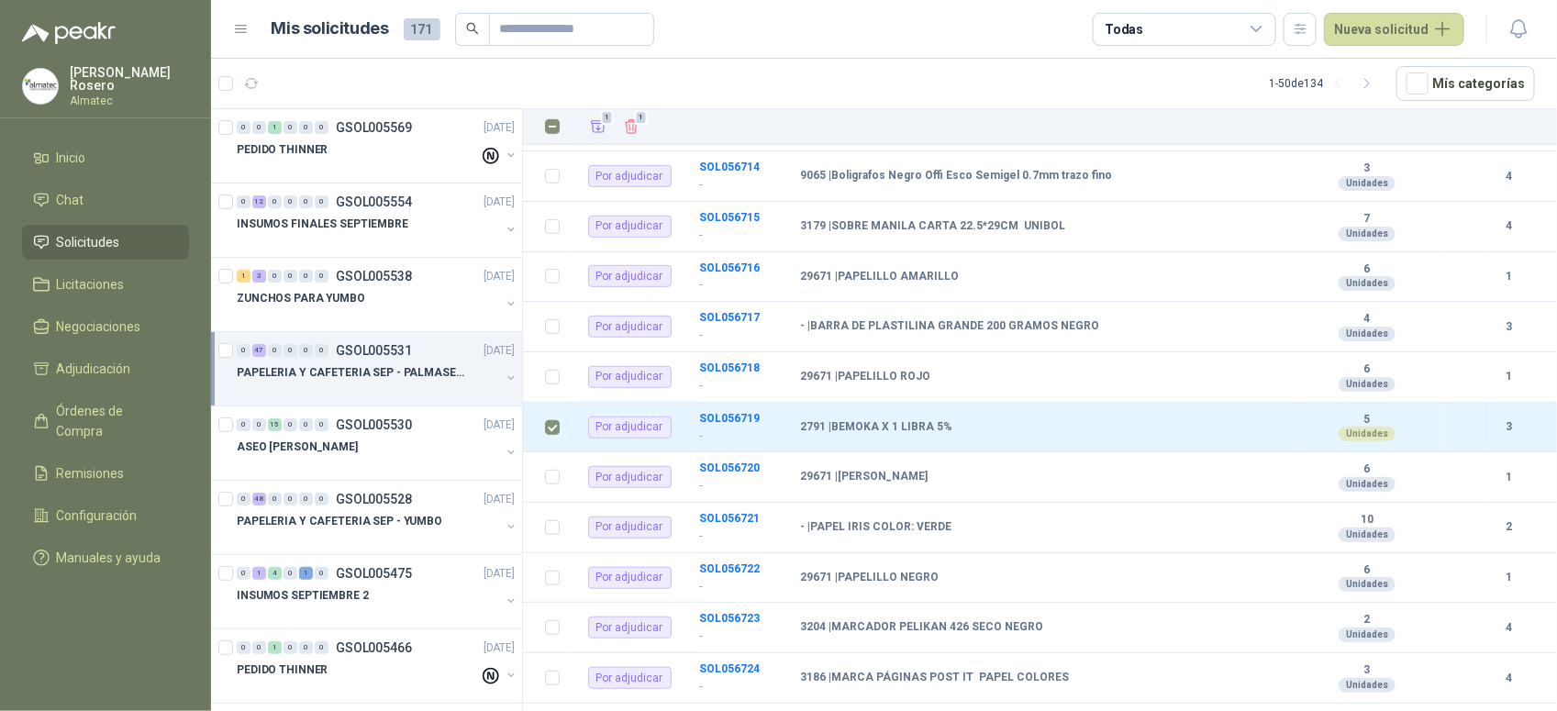
scroll to position [1026, 0]
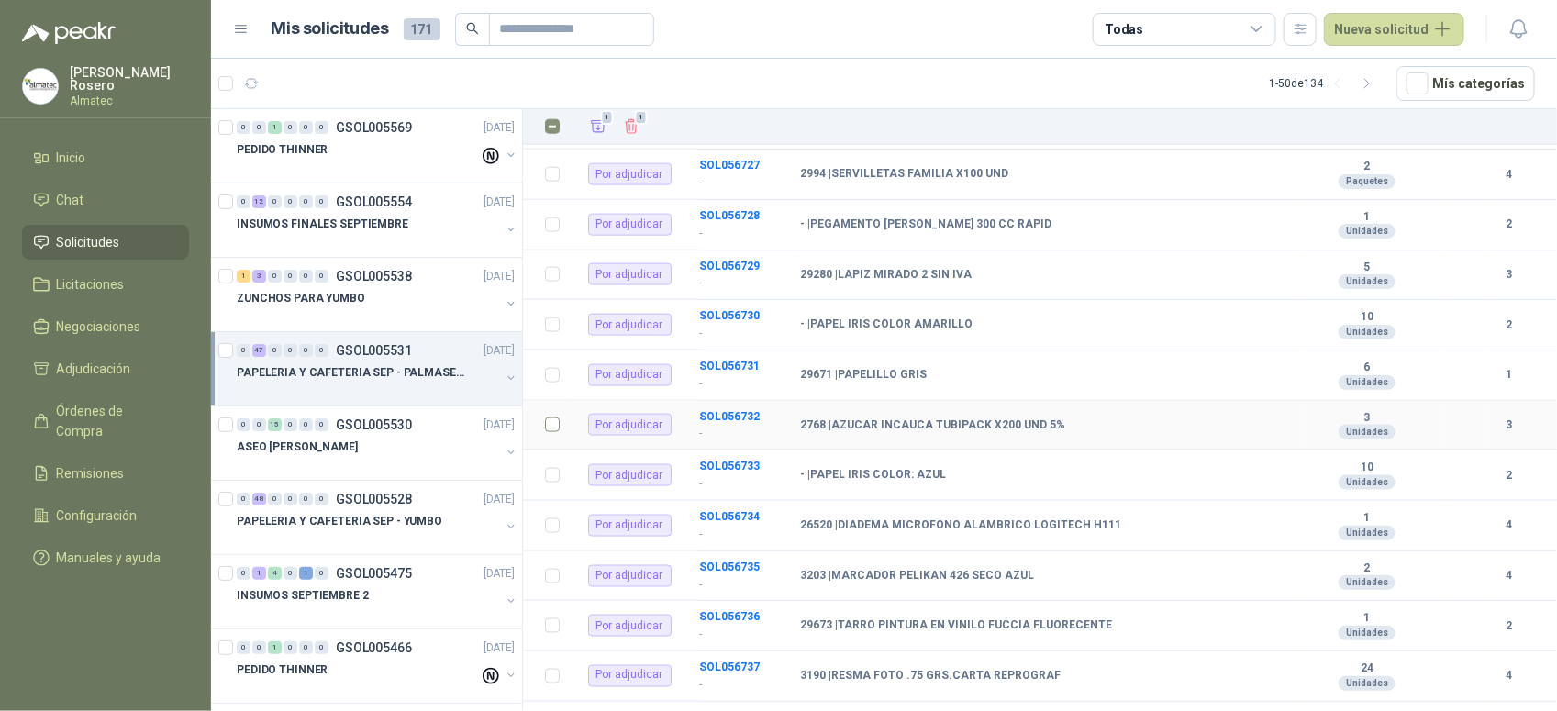
click at [560, 423] on td at bounding box center [547, 426] width 48 height 50
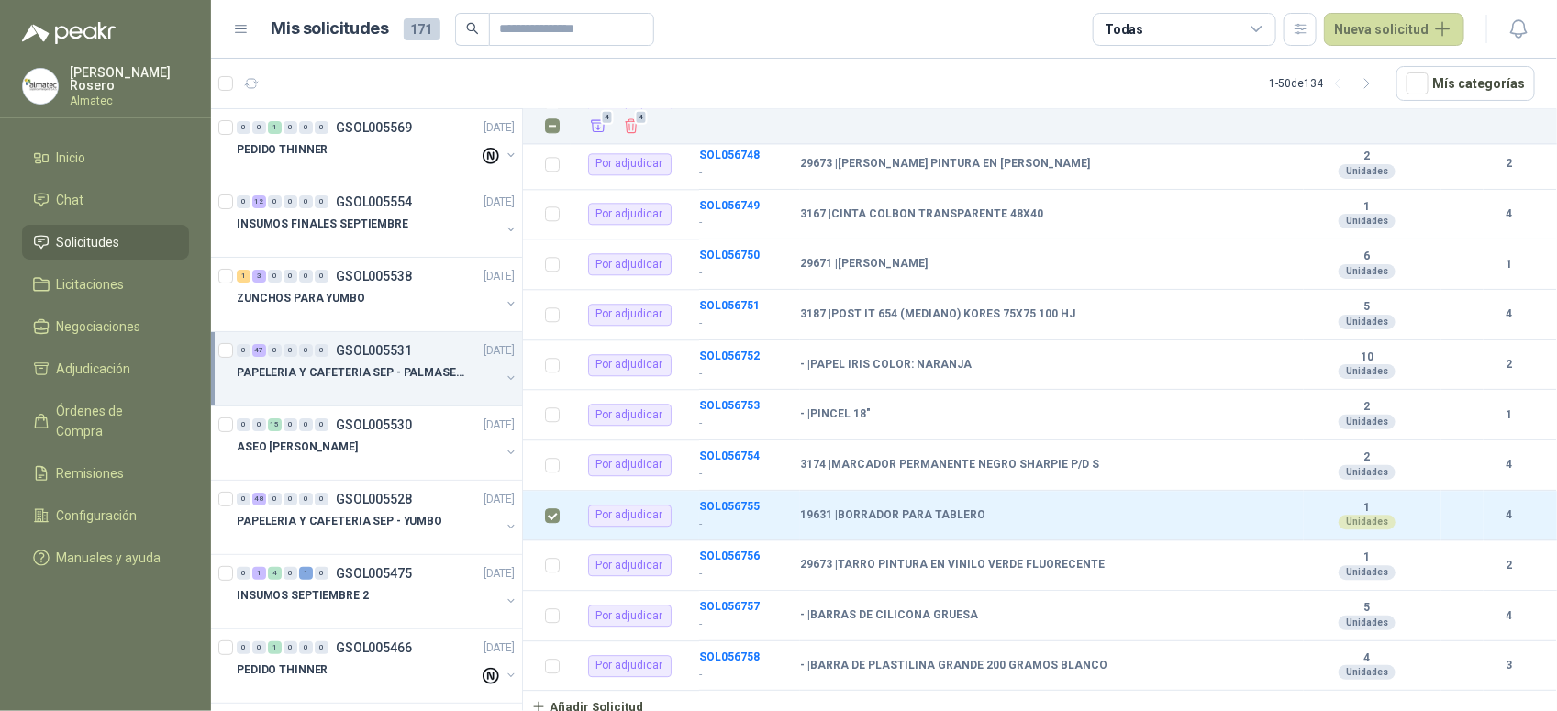
scroll to position [674, 0]
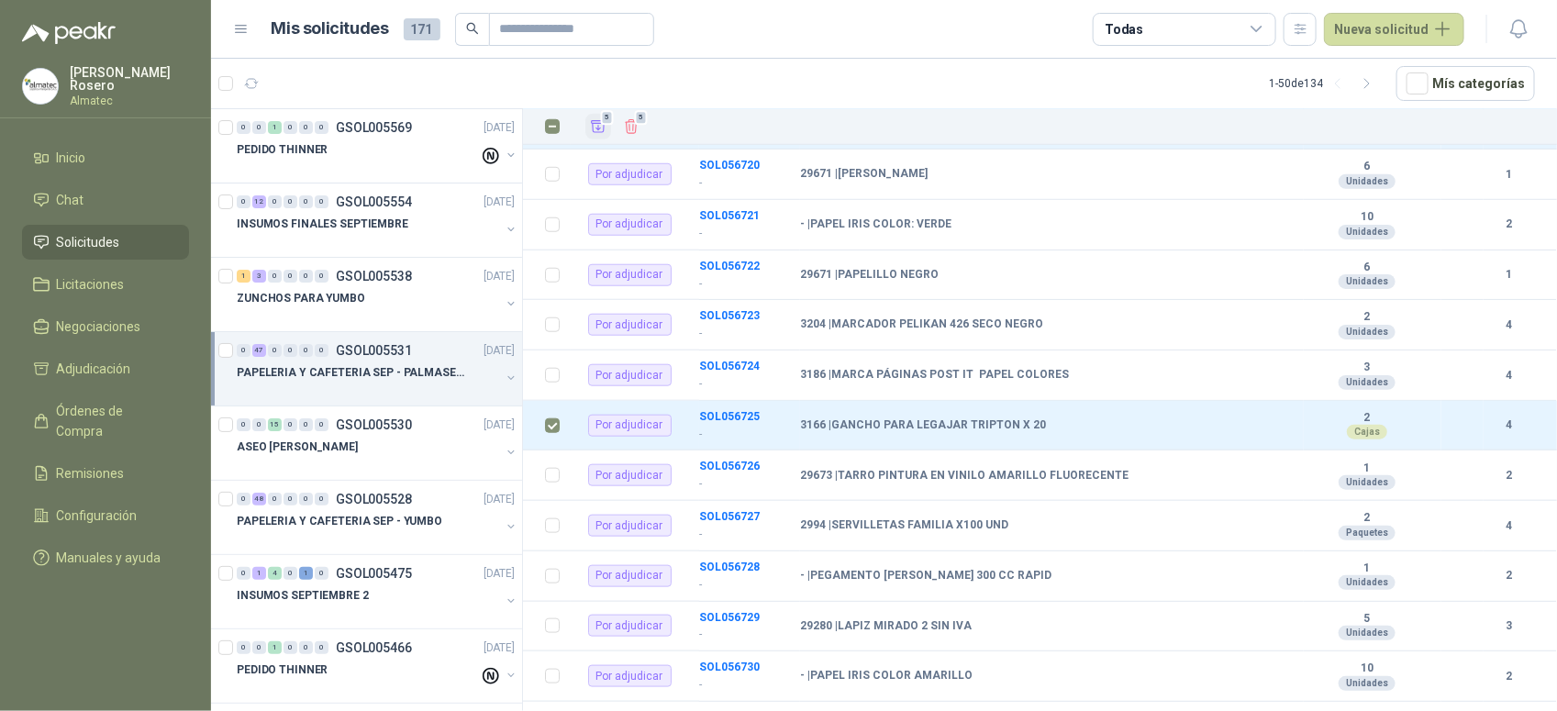
click at [602, 139] on button "5" at bounding box center [598, 127] width 26 height 26
click at [81, 381] on link "Adjudicación 5" at bounding box center [105, 368] width 167 height 35
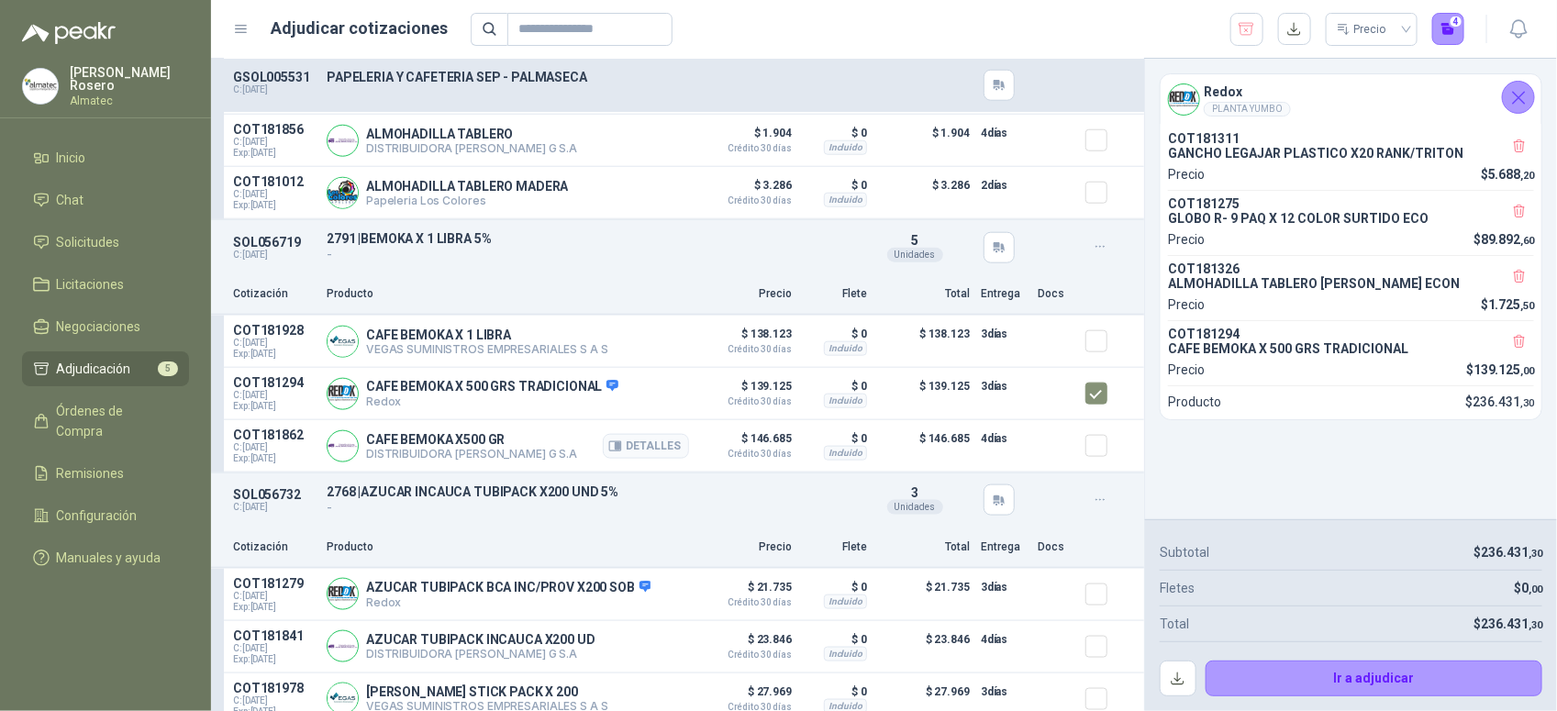
scroll to position [840, 0]
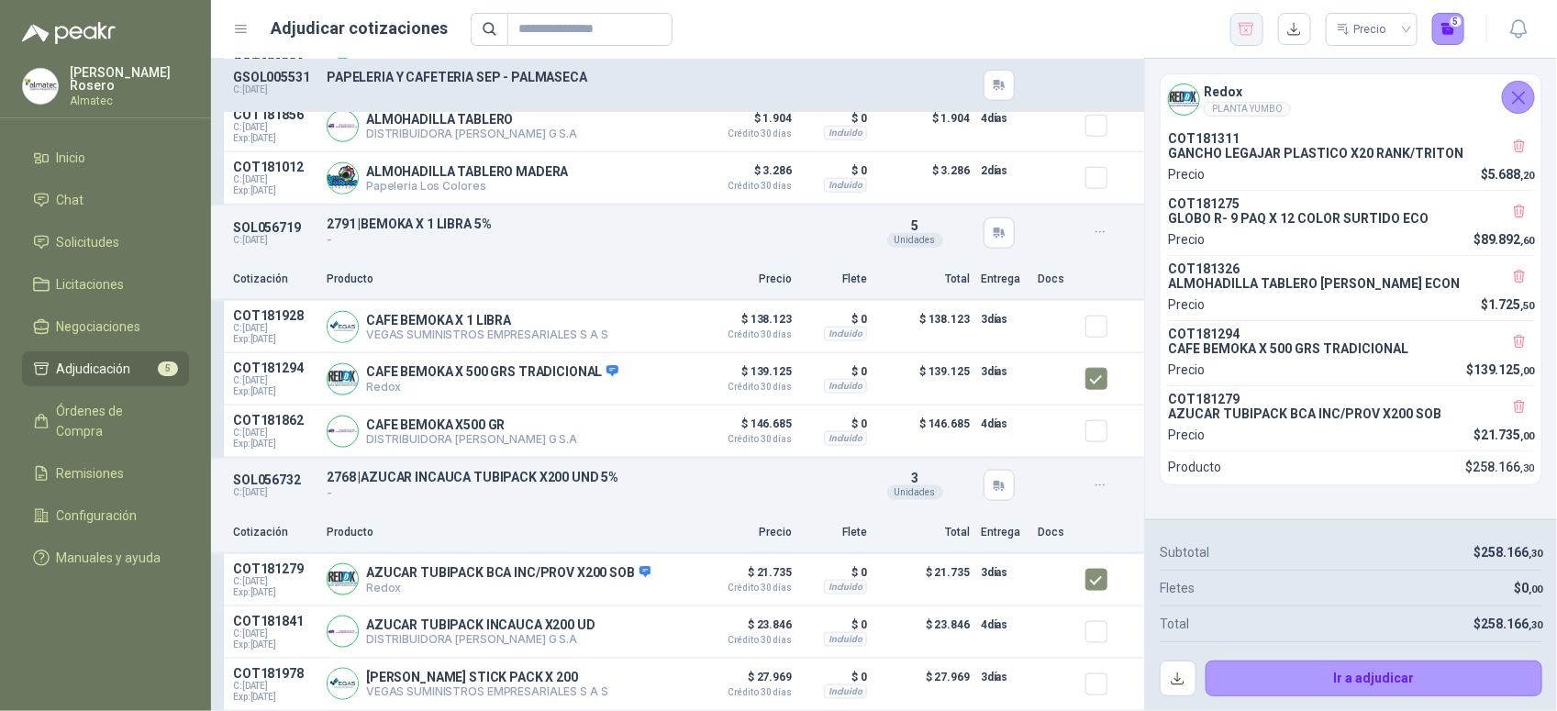
click at [1253, 37] on icon "button" at bounding box center [1246, 29] width 17 height 18
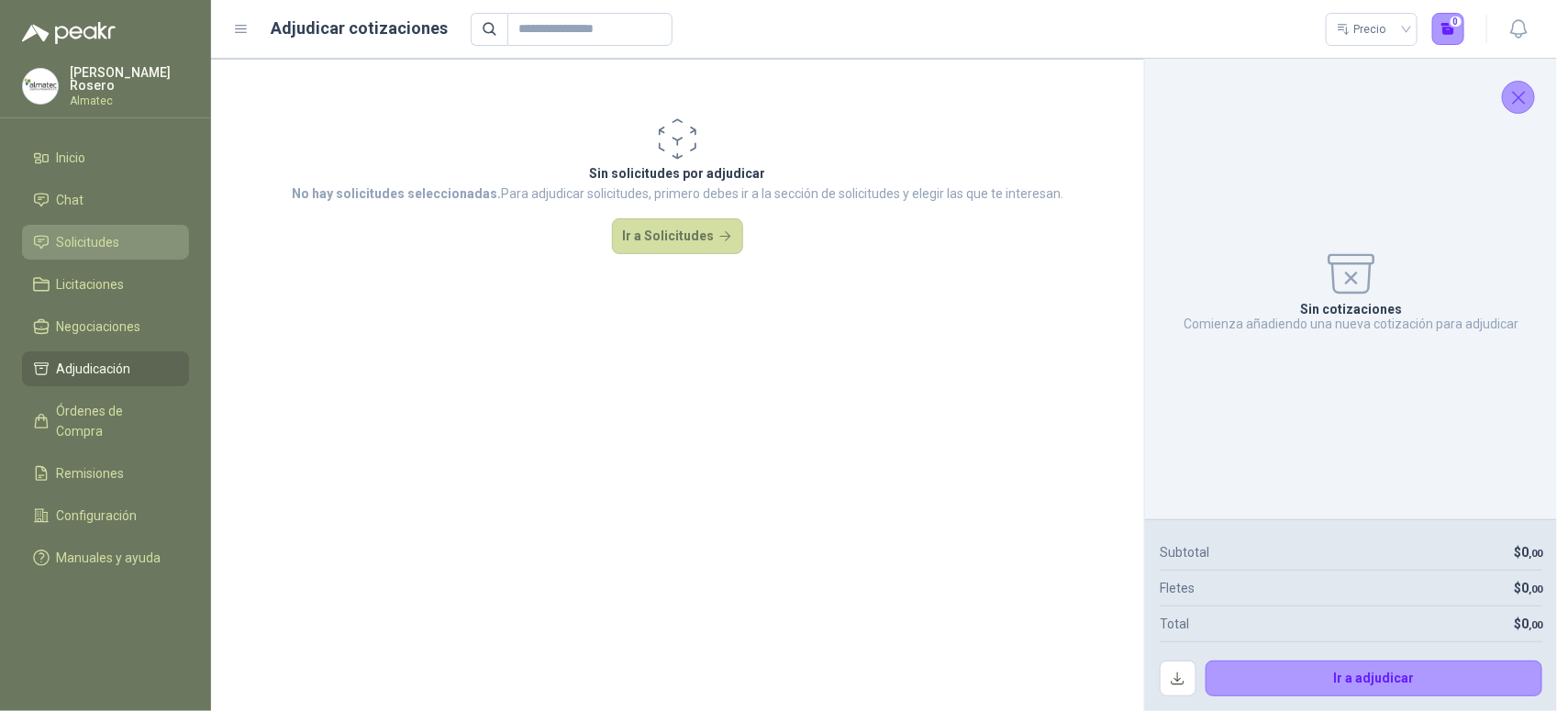
click at [90, 250] on link "Solicitudes" at bounding box center [105, 242] width 167 height 35
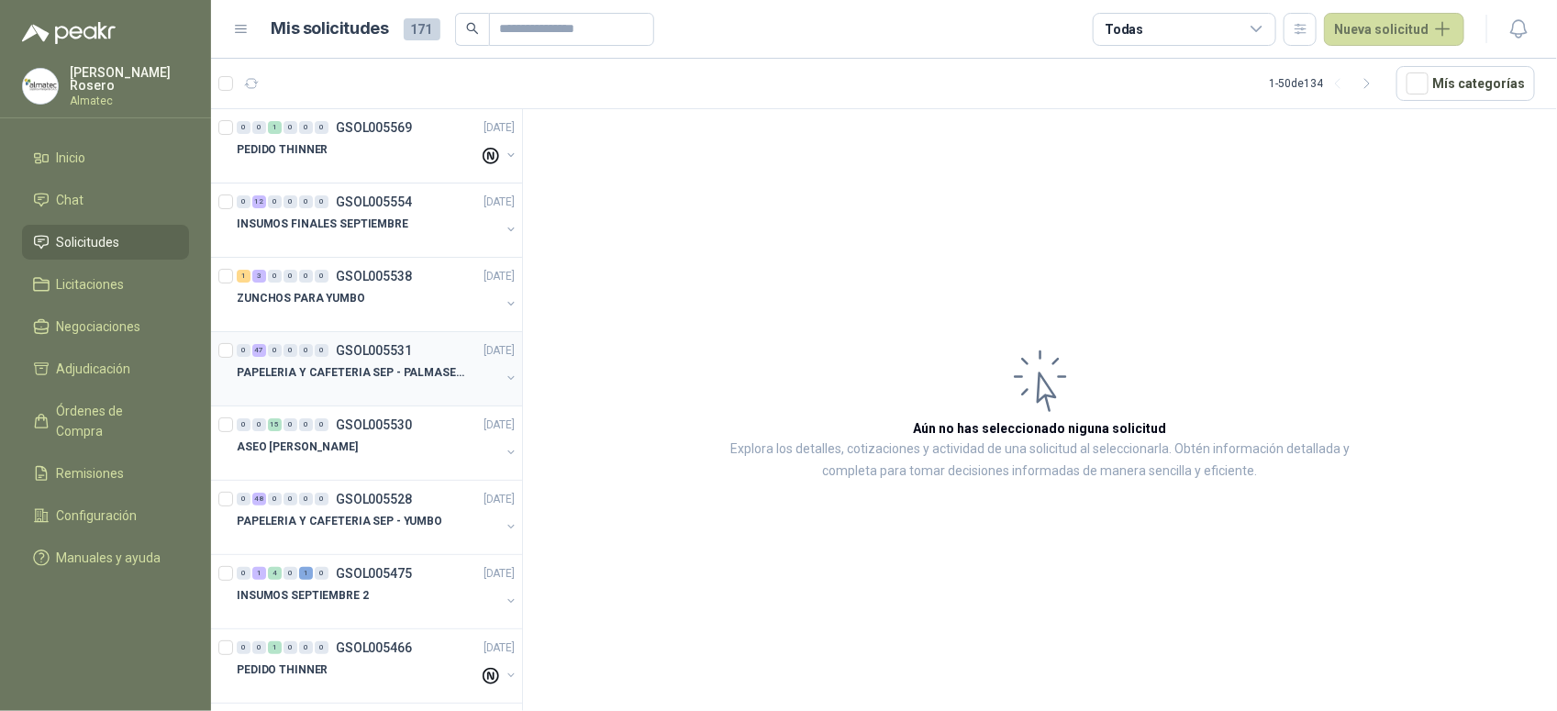
click at [404, 353] on p "GSOL005531" at bounding box center [374, 350] width 76 height 13
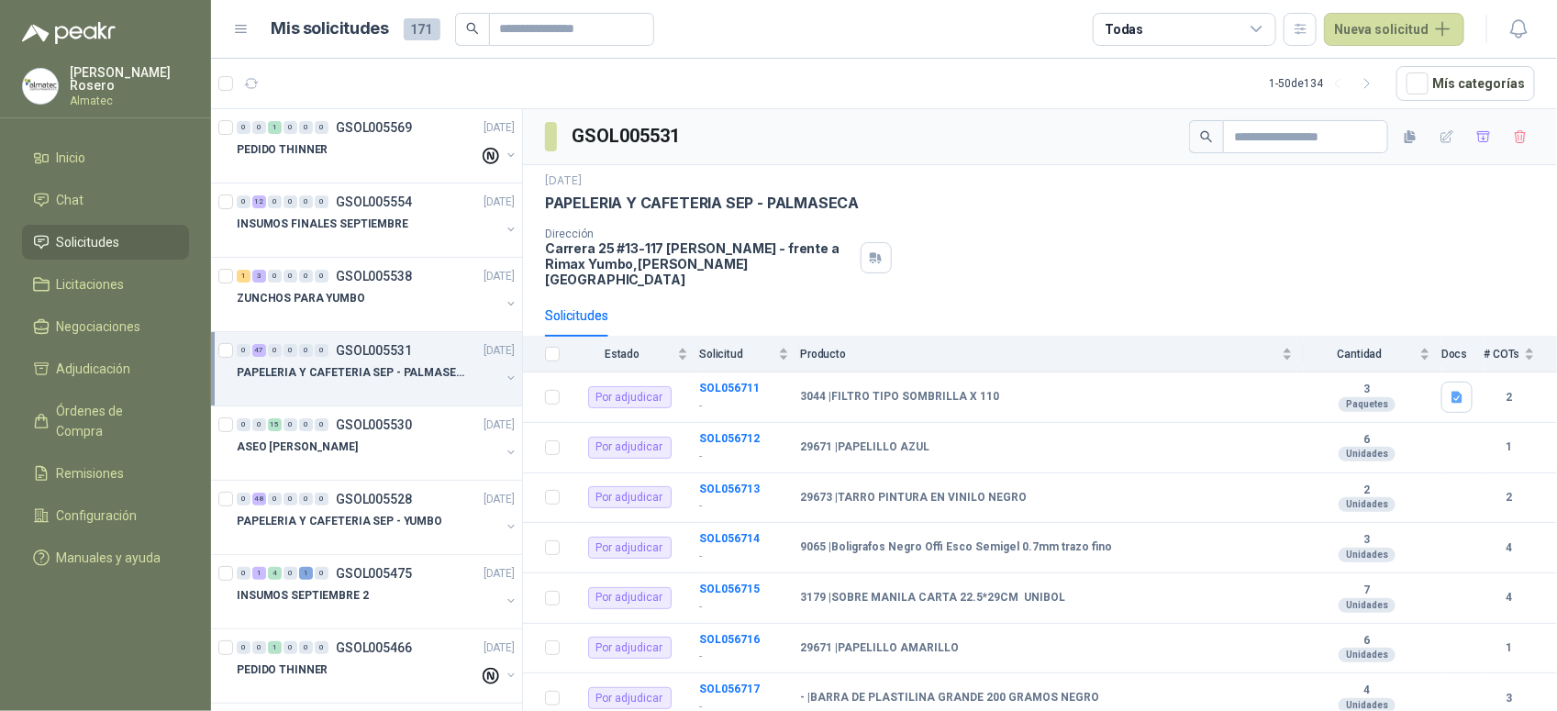
click at [950, 243] on div "Dirección [STREET_ADDRESS] [PERSON_NAME] - frente a Rimax Yumbo , [PERSON_NAME]…" at bounding box center [1040, 258] width 990 height 60
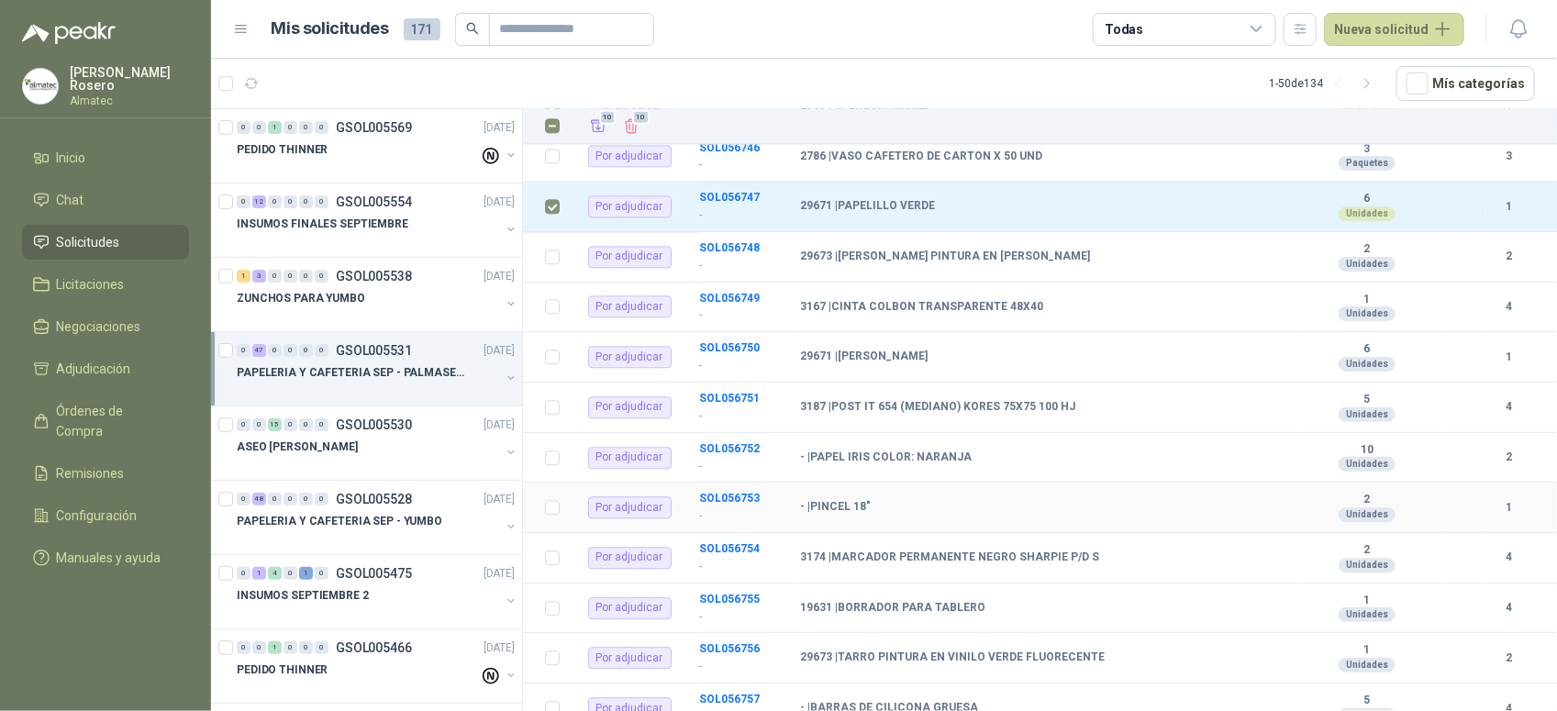
scroll to position [1955, 0]
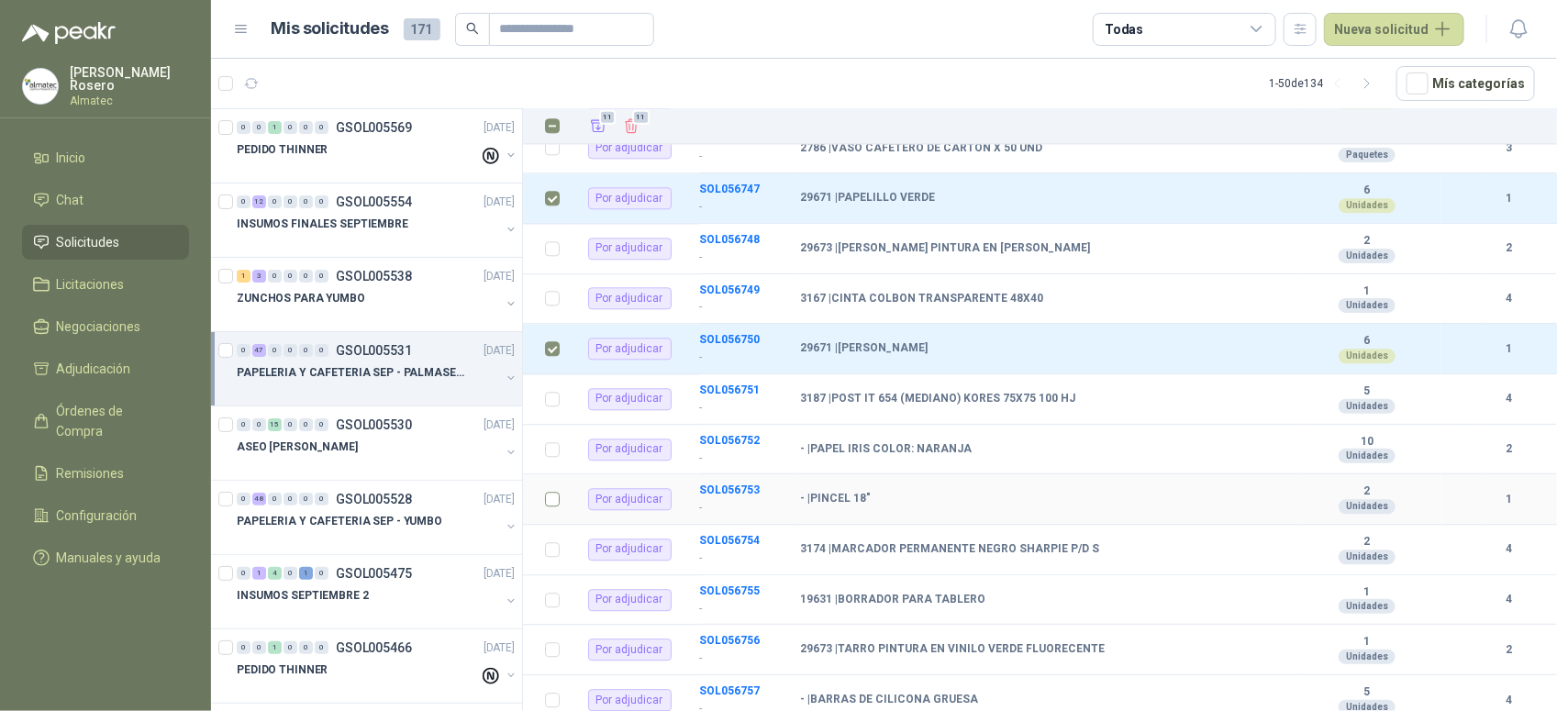
click at [553, 489] on label at bounding box center [552, 499] width 15 height 20
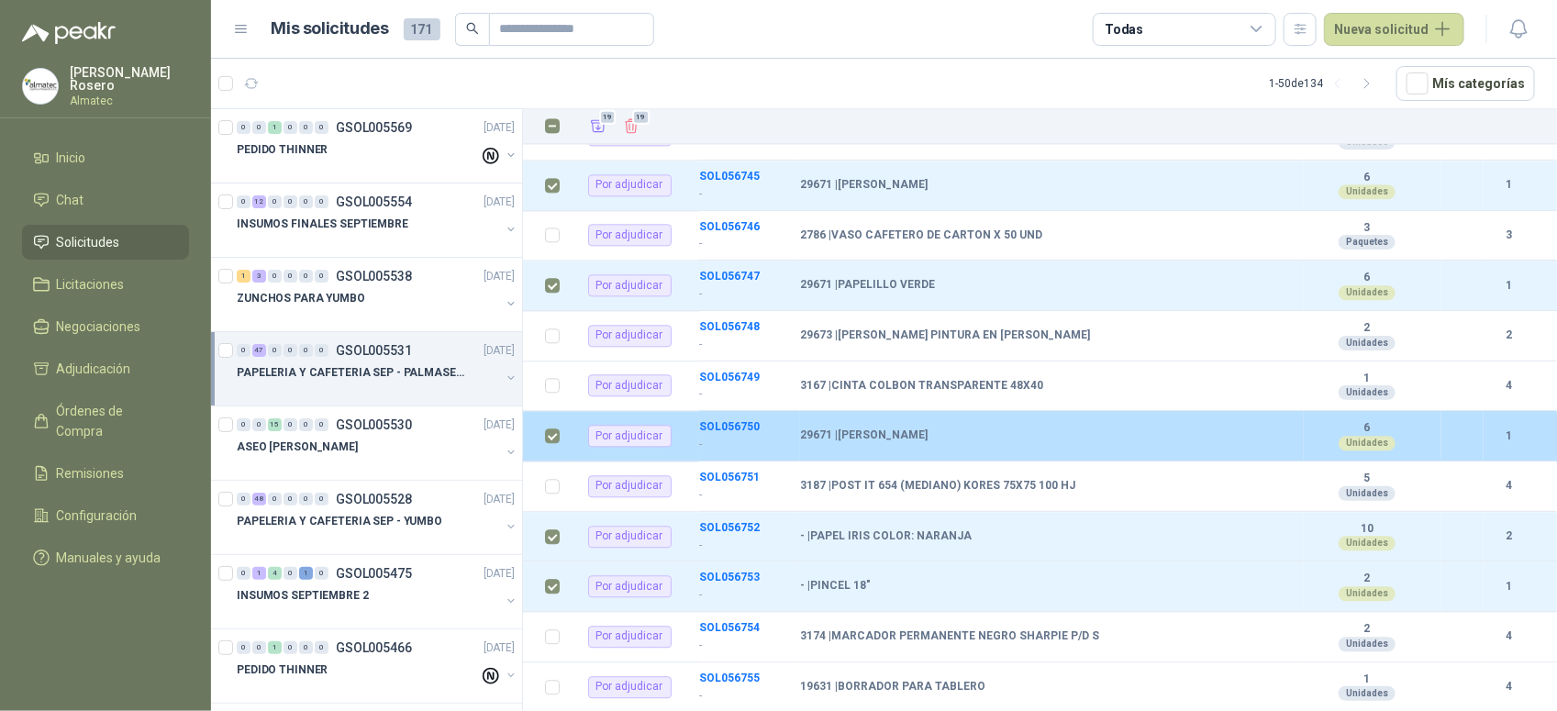
scroll to position [1810, 0]
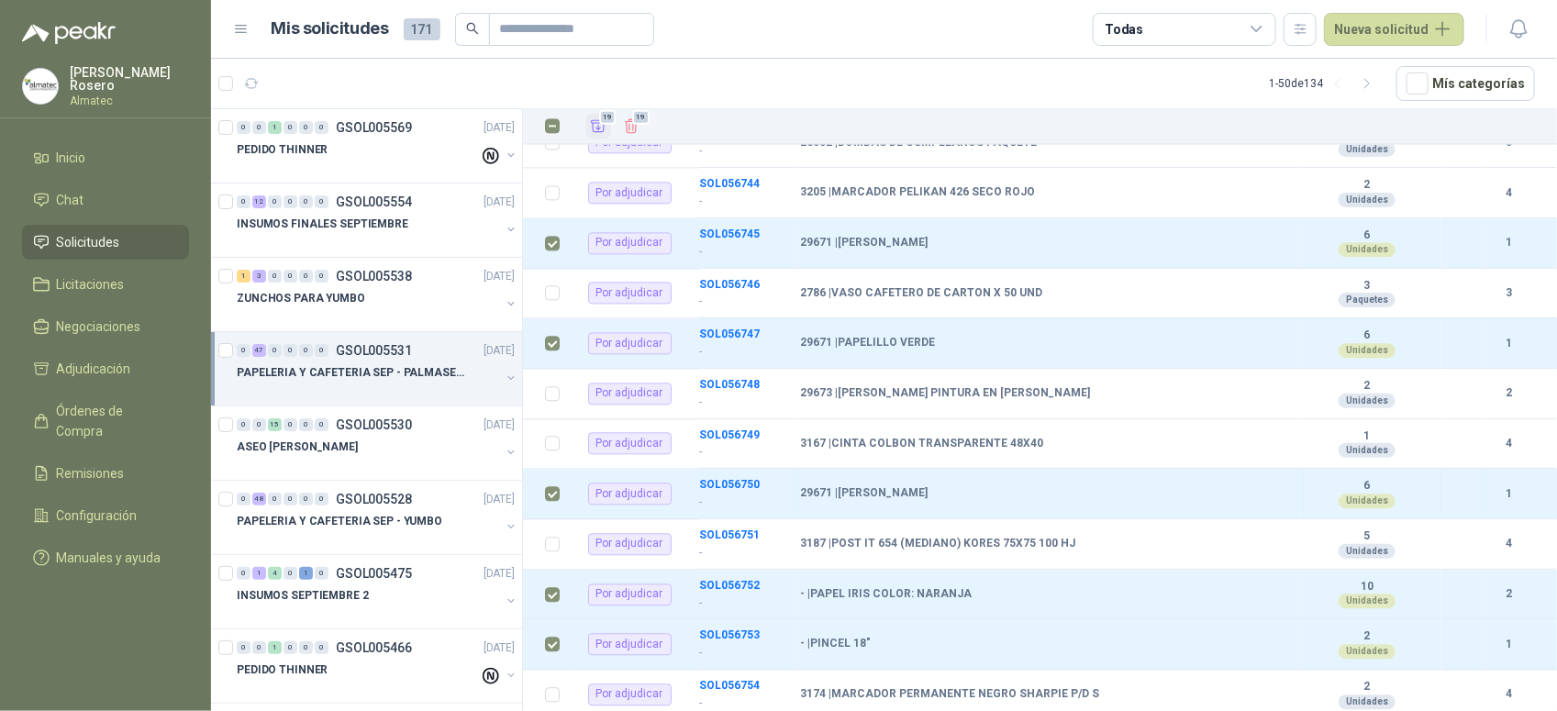
click at [595, 138] on button "19" at bounding box center [598, 127] width 26 height 26
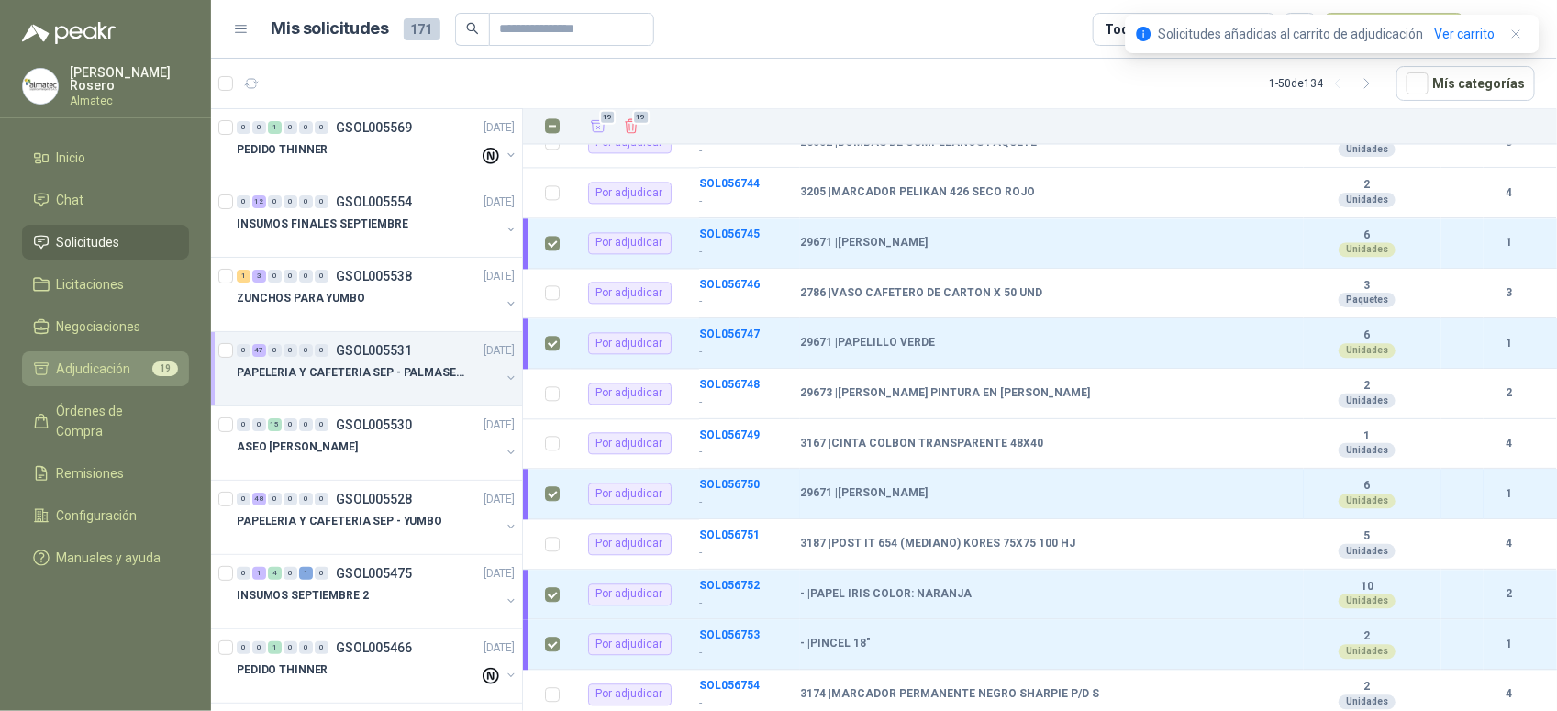
click at [121, 359] on span "Adjudicación" at bounding box center [94, 369] width 74 height 20
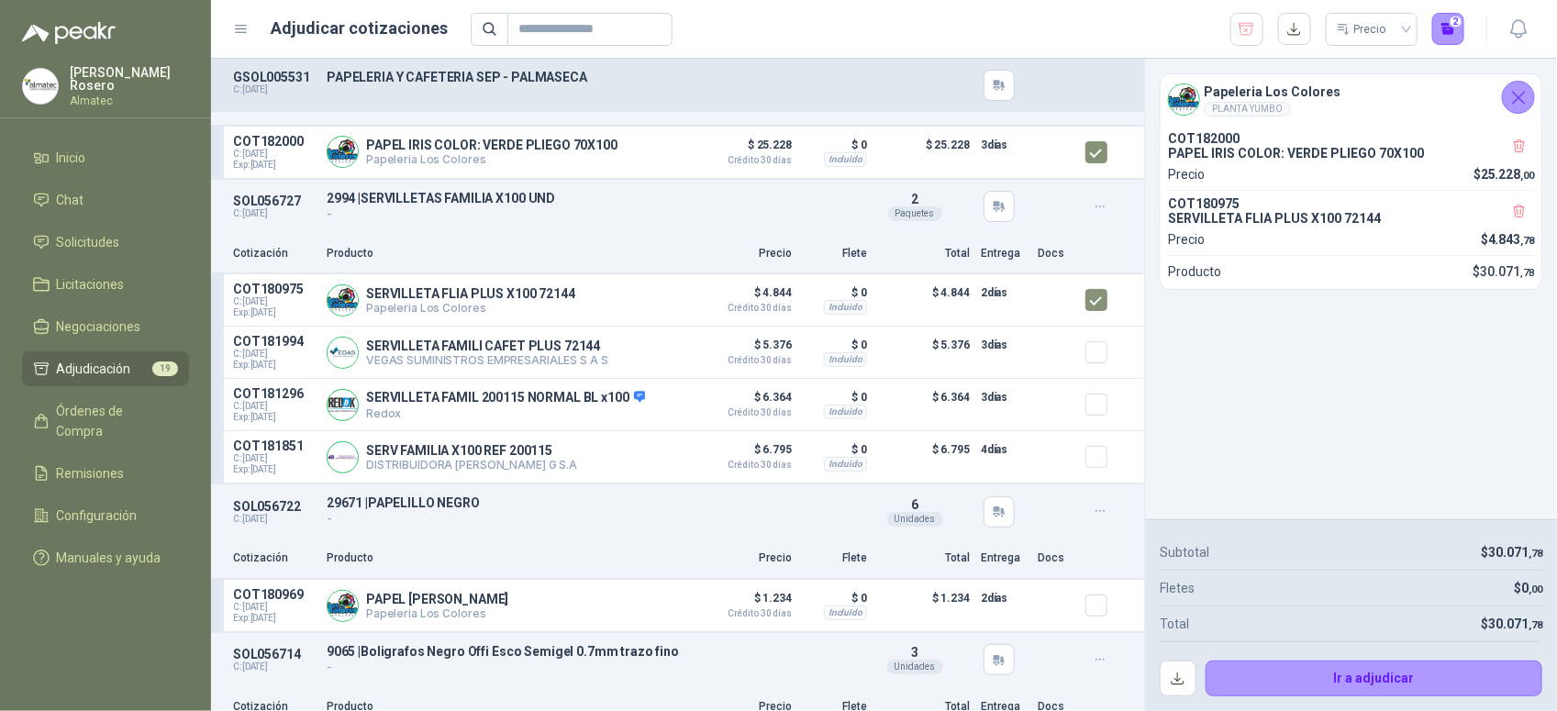
scroll to position [115, 0]
click at [1095, 610] on div at bounding box center [1103, 606] width 37 height 37
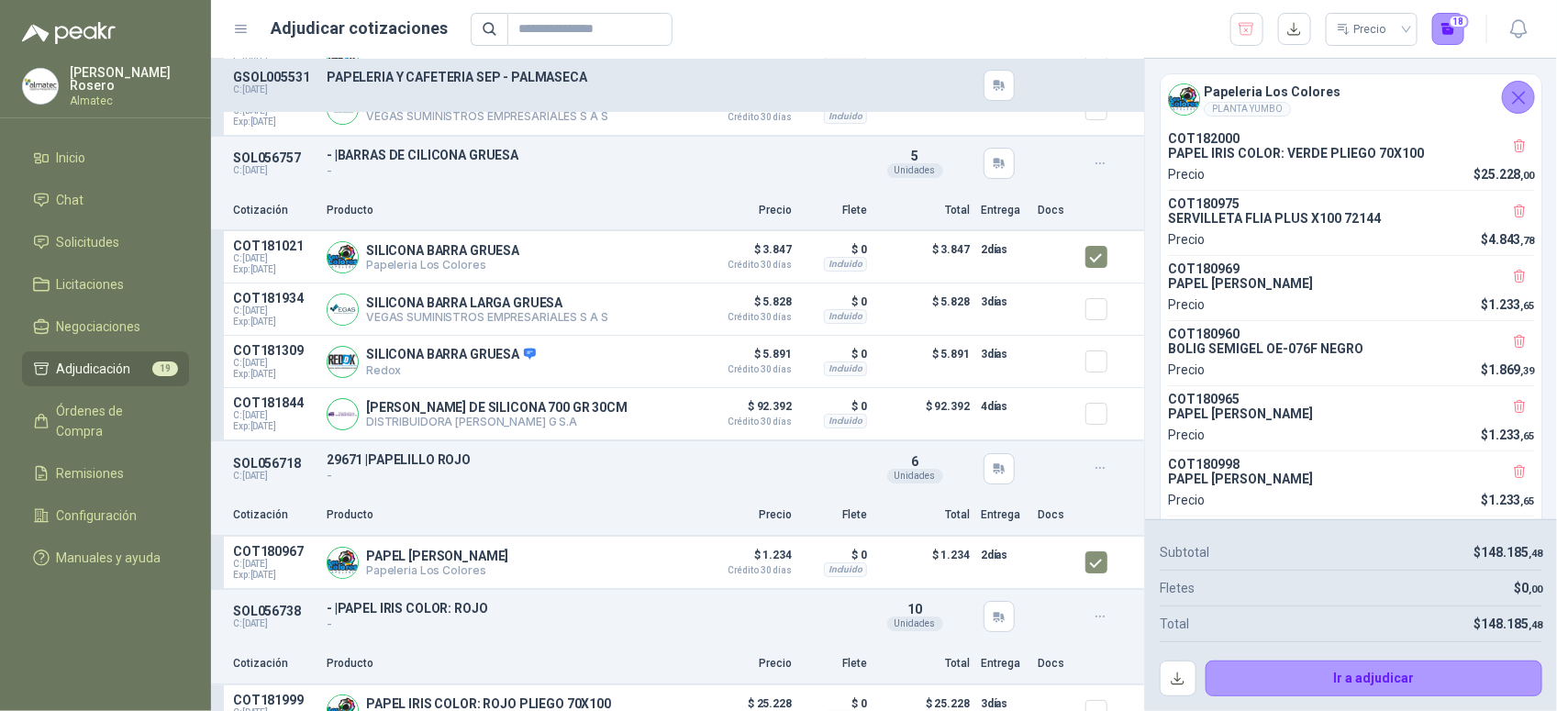
scroll to position [2941, 0]
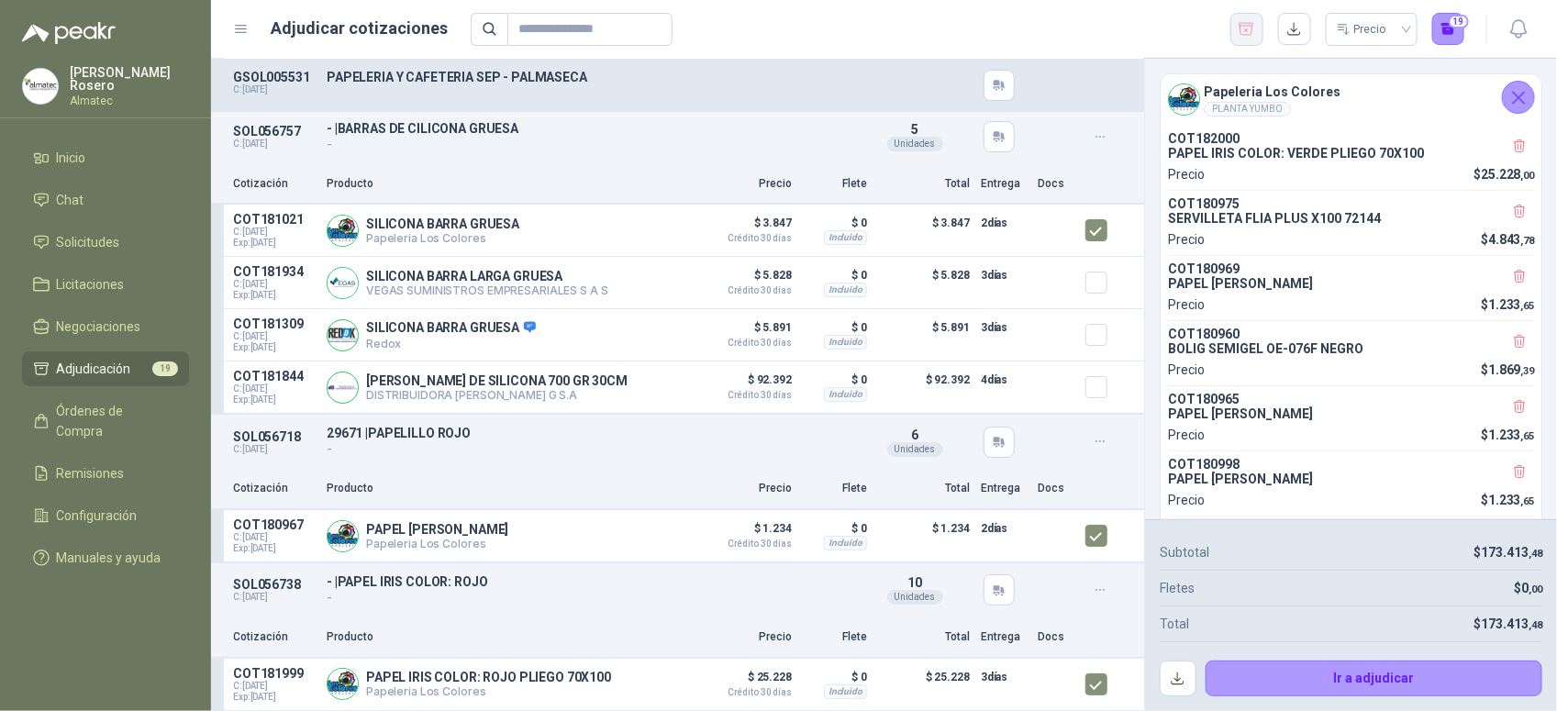
click at [1246, 25] on icon "button" at bounding box center [1247, 29] width 15 height 12
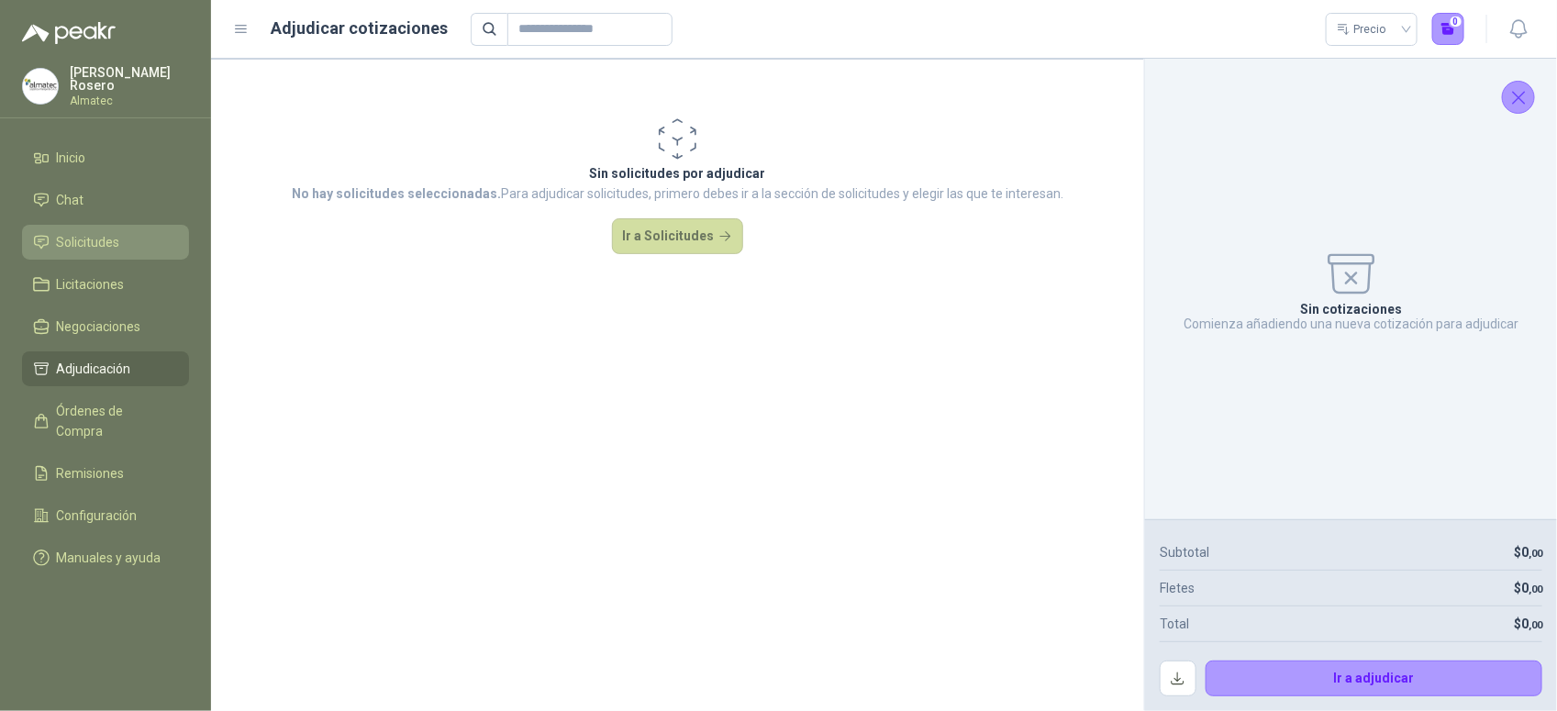
click at [110, 248] on span "Solicitudes" at bounding box center [88, 242] width 63 height 20
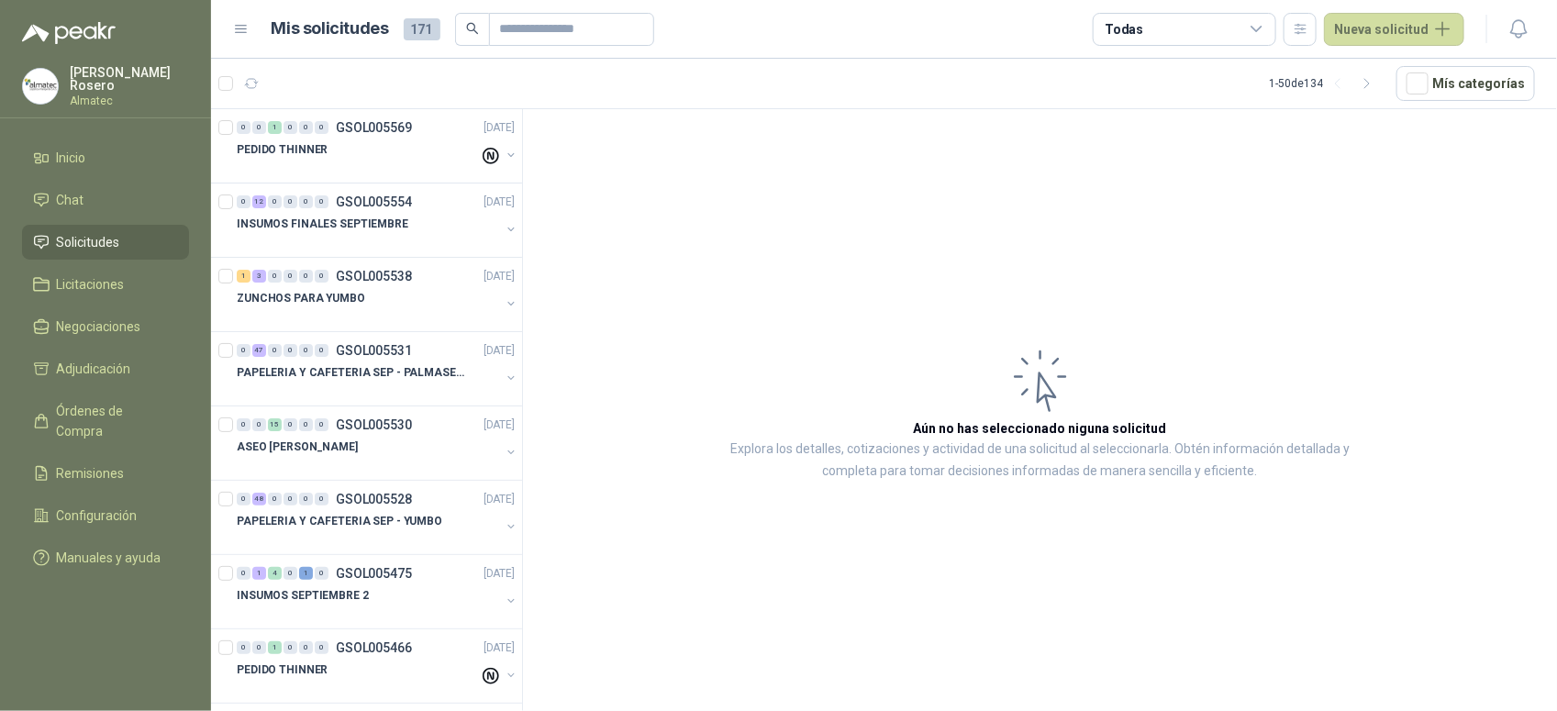
click at [1487, 385] on article "Aún no has seleccionado niguna solicitud Explora los detalles, cotizaciones y a…" at bounding box center [1040, 413] width 1034 height 608
click at [395, 388] on div at bounding box center [368, 391] width 263 height 15
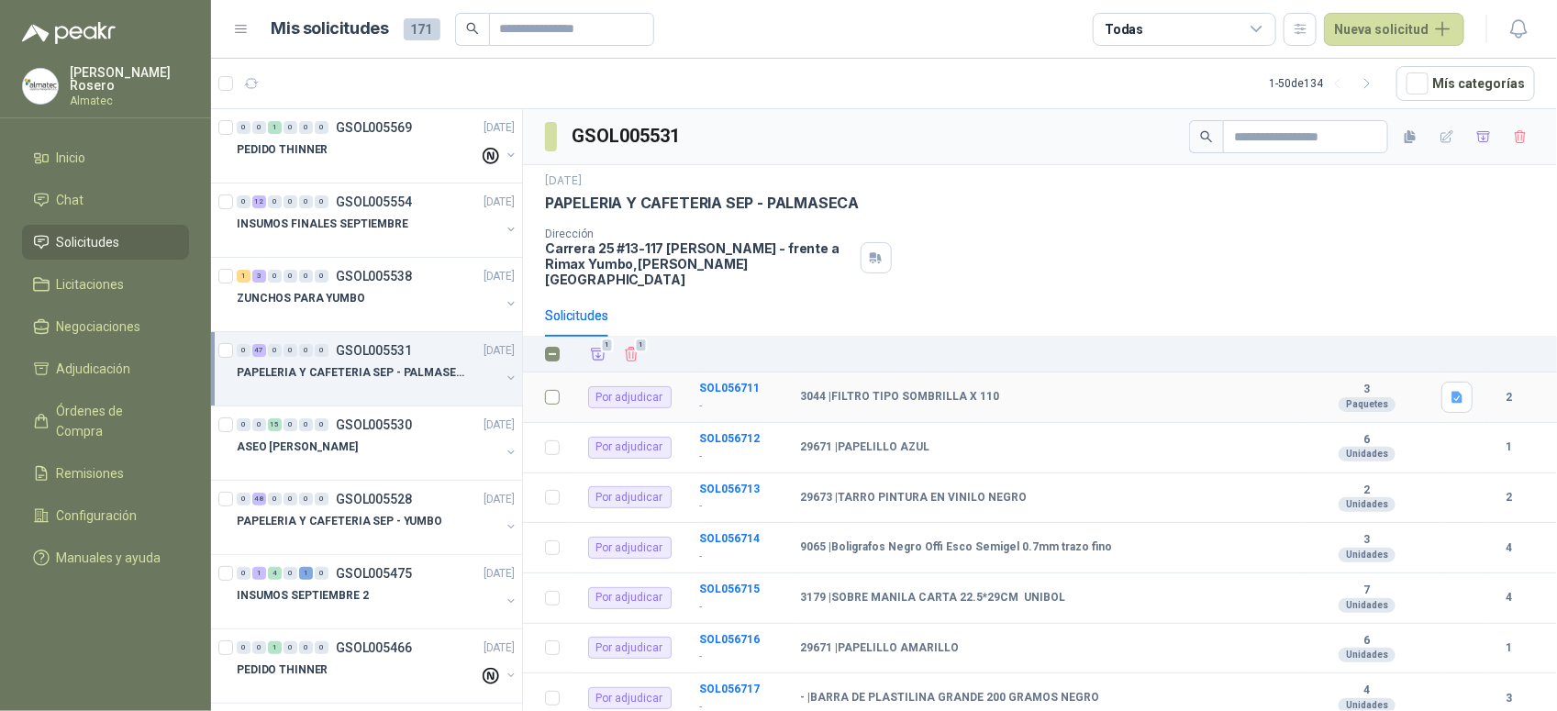
click at [551, 391] on label at bounding box center [552, 397] width 15 height 20
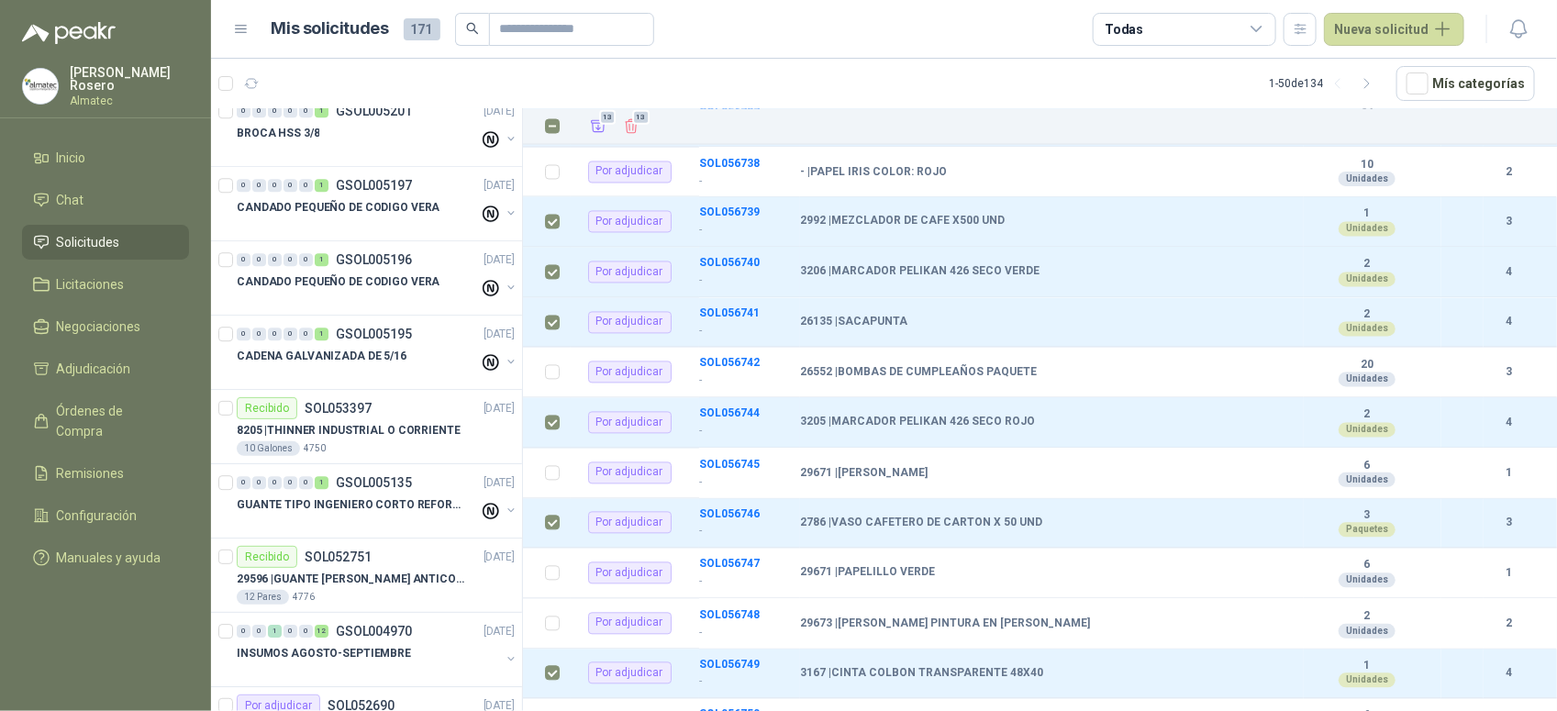
scroll to position [1127, 0]
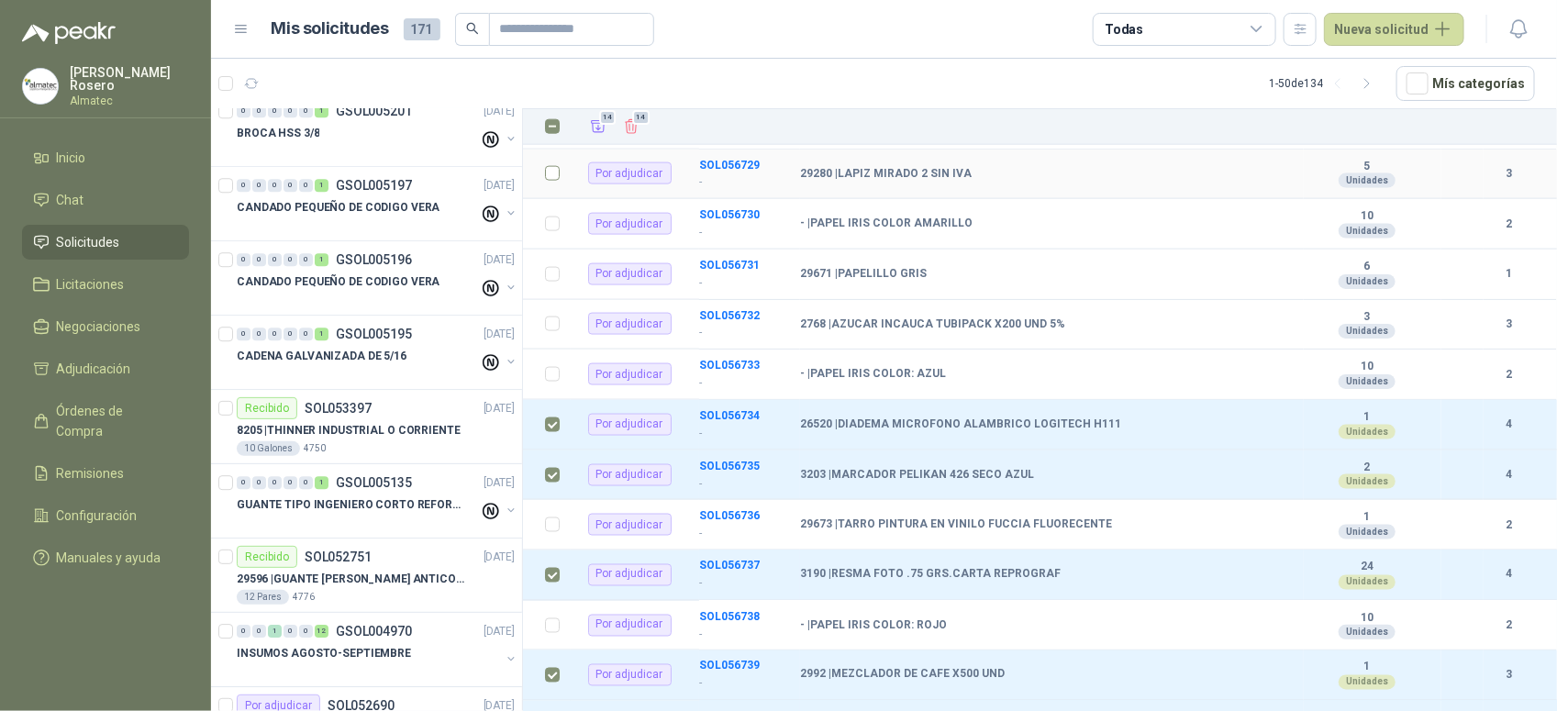
click at [562, 159] on td at bounding box center [547, 175] width 48 height 50
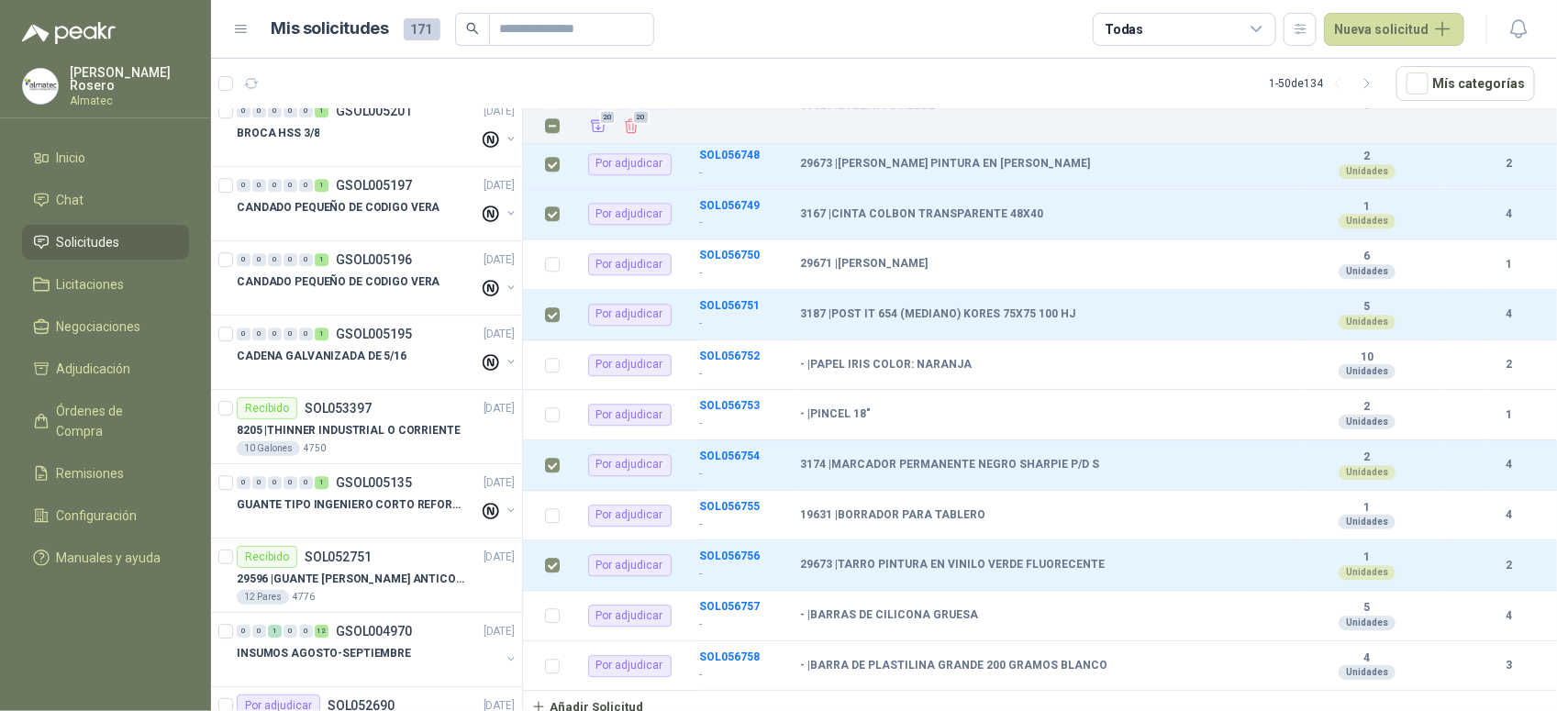
scroll to position [824, 0]
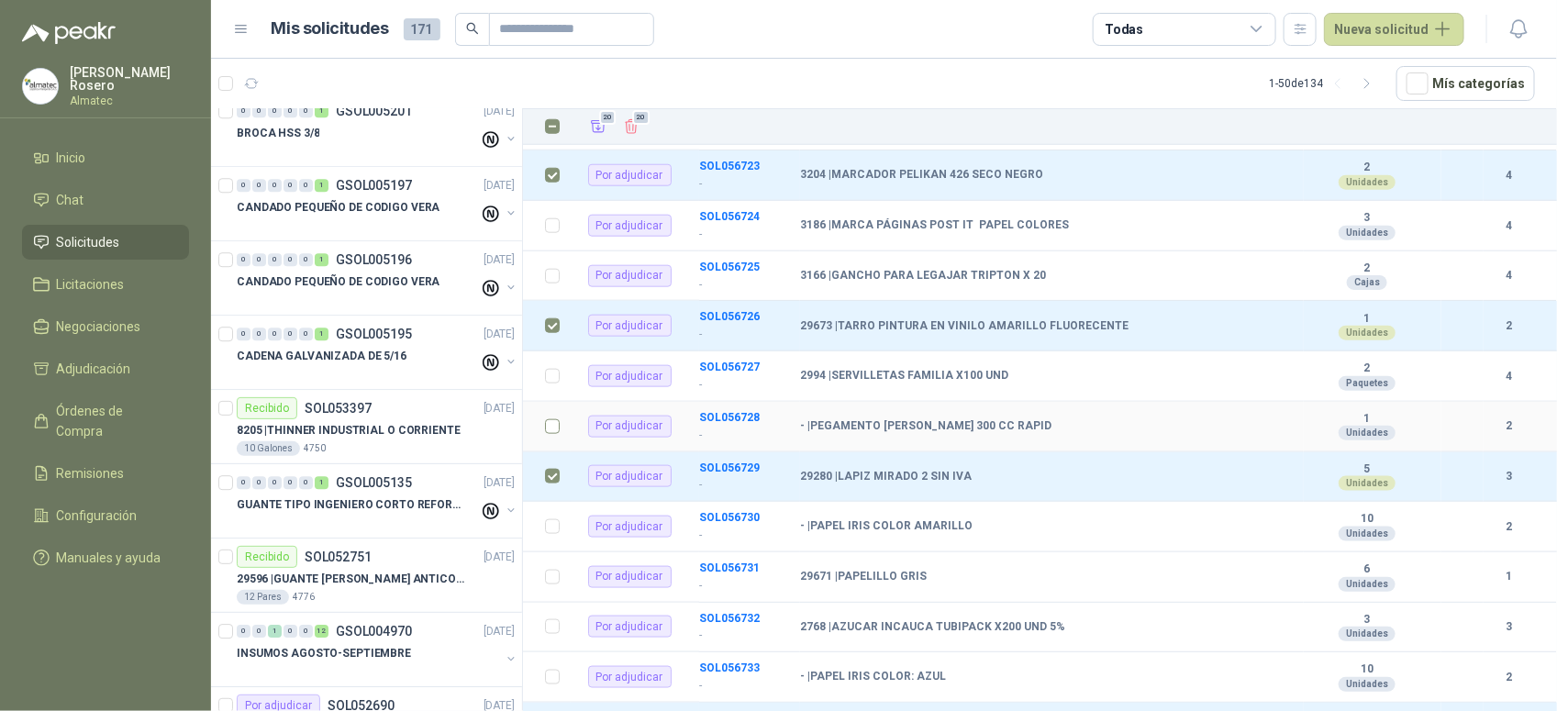
click at [561, 420] on td at bounding box center [547, 427] width 48 height 50
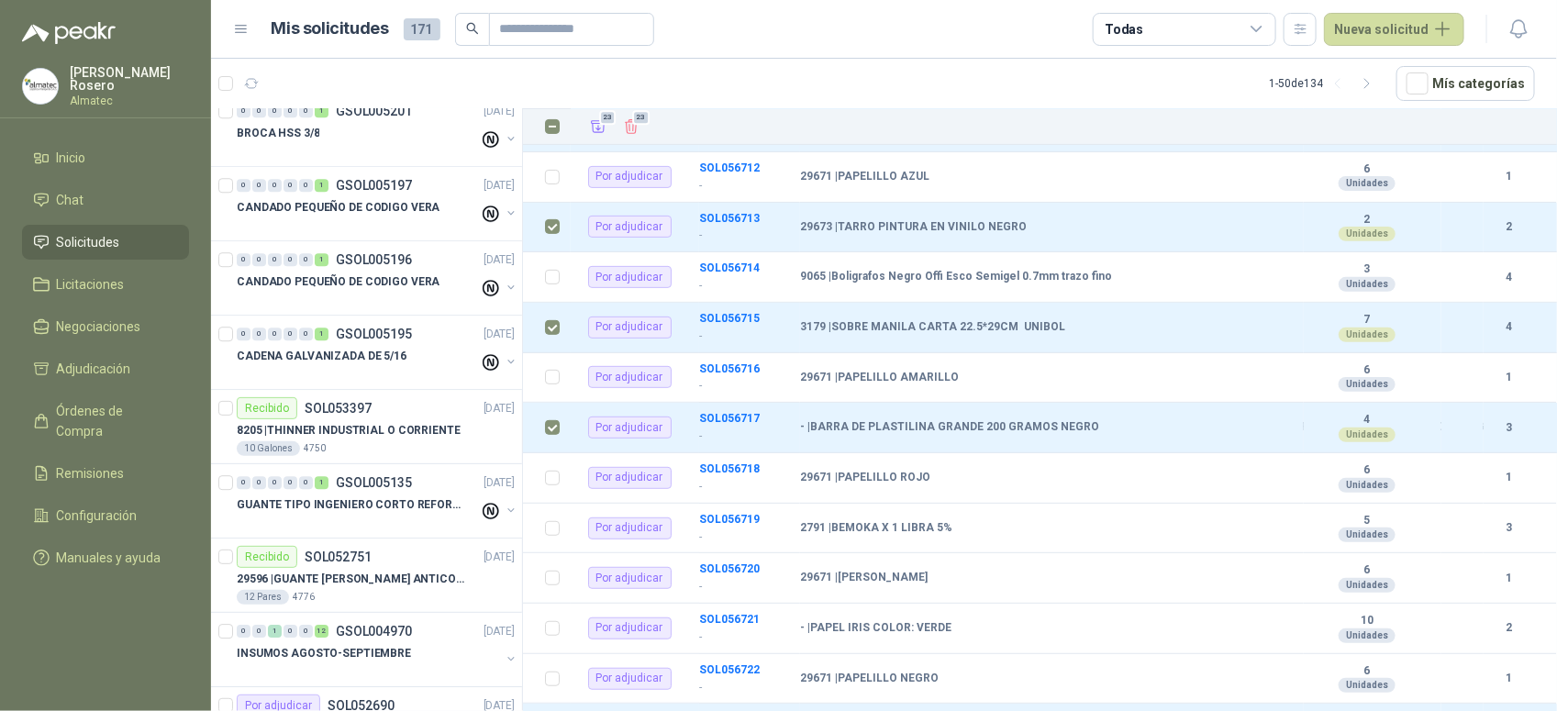
scroll to position [2939, 0]
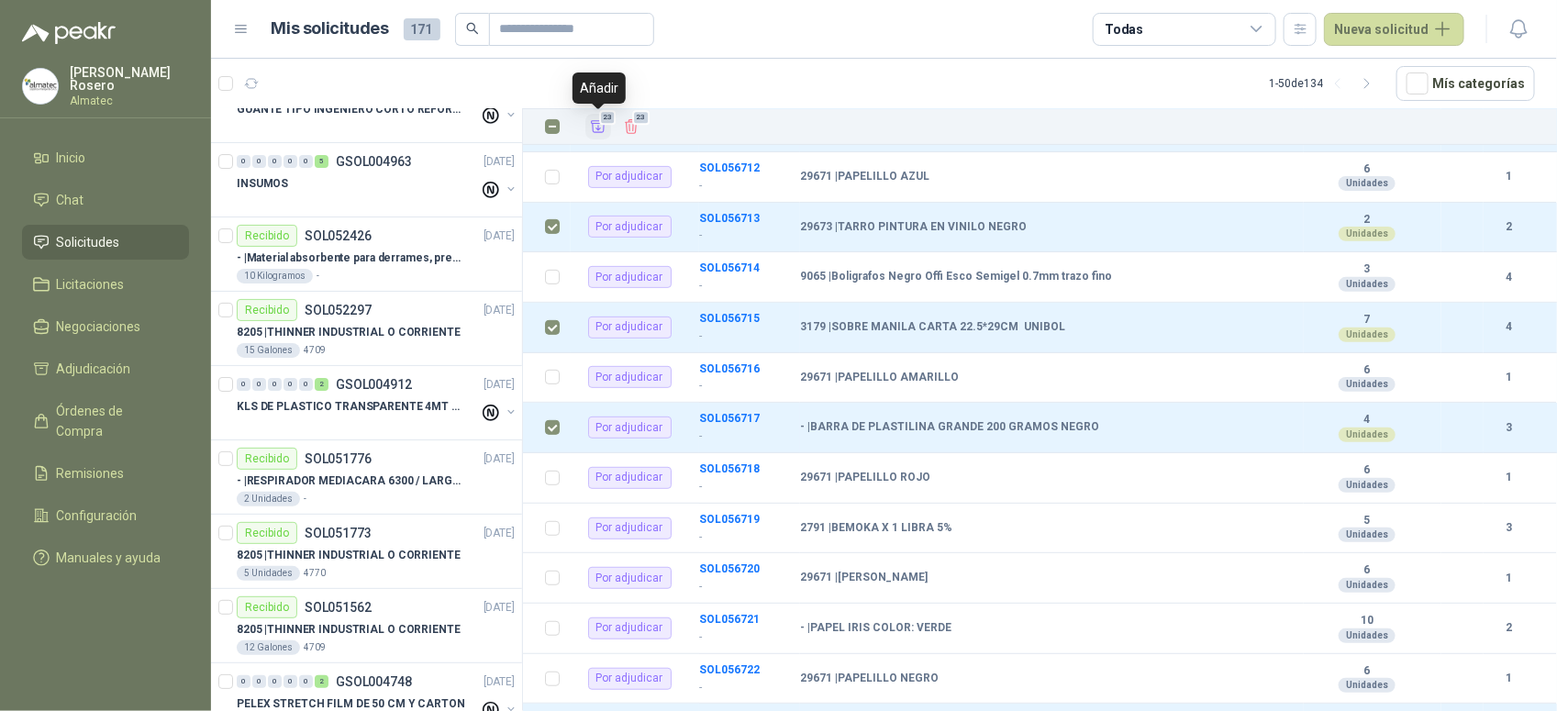
click at [596, 134] on icon "Añadir" at bounding box center [598, 126] width 17 height 17
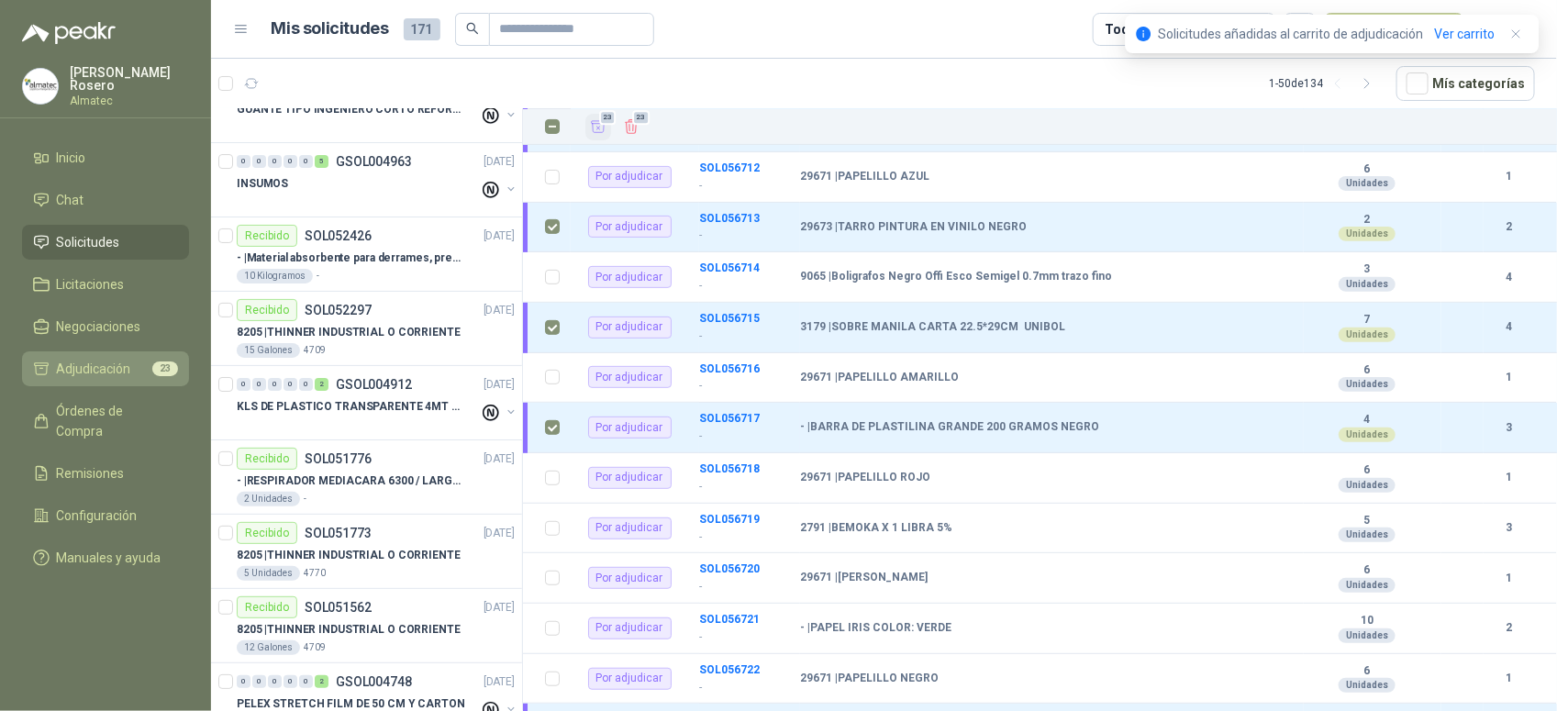
click at [101, 359] on span "Adjudicación" at bounding box center [94, 369] width 74 height 20
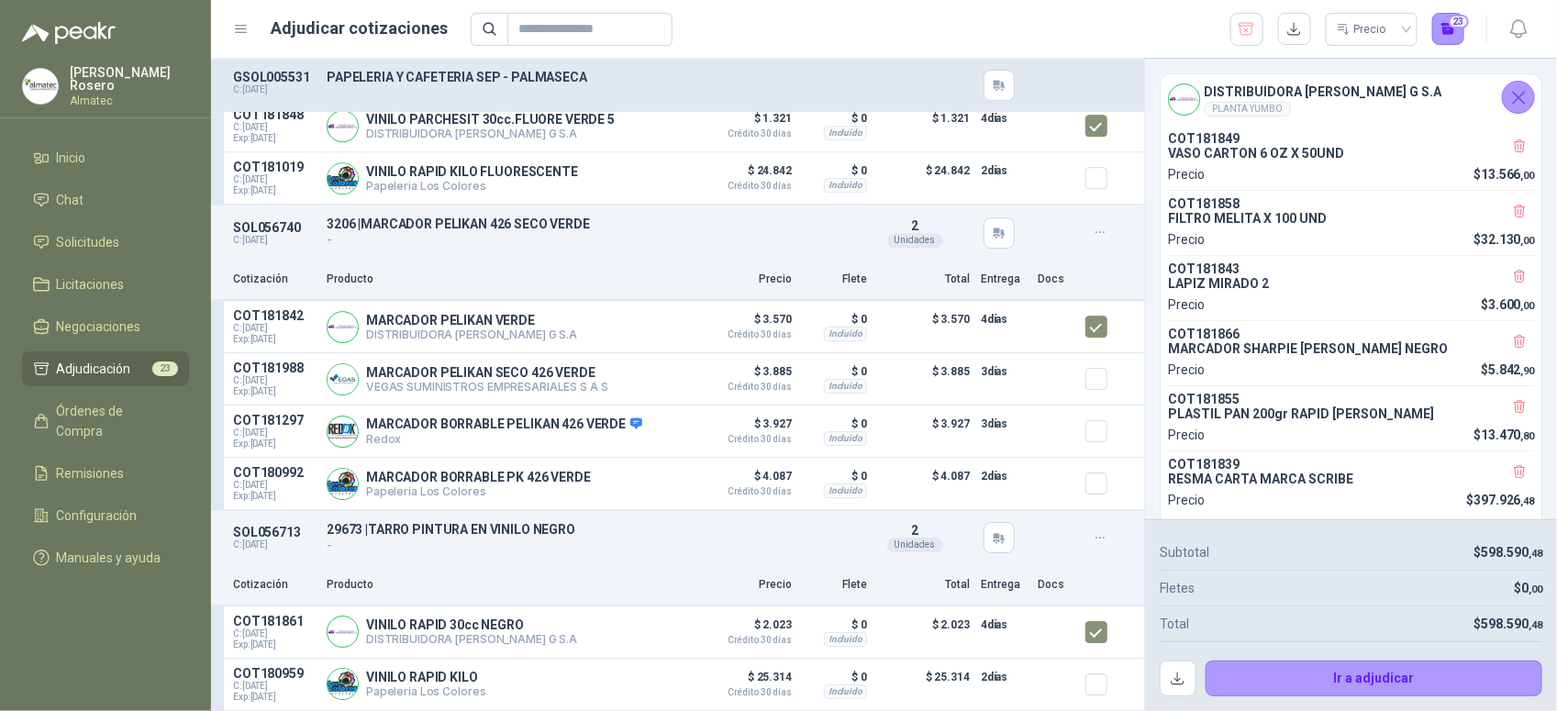
scroll to position [5217, 0]
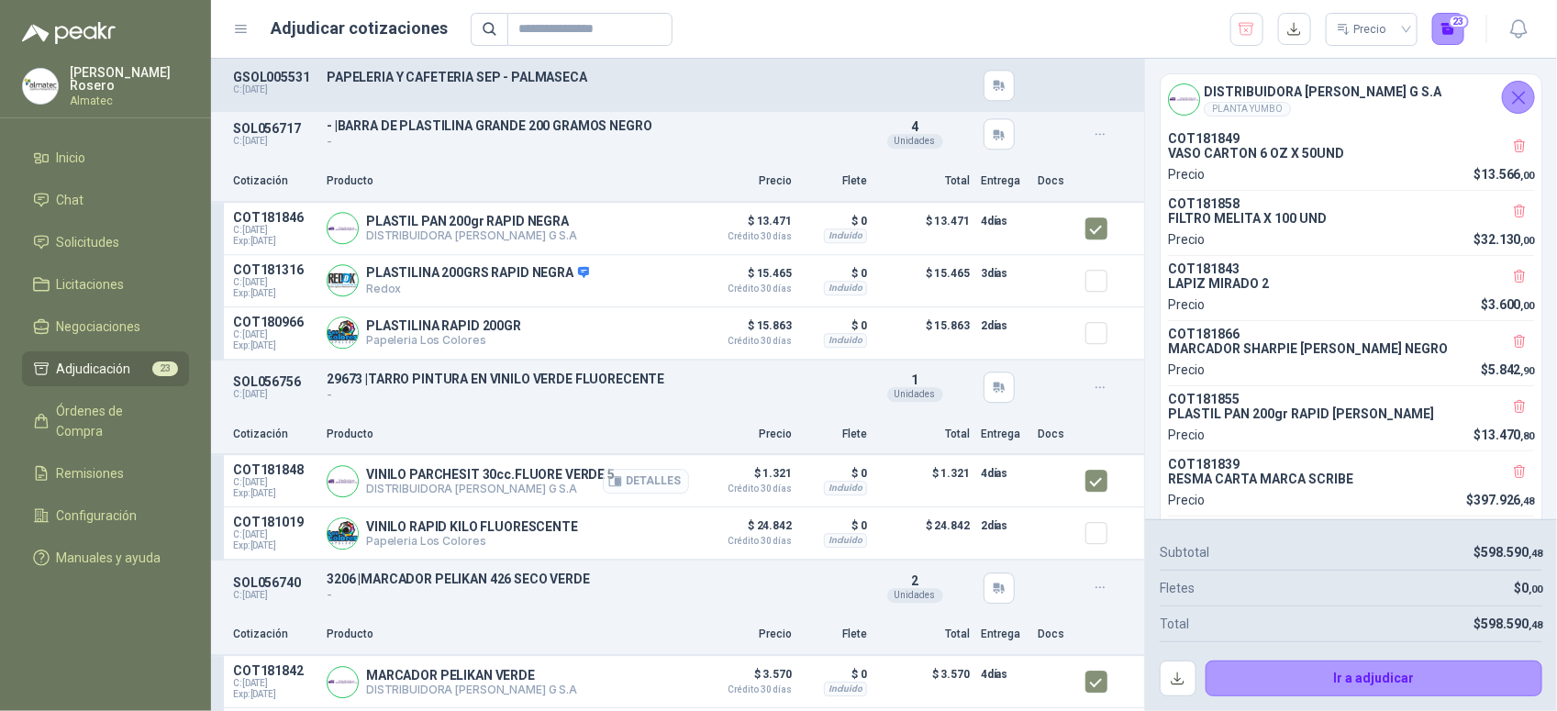
click at [661, 484] on button "Detalles" at bounding box center [646, 481] width 86 height 25
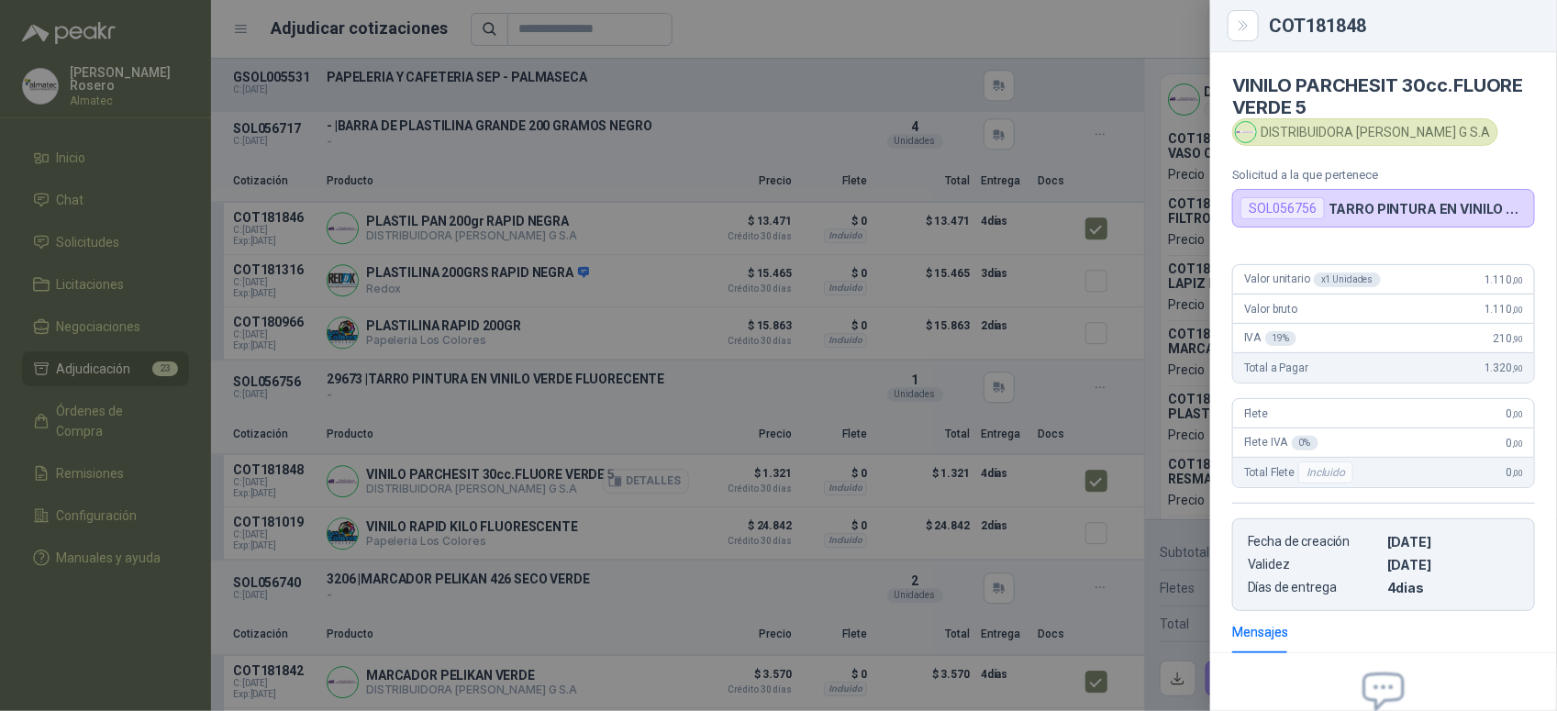
scroll to position [202, 0]
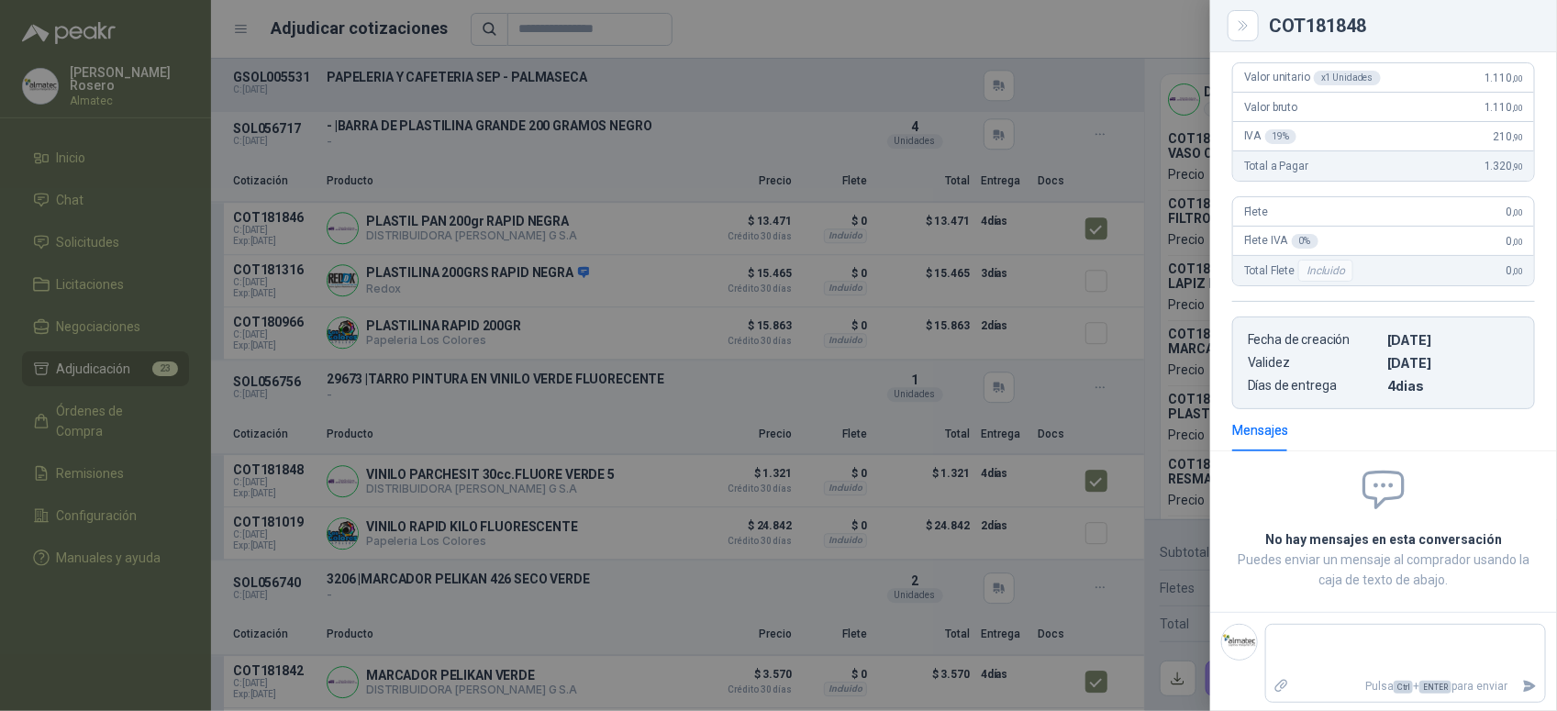
drag, startPoint x: 837, startPoint y: 239, endPoint x: 893, endPoint y: 191, distance: 73.5
click at [838, 239] on div at bounding box center [778, 355] width 1557 height 711
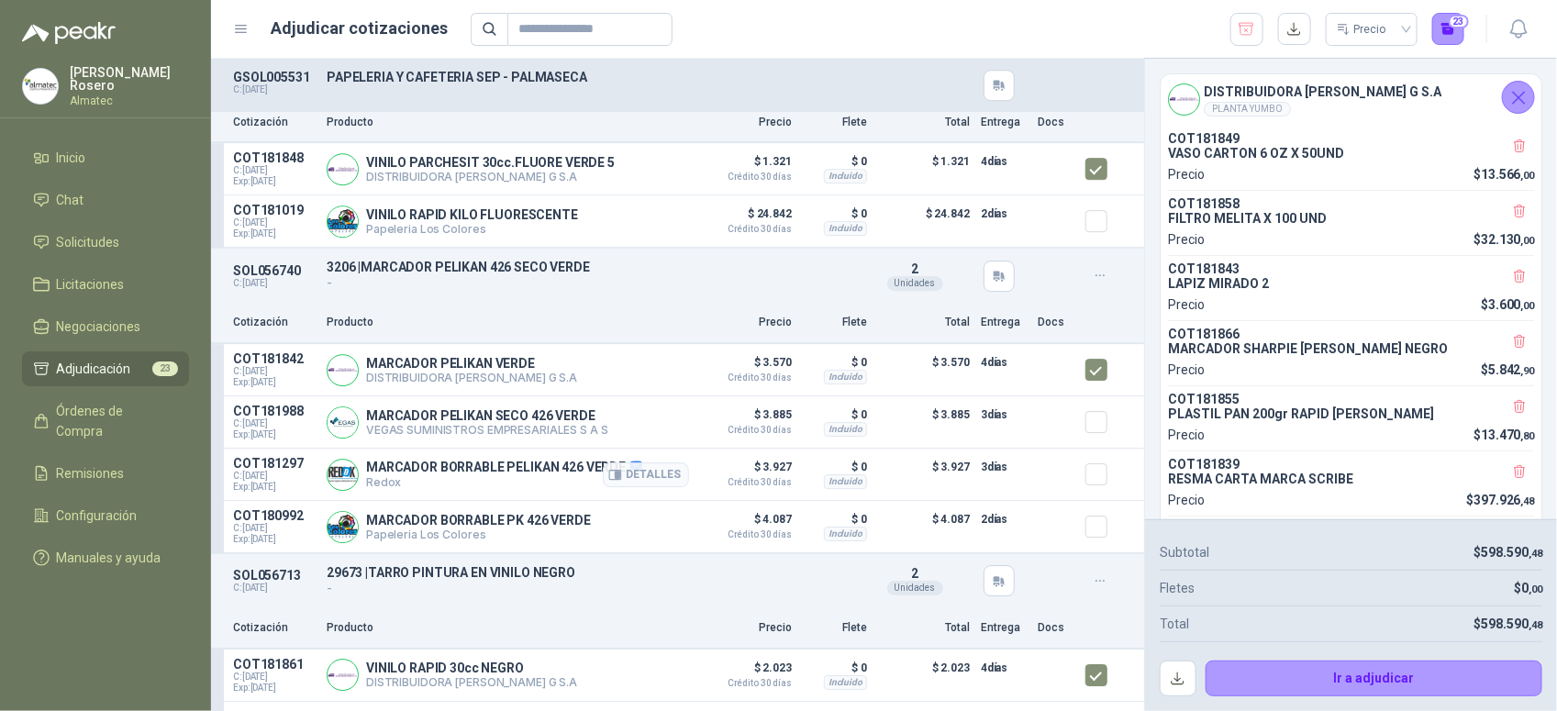
scroll to position [5592, 0]
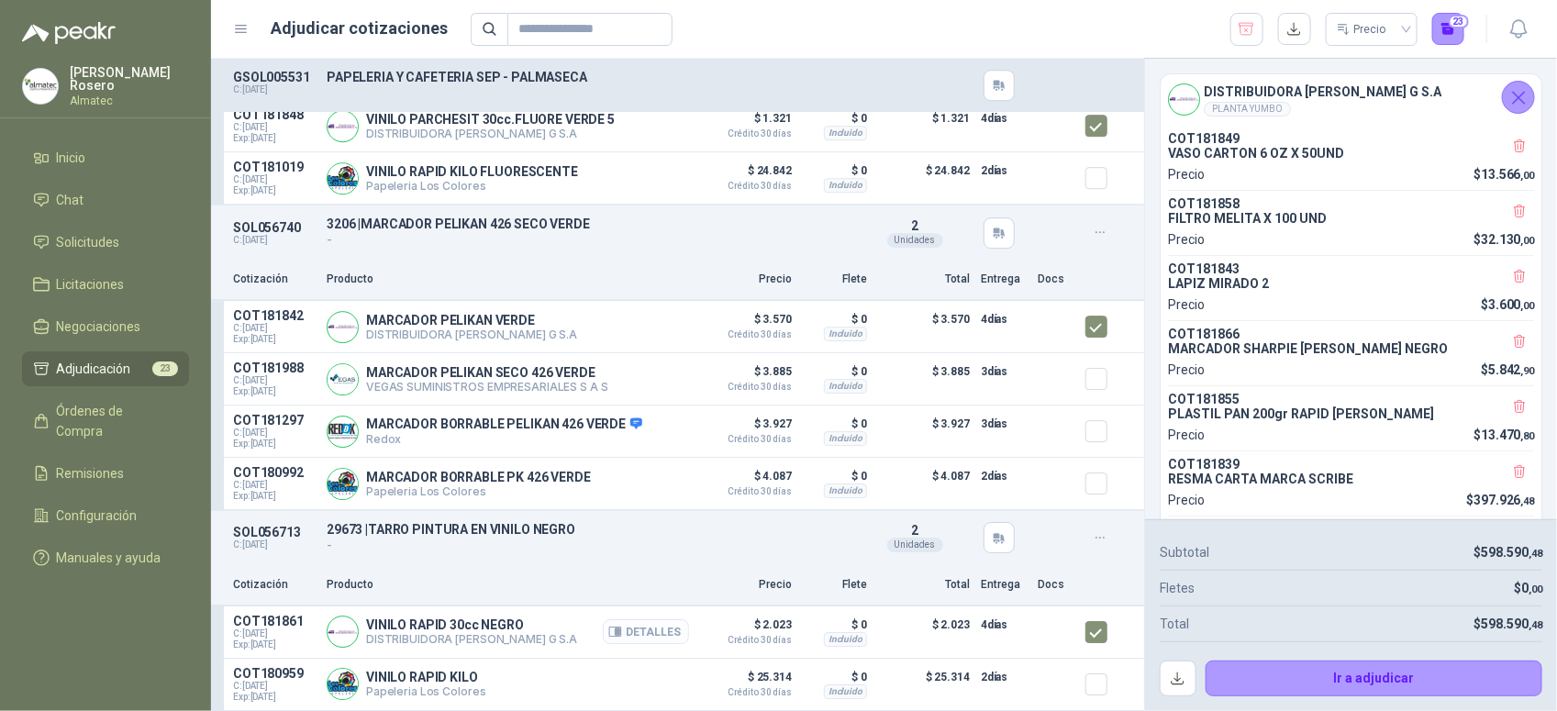
click at [640, 633] on button "Detalles" at bounding box center [646, 631] width 86 height 25
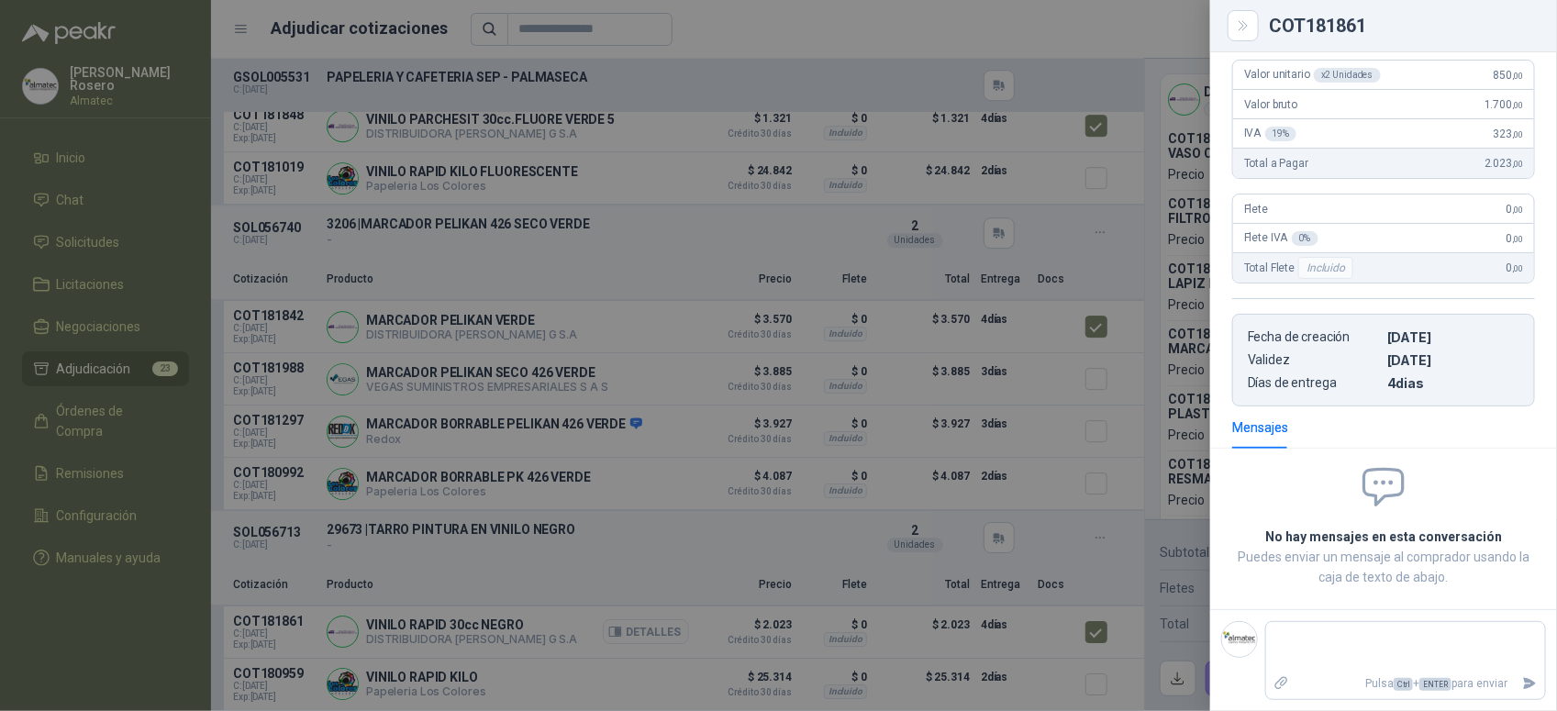
scroll to position [180, 0]
click at [845, 468] on div at bounding box center [778, 355] width 1557 height 711
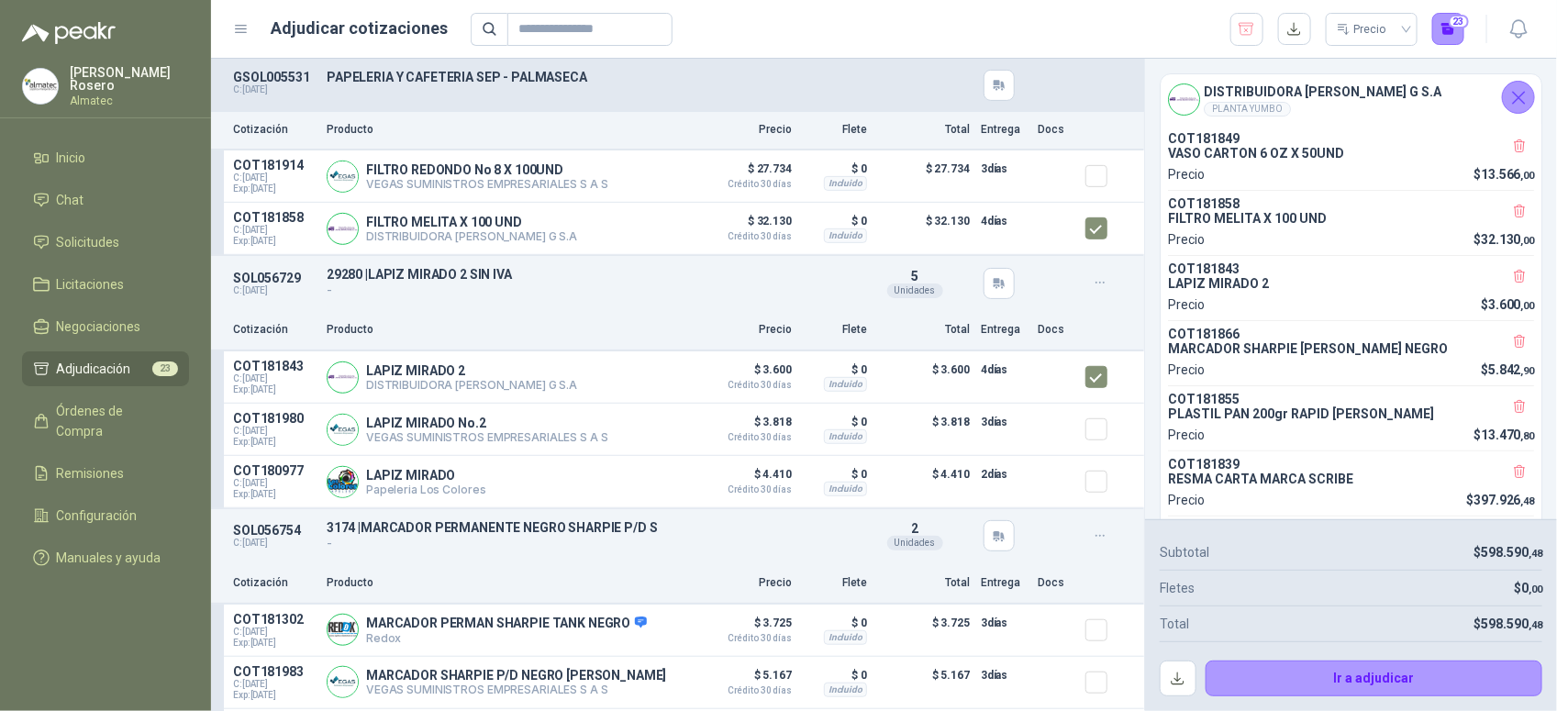
scroll to position [0, 0]
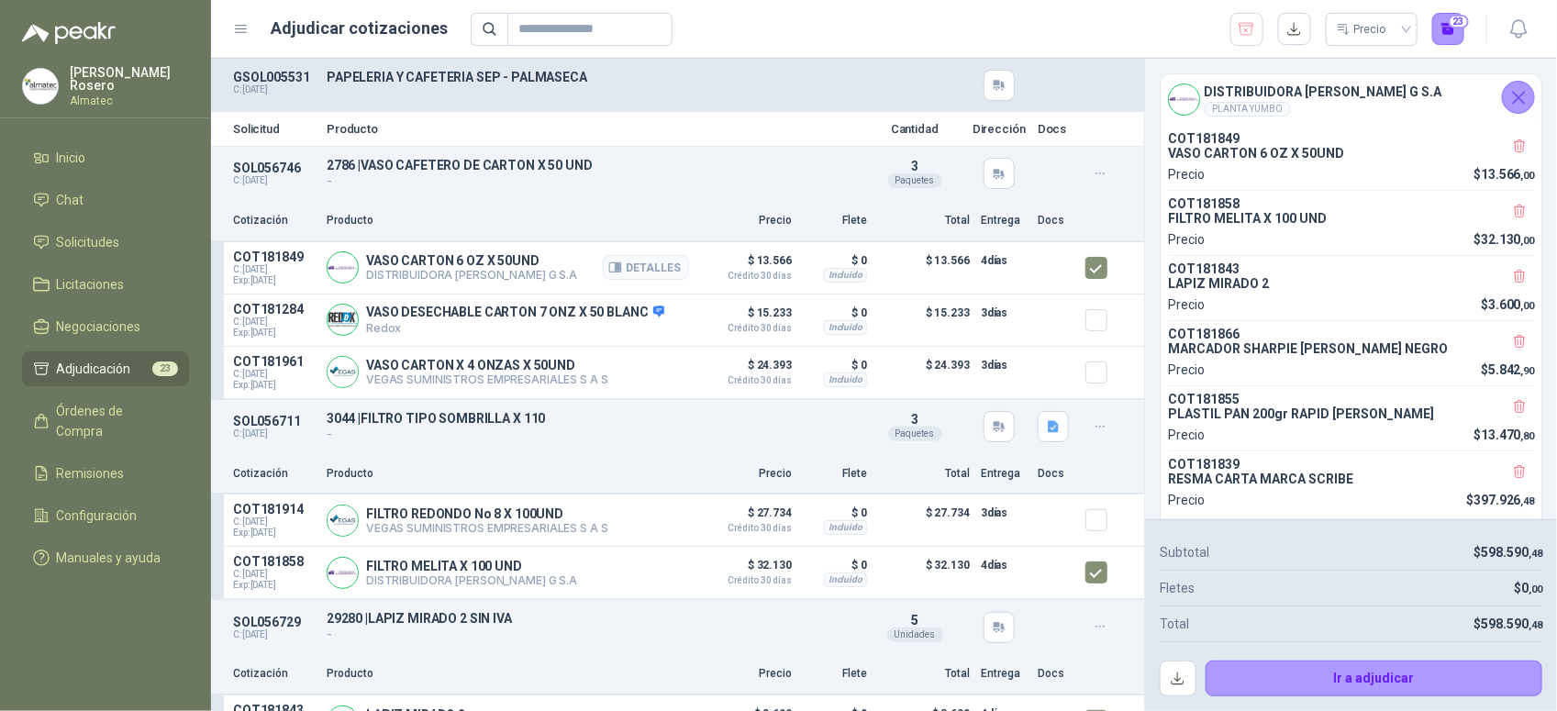
click at [479, 281] on p "DISTRIBUIDORA [PERSON_NAME] G S.A" at bounding box center [471, 275] width 211 height 14
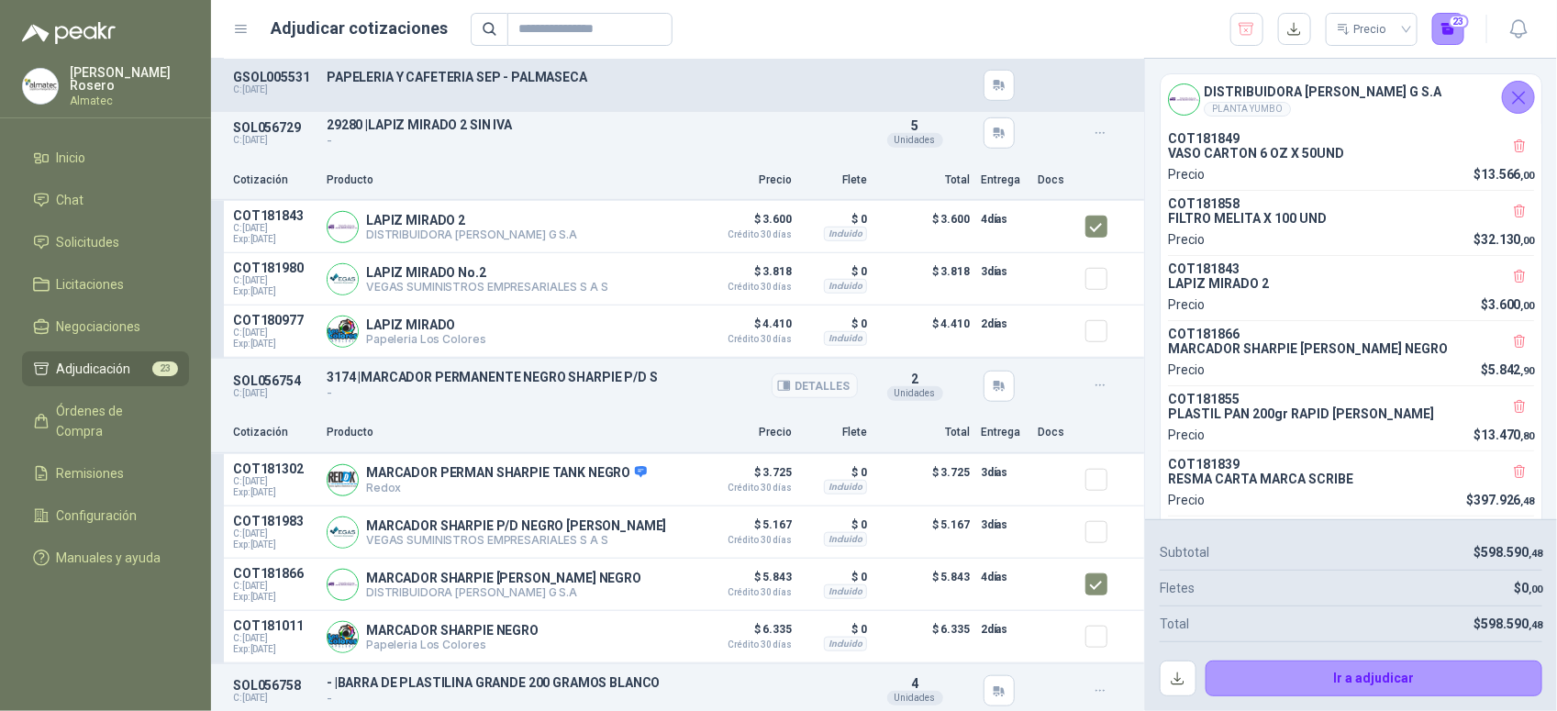
scroll to position [459, 0]
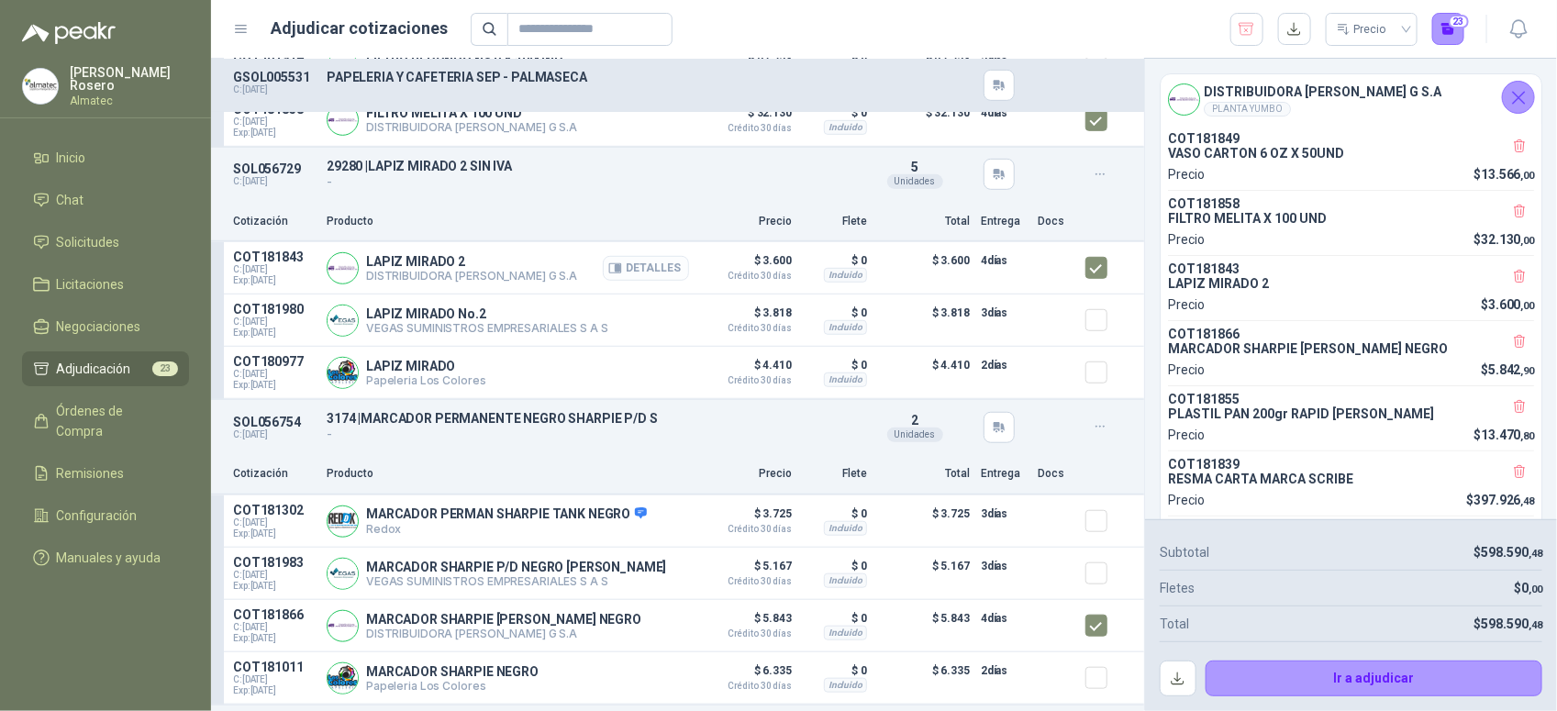
click at [653, 272] on button "Detalles" at bounding box center [646, 268] width 86 height 25
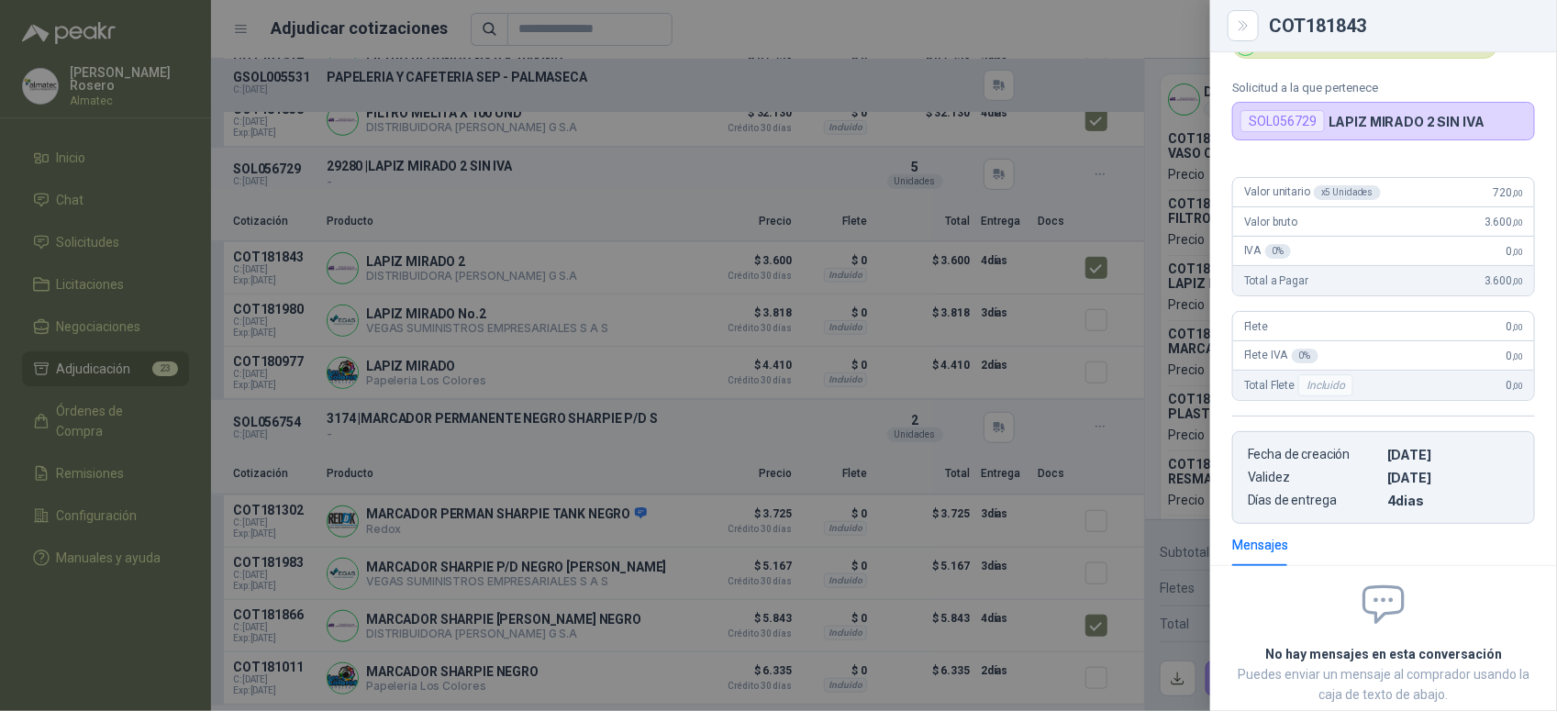
click at [565, 479] on div at bounding box center [778, 355] width 1557 height 711
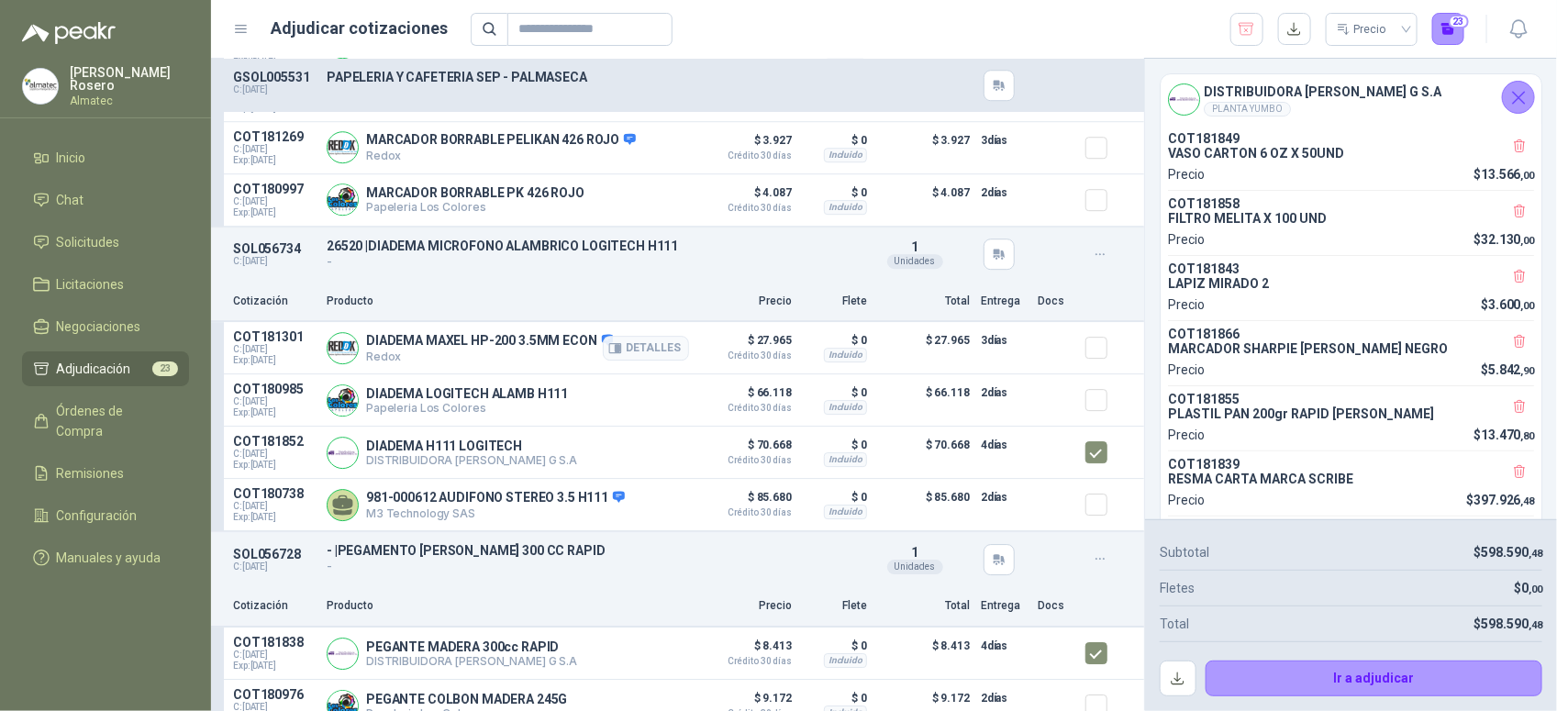
scroll to position [2408, 0]
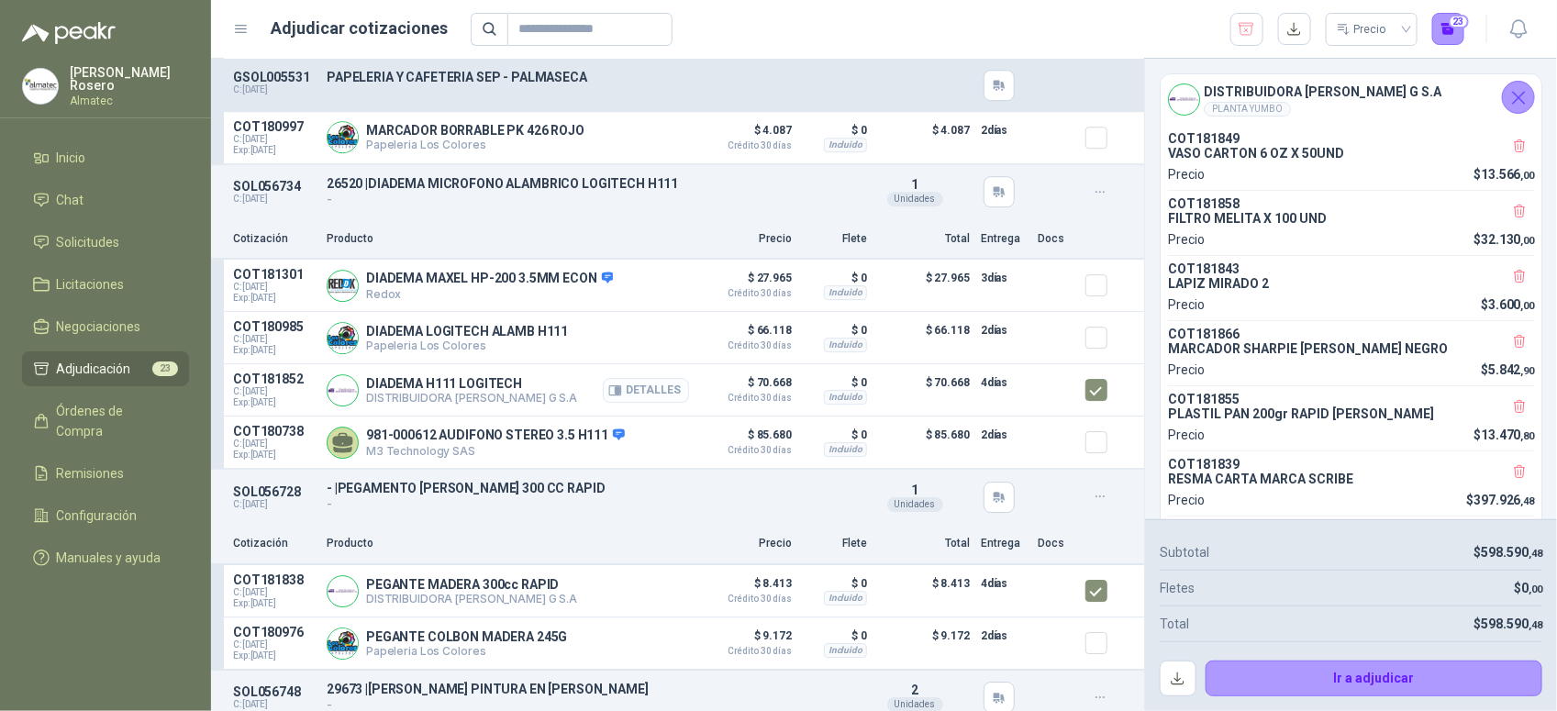
click at [665, 397] on button "Detalles" at bounding box center [646, 390] width 86 height 25
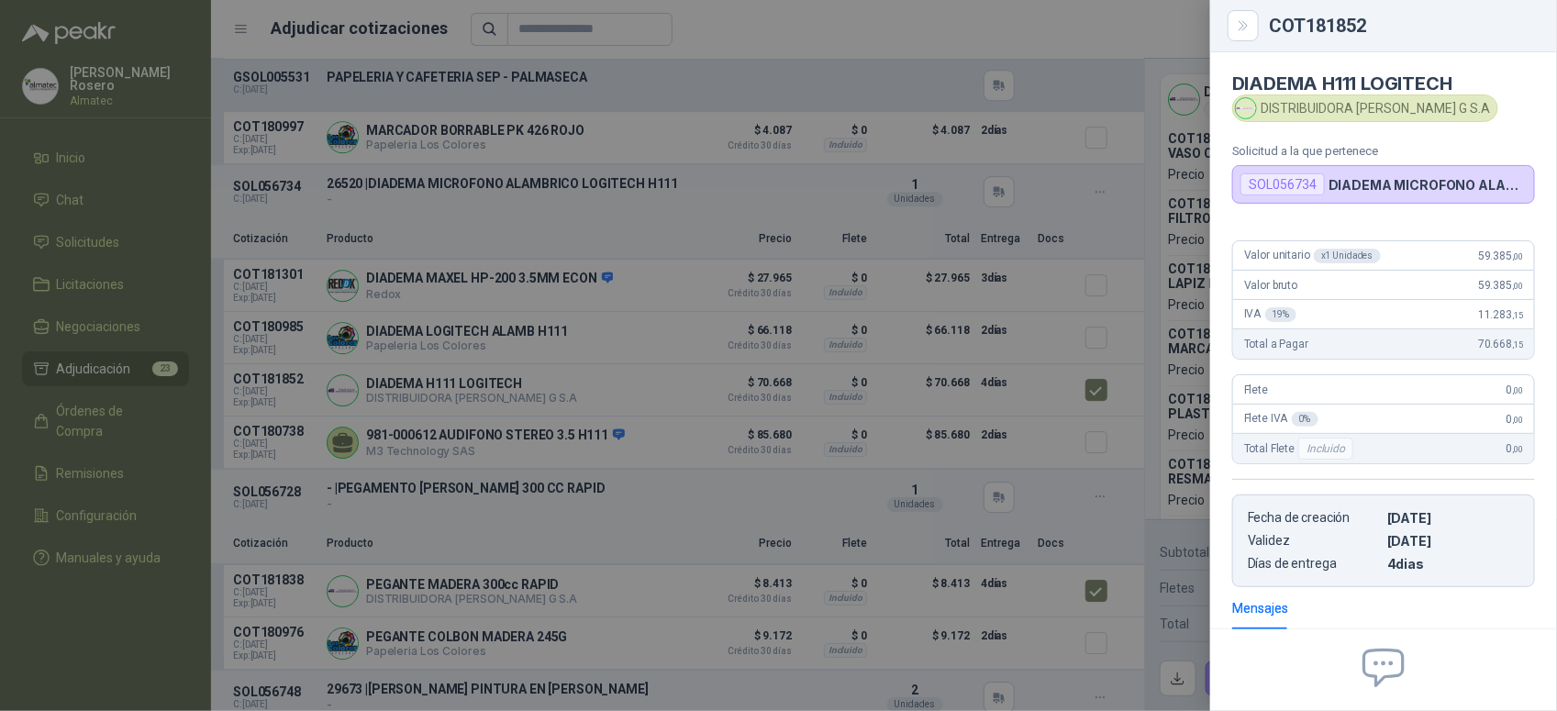
scroll to position [0, 0]
drag, startPoint x: 1468, startPoint y: 262, endPoint x: 1526, endPoint y: 260, distance: 57.9
click at [1526, 260] on div "Valor unitario x 1 Unidades 59.385 ,00 Valor bruto 59.385 ,00 IVA 19 % 11.283 ,…" at bounding box center [1383, 408] width 347 height 361
copy span "59.385 ,00"
click at [1207, 553] on div at bounding box center [778, 355] width 1557 height 711
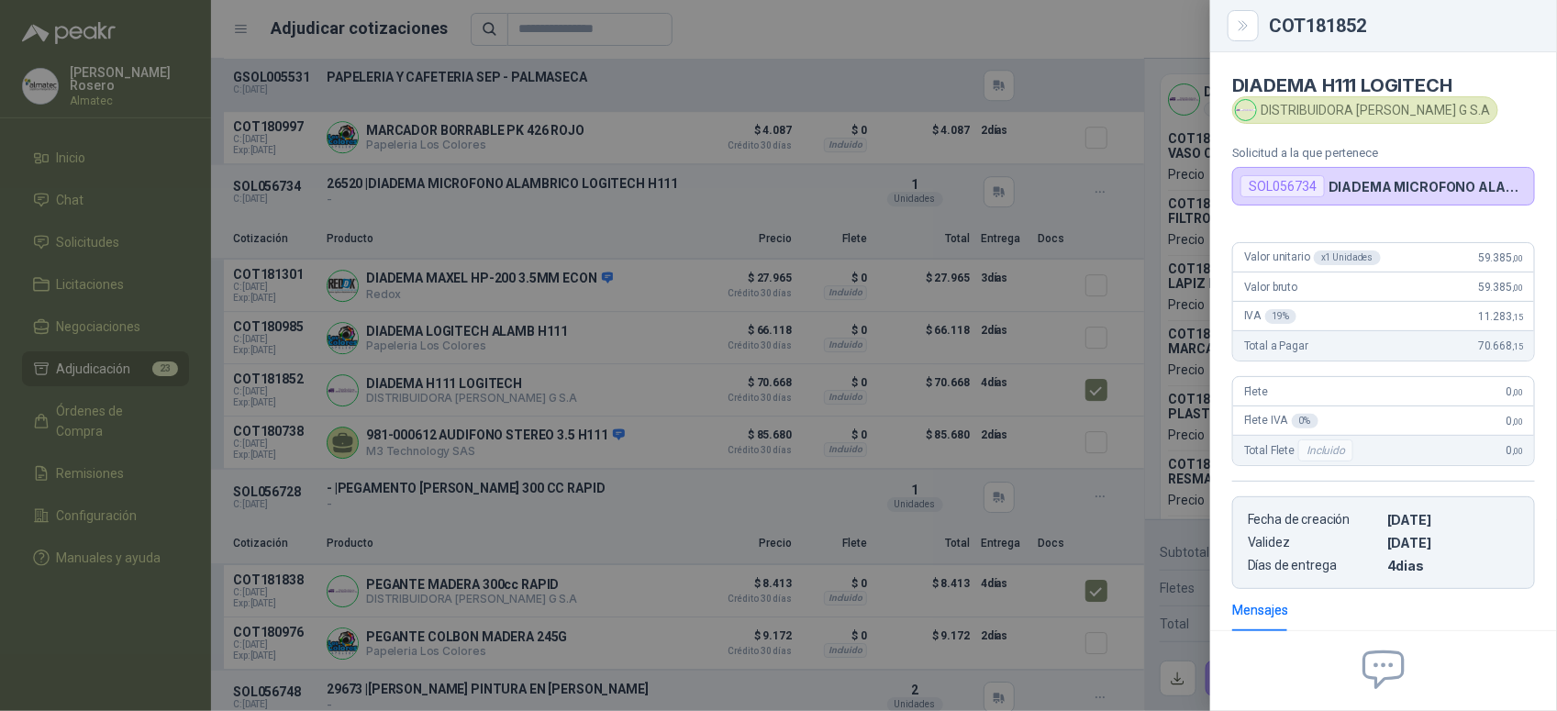
scroll to position [188, 0]
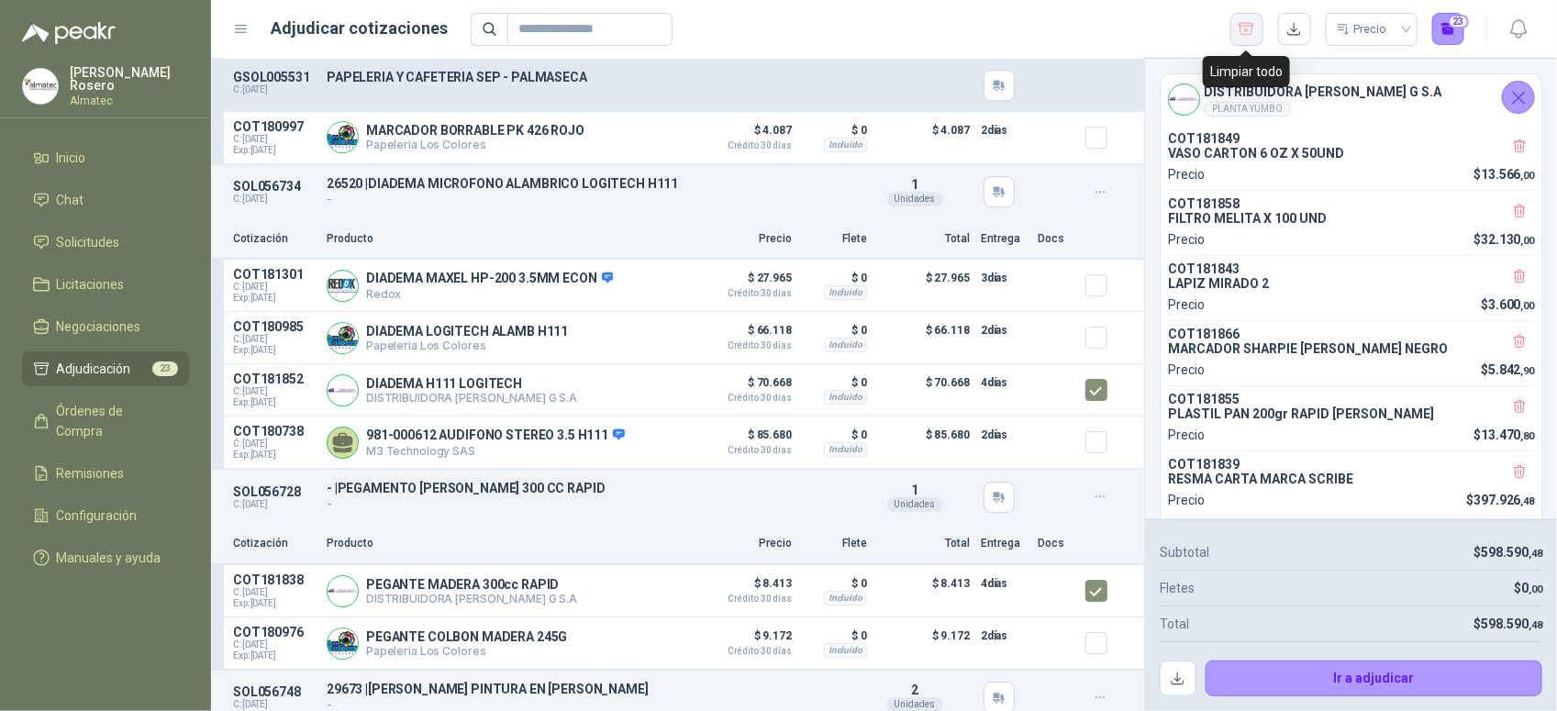
click at [1232, 30] on button "button" at bounding box center [1246, 29] width 33 height 33
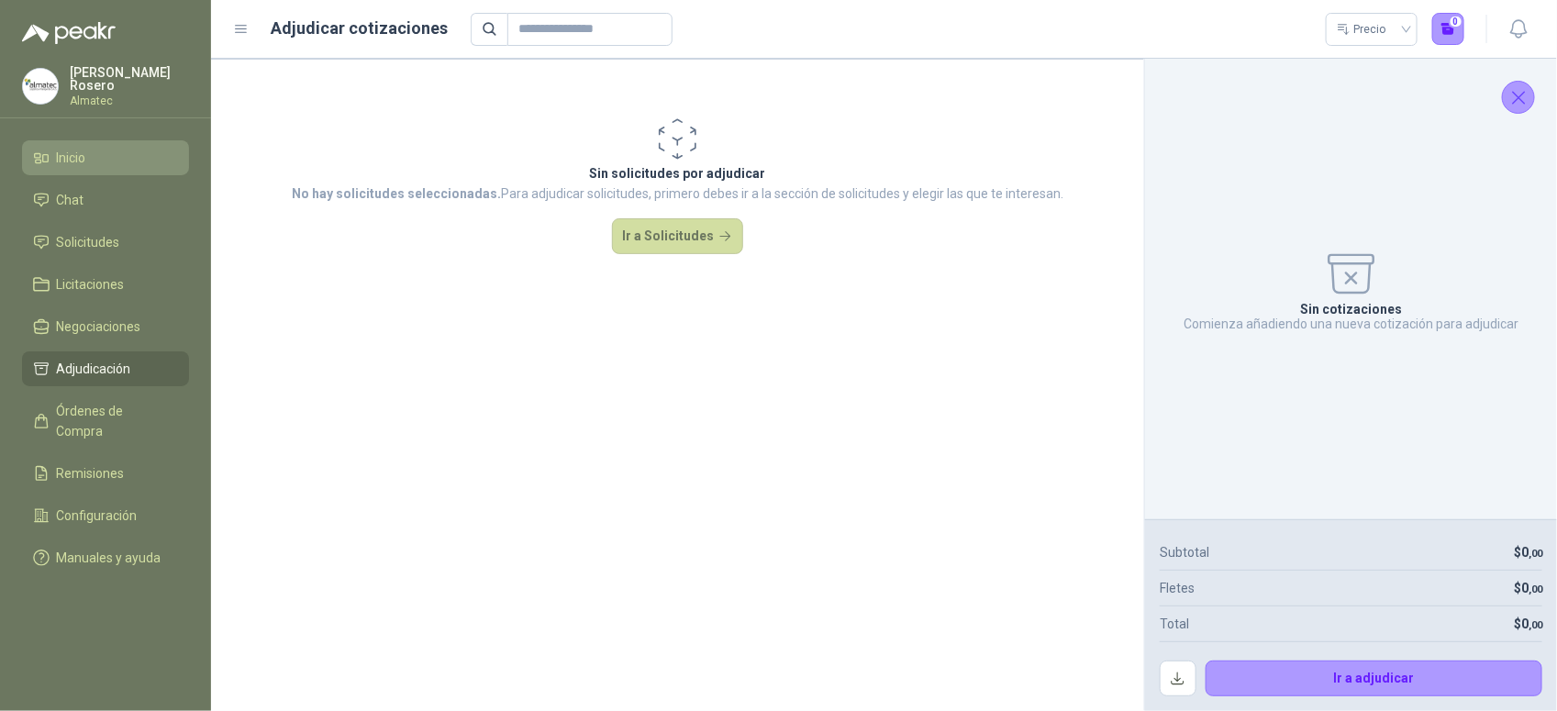
click at [92, 158] on li "Inicio" at bounding box center [105, 158] width 145 height 20
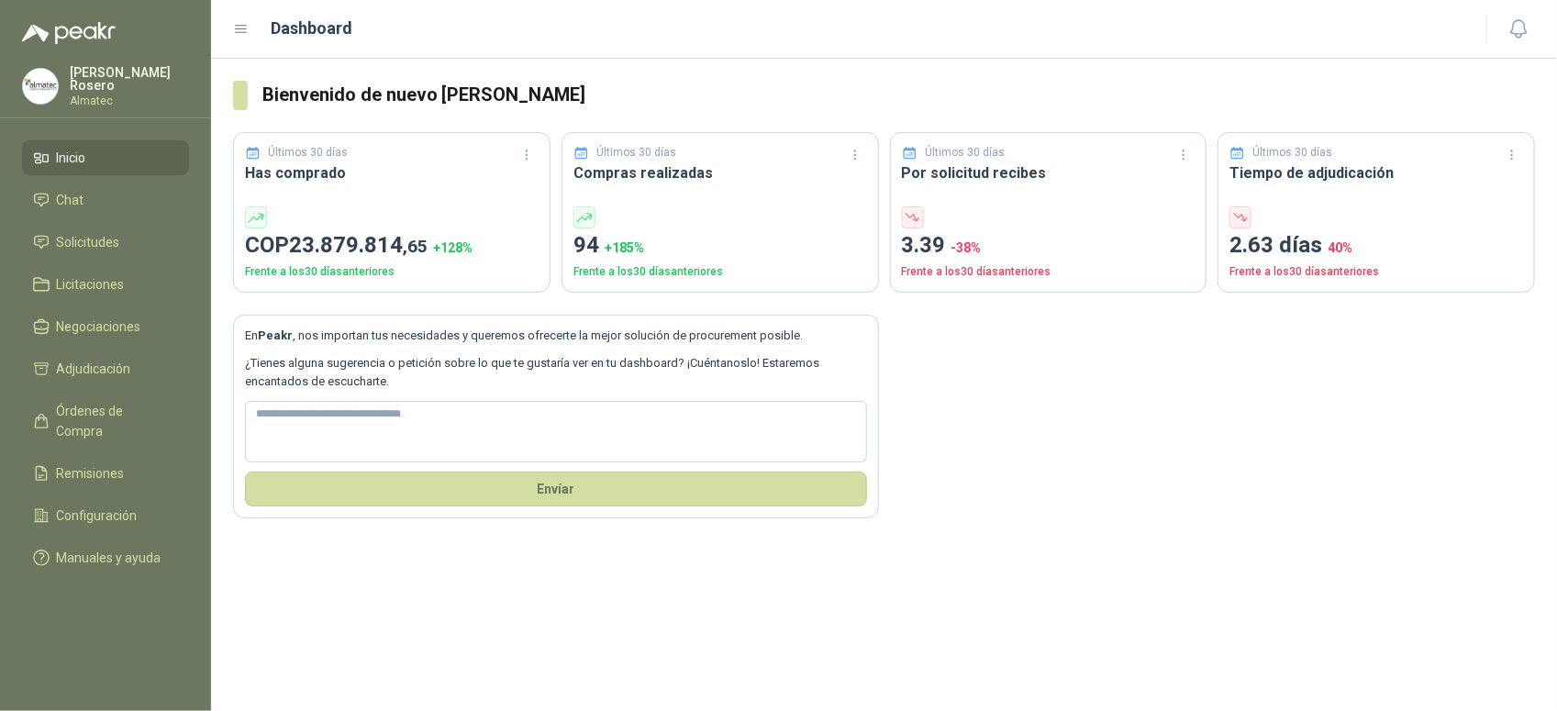
click at [1351, 514] on div "En Peakr , nos importan tus necesidades y queremos ofrecerte la mejor solución …" at bounding box center [884, 406] width 1302 height 227
